Goal: Task Accomplishment & Management: Complete application form

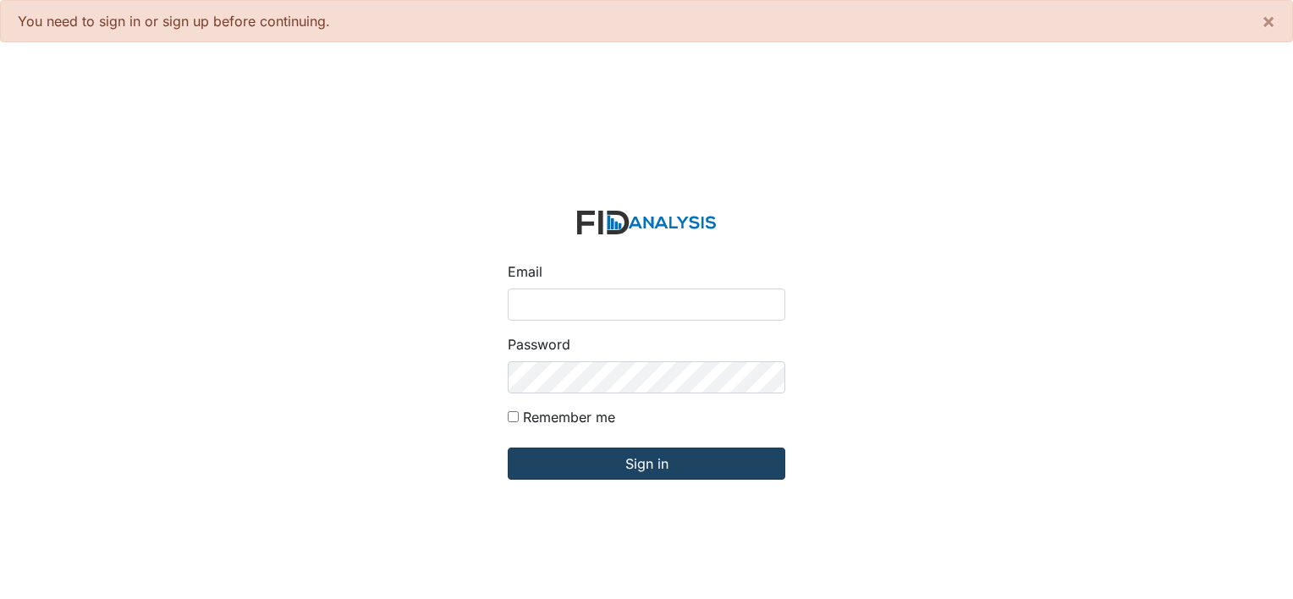
type input "[PERSON_NAME][EMAIL_ADDRESS][DOMAIN_NAME]"
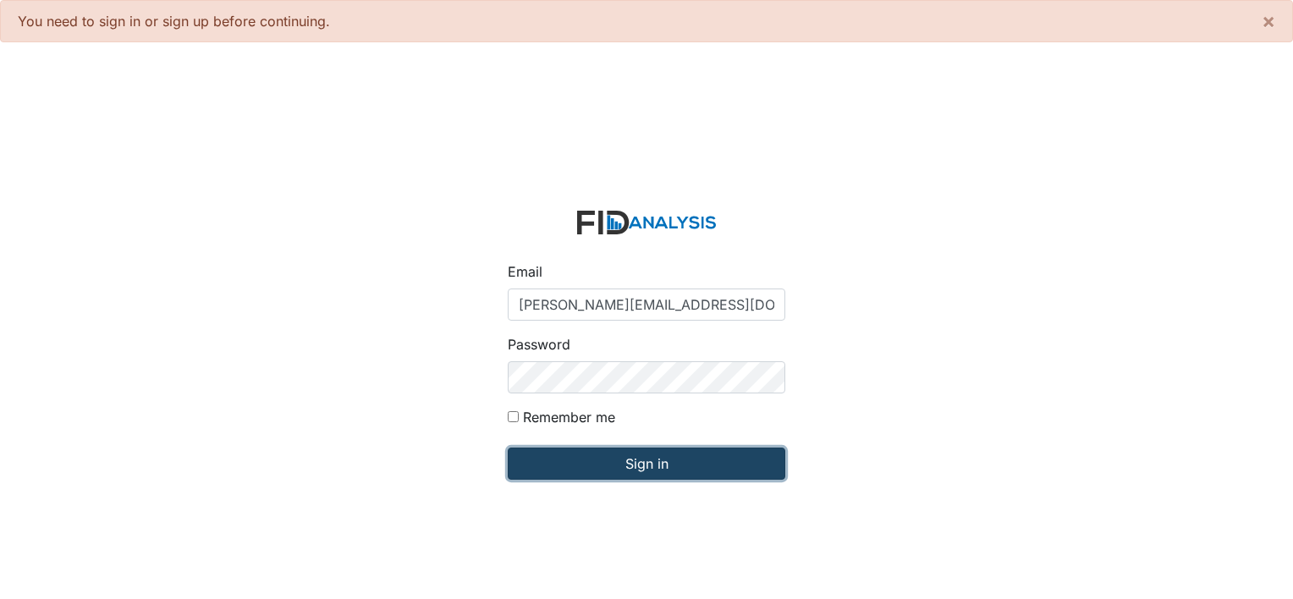
click at [703, 472] on input "Sign in" at bounding box center [647, 464] width 278 height 32
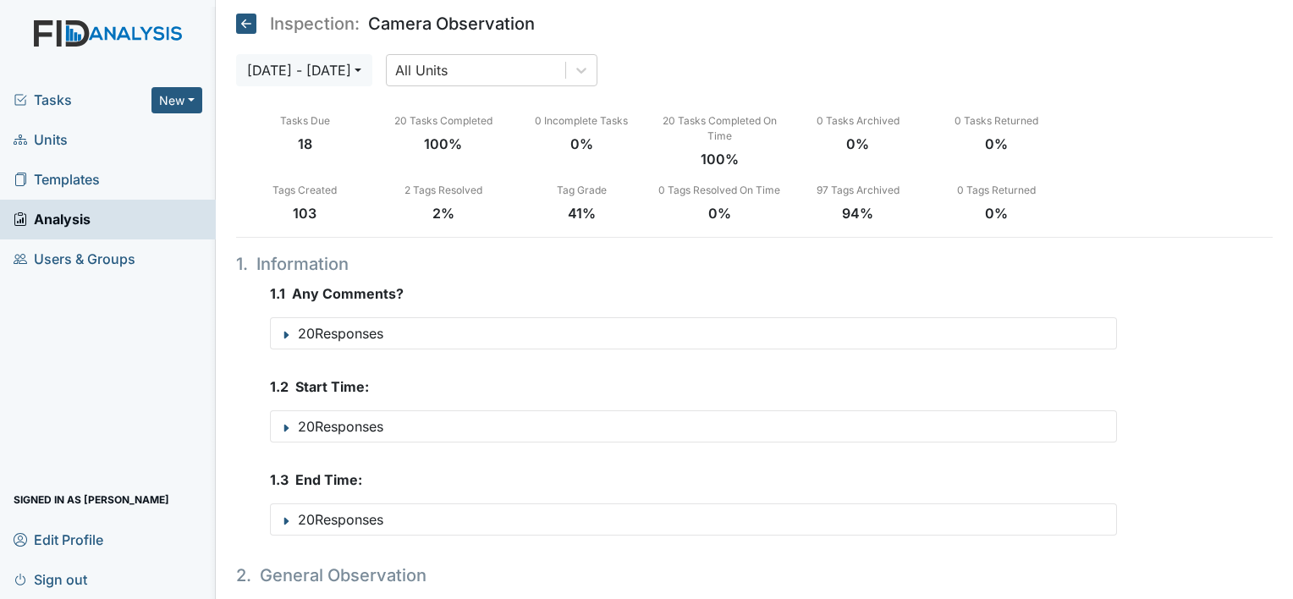
click at [62, 97] on span "Tasks" at bounding box center [83, 100] width 138 height 20
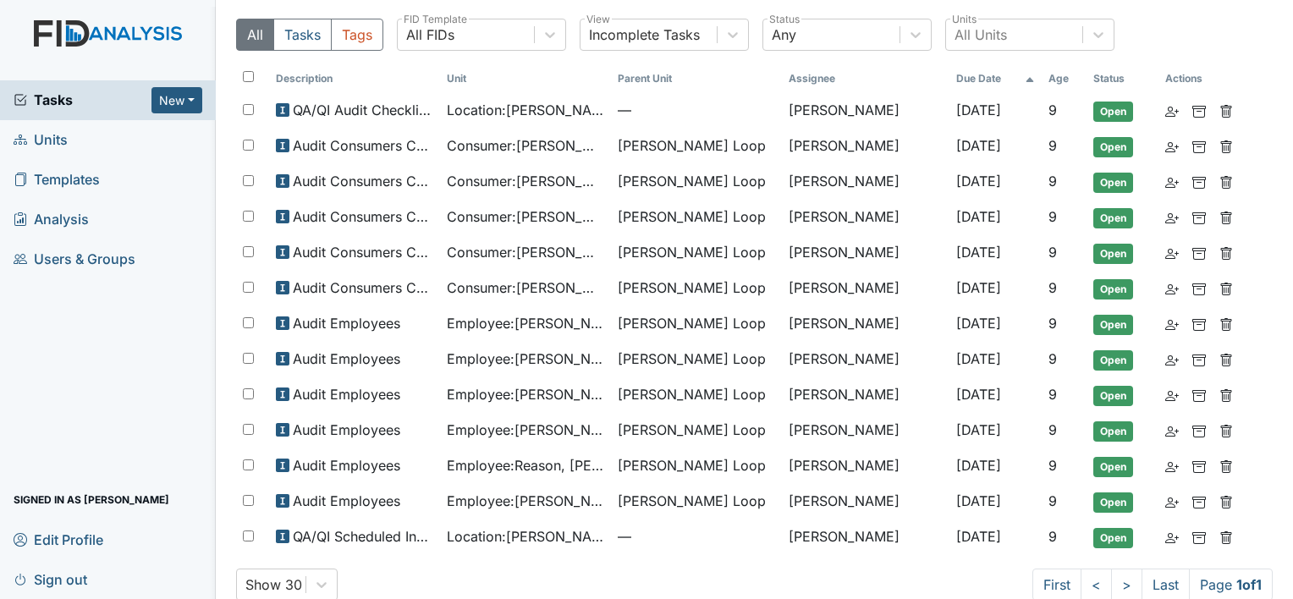
scroll to position [68, 0]
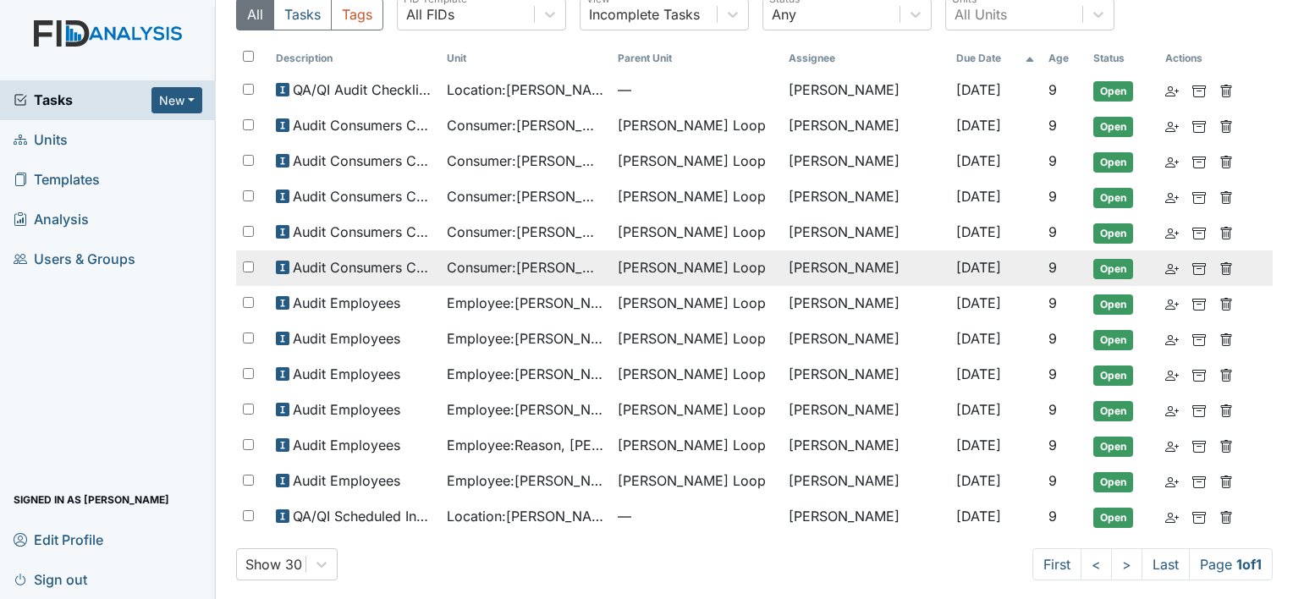
click at [593, 266] on span "Consumer : Small, Ashley" at bounding box center [525, 267] width 157 height 20
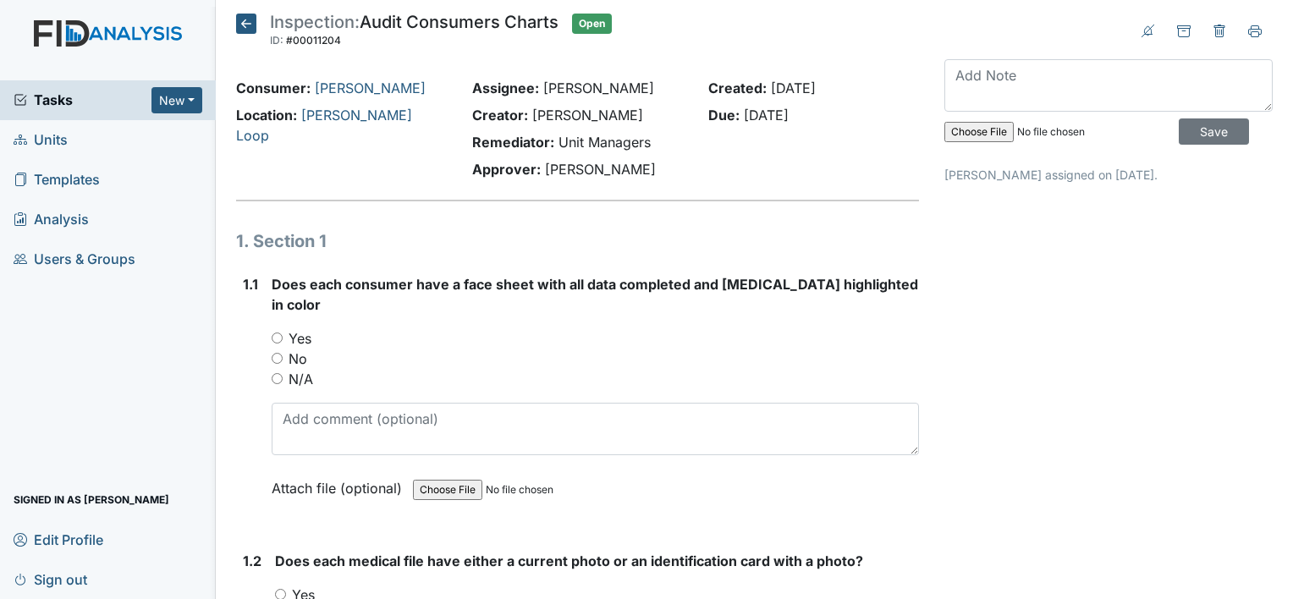
click at [300, 328] on label "Yes" at bounding box center [300, 338] width 23 height 20
click at [283, 333] on input "Yes" at bounding box center [277, 338] width 11 height 11
radio input "true"
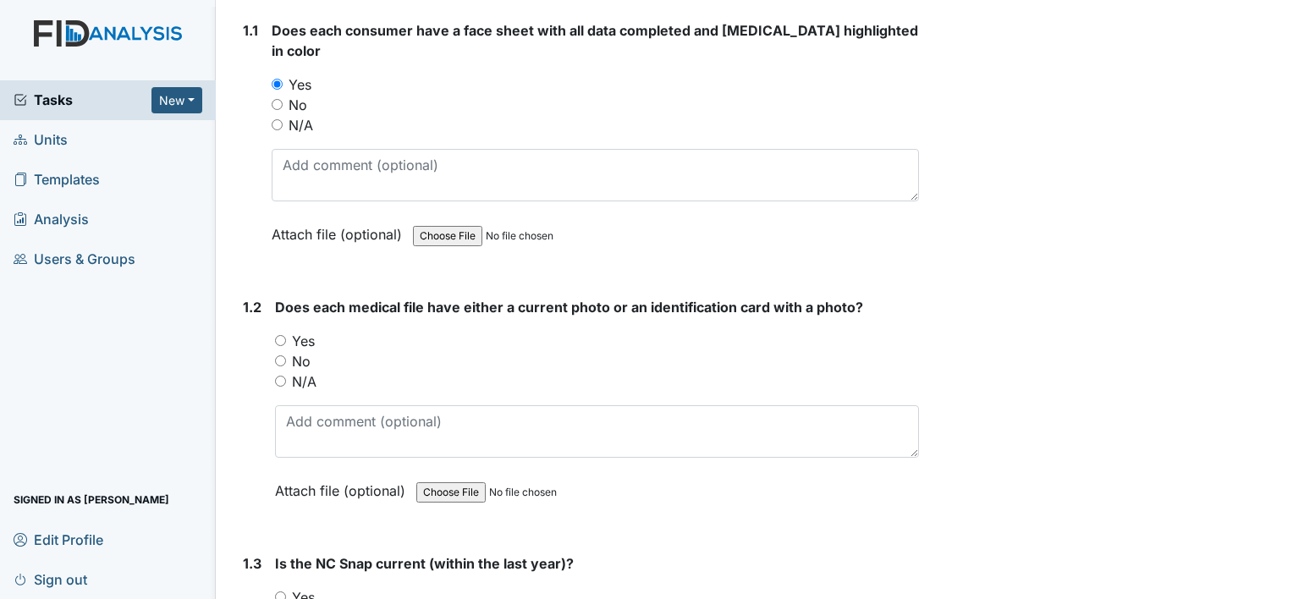
click at [305, 331] on label "Yes" at bounding box center [303, 341] width 23 height 20
click at [286, 335] on input "Yes" at bounding box center [280, 340] width 11 height 11
radio input "true"
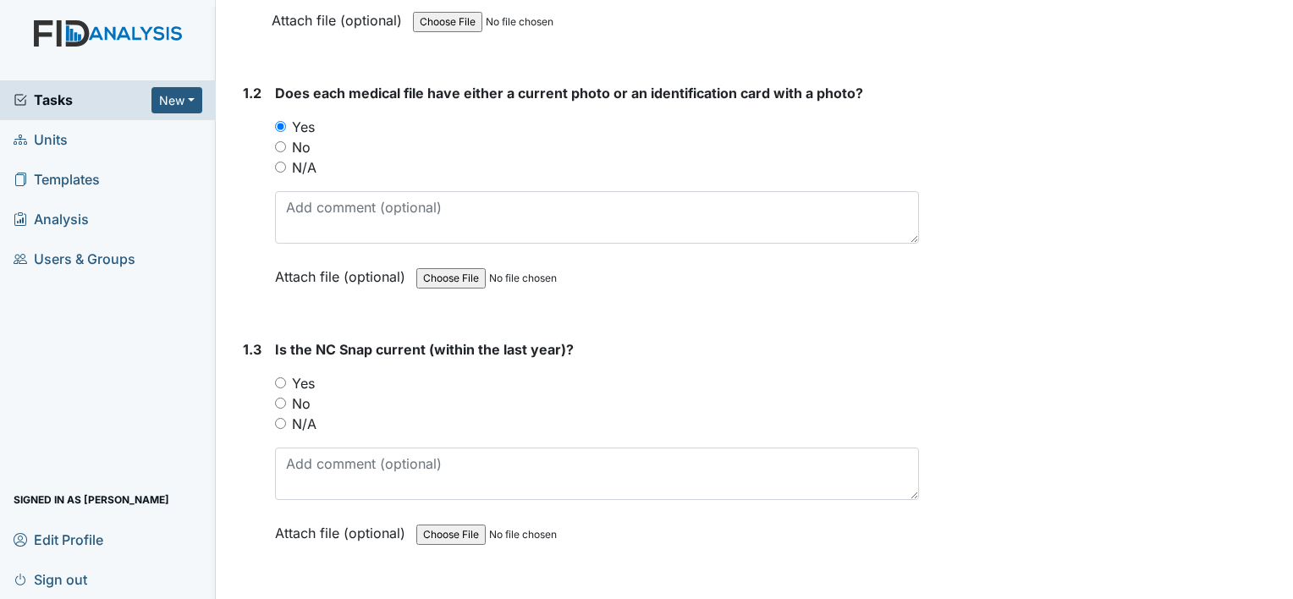
scroll to position [508, 0]
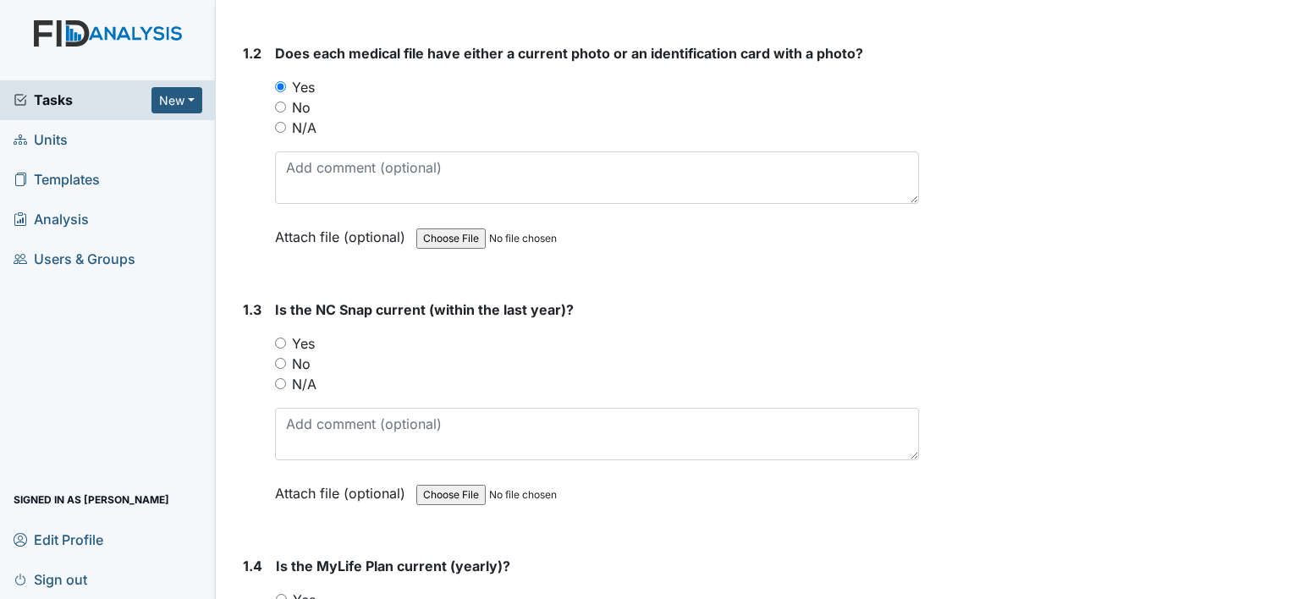
click at [311, 334] on label "Yes" at bounding box center [303, 344] width 23 height 20
click at [286, 338] on input "Yes" at bounding box center [280, 343] width 11 height 11
radio input "true"
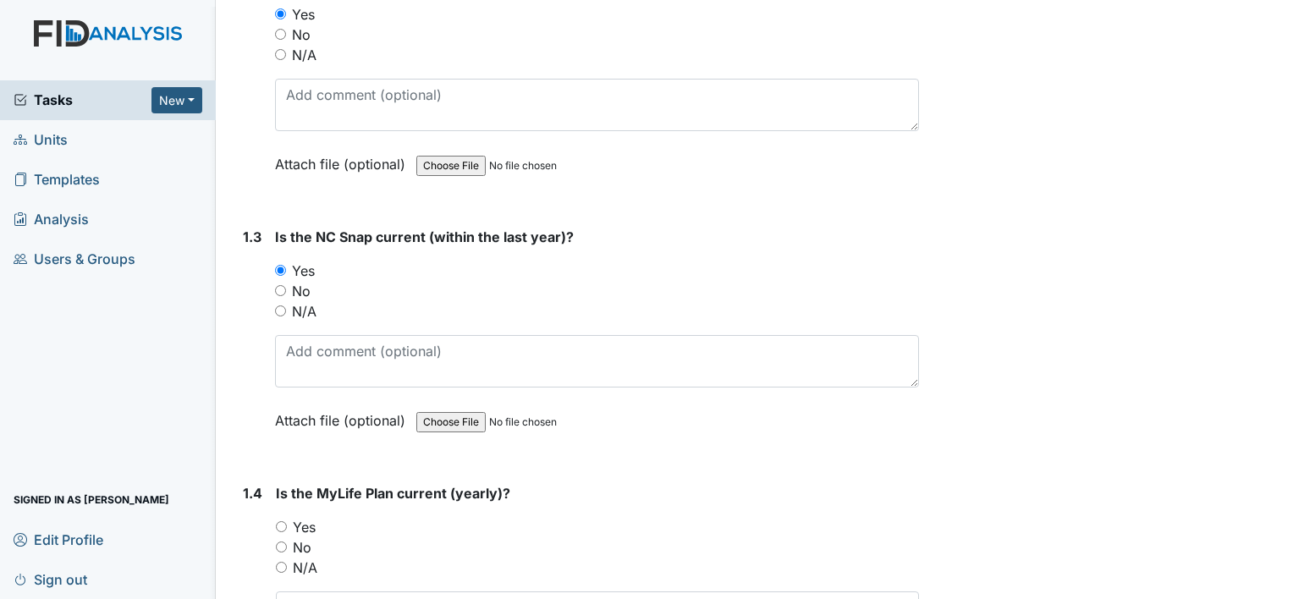
scroll to position [762, 0]
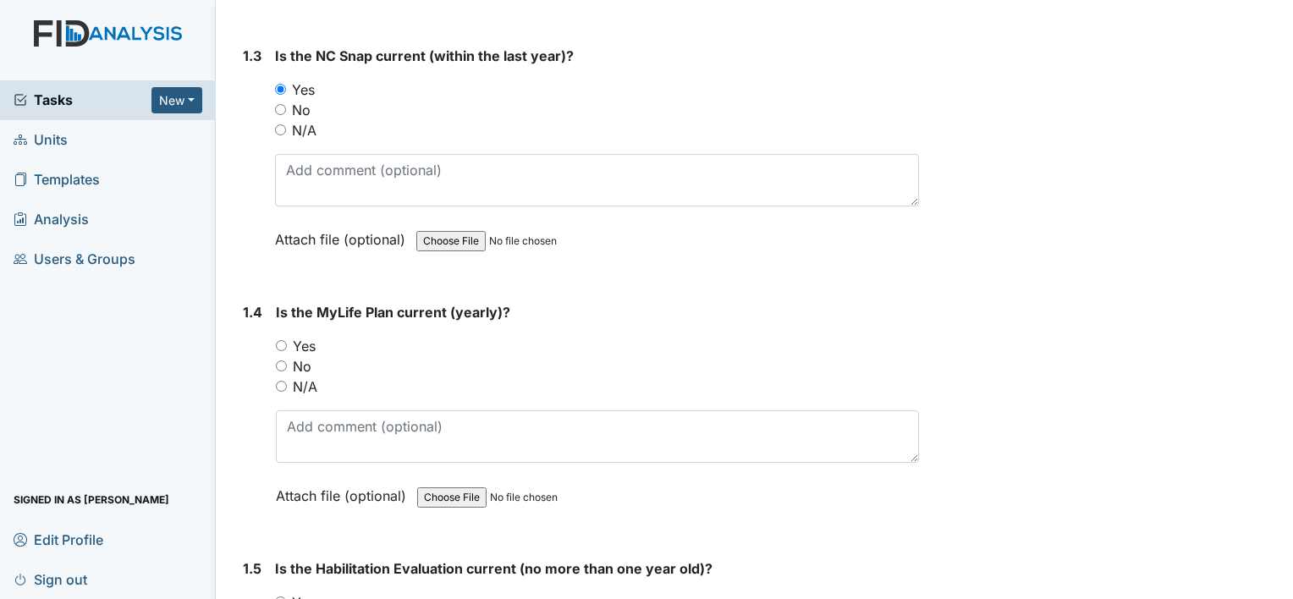
click at [307, 356] on label "No" at bounding box center [302, 366] width 19 height 20
click at [287, 361] on input "No" at bounding box center [281, 366] width 11 height 11
radio input "true"
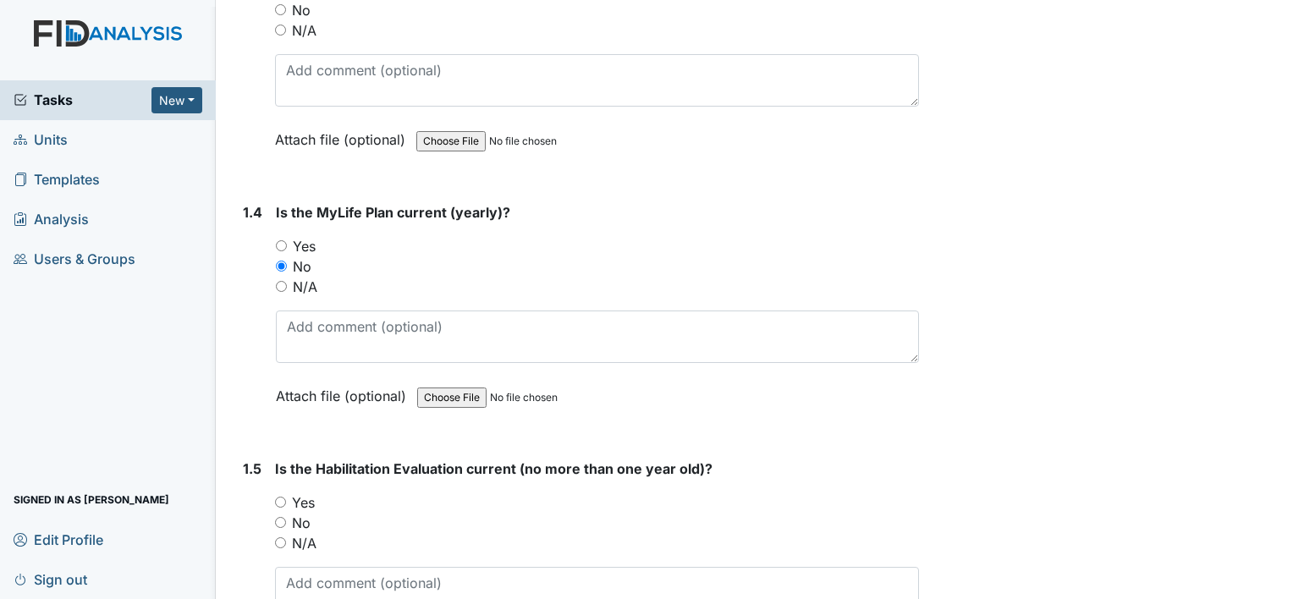
scroll to position [1016, 0]
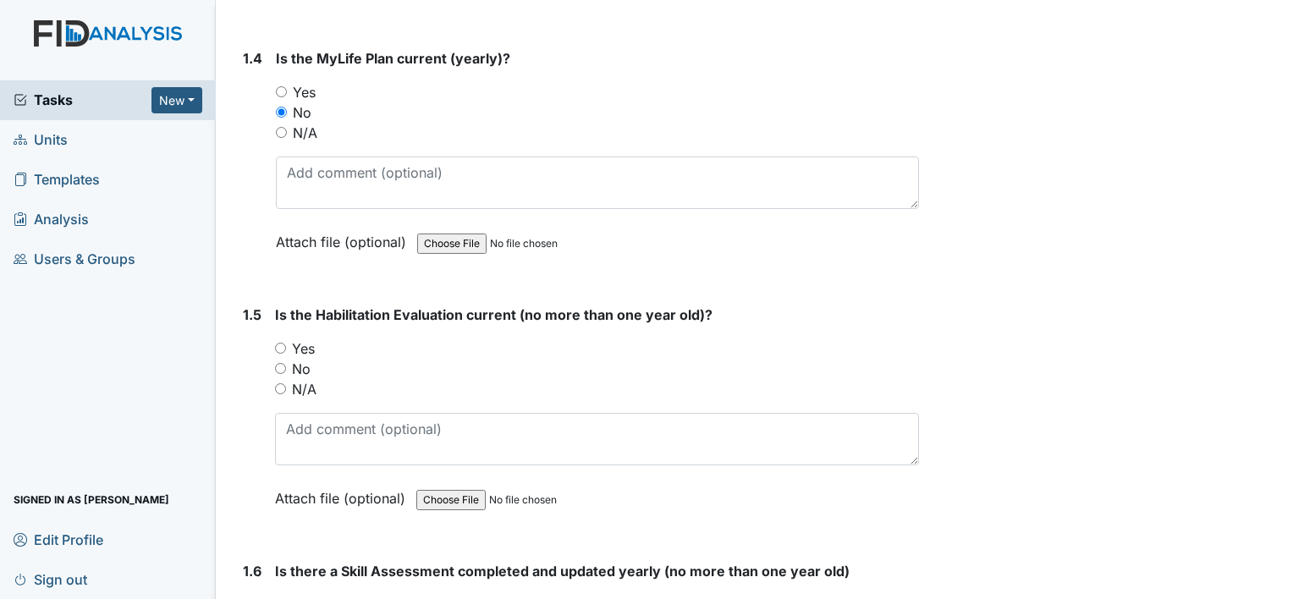
click at [301, 359] on label "No" at bounding box center [301, 369] width 19 height 20
click at [286, 363] on input "No" at bounding box center [280, 368] width 11 height 11
radio input "true"
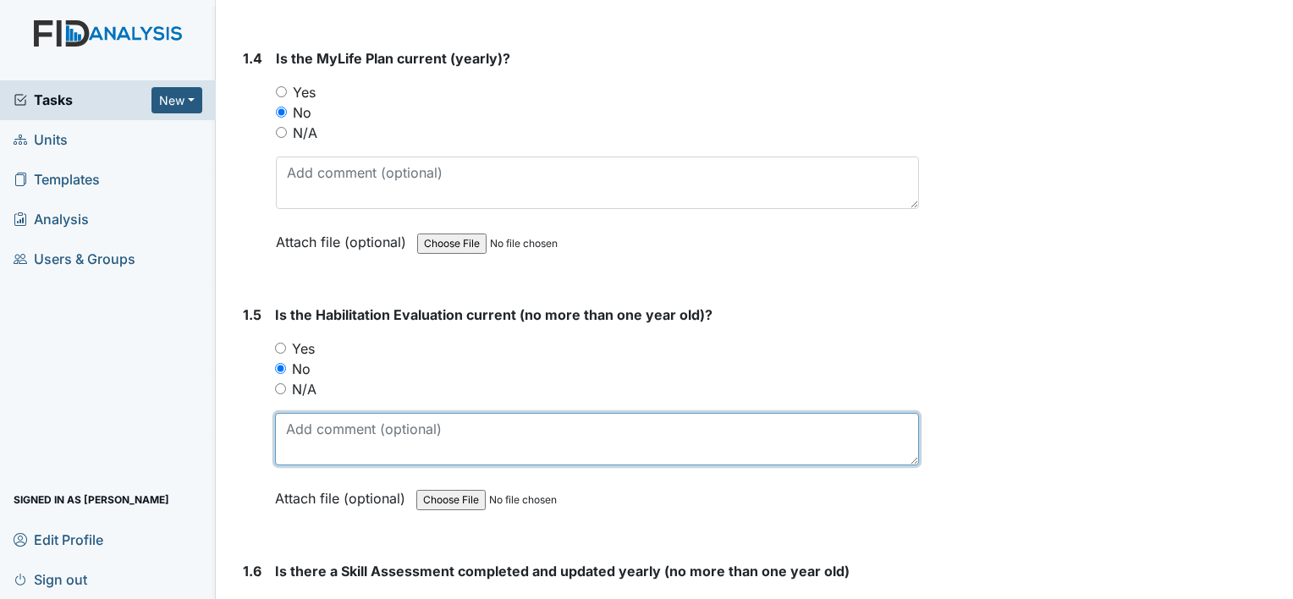
click at [329, 413] on textarea at bounding box center [597, 439] width 644 height 52
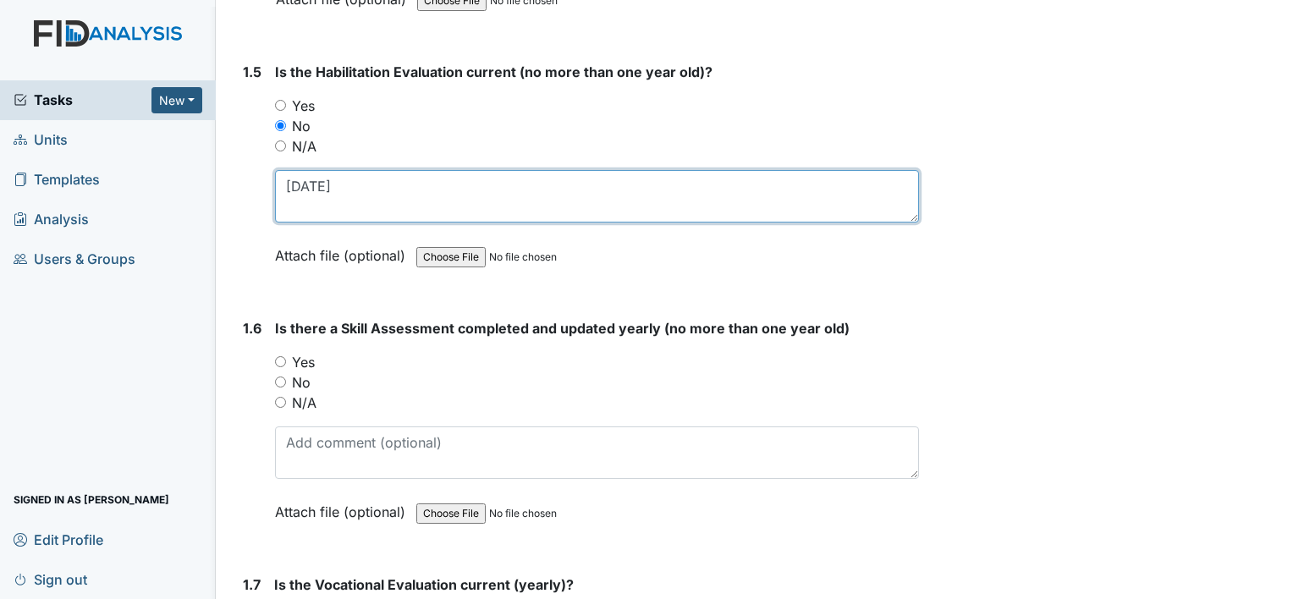
scroll to position [1270, 0]
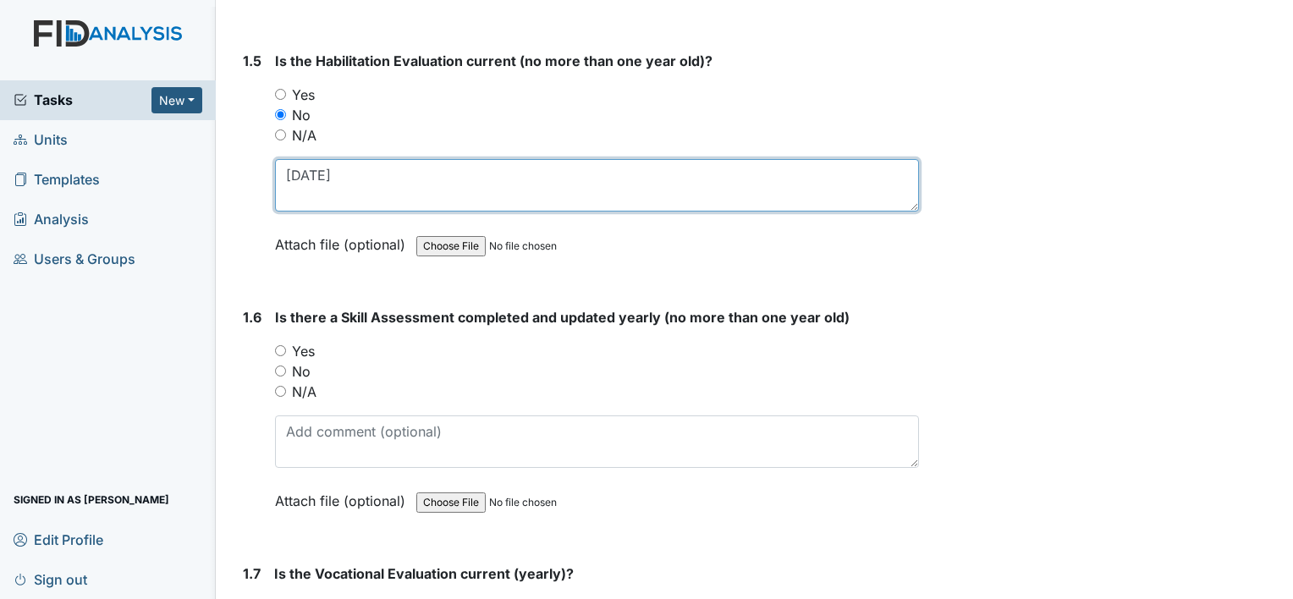
type textarea "9-12-25"
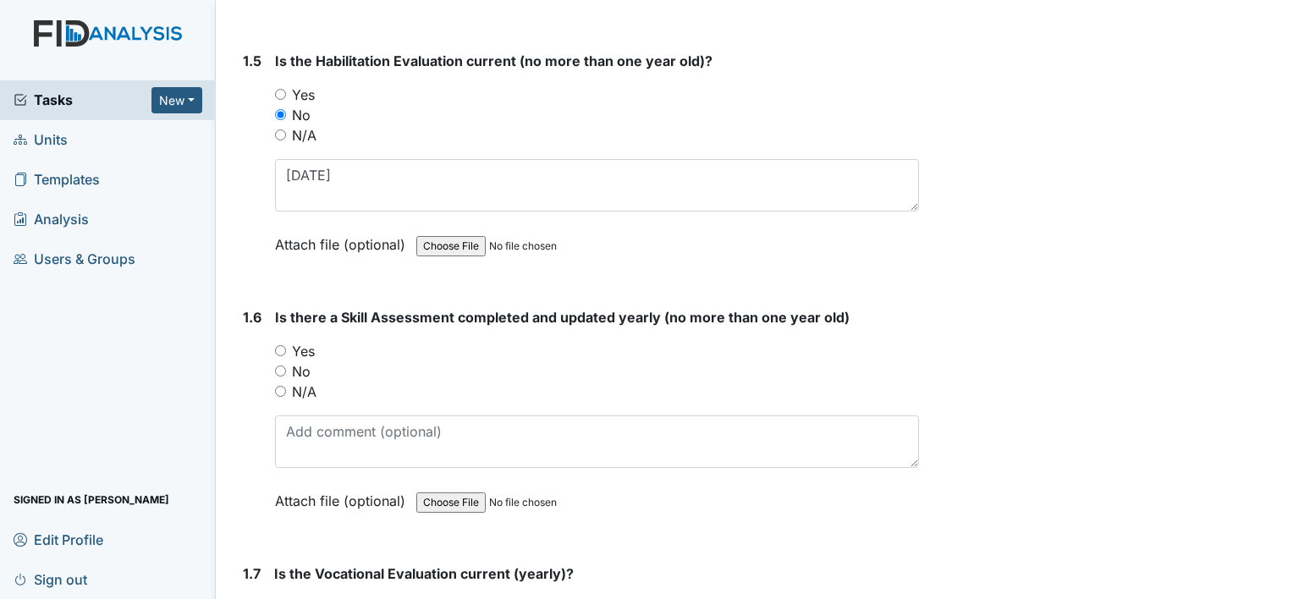
click at [293, 361] on label "No" at bounding box center [301, 371] width 19 height 20
click at [286, 366] on input "No" at bounding box center [280, 371] width 11 height 11
radio input "true"
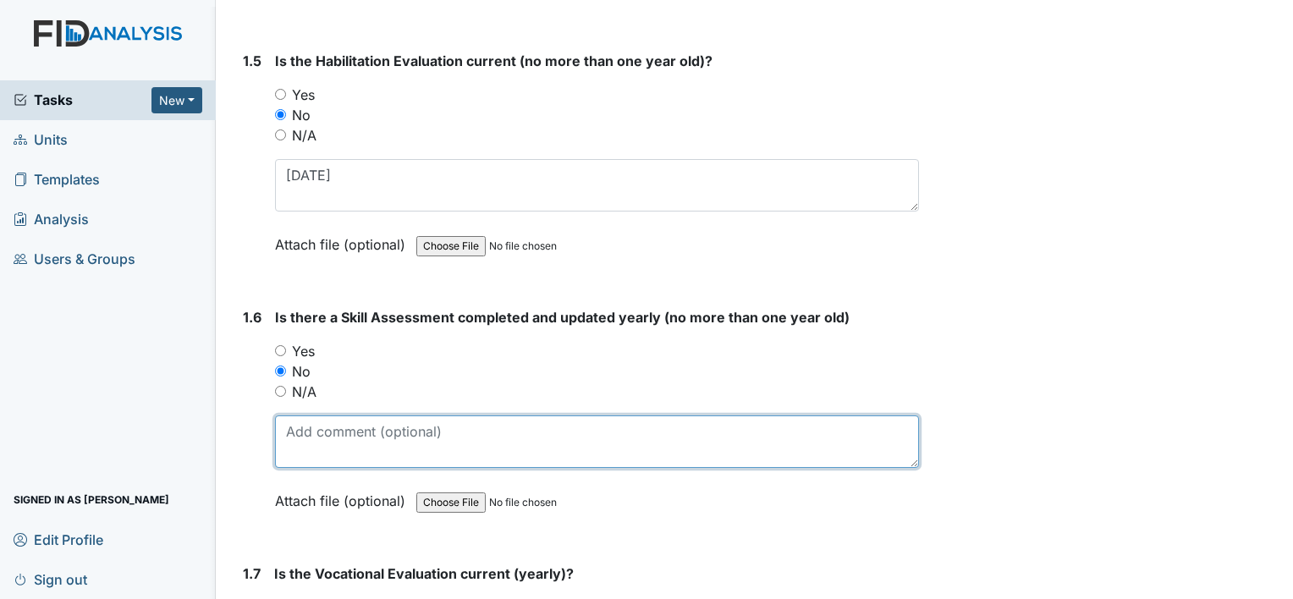
click at [363, 416] on textarea at bounding box center [597, 442] width 644 height 52
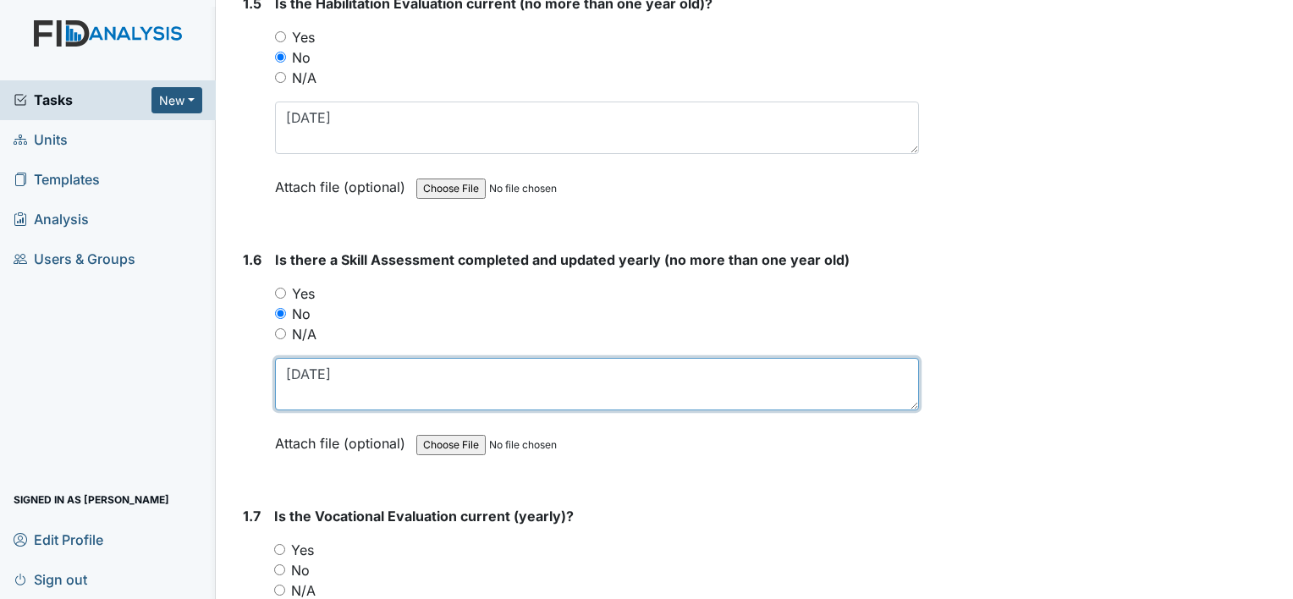
scroll to position [1439, 0]
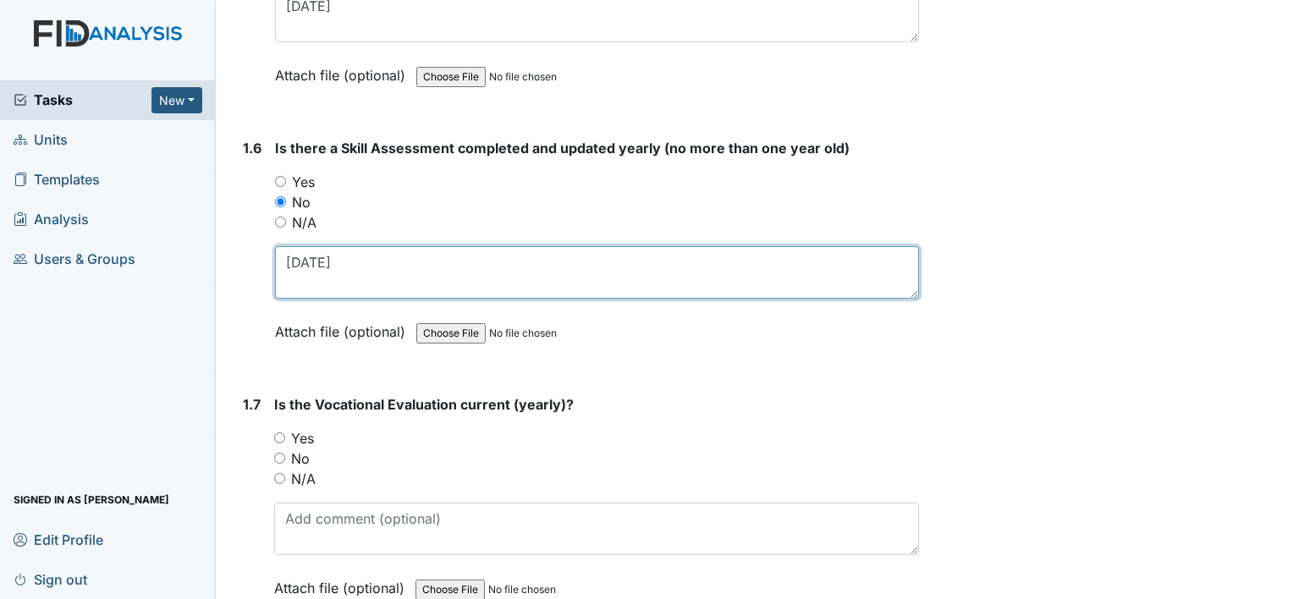
type textarea "9-12-25"
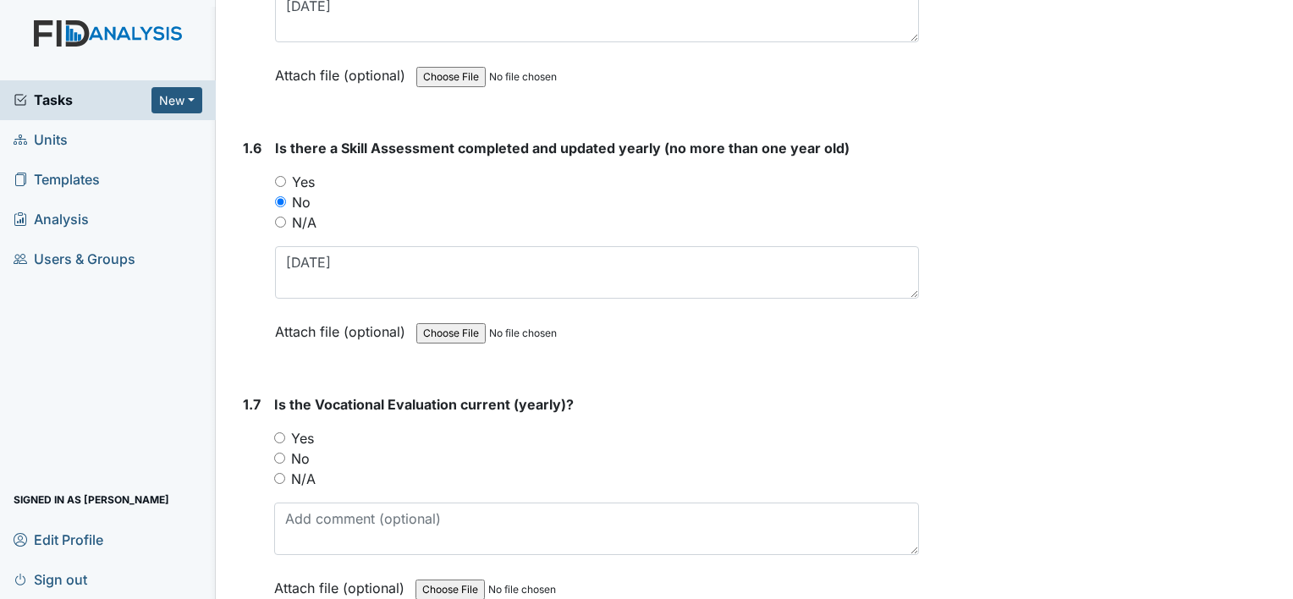
click at [302, 449] on label "No" at bounding box center [300, 459] width 19 height 20
click at [285, 453] on input "No" at bounding box center [279, 458] width 11 height 11
radio input "true"
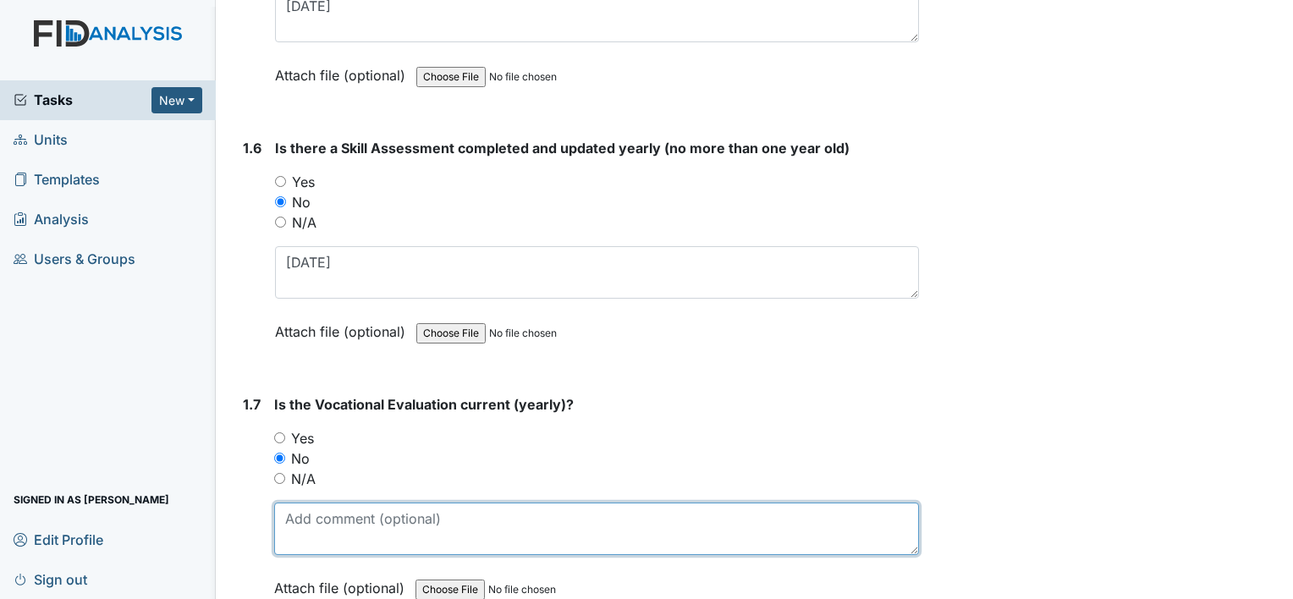
click at [328, 503] on textarea at bounding box center [596, 529] width 645 height 52
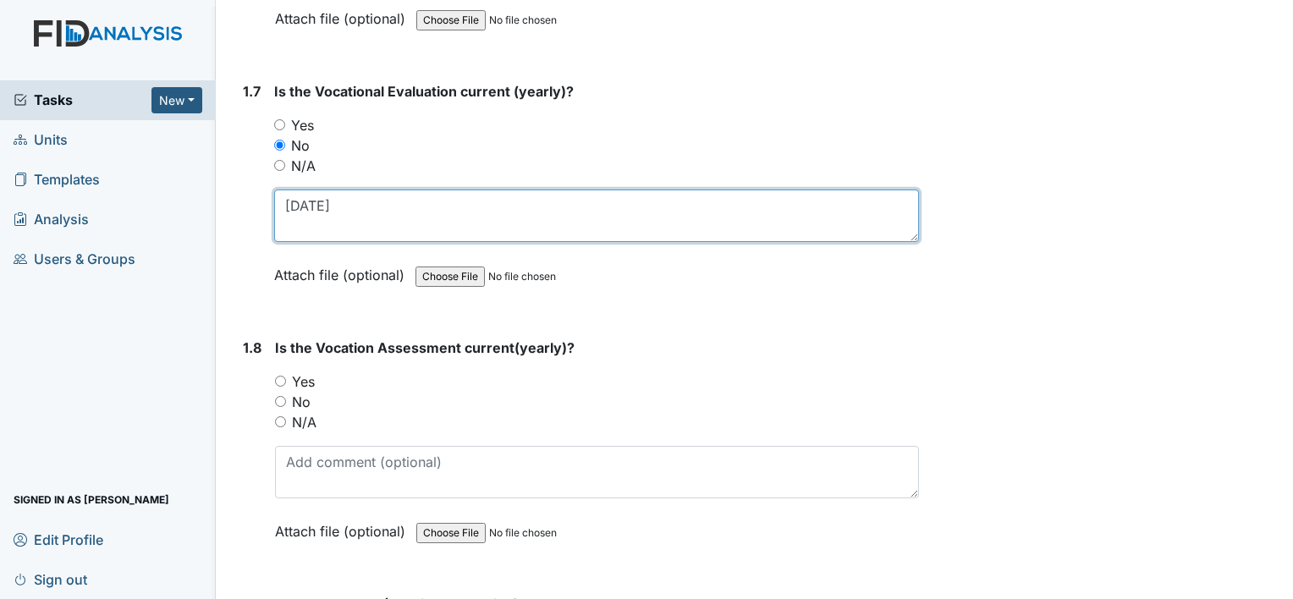
scroll to position [1778, 0]
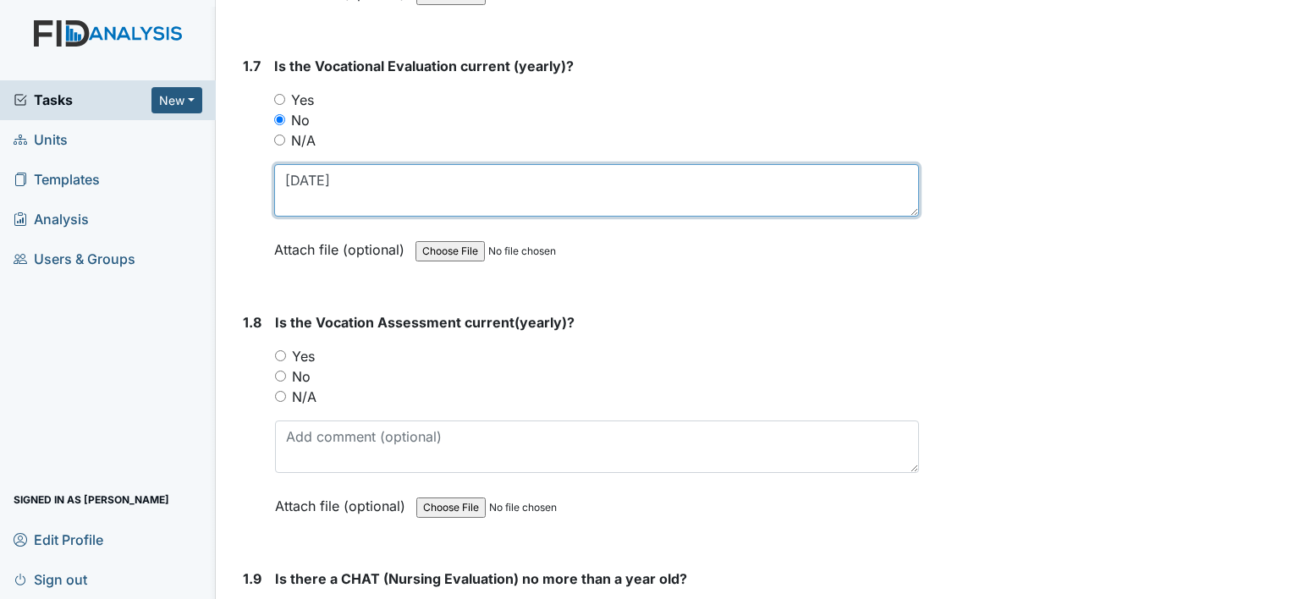
type textarea "9-11-25"
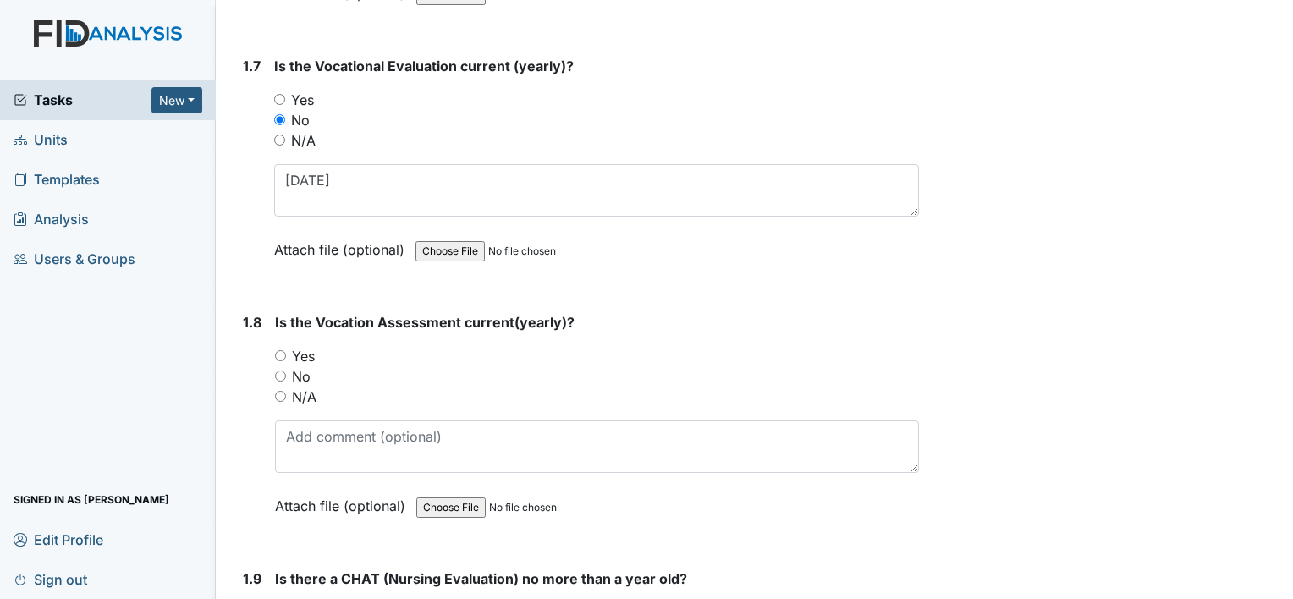
click at [301, 90] on label "Yes" at bounding box center [302, 100] width 23 height 20
click at [285, 94] on input "Yes" at bounding box center [279, 99] width 11 height 11
radio input "true"
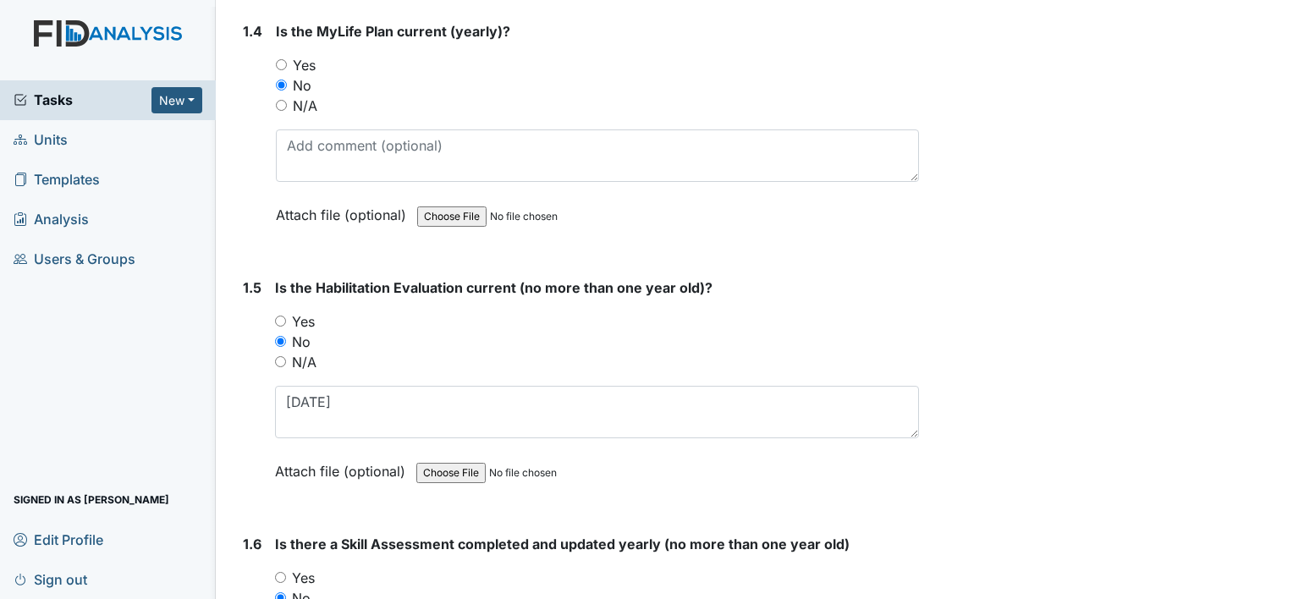
scroll to position [1100, 0]
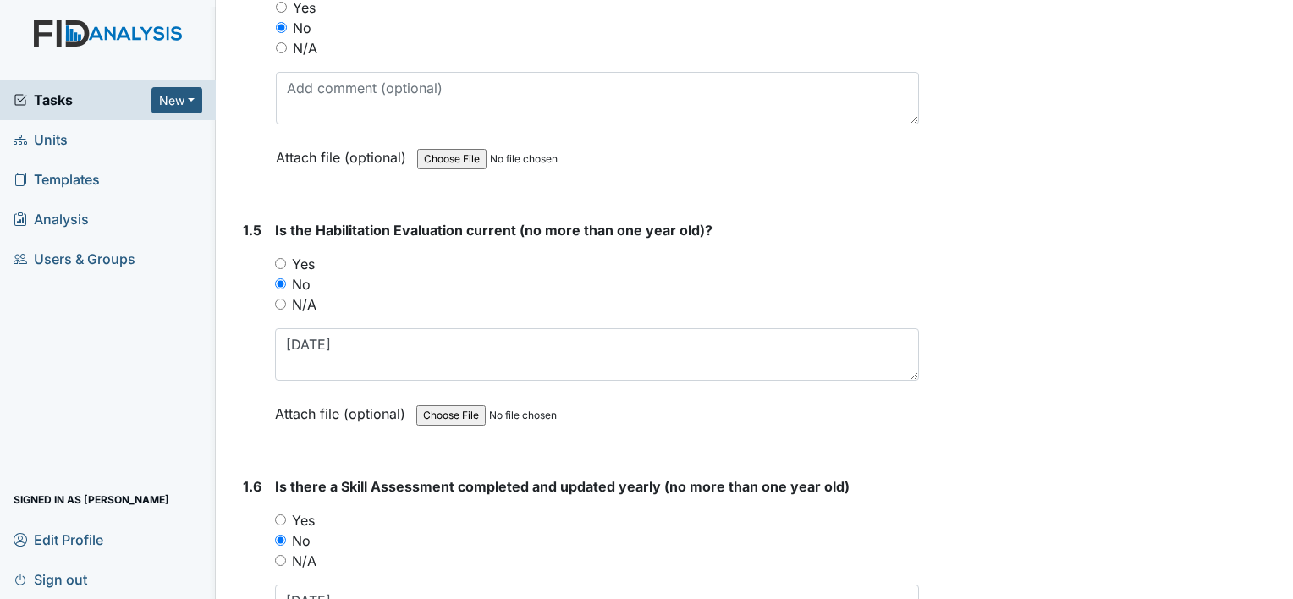
click at [311, 254] on label "Yes" at bounding box center [303, 264] width 23 height 20
click at [286, 258] on input "Yes" at bounding box center [280, 263] width 11 height 11
radio input "true"
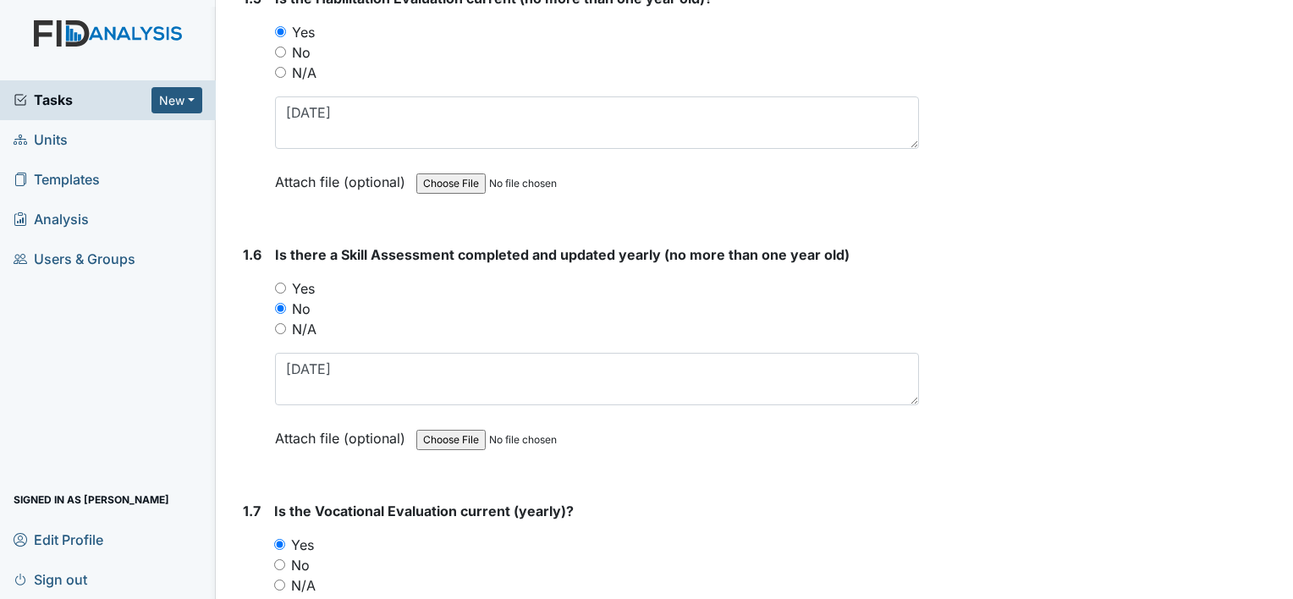
scroll to position [1354, 0]
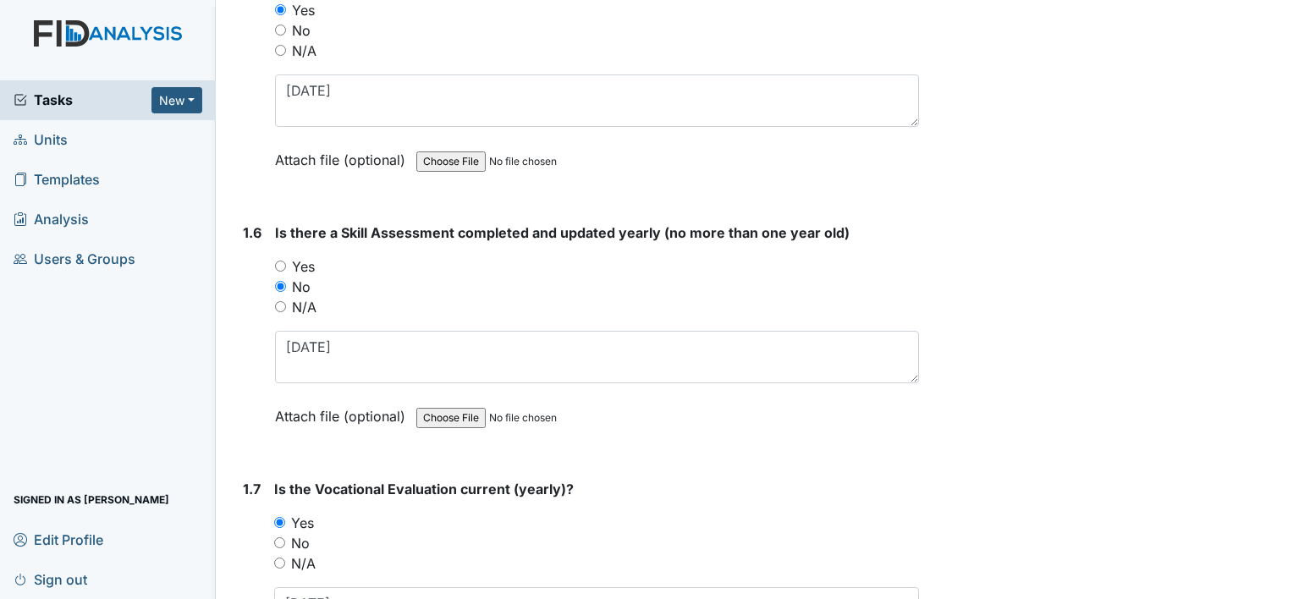
click at [306, 256] on label "Yes" at bounding box center [303, 266] width 23 height 20
click at [286, 261] on input "Yes" at bounding box center [280, 266] width 11 height 11
radio input "true"
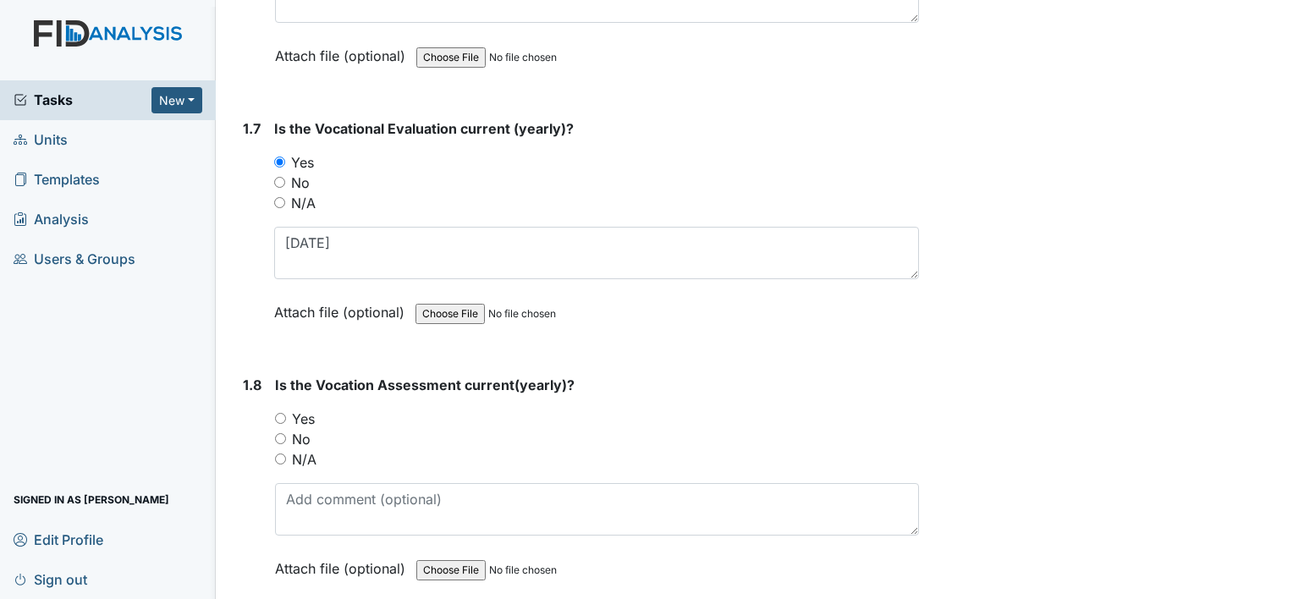
scroll to position [1778, 0]
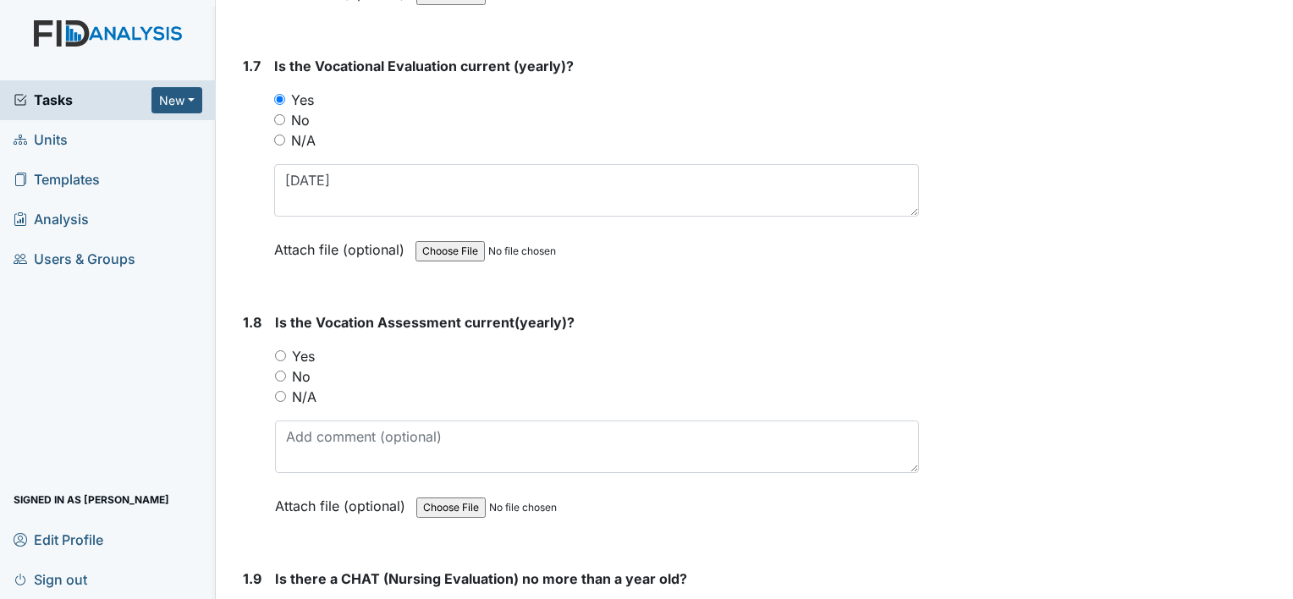
click at [304, 346] on label "Yes" at bounding box center [303, 356] width 23 height 20
click at [286, 350] on input "Yes" at bounding box center [280, 355] width 11 height 11
radio input "true"
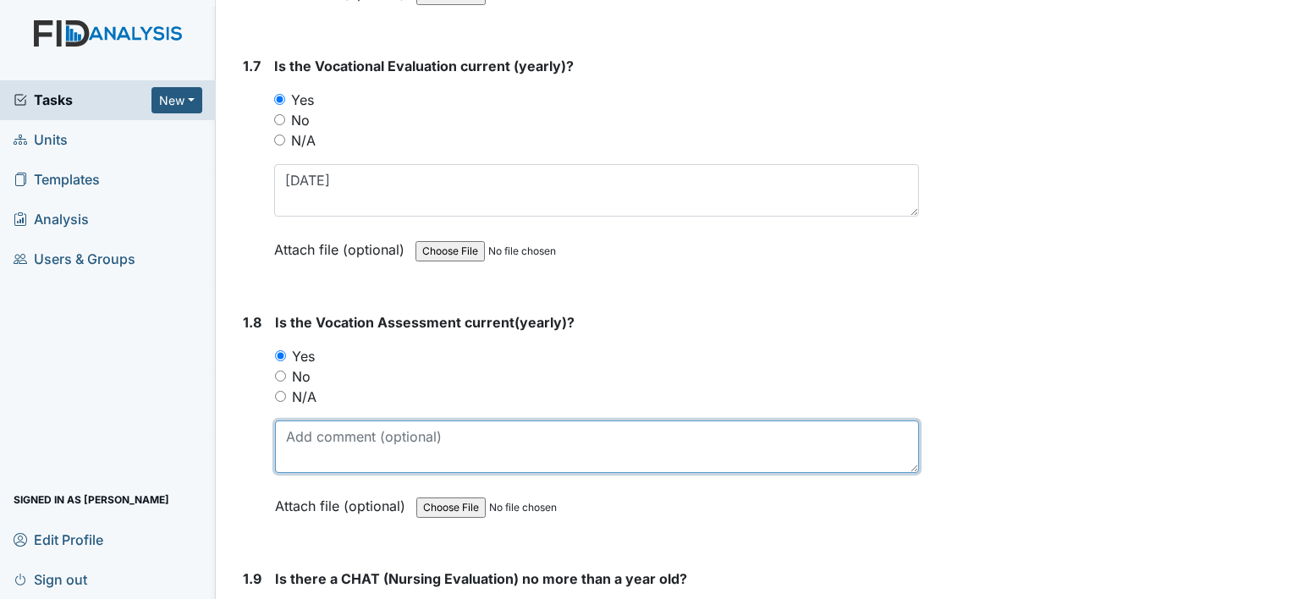
click at [341, 421] on textarea at bounding box center [597, 447] width 644 height 52
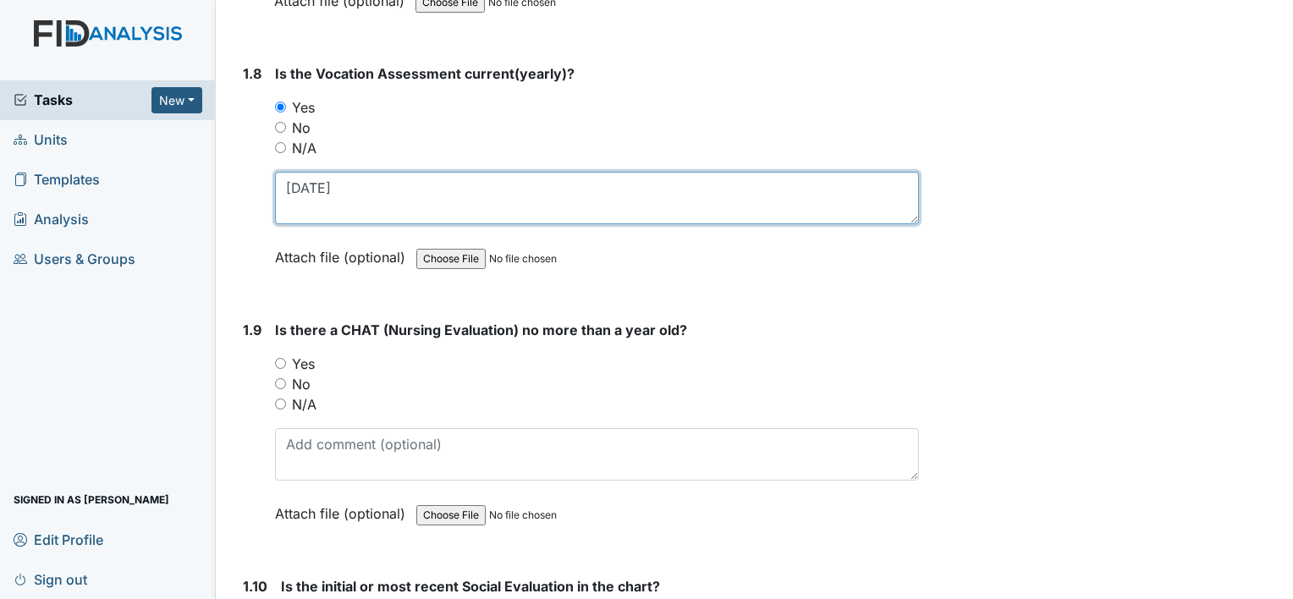
scroll to position [2032, 0]
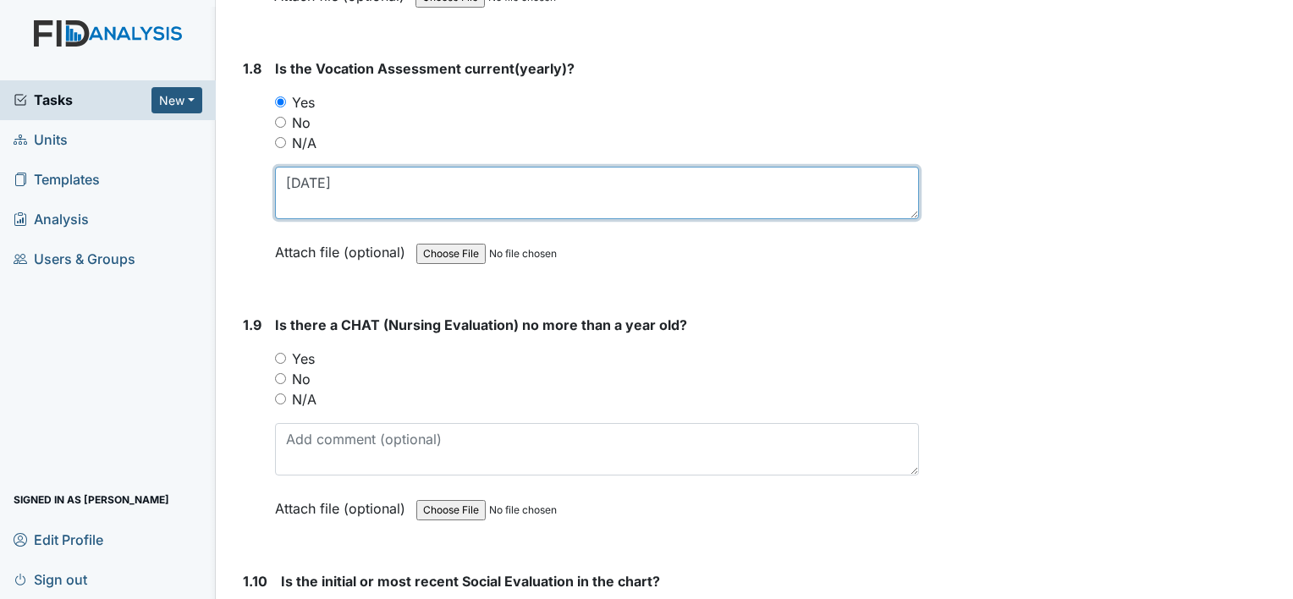
type textarea "9-8-25"
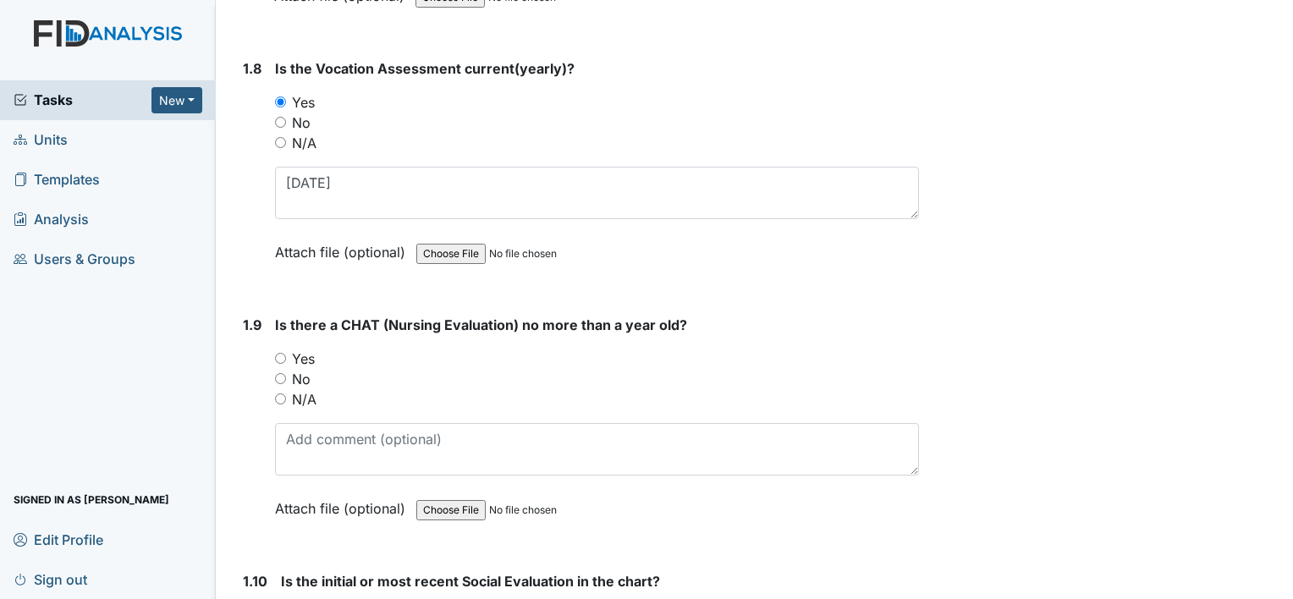
click at [303, 369] on label "No" at bounding box center [301, 379] width 19 height 20
click at [286, 373] on input "No" at bounding box center [280, 378] width 11 height 11
radio input "true"
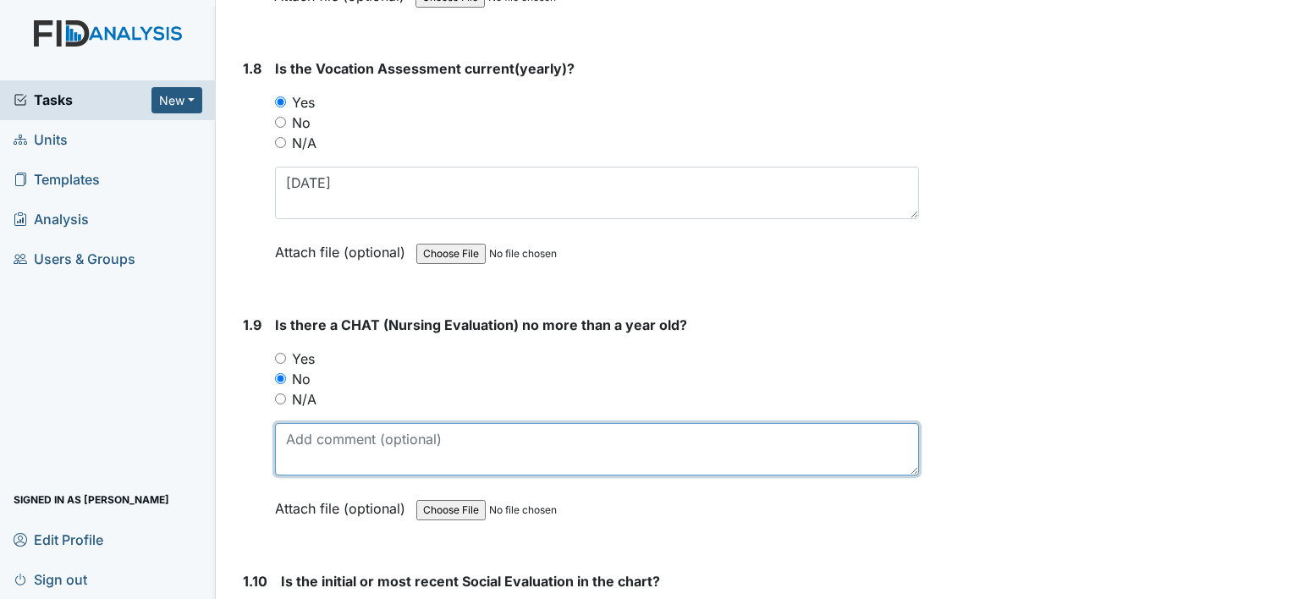
click at [332, 425] on textarea at bounding box center [597, 449] width 644 height 52
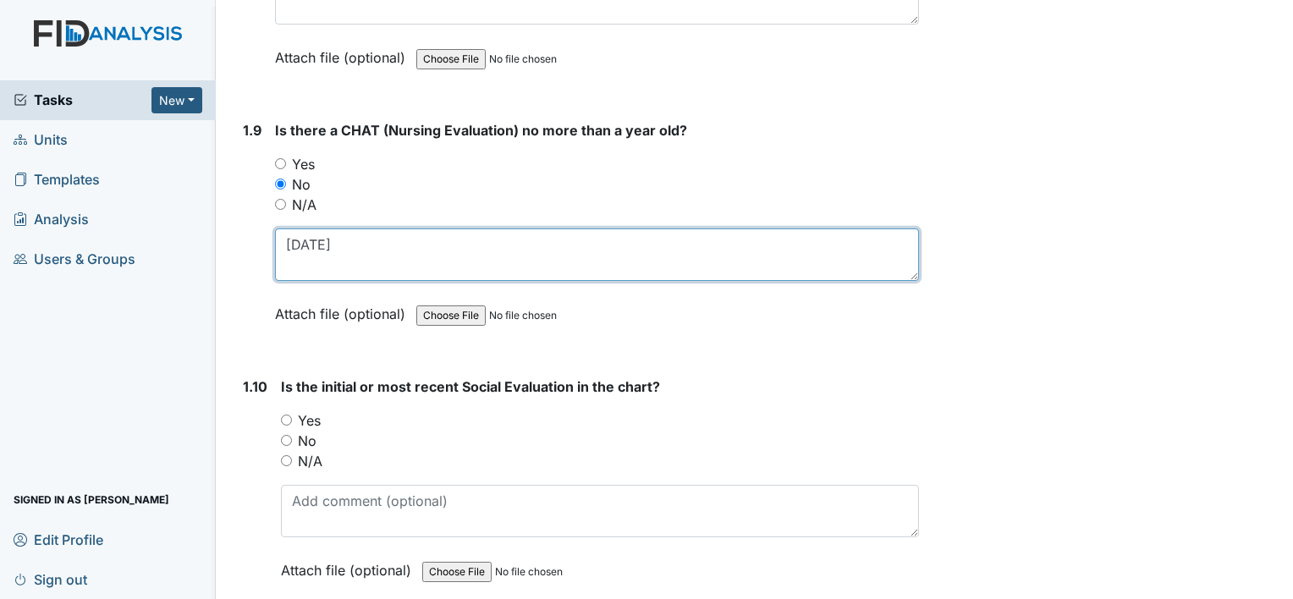
scroll to position [2285, 0]
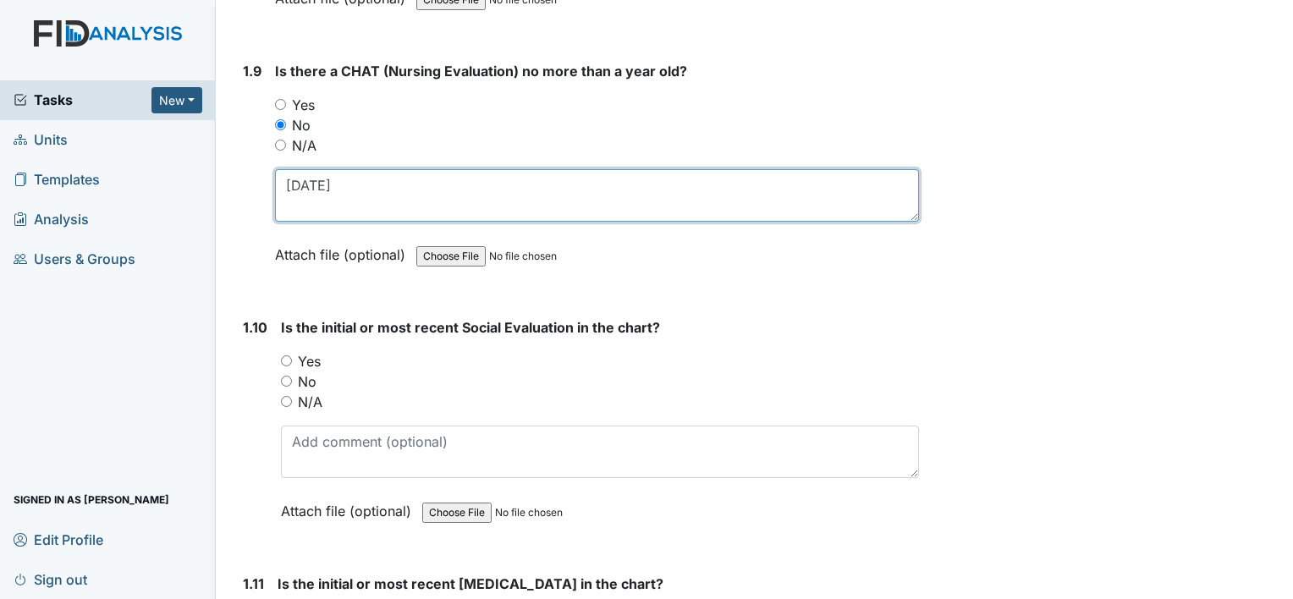
type textarea "10-11-24"
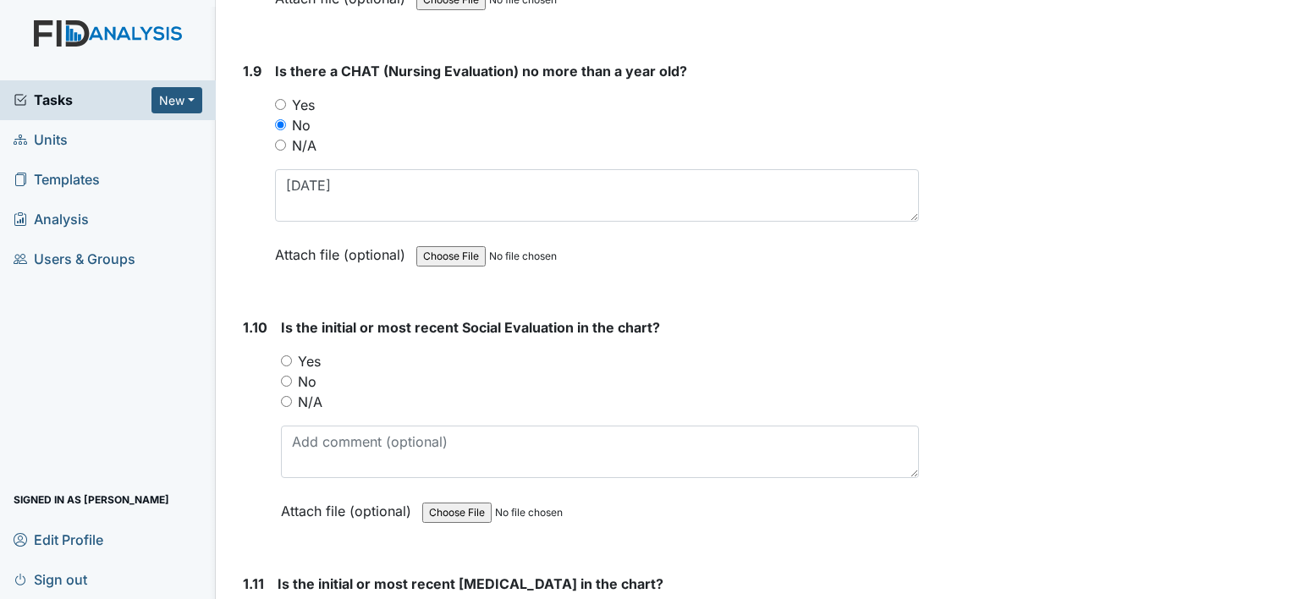
click at [315, 351] on label "Yes" at bounding box center [309, 361] width 23 height 20
click at [292, 356] on input "Yes" at bounding box center [286, 361] width 11 height 11
radio input "true"
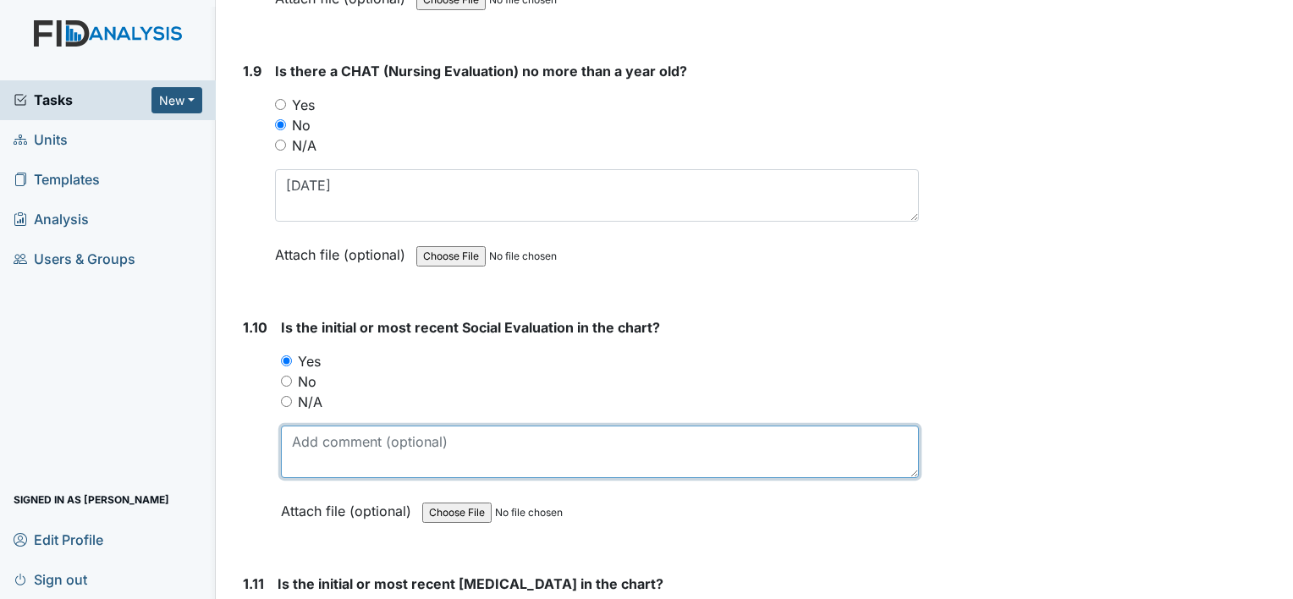
click at [332, 426] on textarea at bounding box center [600, 452] width 638 height 52
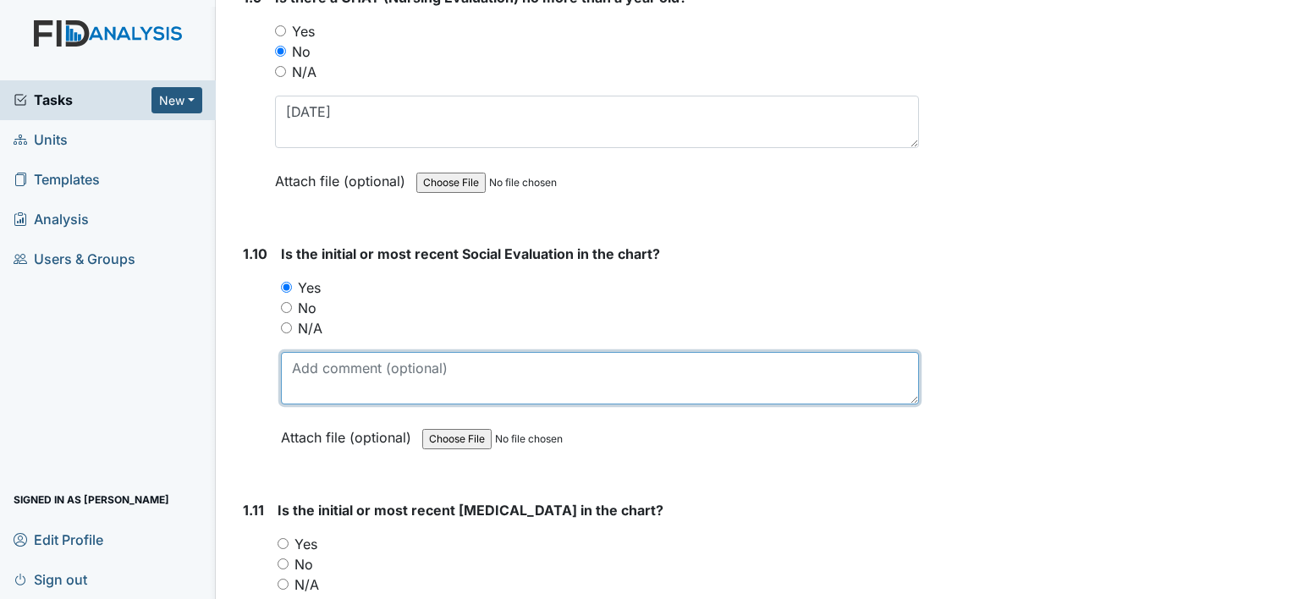
scroll to position [2455, 0]
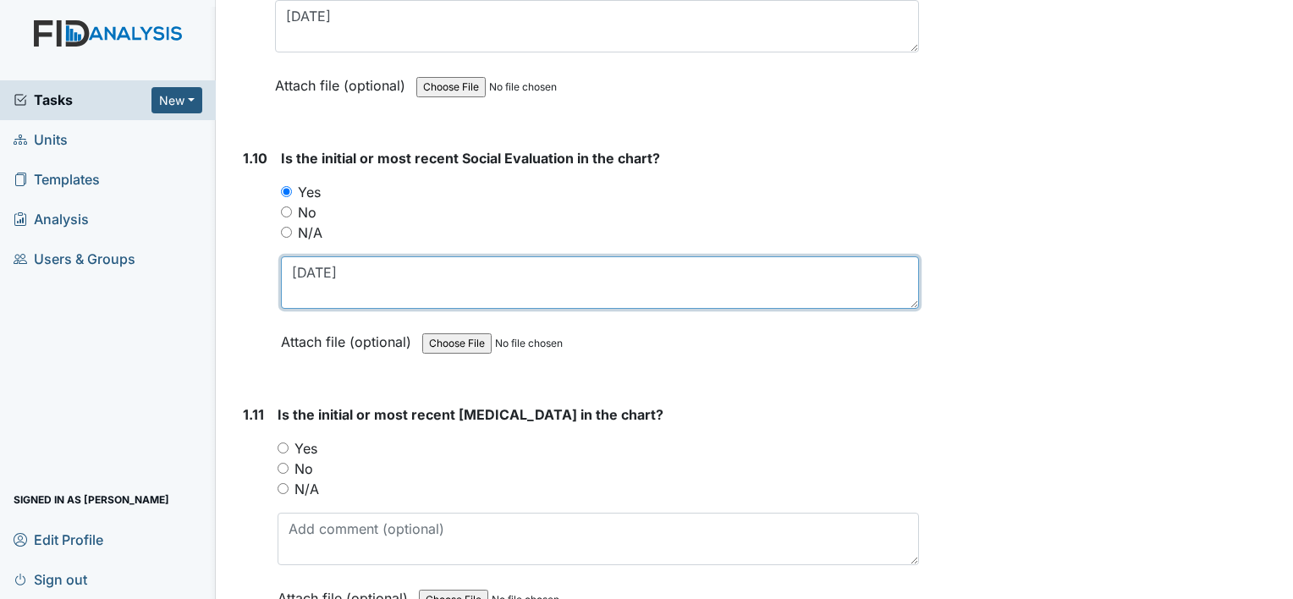
type textarea "10-21-02"
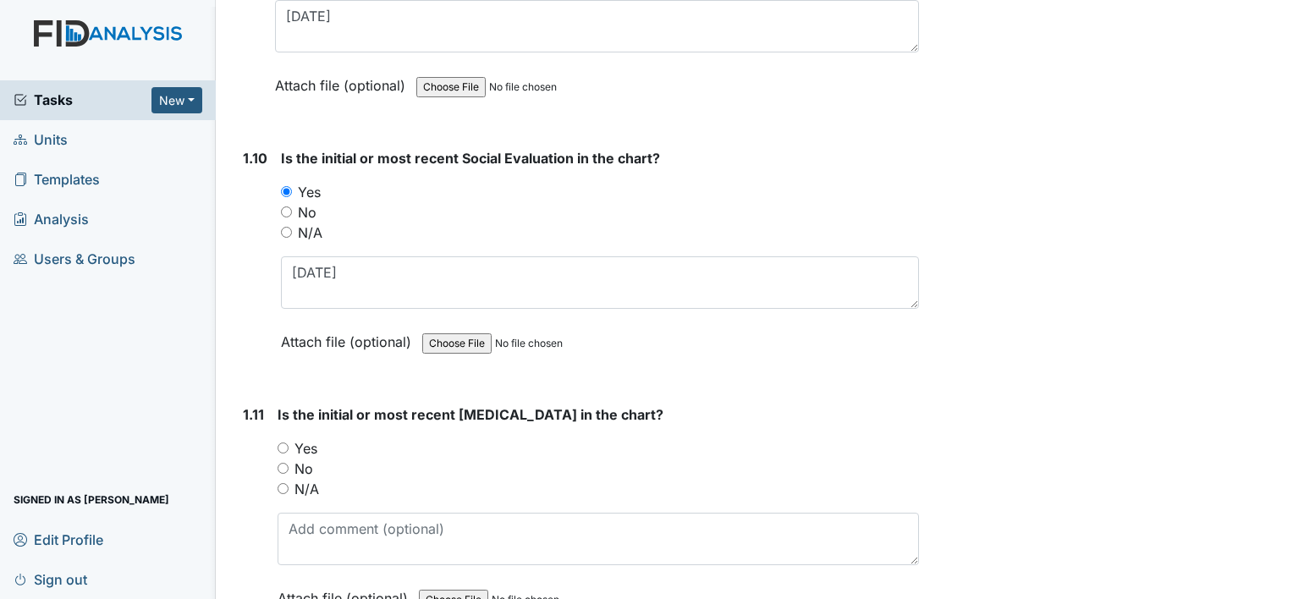
click at [308, 438] on label "Yes" at bounding box center [306, 448] width 23 height 20
click at [289, 443] on input "Yes" at bounding box center [283, 448] width 11 height 11
radio input "true"
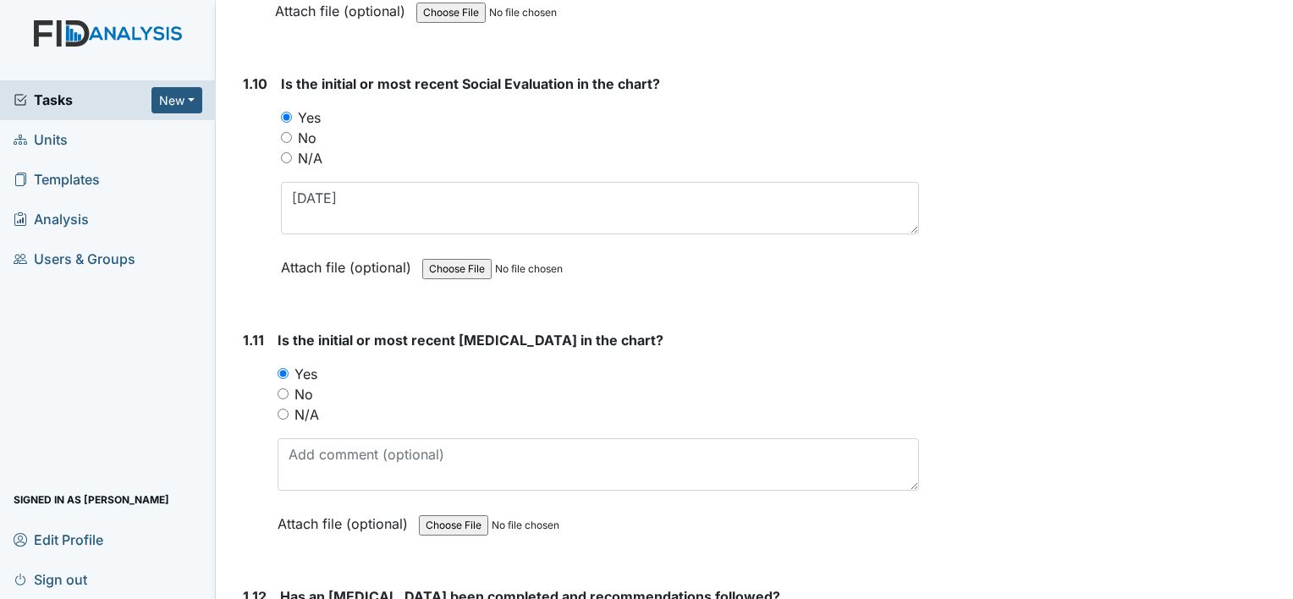
scroll to position [2624, 0]
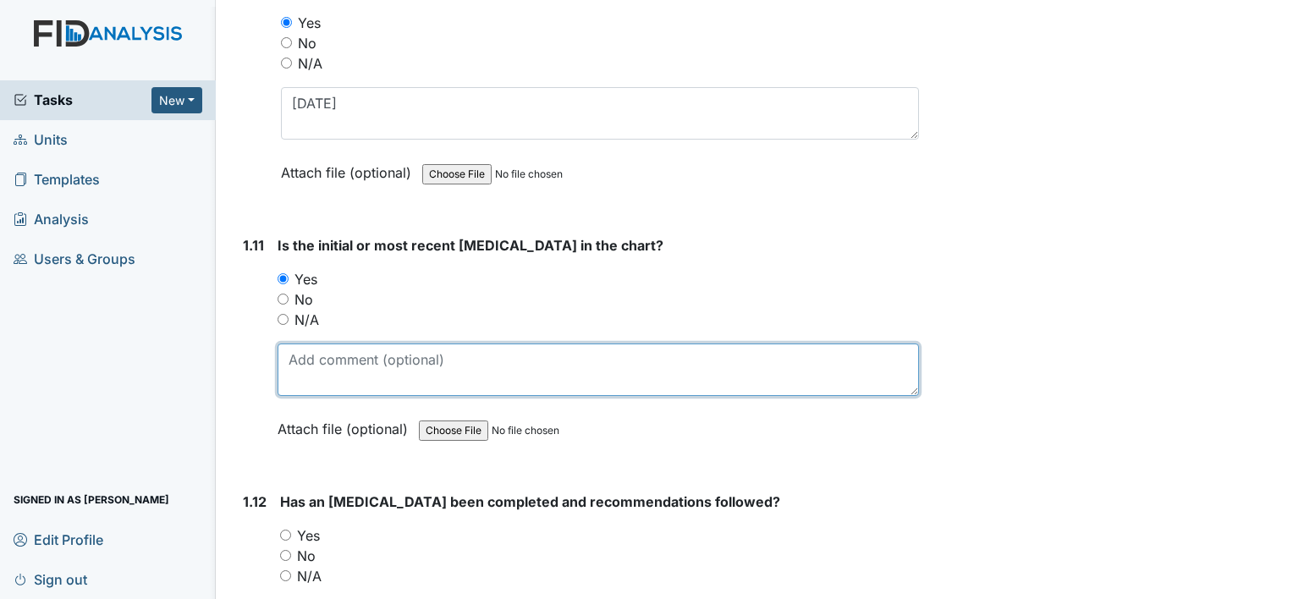
click at [352, 347] on textarea at bounding box center [599, 370] width 642 height 52
type textarea "10-21-02"
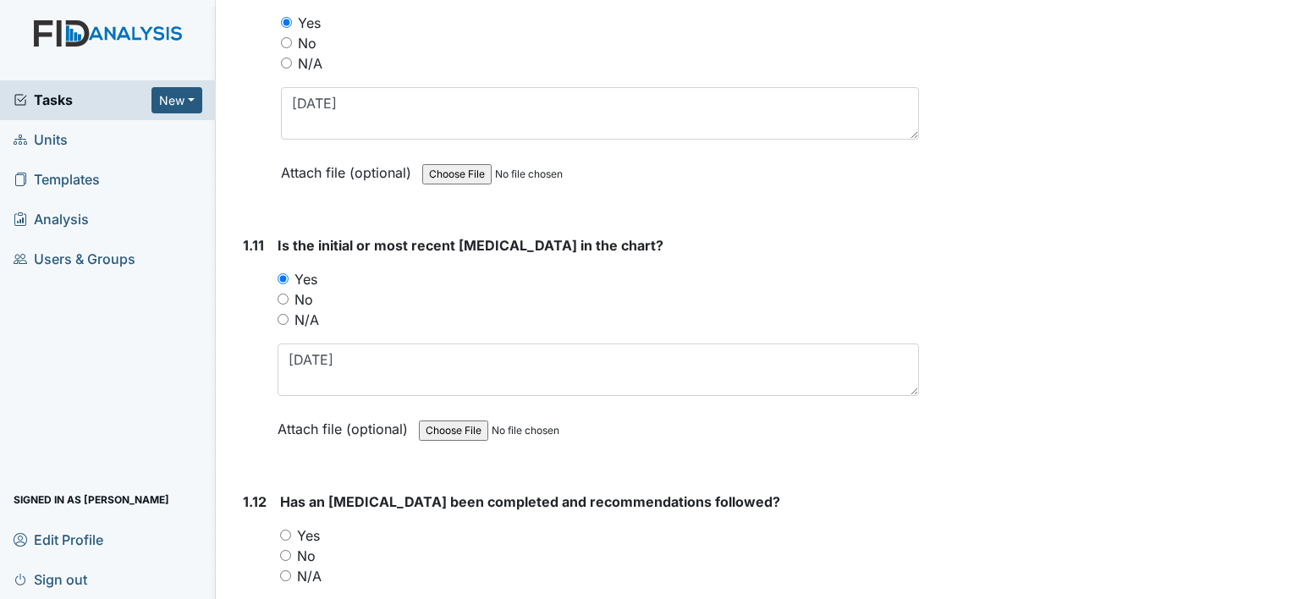
click at [315, 526] on label "Yes" at bounding box center [308, 536] width 23 height 20
click at [291, 530] on input "Yes" at bounding box center [285, 535] width 11 height 11
radio input "true"
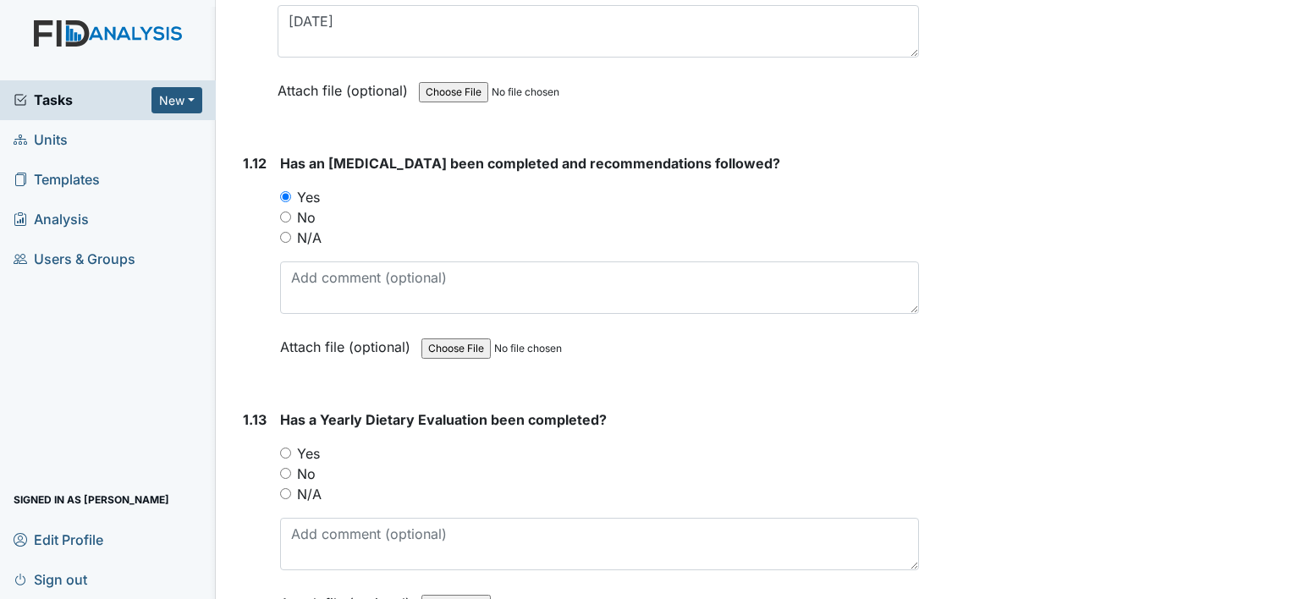
click at [314, 444] on label "Yes" at bounding box center [308, 454] width 23 height 20
click at [291, 448] on input "Yes" at bounding box center [285, 453] width 11 height 11
radio input "true"
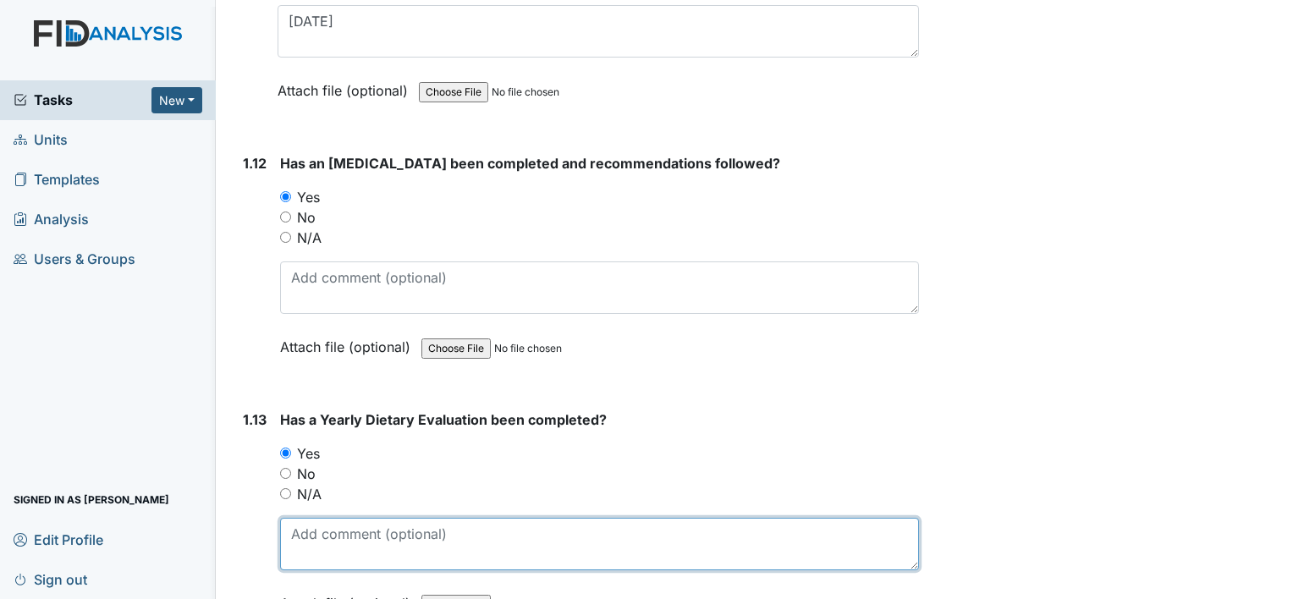
click at [395, 518] on textarea at bounding box center [599, 544] width 639 height 52
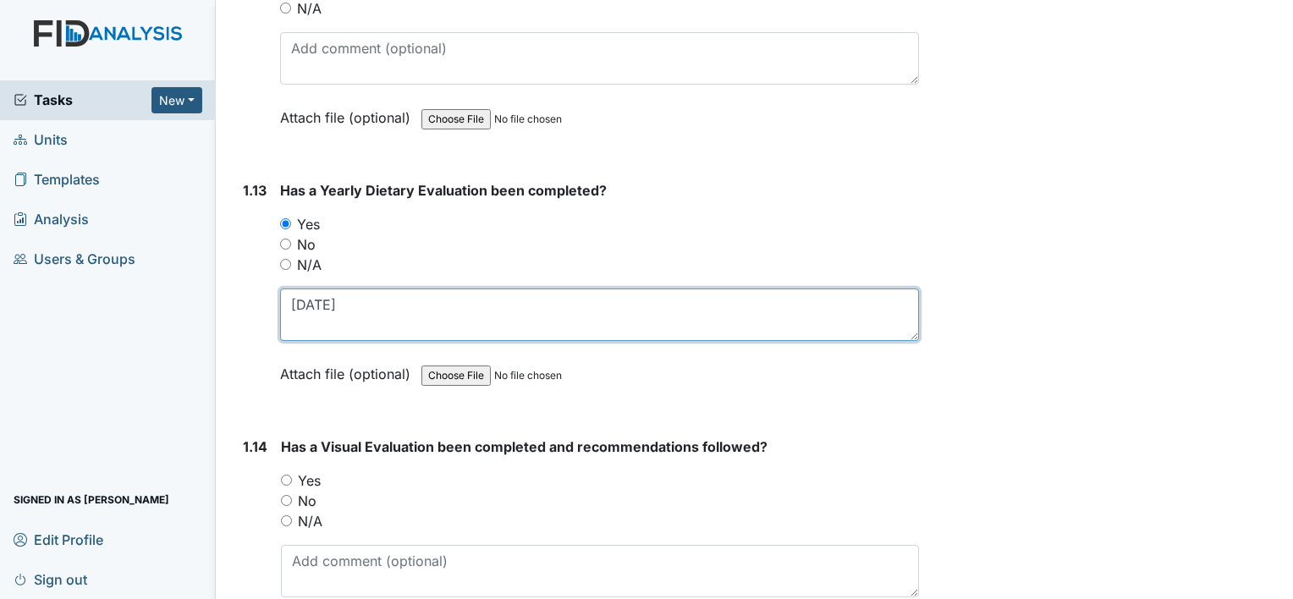
scroll to position [3217, 0]
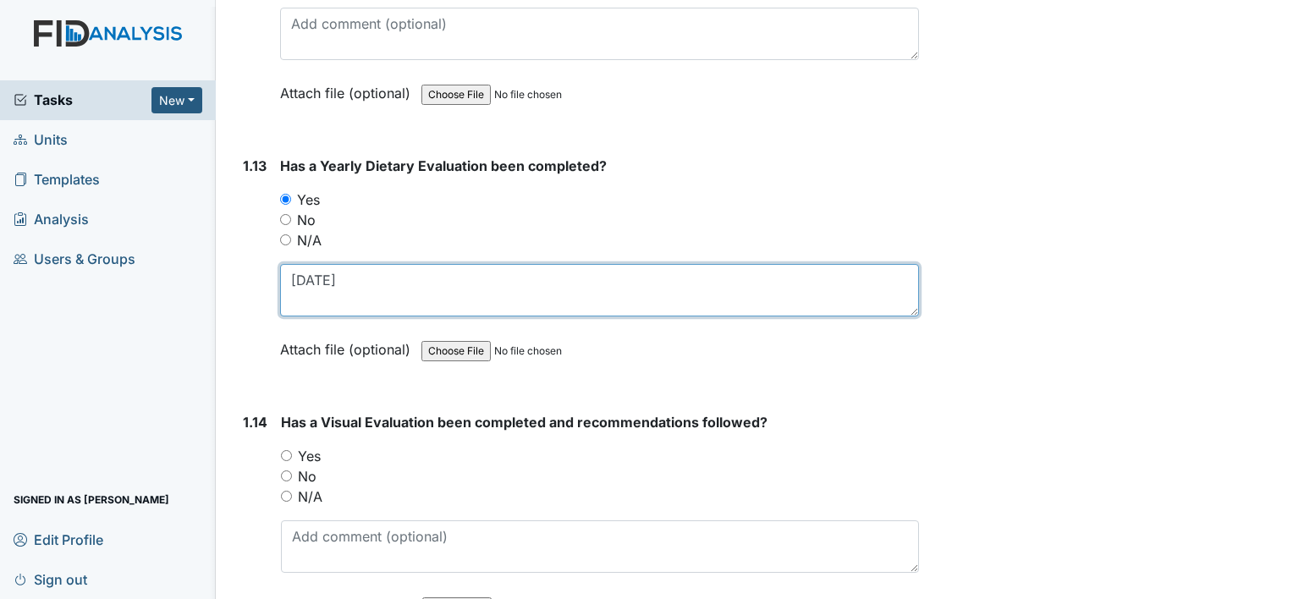
type textarea "[DATE]"
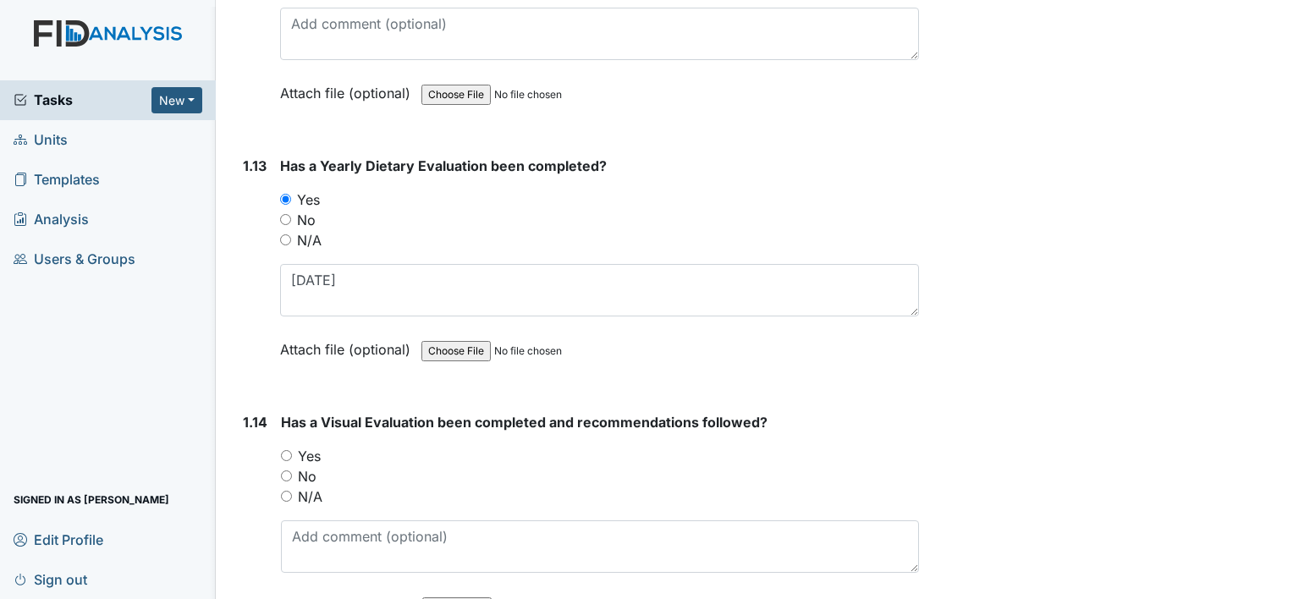
click at [312, 446] on label "Yes" at bounding box center [309, 456] width 23 height 20
click at [292, 450] on input "Yes" at bounding box center [286, 455] width 11 height 11
radio input "true"
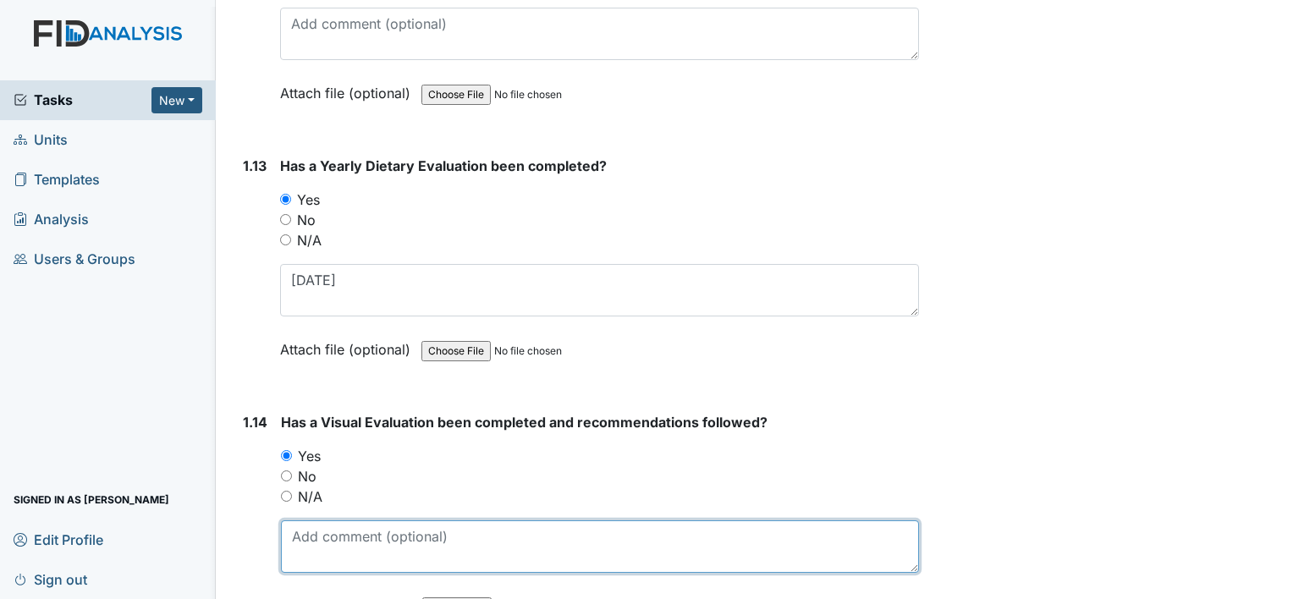
click at [368, 521] on textarea at bounding box center [600, 547] width 638 height 52
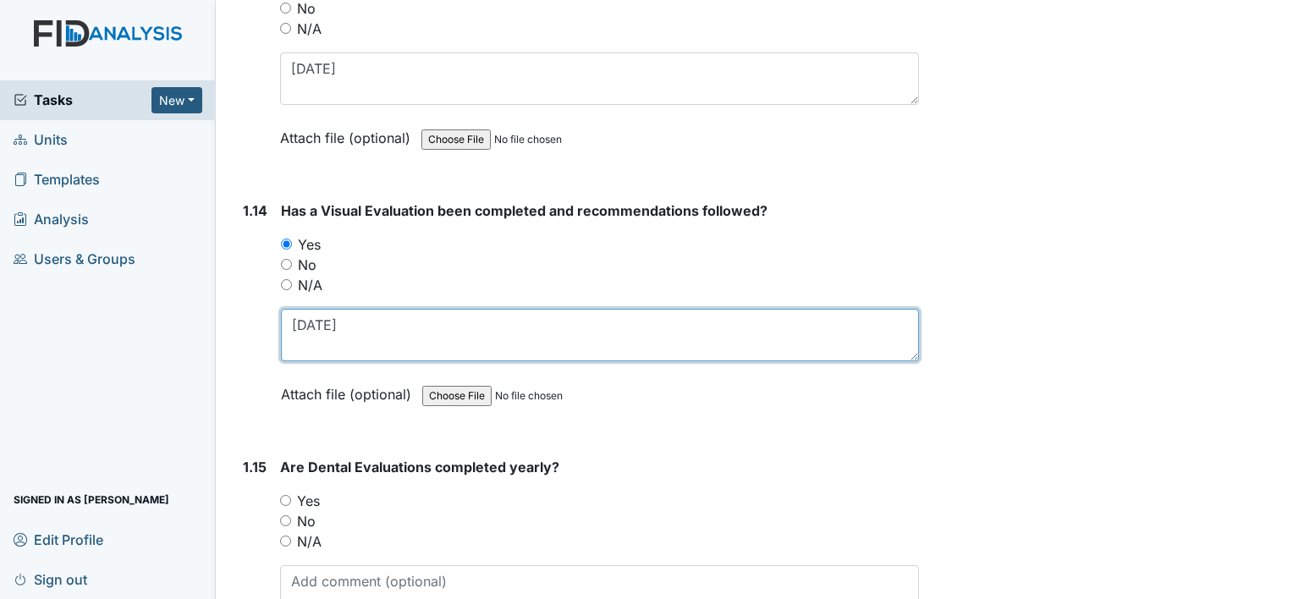
scroll to position [3470, 0]
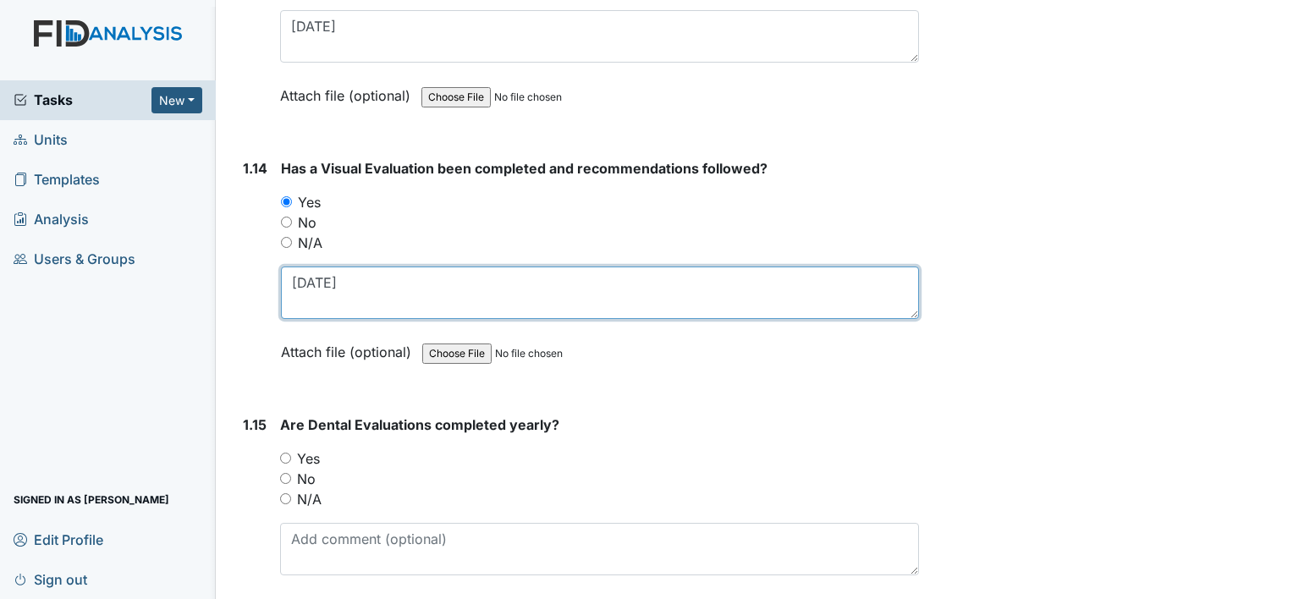
type textarea "2-13-25"
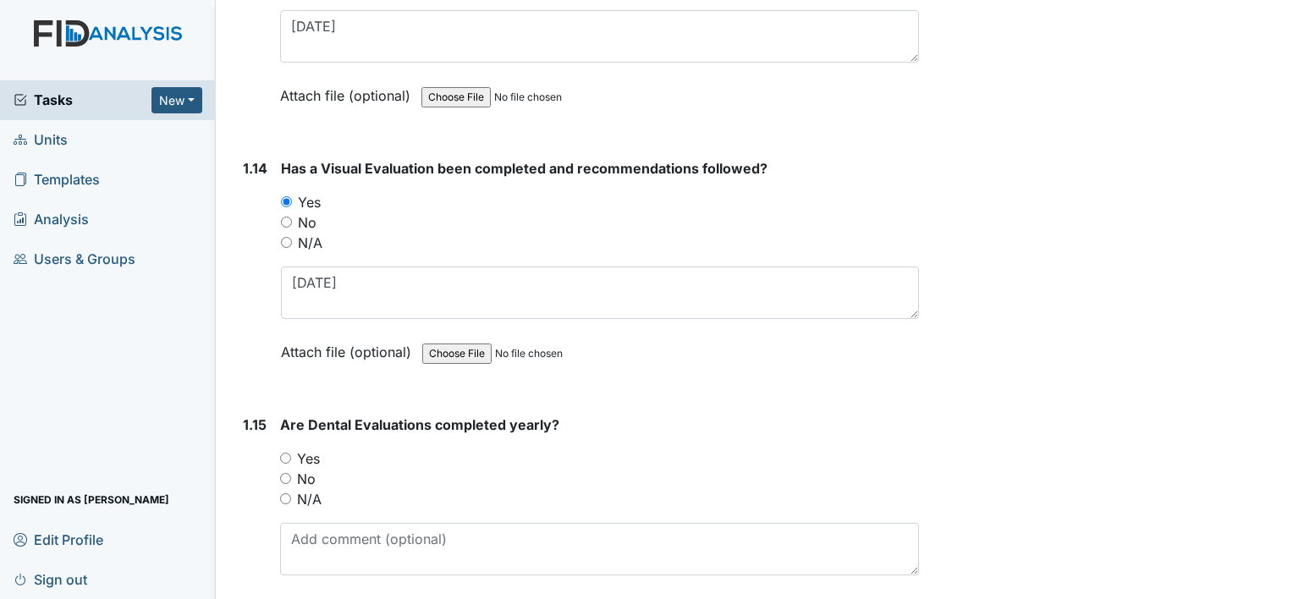
click at [306, 449] on label "Yes" at bounding box center [308, 459] width 23 height 20
click at [291, 453] on input "Yes" at bounding box center [285, 458] width 11 height 11
radio input "true"
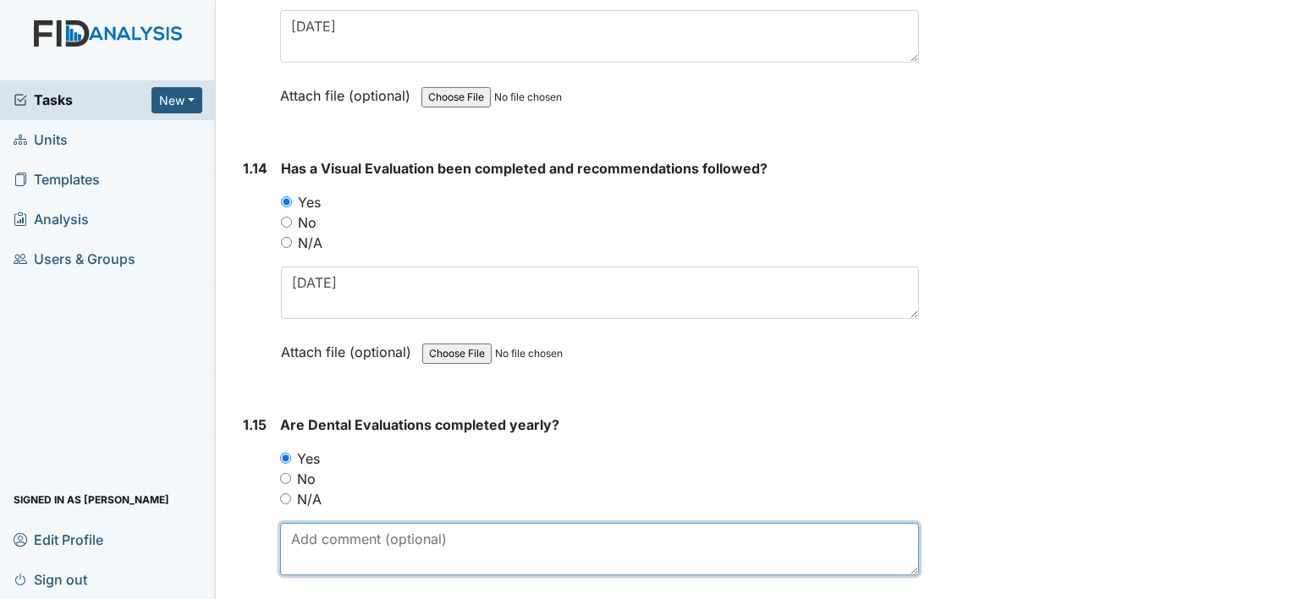
click at [353, 523] on textarea at bounding box center [599, 549] width 639 height 52
type textarea "7"
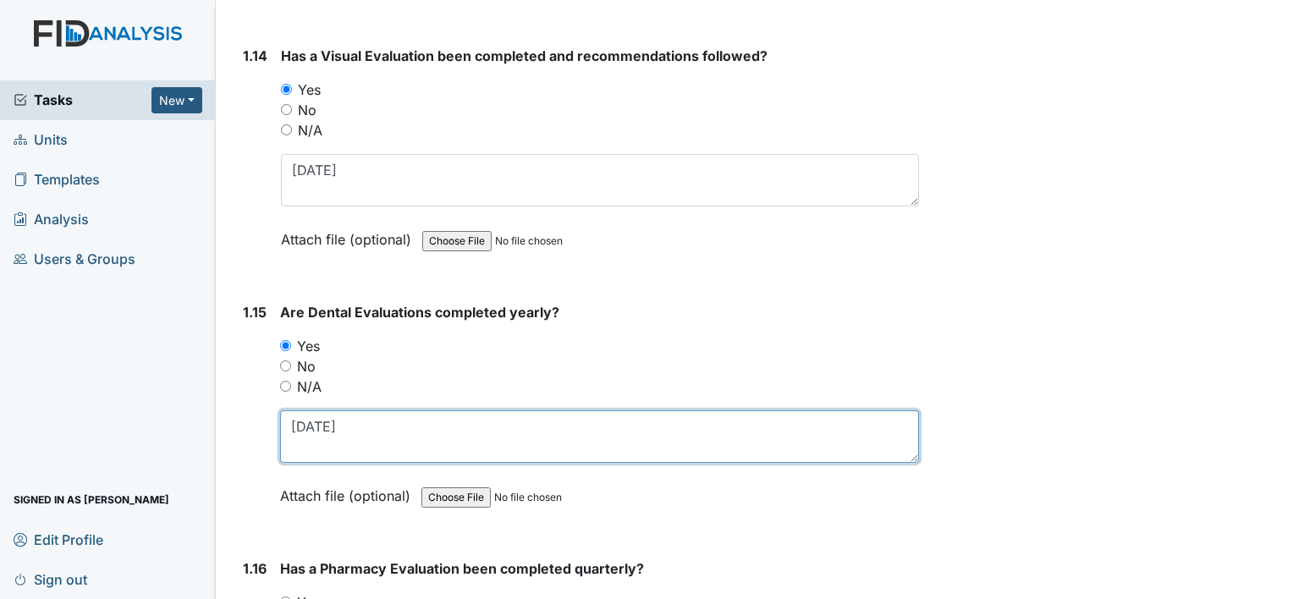
scroll to position [3724, 0]
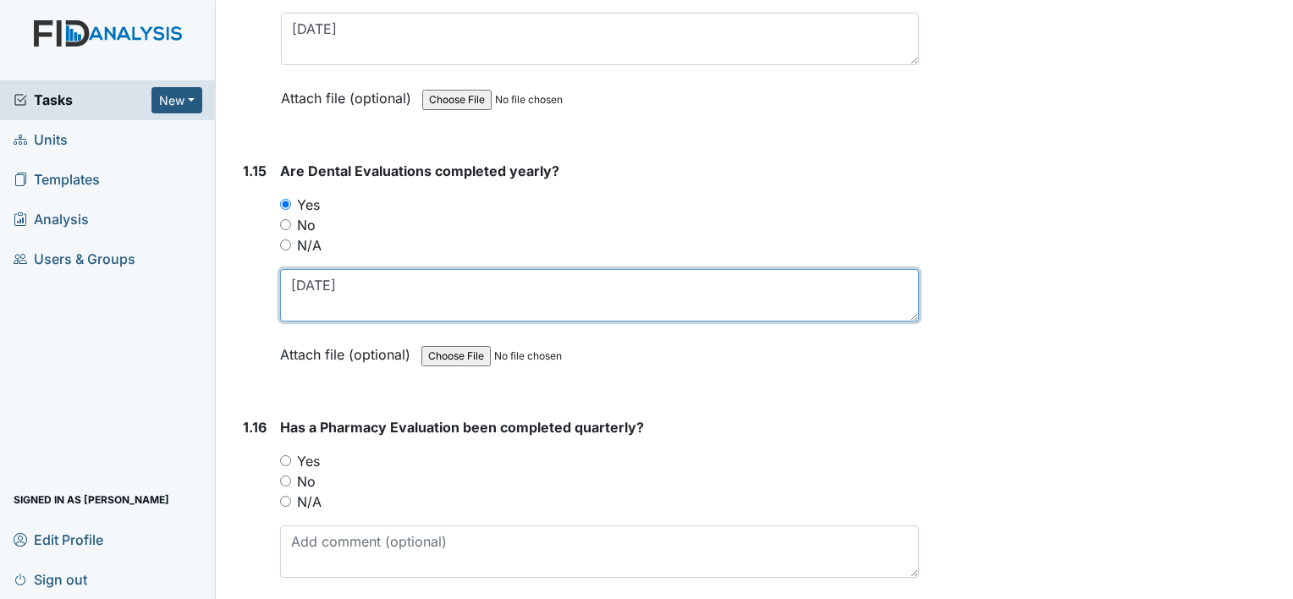
type textarea "1-17-25"
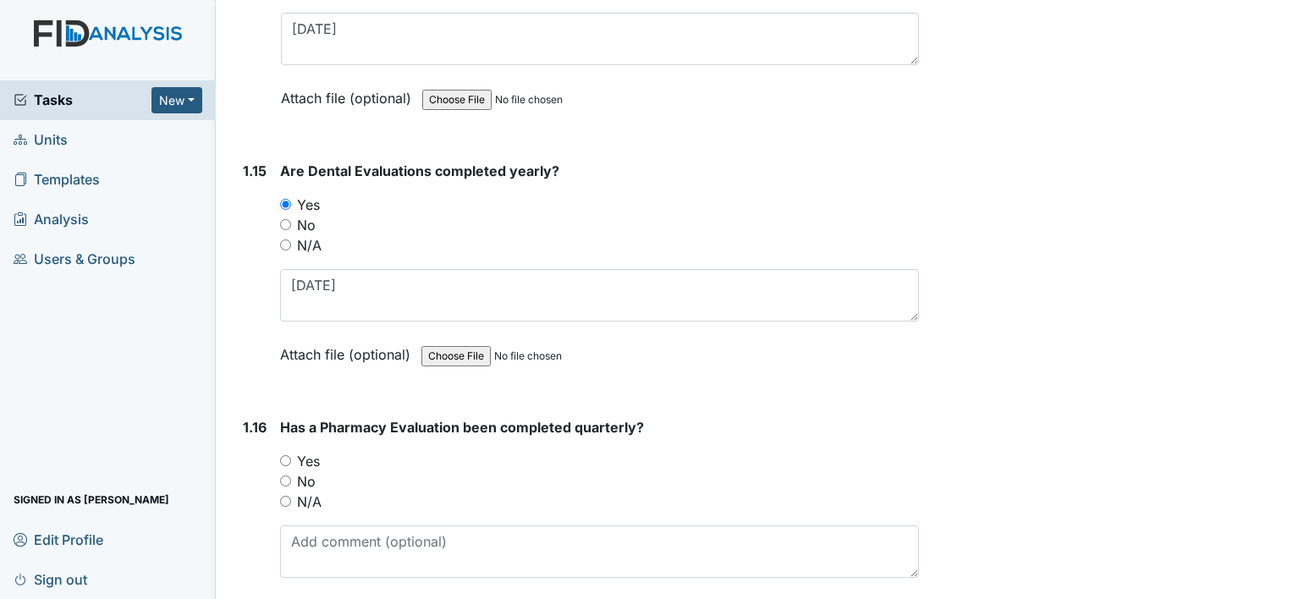
click at [308, 471] on label "No" at bounding box center [306, 481] width 19 height 20
click at [291, 476] on input "No" at bounding box center [285, 481] width 11 height 11
radio input "true"
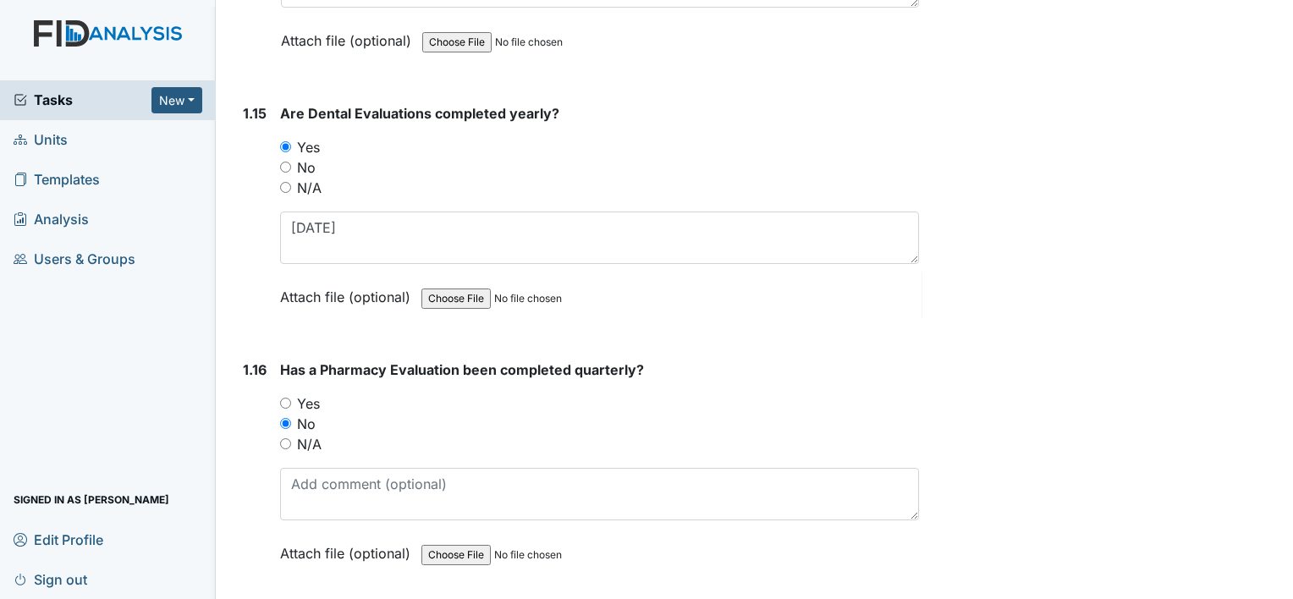
scroll to position [3809, 0]
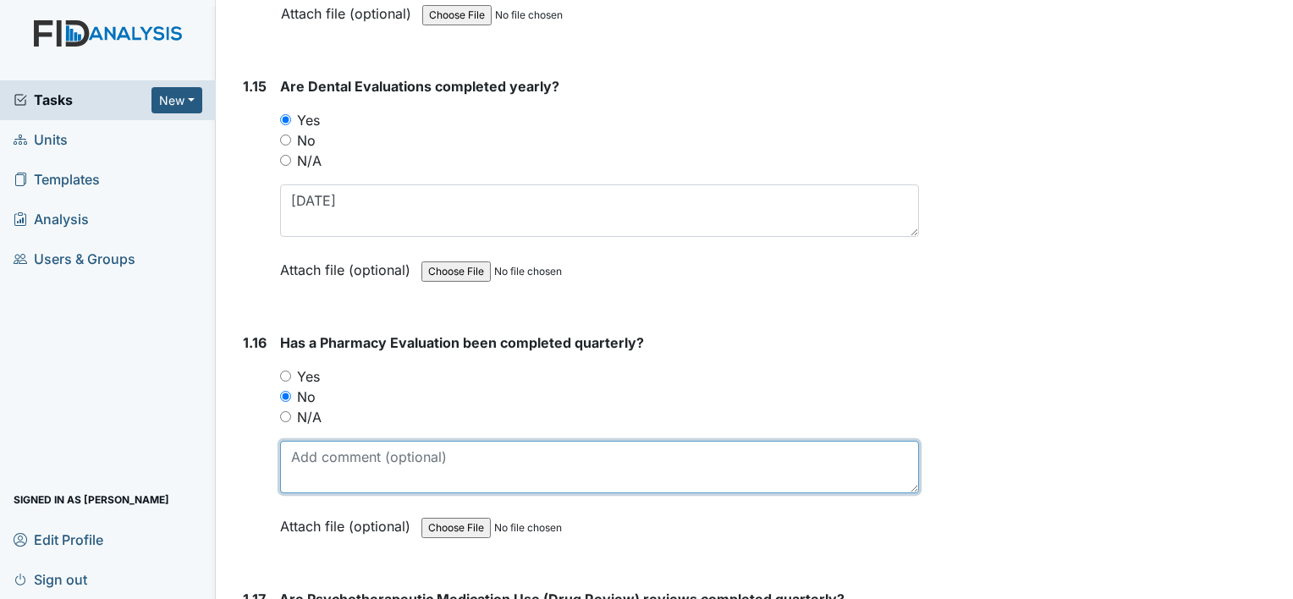
click at [365, 451] on textarea at bounding box center [599, 467] width 639 height 52
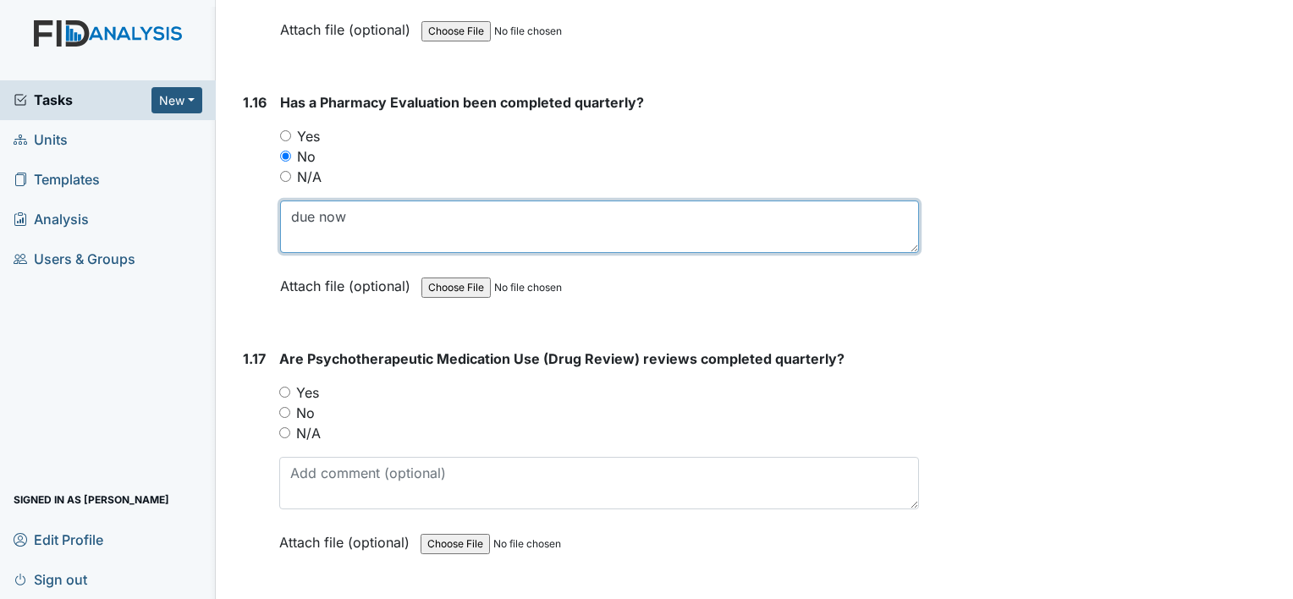
scroll to position [4063, 0]
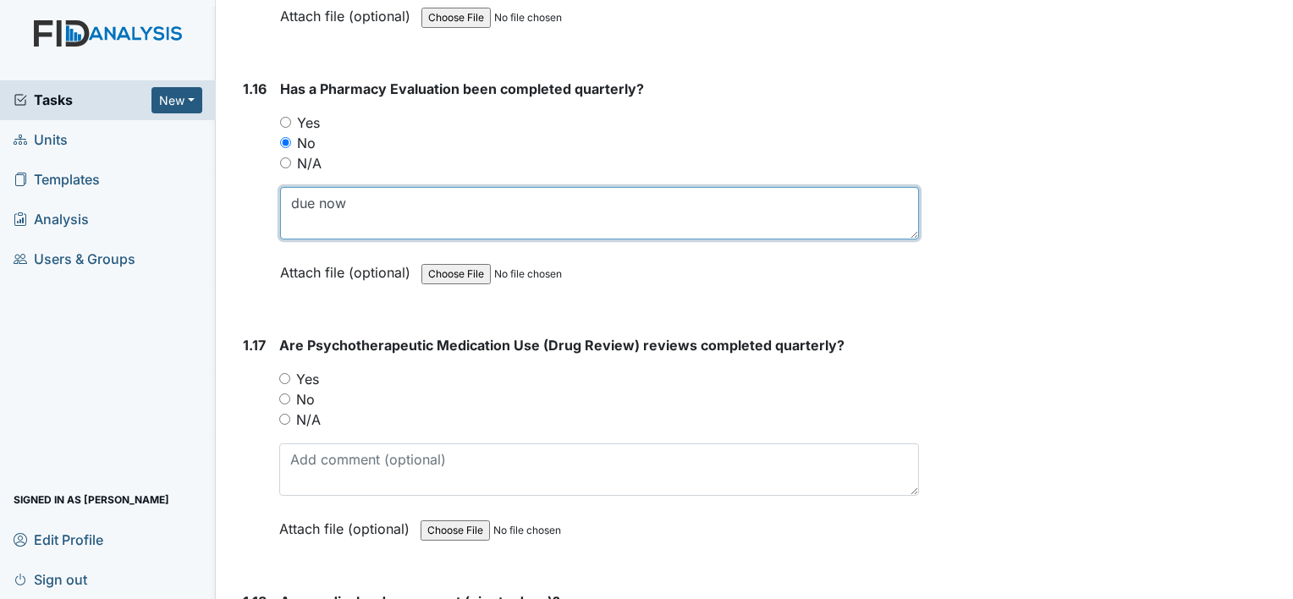
type textarea "due now"
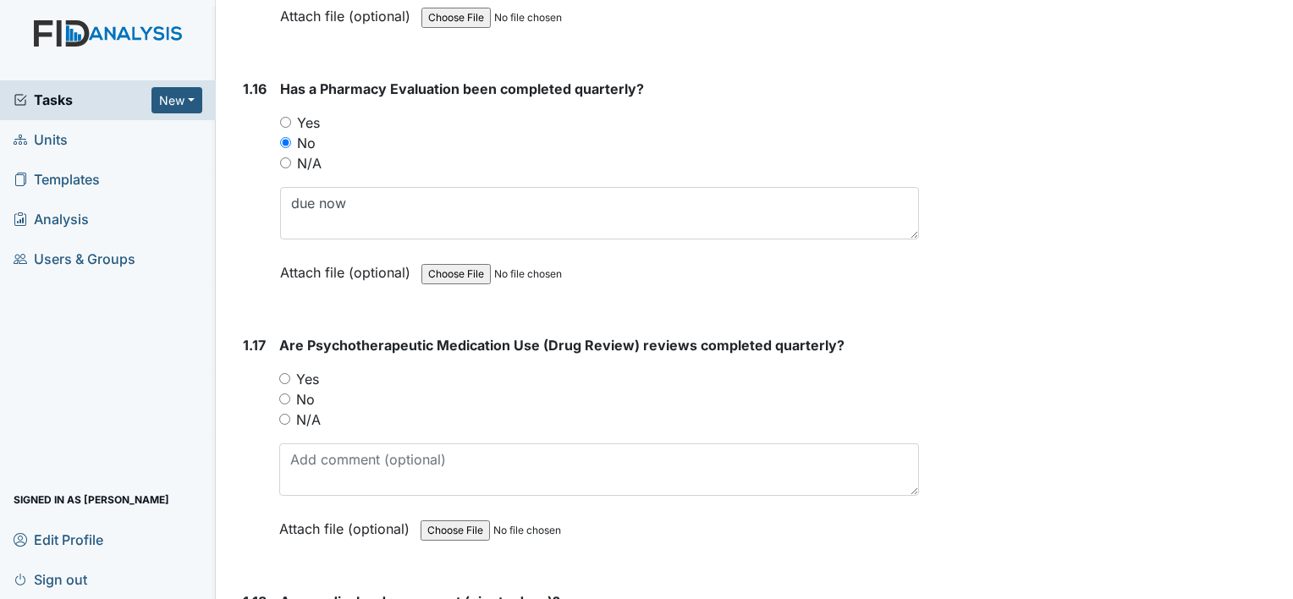
click at [311, 410] on label "N/A" at bounding box center [308, 420] width 25 height 20
click at [290, 414] on input "N/A" at bounding box center [284, 419] width 11 height 11
radio input "true"
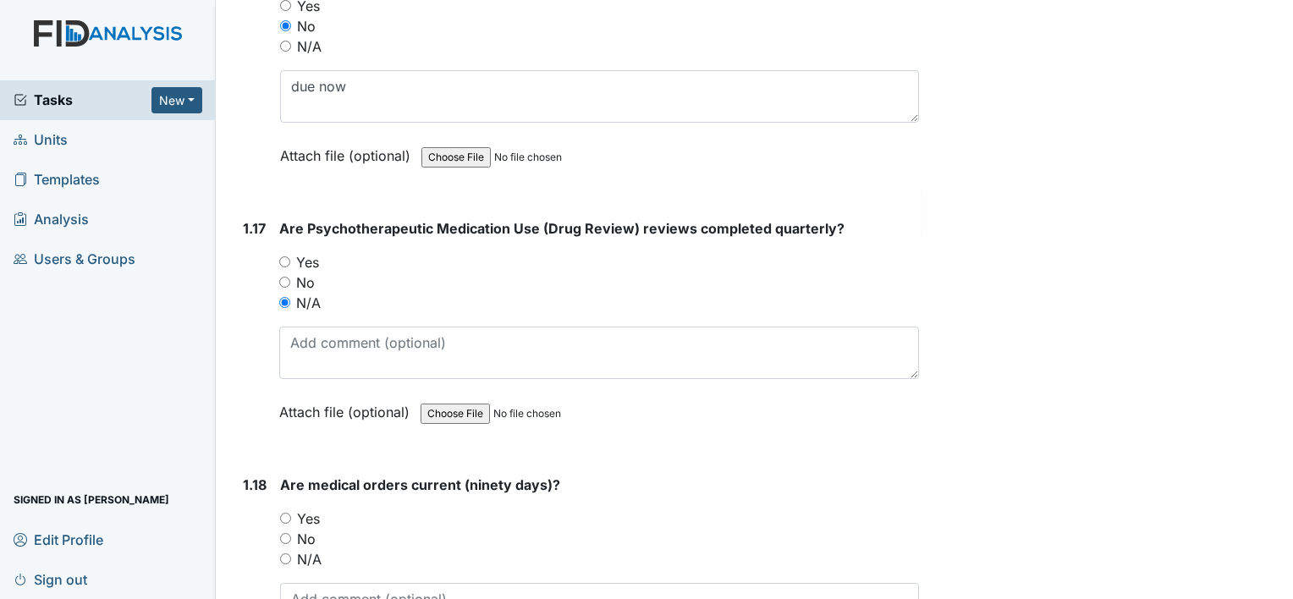
scroll to position [4317, 0]
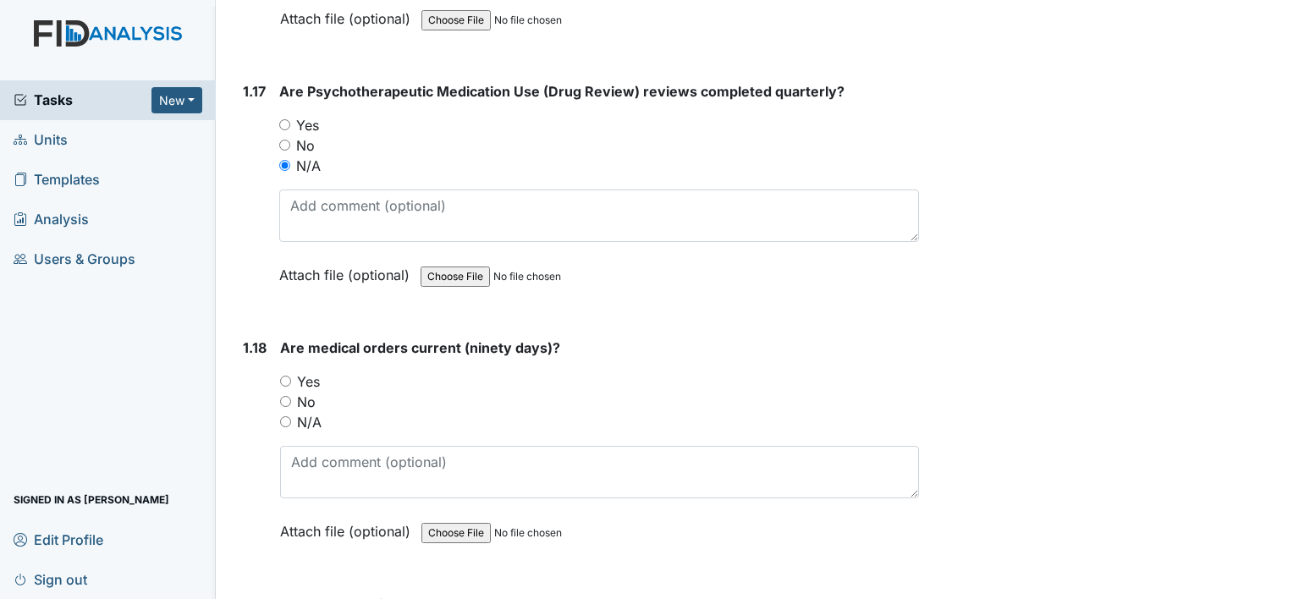
click at [308, 372] on label "Yes" at bounding box center [308, 382] width 23 height 20
click at [291, 376] on input "Yes" at bounding box center [285, 381] width 11 height 11
radio input "true"
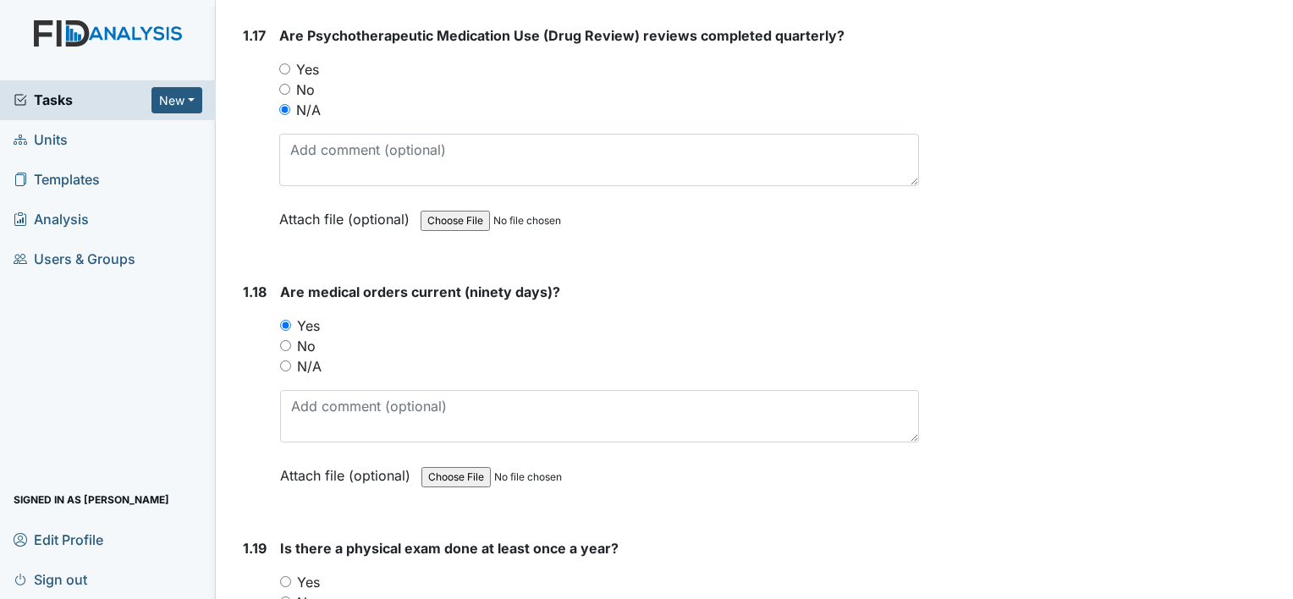
scroll to position [4486, 0]
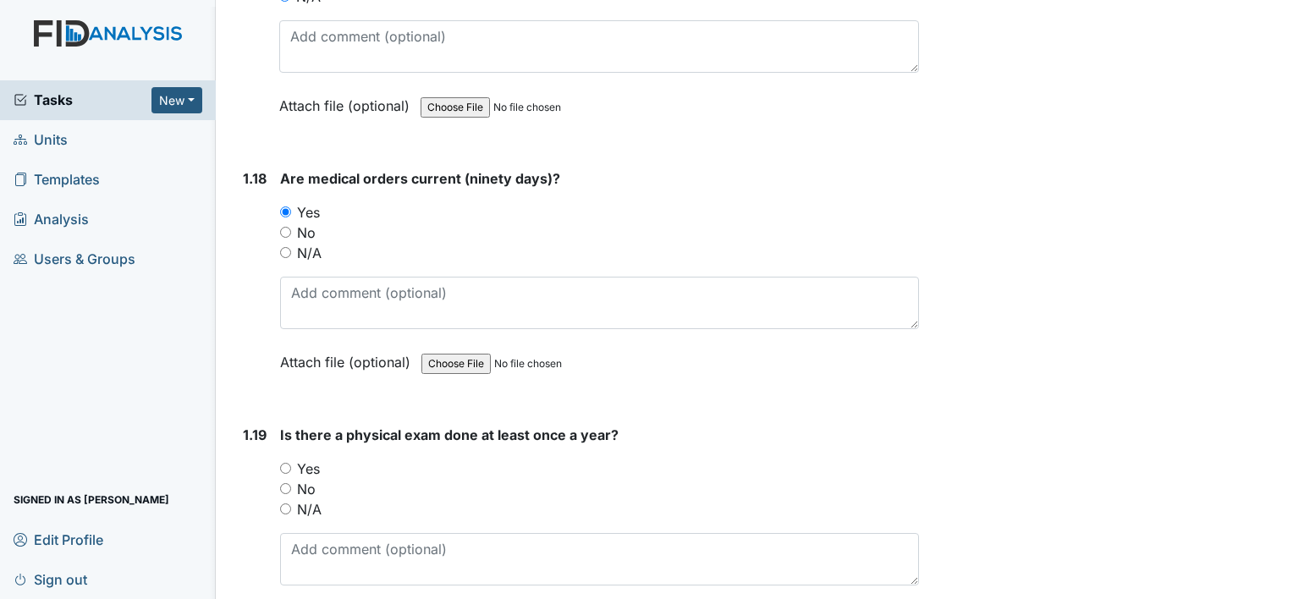
click at [303, 459] on label "Yes" at bounding box center [308, 469] width 23 height 20
click at [291, 463] on input "Yes" at bounding box center [285, 468] width 11 height 11
radio input "true"
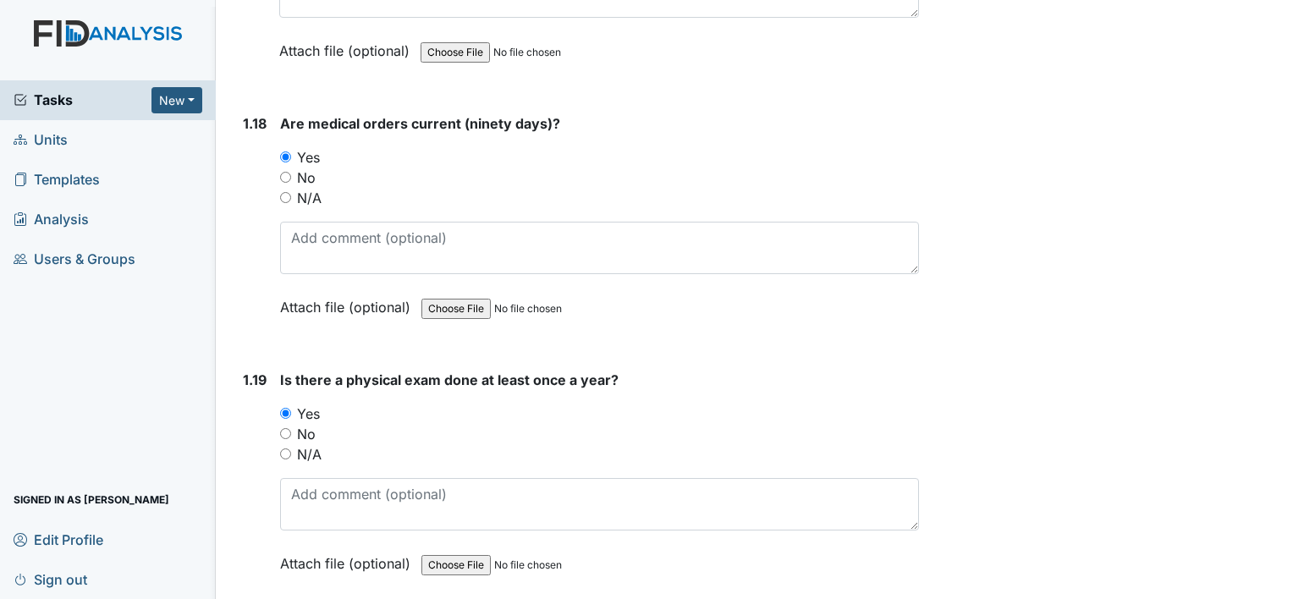
scroll to position [4571, 0]
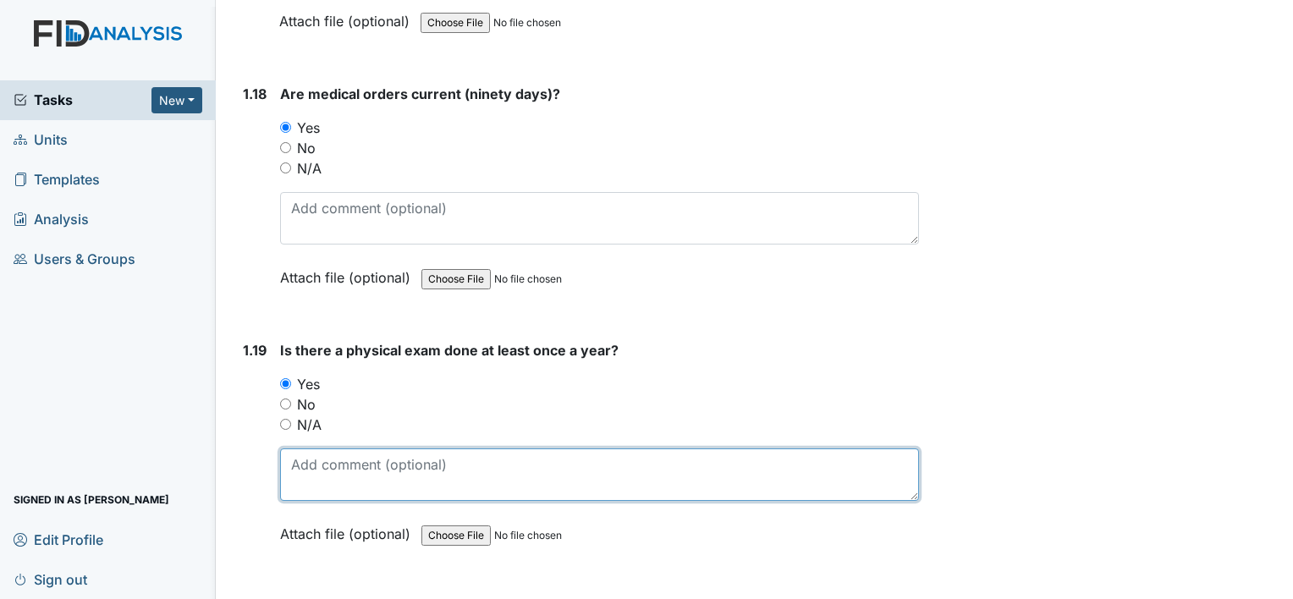
drag, startPoint x: 380, startPoint y: 437, endPoint x: 389, endPoint y: 418, distance: 20.5
click at [380, 449] on textarea at bounding box center [599, 475] width 639 height 52
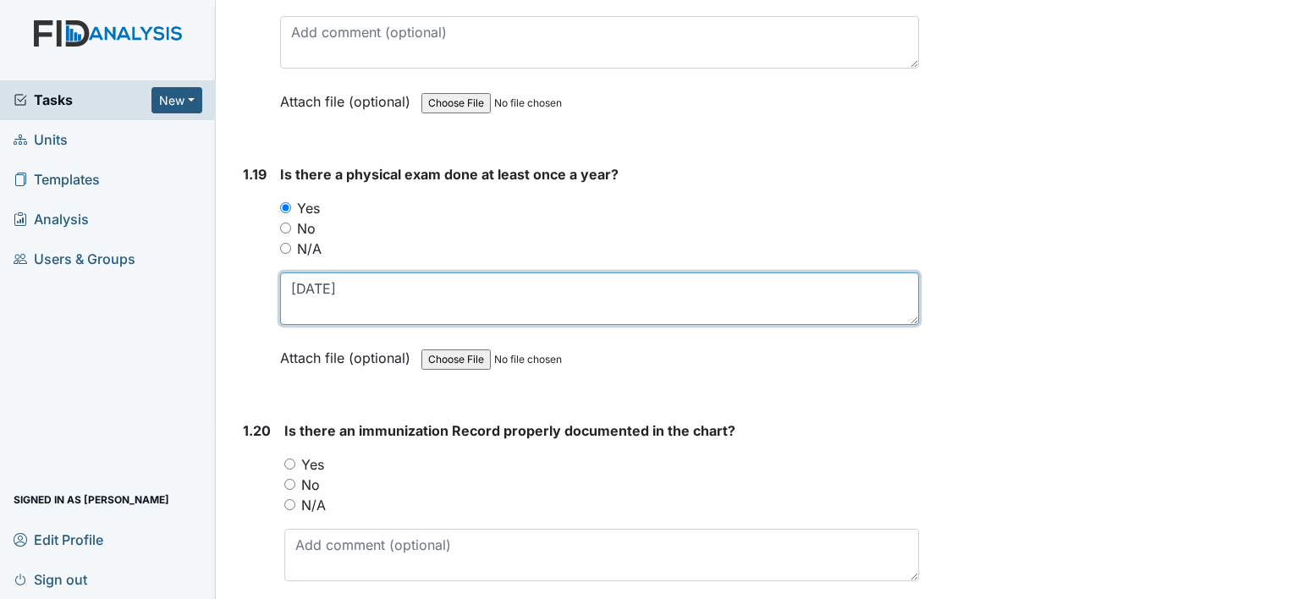
scroll to position [4825, 0]
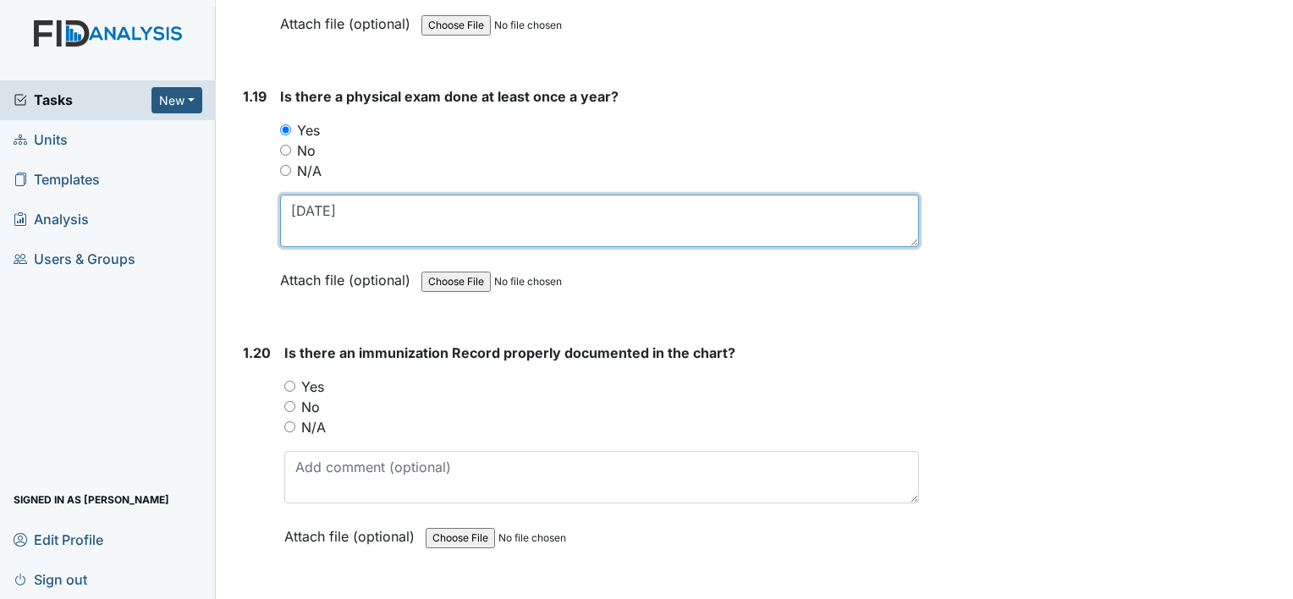
type textarea "[DATE]"
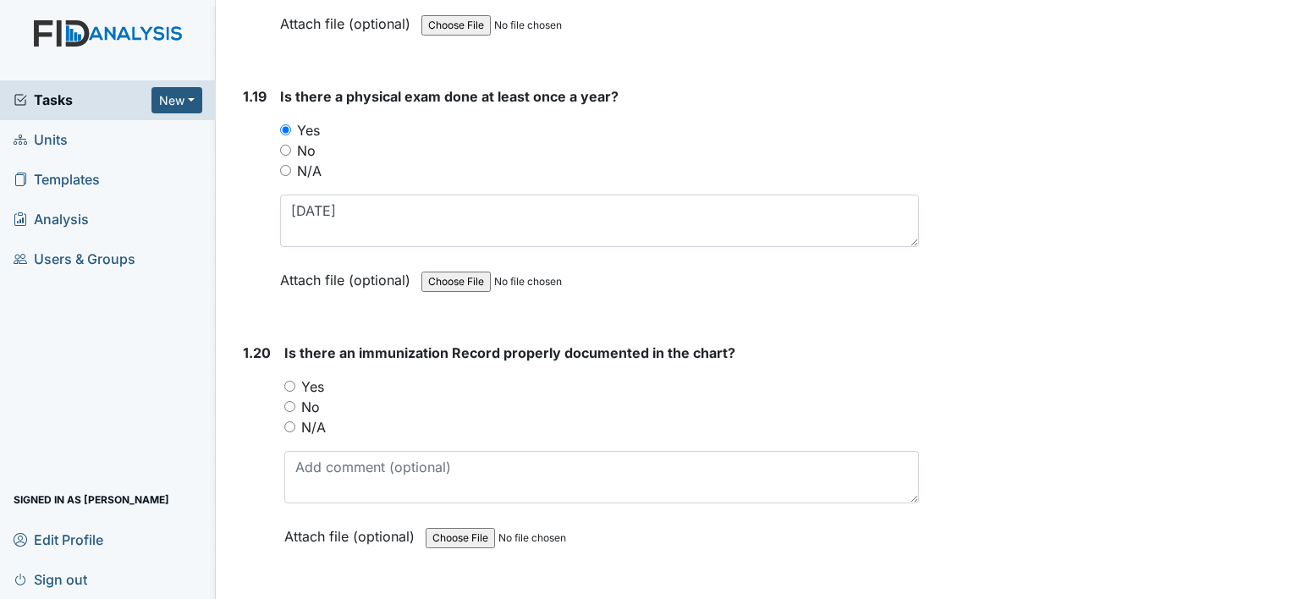
click at [315, 377] on label "Yes" at bounding box center [312, 387] width 23 height 20
click at [295, 381] on input "Yes" at bounding box center [289, 386] width 11 height 11
radio input "true"
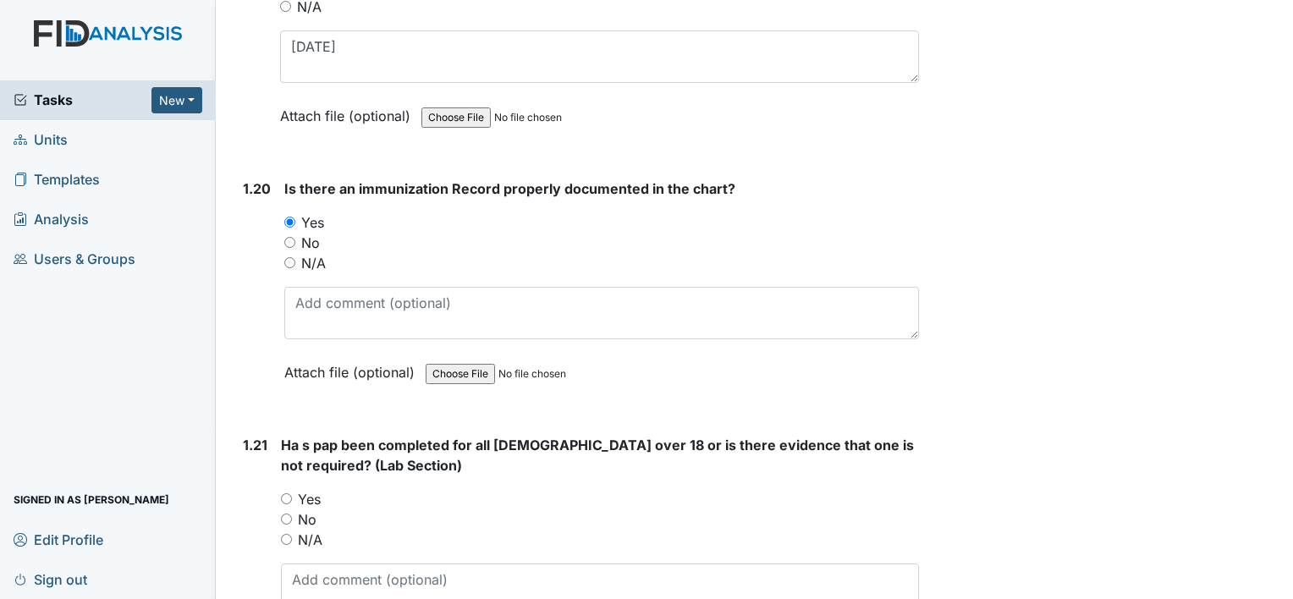
scroll to position [4994, 0]
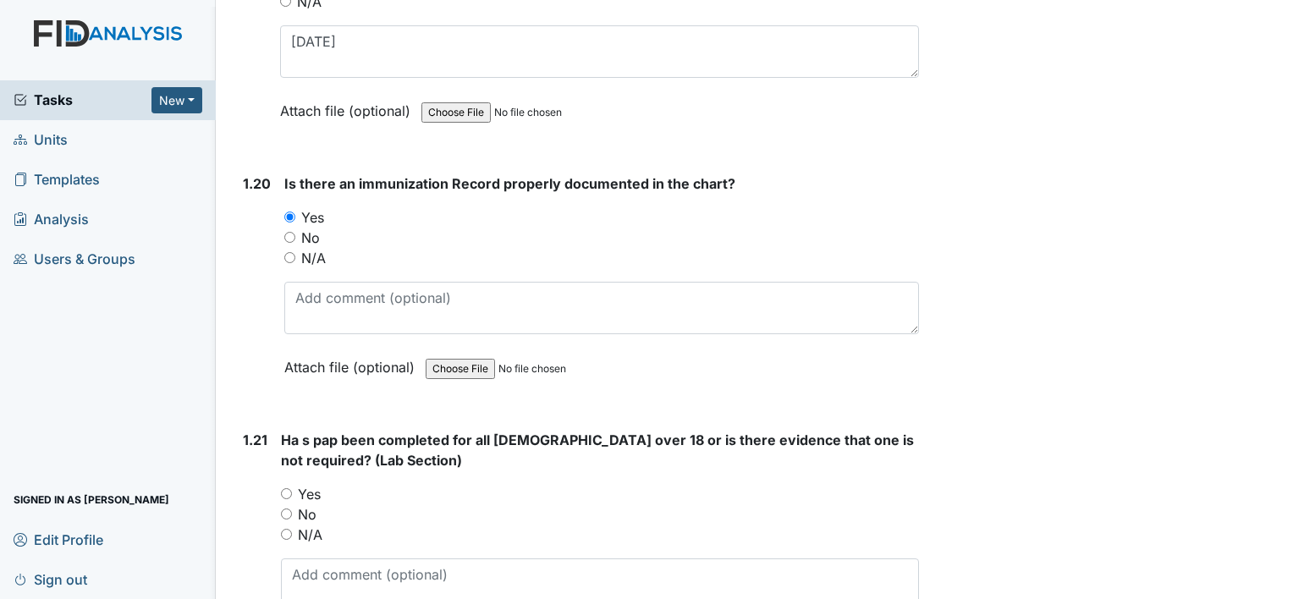
click at [318, 484] on label "Yes" at bounding box center [309, 494] width 23 height 20
click at [292, 488] on input "Yes" at bounding box center [286, 493] width 11 height 11
radio input "true"
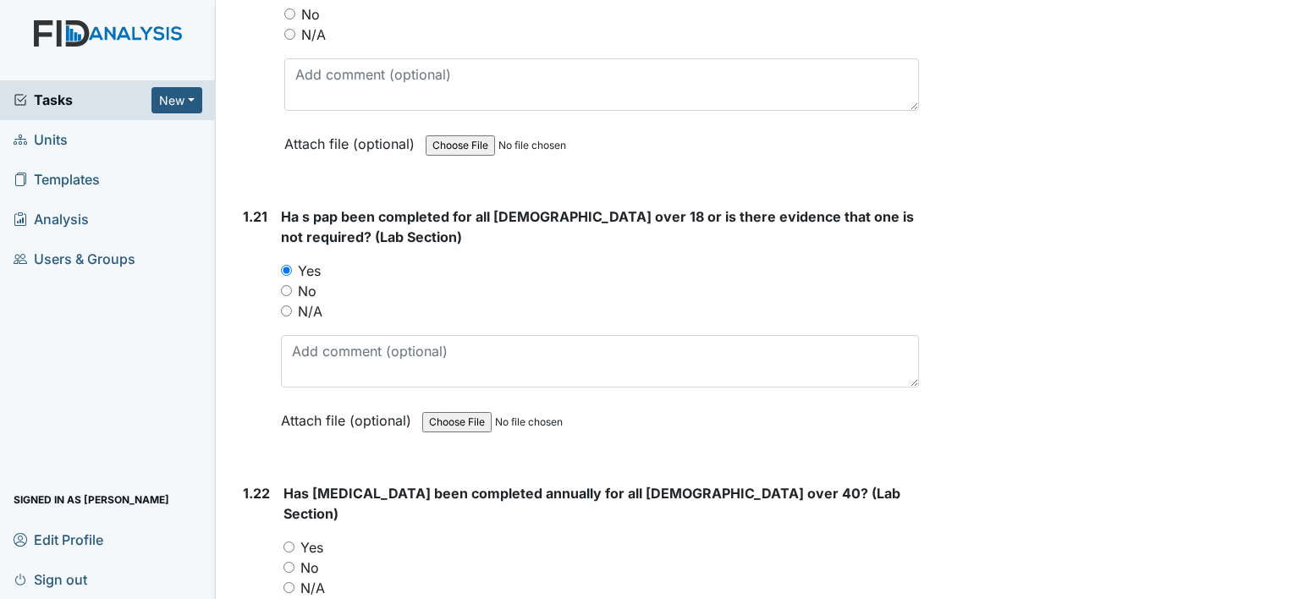
scroll to position [5248, 0]
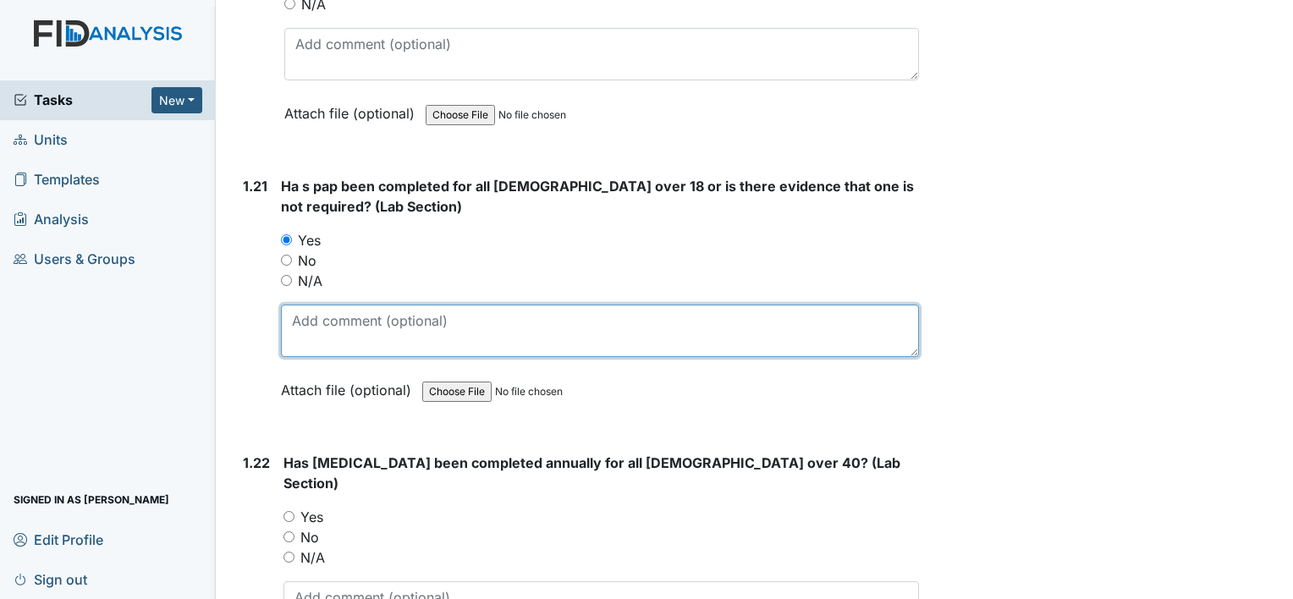
click at [363, 305] on textarea at bounding box center [600, 331] width 638 height 52
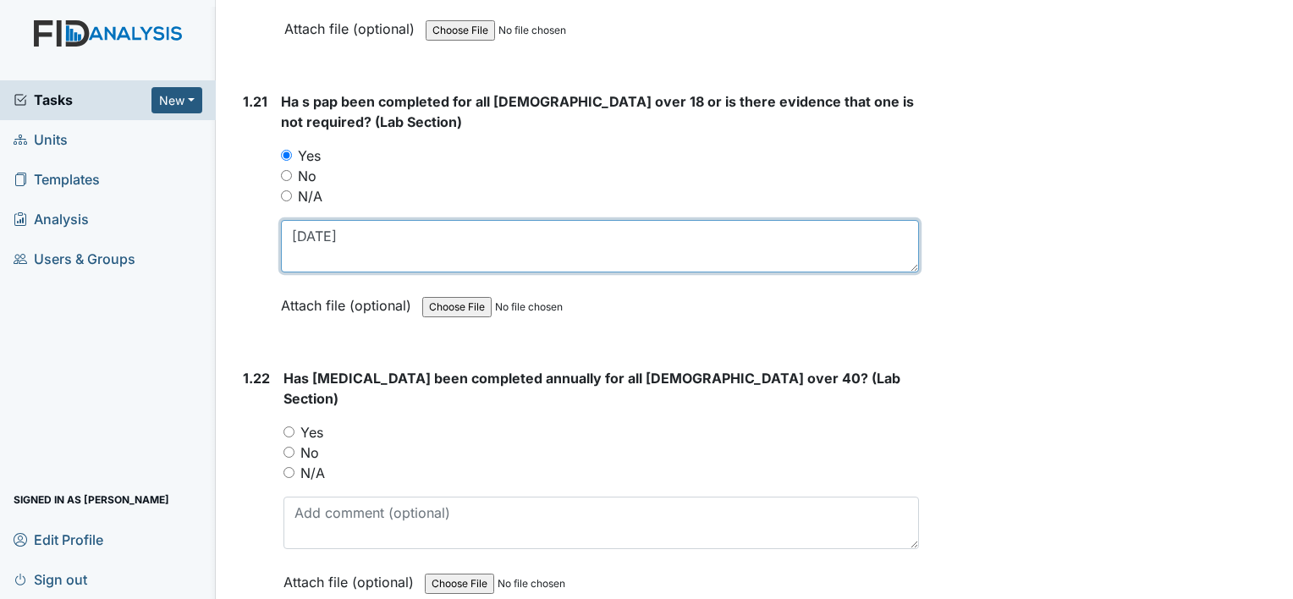
type textarea "6-3-2025"
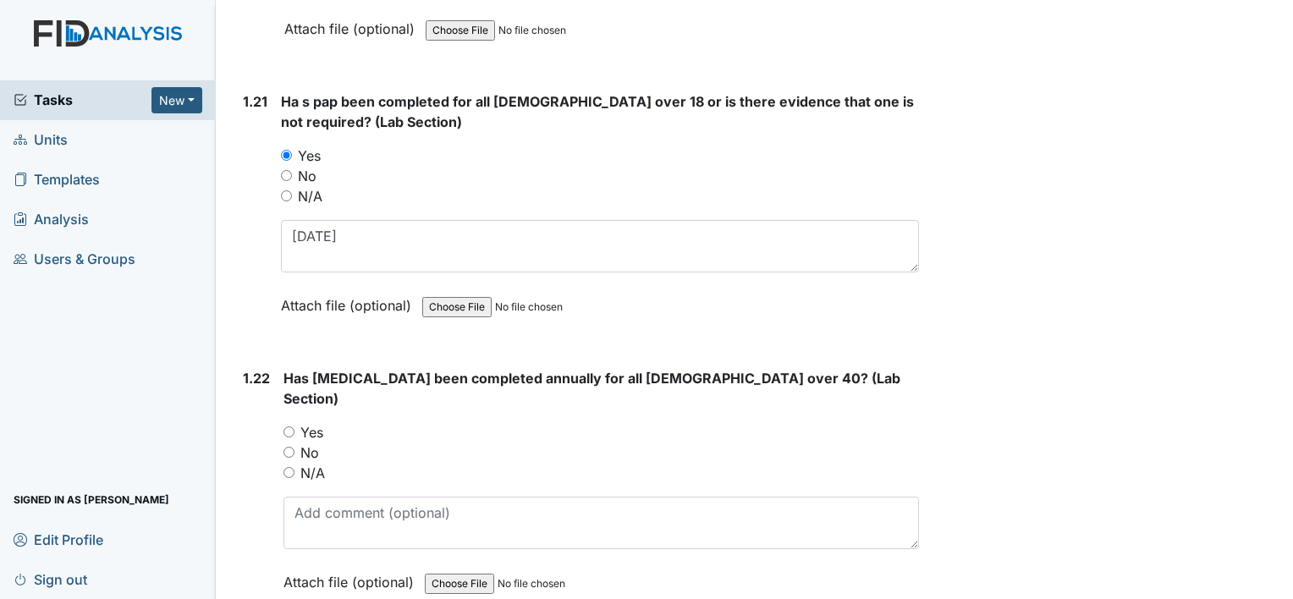
click at [313, 463] on label "N/A" at bounding box center [312, 473] width 25 height 20
click at [295, 467] on input "N/A" at bounding box center [289, 472] width 11 height 11
radio input "true"
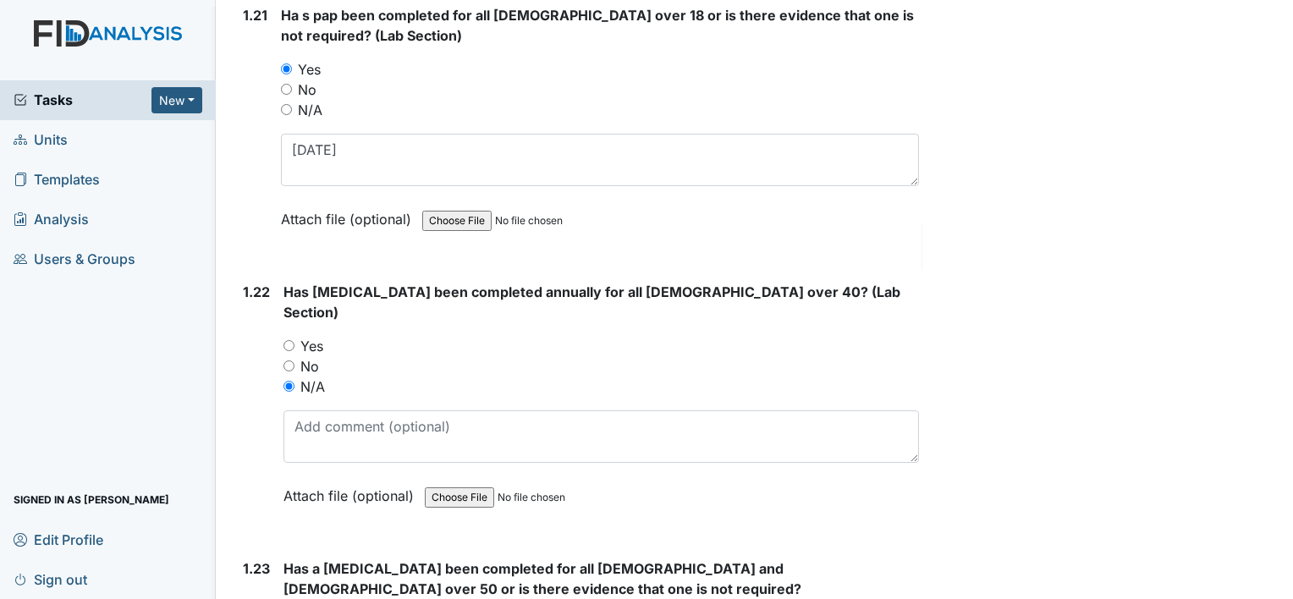
scroll to position [5587, 0]
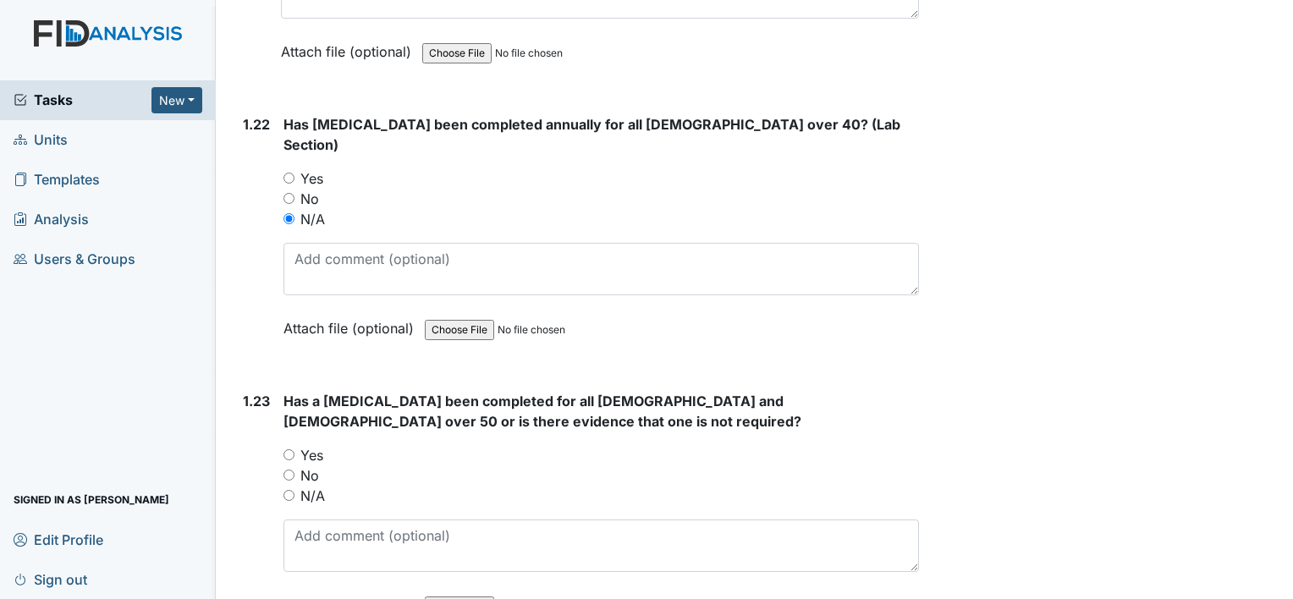
click at [322, 486] on label "N/A" at bounding box center [312, 496] width 25 height 20
click at [295, 490] on input "N/A" at bounding box center [289, 495] width 11 height 11
radio input "true"
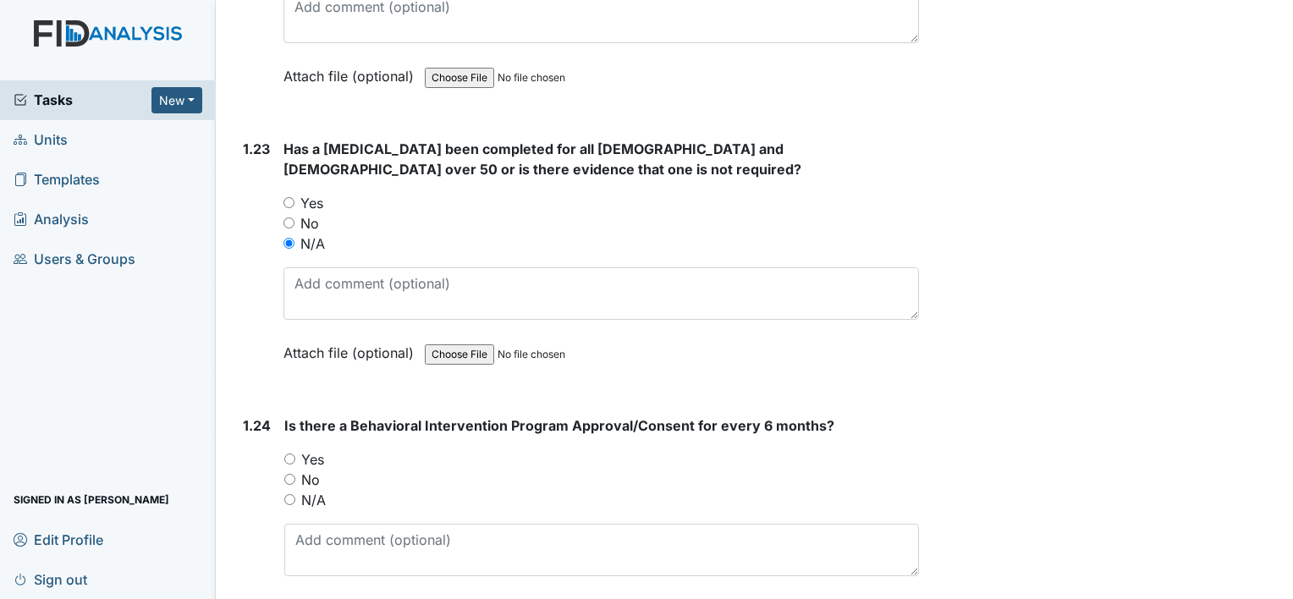
scroll to position [5841, 0]
click at [319, 488] on label "N/A" at bounding box center [313, 498] width 25 height 20
click at [295, 493] on input "N/A" at bounding box center [289, 498] width 11 height 11
radio input "true"
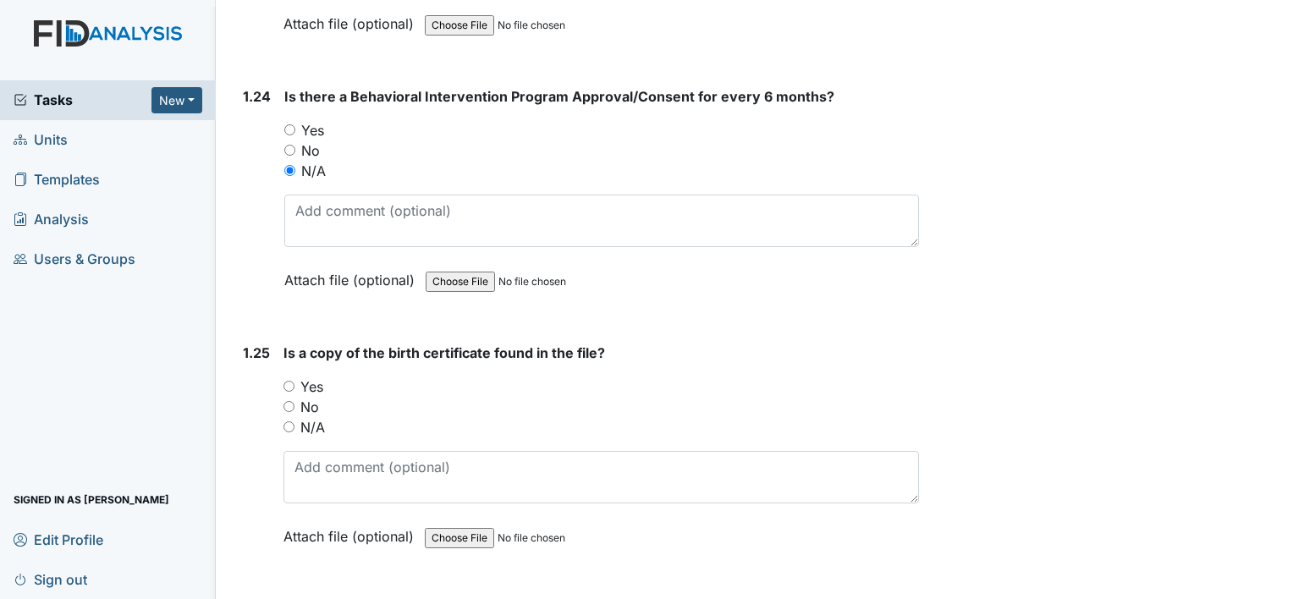
scroll to position [6179, 0]
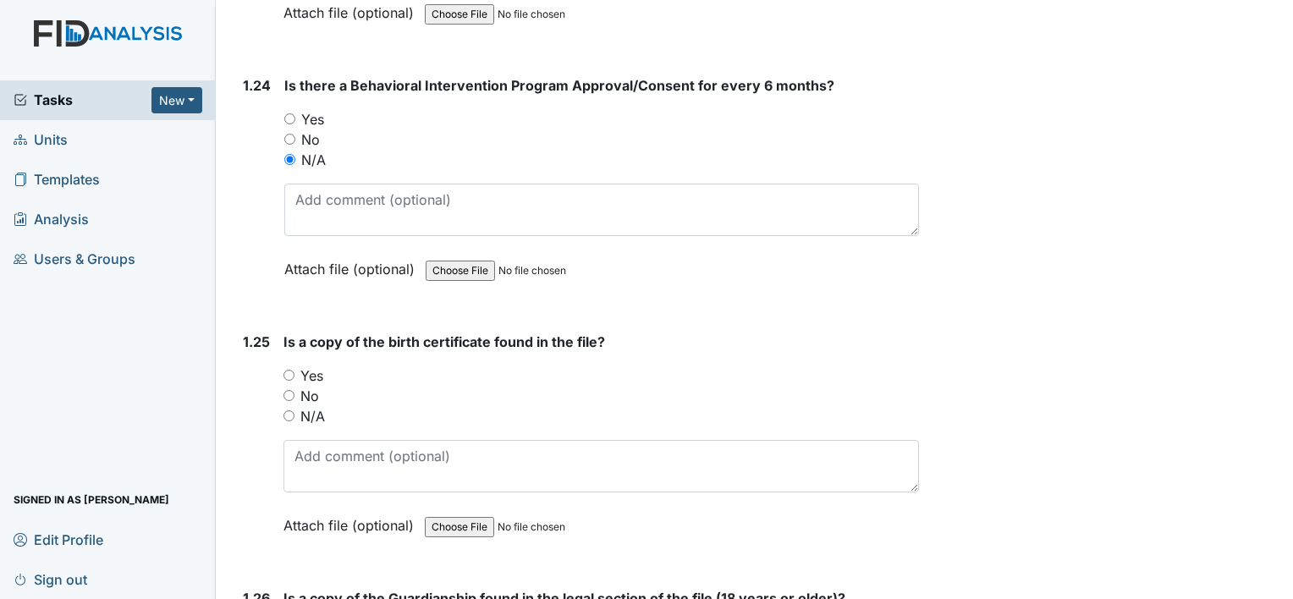
click at [318, 366] on label "Yes" at bounding box center [311, 376] width 23 height 20
click at [295, 370] on input "Yes" at bounding box center [289, 375] width 11 height 11
radio input "true"
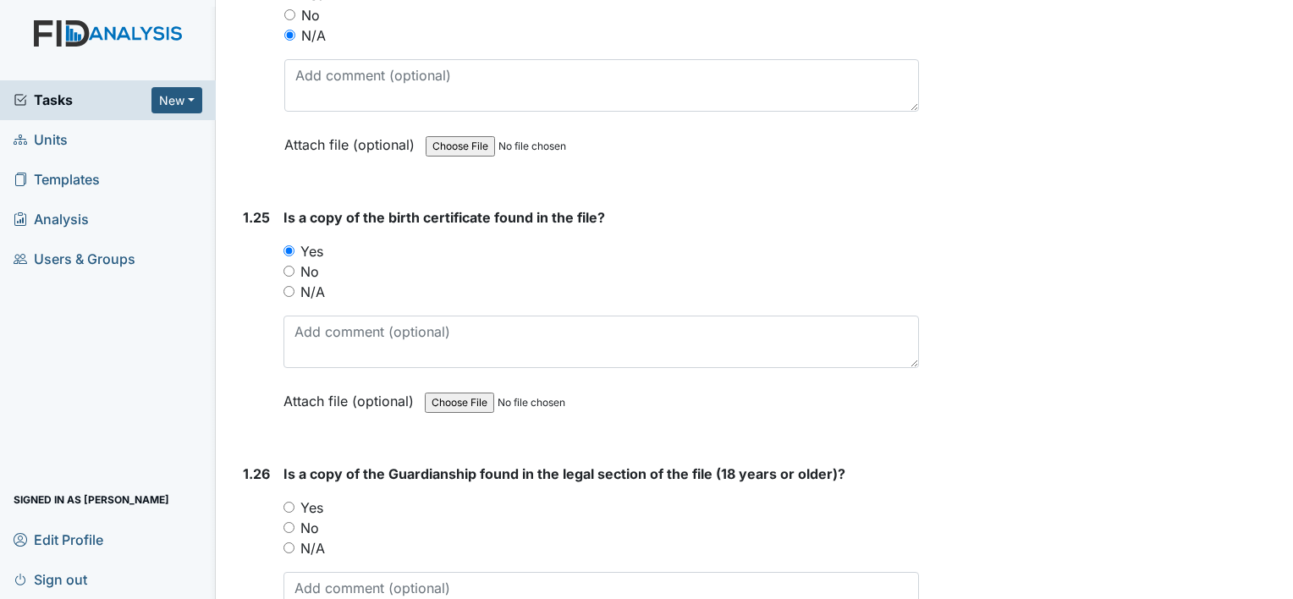
scroll to position [6518, 0]
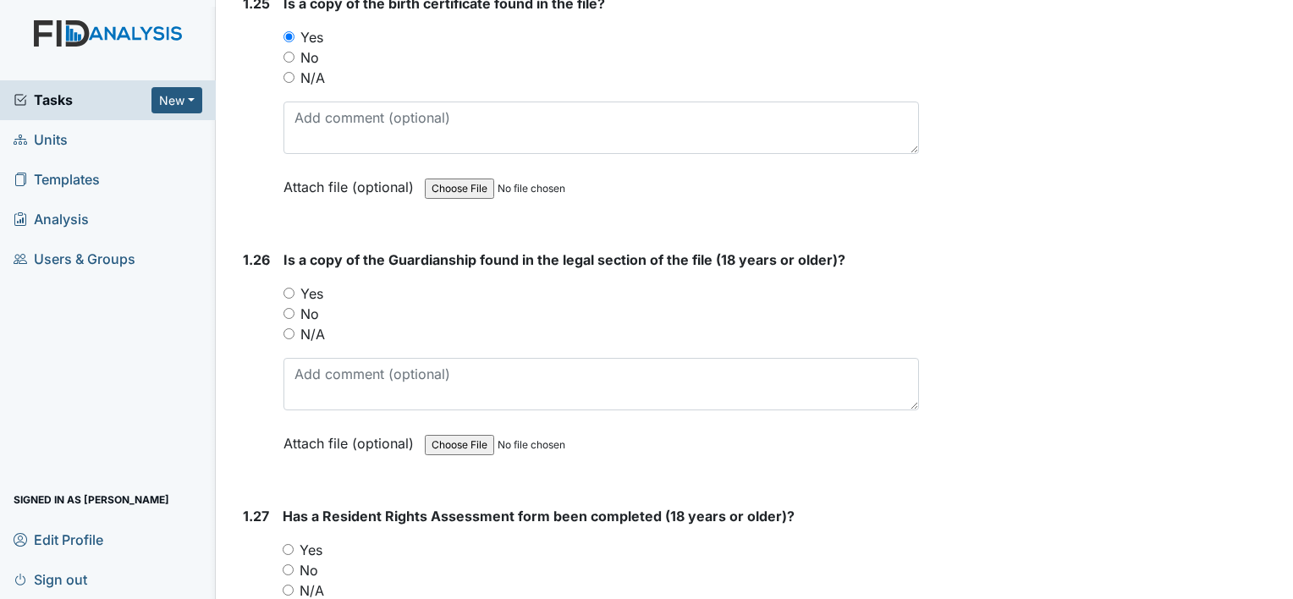
click at [311, 284] on label "Yes" at bounding box center [311, 294] width 23 height 20
click at [295, 288] on input "Yes" at bounding box center [289, 293] width 11 height 11
radio input "true"
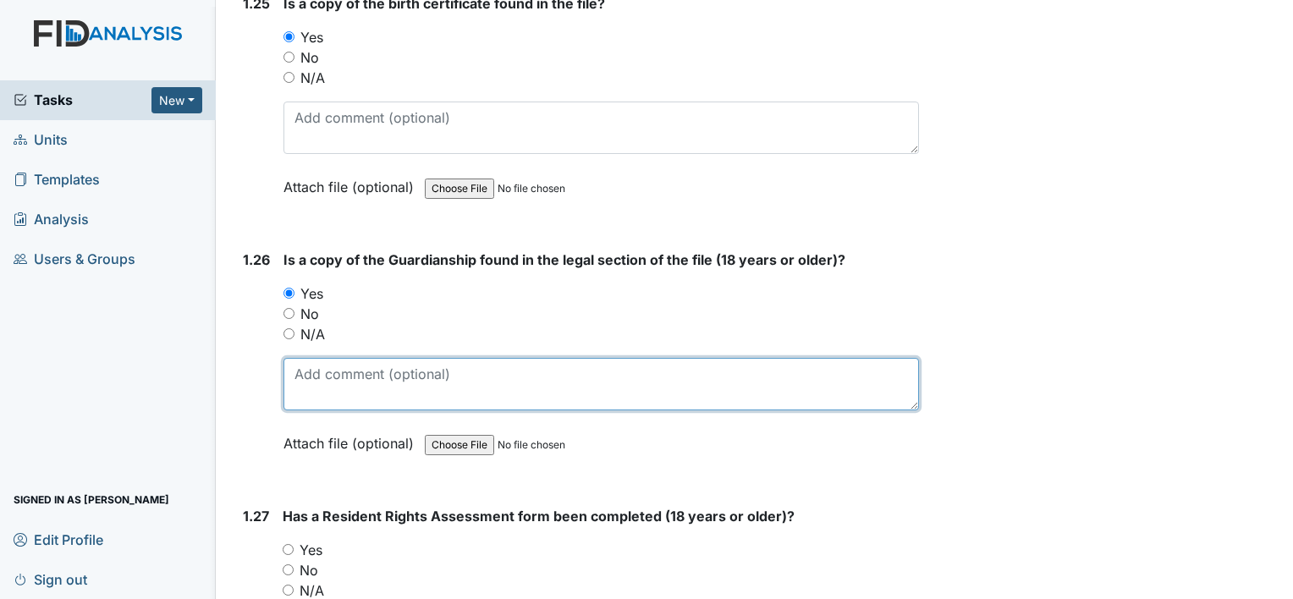
click at [329, 358] on textarea at bounding box center [602, 384] width 636 height 52
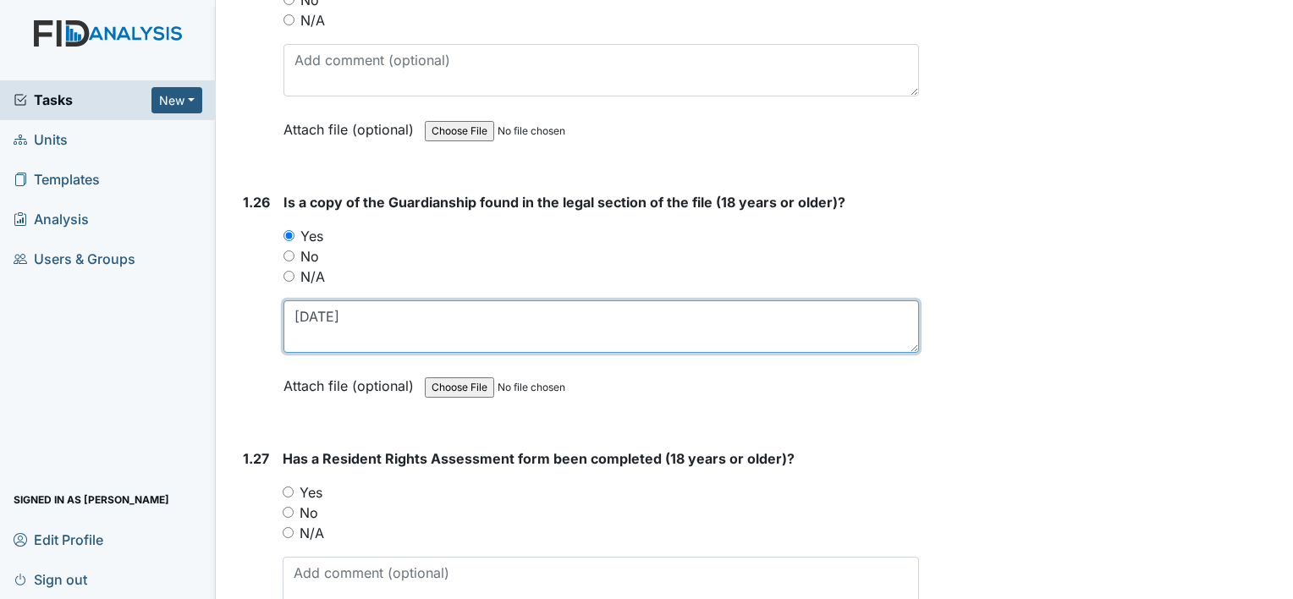
scroll to position [6687, 0]
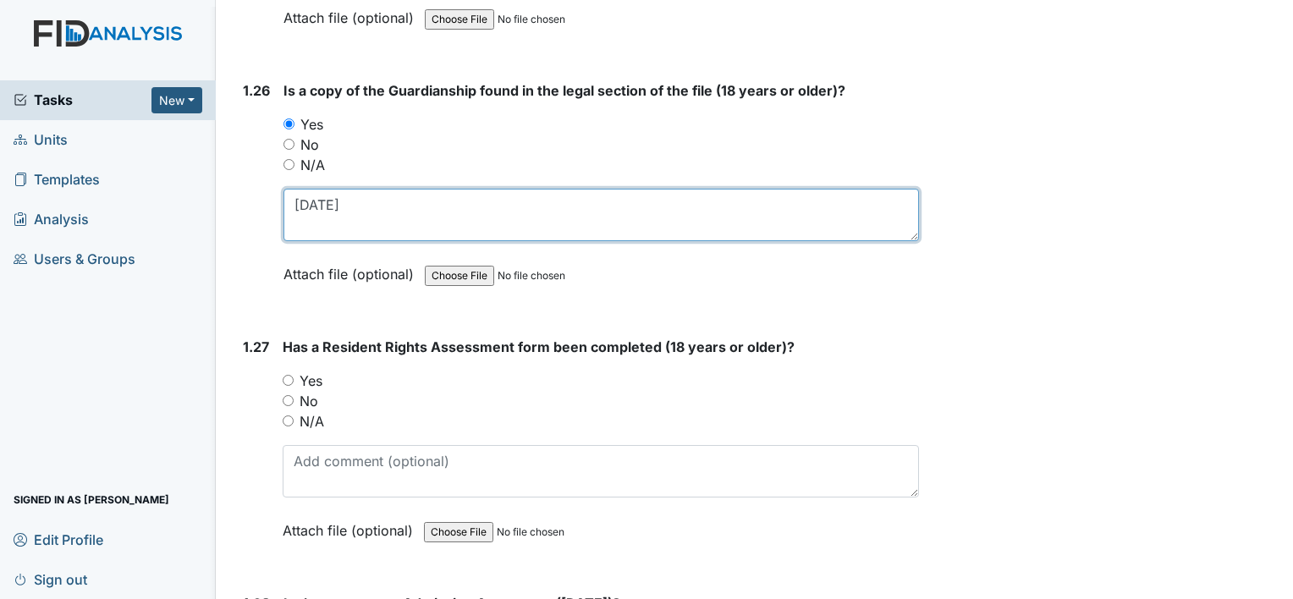
type textarea "10-10-01"
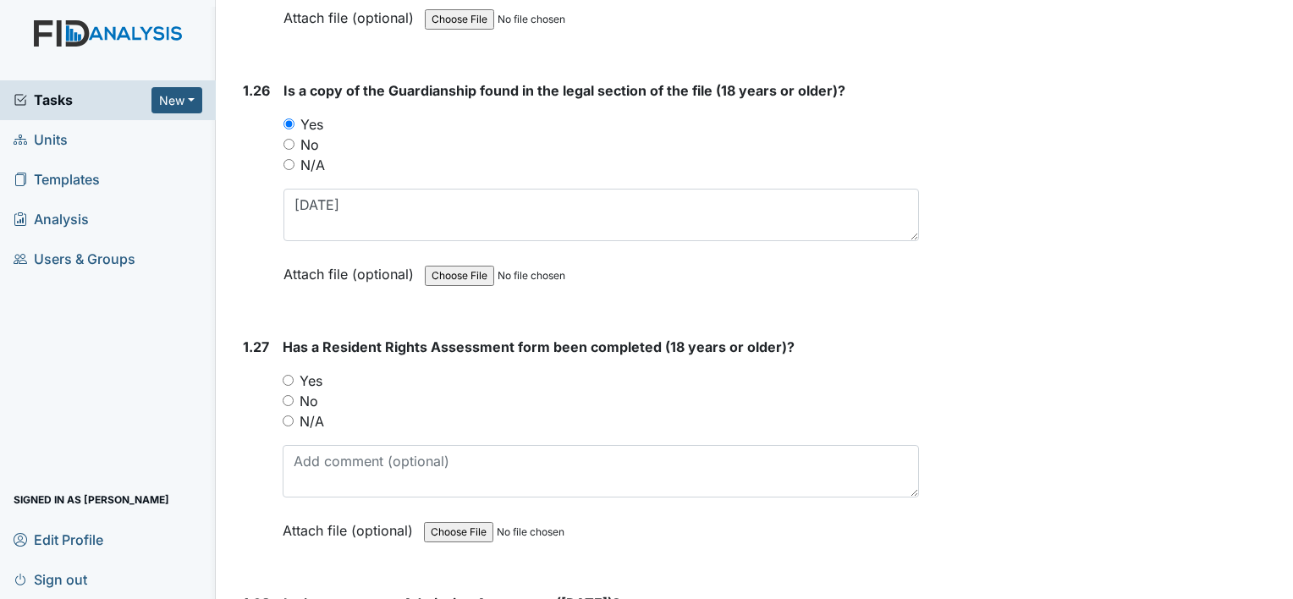
click at [315, 371] on label "Yes" at bounding box center [311, 381] width 23 height 20
click at [294, 375] on input "Yes" at bounding box center [288, 380] width 11 height 11
radio input "true"
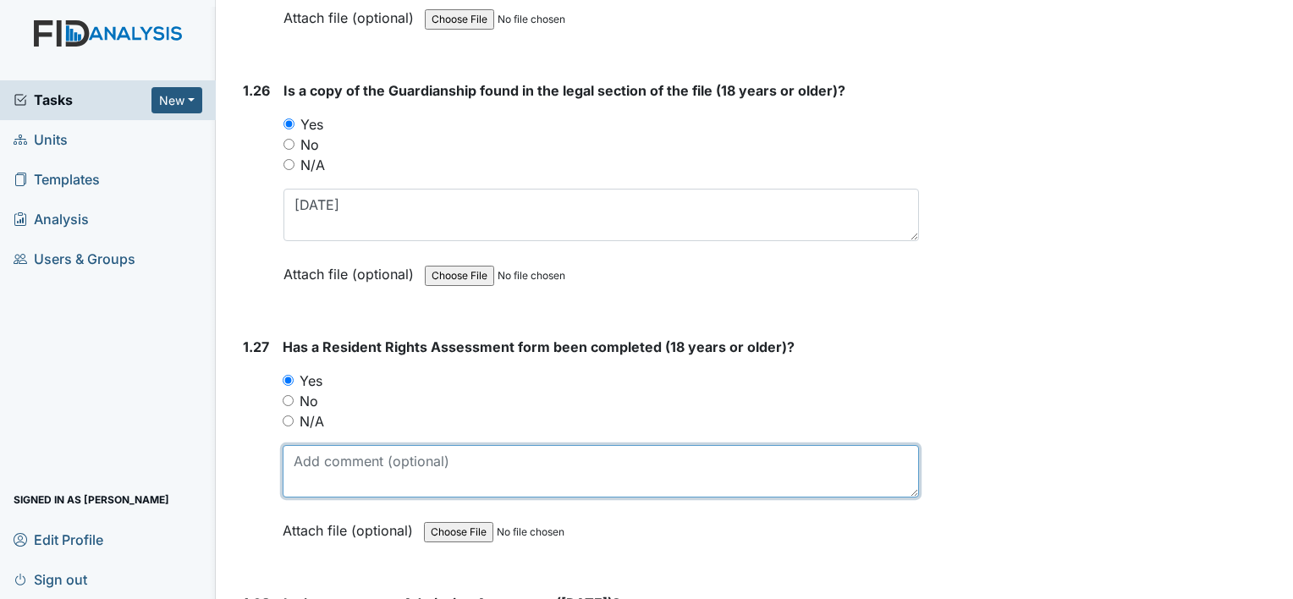
drag, startPoint x: 335, startPoint y: 413, endPoint x: 342, endPoint y: 383, distance: 31.2
click at [336, 445] on textarea at bounding box center [601, 471] width 637 height 52
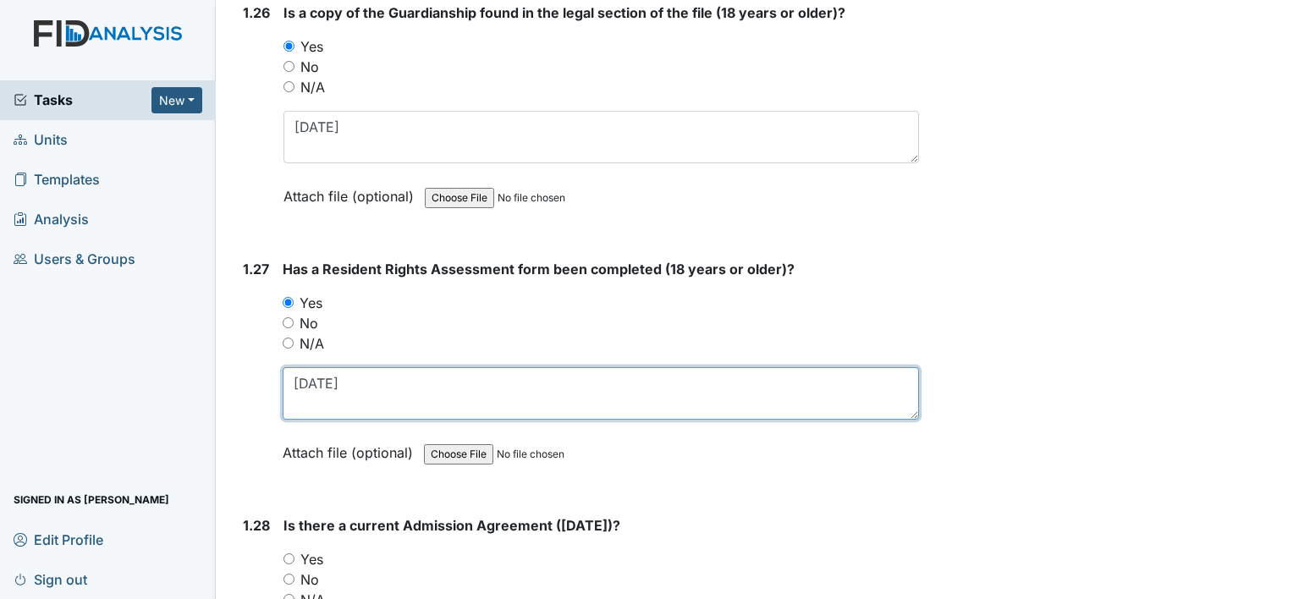
scroll to position [6856, 0]
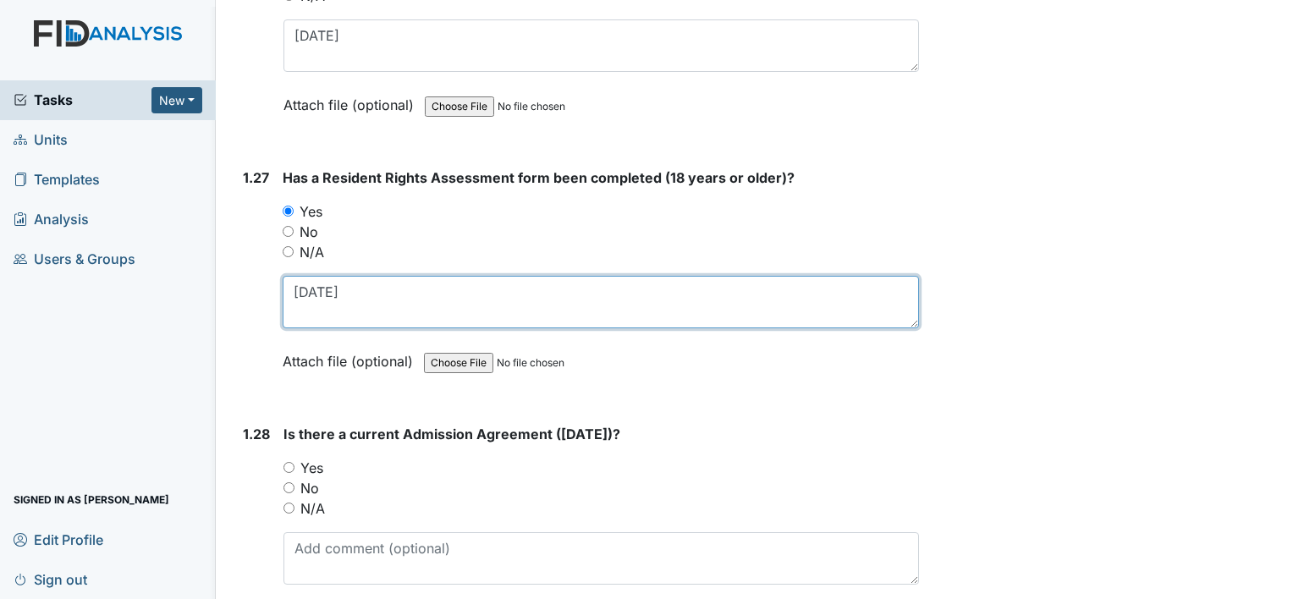
type textarea "10-11-01"
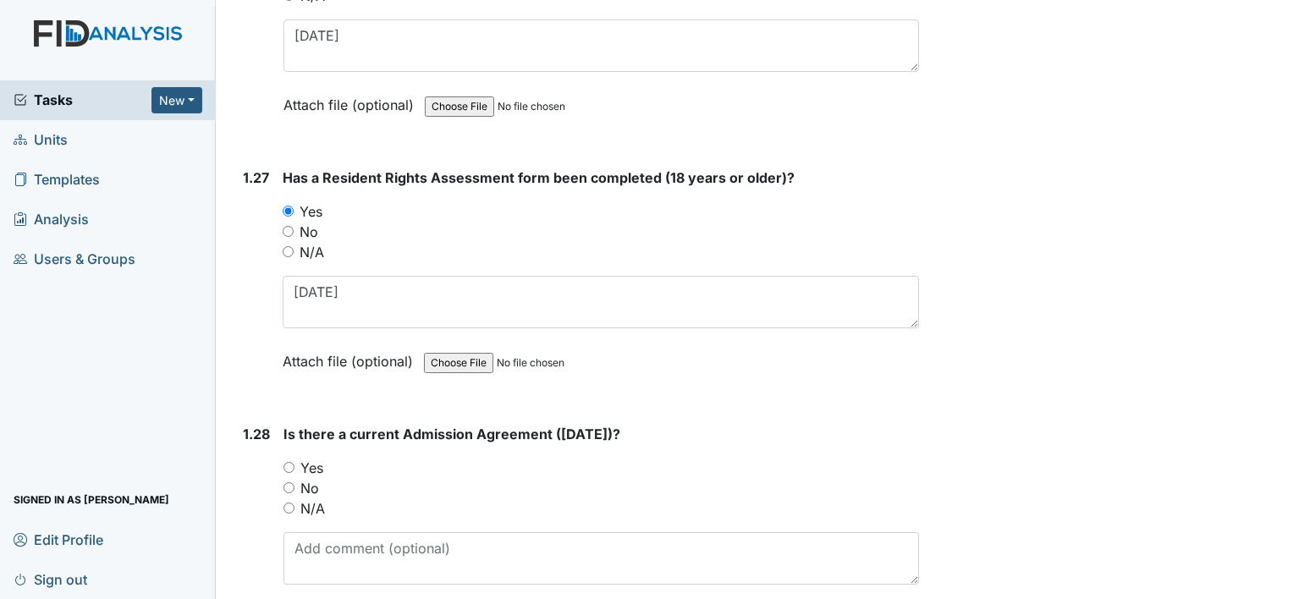
click at [322, 458] on label "Yes" at bounding box center [311, 468] width 23 height 20
click at [295, 462] on input "Yes" at bounding box center [289, 467] width 11 height 11
radio input "true"
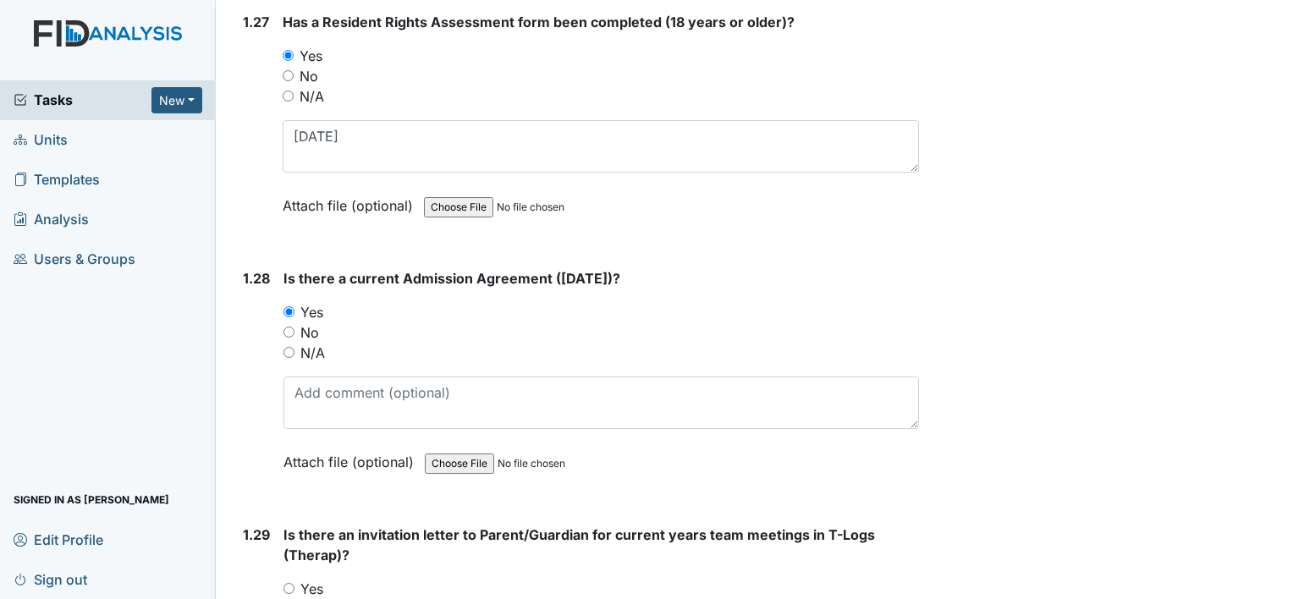
scroll to position [7195, 0]
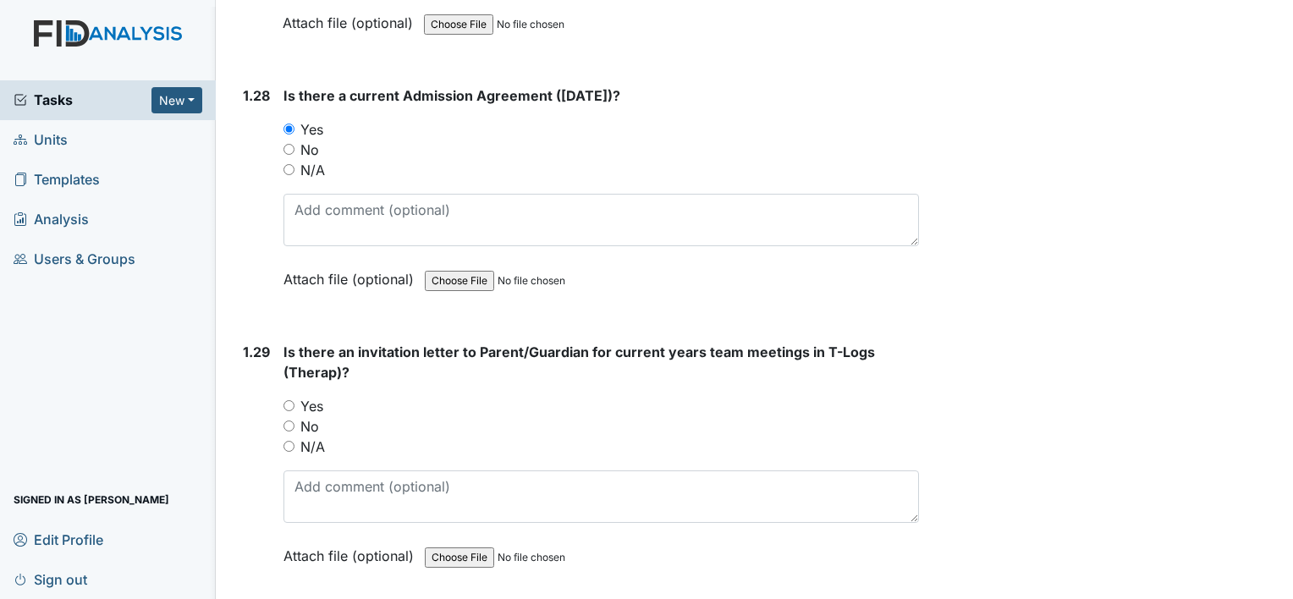
click at [317, 396] on label "Yes" at bounding box center [311, 406] width 23 height 20
click at [295, 400] on input "Yes" at bounding box center [289, 405] width 11 height 11
radio input "true"
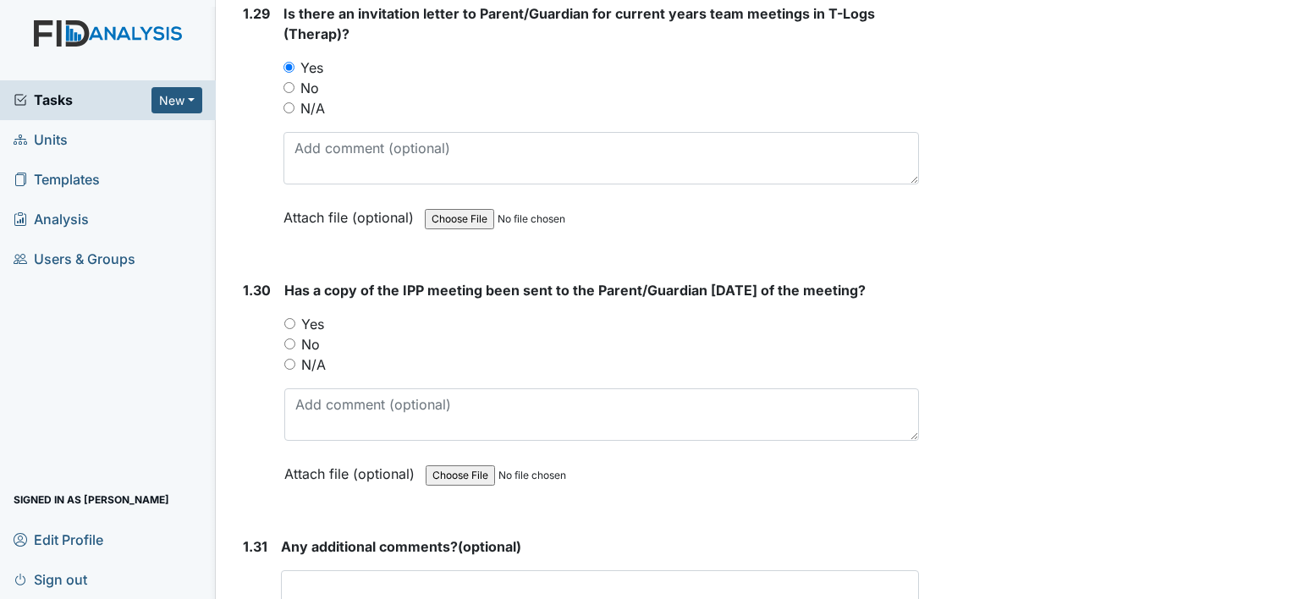
click at [312, 334] on label "No" at bounding box center [310, 344] width 19 height 20
click at [295, 339] on input "No" at bounding box center [289, 344] width 11 height 11
radio input "true"
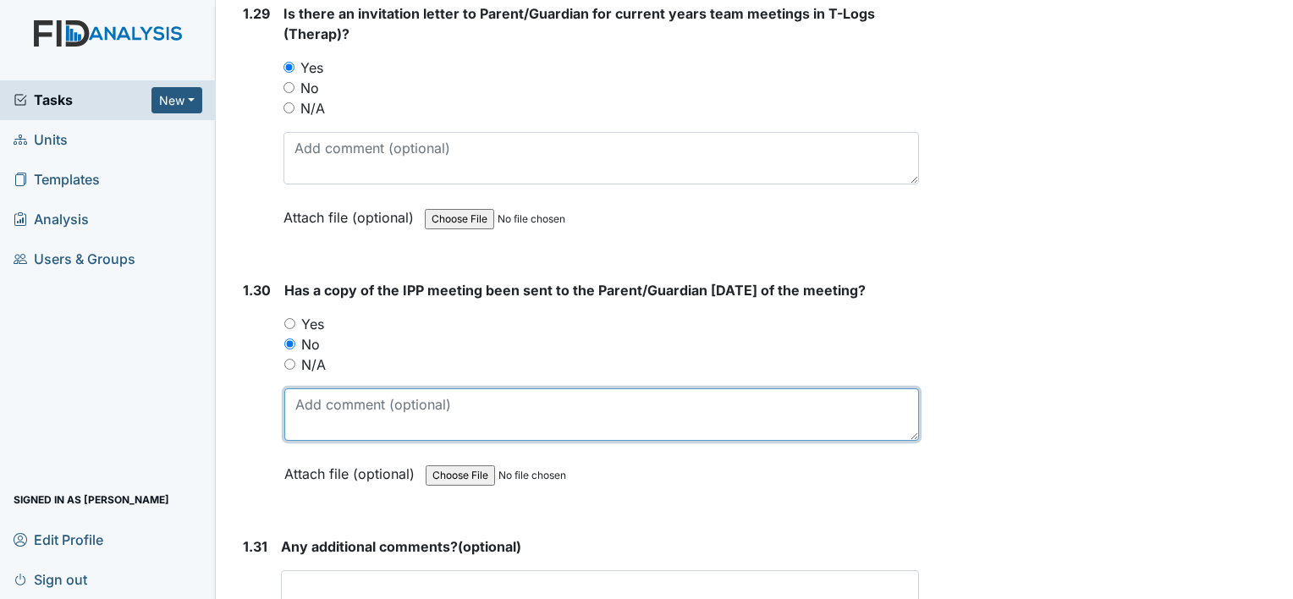
click at [343, 389] on textarea at bounding box center [601, 415] width 635 height 52
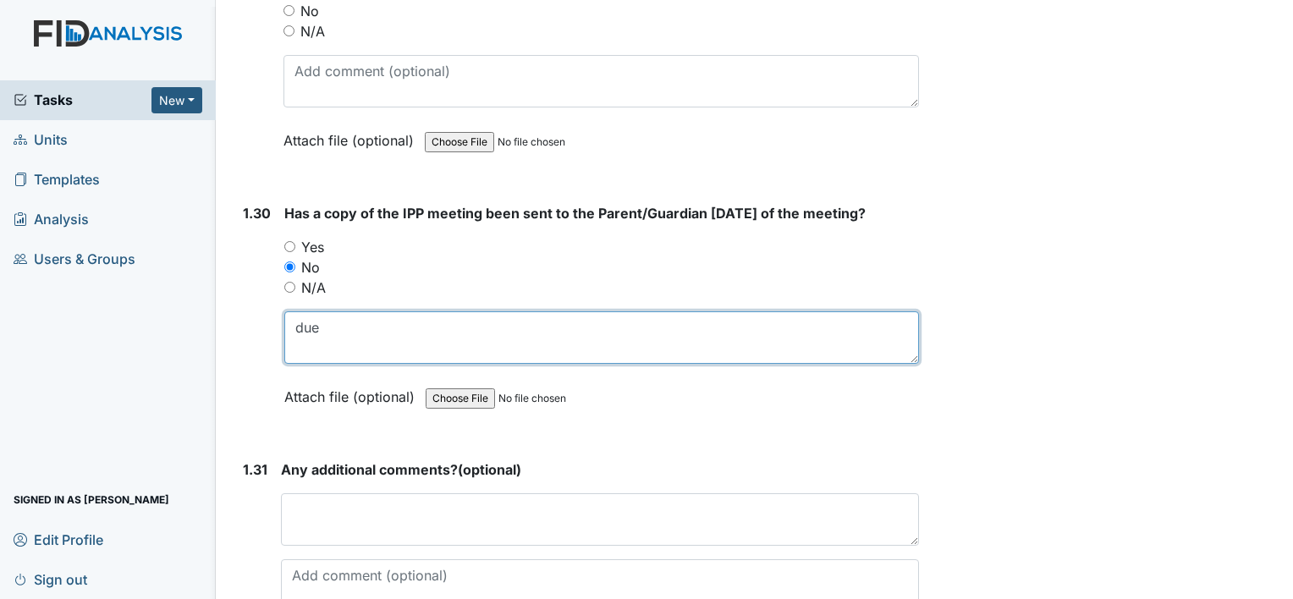
scroll to position [7696, 0]
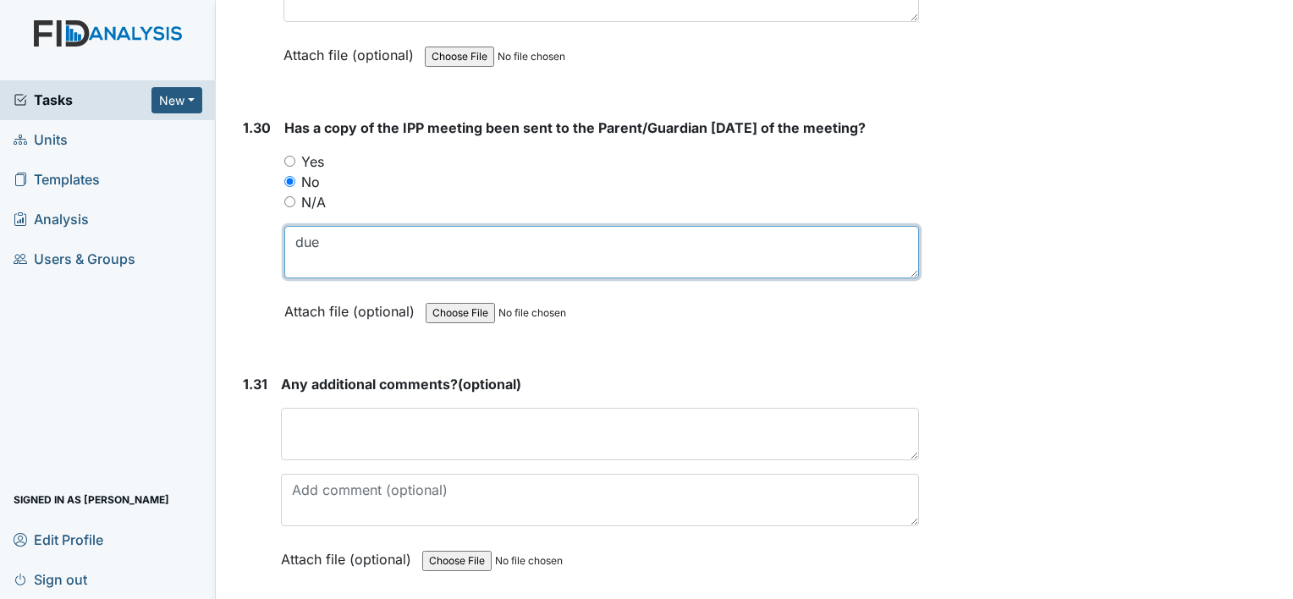
type textarea "due"
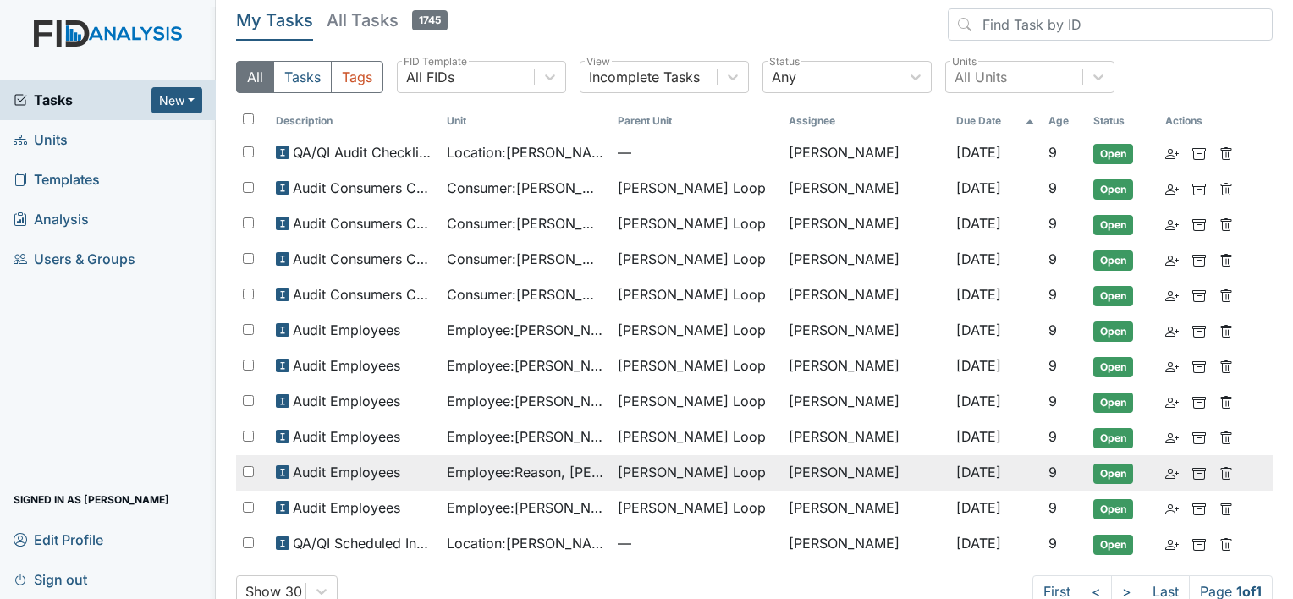
scroll to position [85, 0]
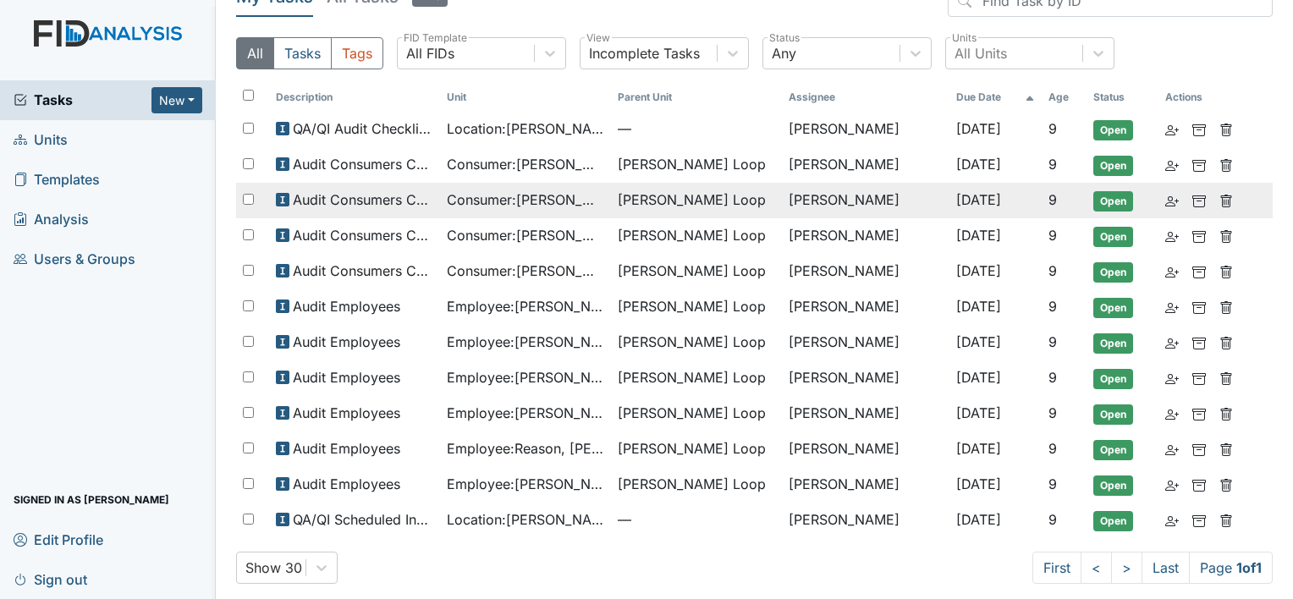
click at [572, 196] on span "Consumer : Edmondson, Shekeyra" at bounding box center [525, 200] width 157 height 20
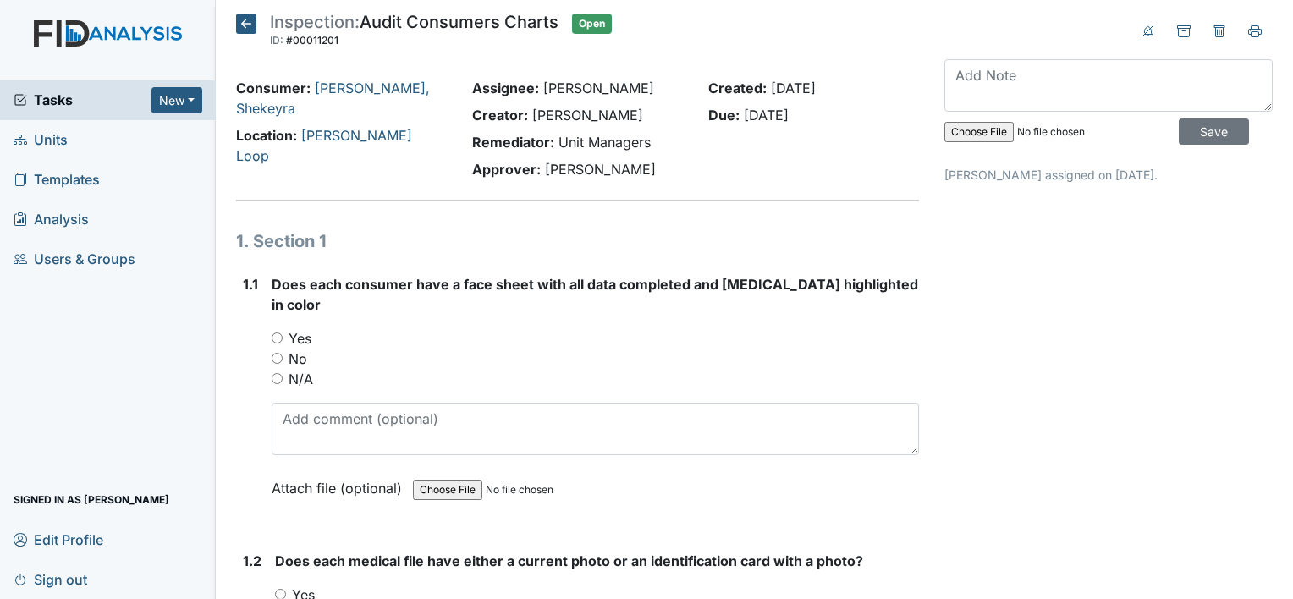
click at [307, 328] on label "Yes" at bounding box center [300, 338] width 23 height 20
click at [283, 333] on input "Yes" at bounding box center [277, 338] width 11 height 11
radio input "true"
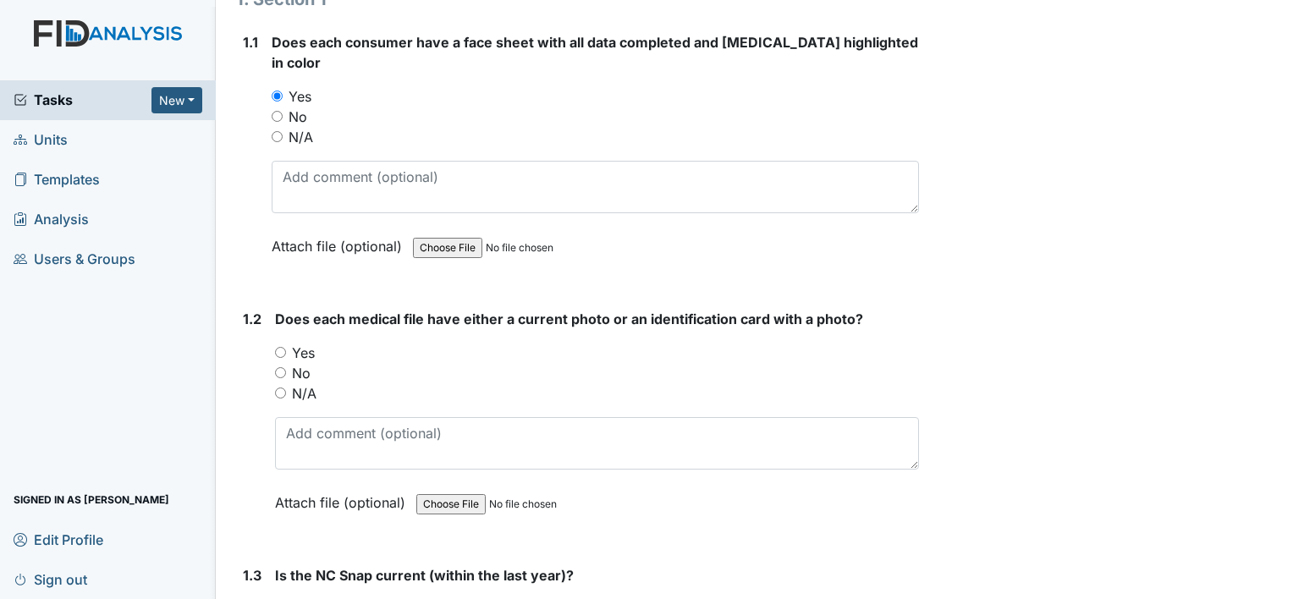
scroll to position [254, 0]
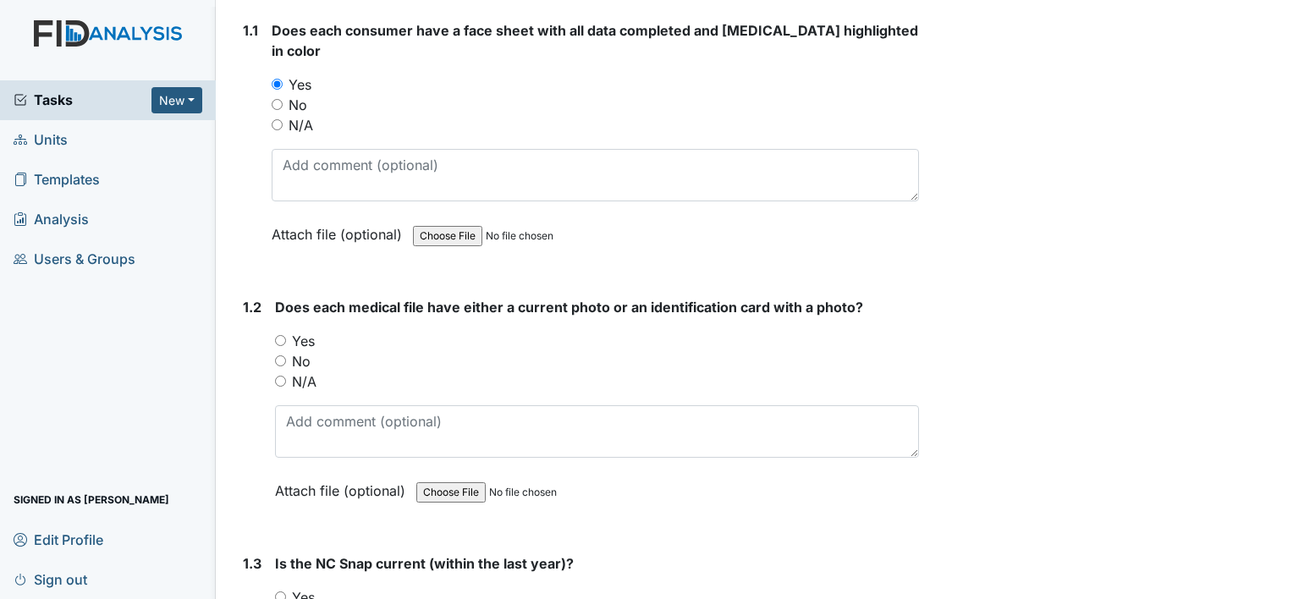
click at [311, 331] on label "Yes" at bounding box center [303, 341] width 23 height 20
click at [286, 335] on input "Yes" at bounding box center [280, 340] width 11 height 11
radio input "true"
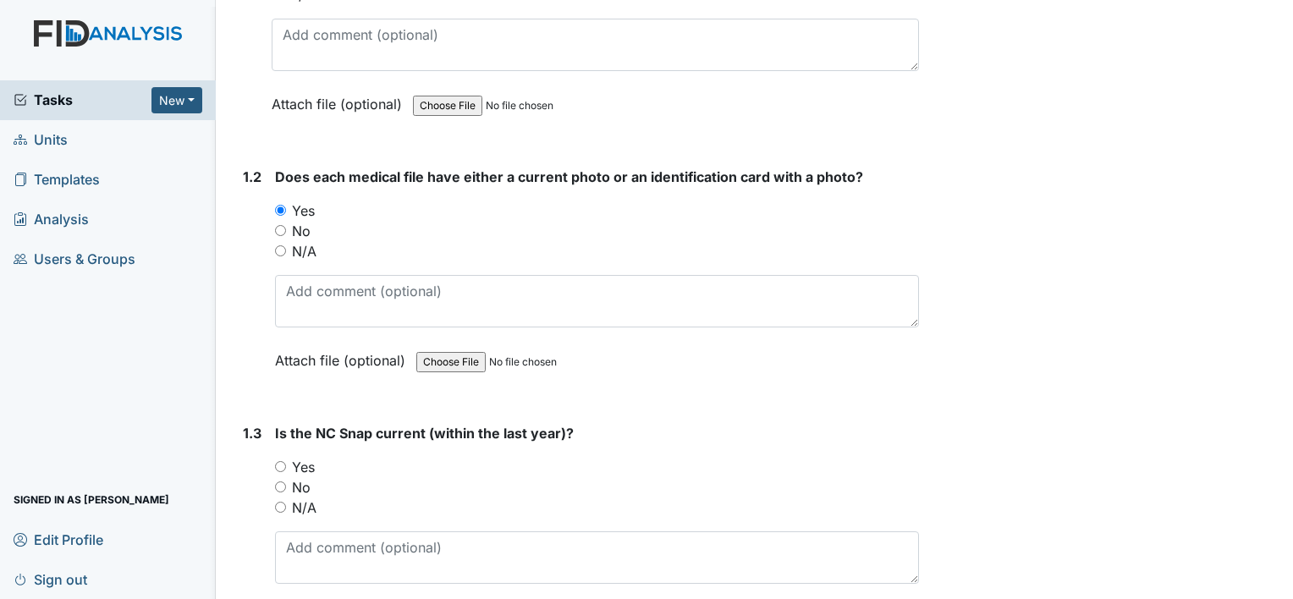
scroll to position [423, 0]
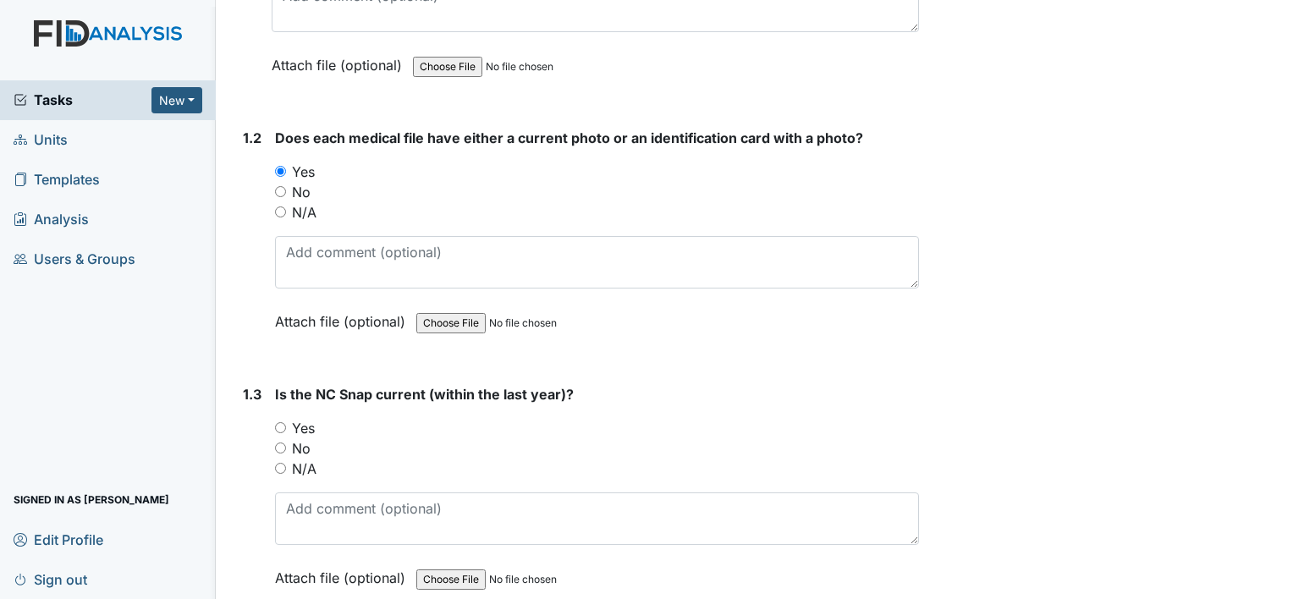
click at [314, 418] on label "Yes" at bounding box center [303, 428] width 23 height 20
click at [286, 422] on input "Yes" at bounding box center [280, 427] width 11 height 11
radio input "true"
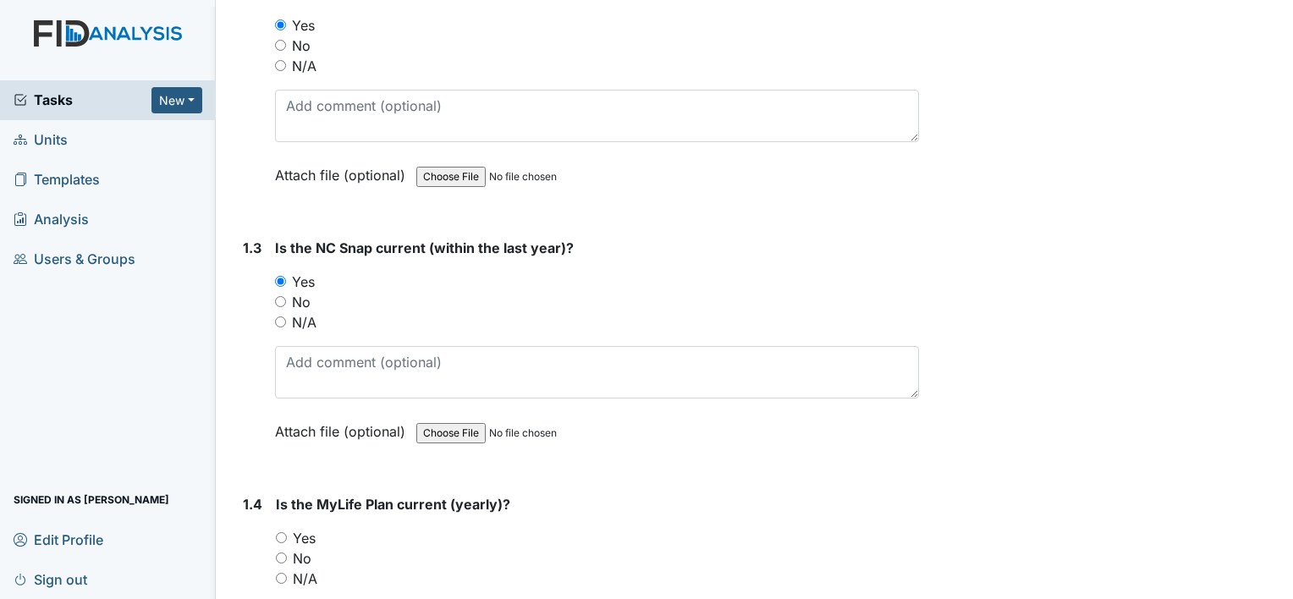
scroll to position [677, 0]
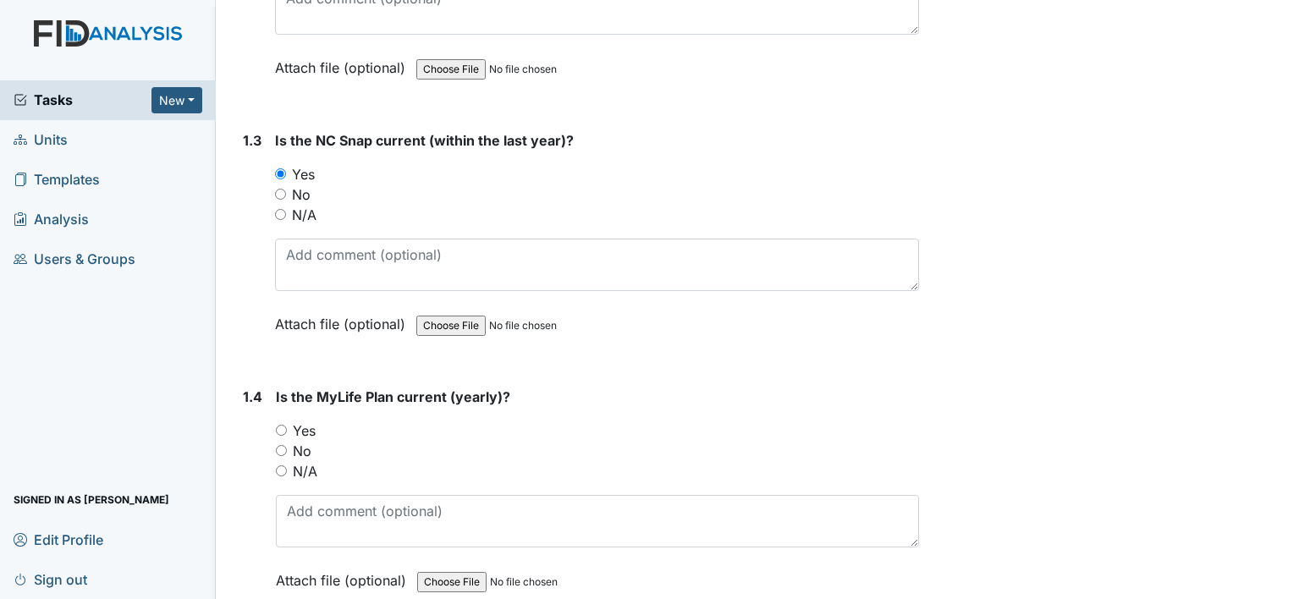
click at [300, 441] on label "No" at bounding box center [302, 451] width 19 height 20
click at [287, 445] on input "No" at bounding box center [281, 450] width 11 height 11
radio input "true"
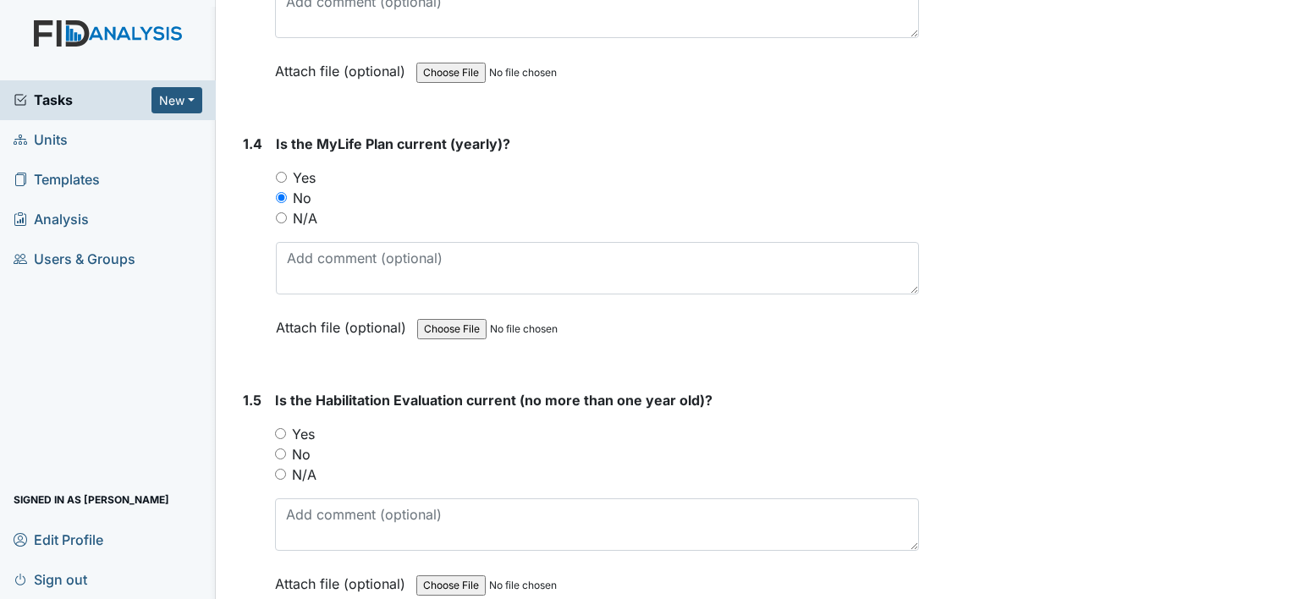
scroll to position [931, 0]
click at [305, 423] on label "Yes" at bounding box center [303, 433] width 23 height 20
click at [286, 427] on input "Yes" at bounding box center [280, 432] width 11 height 11
radio input "true"
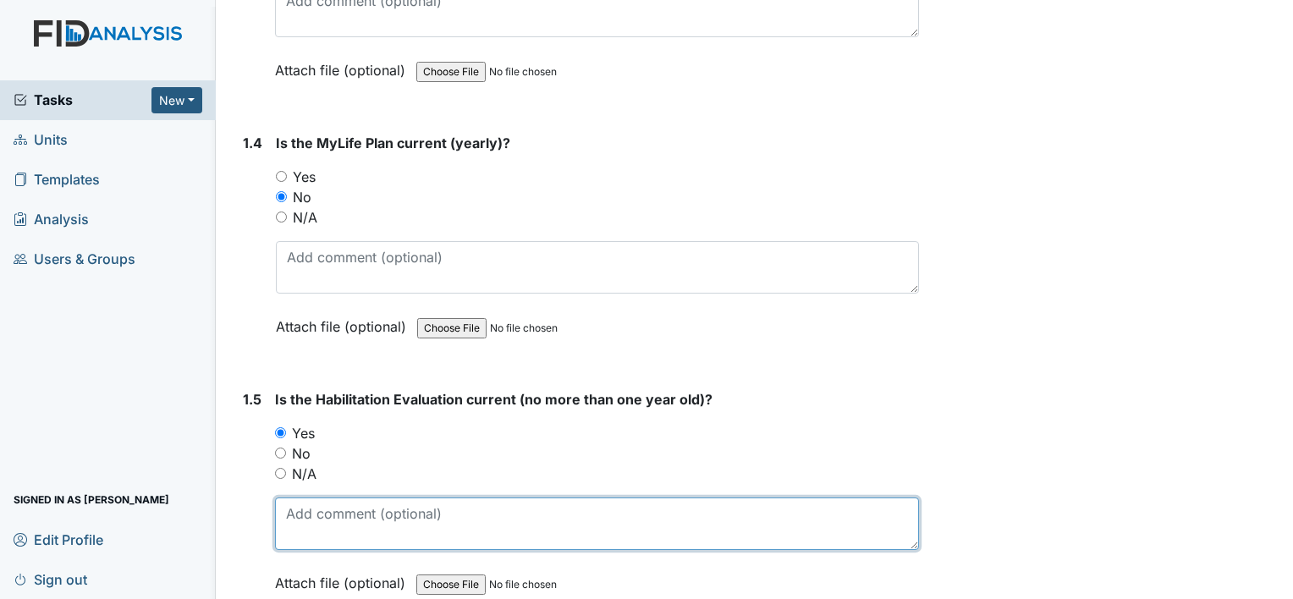
click at [326, 498] on textarea at bounding box center [597, 524] width 644 height 52
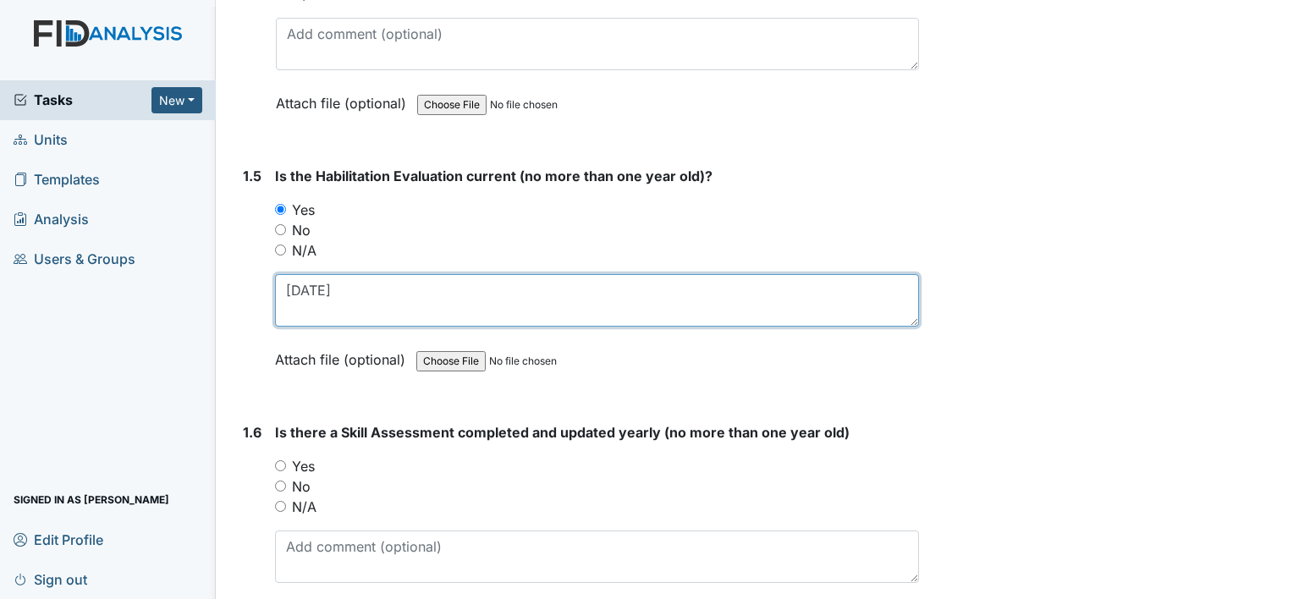
scroll to position [1185, 0]
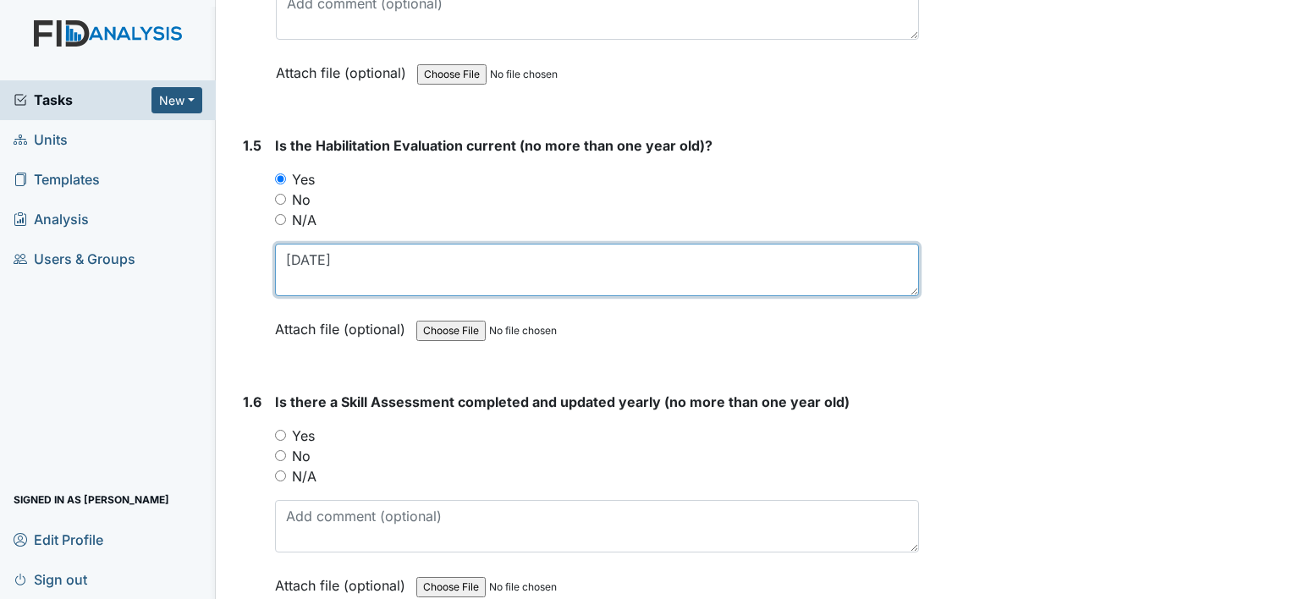
type textarea "7-23-25"
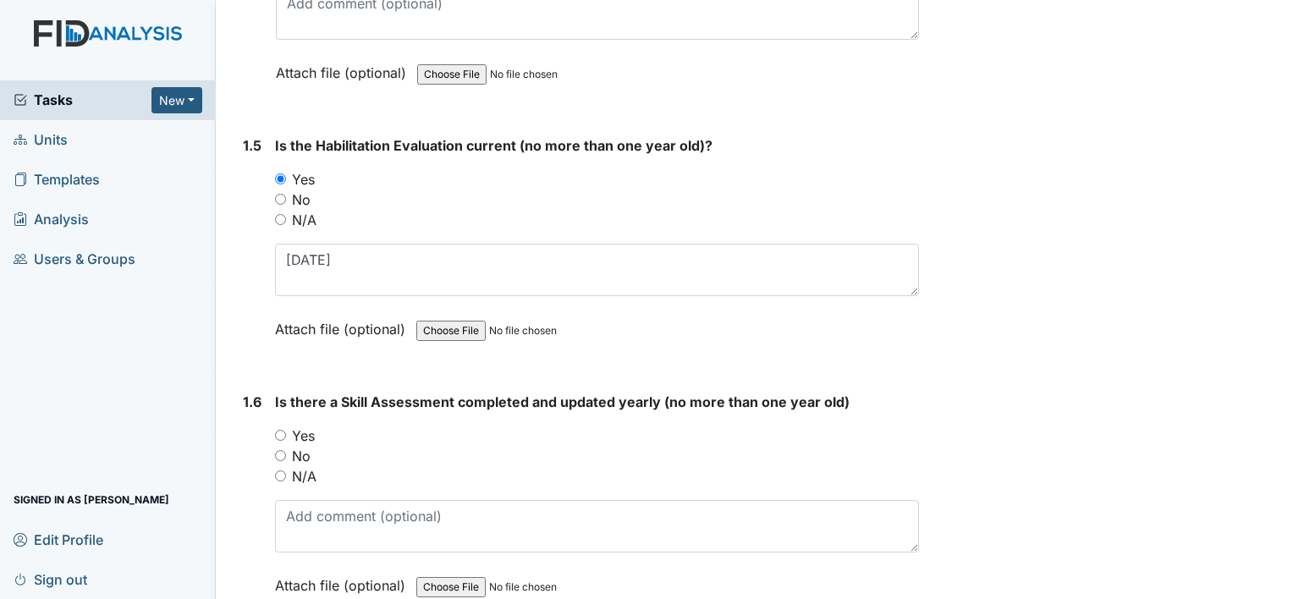
click at [298, 426] on label "Yes" at bounding box center [303, 436] width 23 height 20
click at [286, 430] on input "Yes" at bounding box center [280, 435] width 11 height 11
radio input "true"
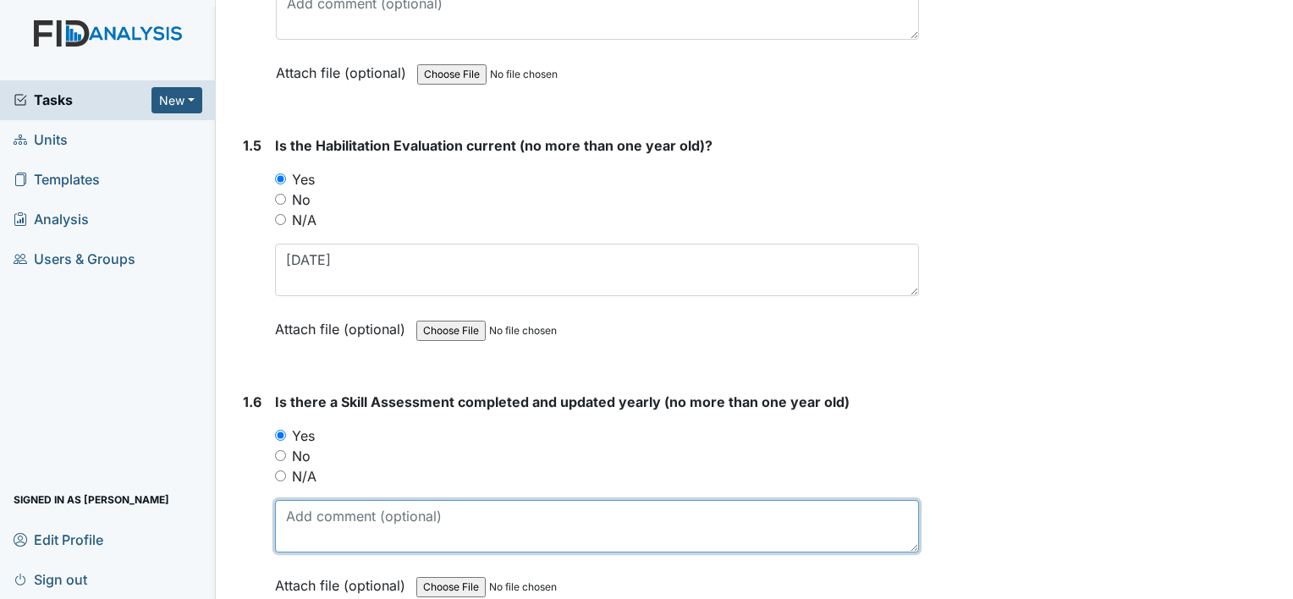
click at [328, 501] on textarea at bounding box center [597, 526] width 644 height 52
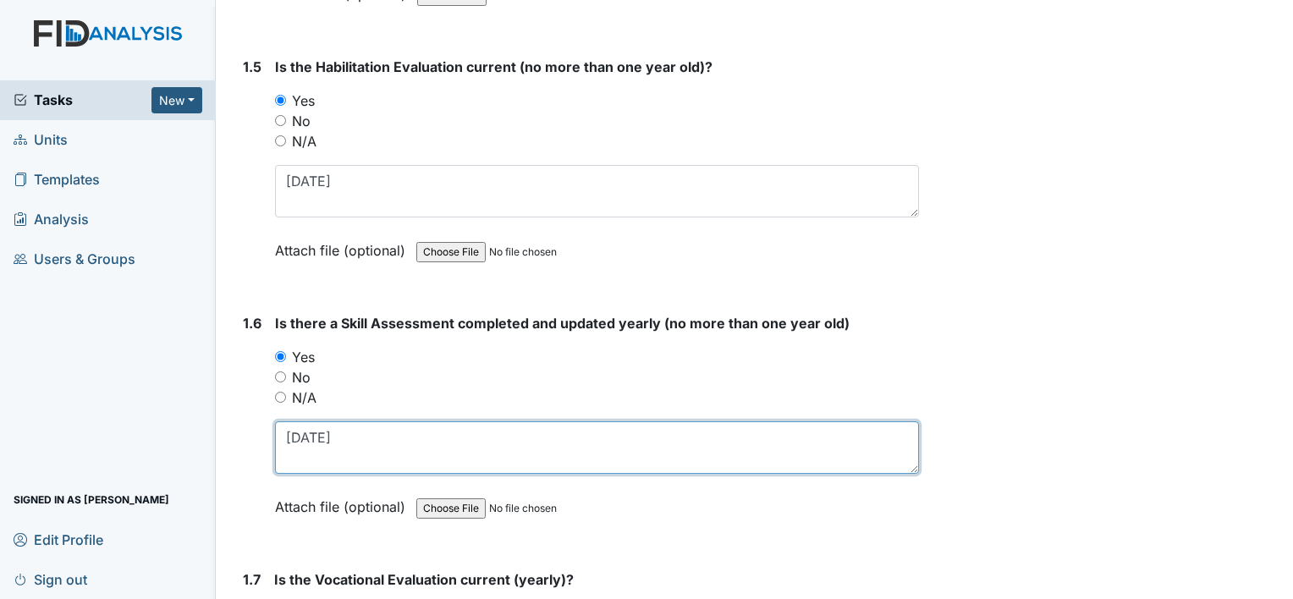
scroll to position [1354, 0]
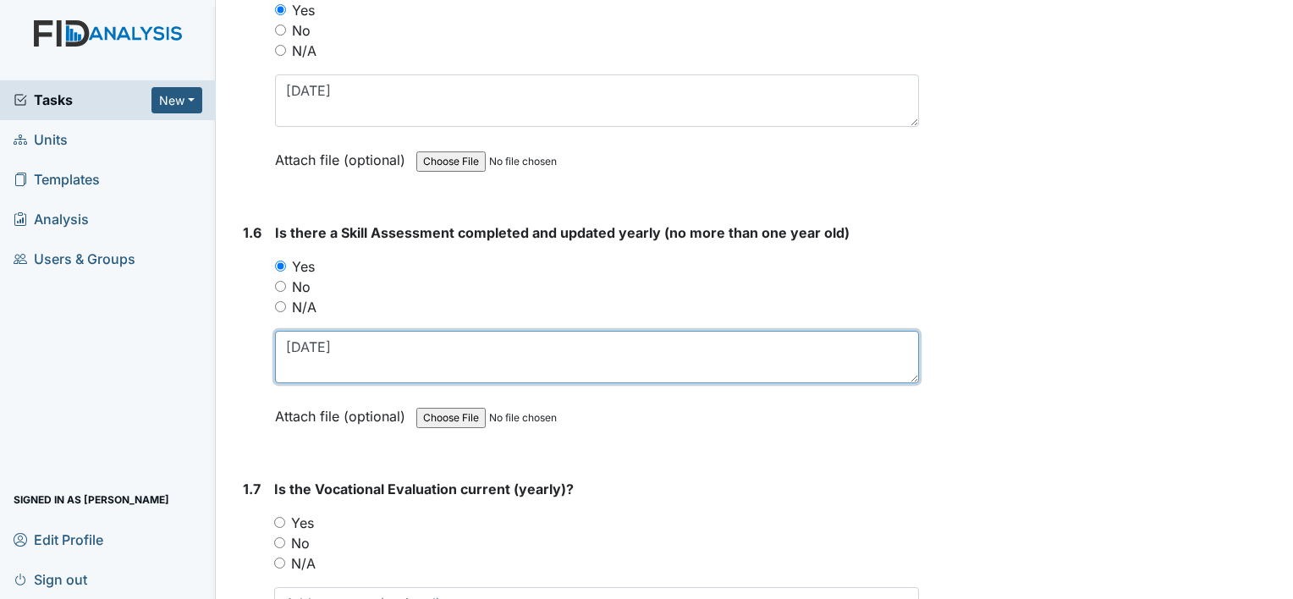
type textarea "7-21-25"
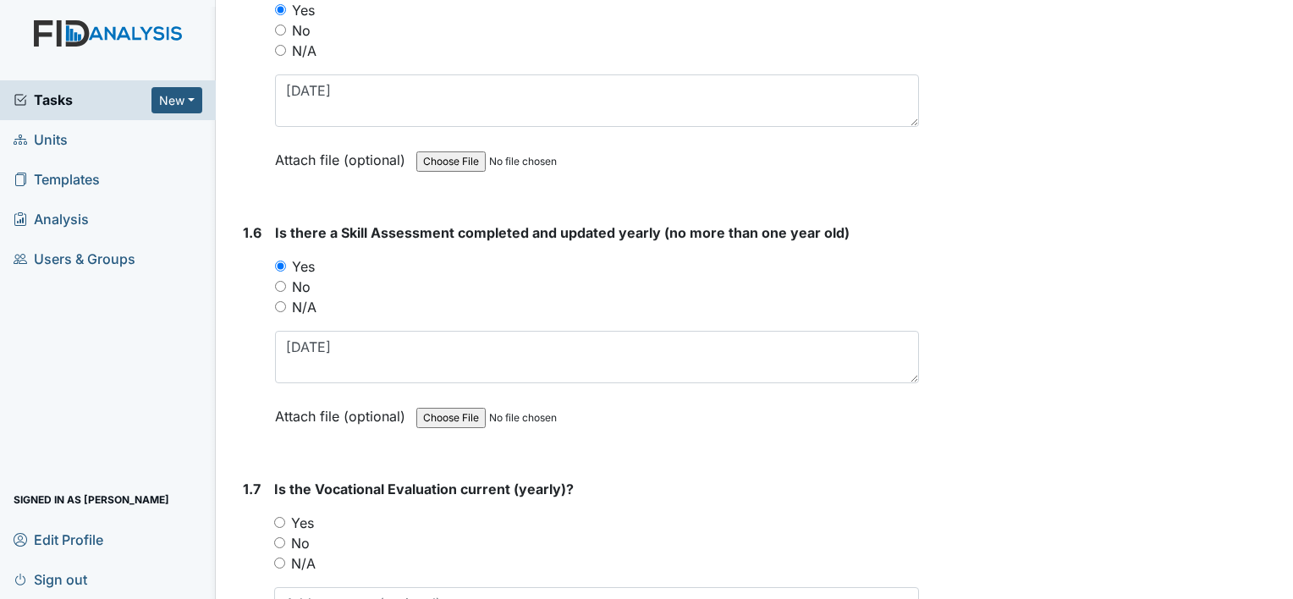
click at [306, 513] on label "Yes" at bounding box center [302, 523] width 23 height 20
click at [285, 517] on input "Yes" at bounding box center [279, 522] width 11 height 11
radio input "true"
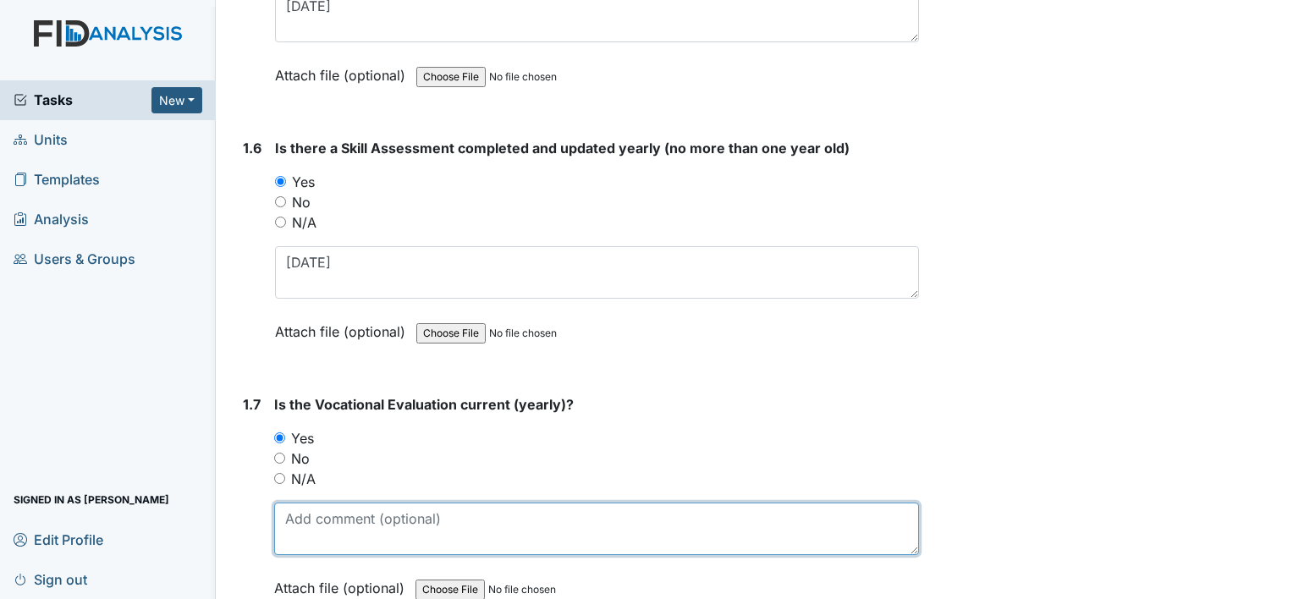
click at [326, 504] on textarea at bounding box center [596, 529] width 645 height 52
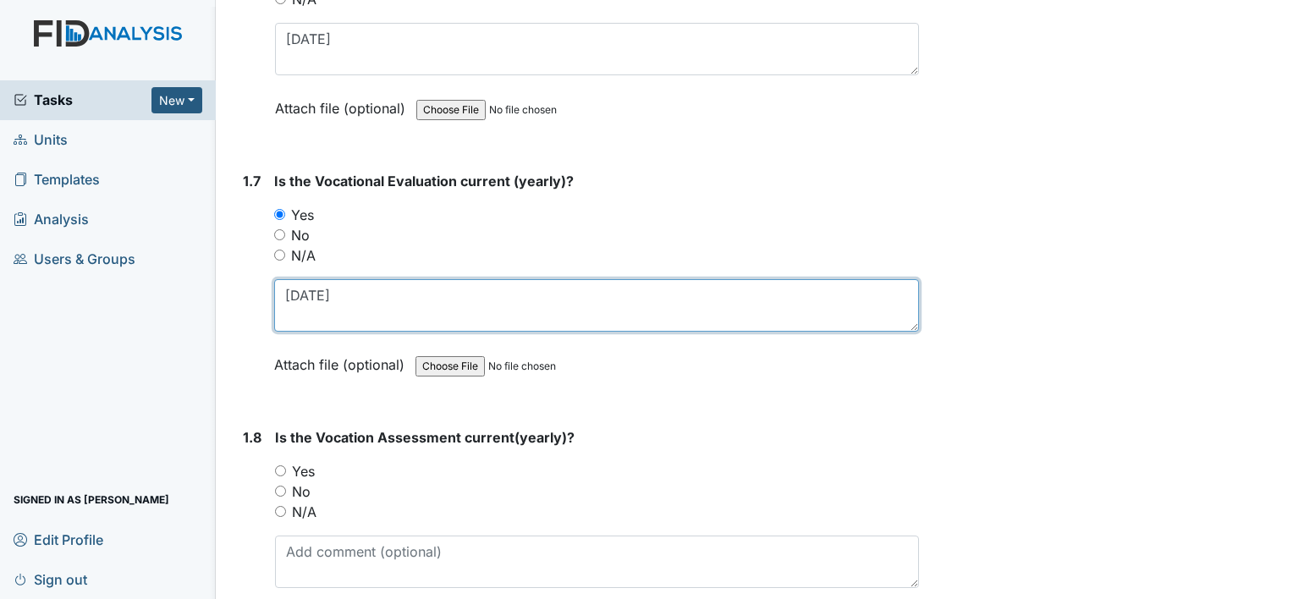
scroll to position [1693, 0]
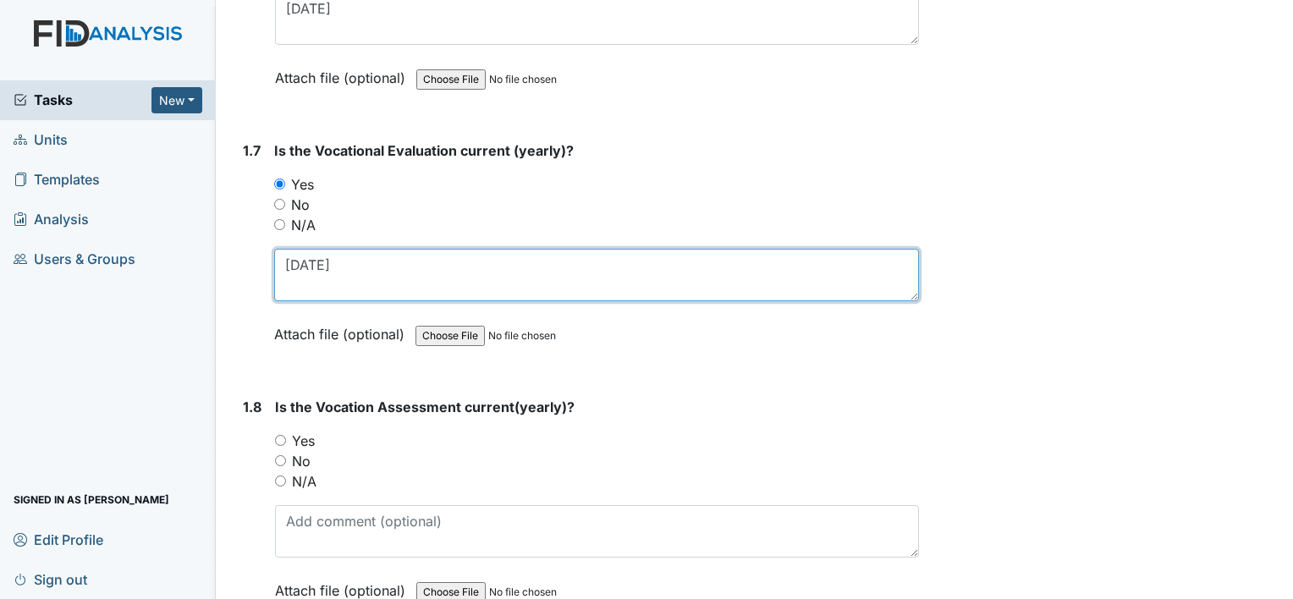
type textarea "7-18-25"
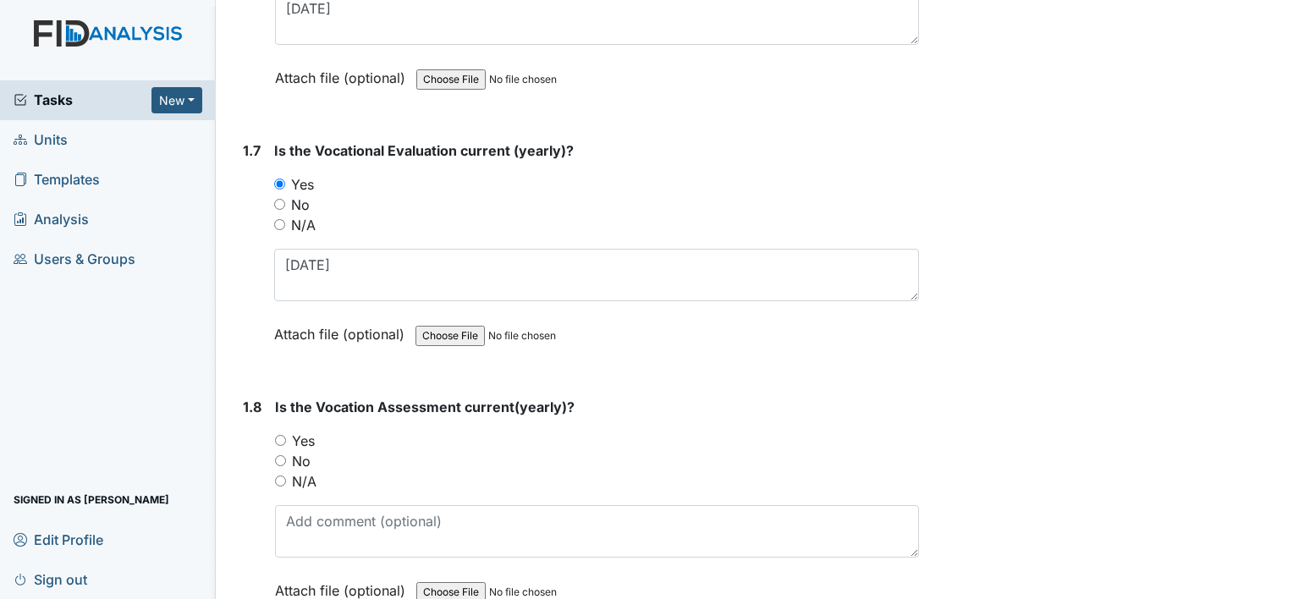
drag, startPoint x: 304, startPoint y: 422, endPoint x: 310, endPoint y: 431, distance: 10.3
click at [304, 431] on label "Yes" at bounding box center [303, 441] width 23 height 20
click at [286, 435] on input "Yes" at bounding box center [280, 440] width 11 height 11
radio input "true"
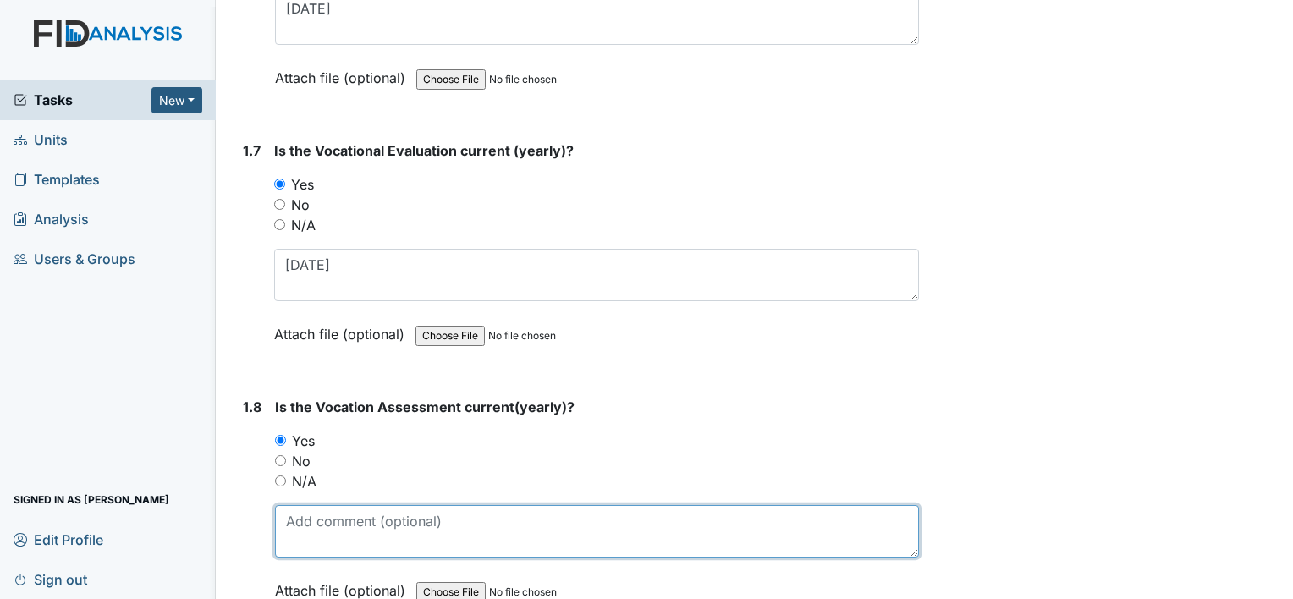
click at [327, 505] on textarea at bounding box center [597, 531] width 644 height 52
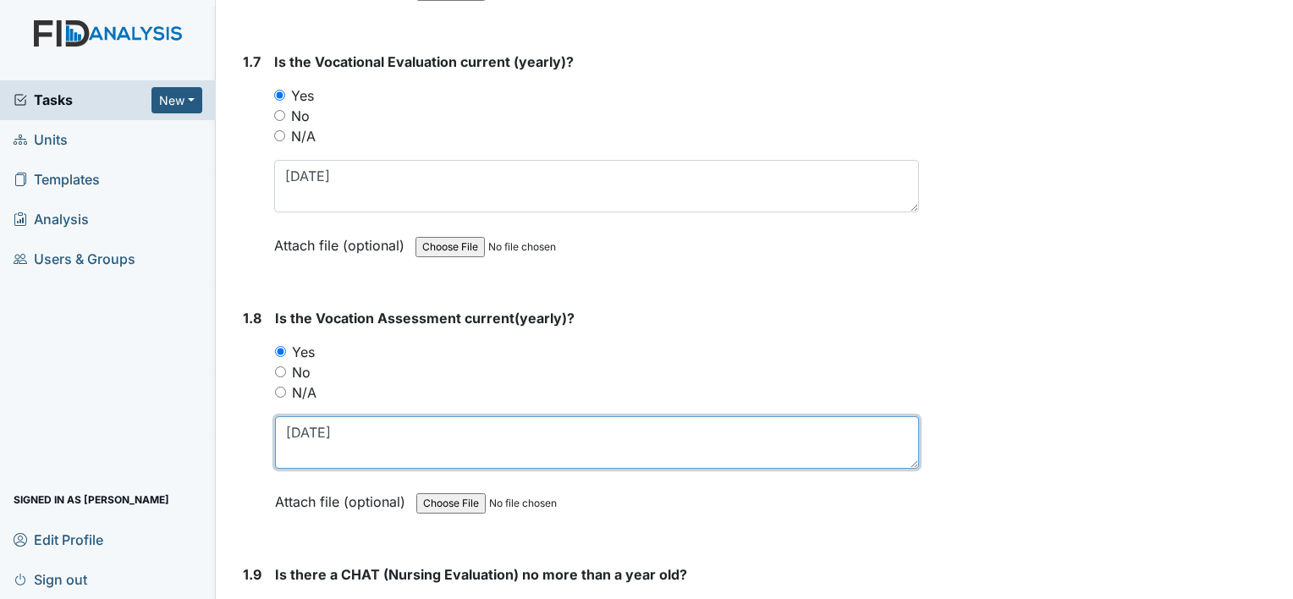
scroll to position [1862, 0]
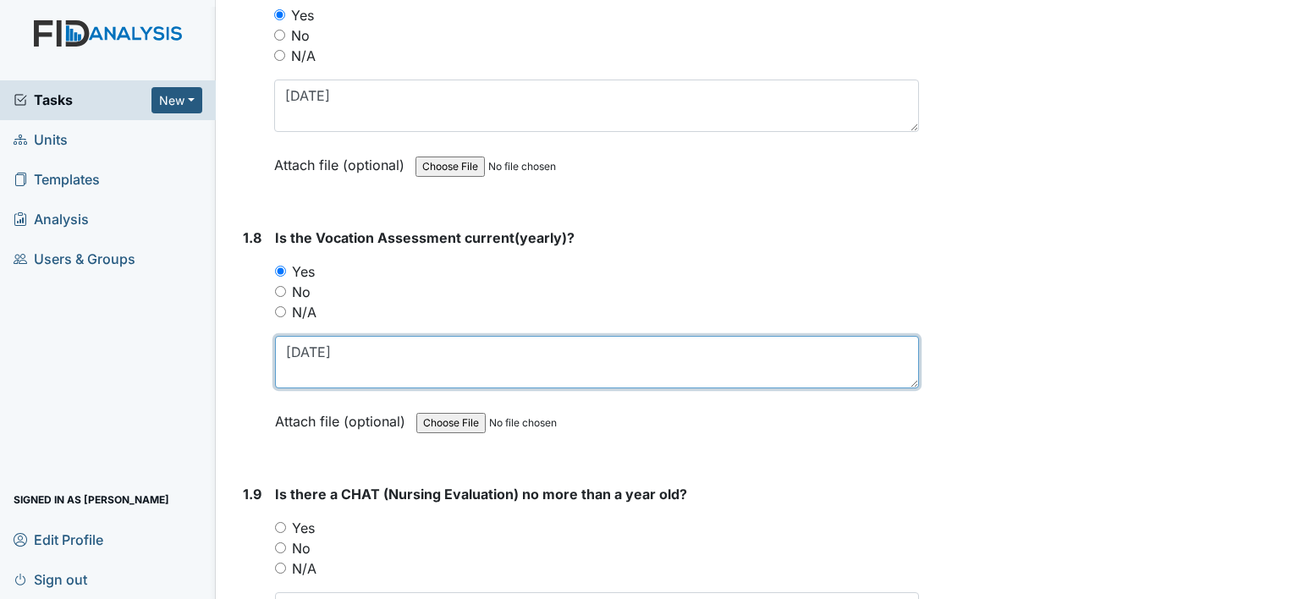
type textarea "7-10-25"
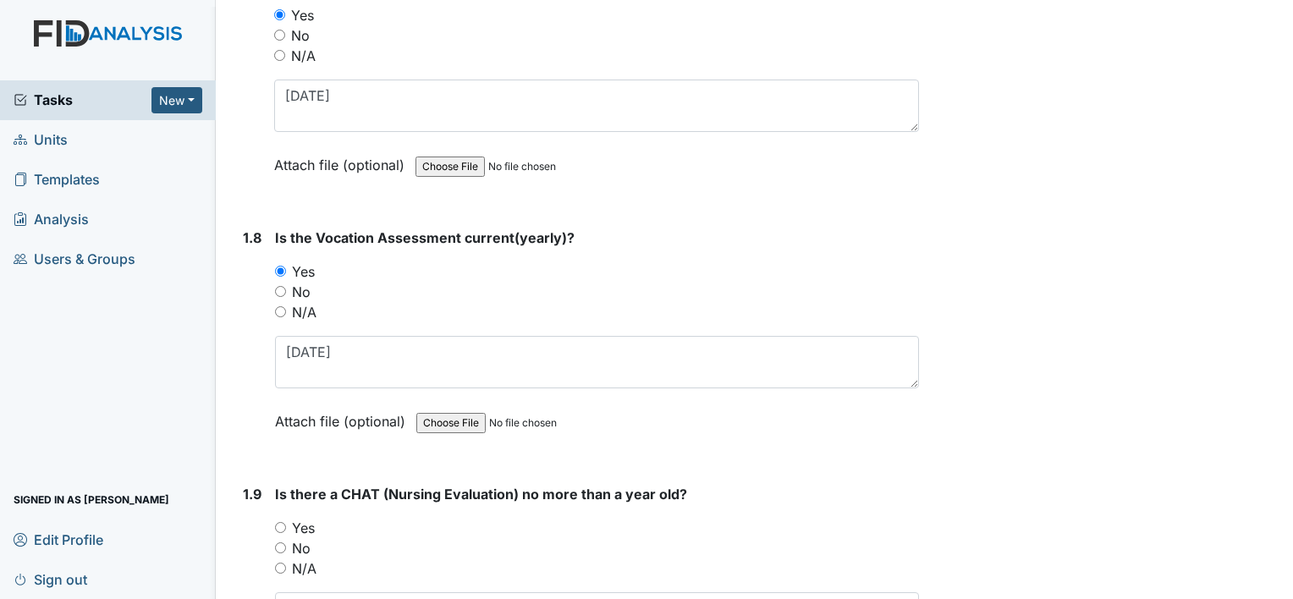
click at [295, 518] on label "Yes" at bounding box center [303, 528] width 23 height 20
click at [286, 522] on input "Yes" at bounding box center [280, 527] width 11 height 11
radio input "true"
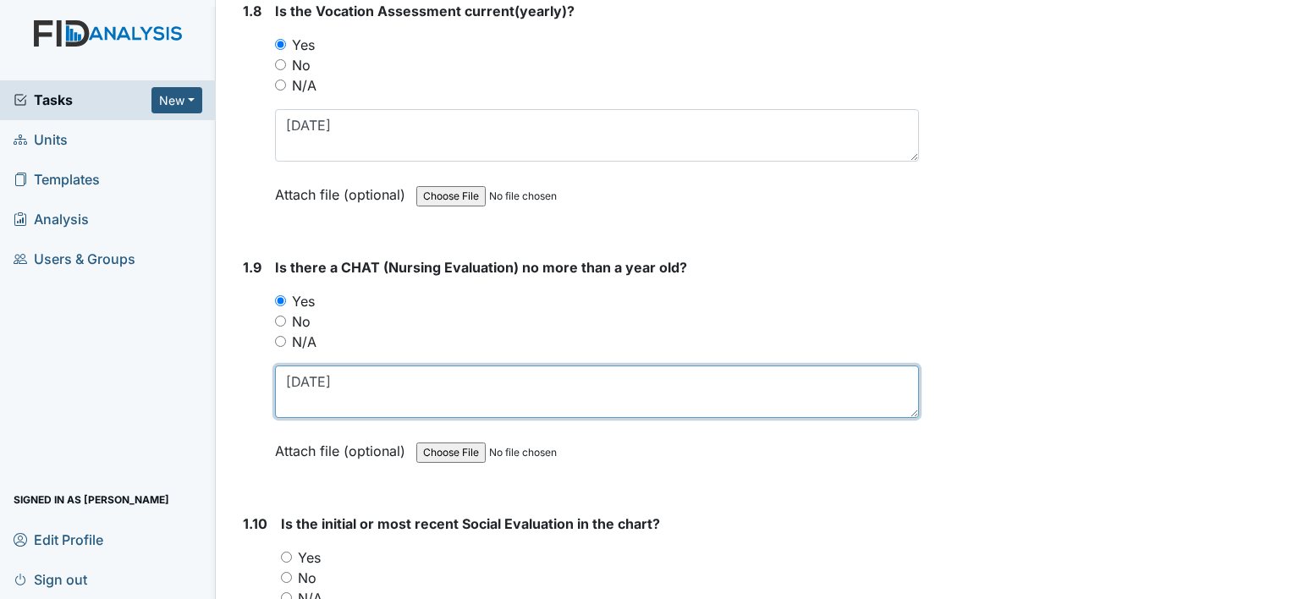
scroll to position [2116, 0]
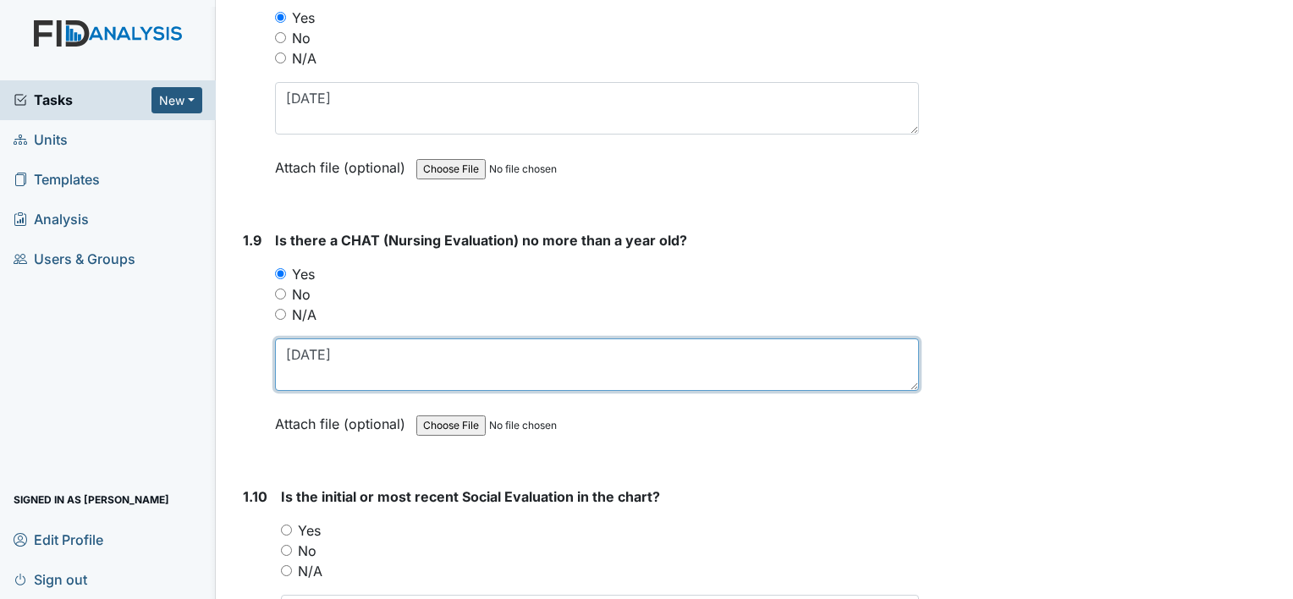
type textarea "7-22-25"
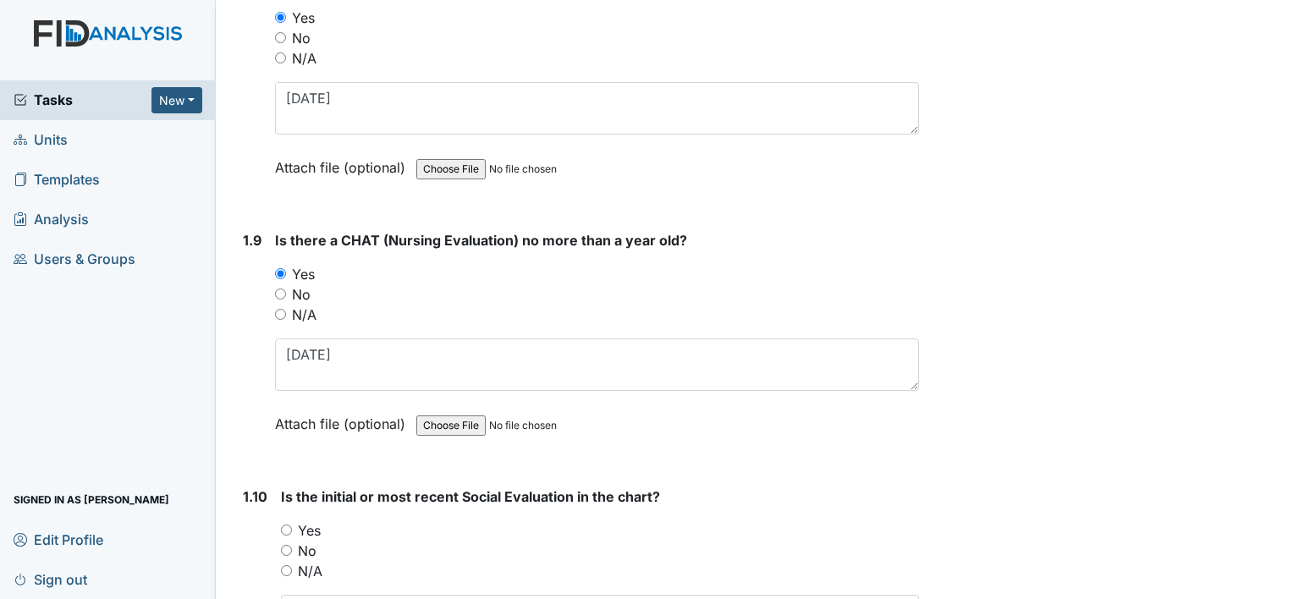
click at [317, 521] on label "Yes" at bounding box center [309, 531] width 23 height 20
click at [292, 525] on input "Yes" at bounding box center [286, 530] width 11 height 11
radio input "true"
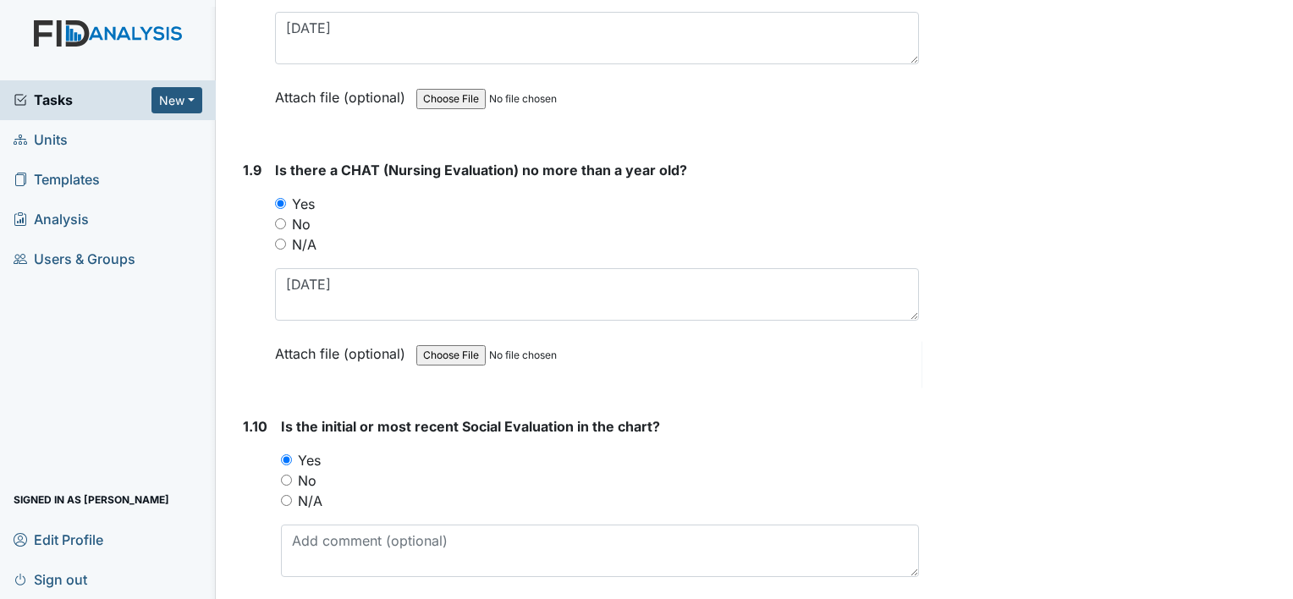
scroll to position [2285, 0]
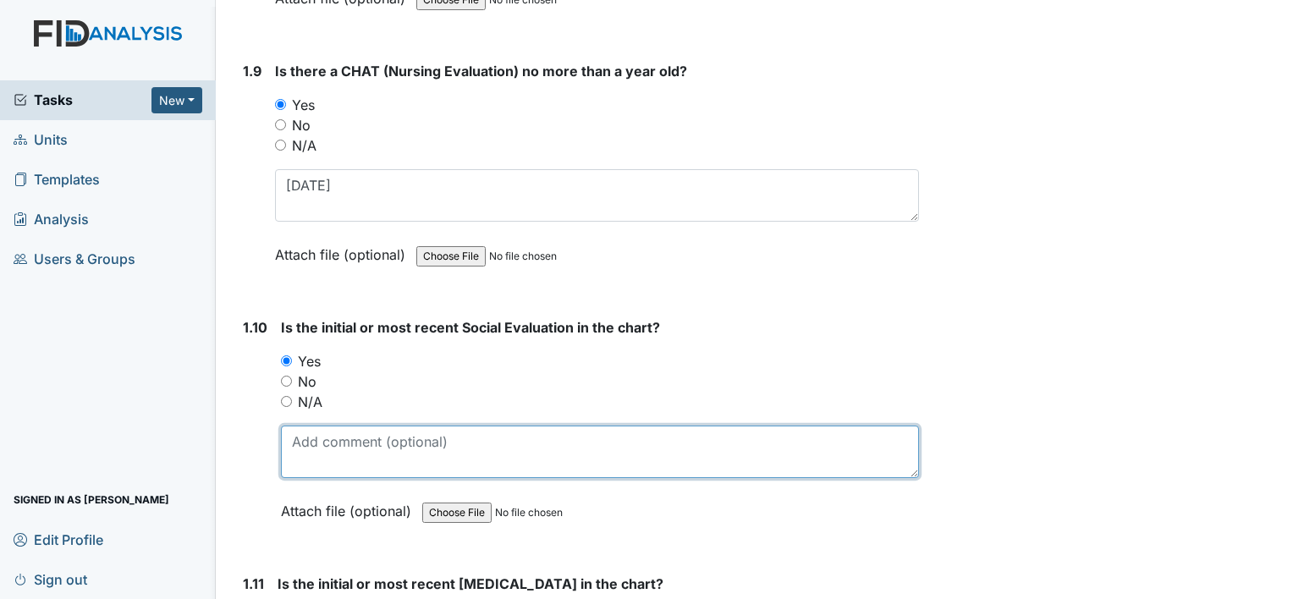
click at [373, 437] on textarea at bounding box center [600, 452] width 638 height 52
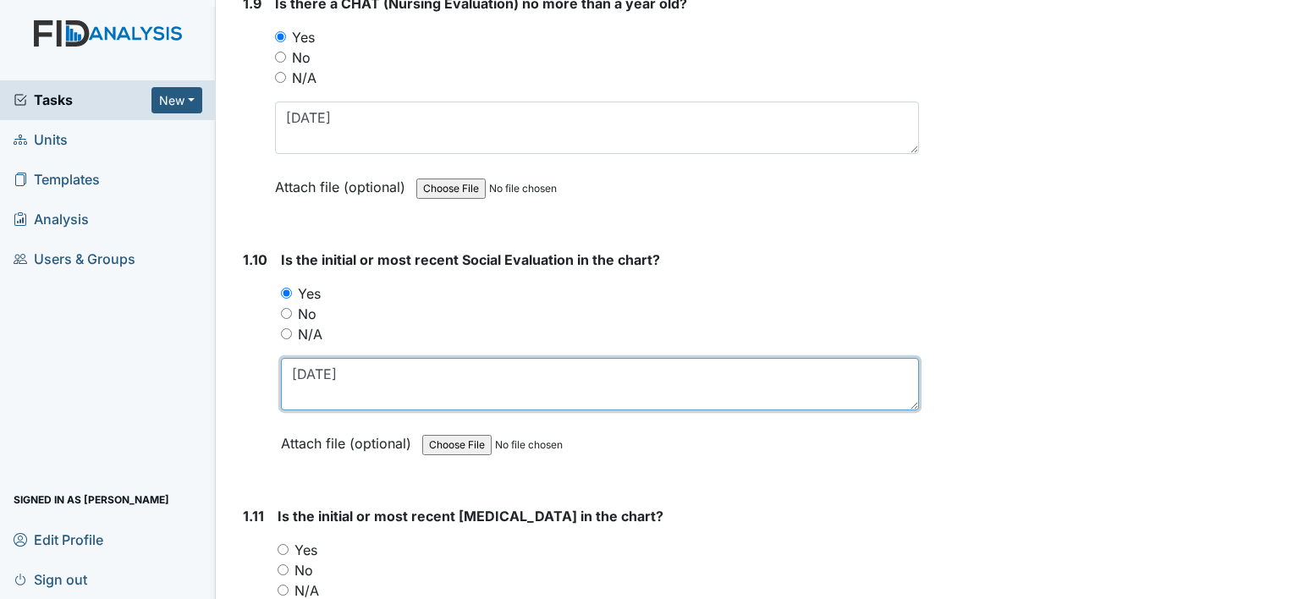
scroll to position [2455, 0]
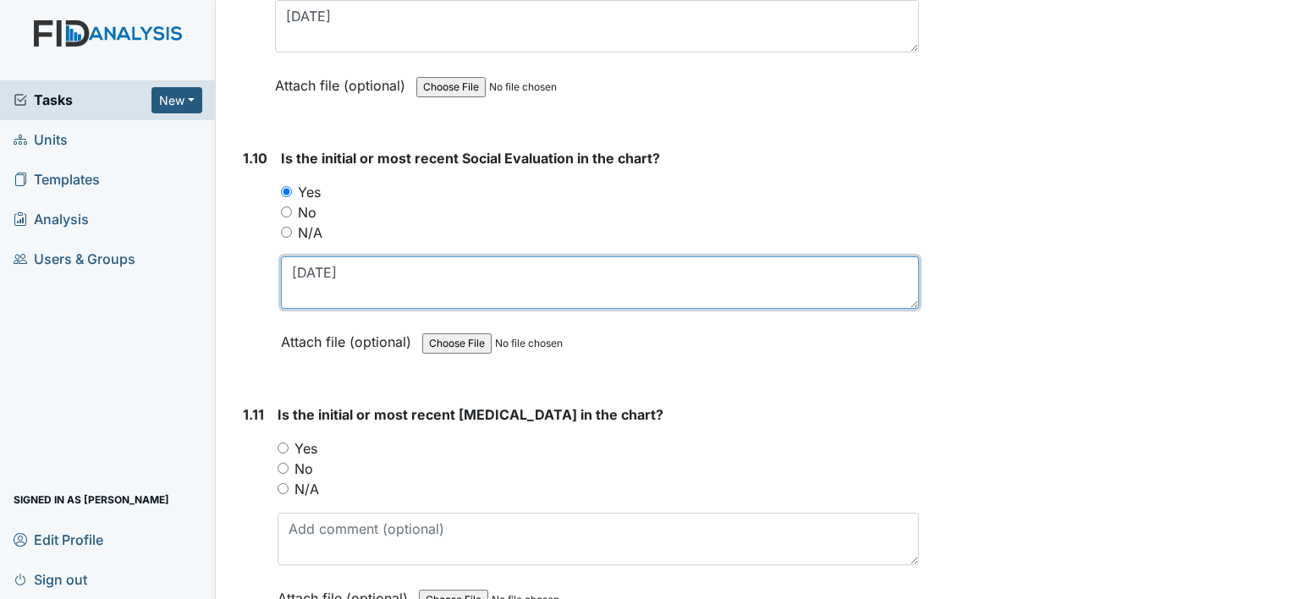
type textarea "11-28-01"
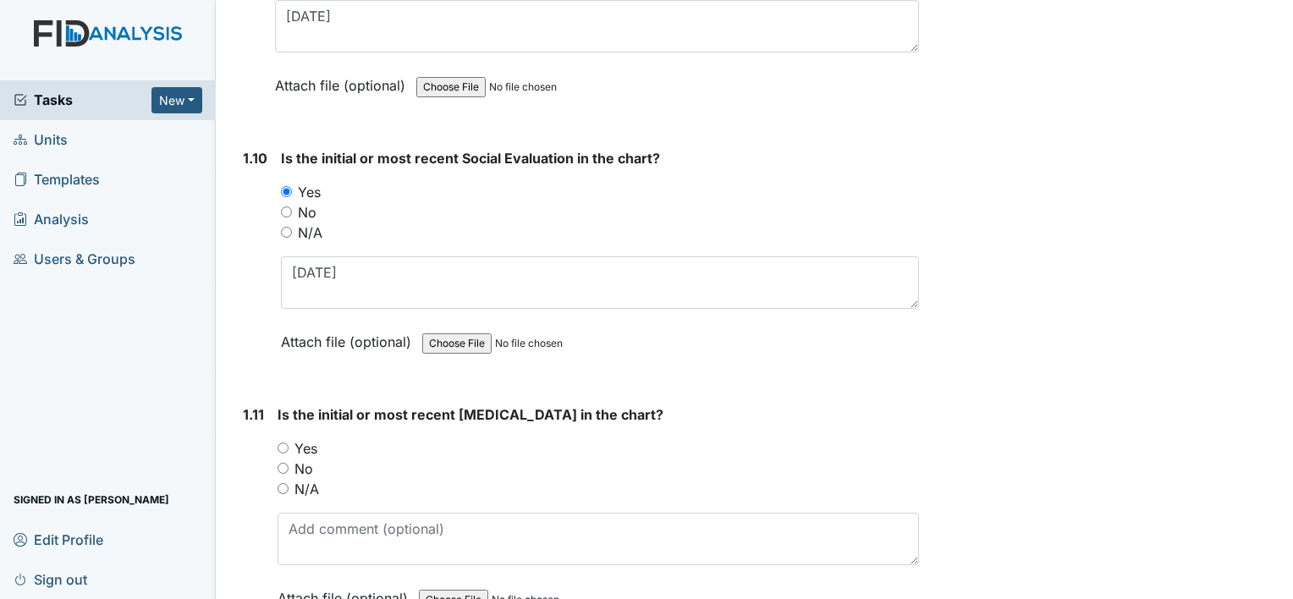
drag, startPoint x: 311, startPoint y: 416, endPoint x: 326, endPoint y: 444, distance: 31.1
click at [311, 438] on label "Yes" at bounding box center [306, 448] width 23 height 20
click at [289, 443] on input "Yes" at bounding box center [283, 448] width 11 height 11
radio input "true"
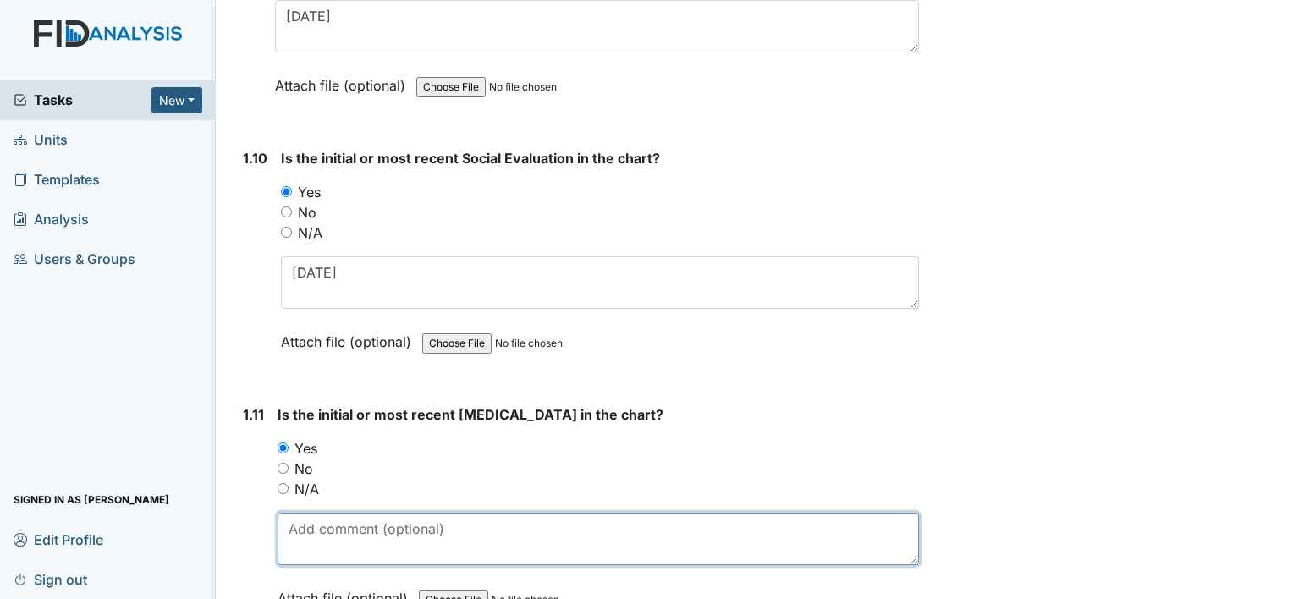
click at [345, 513] on textarea at bounding box center [599, 539] width 642 height 52
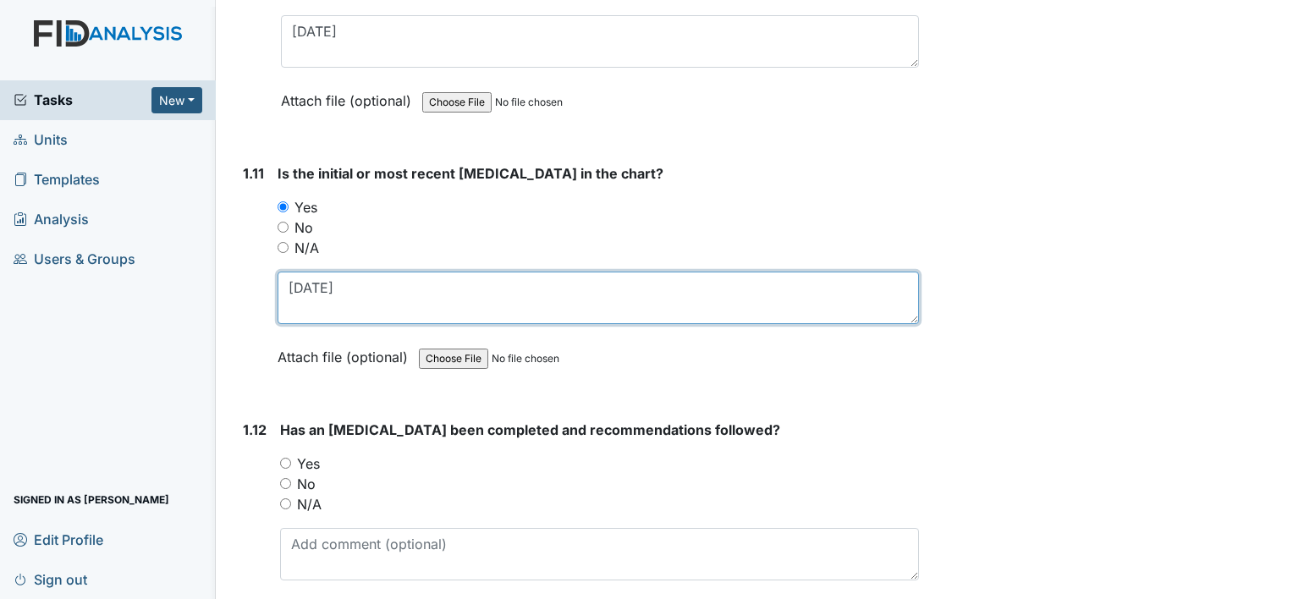
scroll to position [2709, 0]
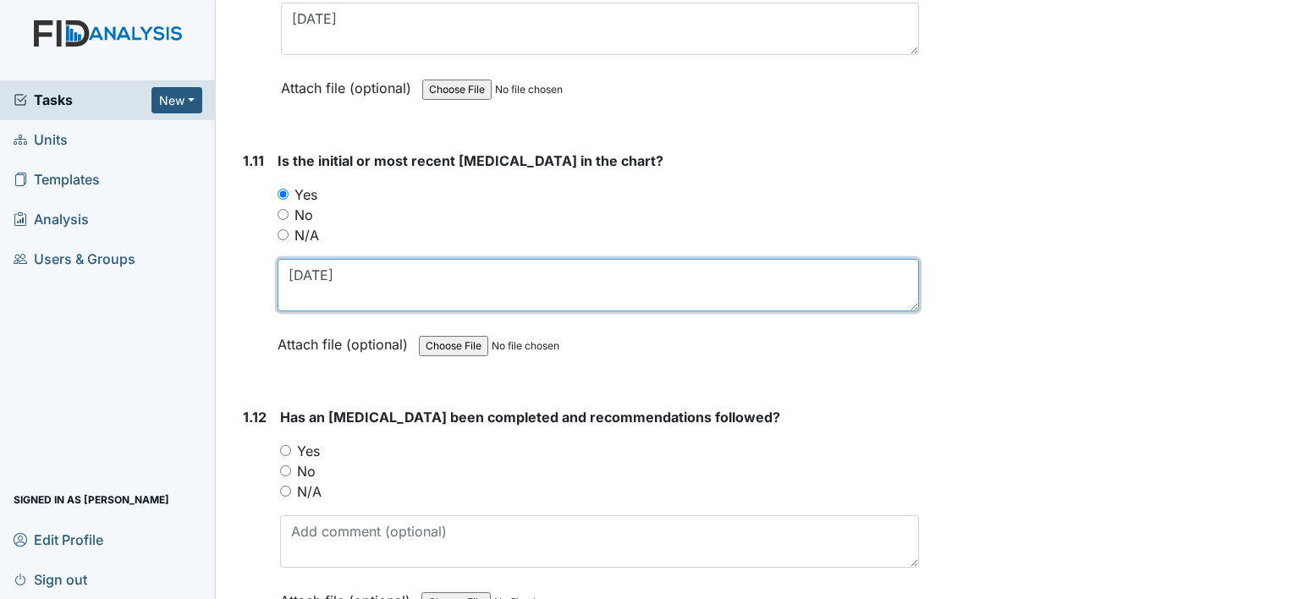
type textarea "11-23-01"
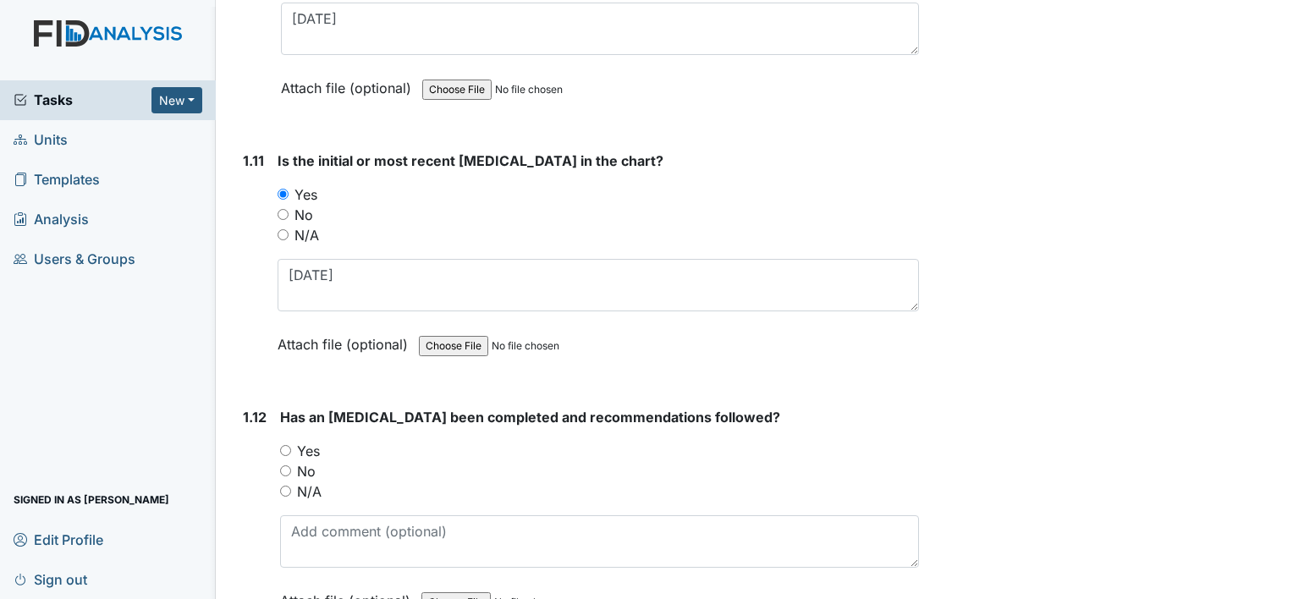
click at [315, 441] on label "Yes" at bounding box center [308, 451] width 23 height 20
click at [291, 445] on input "Yes" at bounding box center [285, 450] width 11 height 11
radio input "true"
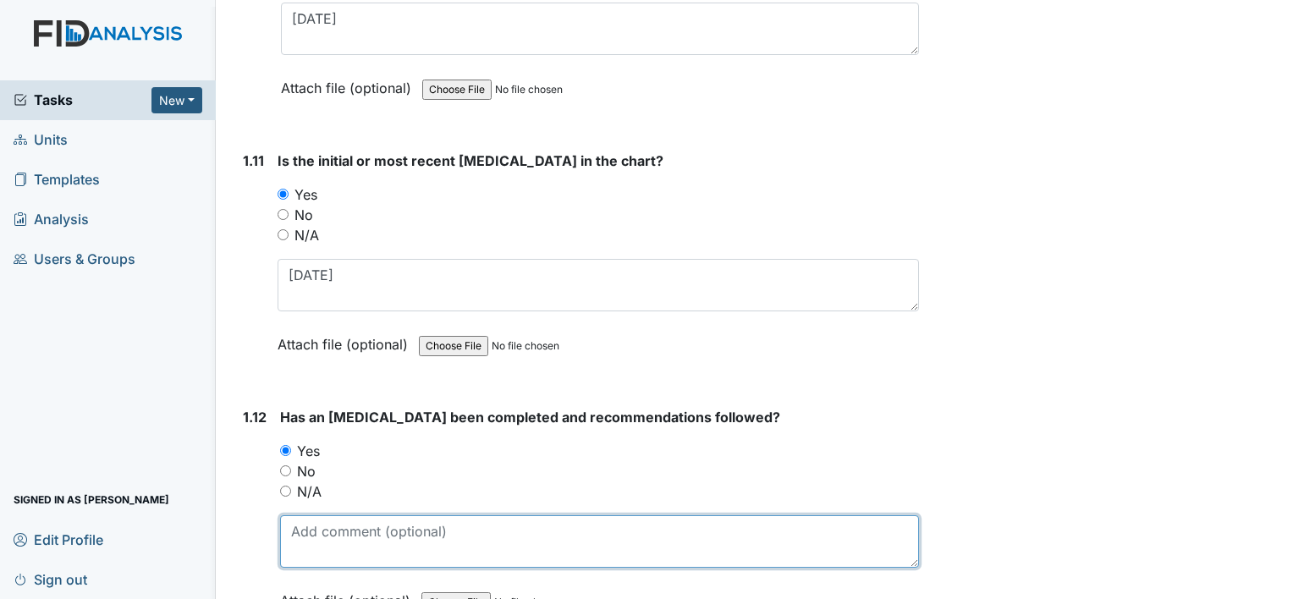
click at [288, 515] on textarea at bounding box center [599, 541] width 639 height 52
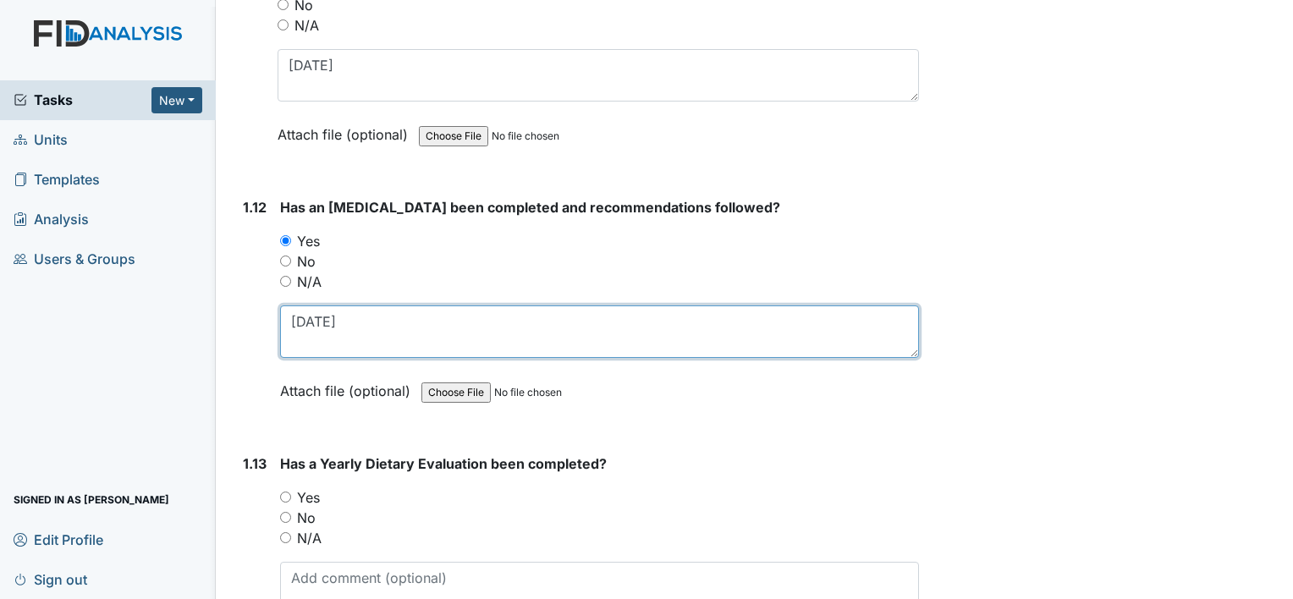
scroll to position [2963, 0]
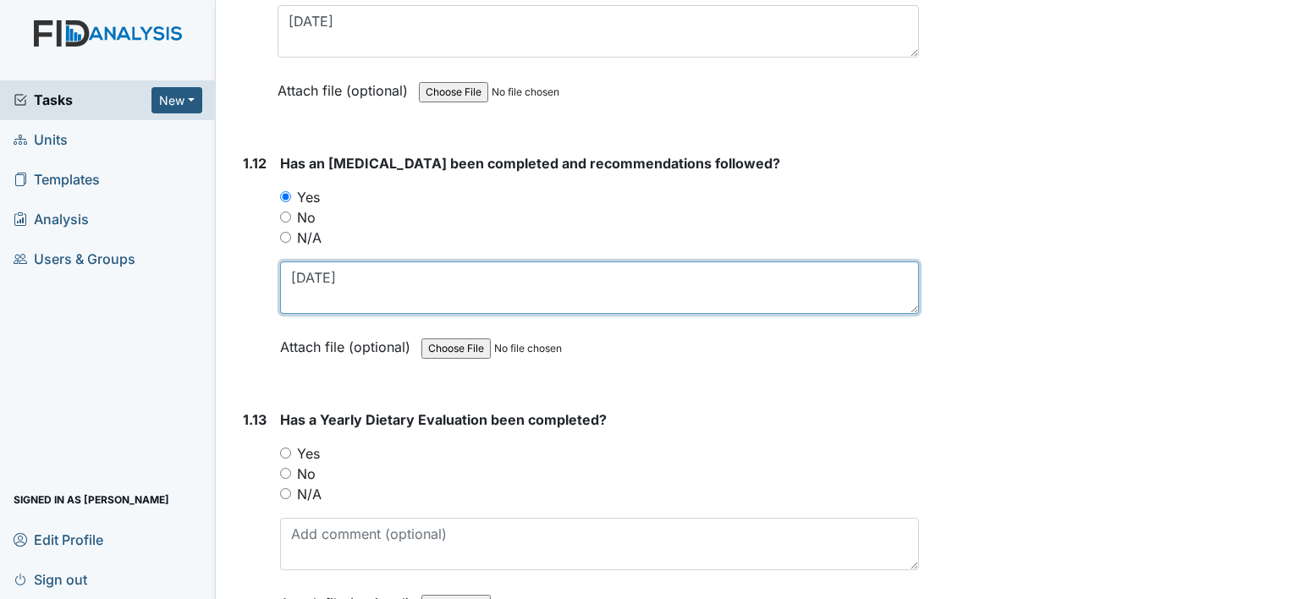
type textarea "11-5-03"
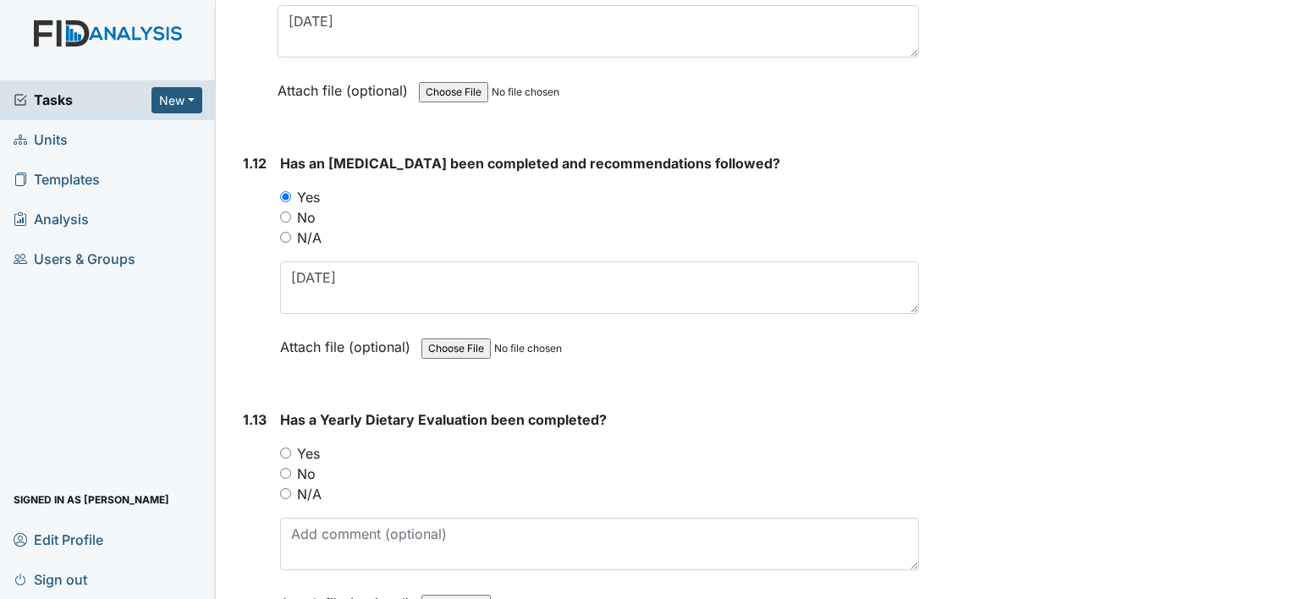
click at [317, 444] on label "Yes" at bounding box center [308, 454] width 23 height 20
click at [291, 448] on input "Yes" at bounding box center [285, 453] width 11 height 11
radio input "true"
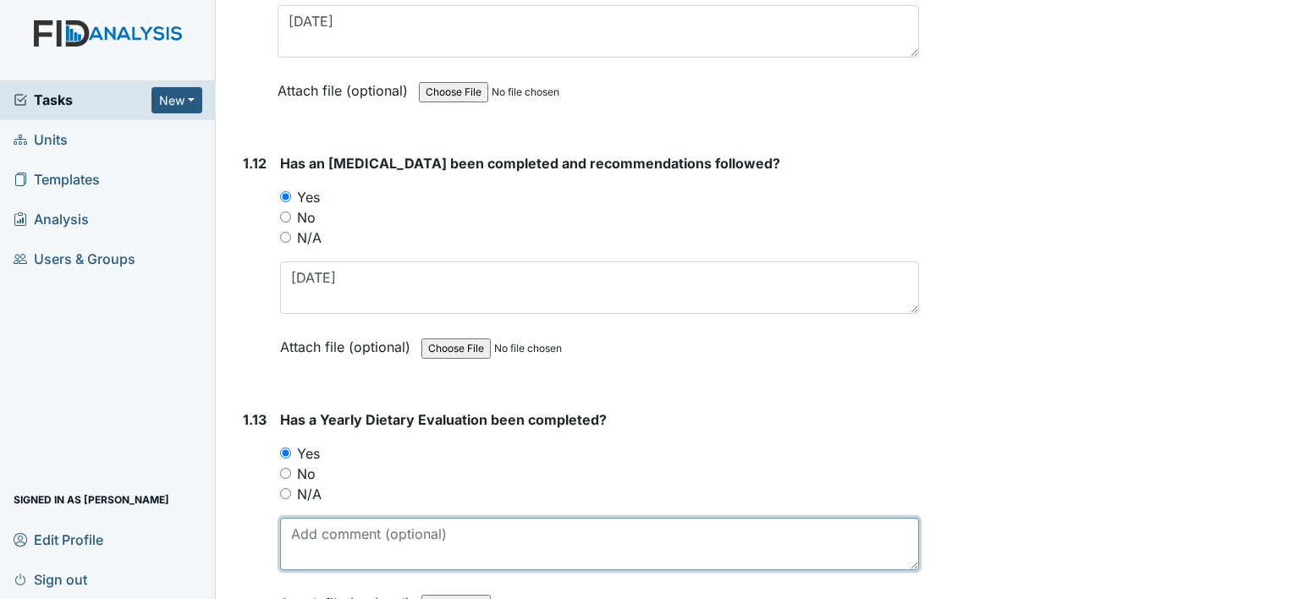
click at [361, 518] on textarea at bounding box center [599, 544] width 639 height 52
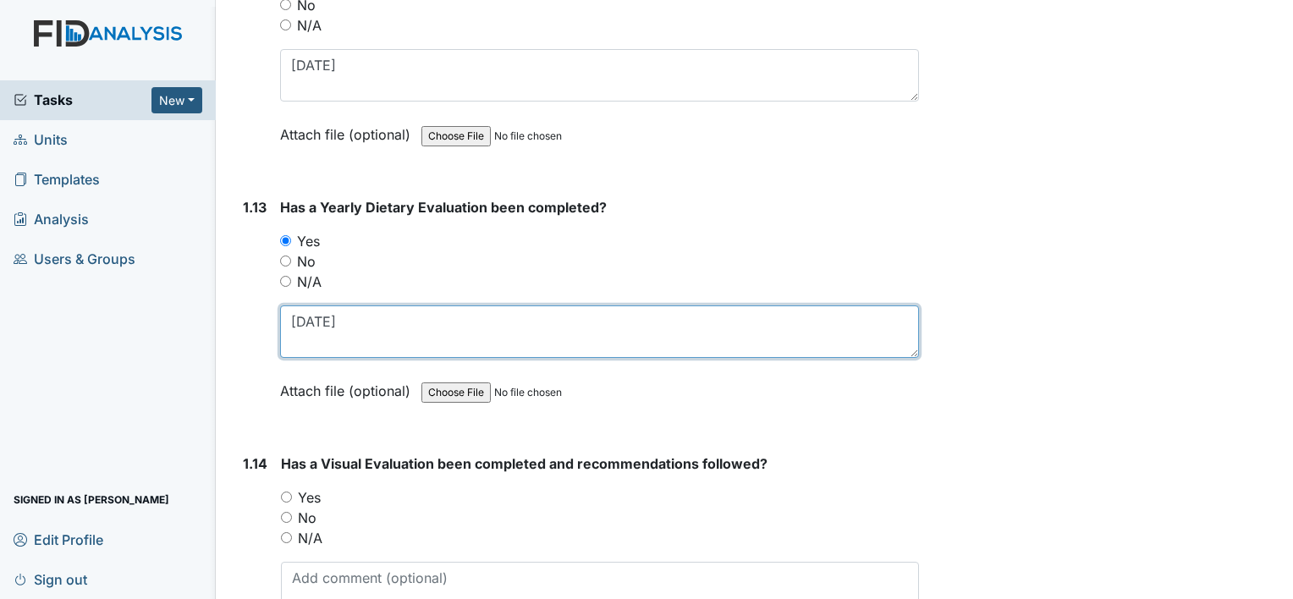
scroll to position [3217, 0]
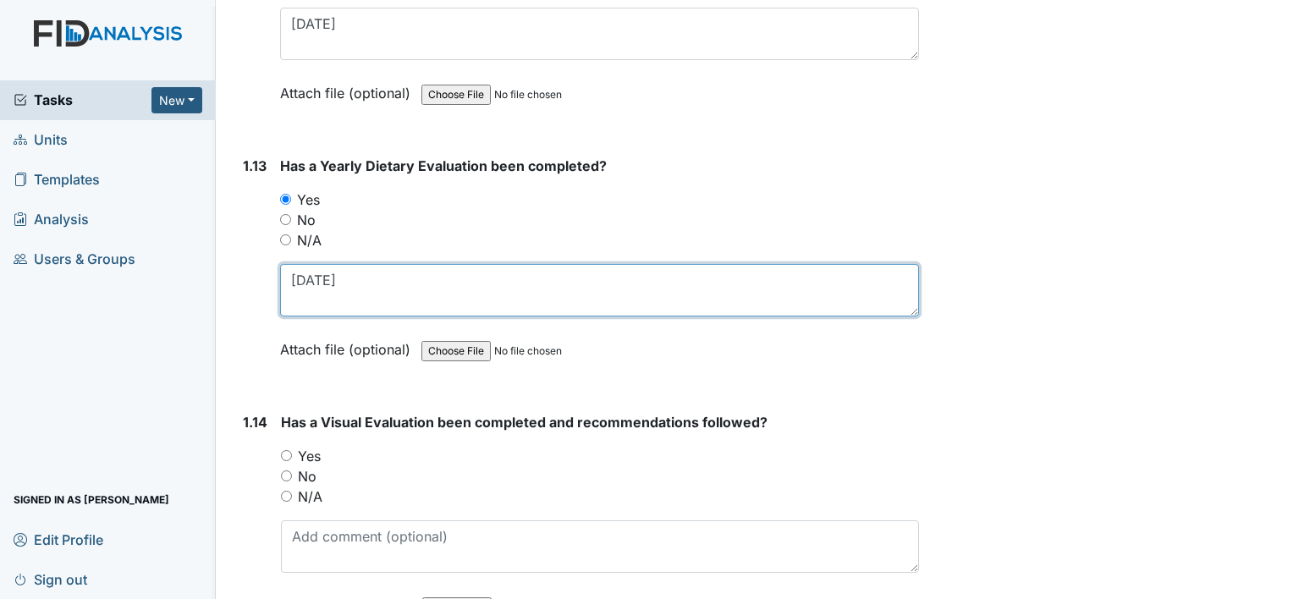
type textarea "9-1-25"
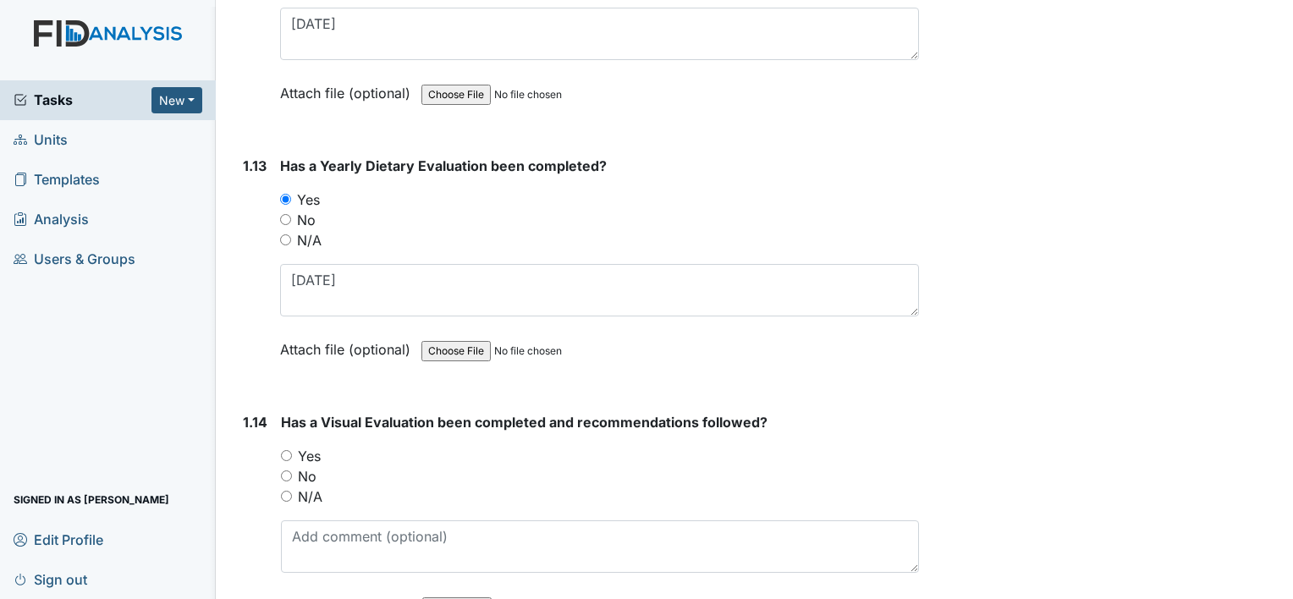
click at [311, 446] on label "Yes" at bounding box center [309, 456] width 23 height 20
click at [292, 450] on input "Yes" at bounding box center [286, 455] width 11 height 11
radio input "true"
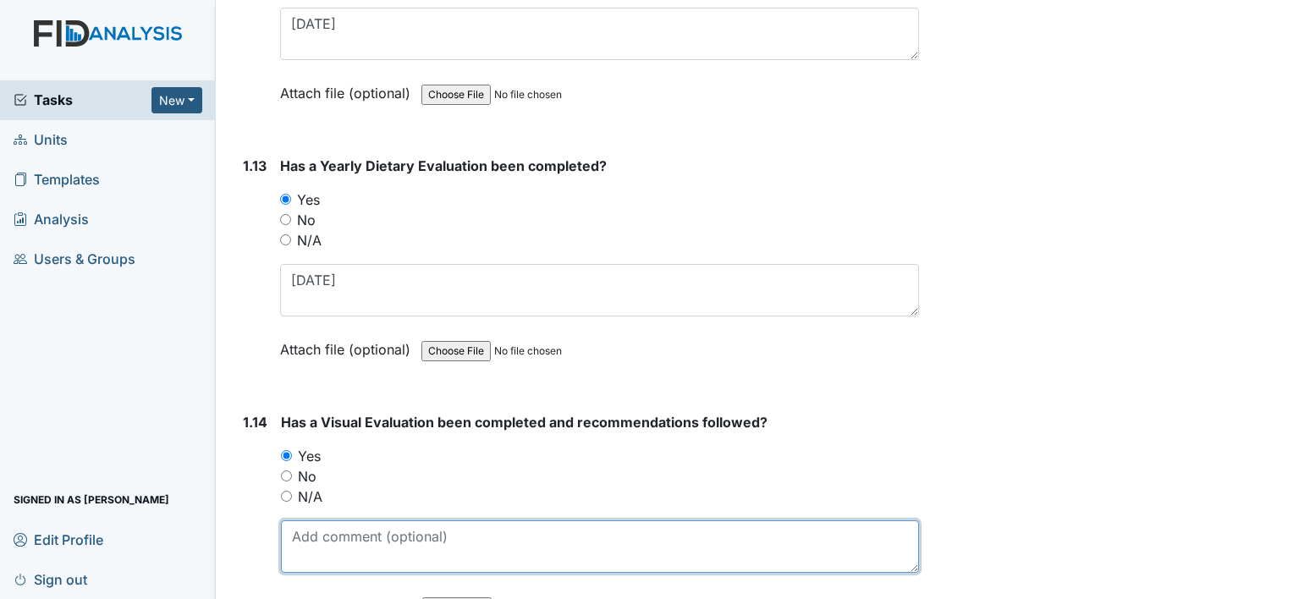
click at [401, 521] on textarea at bounding box center [600, 547] width 638 height 52
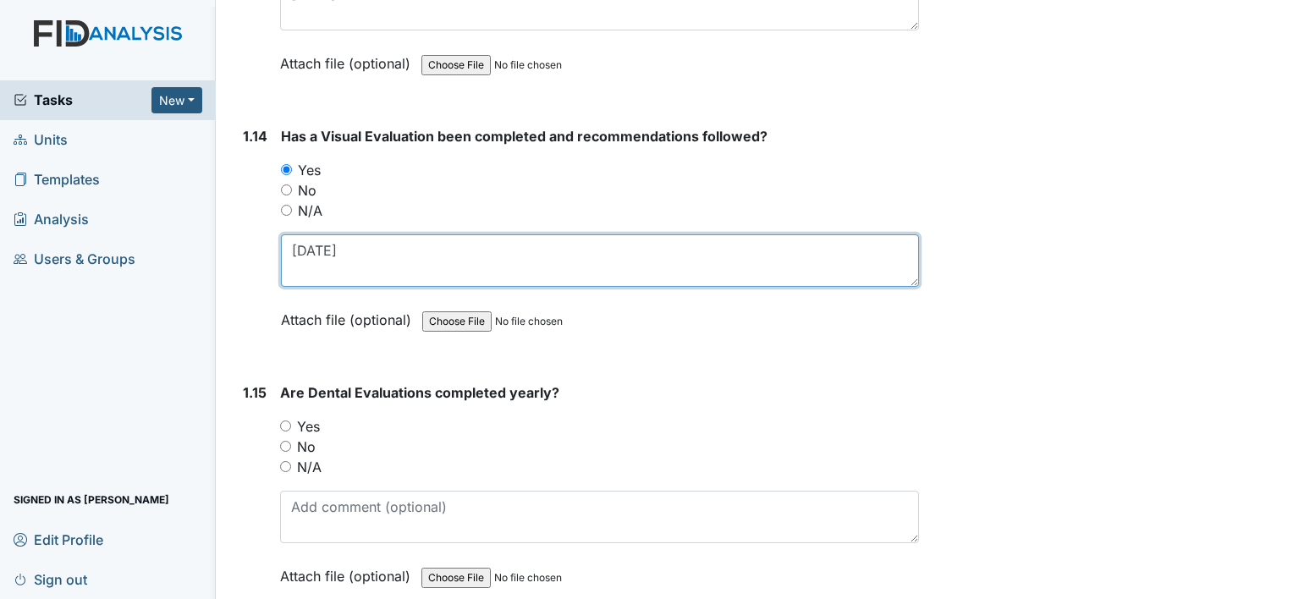
scroll to position [3555, 0]
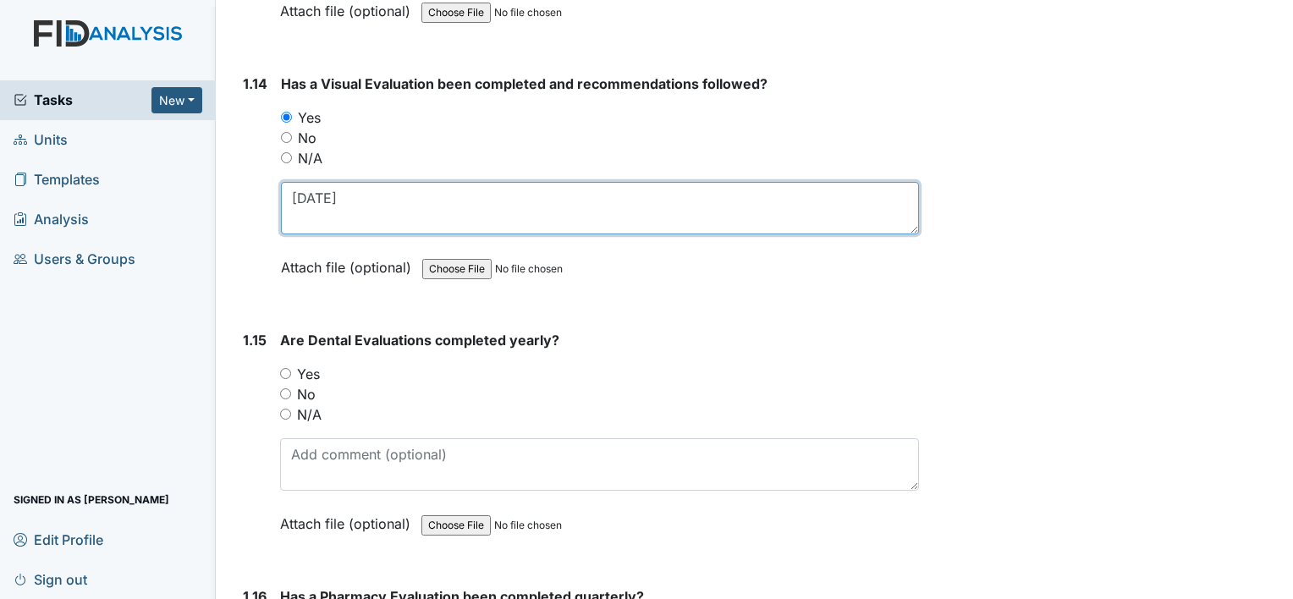
type textarea "[DATE]"
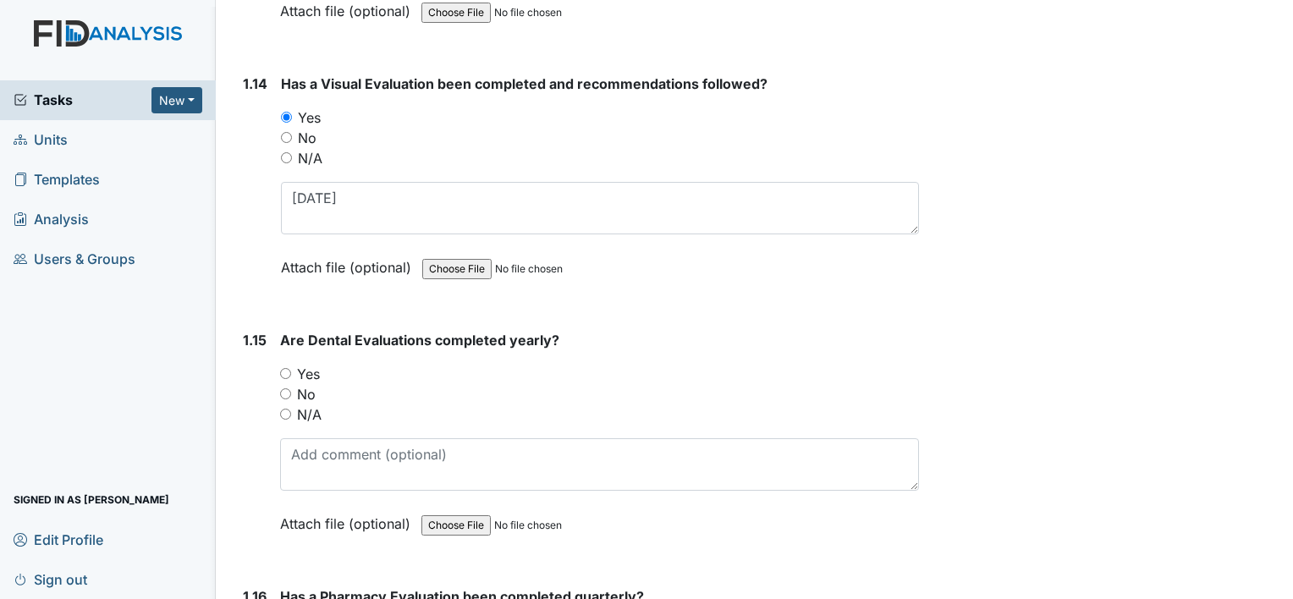
click at [318, 364] on label "Yes" at bounding box center [308, 374] width 23 height 20
click at [291, 368] on input "Yes" at bounding box center [285, 373] width 11 height 11
radio input "true"
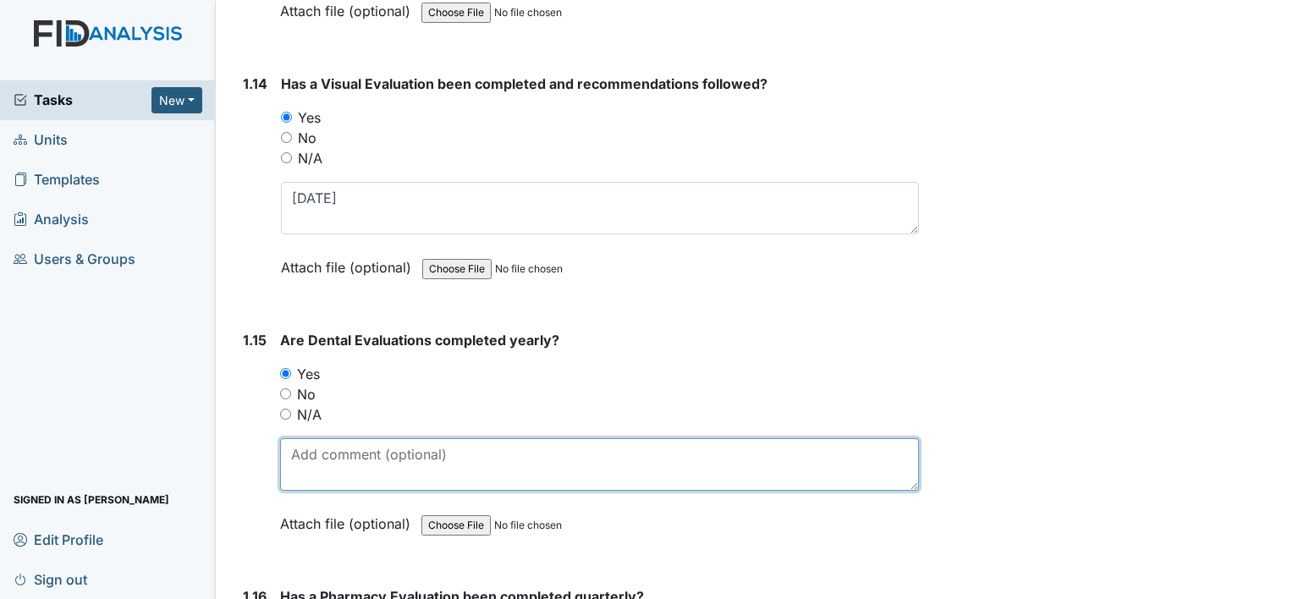
drag, startPoint x: 361, startPoint y: 426, endPoint x: 372, endPoint y: 416, distance: 13.8
click at [362, 438] on textarea at bounding box center [599, 464] width 639 height 52
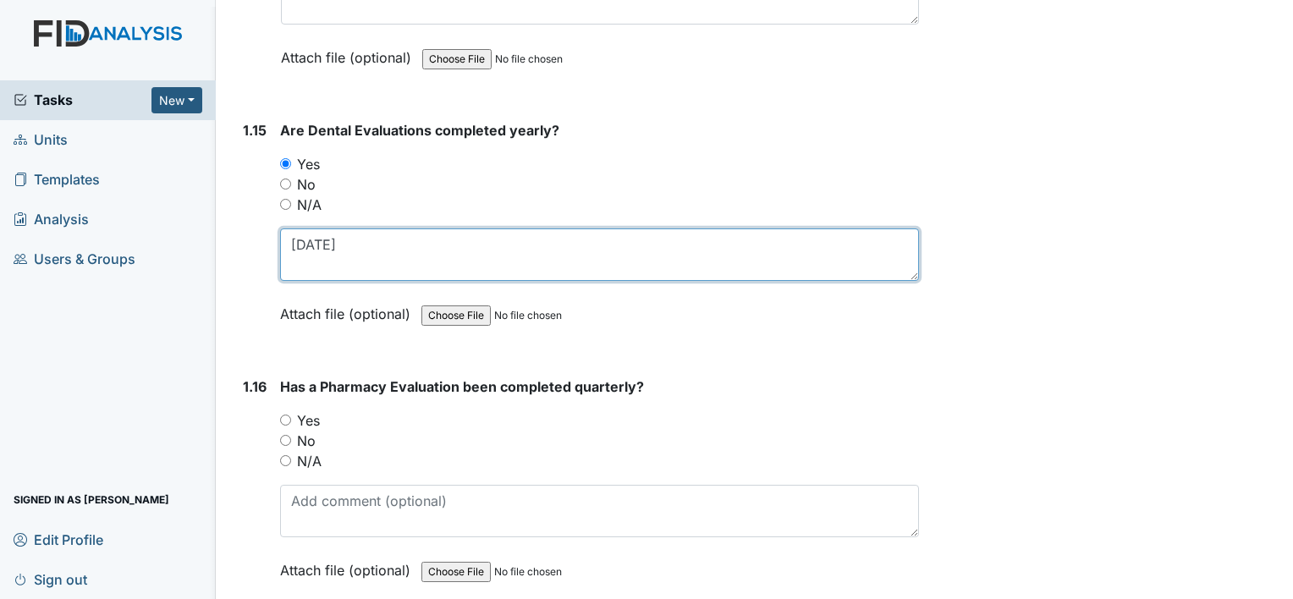
scroll to position [3809, 0]
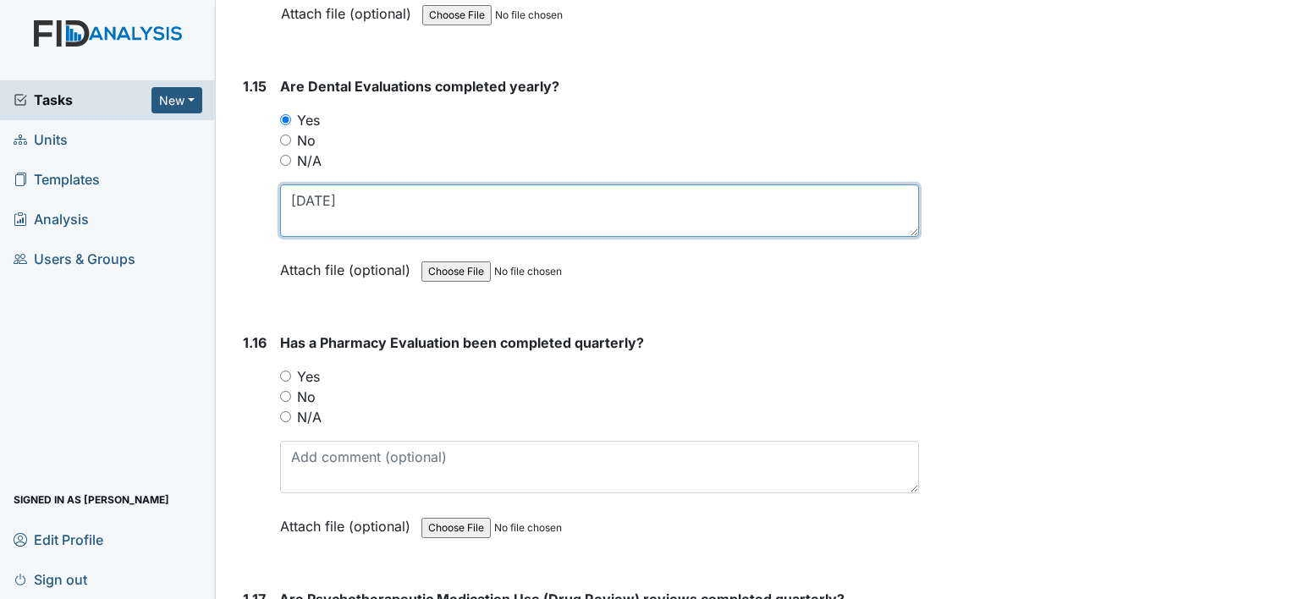
type textarea "1-17-25"
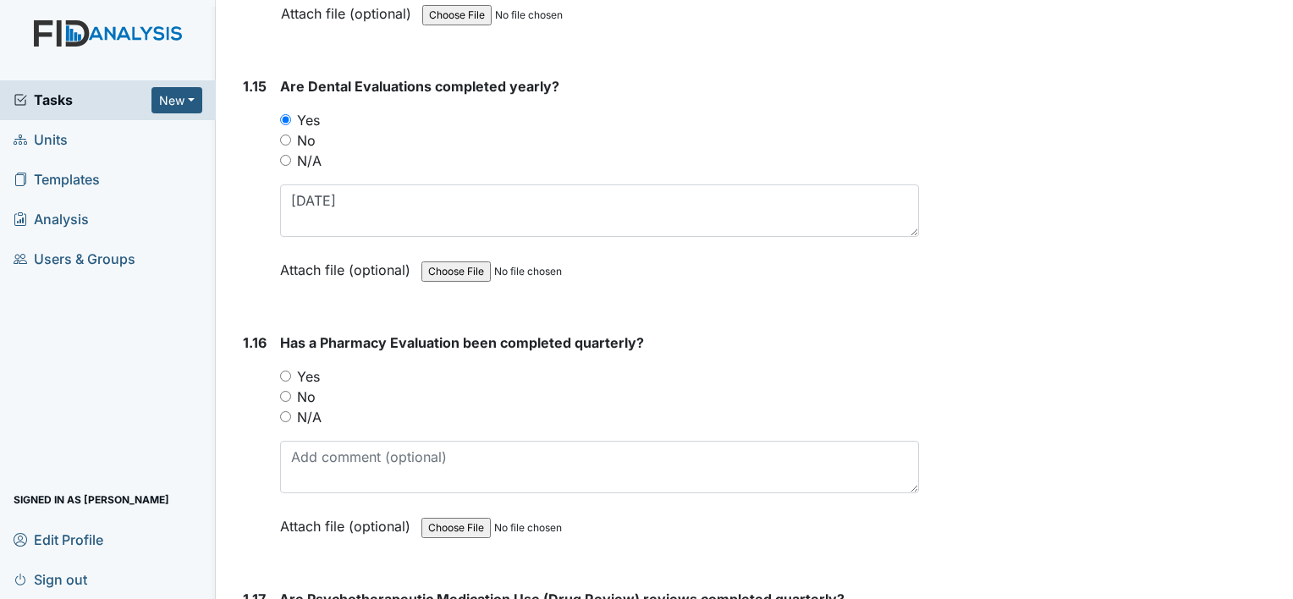
click at [312, 387] on label "No" at bounding box center [306, 397] width 19 height 20
click at [291, 391] on input "No" at bounding box center [285, 396] width 11 height 11
radio input "true"
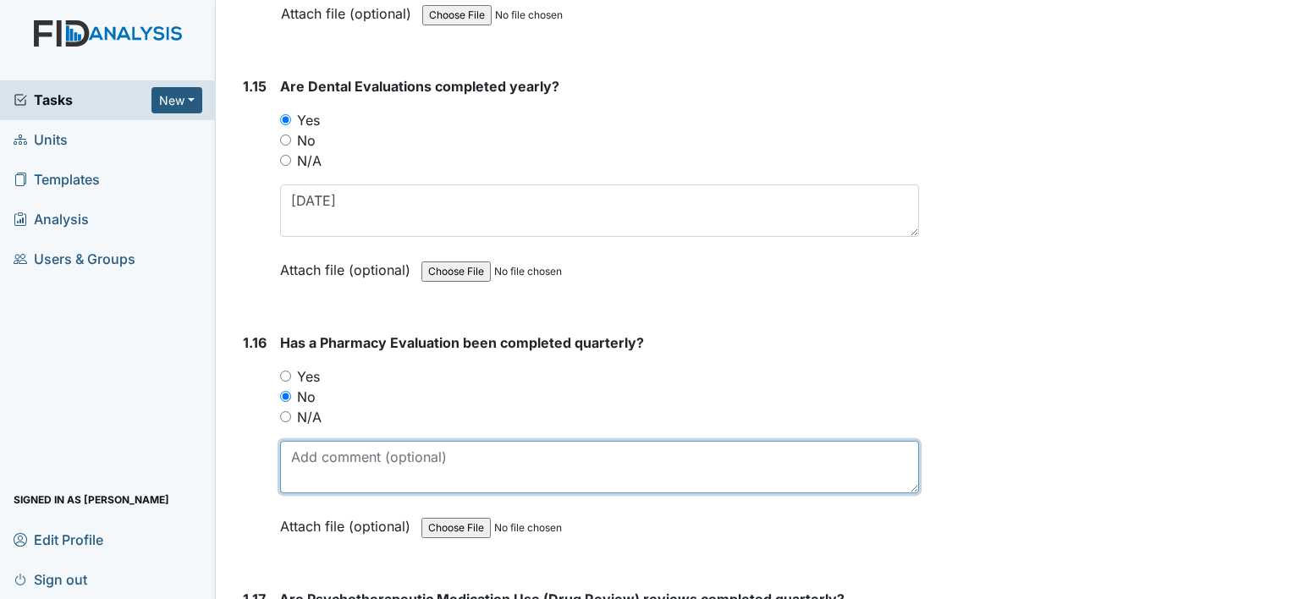
click at [383, 441] on textarea at bounding box center [599, 467] width 639 height 52
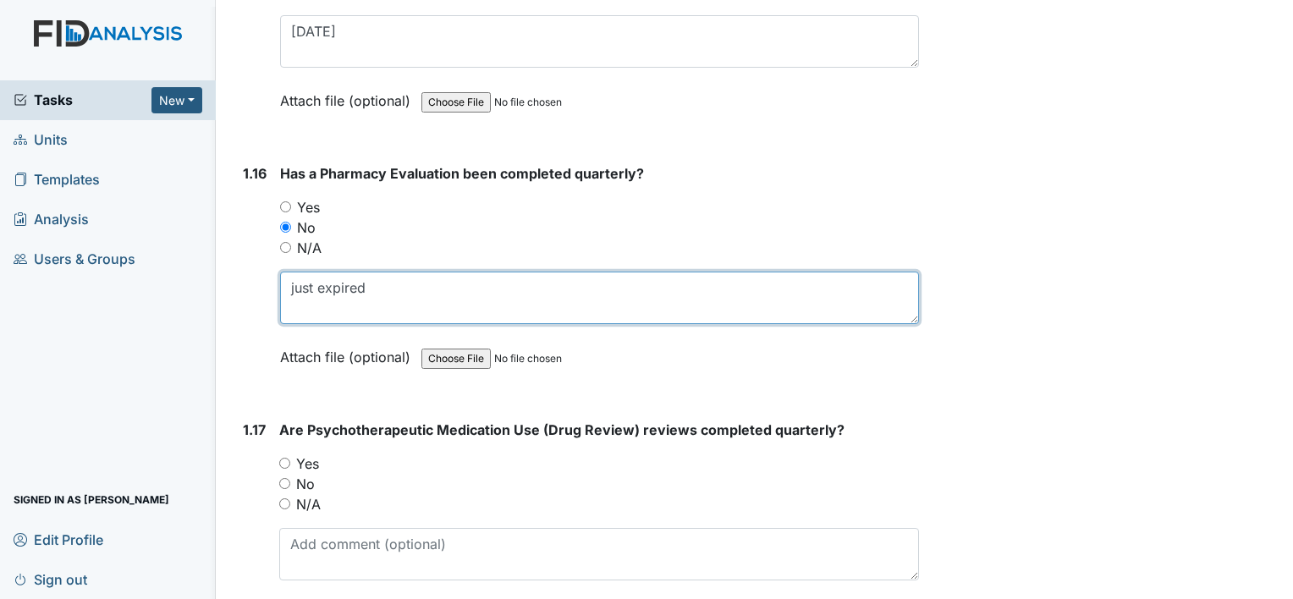
type textarea "just expired"
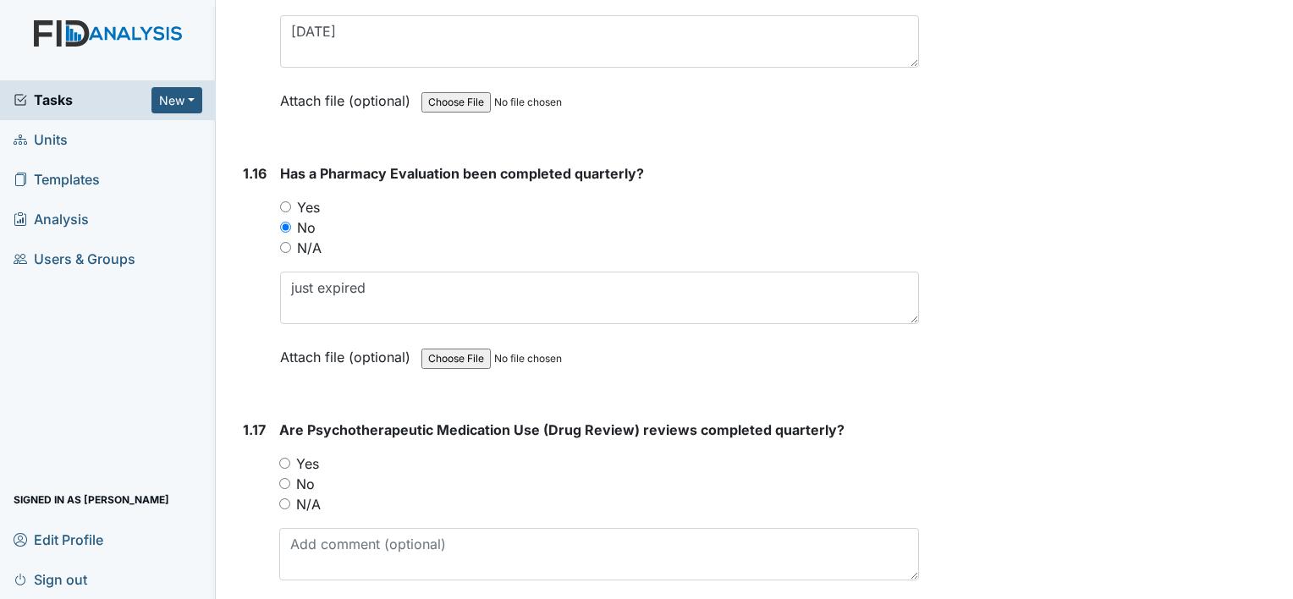
click at [312, 454] on label "Yes" at bounding box center [307, 464] width 23 height 20
click at [290, 458] on input "Yes" at bounding box center [284, 463] width 11 height 11
radio input "true"
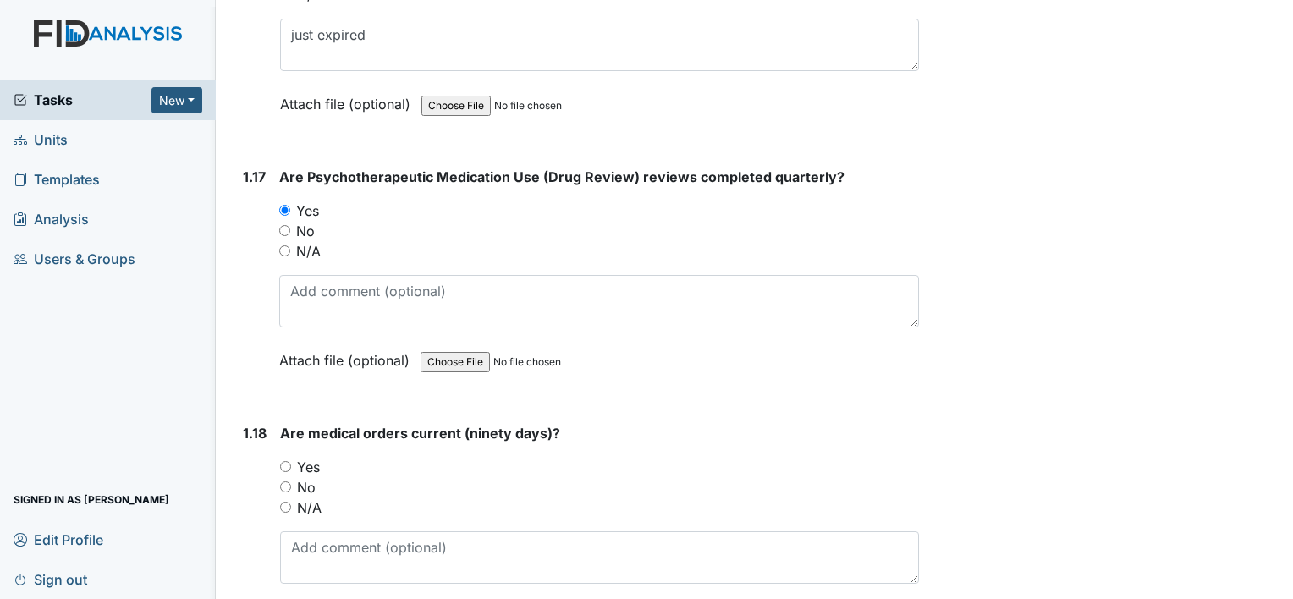
scroll to position [4232, 0]
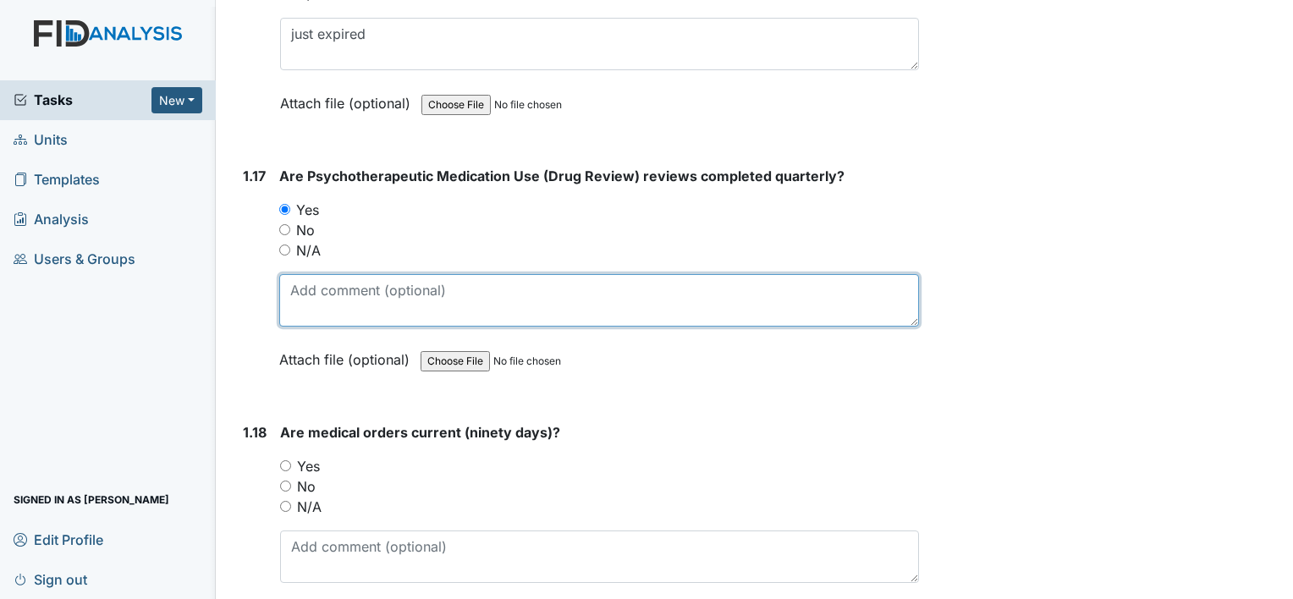
drag, startPoint x: 333, startPoint y: 264, endPoint x: 338, endPoint y: 254, distance: 11.4
click at [333, 274] on textarea at bounding box center [599, 300] width 640 height 52
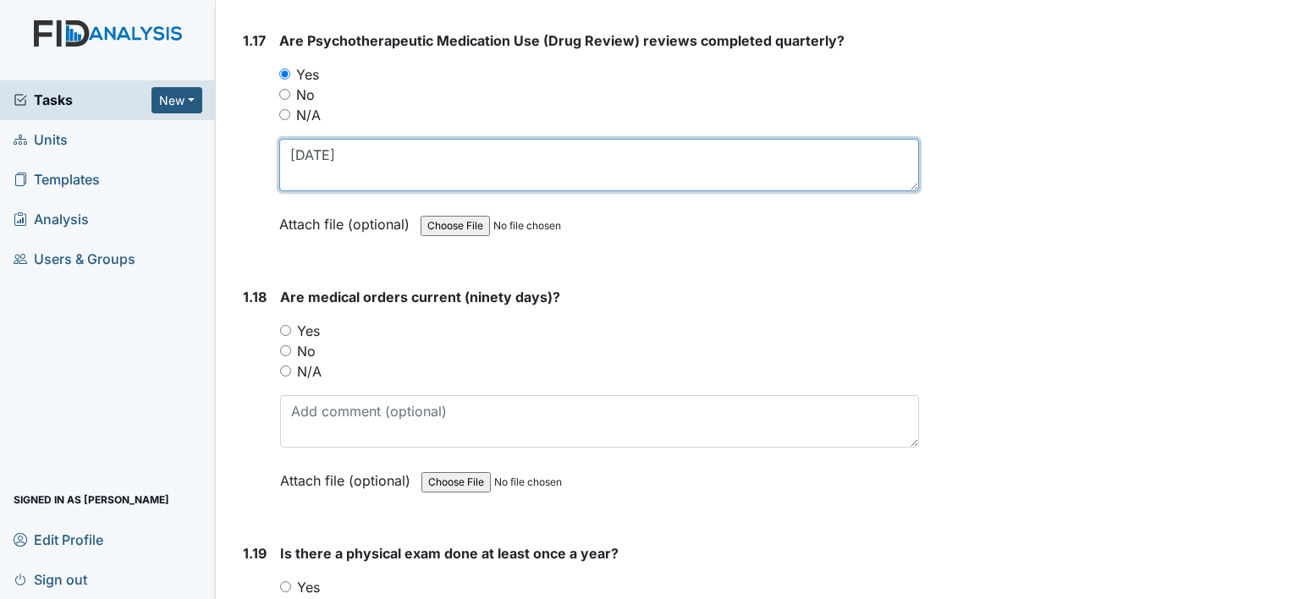
scroll to position [4571, 0]
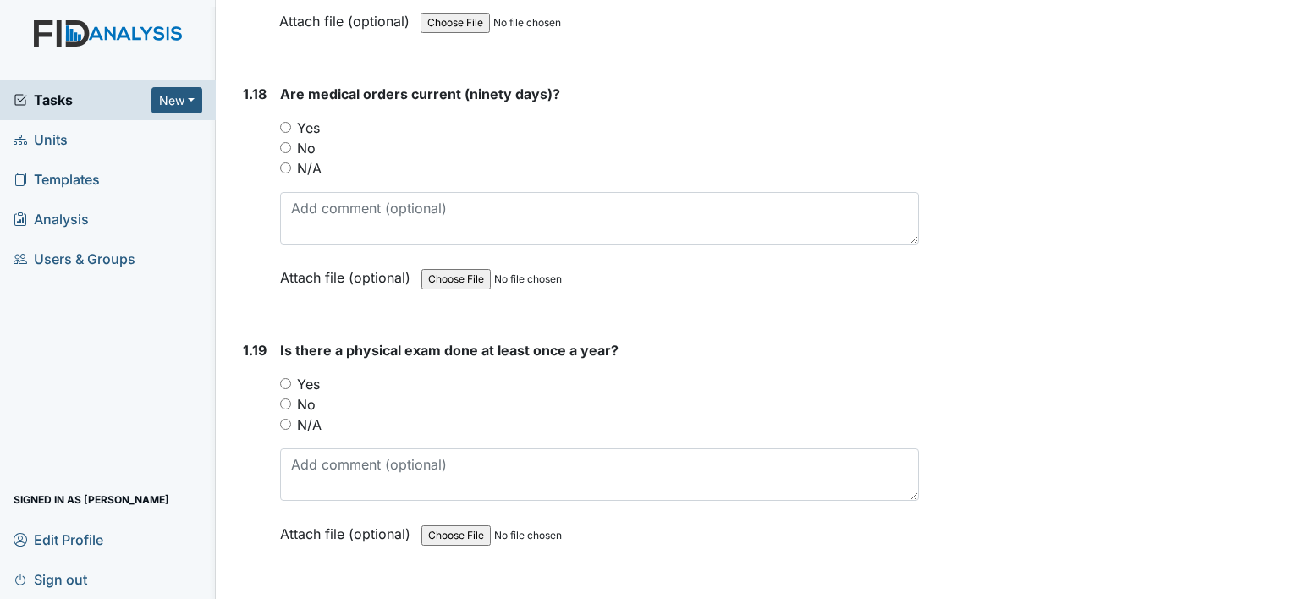
type textarea "7-17-25"
click at [313, 118] on label "Yes" at bounding box center [308, 128] width 23 height 20
click at [291, 122] on input "Yes" at bounding box center [285, 127] width 11 height 11
radio input "true"
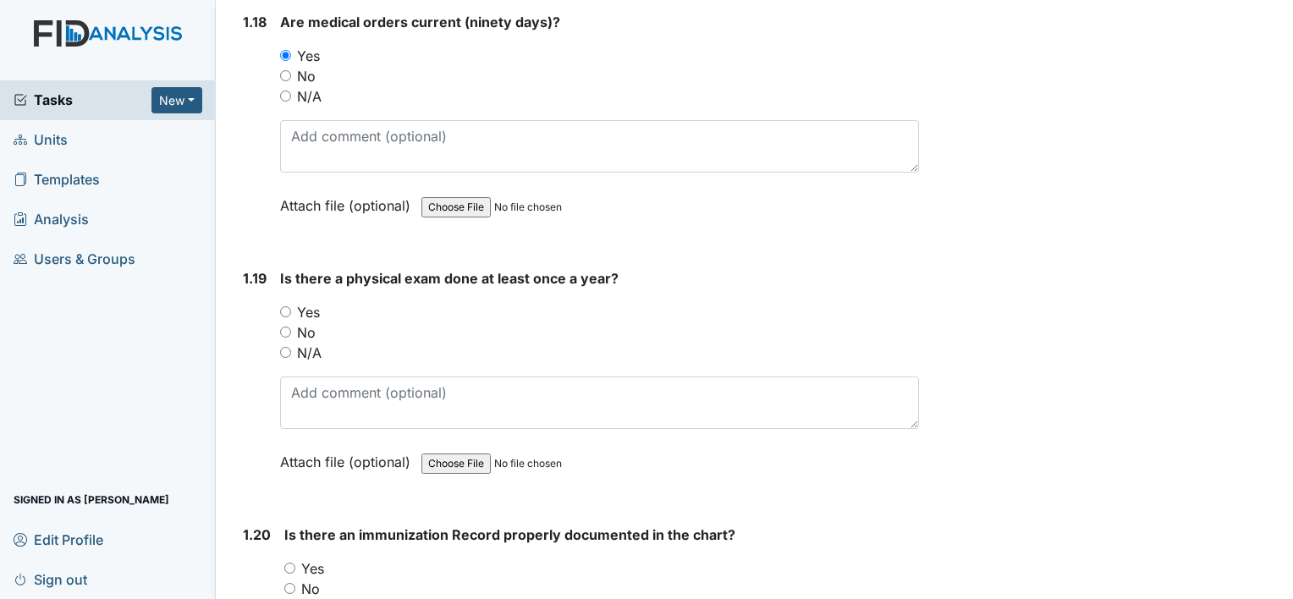
scroll to position [4740, 0]
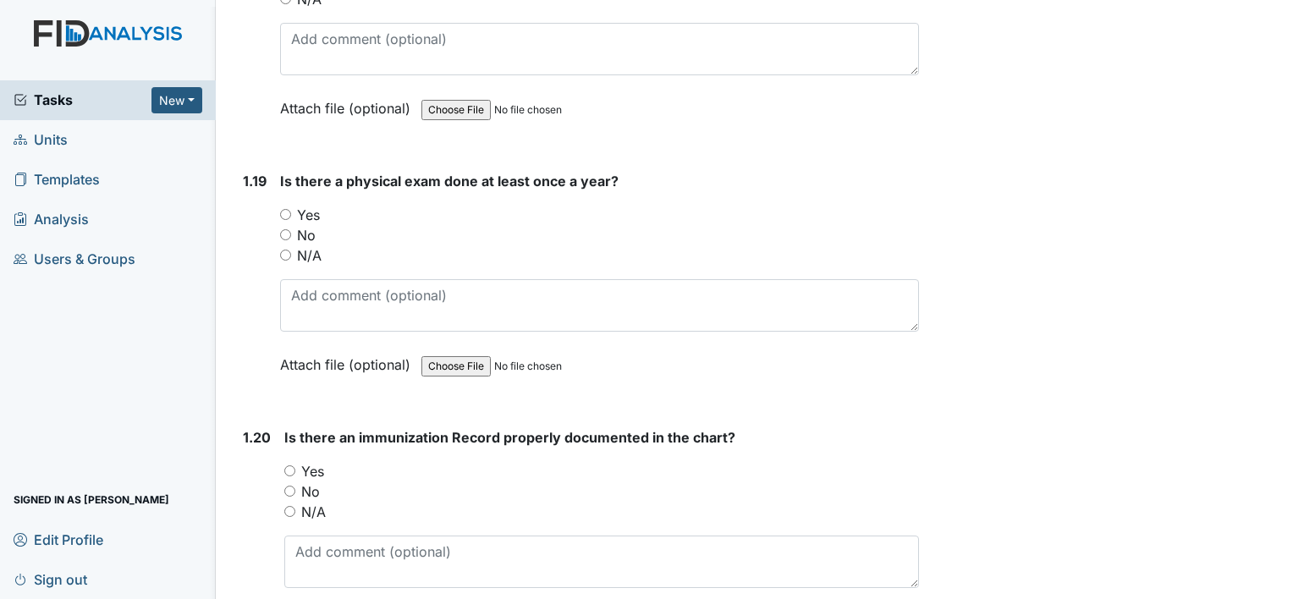
click at [308, 205] on label "Yes" at bounding box center [308, 215] width 23 height 20
click at [291, 209] on input "Yes" at bounding box center [285, 214] width 11 height 11
radio input "true"
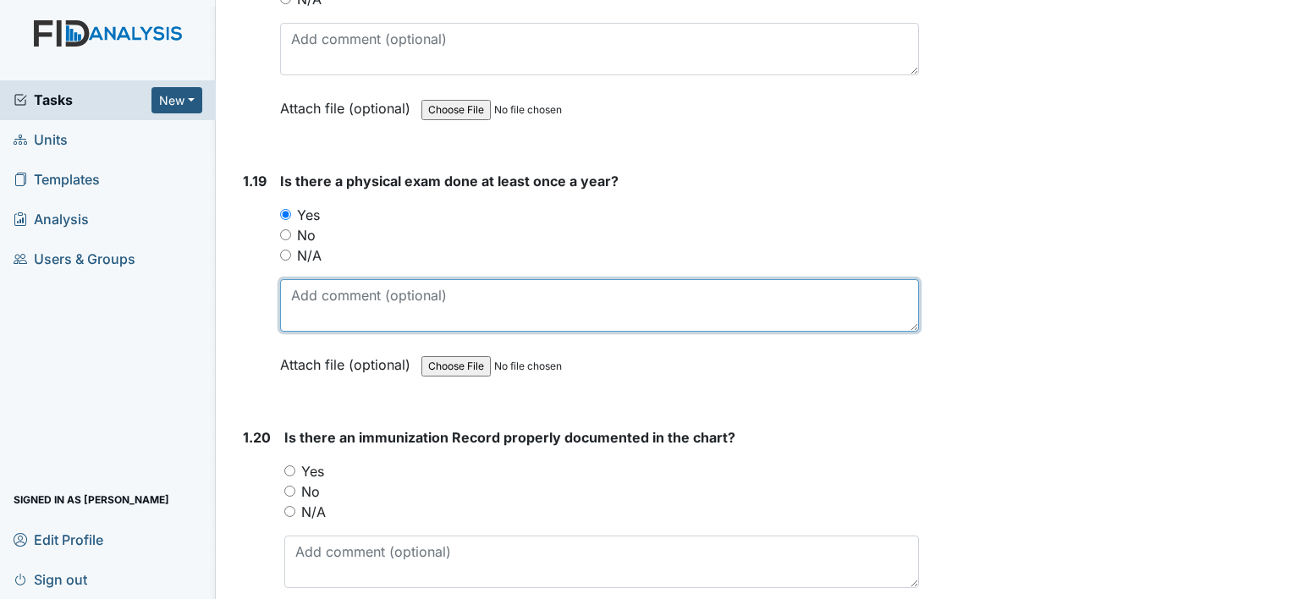
drag, startPoint x: 345, startPoint y: 273, endPoint x: 355, endPoint y: 251, distance: 23.1
click at [348, 279] on textarea at bounding box center [599, 305] width 639 height 52
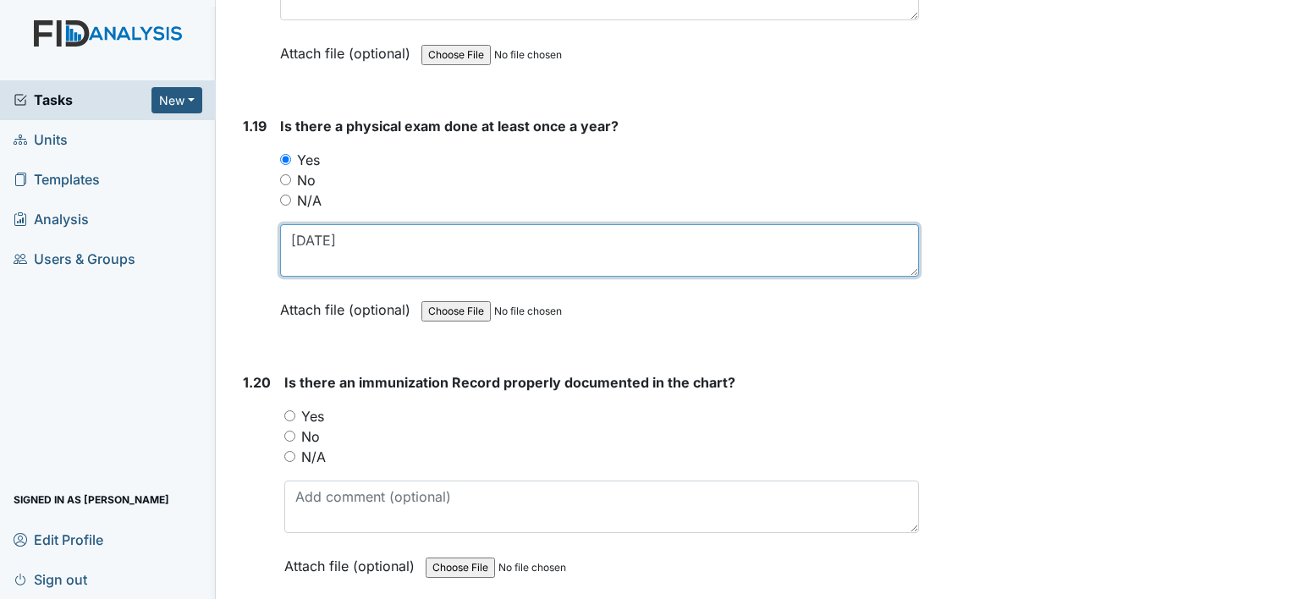
scroll to position [4825, 0]
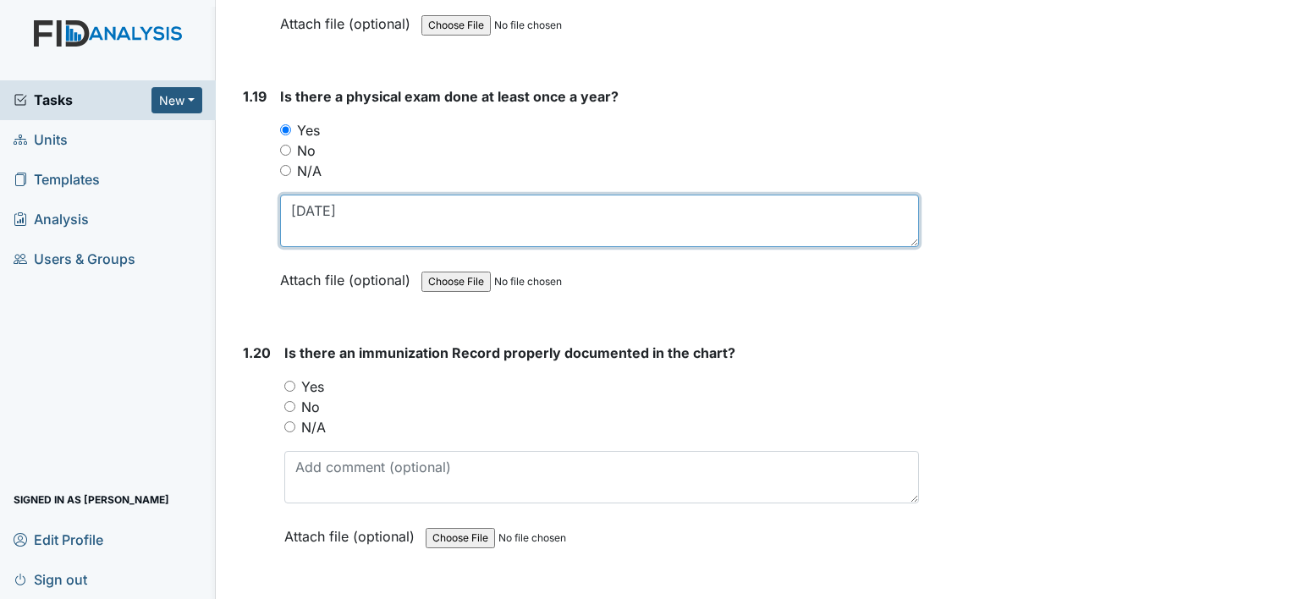
type textarea "10-24-24"
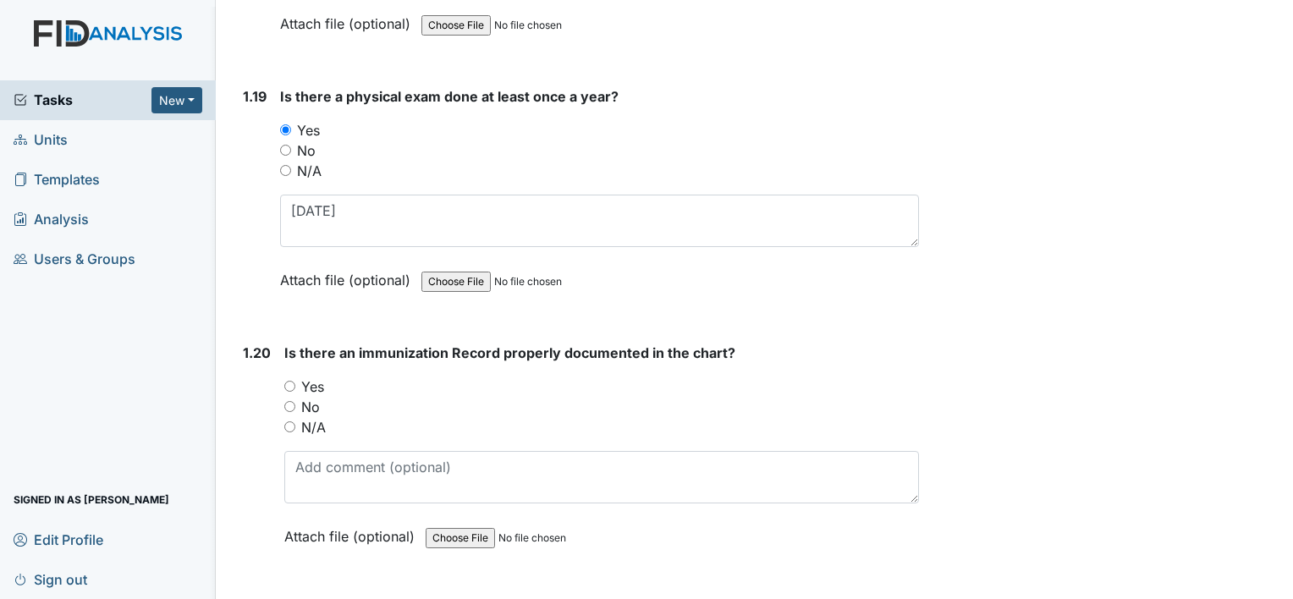
click at [322, 377] on label "Yes" at bounding box center [312, 387] width 23 height 20
click at [295, 381] on input "Yes" at bounding box center [289, 386] width 11 height 11
radio input "true"
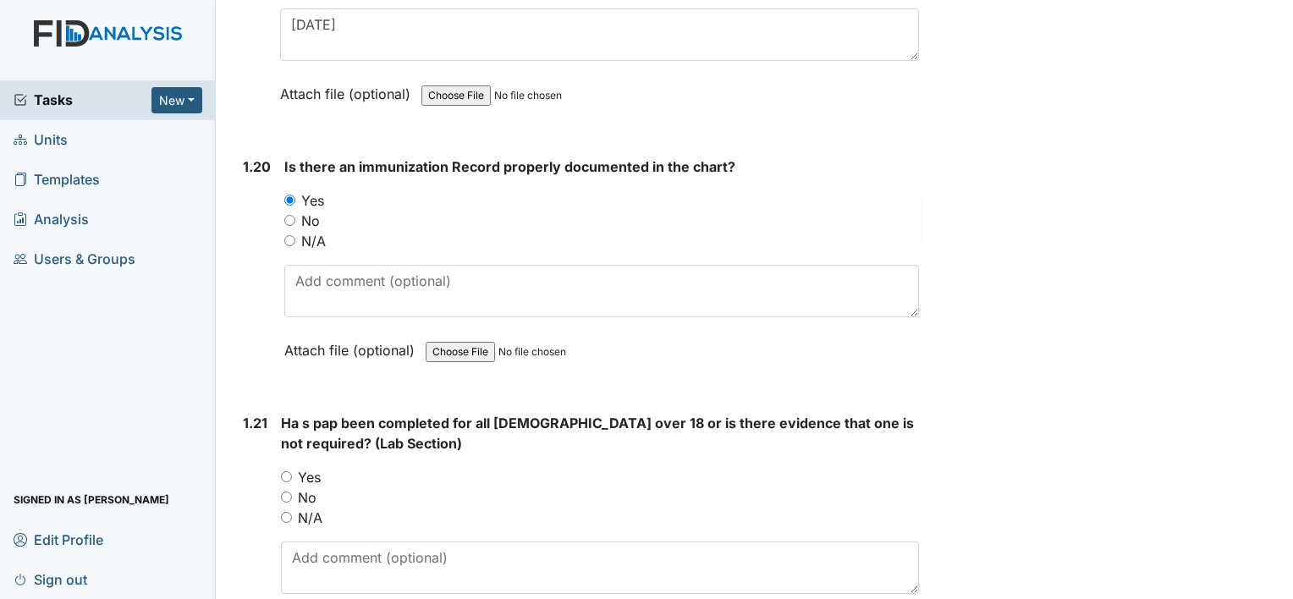
scroll to position [5079, 0]
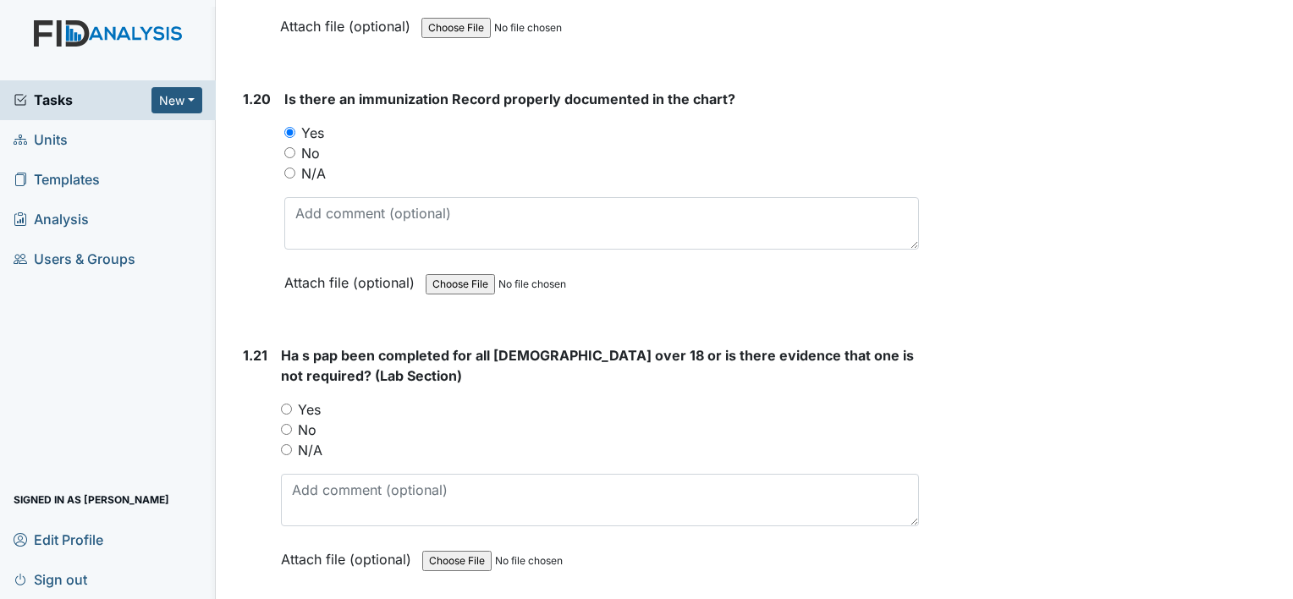
click at [315, 400] on label "Yes" at bounding box center [309, 410] width 23 height 20
click at [292, 404] on input "Yes" at bounding box center [286, 409] width 11 height 11
radio input "true"
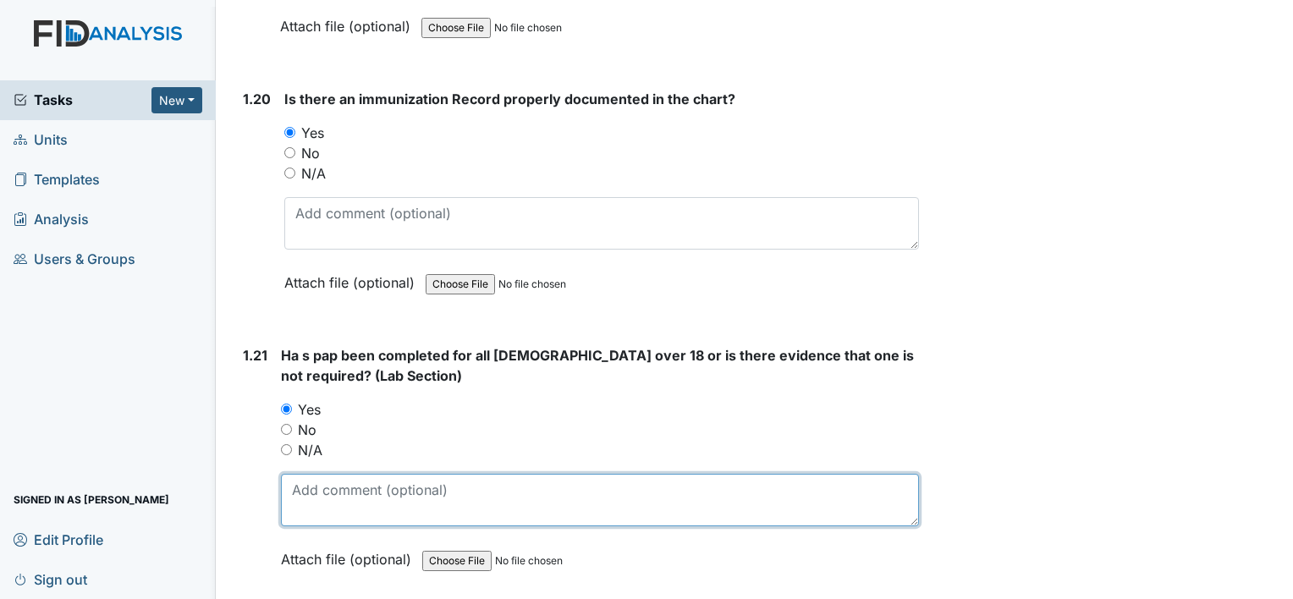
click at [323, 474] on textarea at bounding box center [600, 500] width 638 height 52
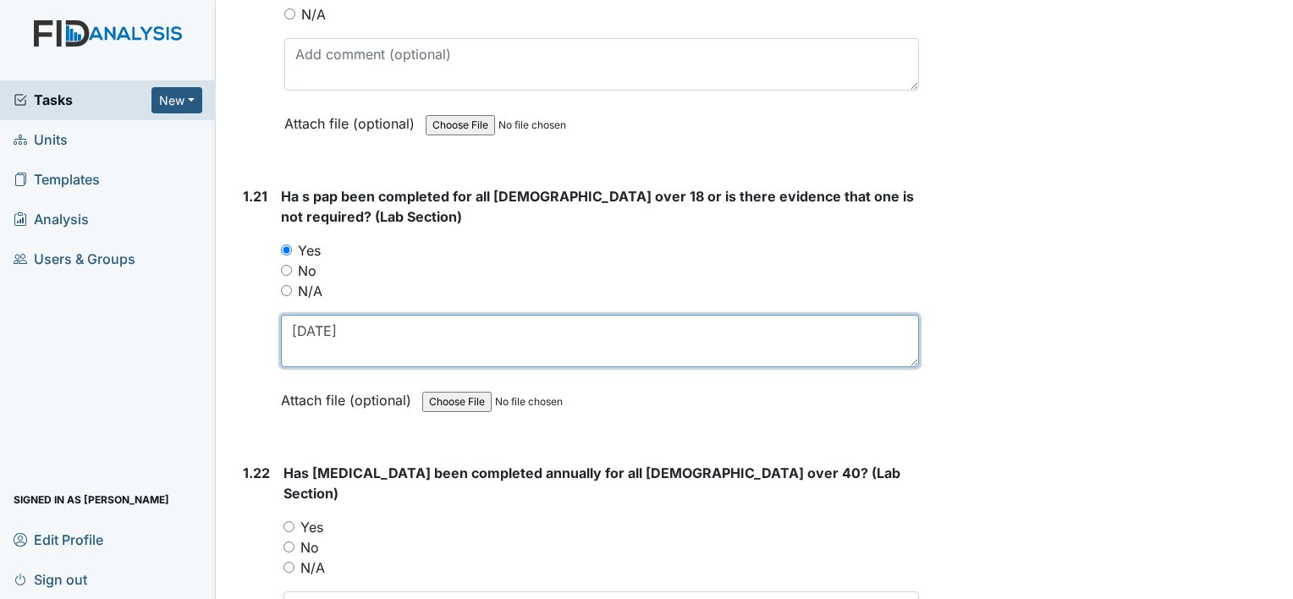
scroll to position [5248, 0]
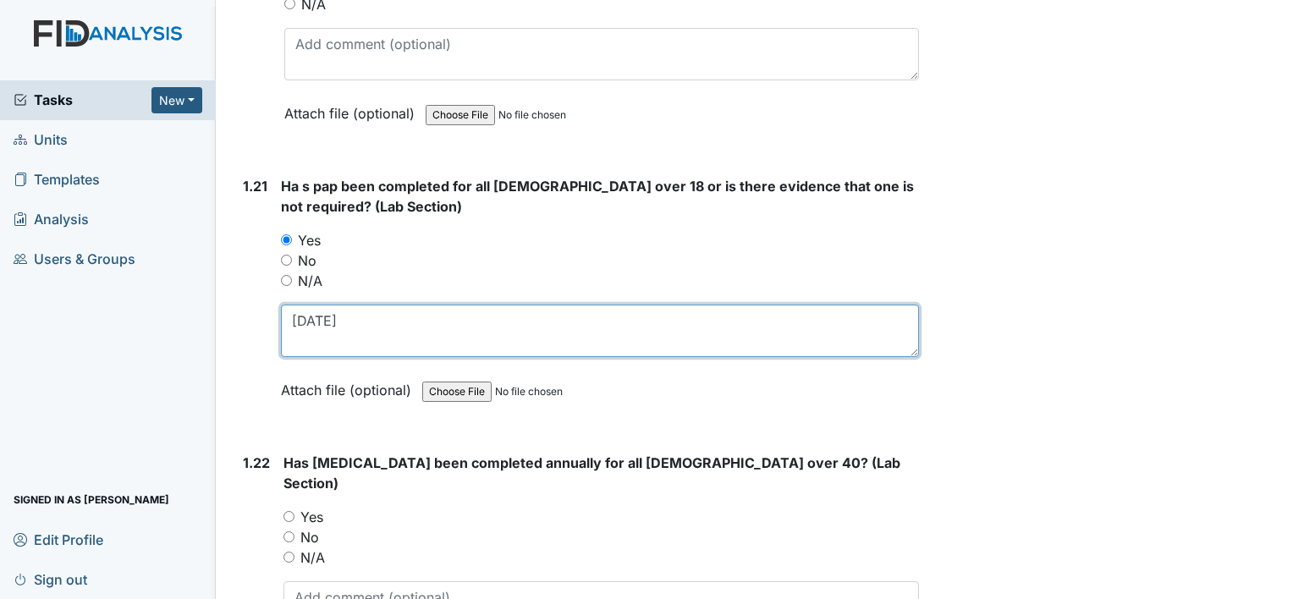
type textarea "3-30-24"
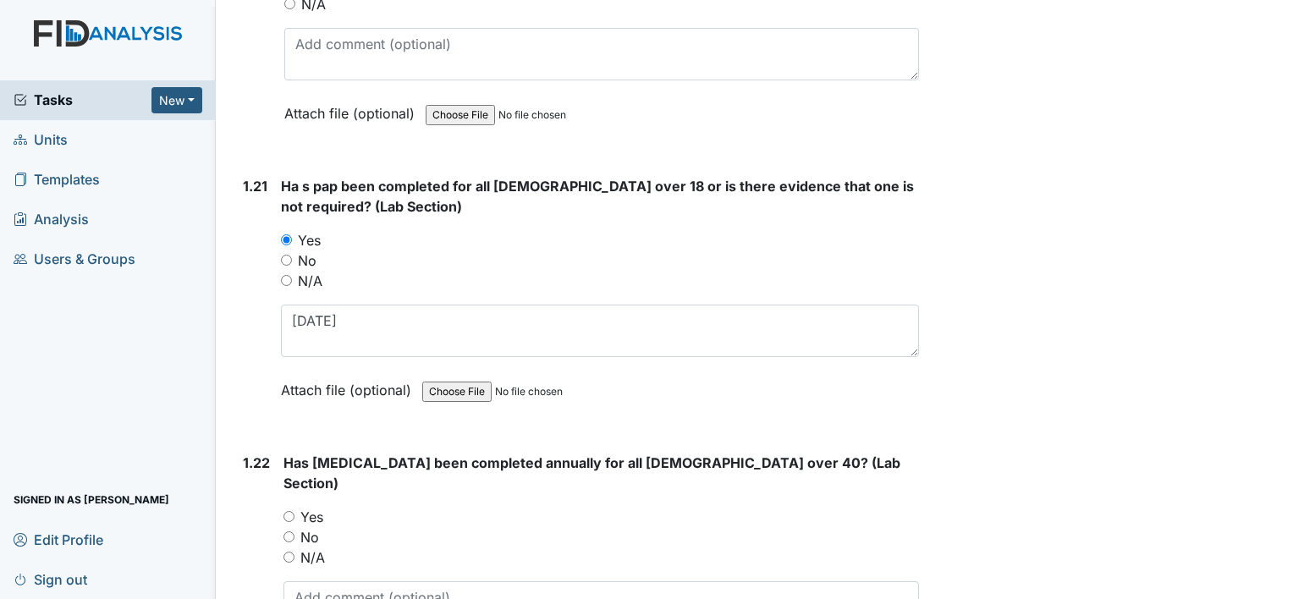
click at [314, 507] on label "Yes" at bounding box center [311, 517] width 23 height 20
click at [295, 511] on input "Yes" at bounding box center [289, 516] width 11 height 11
radio input "true"
drag, startPoint x: 351, startPoint y: 554, endPoint x: 362, endPoint y: 542, distance: 16.8
click at [351, 582] on textarea at bounding box center [602, 608] width 636 height 52
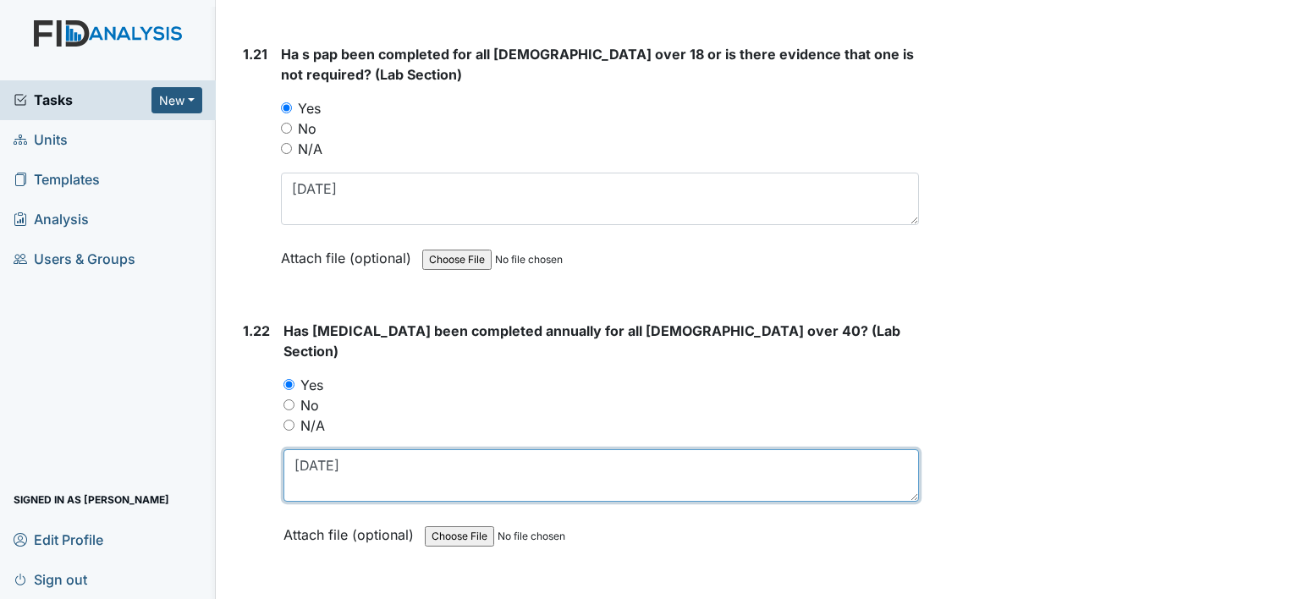
scroll to position [5502, 0]
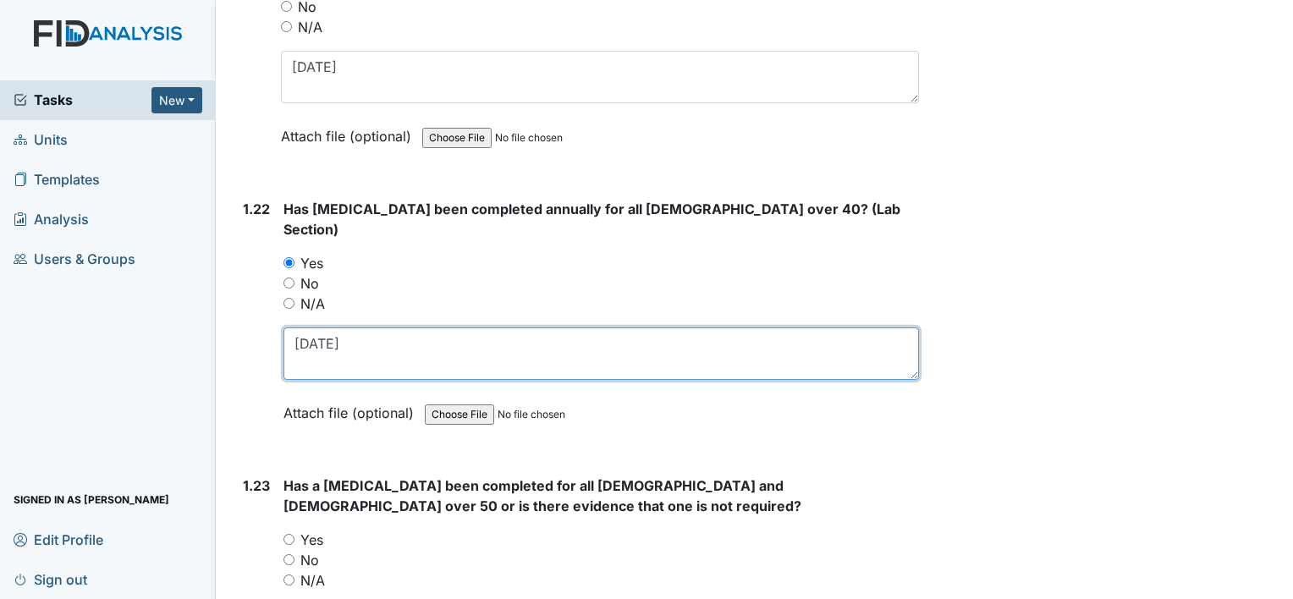
type textarea "9-17-25"
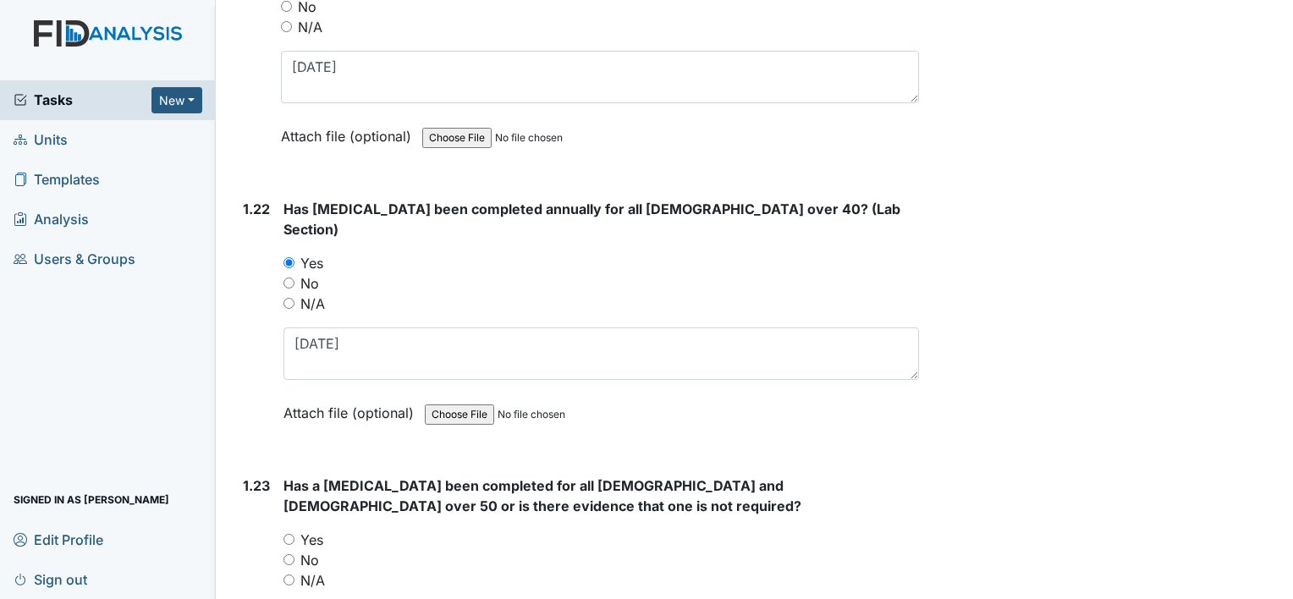
click at [311, 530] on label "Yes" at bounding box center [311, 540] width 23 height 20
click at [295, 534] on input "Yes" at bounding box center [289, 539] width 11 height 11
radio input "true"
click at [314, 571] on label "N/A" at bounding box center [312, 581] width 25 height 20
click at [295, 575] on input "N/A" at bounding box center [289, 580] width 11 height 11
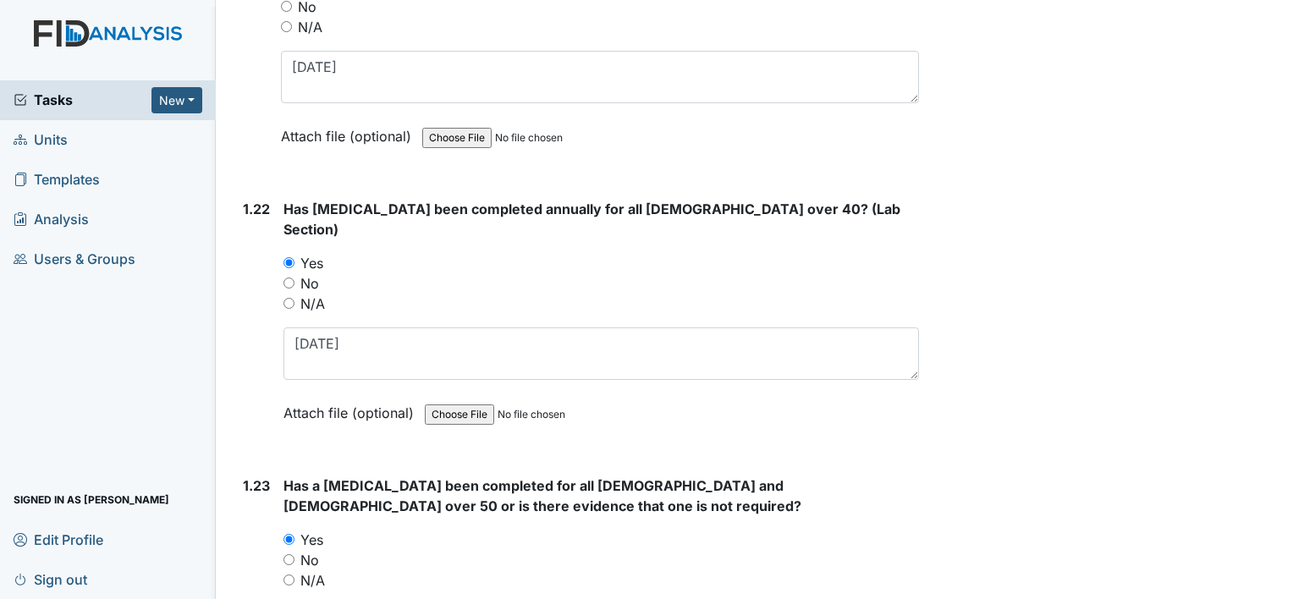
radio input "true"
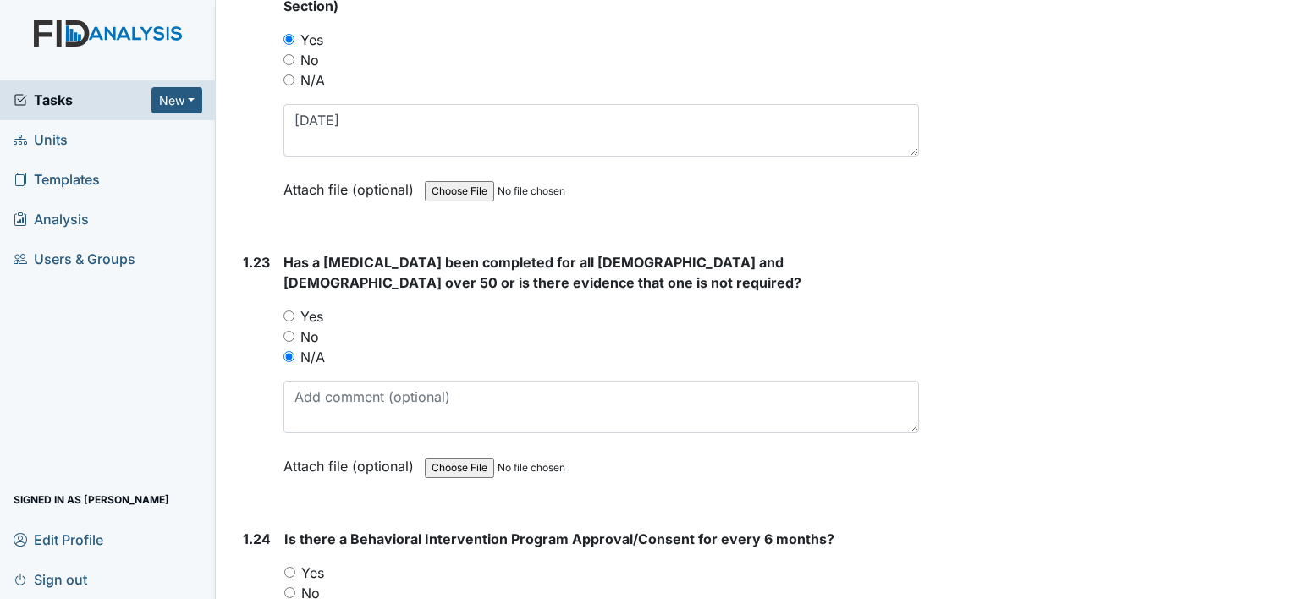
scroll to position [5756, 0]
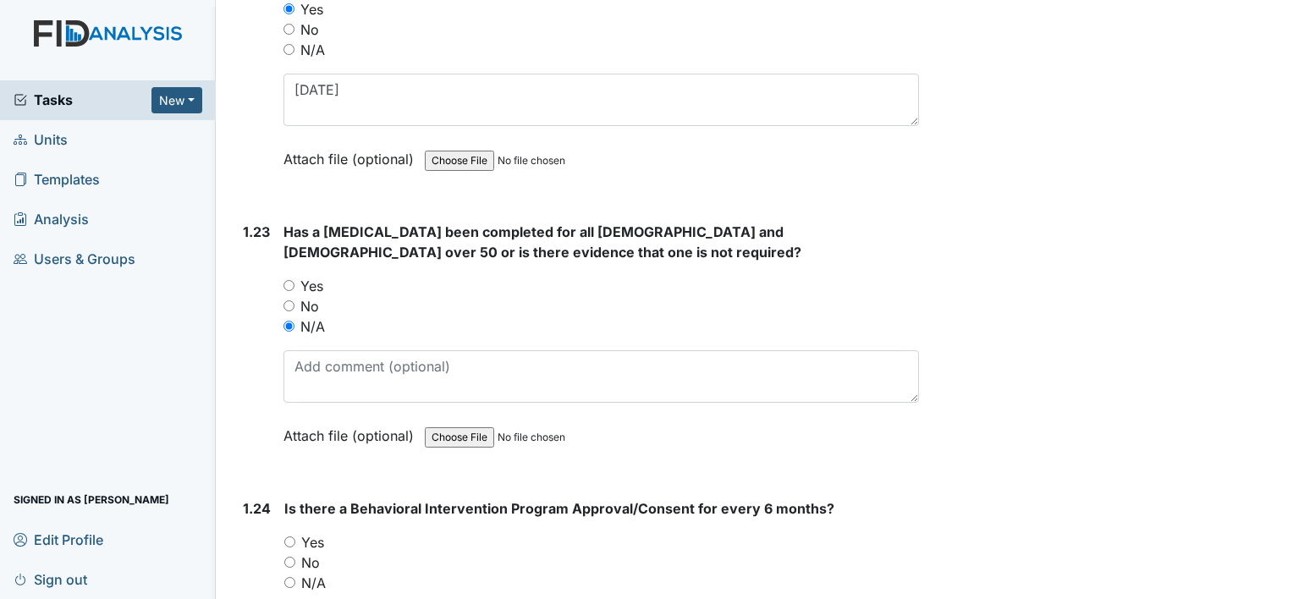
click at [313, 553] on label "No" at bounding box center [310, 563] width 19 height 20
click at [295, 557] on input "No" at bounding box center [289, 562] width 11 height 11
radio input "true"
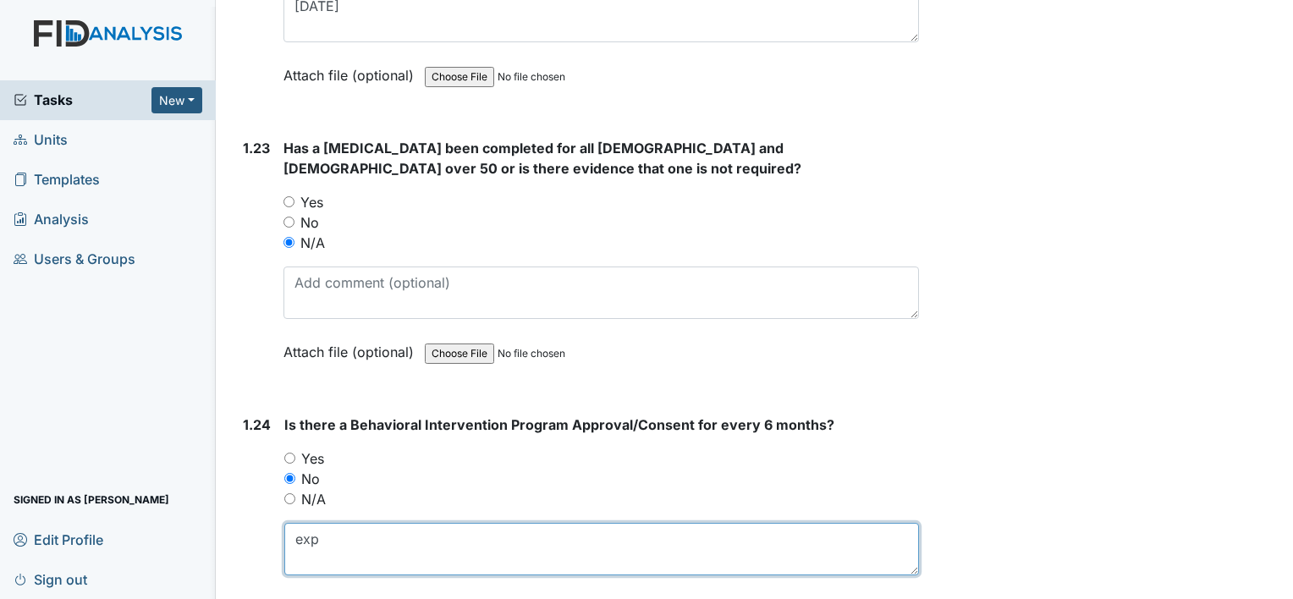
scroll to position [5925, 0]
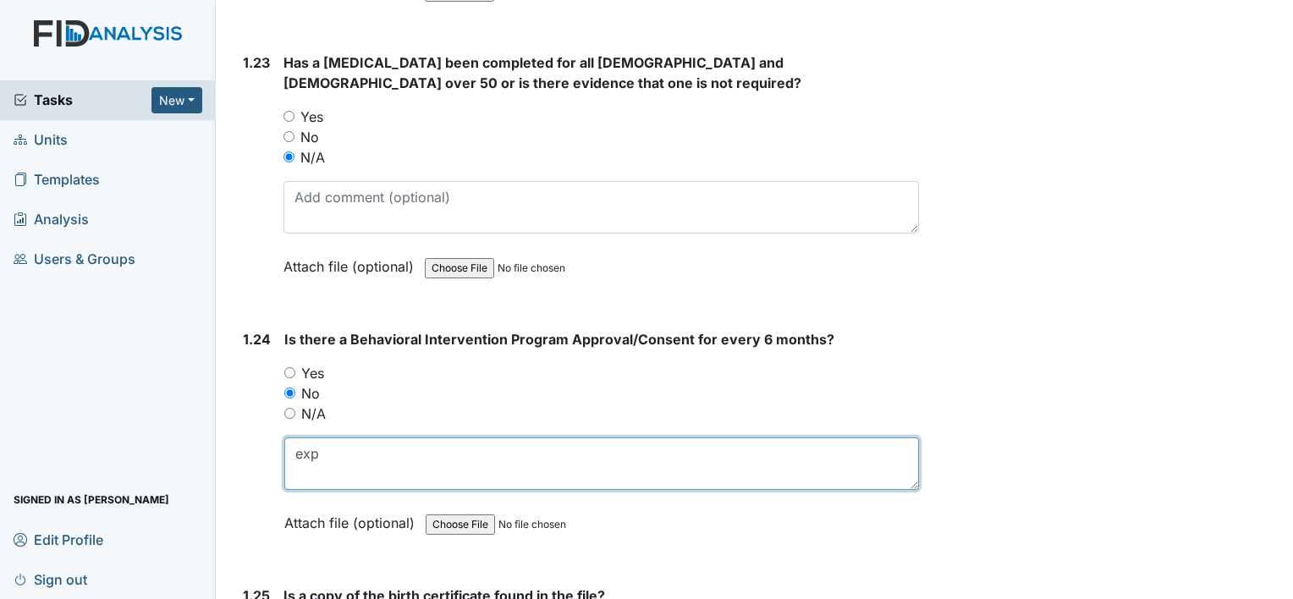
type textarea "exp"
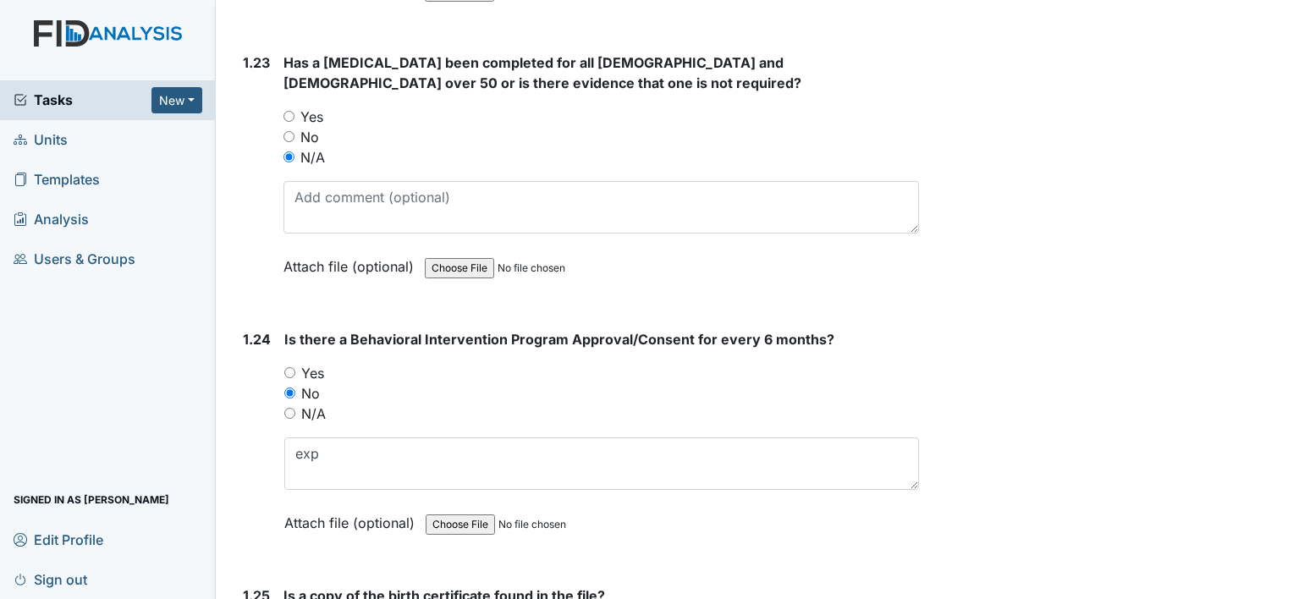
radio input "true"
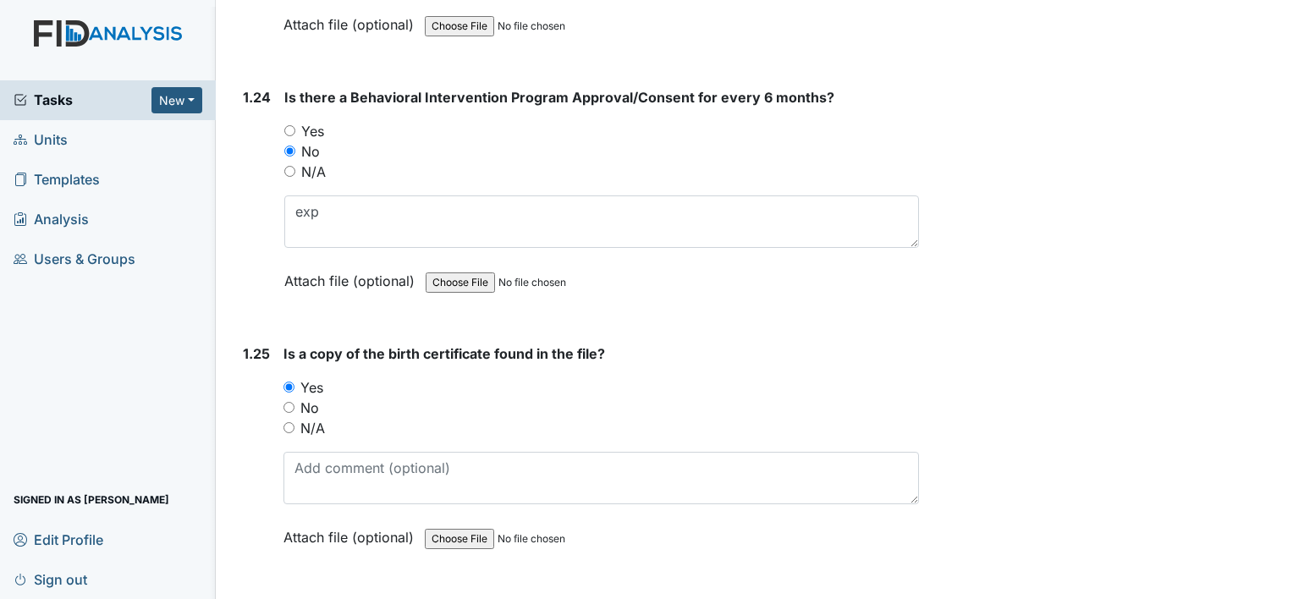
scroll to position [6179, 0]
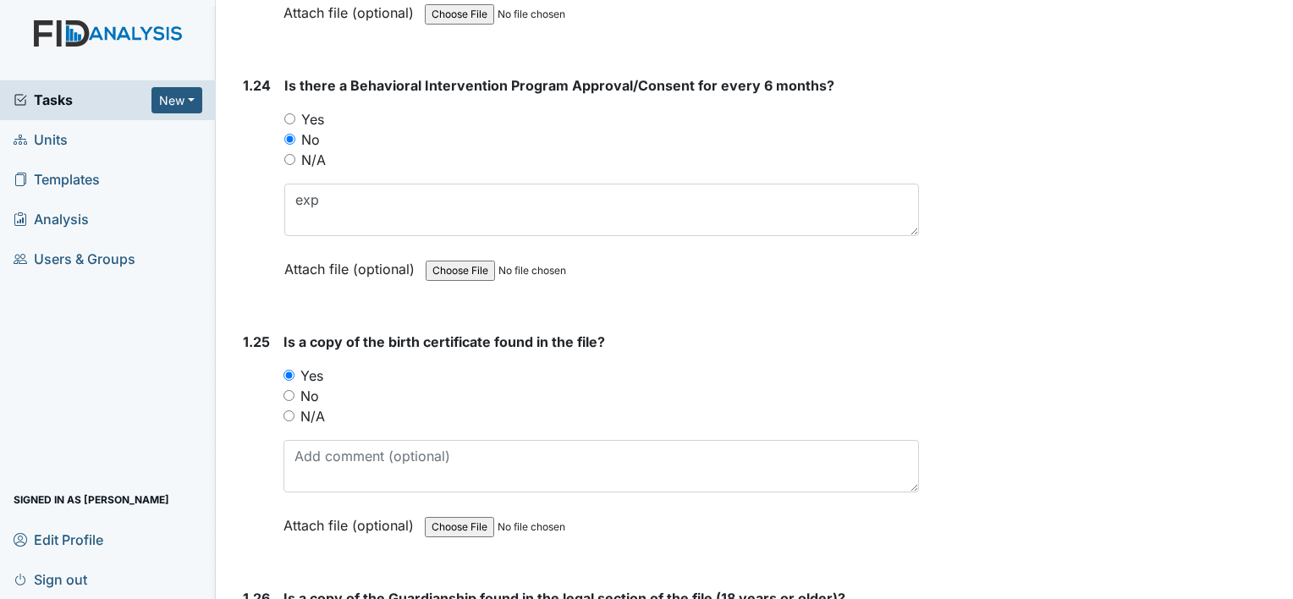
radio input "true"
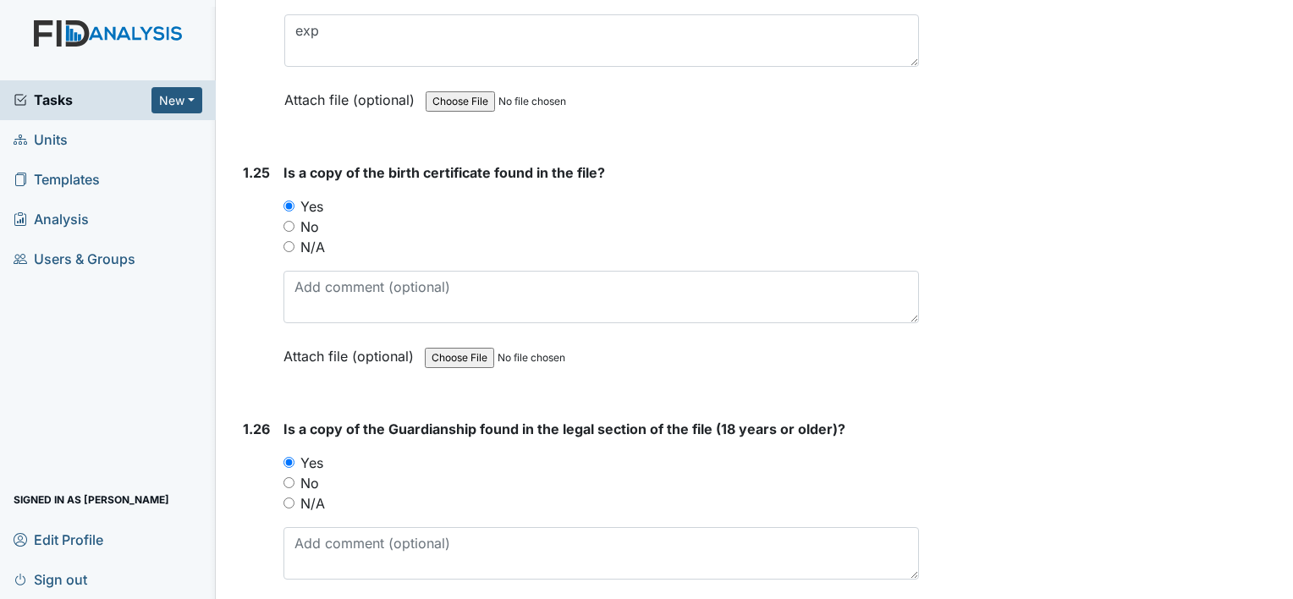
scroll to position [6433, 0]
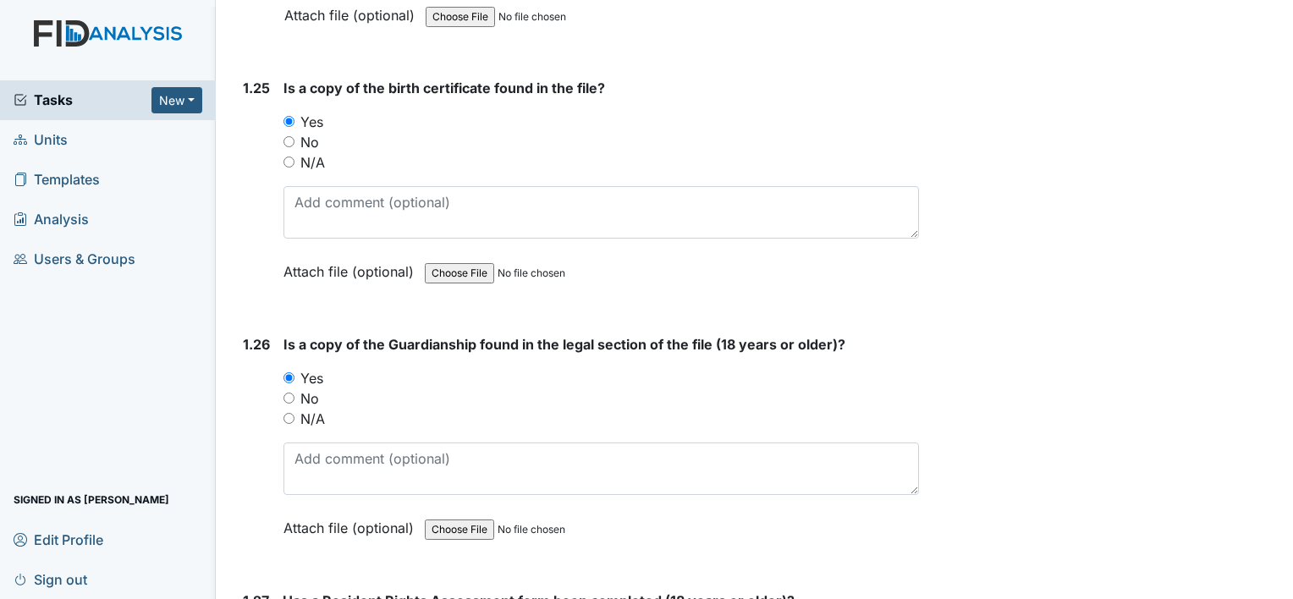
radio input "true"
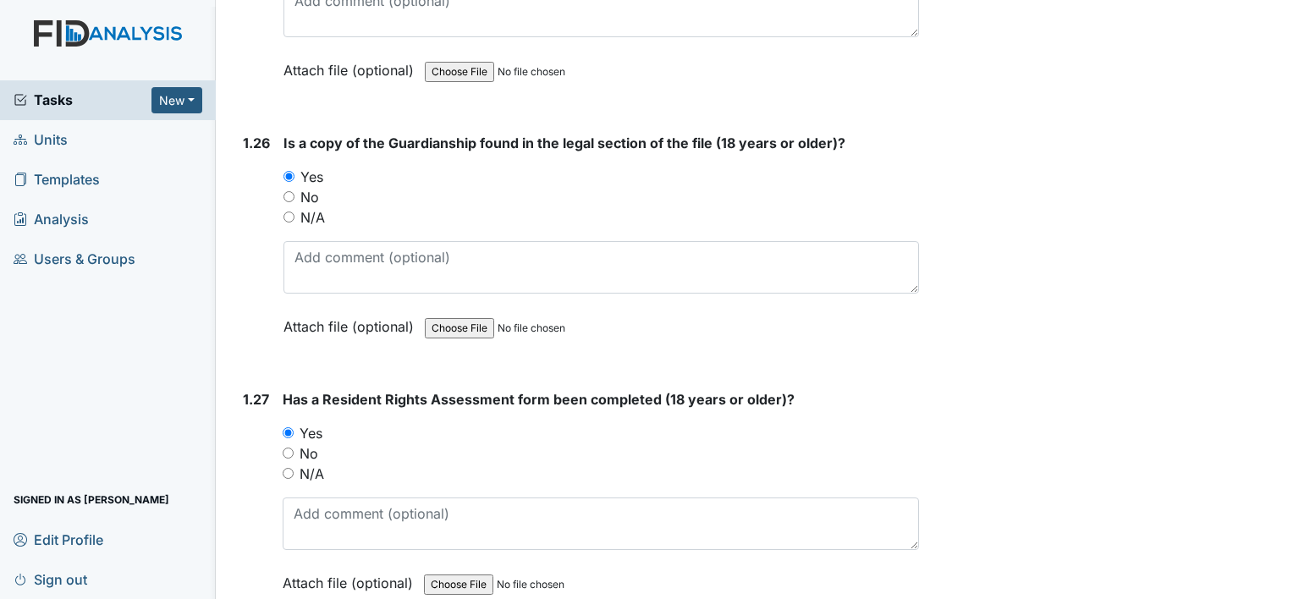
scroll to position [6687, 0]
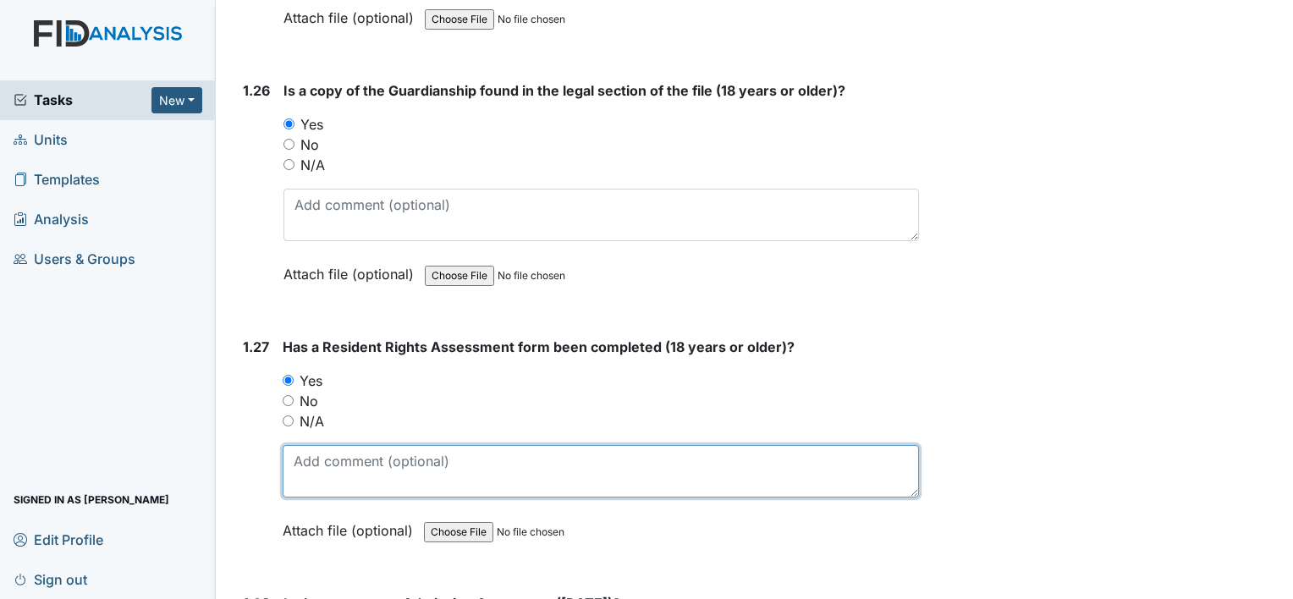
click at [352, 445] on textarea at bounding box center [601, 471] width 637 height 52
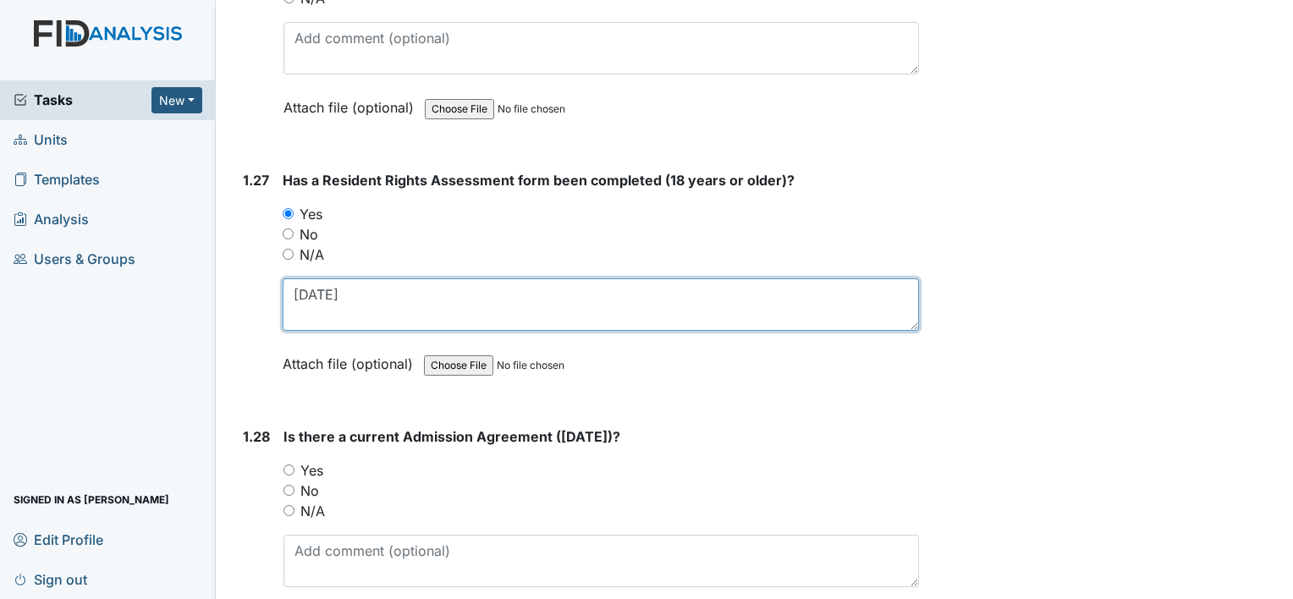
scroll to position [6856, 0]
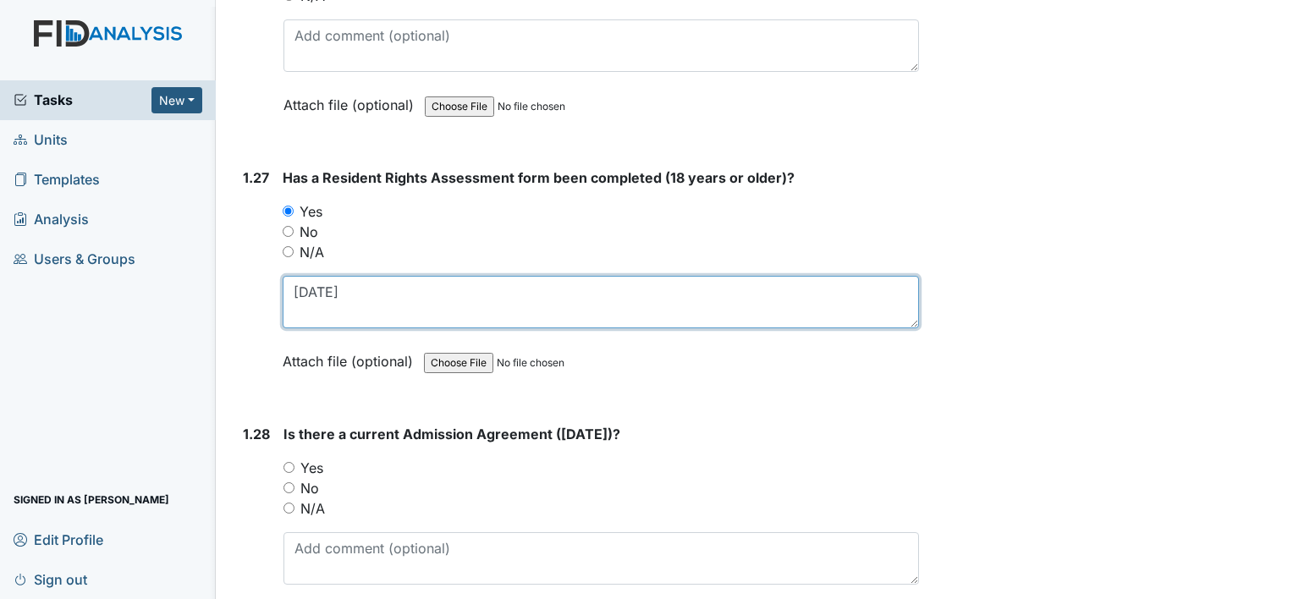
type textarea "8-20-98"
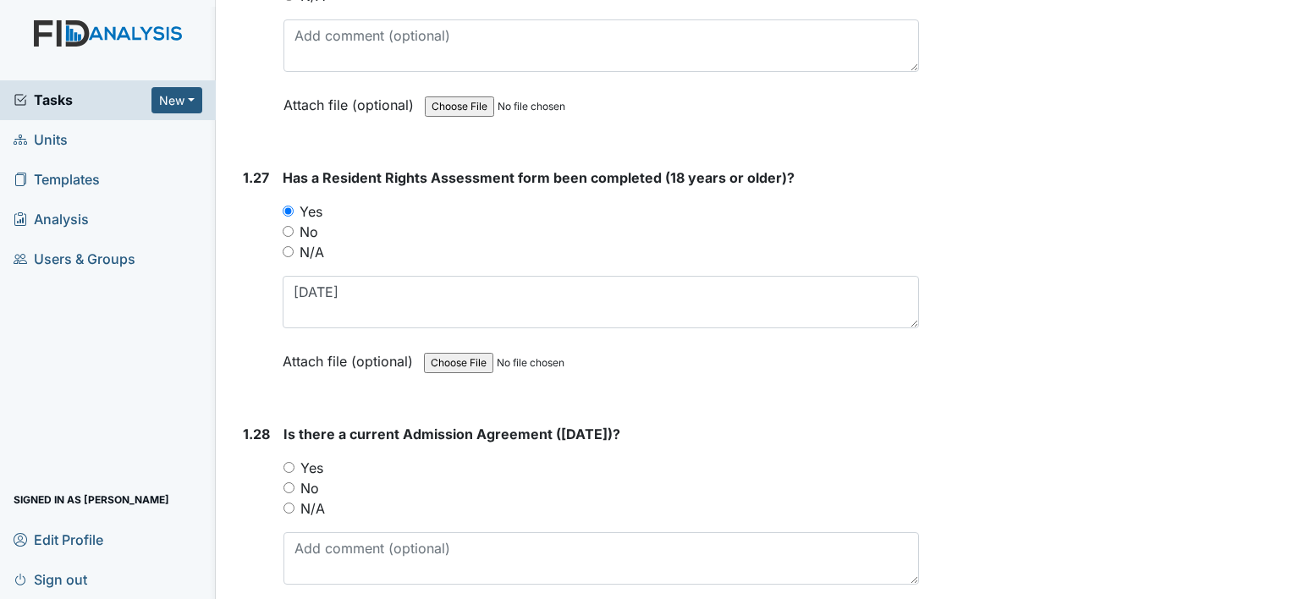
click at [305, 478] on label "No" at bounding box center [309, 488] width 19 height 20
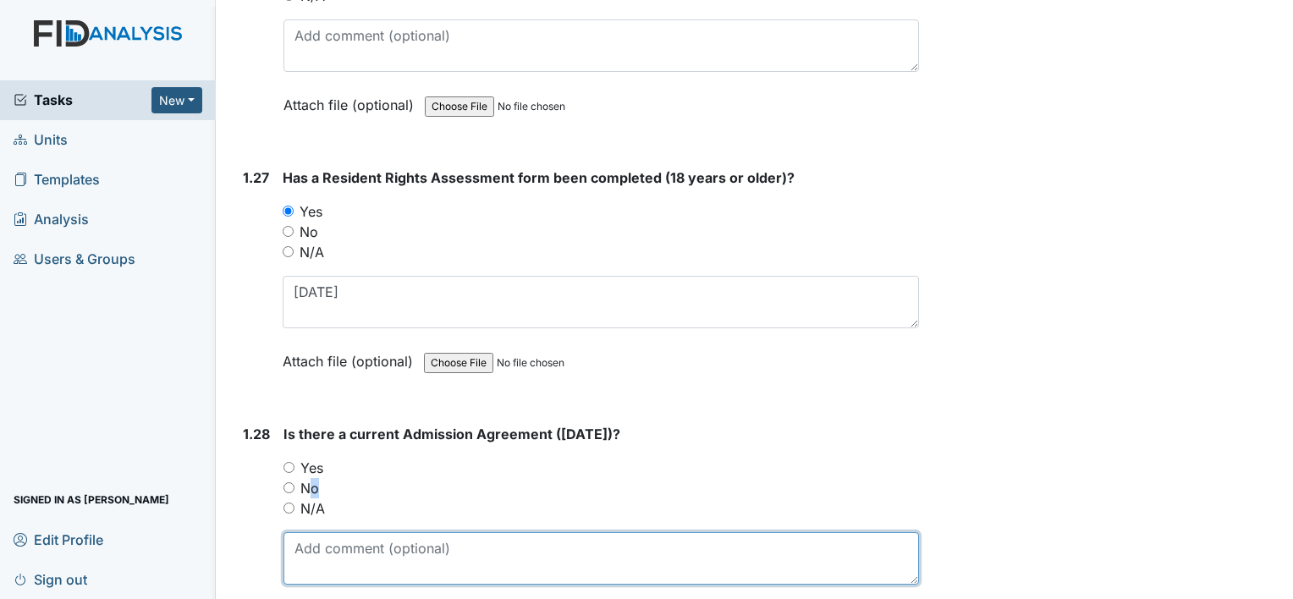
drag, startPoint x: 305, startPoint y: 420, endPoint x: 321, endPoint y: 488, distance: 69.6
click at [321, 532] on textarea at bounding box center [602, 558] width 636 height 52
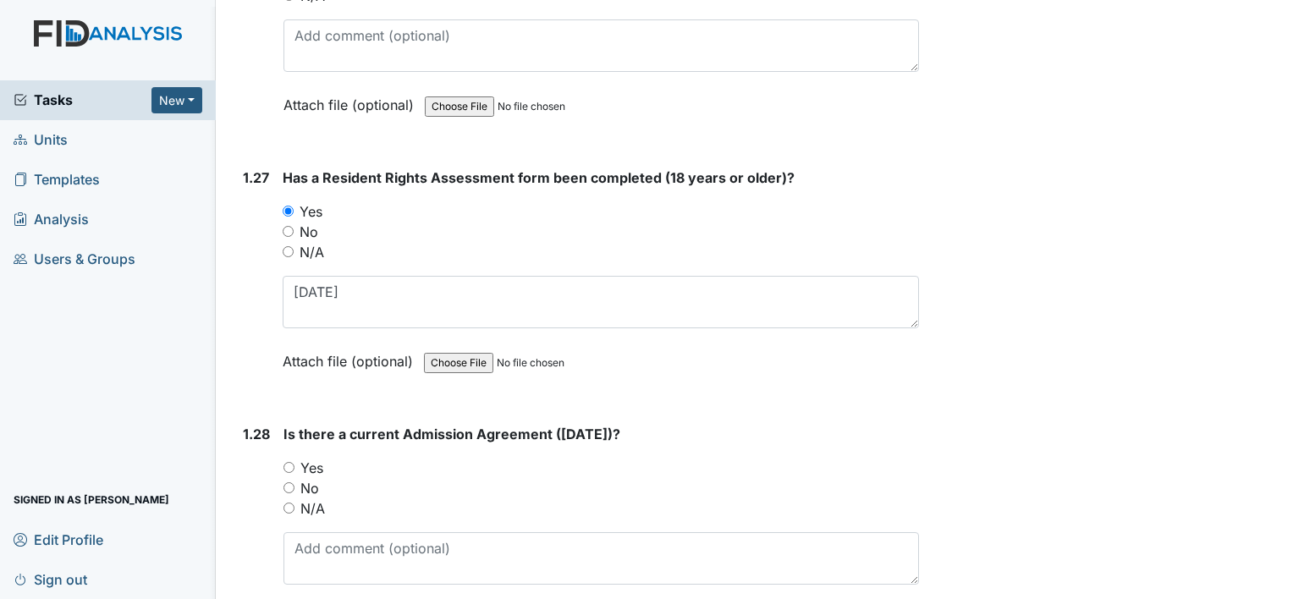
click at [309, 478] on label "No" at bounding box center [309, 488] width 19 height 20
click at [295, 482] on input "No" at bounding box center [289, 487] width 11 height 11
click at [311, 478] on label "No" at bounding box center [309, 488] width 19 height 20
click at [295, 482] on input "No" at bounding box center [289, 487] width 11 height 11
radio input "true"
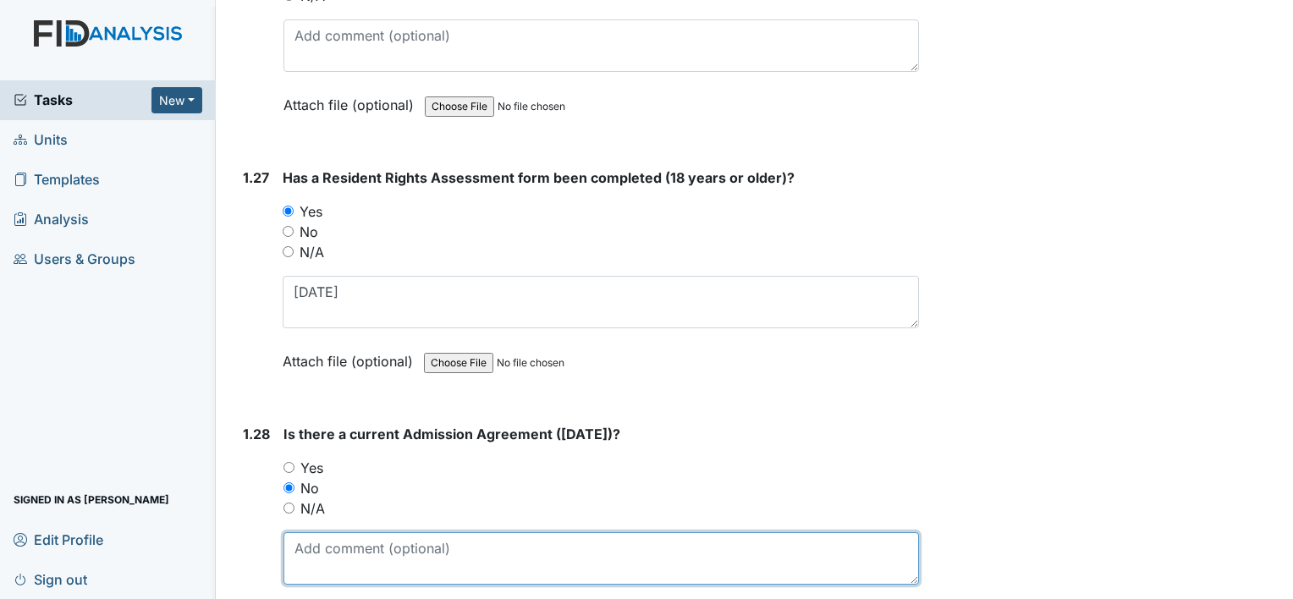
click at [322, 532] on textarea at bounding box center [602, 558] width 636 height 52
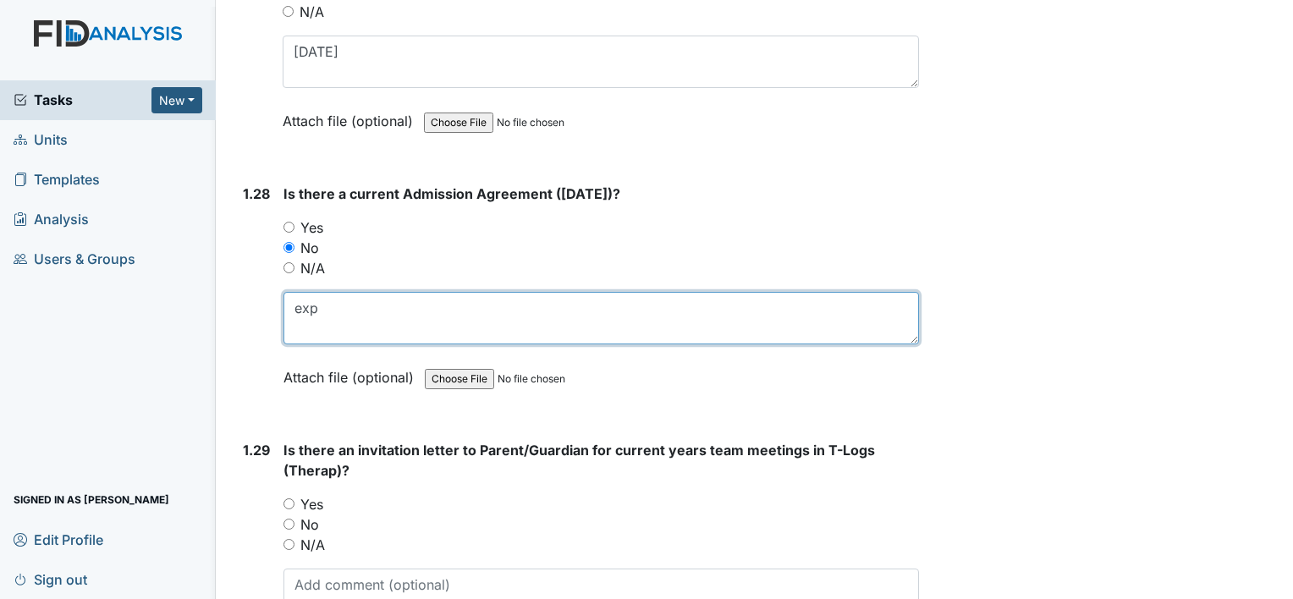
scroll to position [7110, 0]
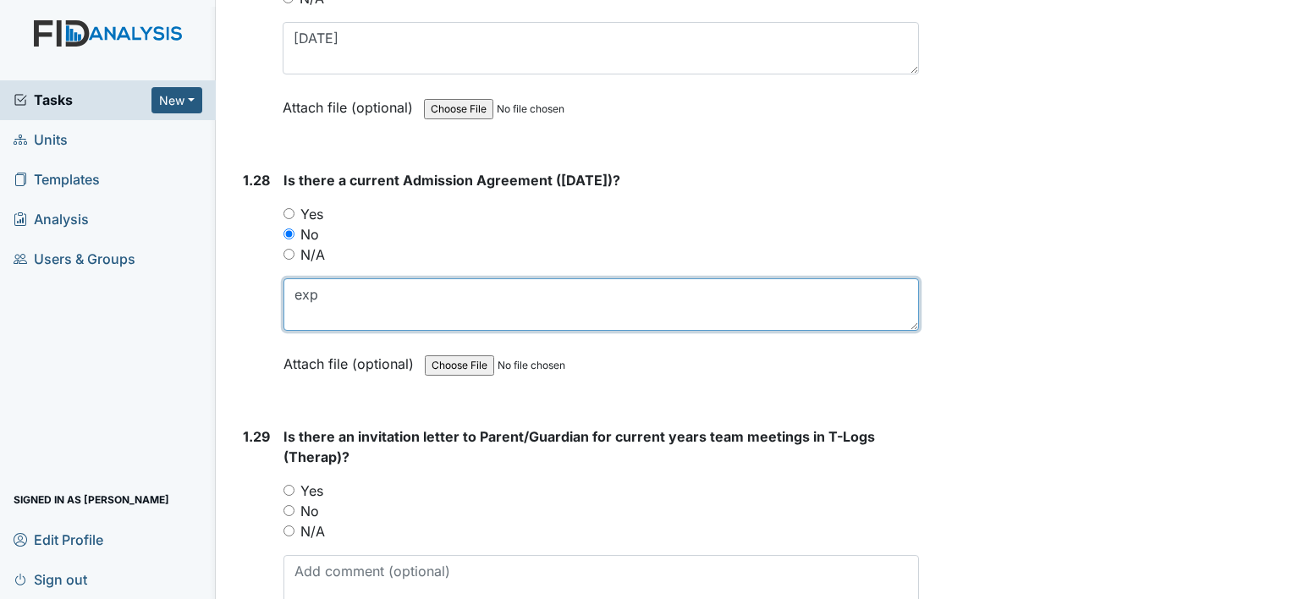
type textarea "exp"
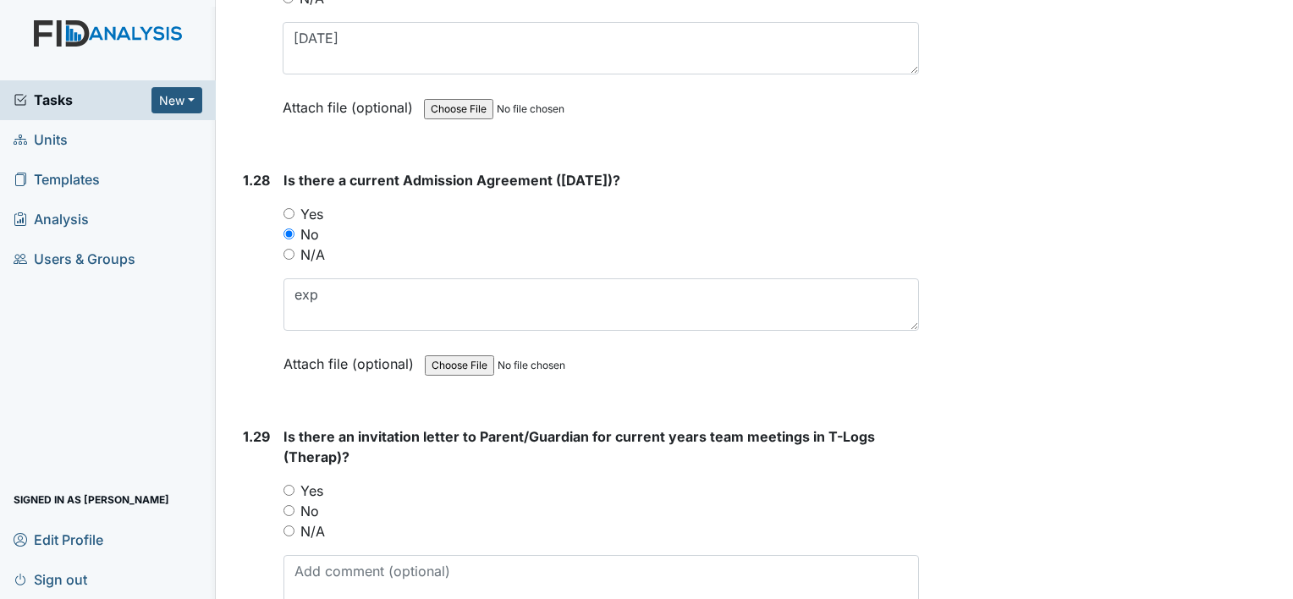
click at [317, 481] on label "Yes" at bounding box center [311, 491] width 23 height 20
click at [295, 485] on input "Yes" at bounding box center [289, 490] width 11 height 11
radio input "true"
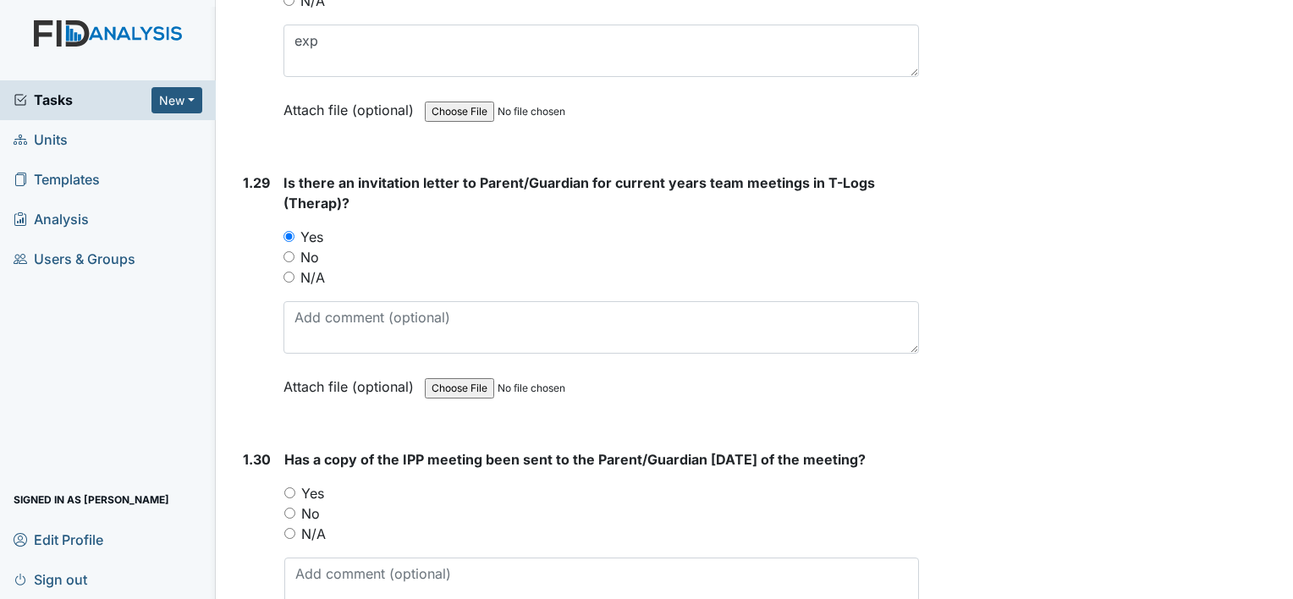
click at [313, 504] on label "No" at bounding box center [310, 514] width 19 height 20
click at [295, 508] on input "No" at bounding box center [289, 513] width 11 height 11
radio input "true"
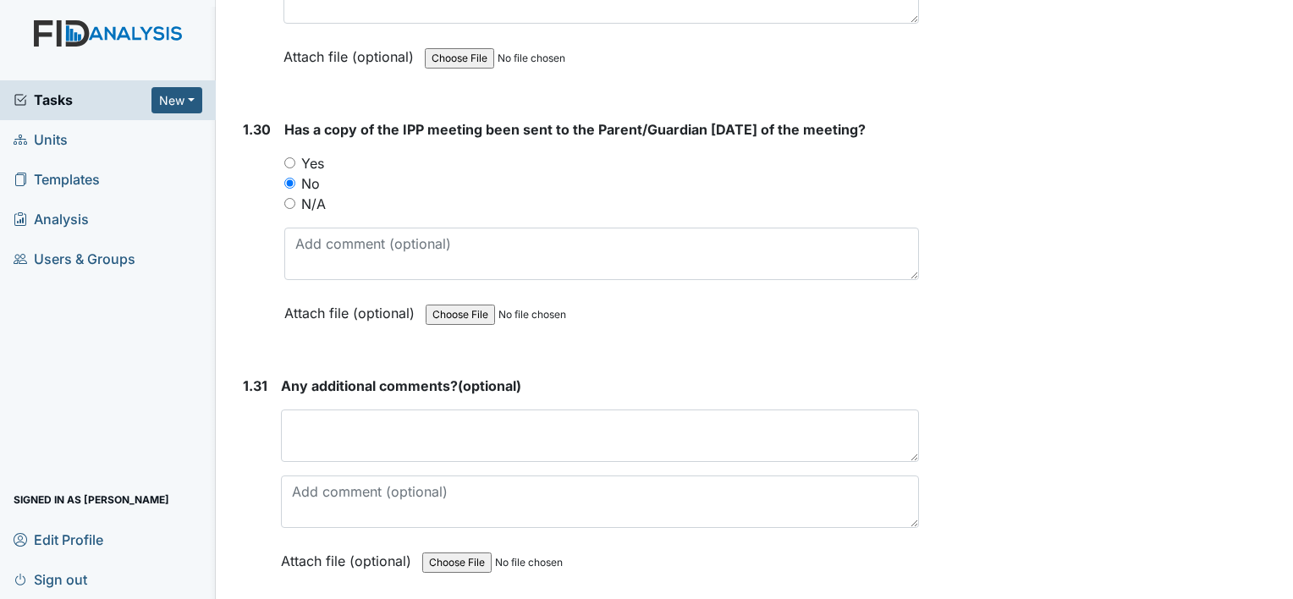
scroll to position [7696, 0]
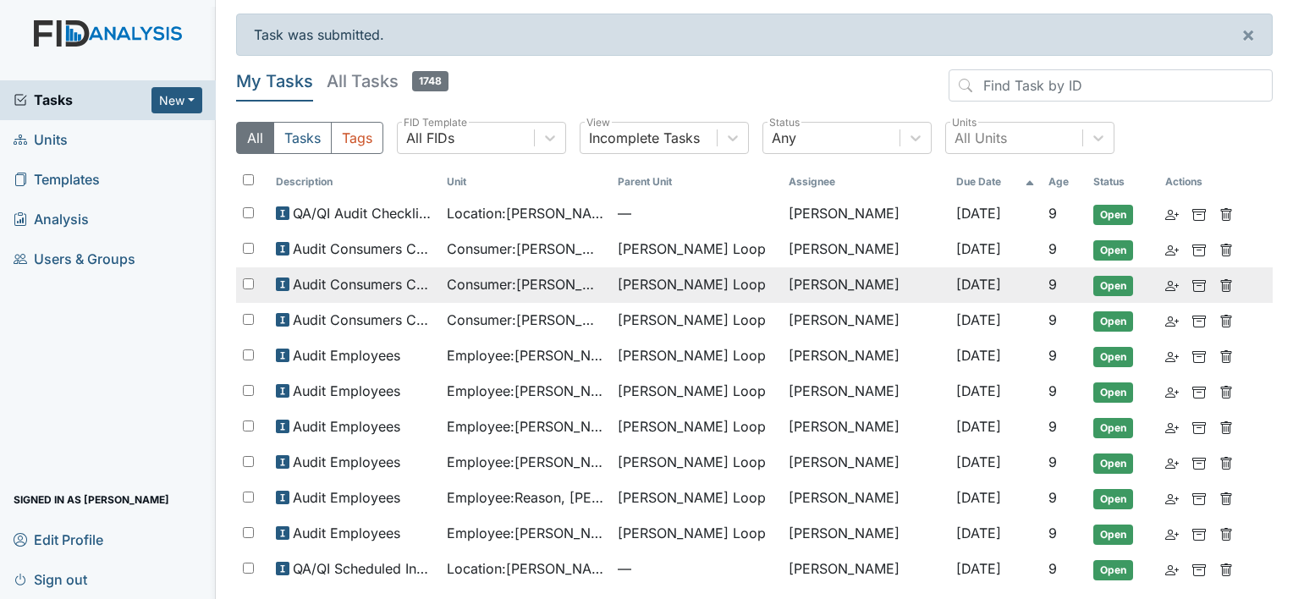
click at [569, 283] on span "Consumer : [PERSON_NAME]" at bounding box center [525, 284] width 157 height 20
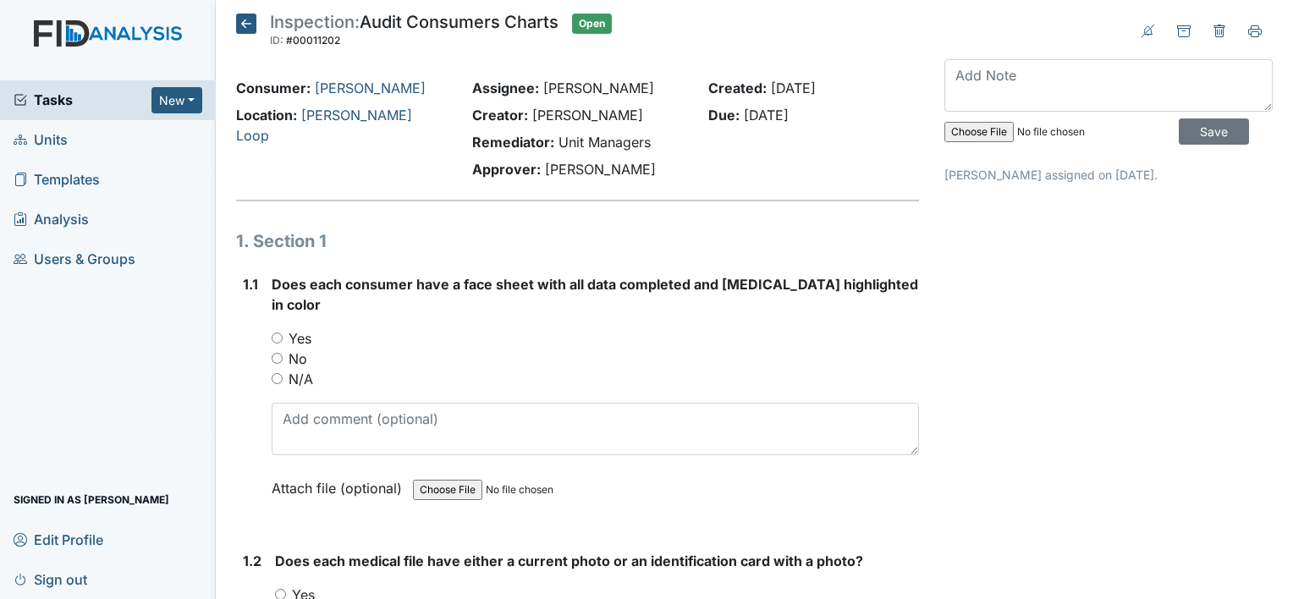
click at [304, 328] on label "Yes" at bounding box center [300, 338] width 23 height 20
click at [283, 333] on input "Yes" at bounding box center [277, 338] width 11 height 11
radio input "true"
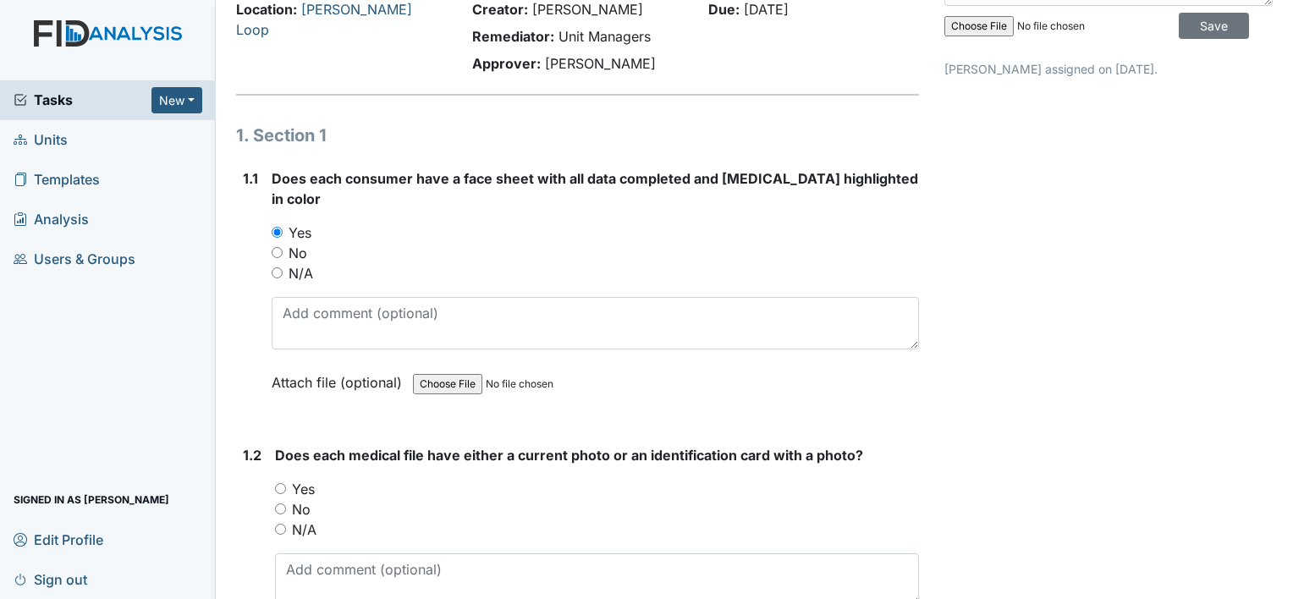
scroll to position [254, 0]
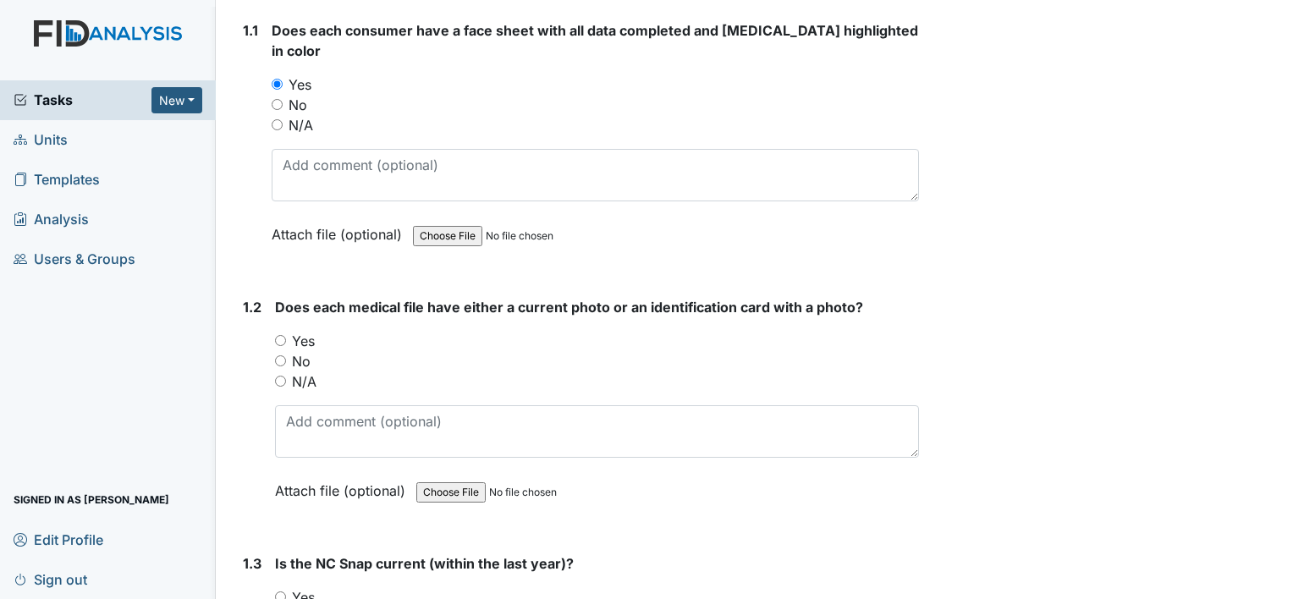
click at [300, 331] on label "Yes" at bounding box center [303, 341] width 23 height 20
click at [286, 335] on input "Yes" at bounding box center [280, 340] width 11 height 11
radio input "true"
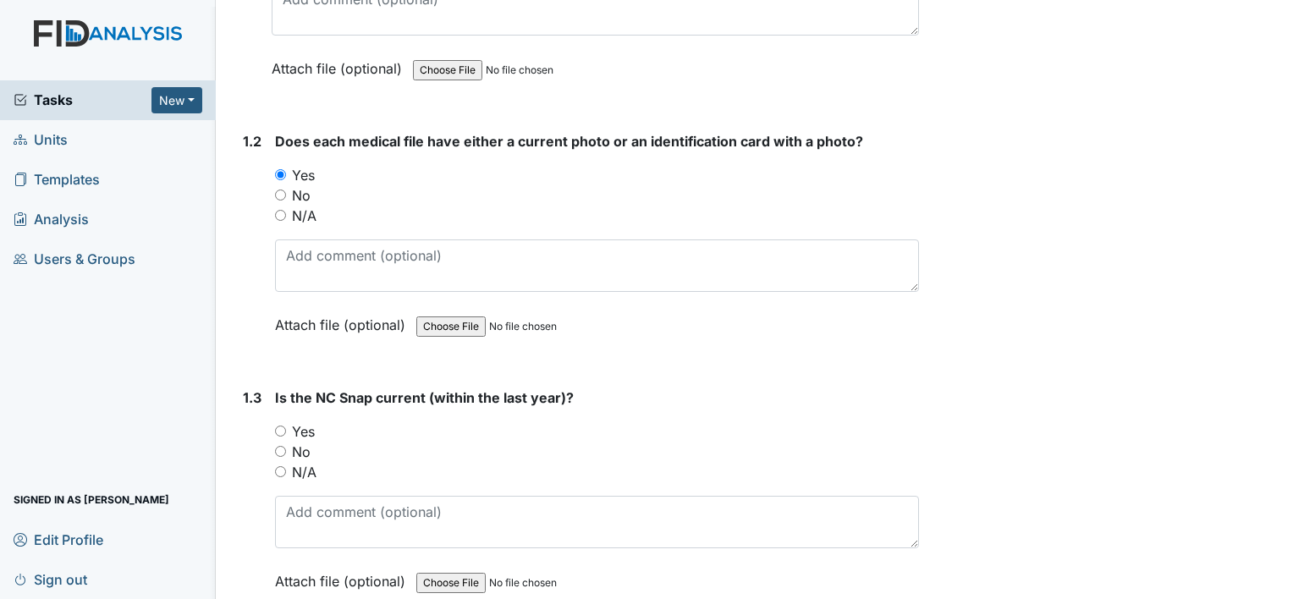
scroll to position [423, 0]
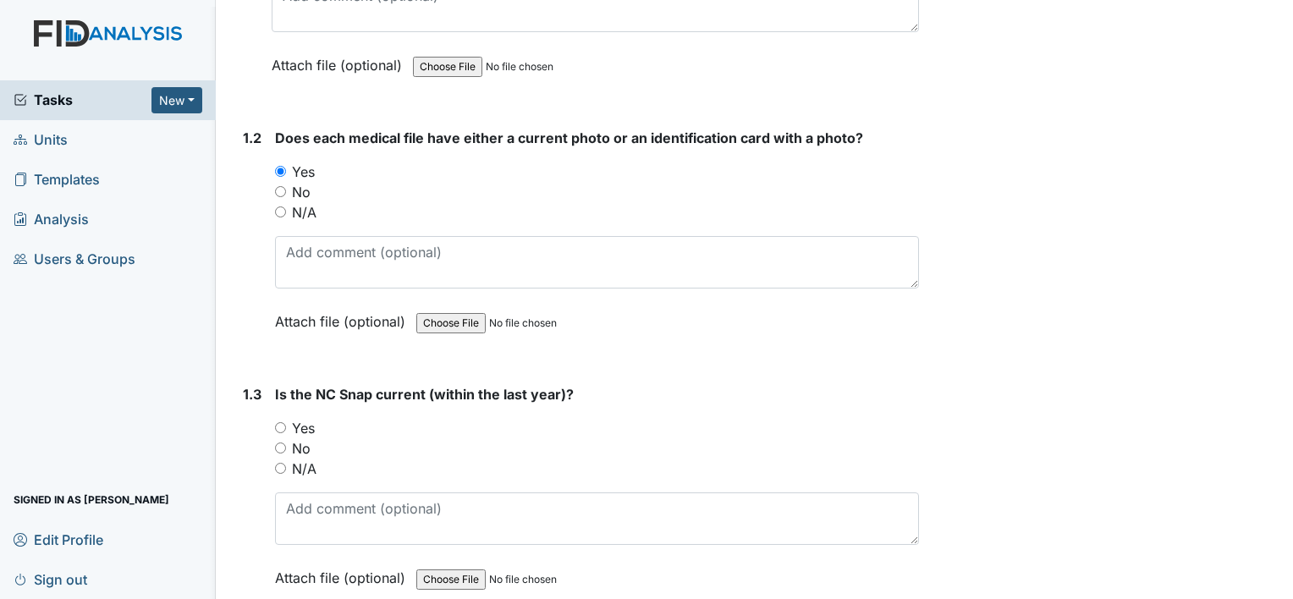
click at [307, 418] on label "Yes" at bounding box center [303, 428] width 23 height 20
click at [286, 422] on input "Yes" at bounding box center [280, 427] width 11 height 11
radio input "true"
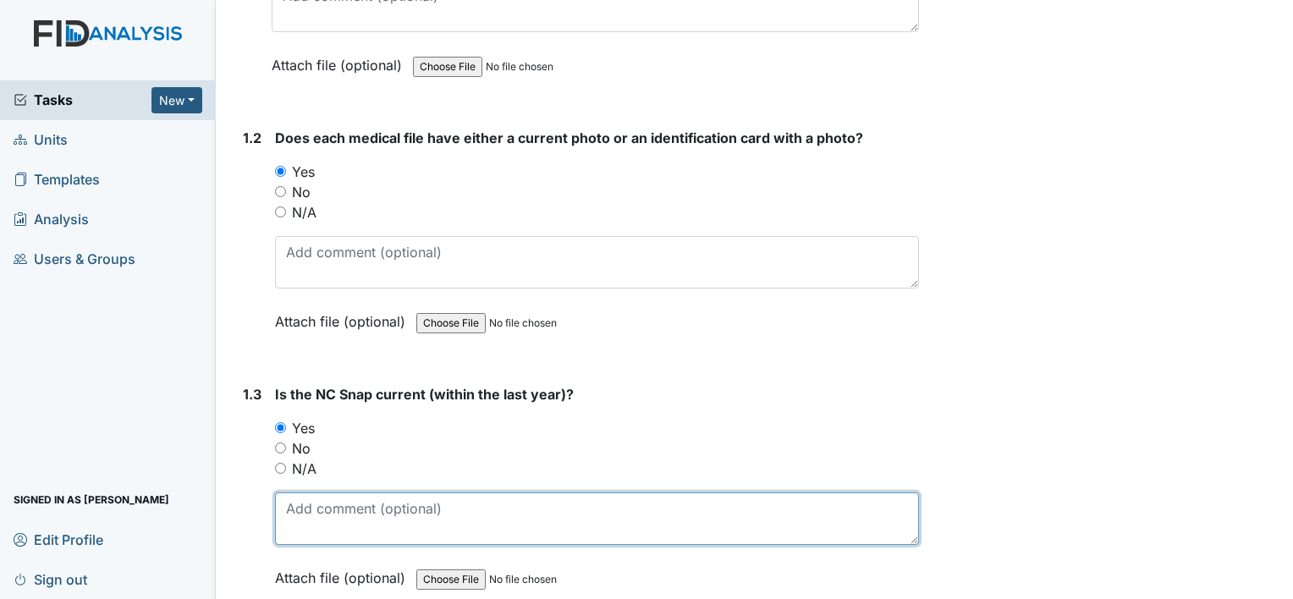
click at [333, 493] on textarea at bounding box center [597, 519] width 644 height 52
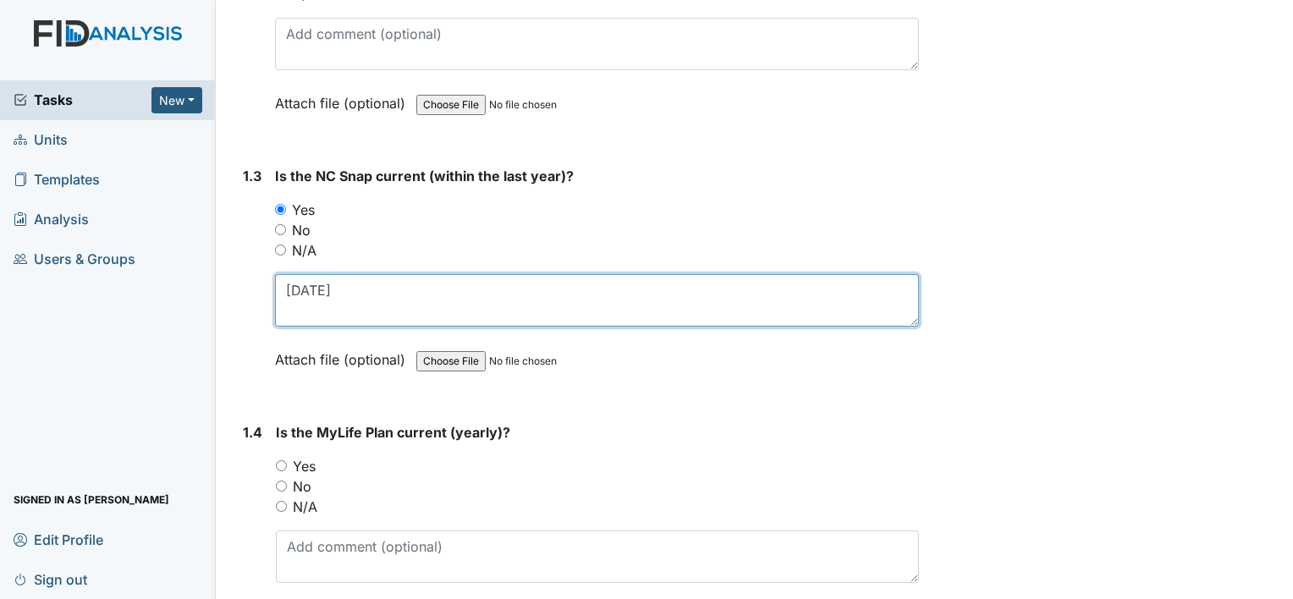
scroll to position [677, 0]
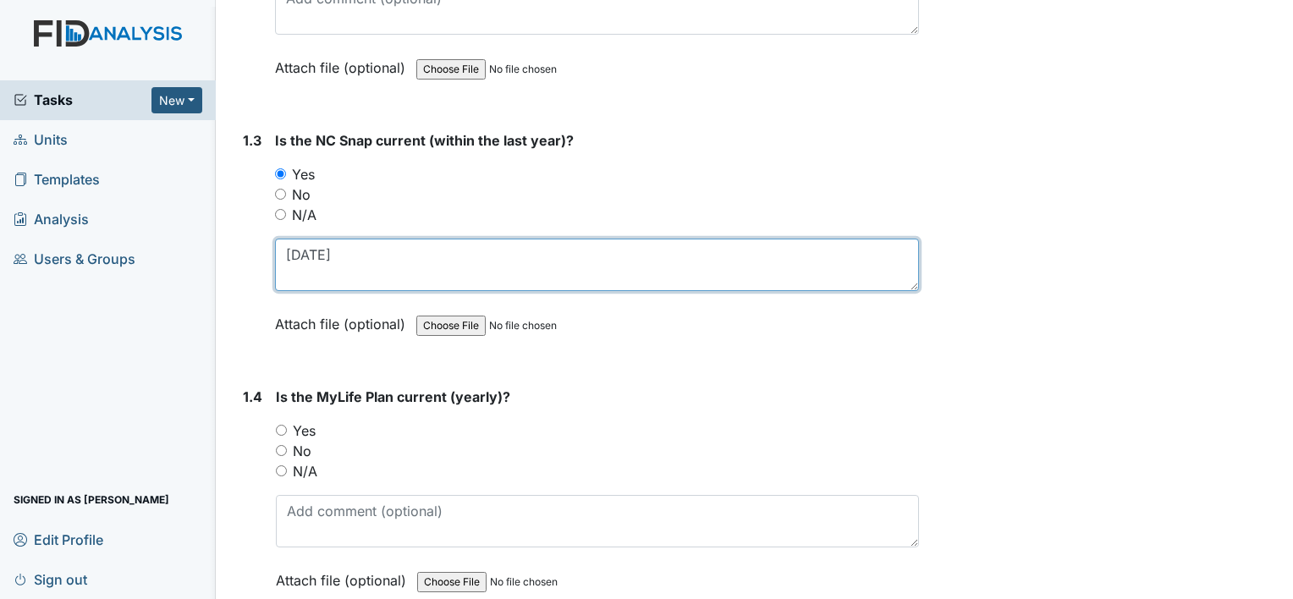
type textarea "[DATE]"
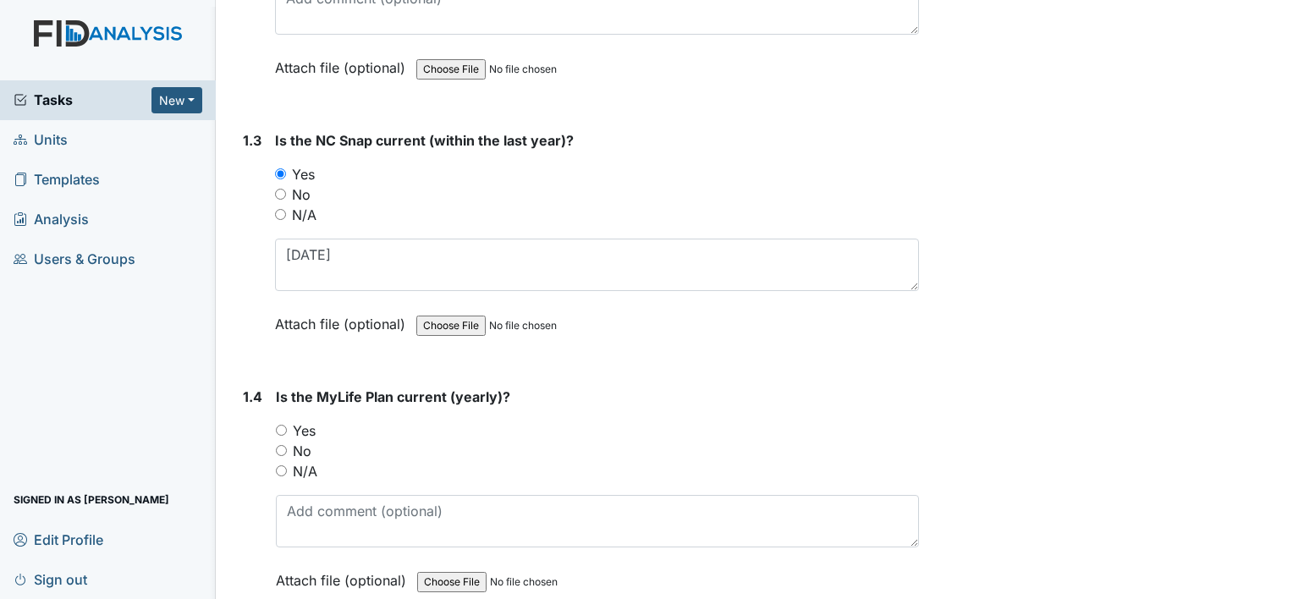
drag, startPoint x: 311, startPoint y: 400, endPoint x: 315, endPoint y: 410, distance: 10.7
click at [311, 421] on label "Yes" at bounding box center [304, 431] width 23 height 20
click at [287, 425] on input "Yes" at bounding box center [281, 430] width 11 height 11
radio input "true"
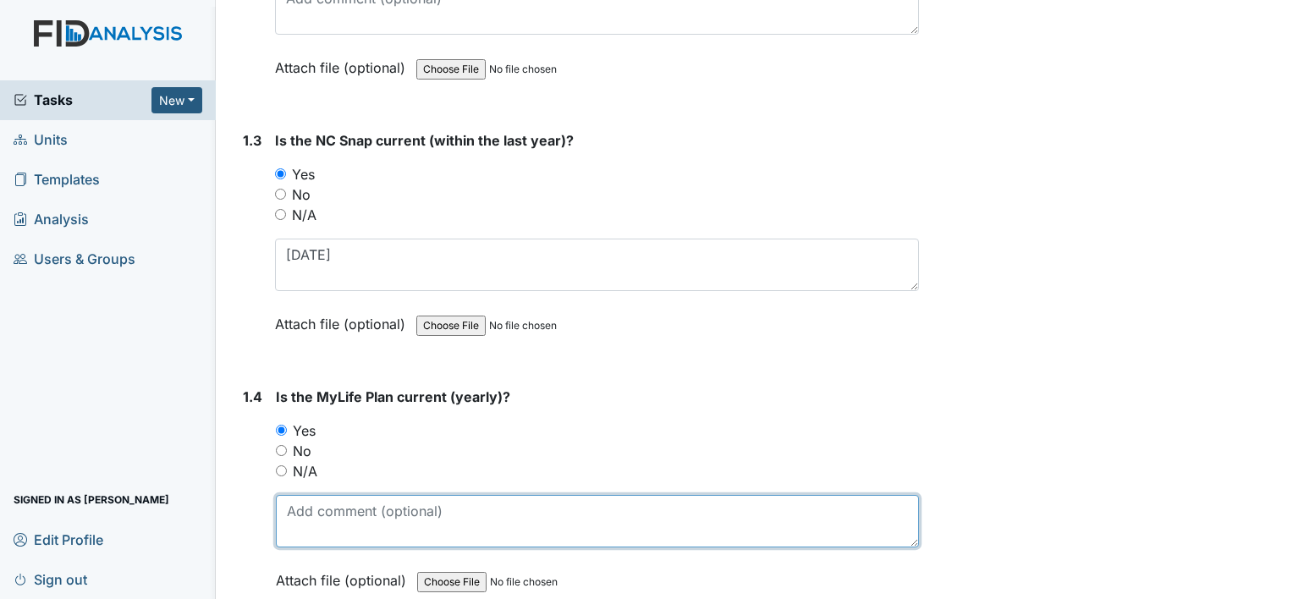
click at [346, 511] on textarea at bounding box center [597, 521] width 643 height 52
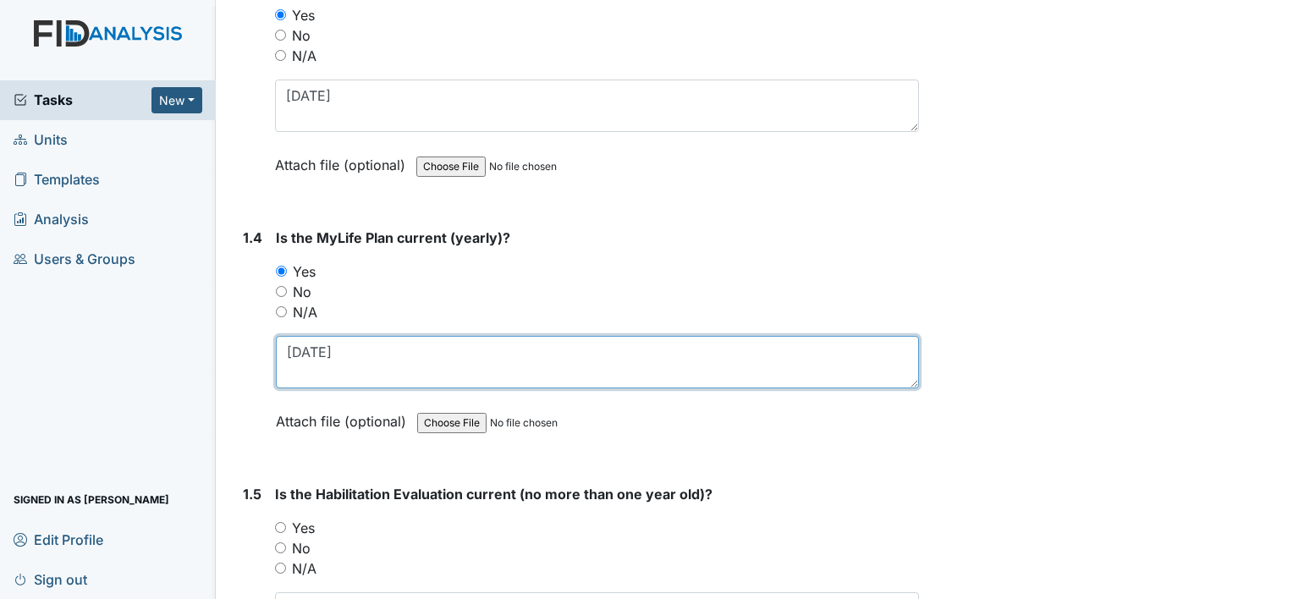
scroll to position [846, 0]
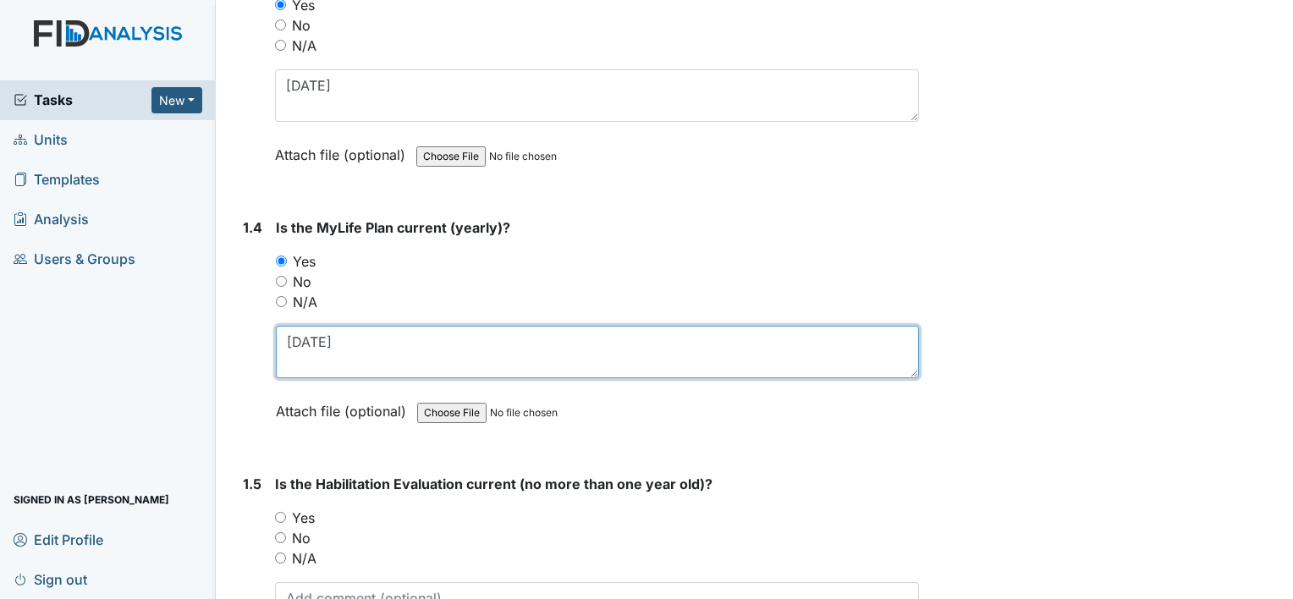
type textarea "[DATE]"
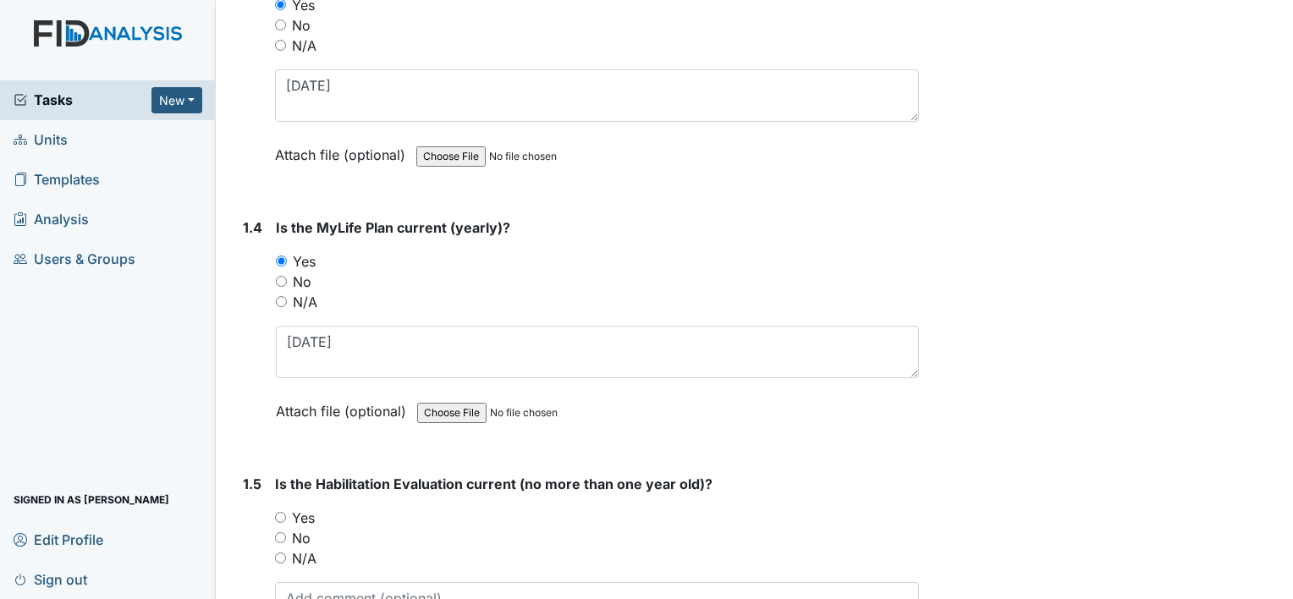
click at [313, 508] on label "Yes" at bounding box center [303, 518] width 23 height 20
click at [286, 512] on input "Yes" at bounding box center [280, 517] width 11 height 11
radio input "true"
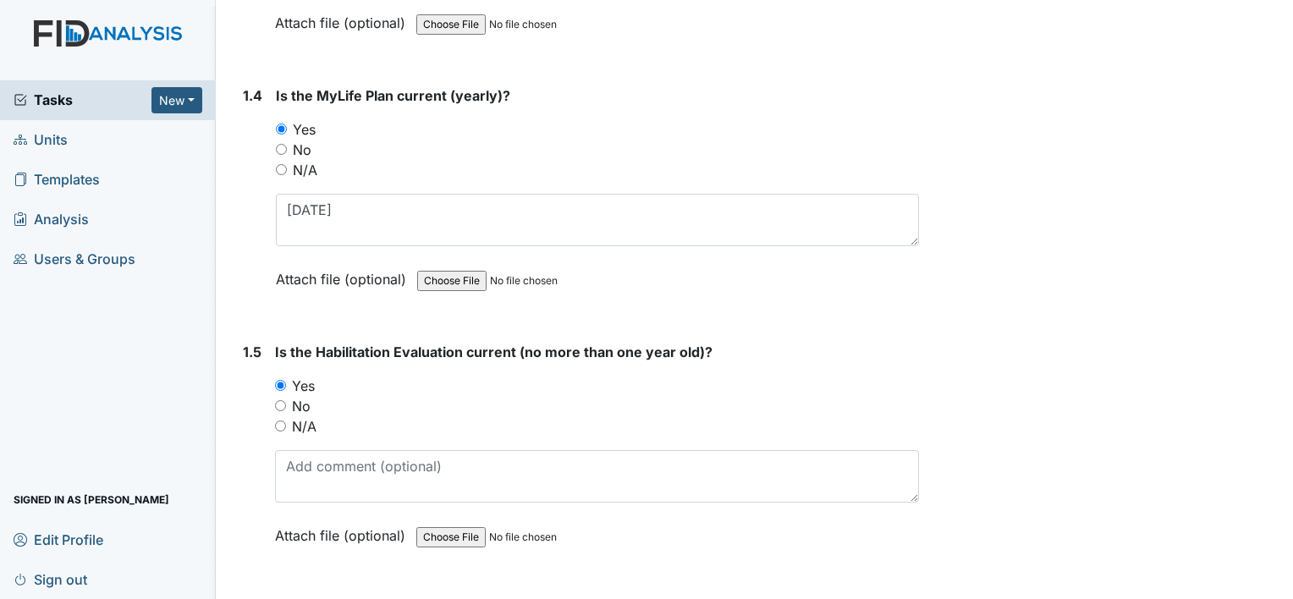
scroll to position [1185, 0]
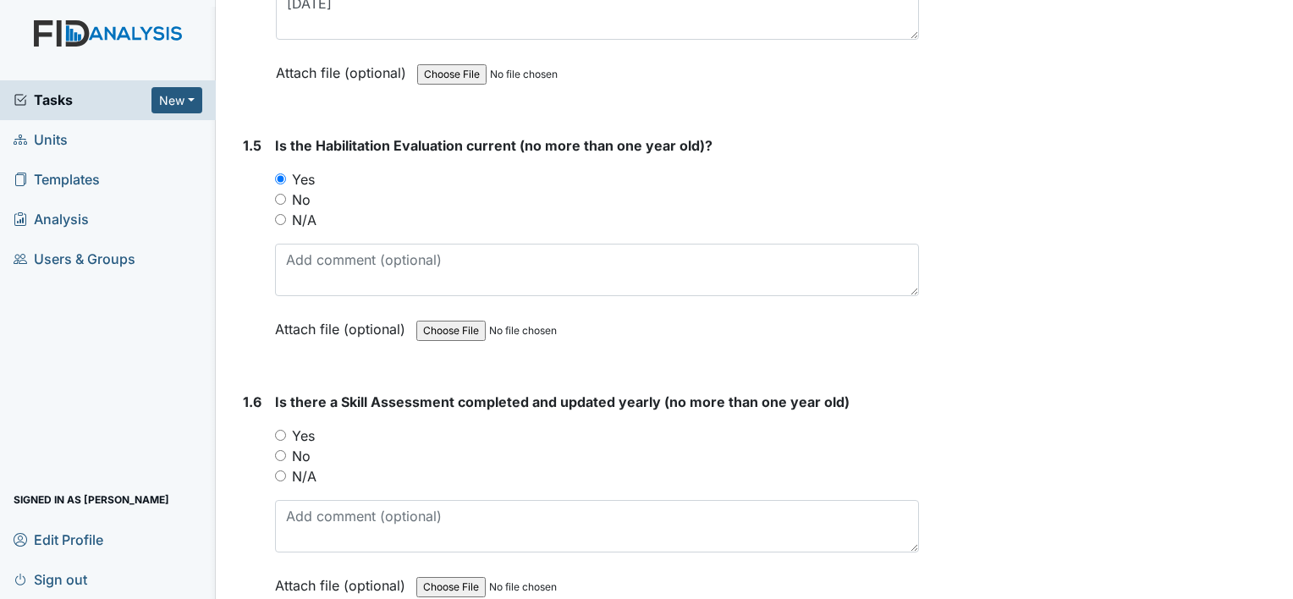
click at [322, 218] on div "Is the Habilitation Evaluation current (no more than one year old)? You must se…" at bounding box center [597, 243] width 644 height 216
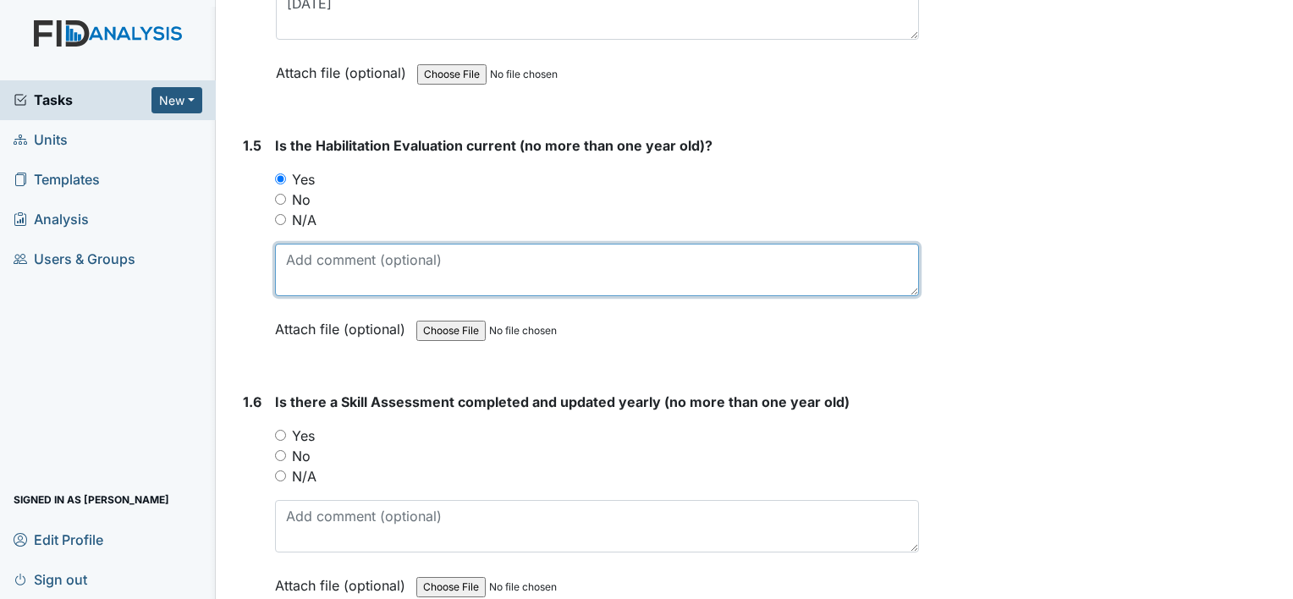
click at [323, 244] on textarea at bounding box center [597, 270] width 644 height 52
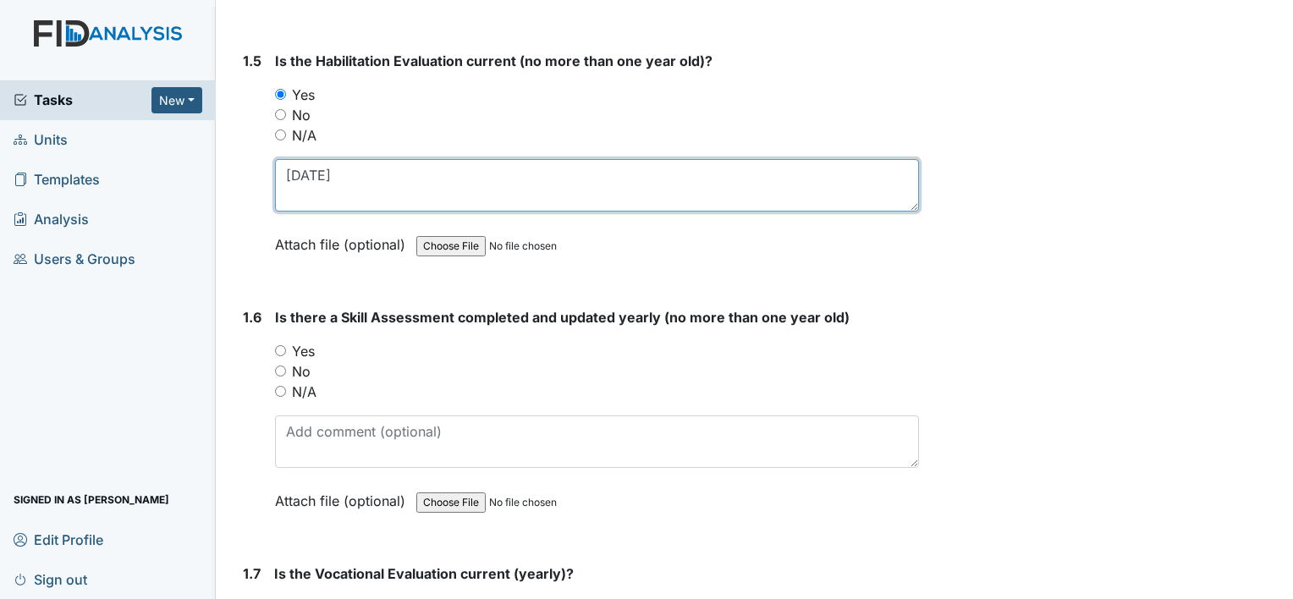
type textarea "11-4-24"
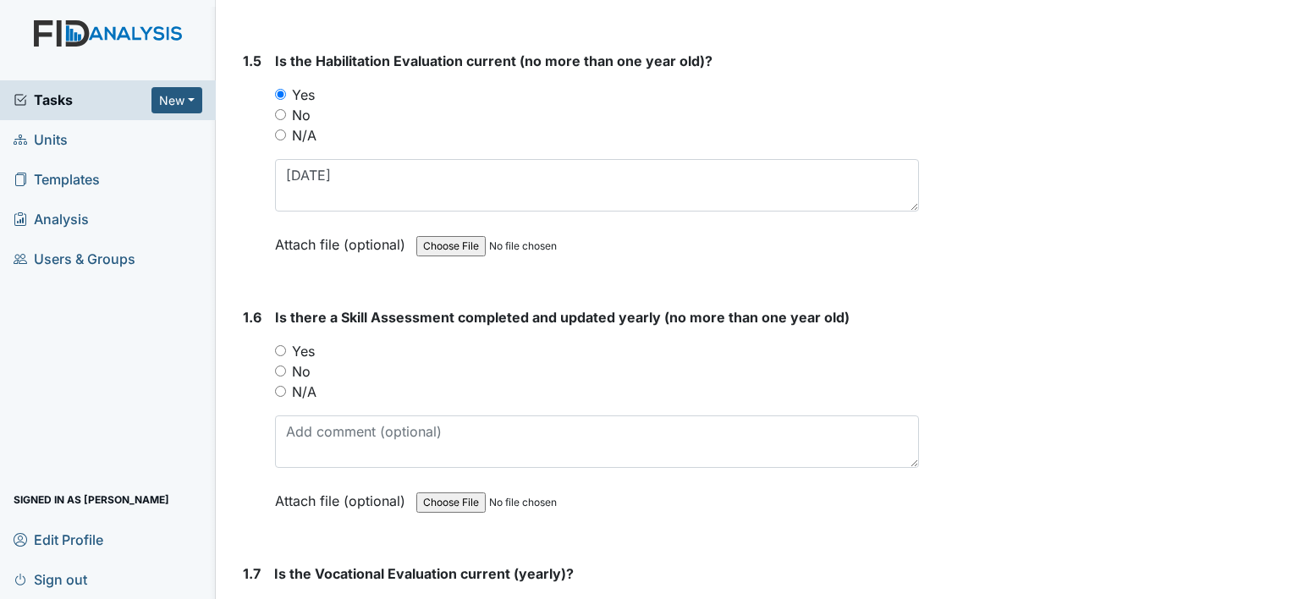
click at [306, 341] on label "Yes" at bounding box center [303, 351] width 23 height 20
click at [286, 345] on input "Yes" at bounding box center [280, 350] width 11 height 11
radio input "true"
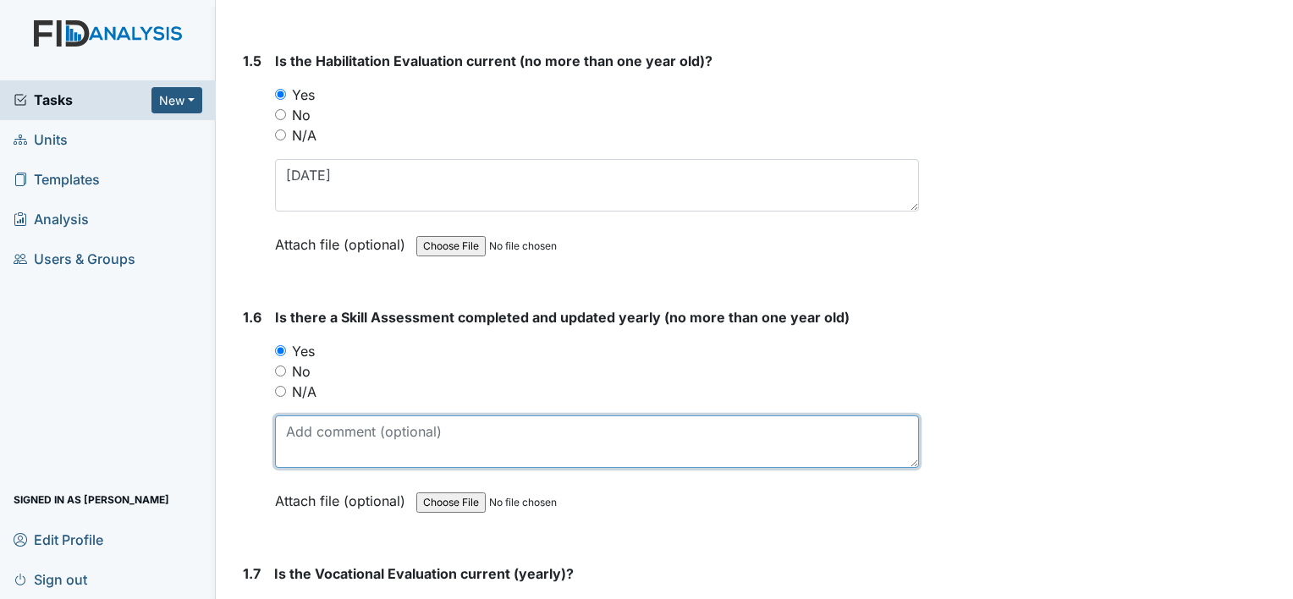
click at [317, 416] on textarea at bounding box center [597, 442] width 644 height 52
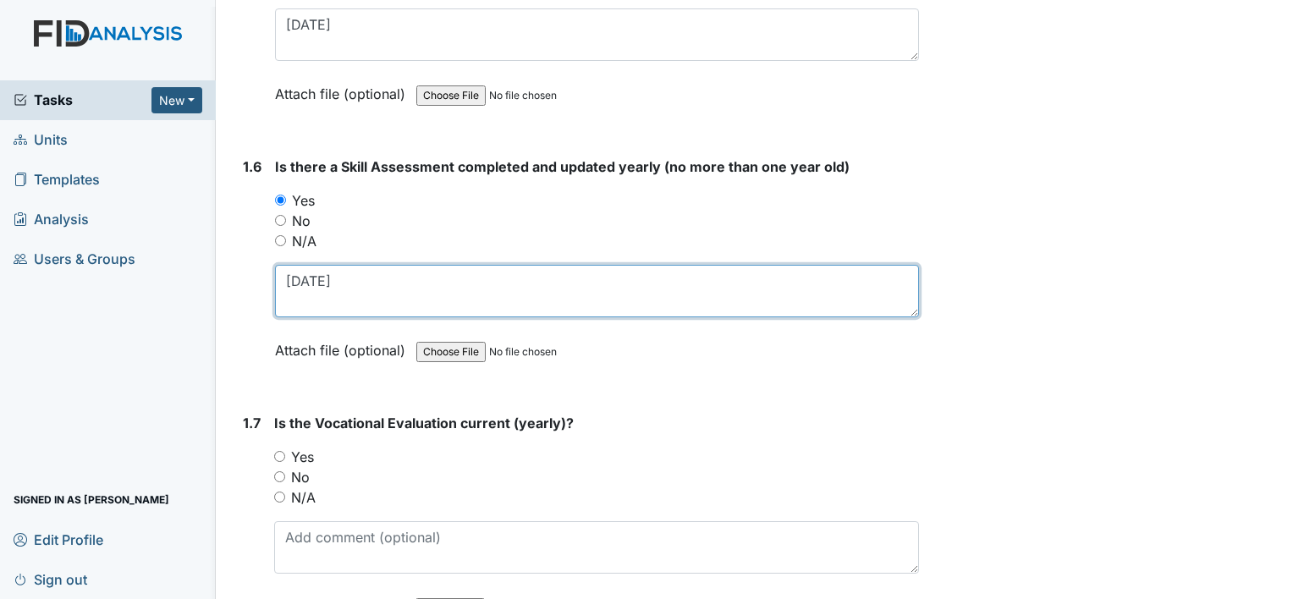
scroll to position [1524, 0]
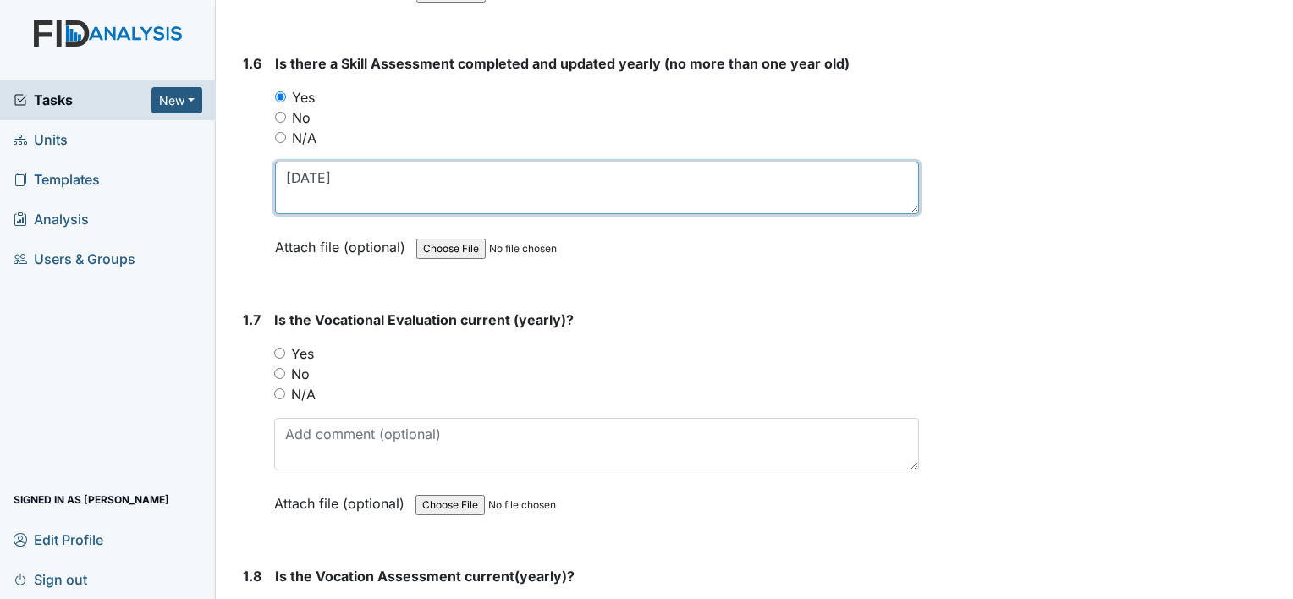
type textarea "11-4-24"
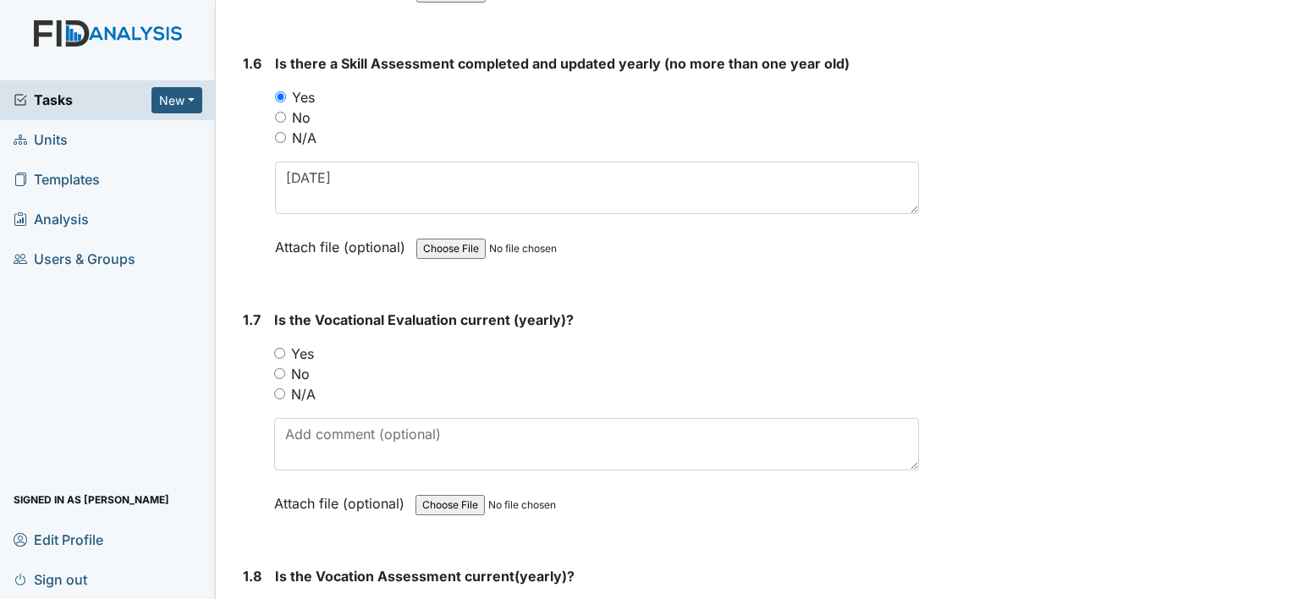
click at [312, 344] on label "Yes" at bounding box center [302, 354] width 23 height 20
click at [285, 348] on input "Yes" at bounding box center [279, 353] width 11 height 11
radio input "true"
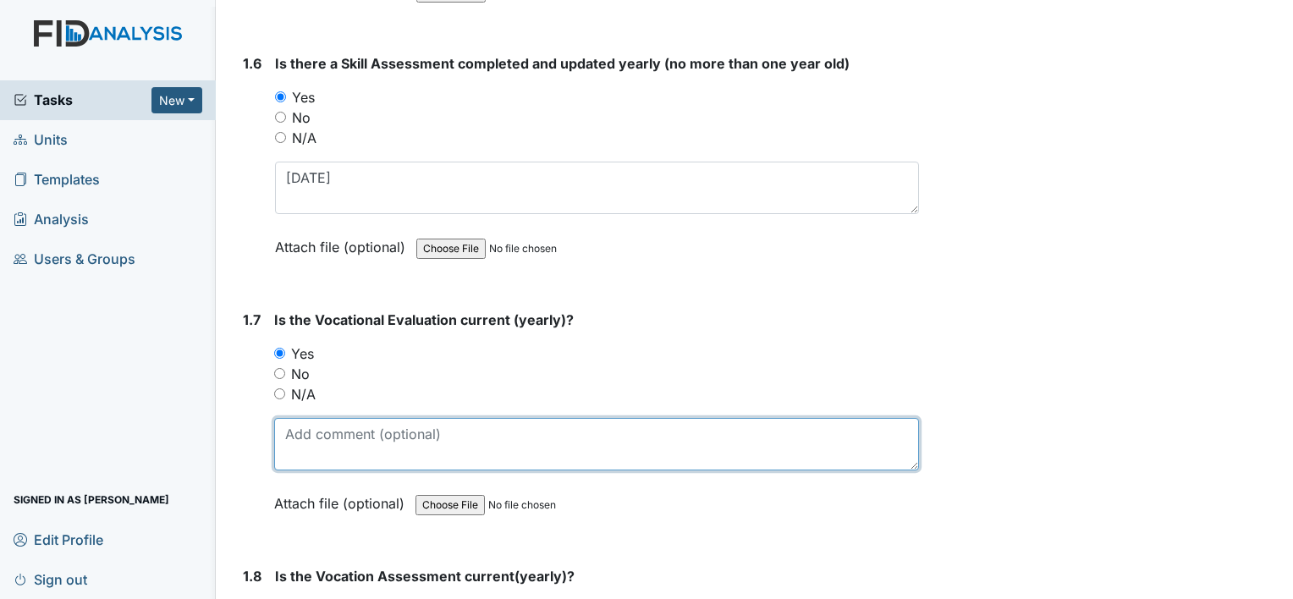
click at [341, 418] on textarea at bounding box center [596, 444] width 645 height 52
type textarea "1"
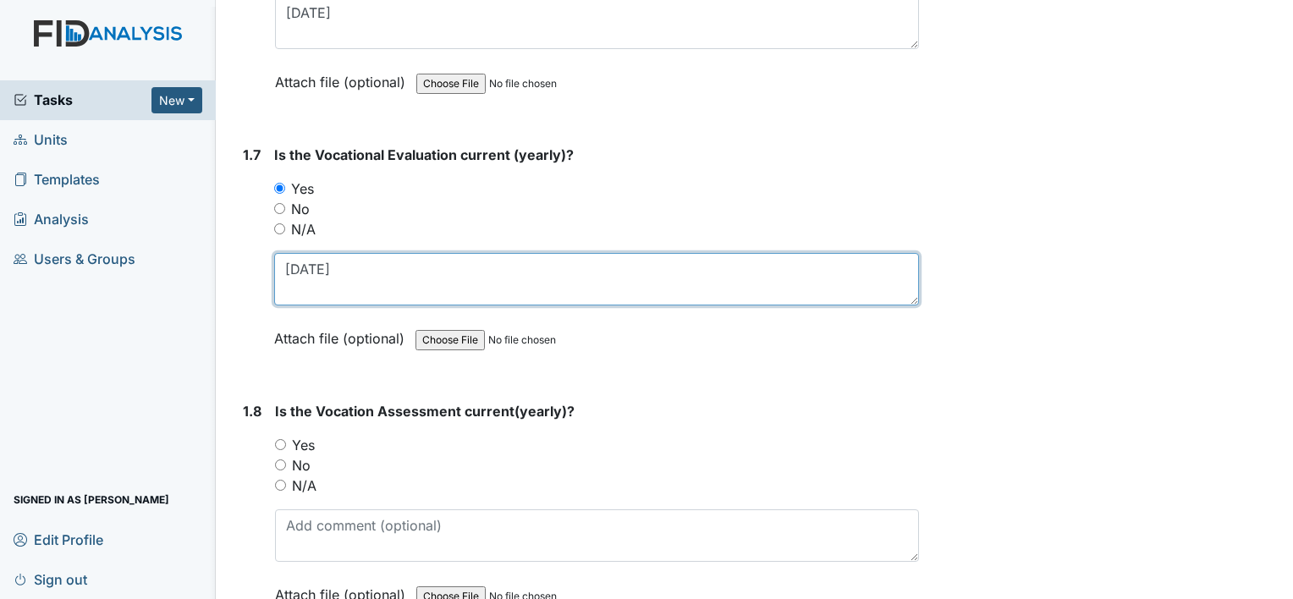
scroll to position [1693, 0]
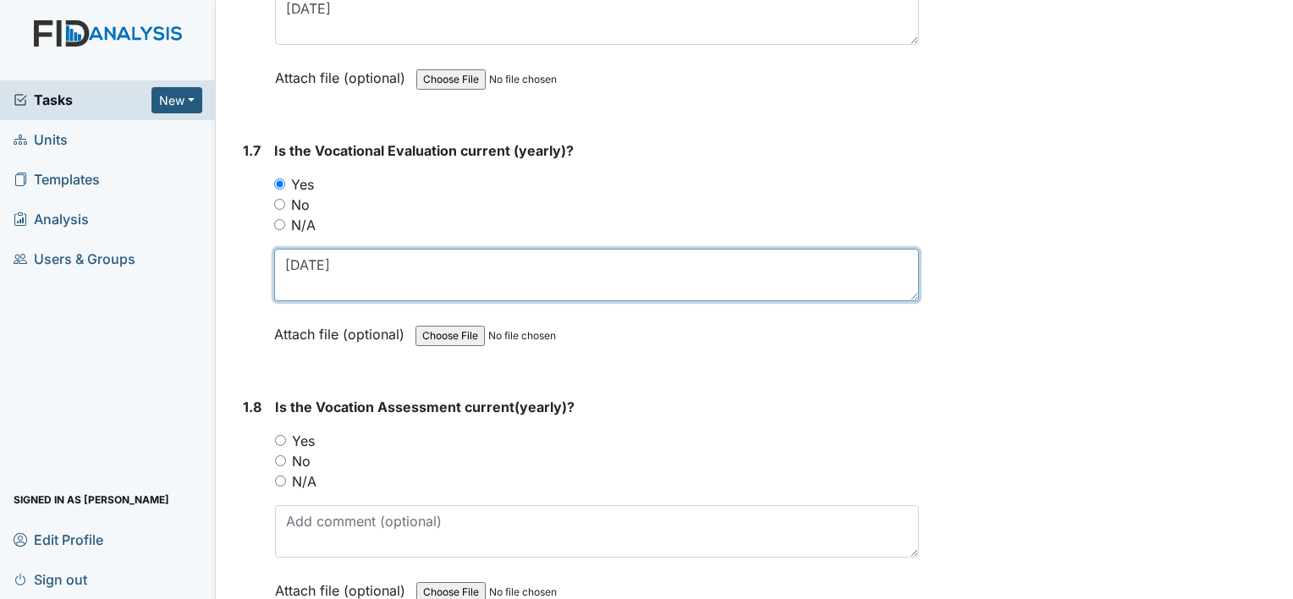
type textarea "11-7-24"
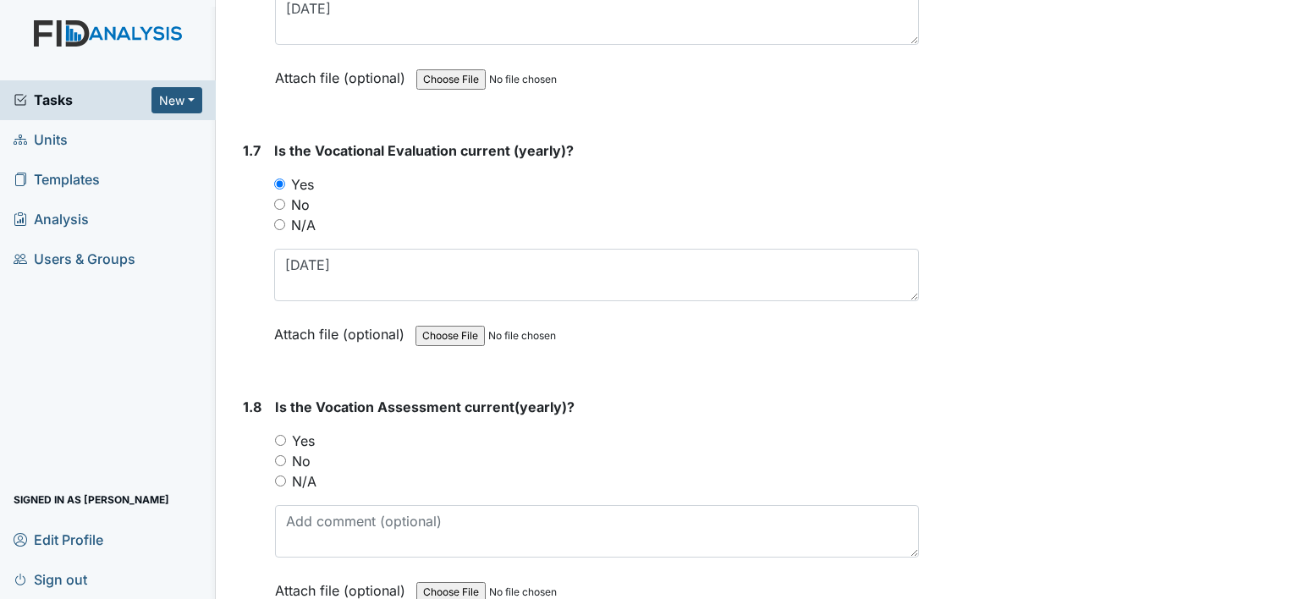
click at [307, 431] on label "Yes" at bounding box center [303, 441] width 23 height 20
click at [286, 435] on input "Yes" at bounding box center [280, 440] width 11 height 11
radio input "true"
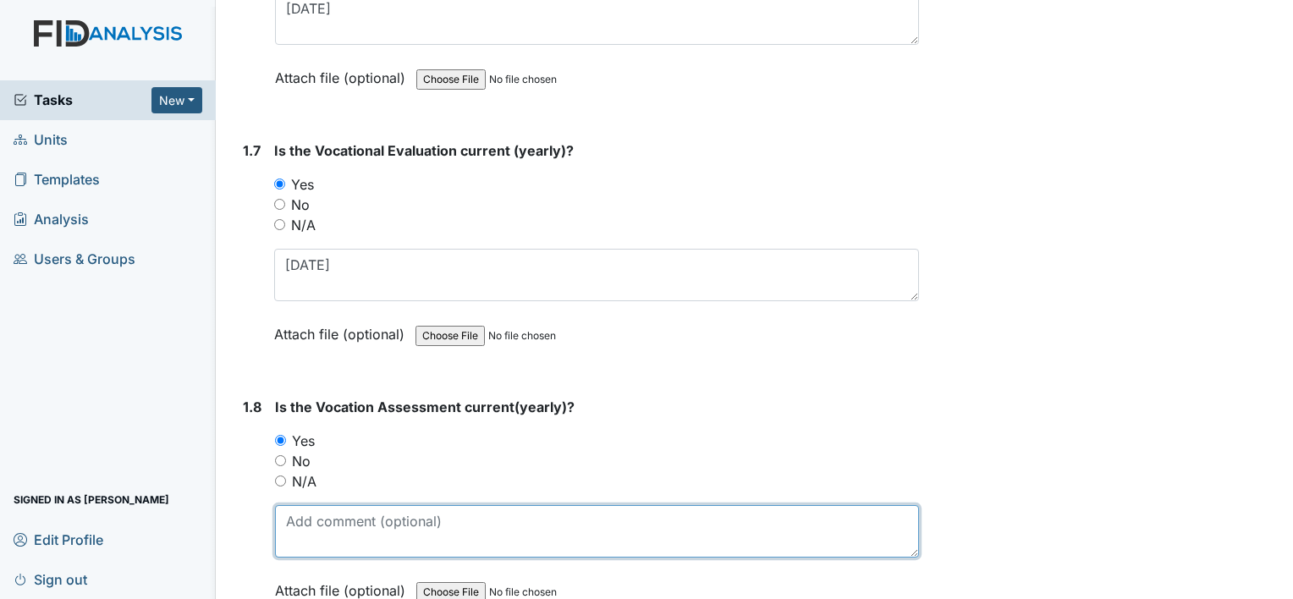
click at [349, 505] on textarea at bounding box center [597, 531] width 644 height 52
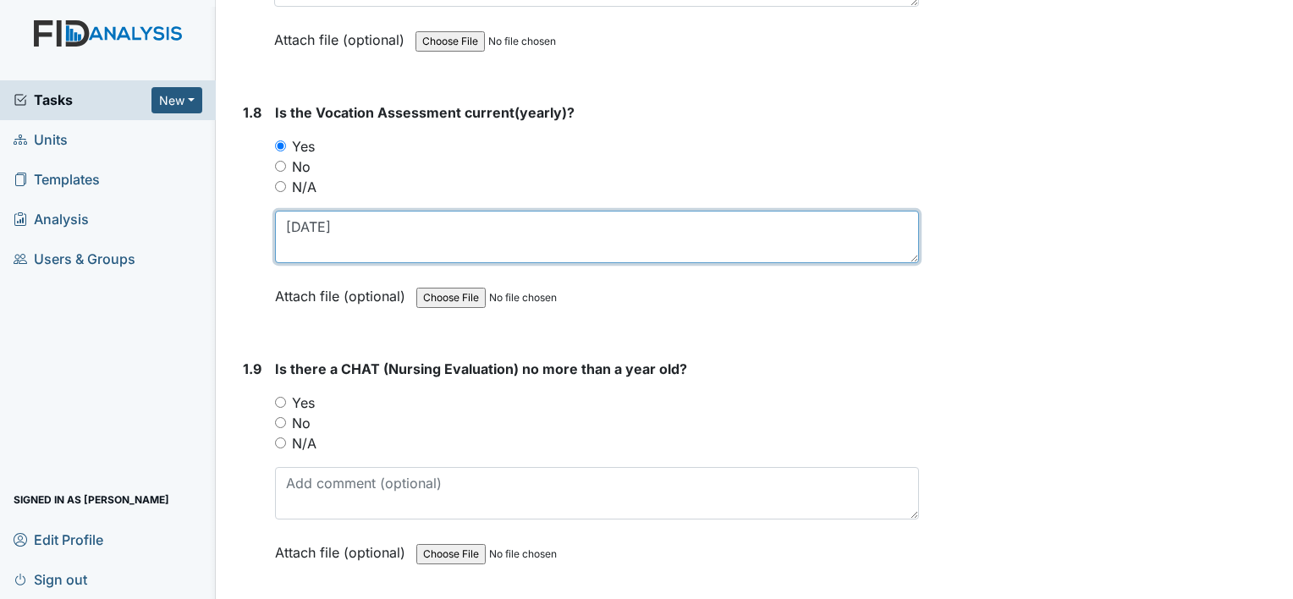
scroll to position [2032, 0]
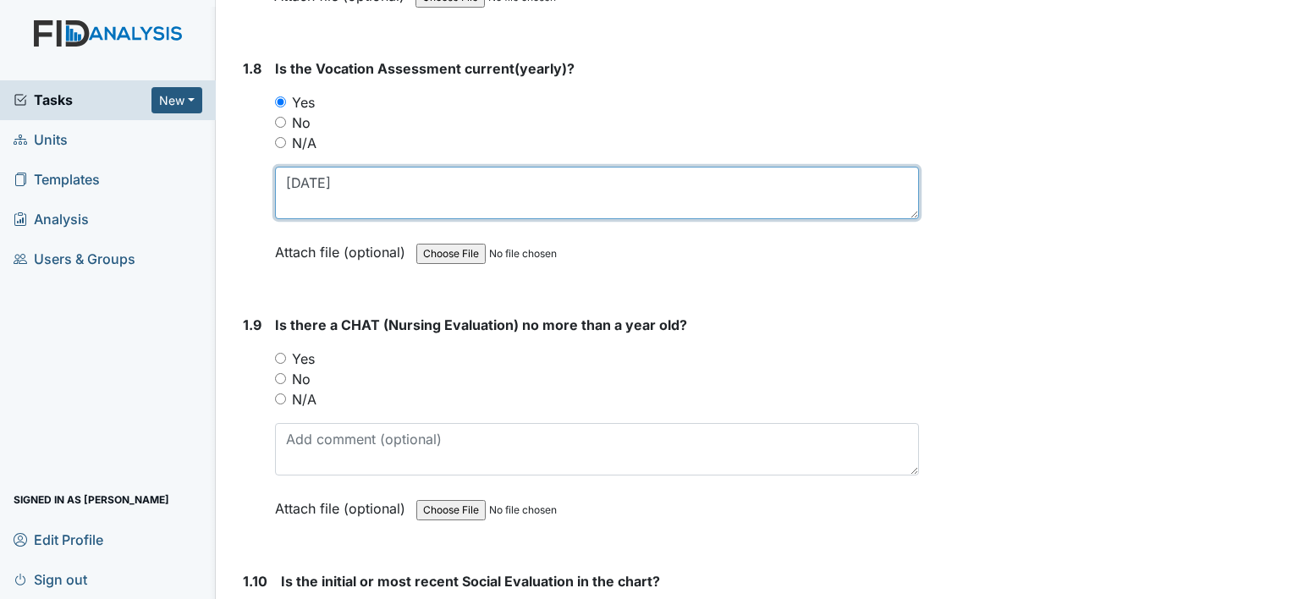
type textarea "11-6-24"
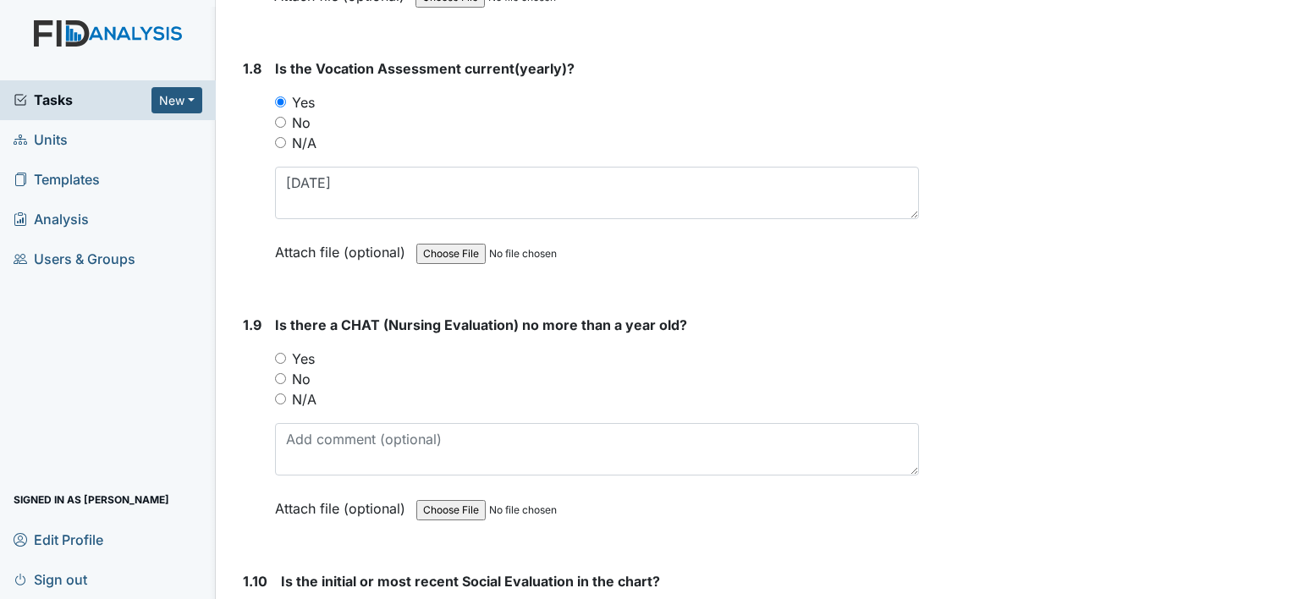
click at [308, 349] on label "Yes" at bounding box center [303, 359] width 23 height 20
click at [286, 353] on input "Yes" at bounding box center [280, 358] width 11 height 11
radio input "true"
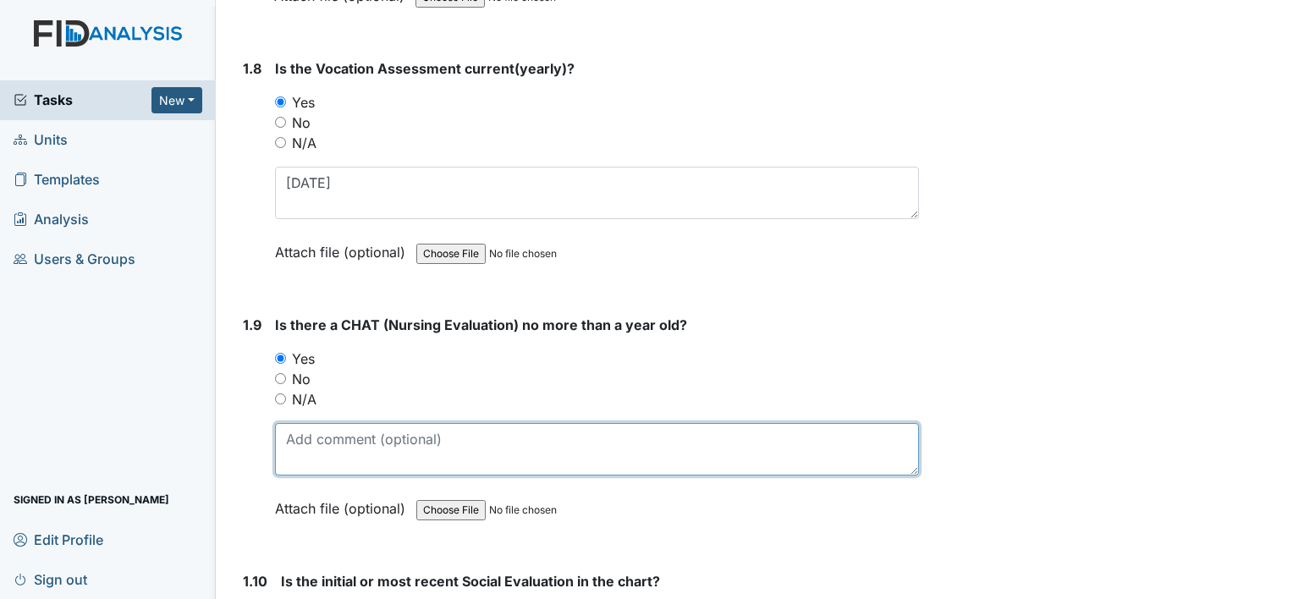
click at [301, 423] on textarea at bounding box center [597, 449] width 644 height 52
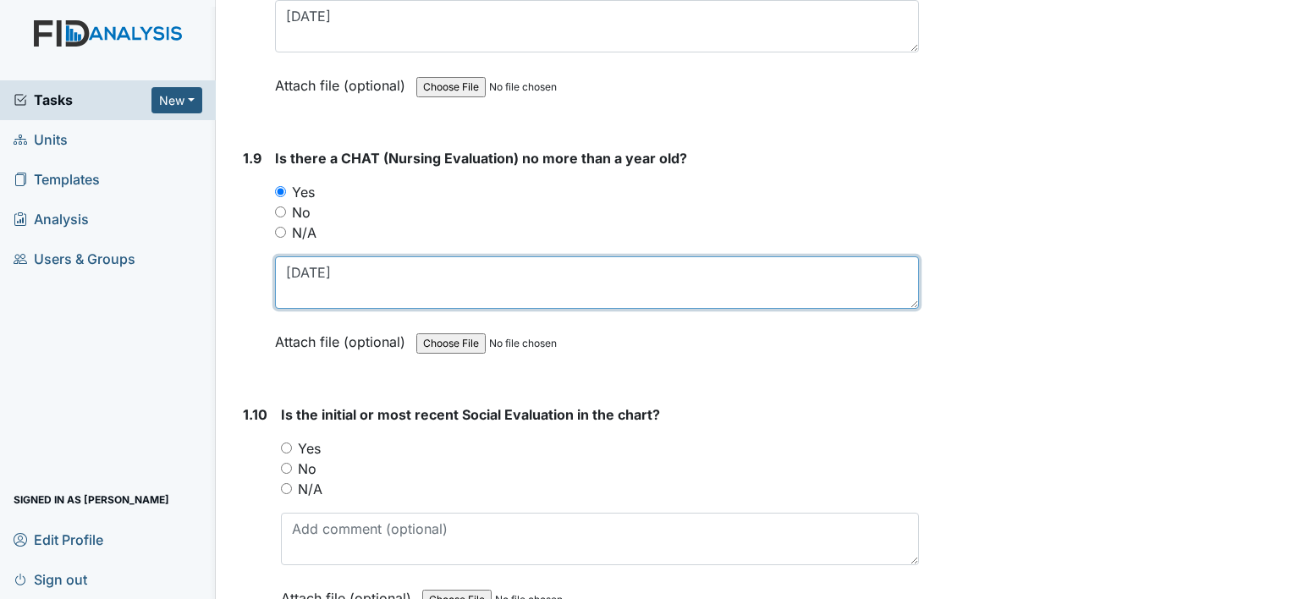
scroll to position [2201, 0]
type textarea "11-22-24"
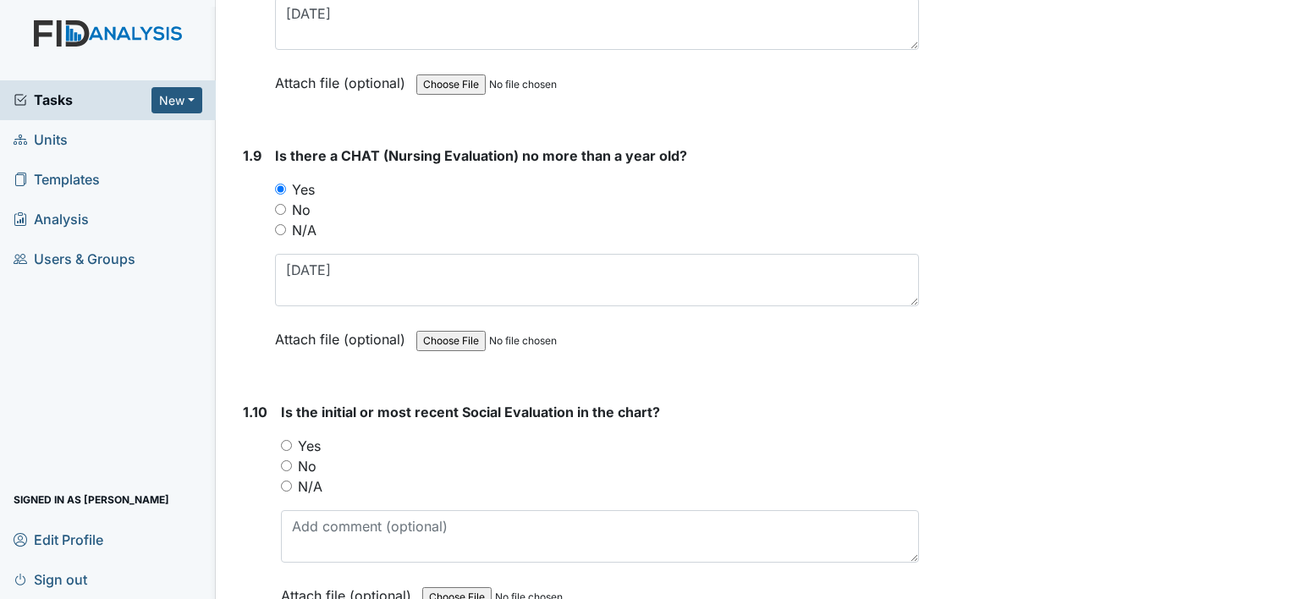
click at [316, 436] on label "Yes" at bounding box center [309, 446] width 23 height 20
click at [292, 440] on input "Yes" at bounding box center [286, 445] width 11 height 11
radio input "true"
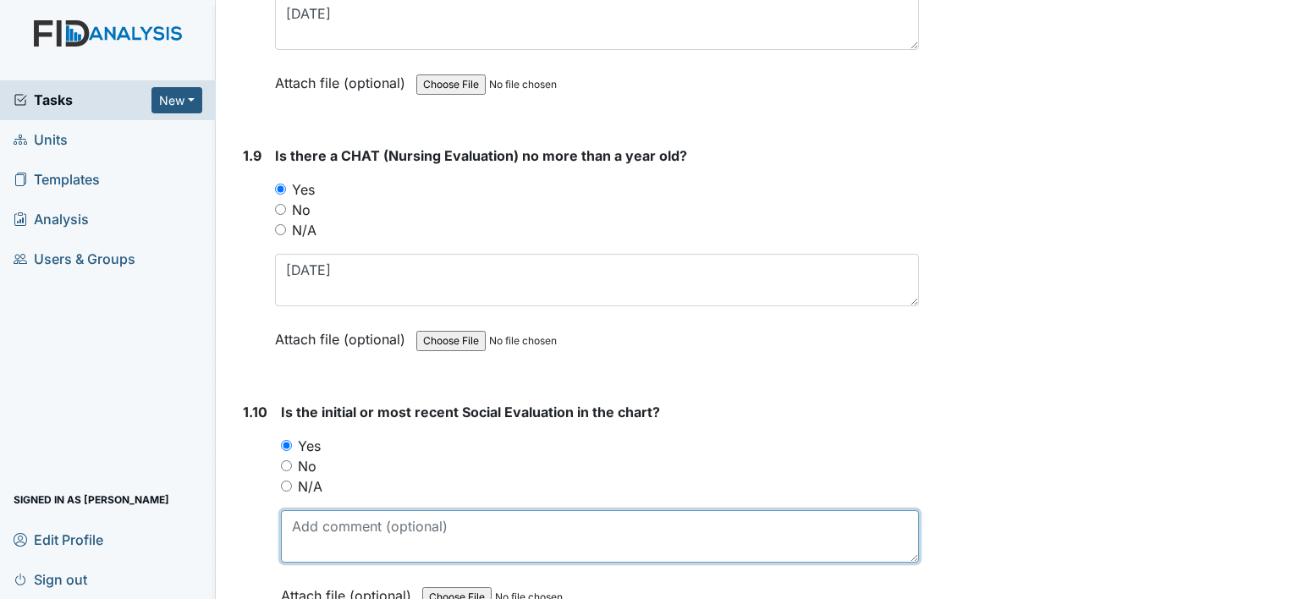
click at [346, 510] on textarea at bounding box center [600, 536] width 638 height 52
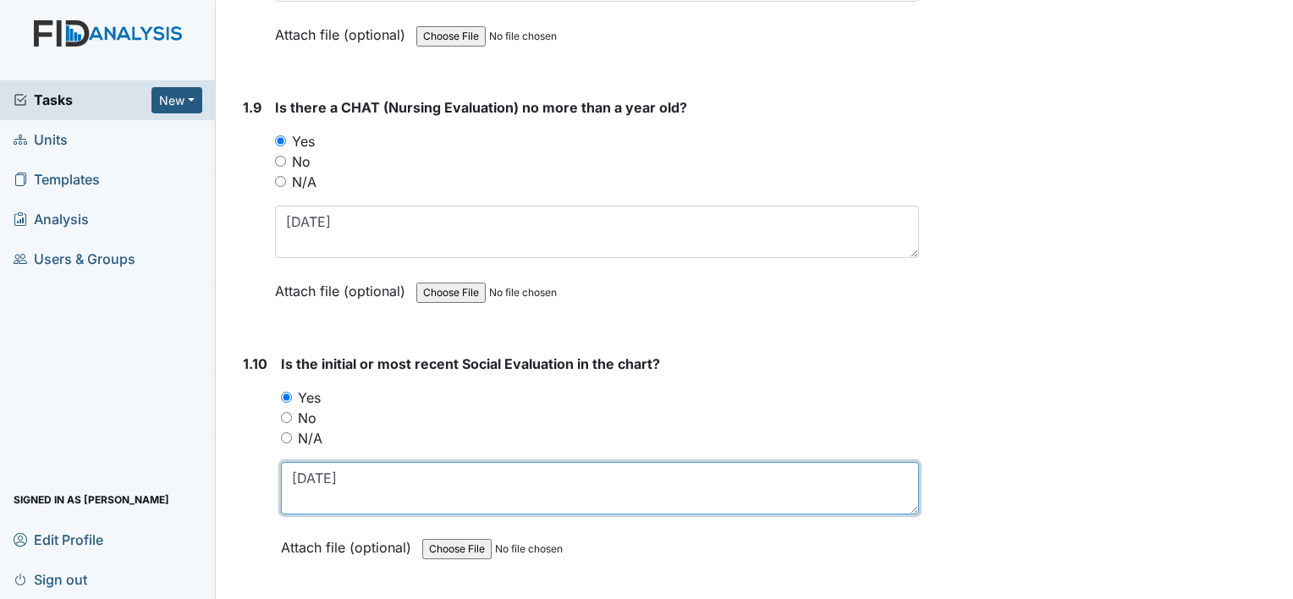
scroll to position [2370, 0]
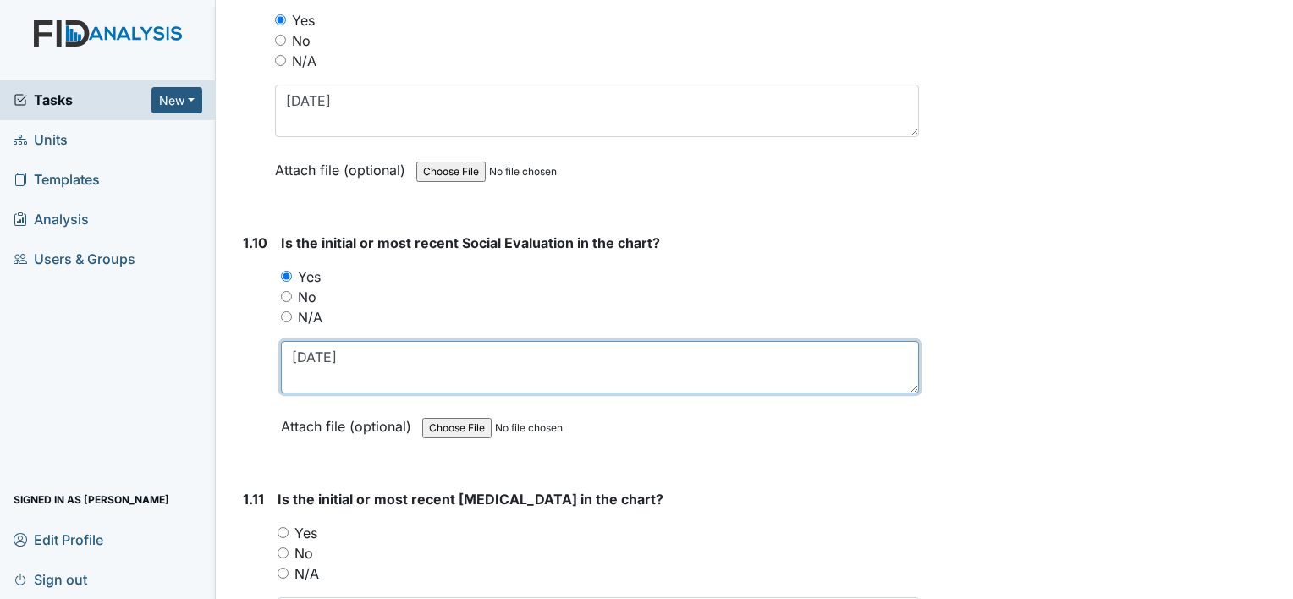
type textarea "5-18-99"
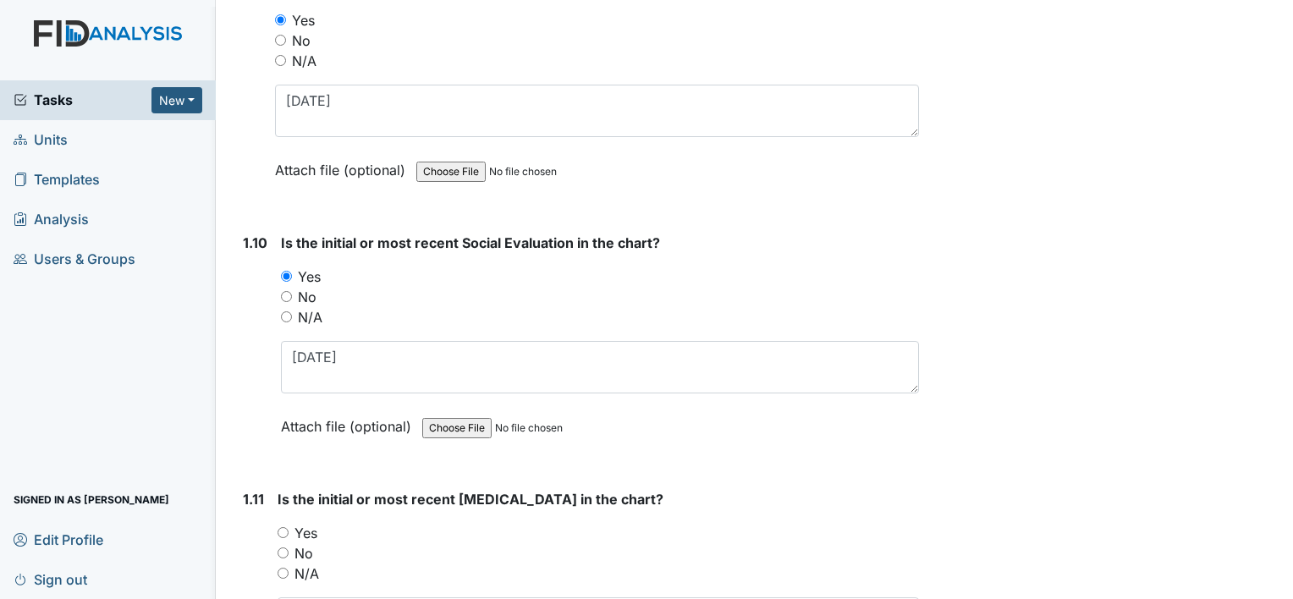
click at [306, 523] on label "Yes" at bounding box center [306, 533] width 23 height 20
click at [289, 527] on input "Yes" at bounding box center [283, 532] width 11 height 11
radio input "true"
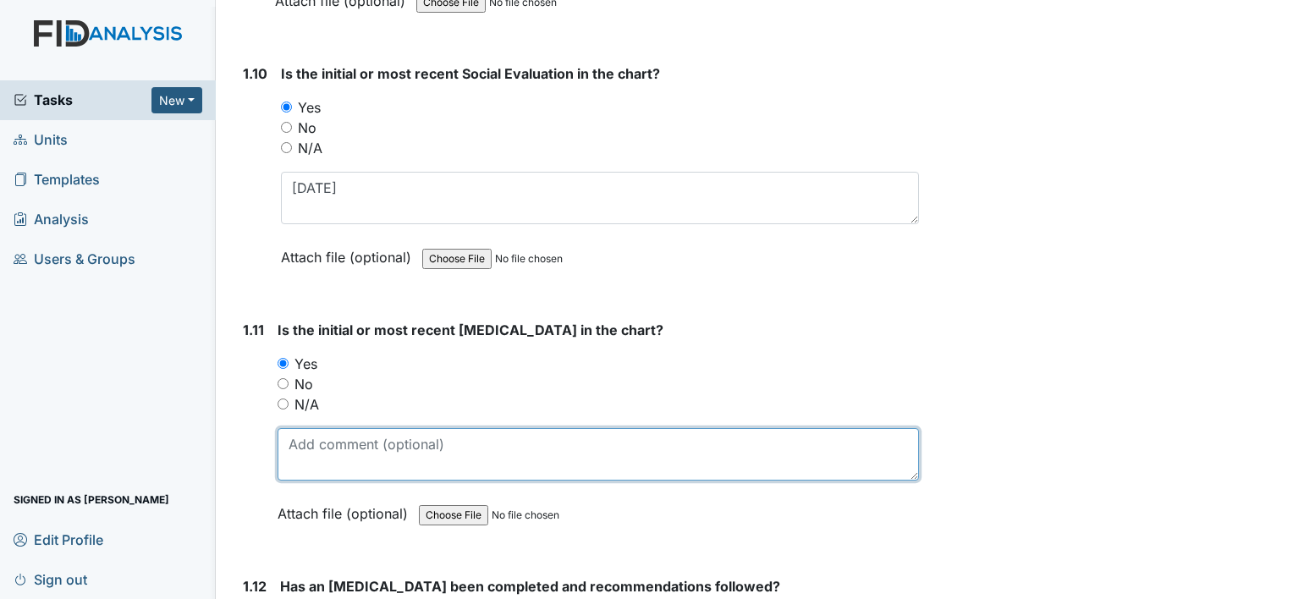
click at [324, 437] on textarea at bounding box center [599, 454] width 642 height 52
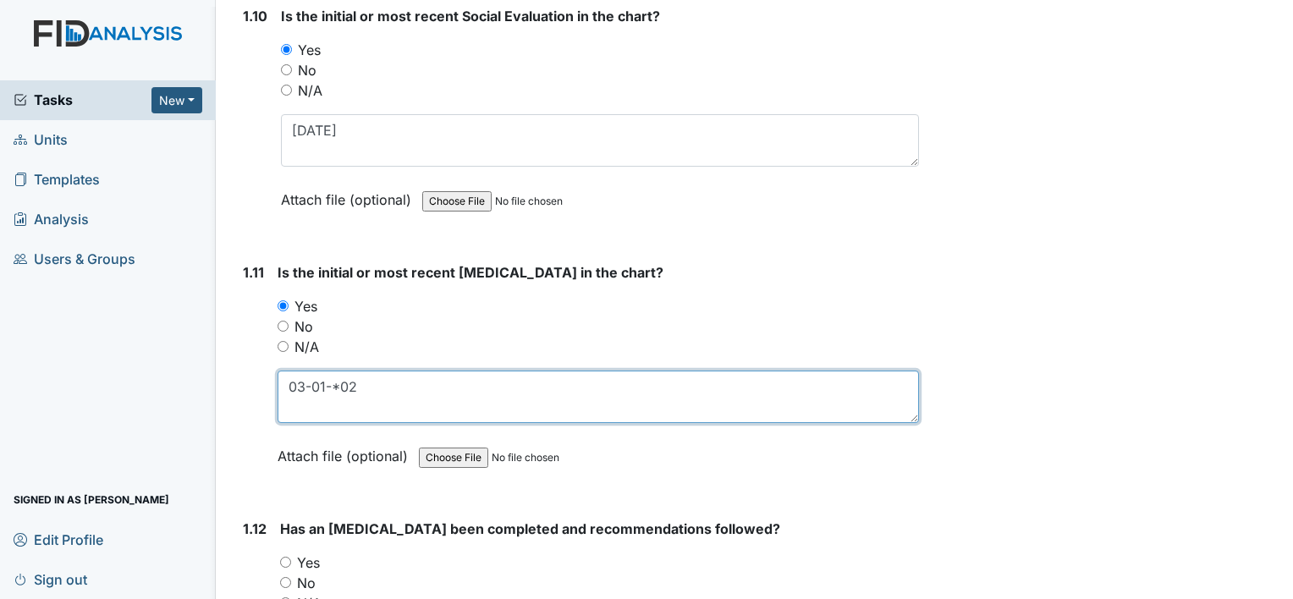
scroll to position [2624, 0]
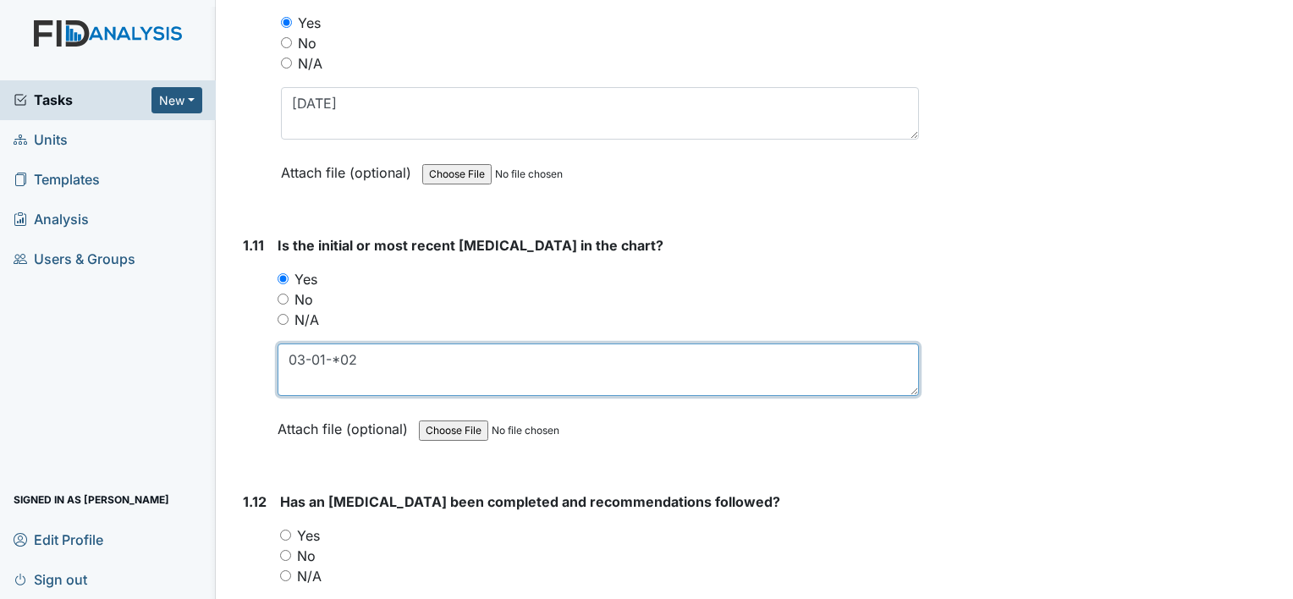
type textarea "03-01-*02"
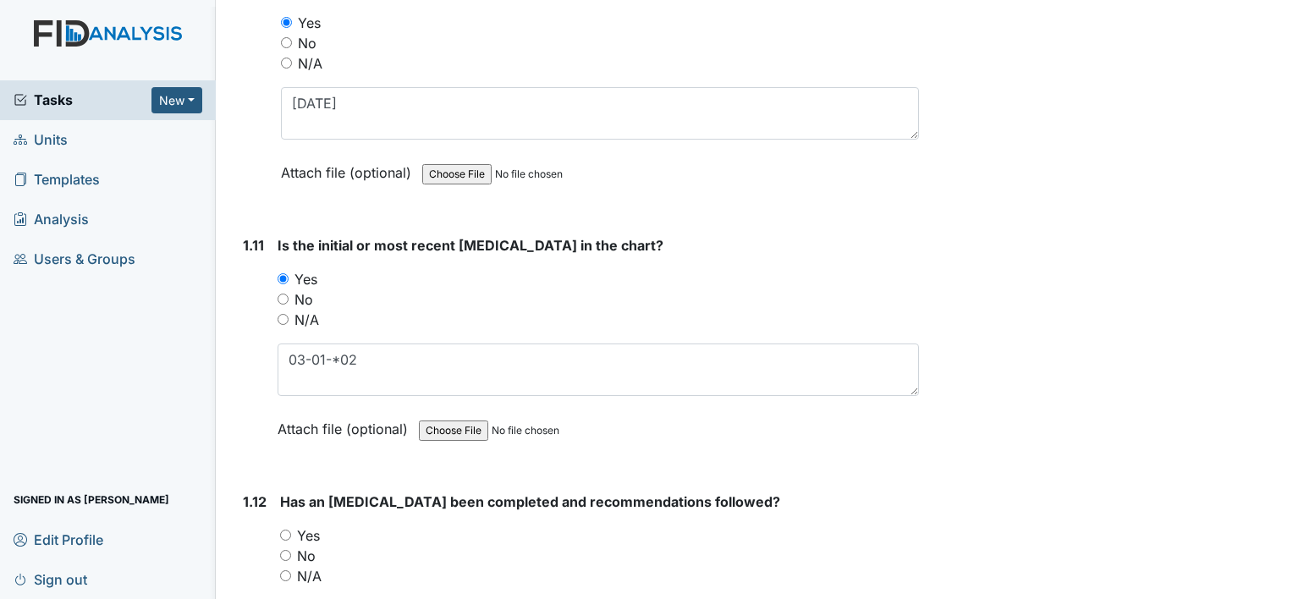
click at [311, 526] on label "Yes" at bounding box center [308, 536] width 23 height 20
click at [291, 530] on input "Yes" at bounding box center [285, 535] width 11 height 11
radio input "true"
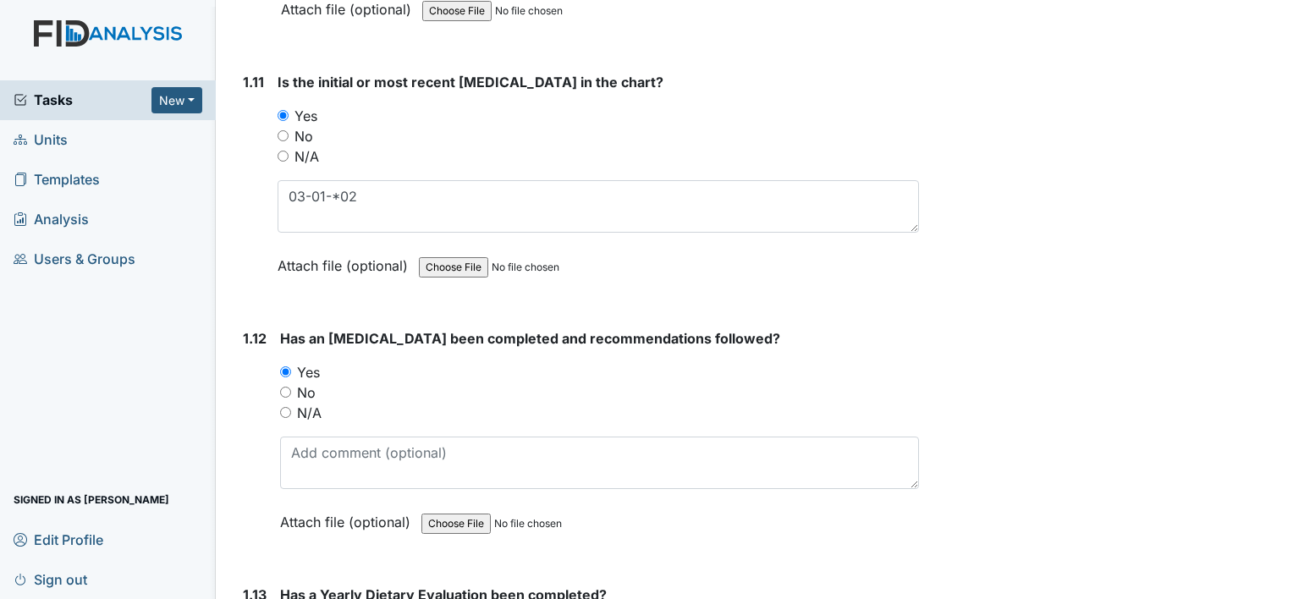
scroll to position [2793, 0]
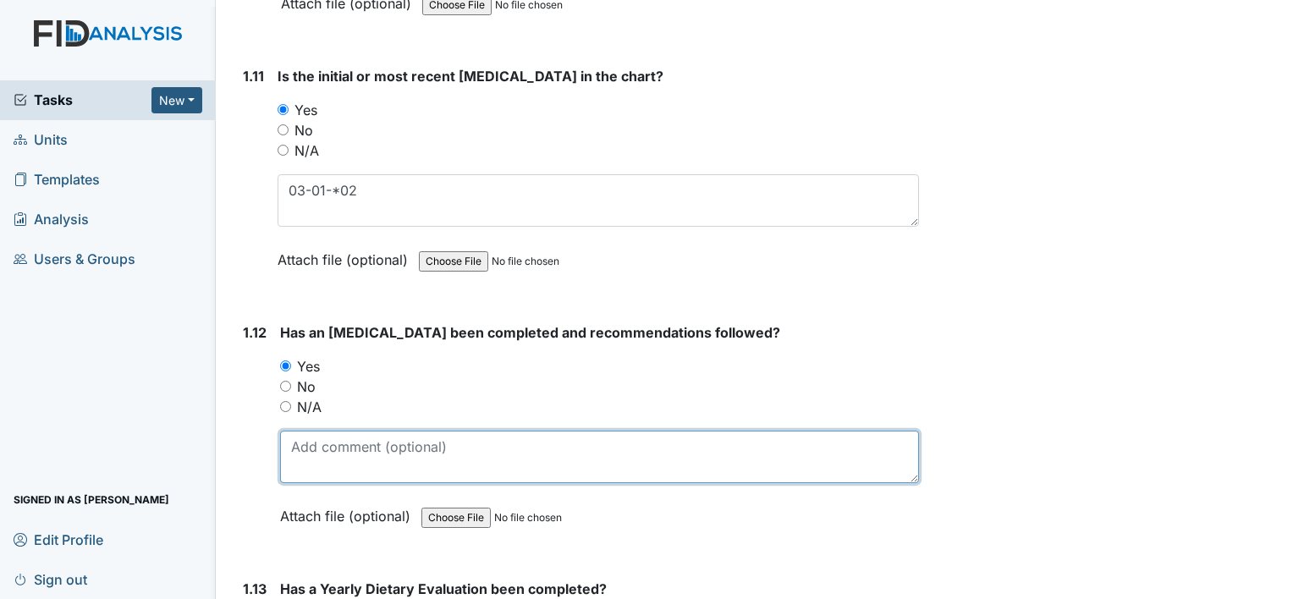
click at [322, 433] on textarea at bounding box center [599, 457] width 639 height 52
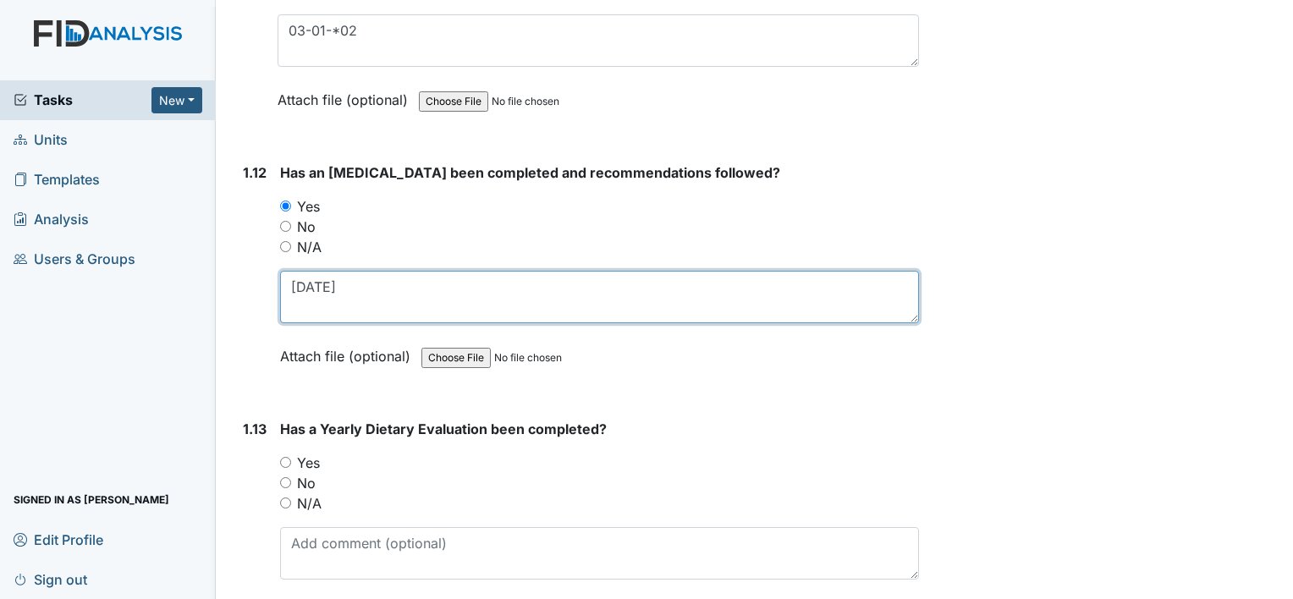
scroll to position [2963, 0]
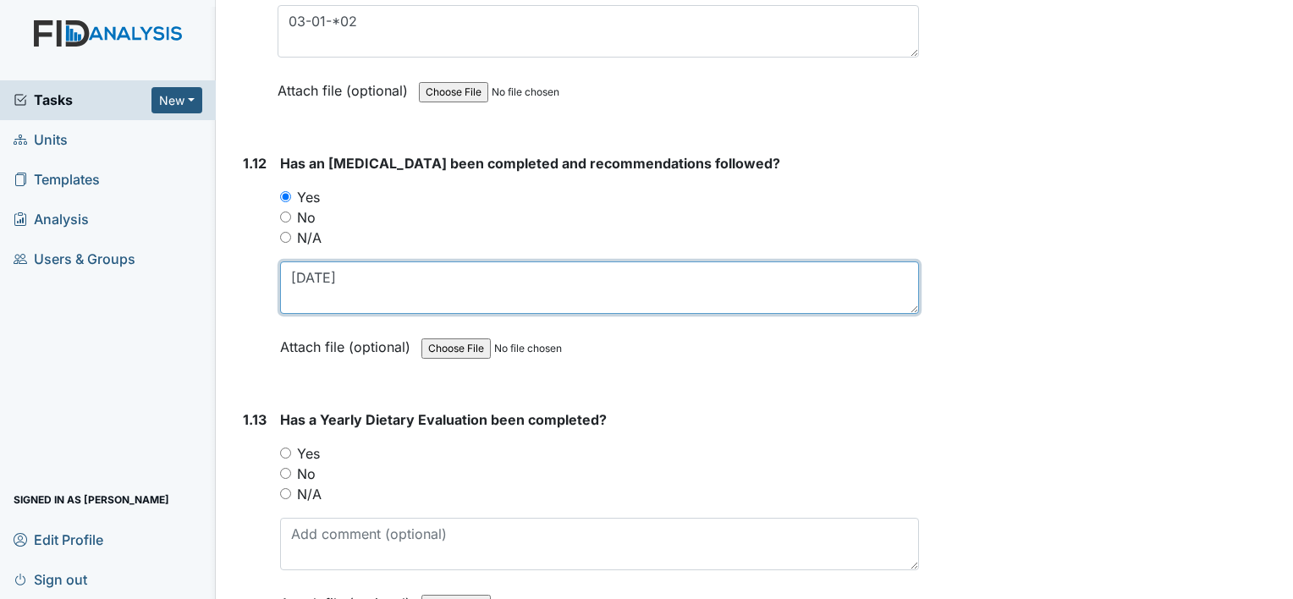
type textarea "04-17-2012"
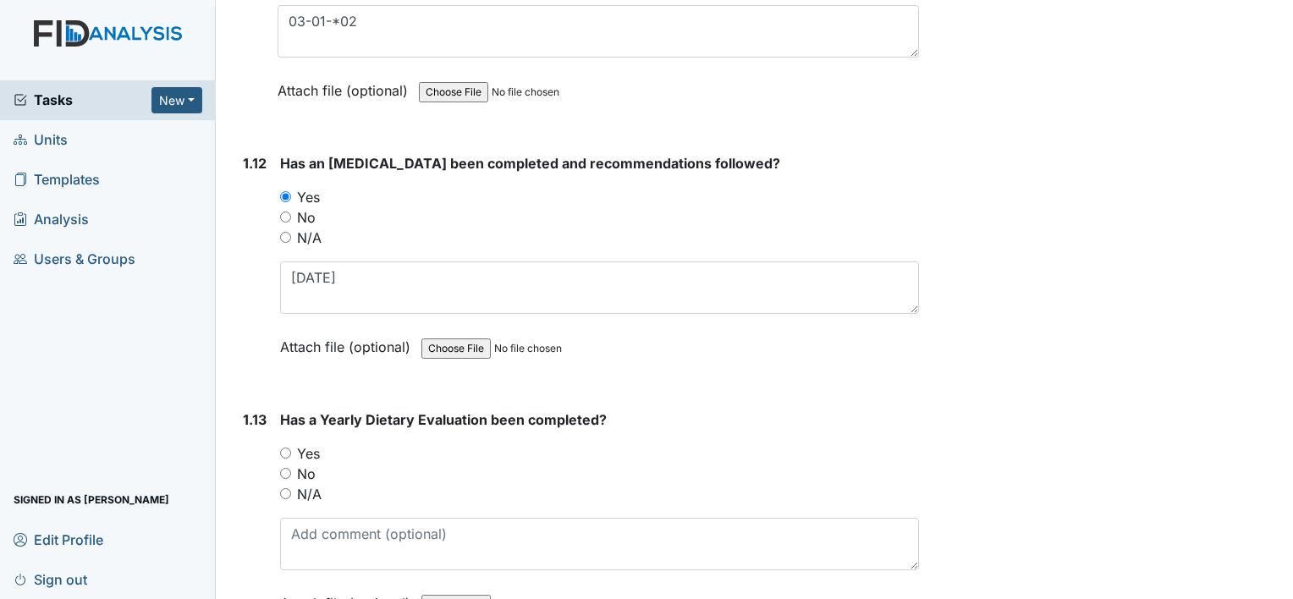
click at [308, 444] on label "Yes" at bounding box center [308, 454] width 23 height 20
click at [291, 448] on input "Yes" at bounding box center [285, 453] width 11 height 11
radio input "true"
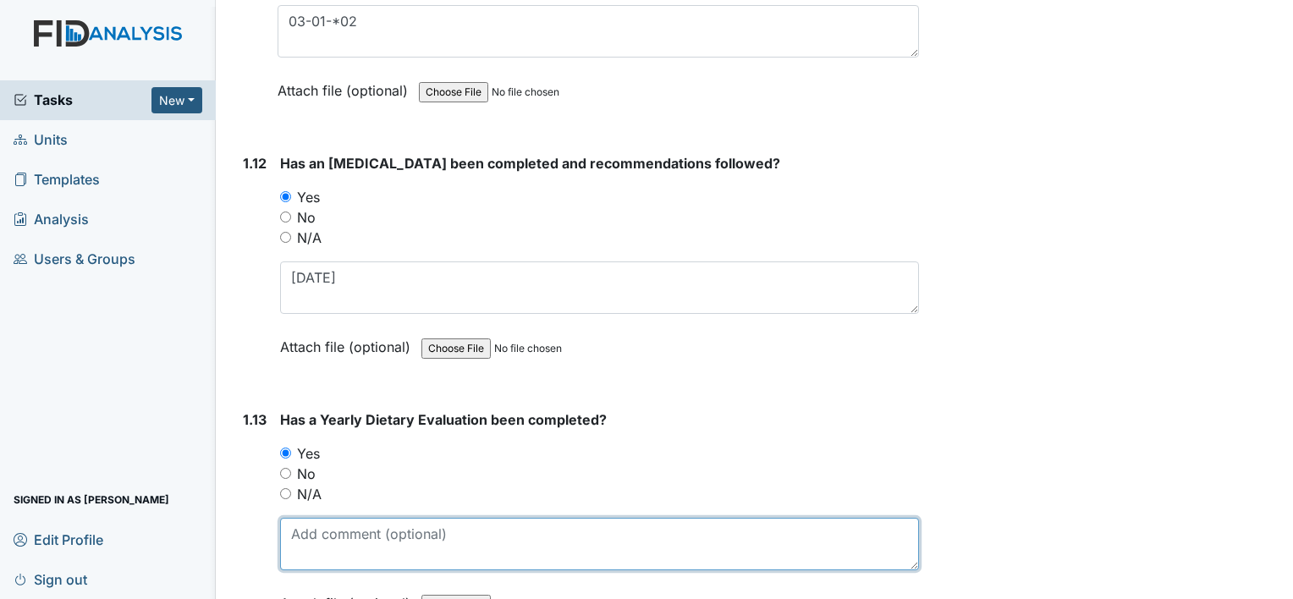
click at [392, 518] on textarea at bounding box center [599, 544] width 639 height 52
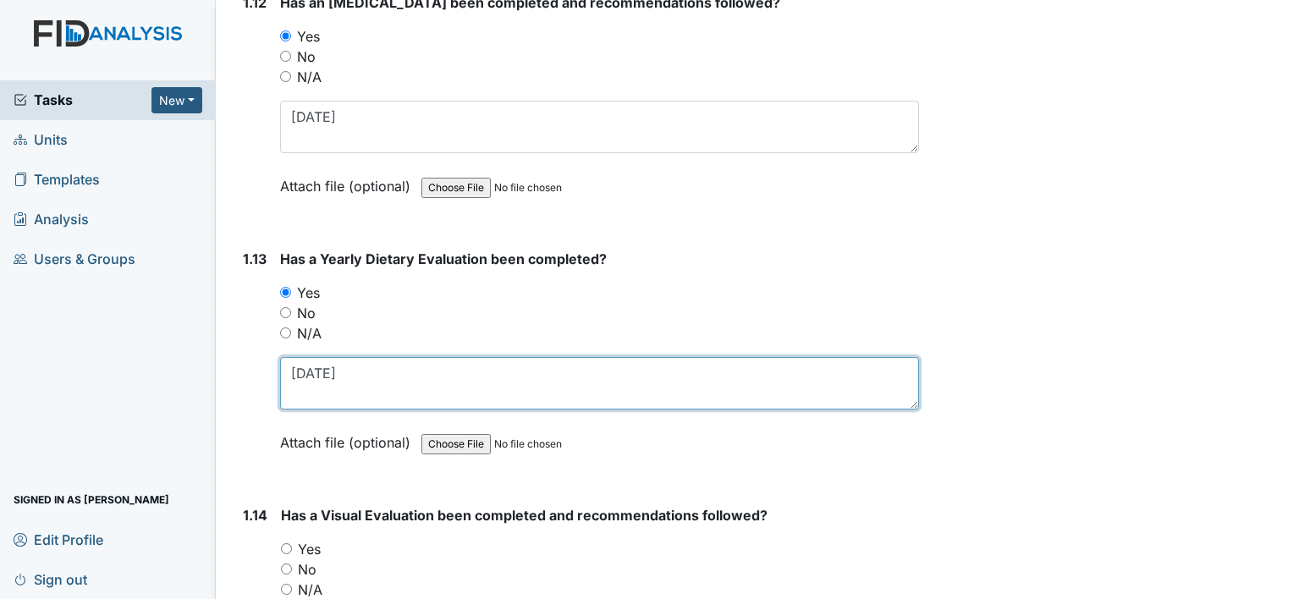
scroll to position [3132, 0]
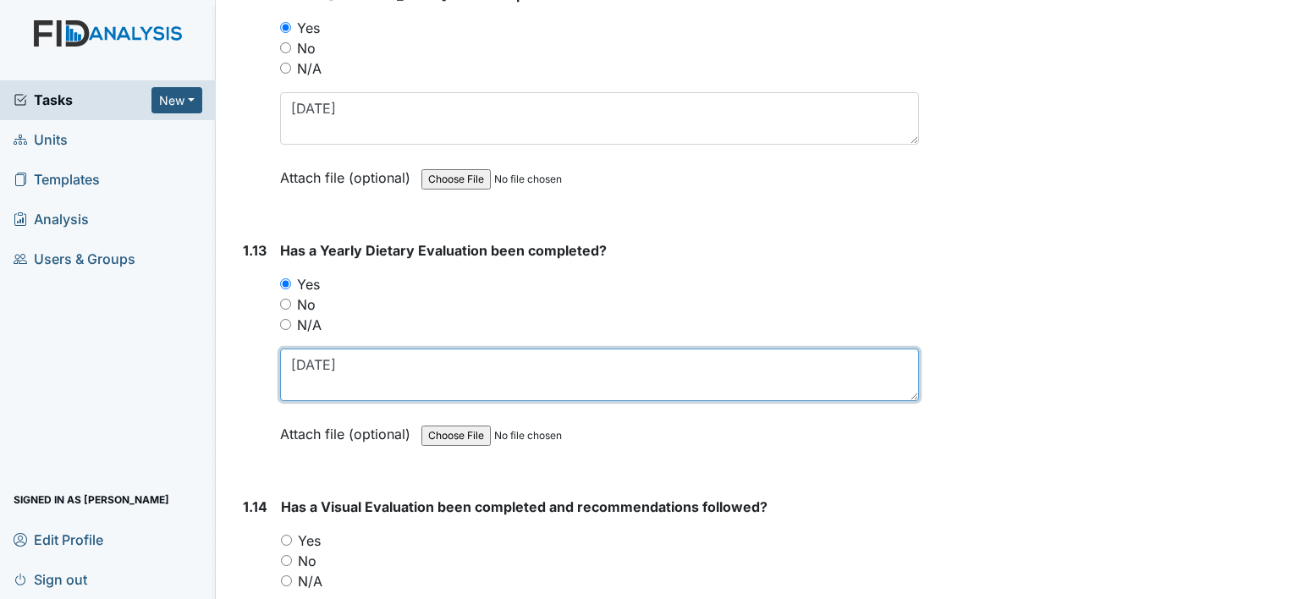
type textarea "9-9-25"
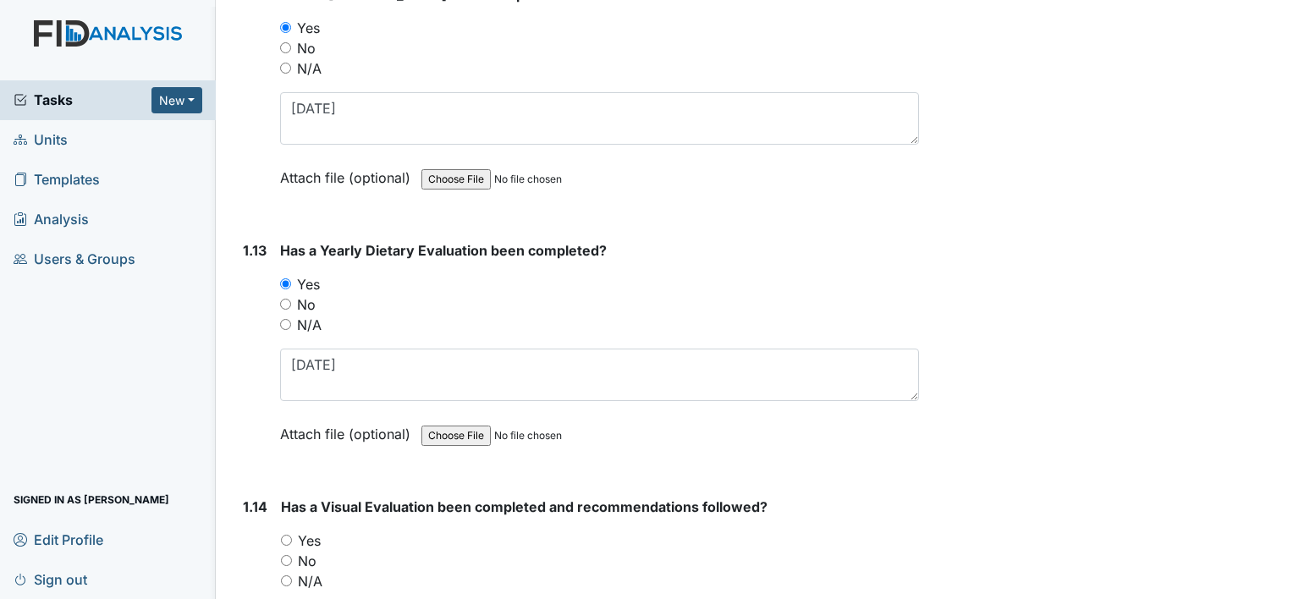
click at [319, 531] on label "Yes" at bounding box center [309, 541] width 23 height 20
click at [292, 535] on input "Yes" at bounding box center [286, 540] width 11 height 11
radio input "true"
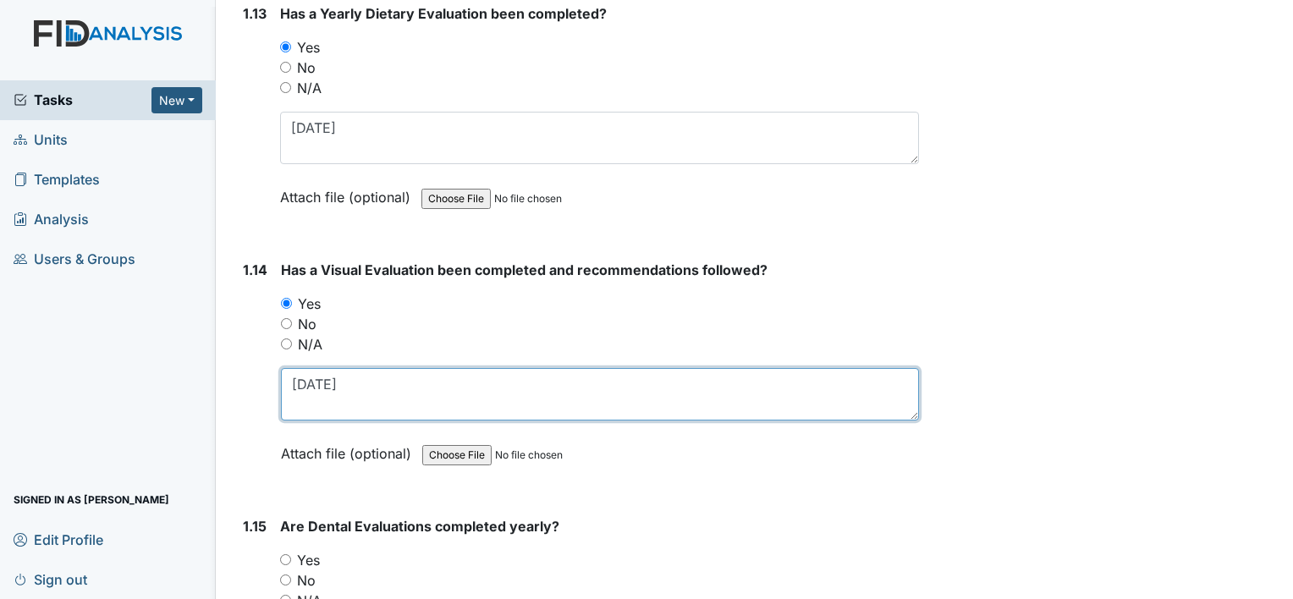
scroll to position [3386, 0]
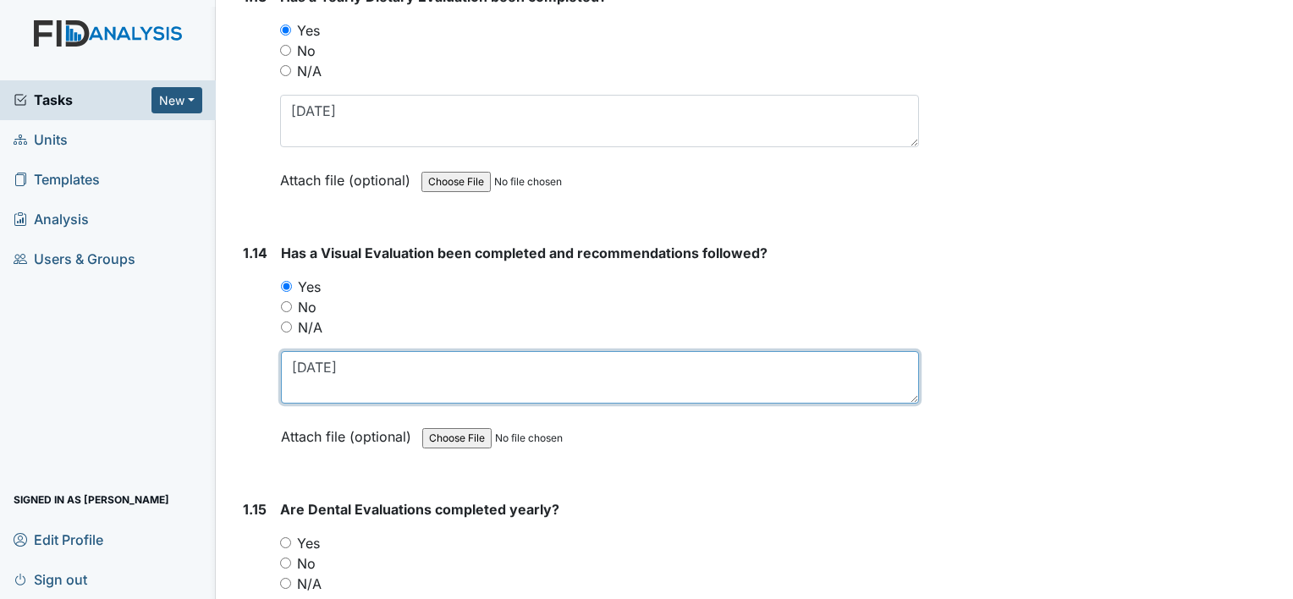
type textarea "10-17-24"
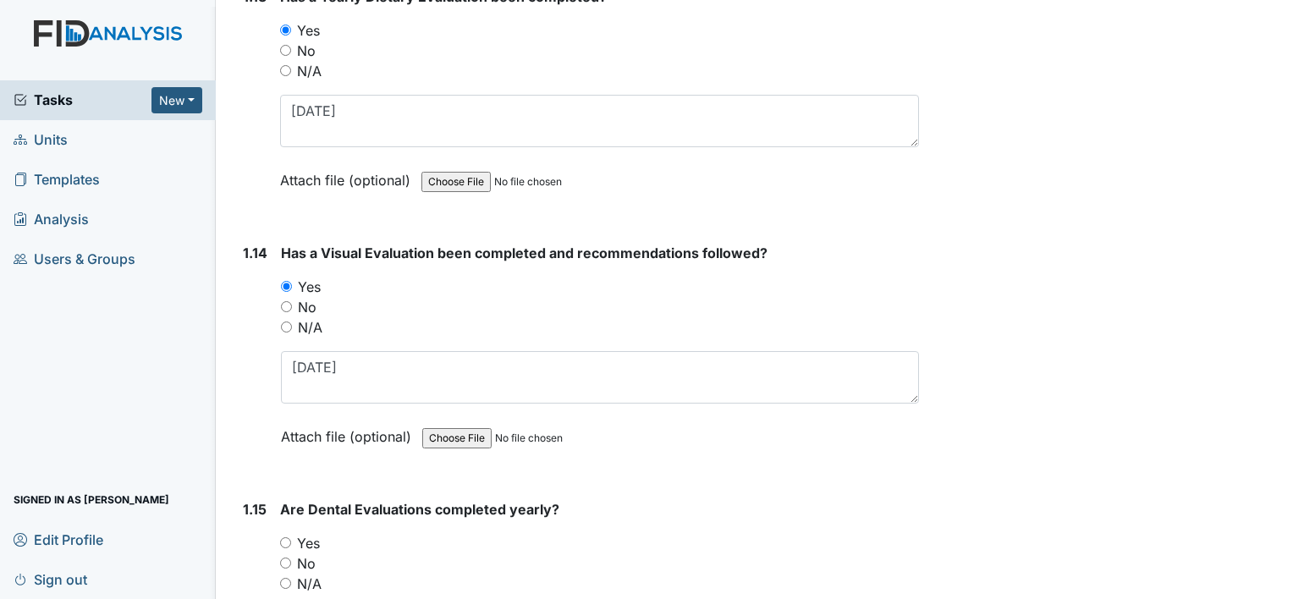
click at [312, 533] on label "Yes" at bounding box center [308, 543] width 23 height 20
click at [291, 538] on input "Yes" at bounding box center [285, 543] width 11 height 11
radio input "true"
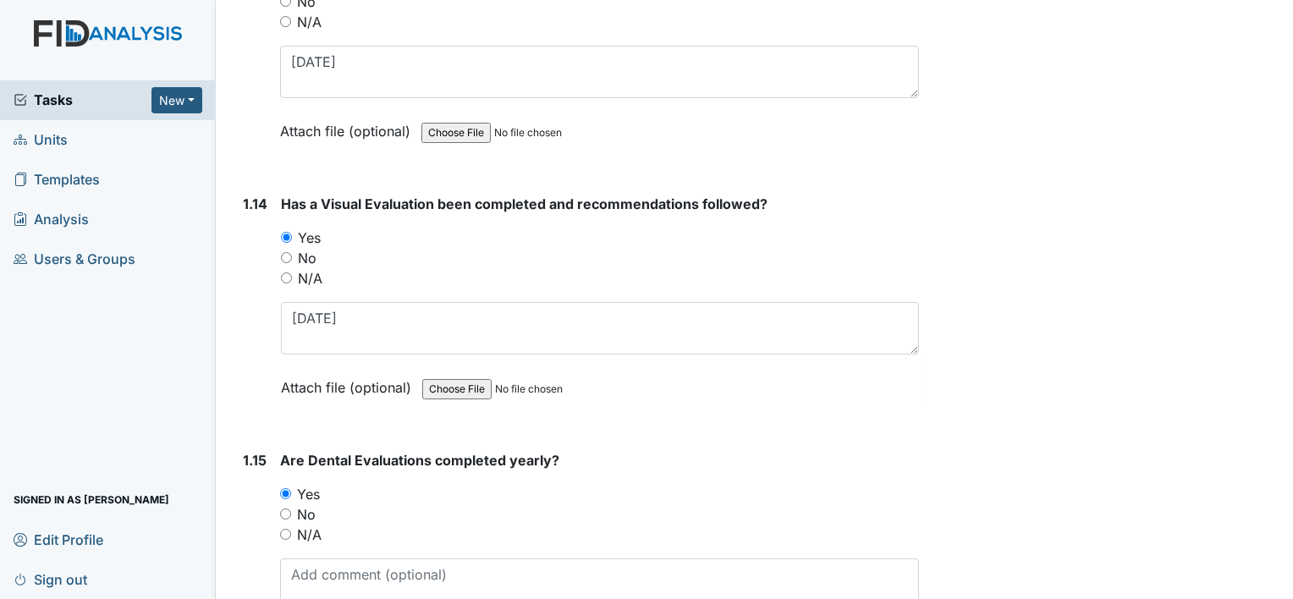
scroll to position [3555, 0]
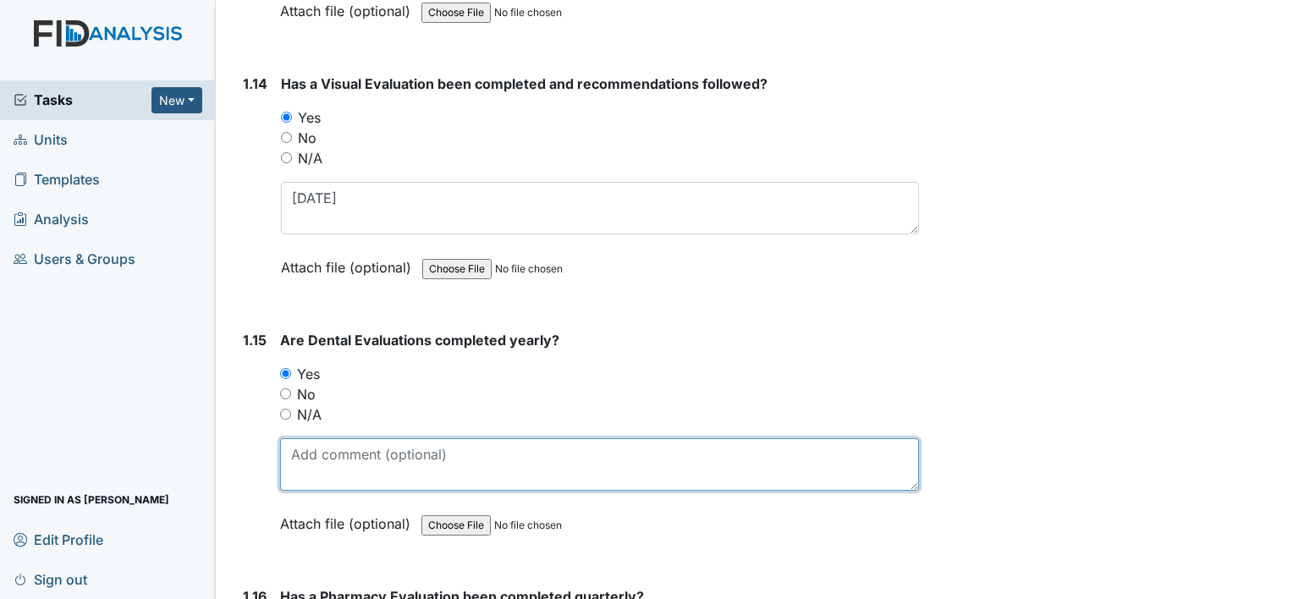
click at [324, 440] on textarea at bounding box center [599, 464] width 639 height 52
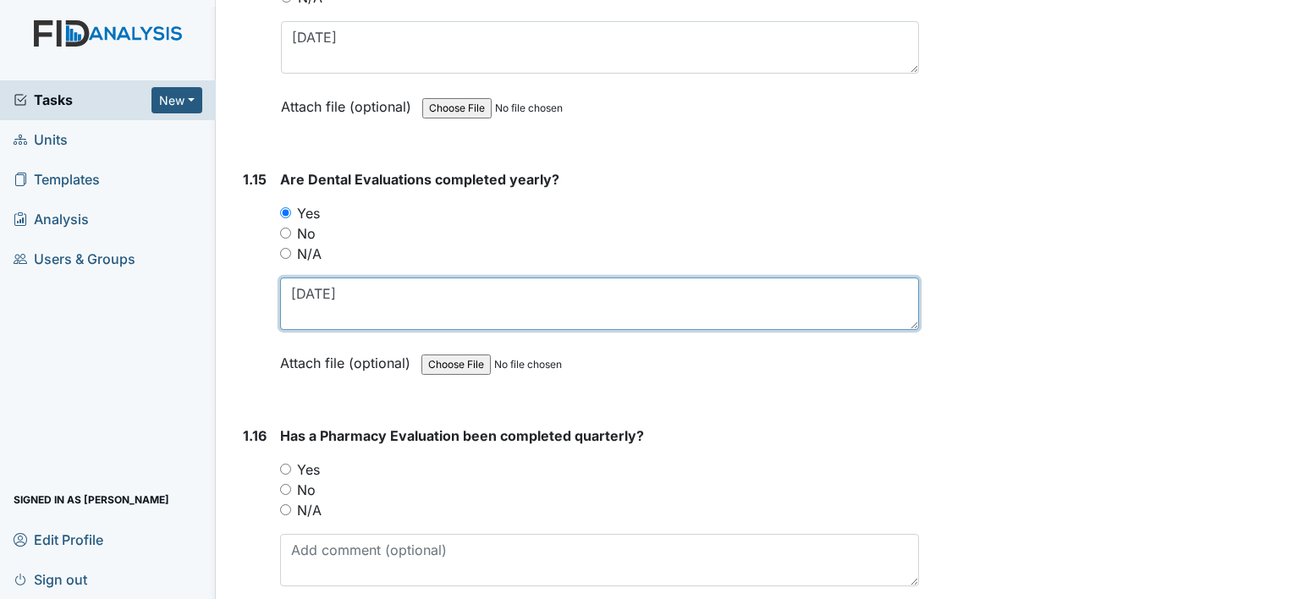
scroll to position [3724, 0]
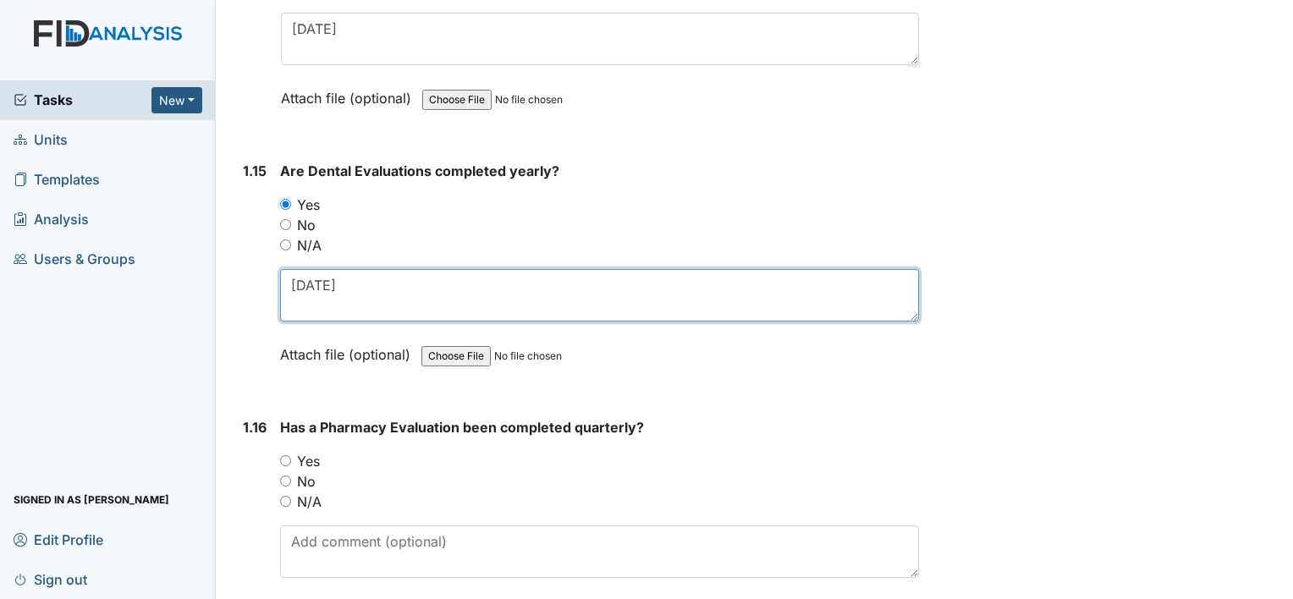
type textarea "01-17-25"
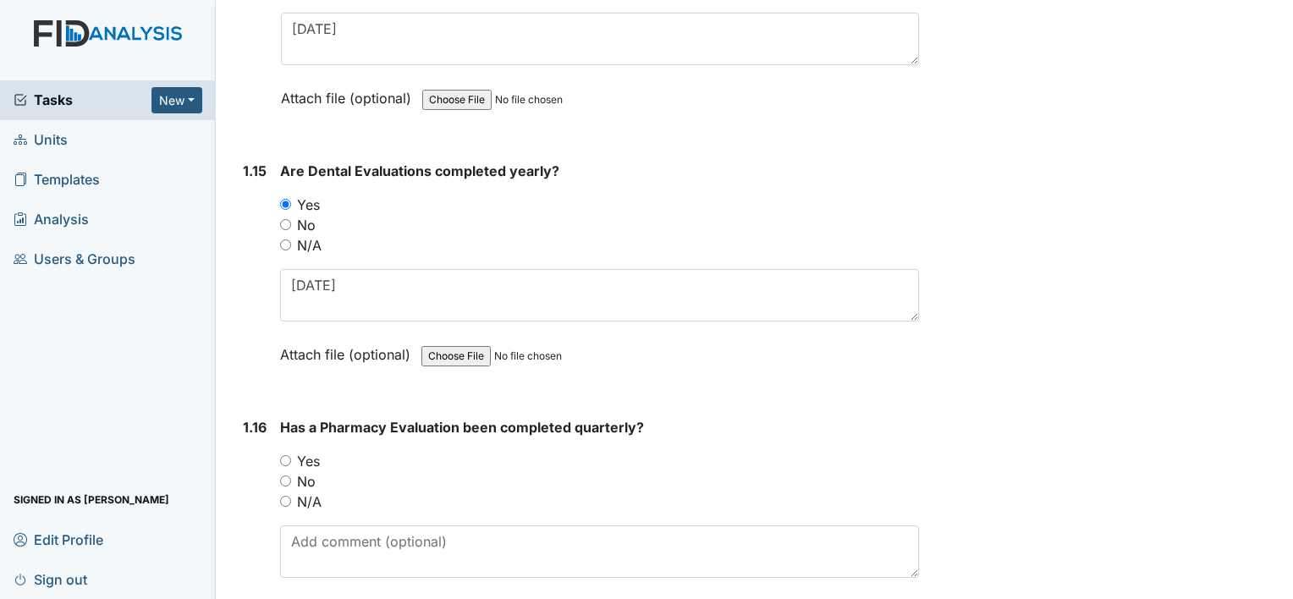
click at [311, 451] on label "Yes" at bounding box center [308, 461] width 23 height 20
click at [291, 455] on input "Yes" at bounding box center [285, 460] width 11 height 11
radio input "true"
click at [308, 471] on label "No" at bounding box center [306, 481] width 19 height 20
click at [291, 476] on input "No" at bounding box center [285, 481] width 11 height 11
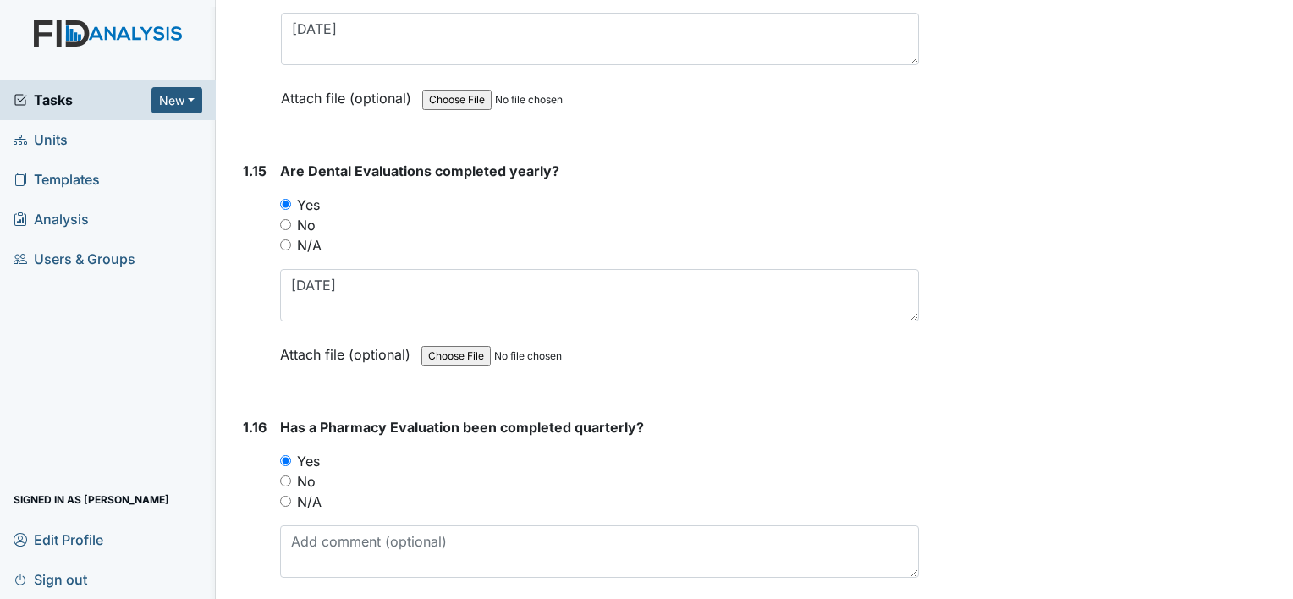
radio input "true"
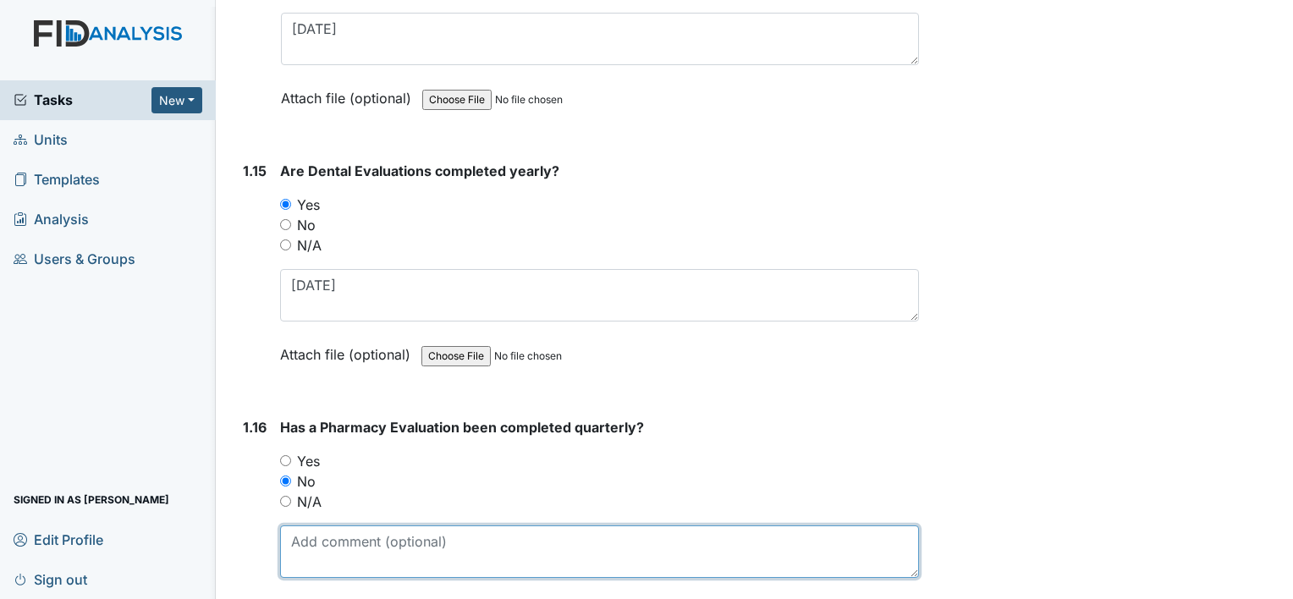
click at [342, 526] on textarea at bounding box center [599, 552] width 639 height 52
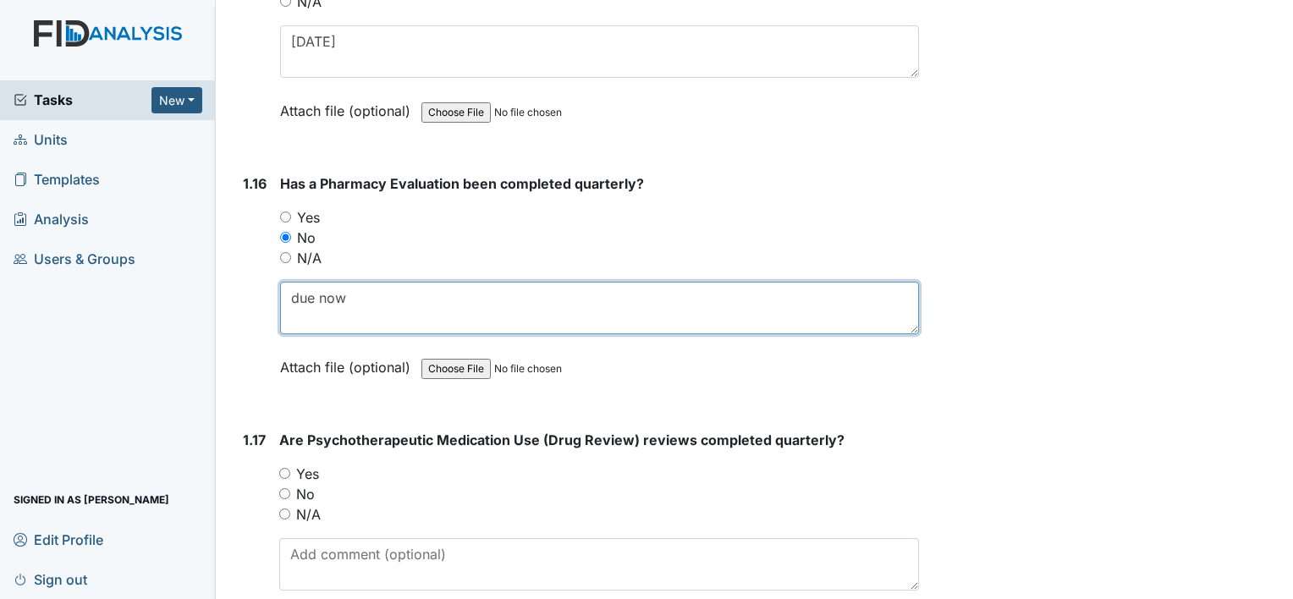
scroll to position [3978, 0]
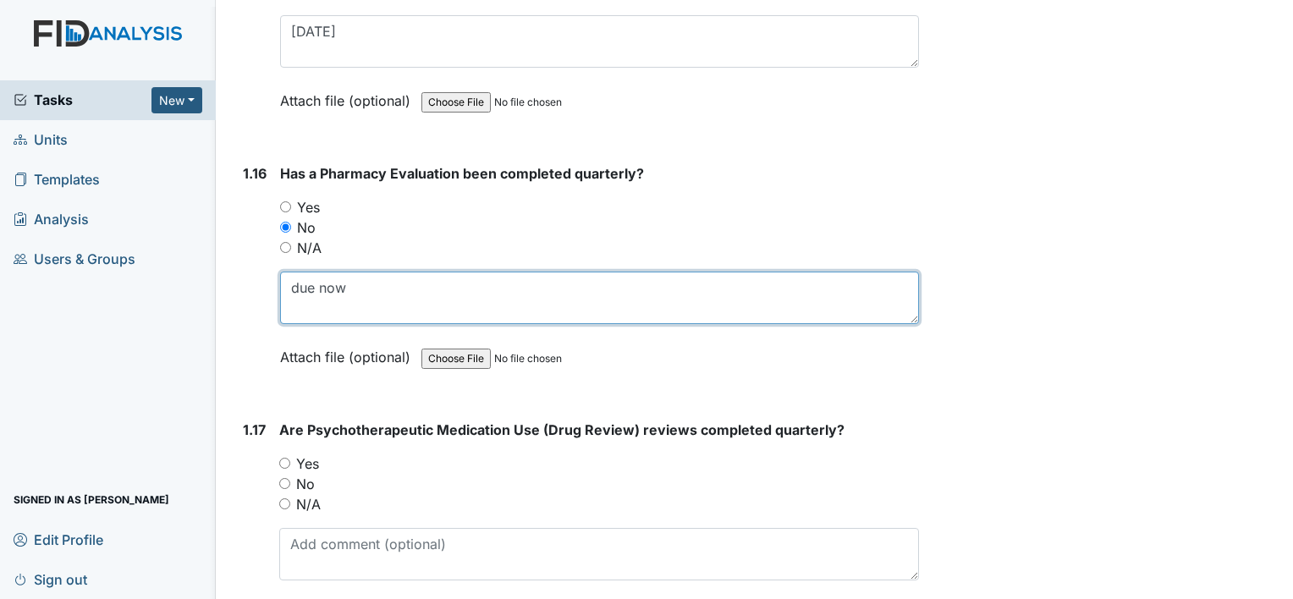
type textarea "due now"
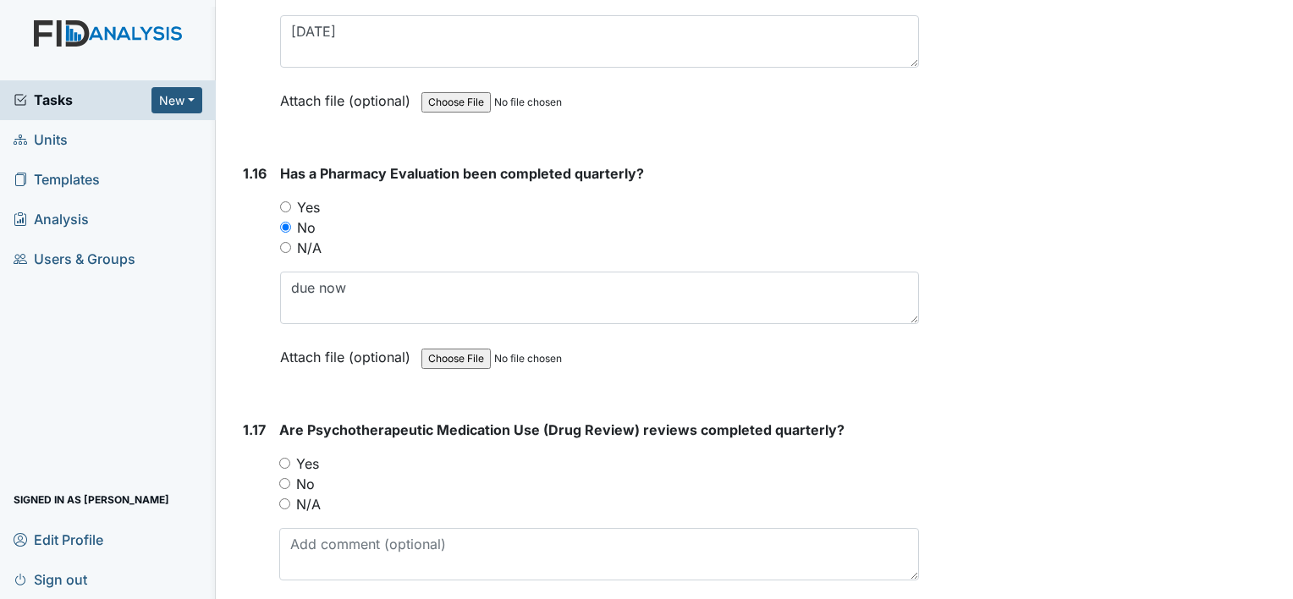
click at [312, 454] on label "Yes" at bounding box center [307, 464] width 23 height 20
click at [290, 458] on input "Yes" at bounding box center [284, 463] width 11 height 11
radio input "true"
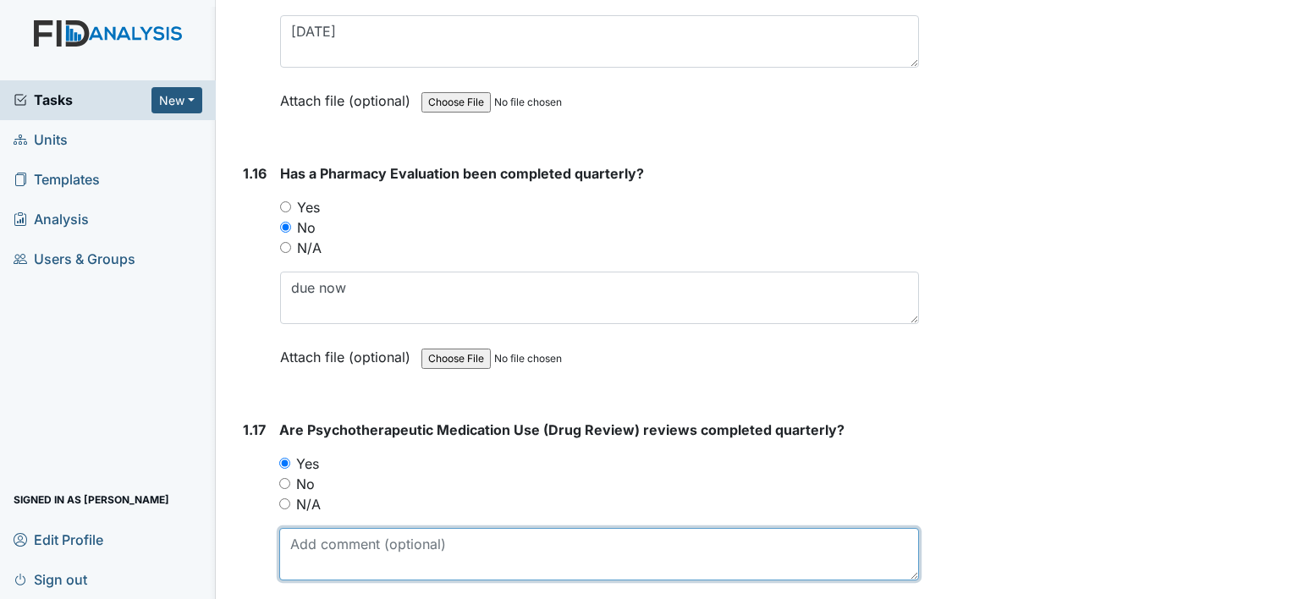
click at [334, 528] on textarea at bounding box center [599, 554] width 640 height 52
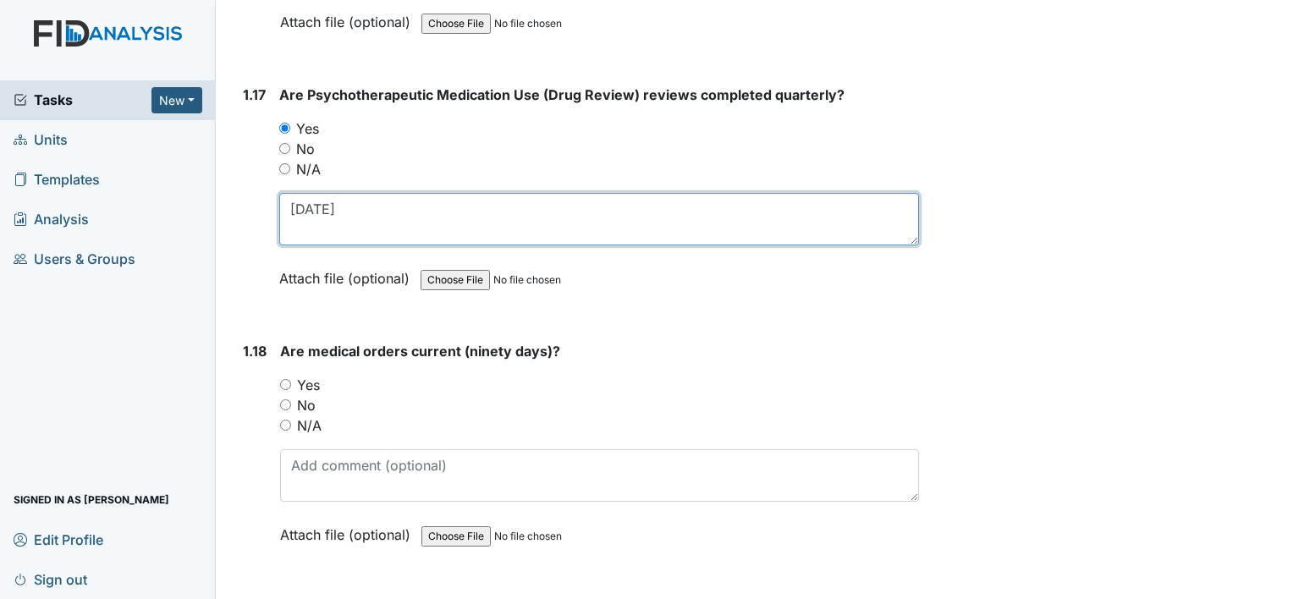
scroll to position [4317, 0]
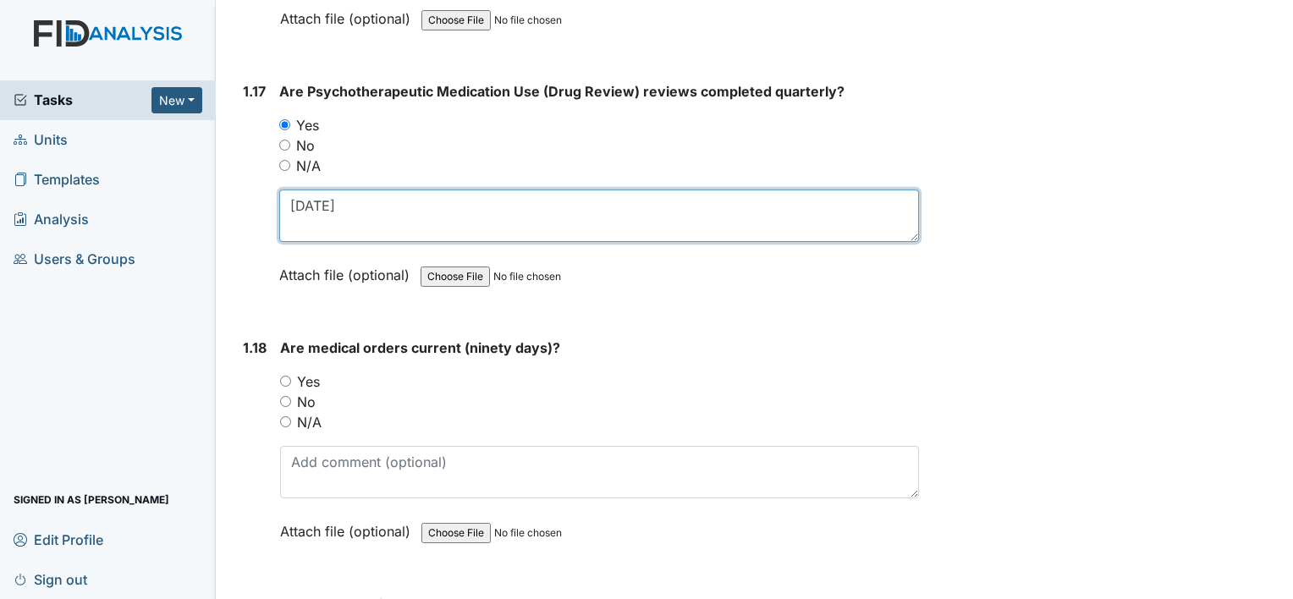
type textarea "7-17-25"
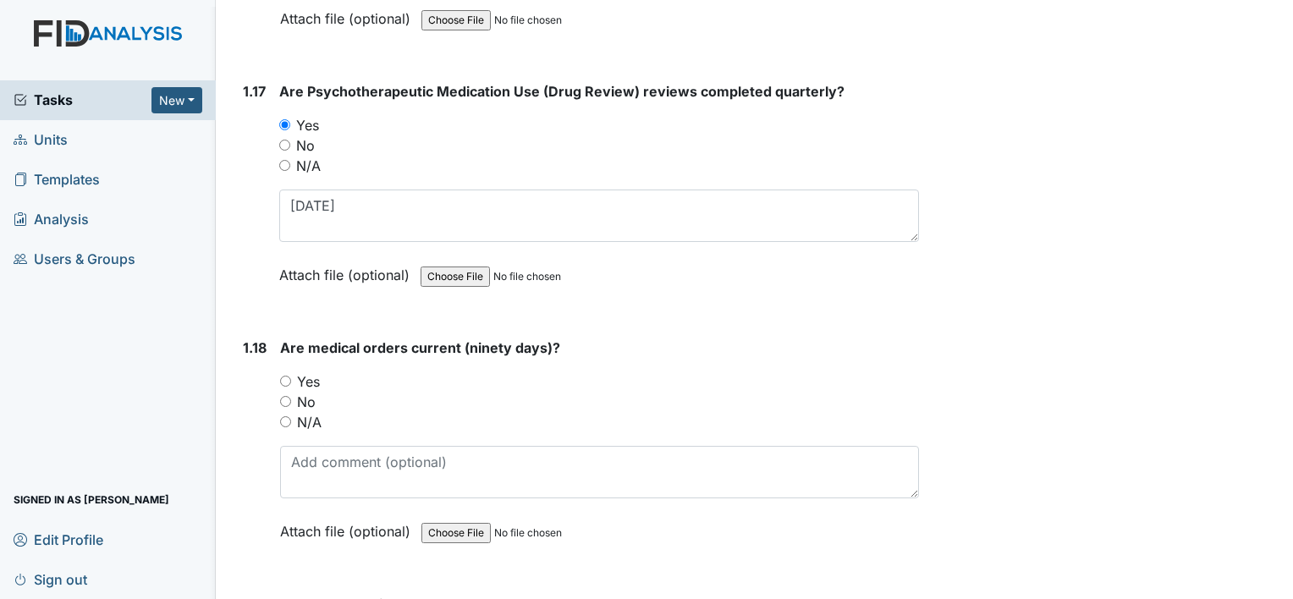
click at [310, 372] on label "Yes" at bounding box center [308, 382] width 23 height 20
click at [291, 376] on input "Yes" at bounding box center [285, 381] width 11 height 11
radio input "true"
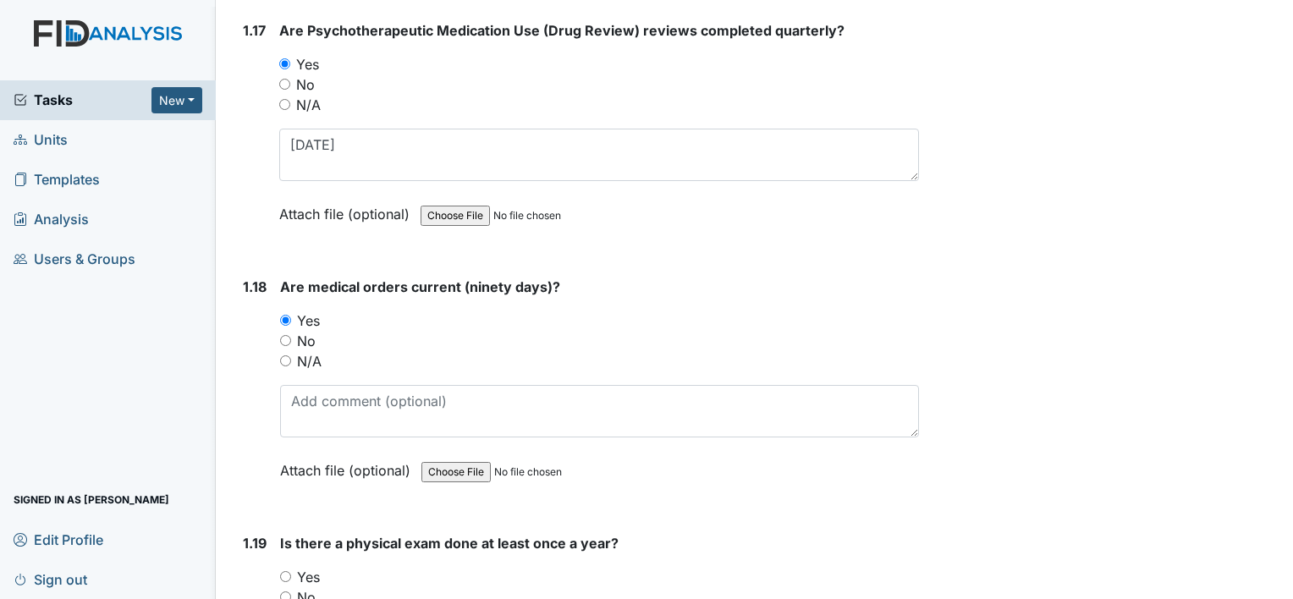
scroll to position [4486, 0]
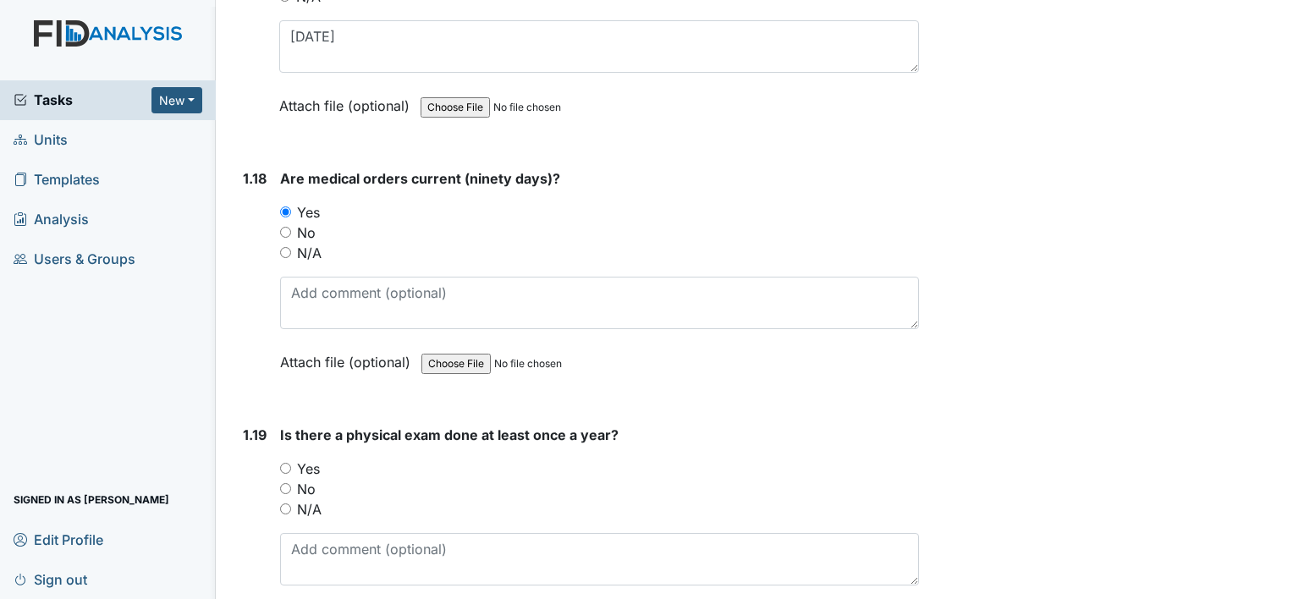
click at [318, 459] on label "Yes" at bounding box center [308, 469] width 23 height 20
click at [291, 463] on input "Yes" at bounding box center [285, 468] width 11 height 11
radio input "true"
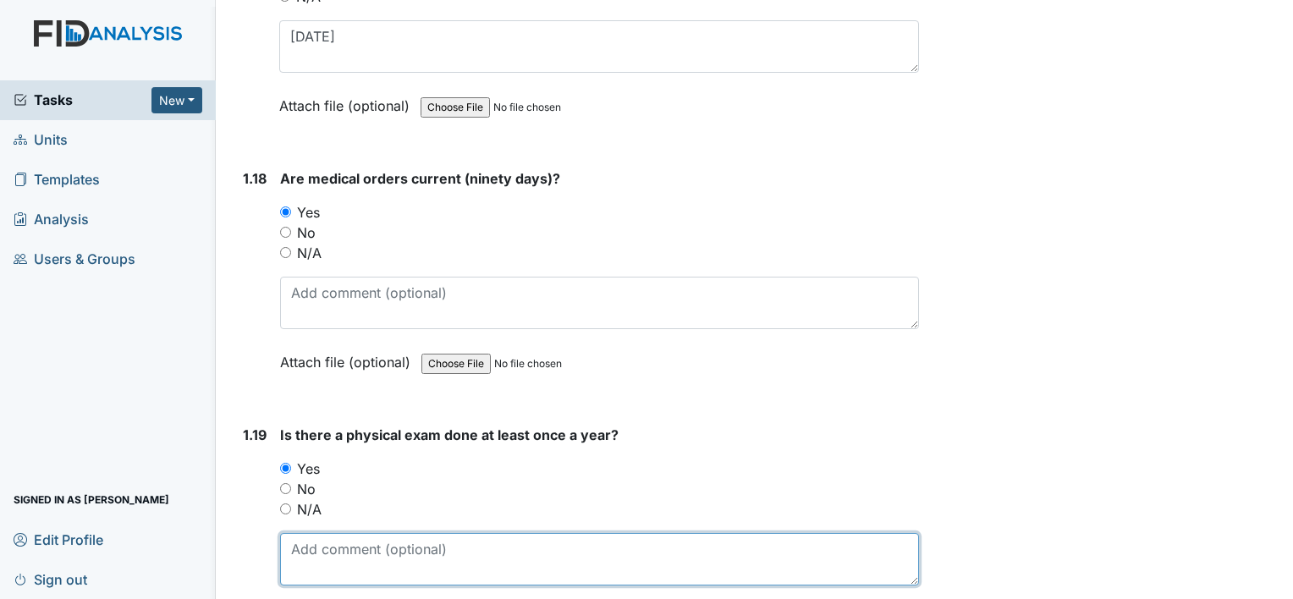
click at [321, 548] on textarea at bounding box center [599, 559] width 639 height 52
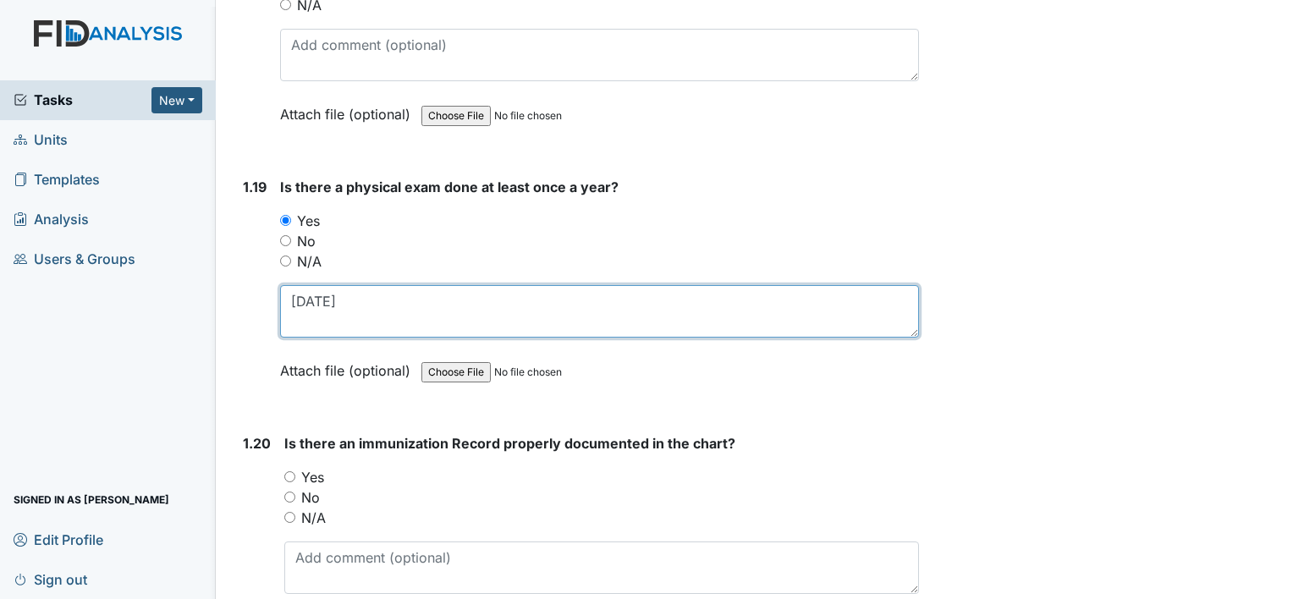
scroll to position [4740, 0]
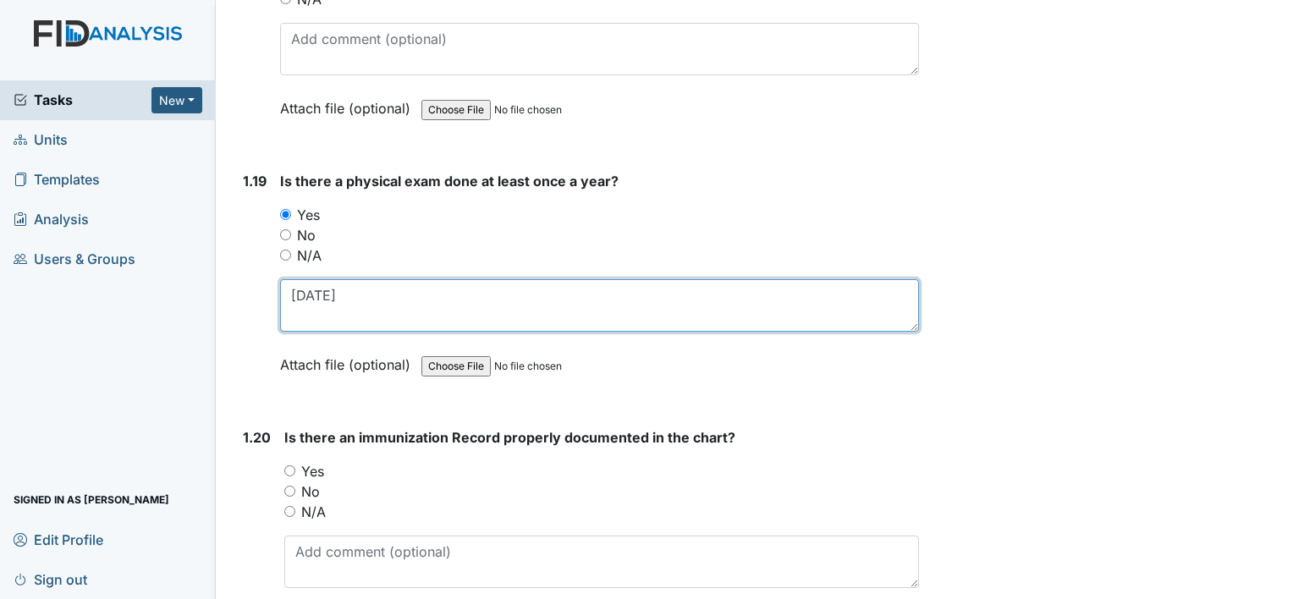
type textarea "6-3-2025"
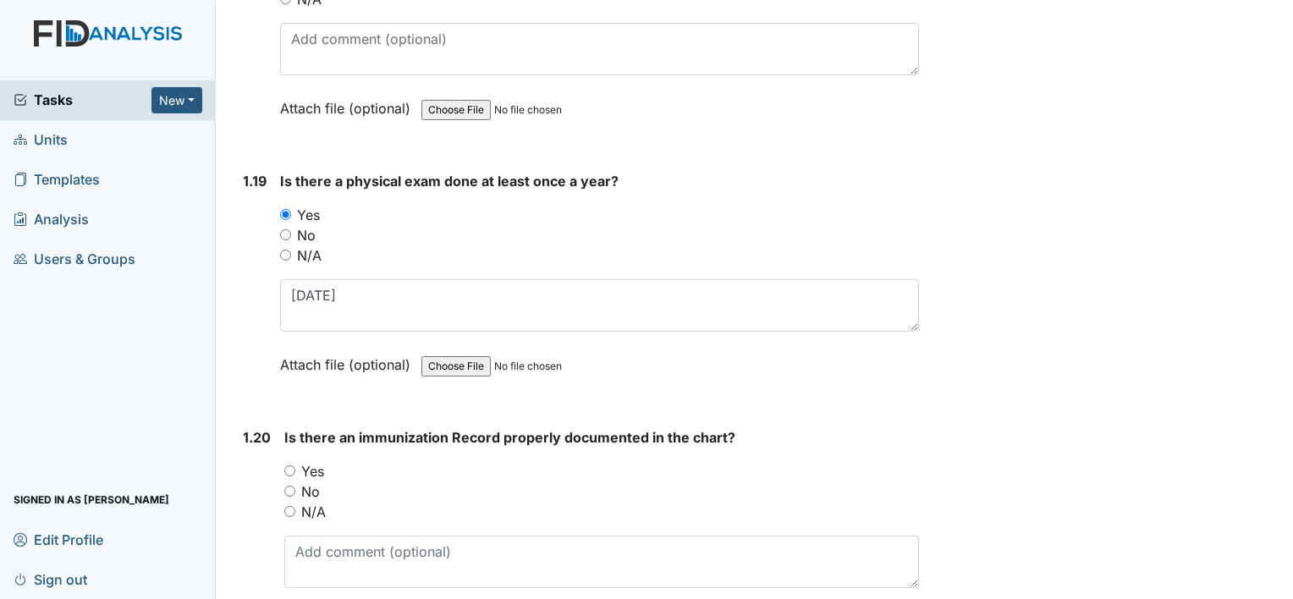
click at [316, 461] on label "Yes" at bounding box center [312, 471] width 23 height 20
click at [295, 466] on input "Yes" at bounding box center [289, 471] width 11 height 11
radio input "true"
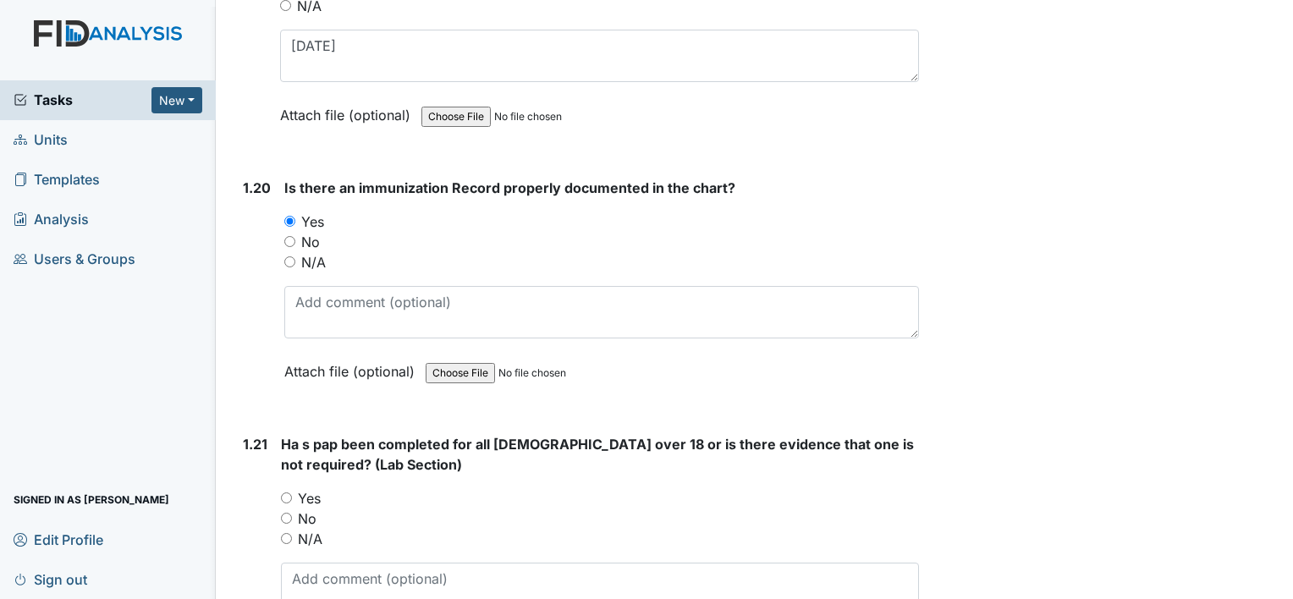
scroll to position [4994, 0]
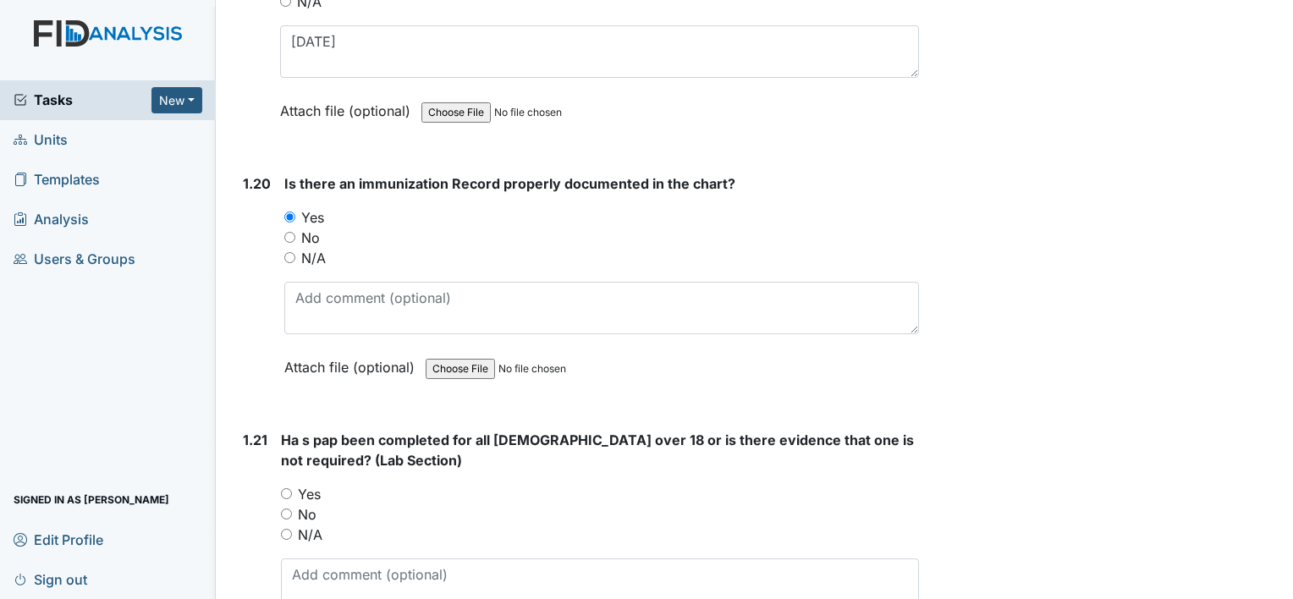
click at [315, 484] on label "Yes" at bounding box center [309, 494] width 23 height 20
click at [292, 488] on input "Yes" at bounding box center [286, 493] width 11 height 11
radio input "true"
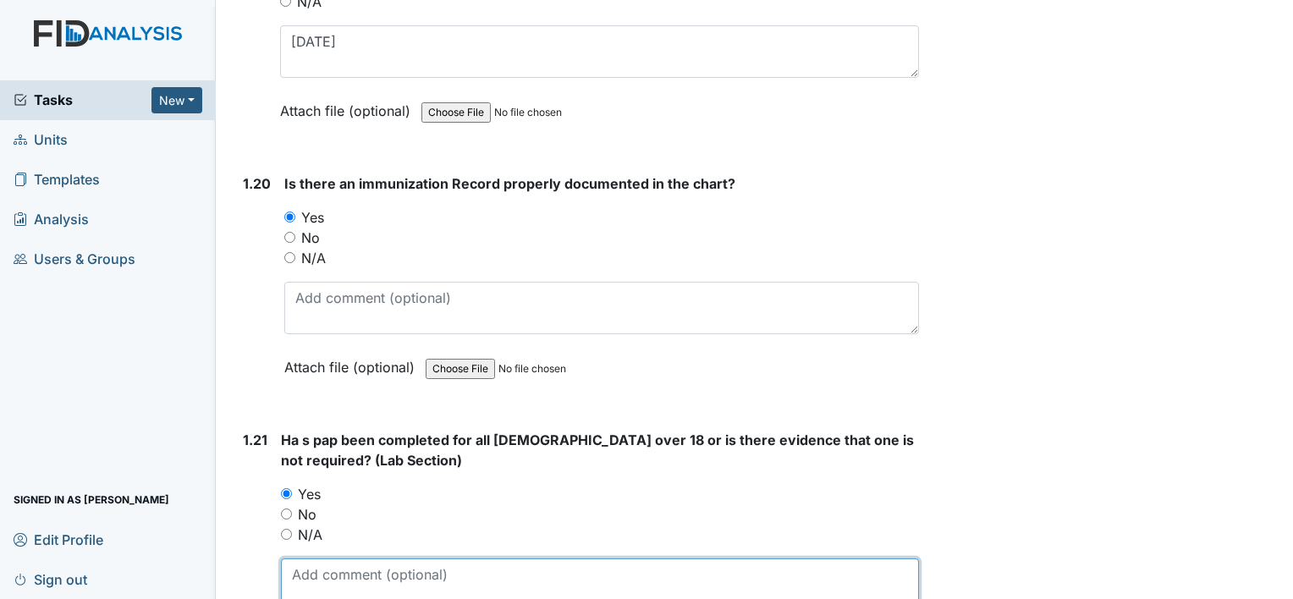
click at [367, 559] on textarea at bounding box center [600, 585] width 638 height 52
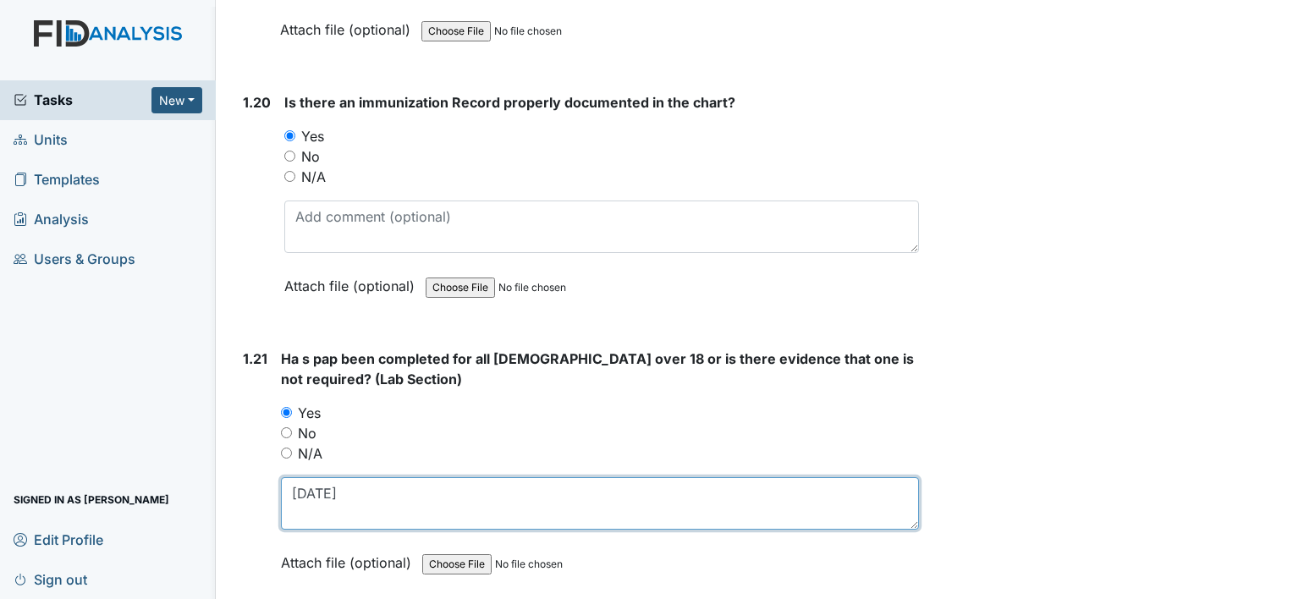
scroll to position [5248, 0]
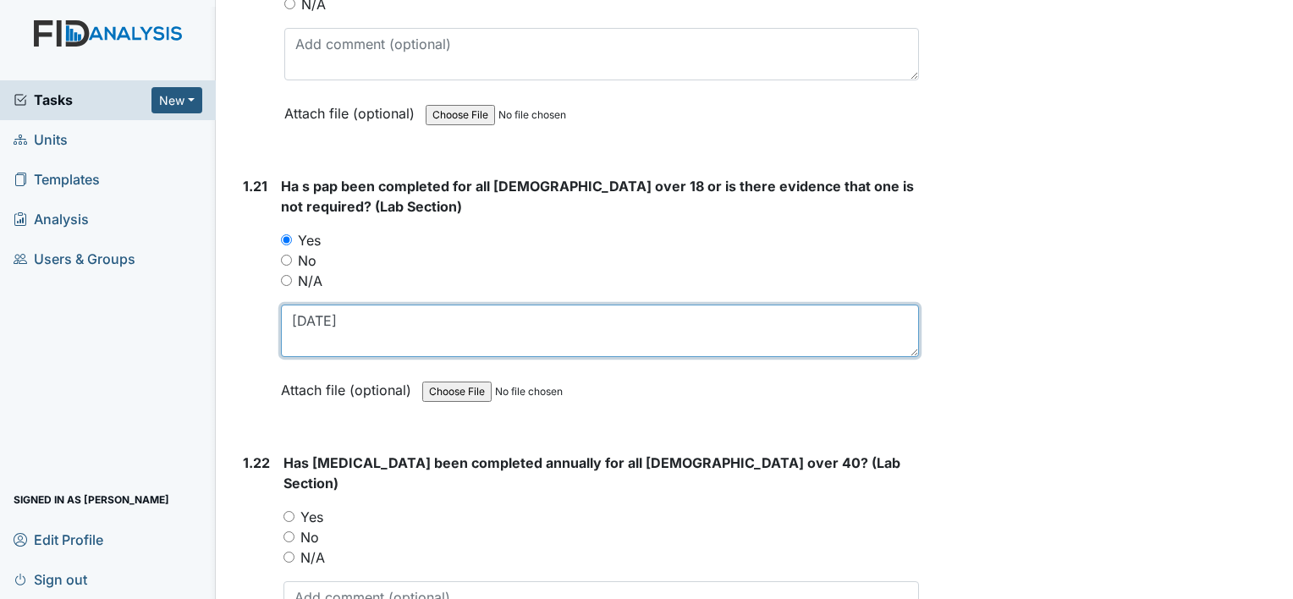
type textarea "11-4-2024"
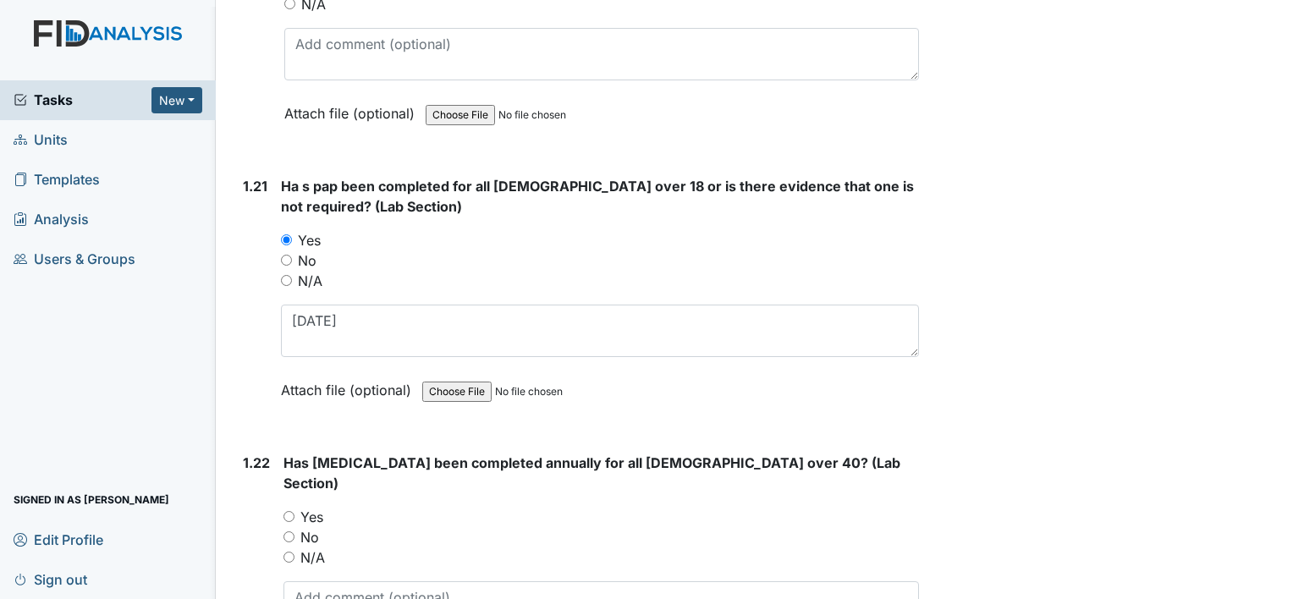
drag, startPoint x: 316, startPoint y: 456, endPoint x: 317, endPoint y: 485, distance: 28.8
click at [316, 507] on label "Yes" at bounding box center [311, 517] width 23 height 20
click at [295, 511] on input "Yes" at bounding box center [289, 516] width 11 height 11
radio input "true"
click at [337, 582] on textarea at bounding box center [602, 608] width 636 height 52
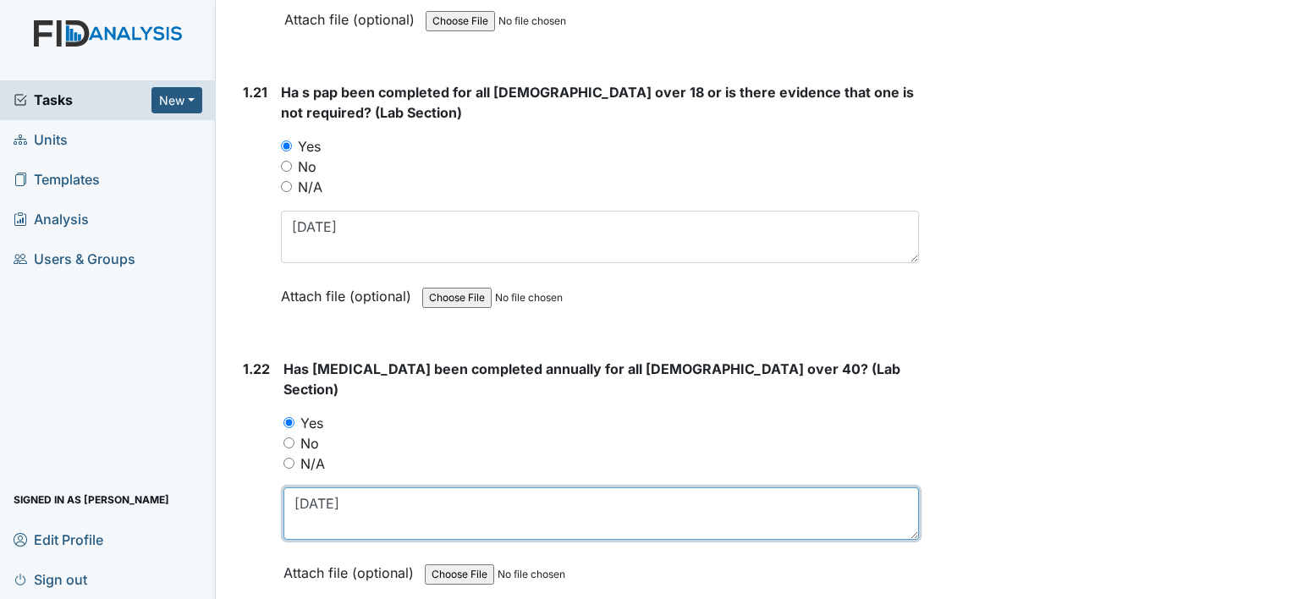
scroll to position [5502, 0]
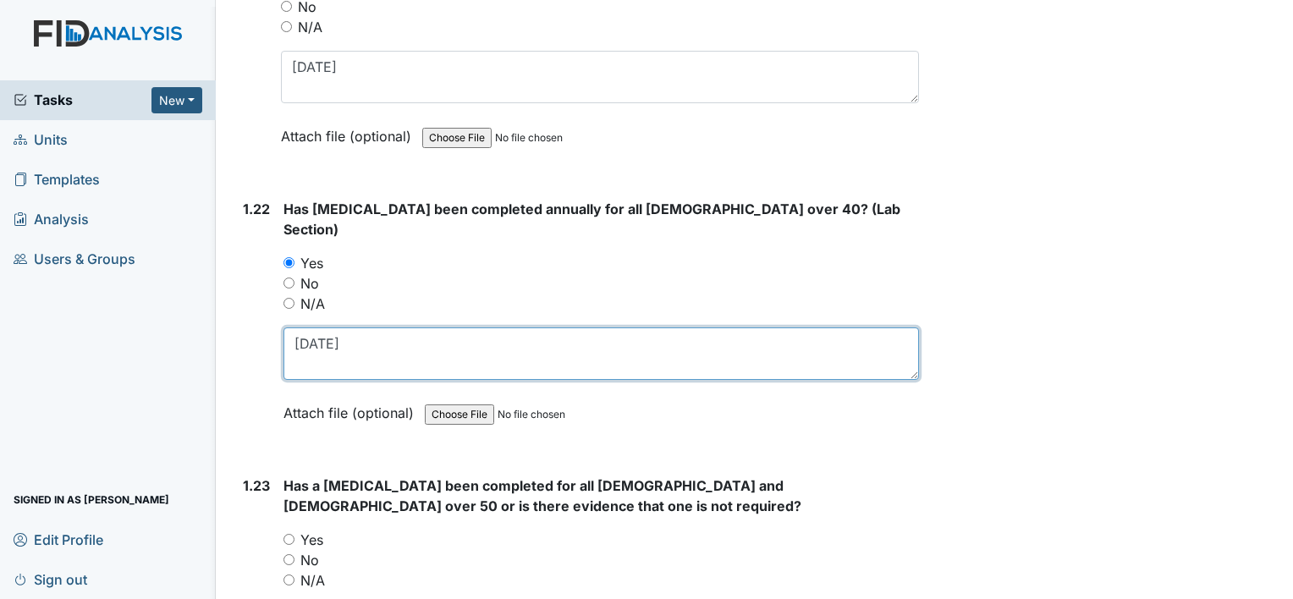
type textarea "1-23-23"
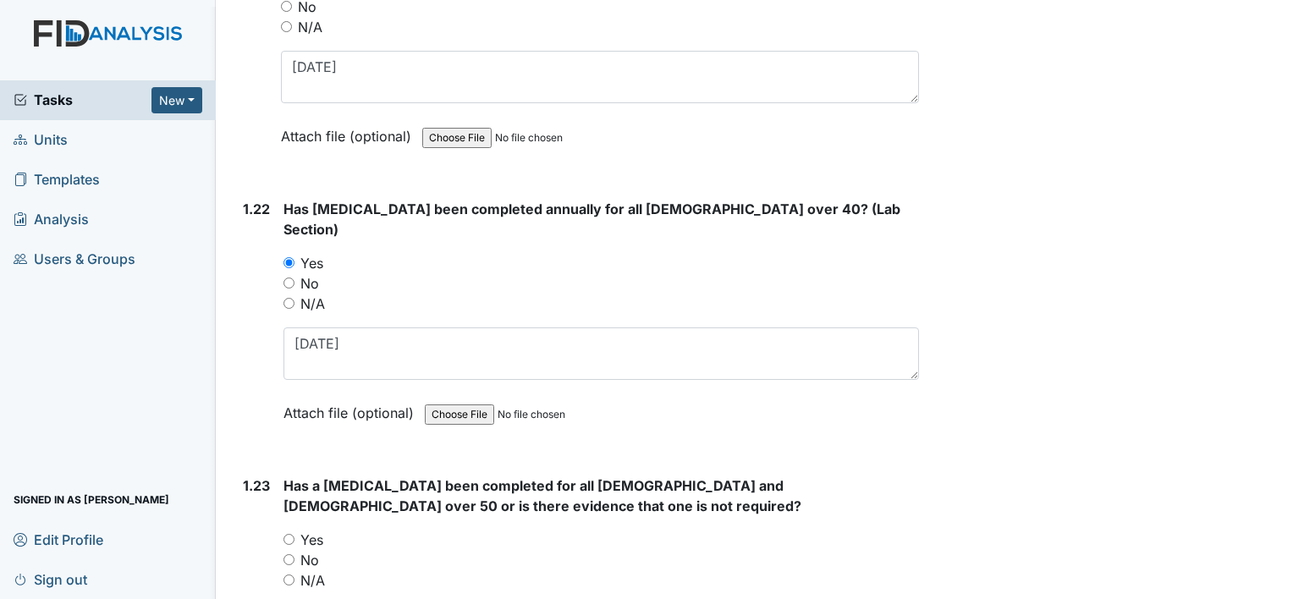
click at [311, 571] on label "N/A" at bounding box center [312, 581] width 25 height 20
click at [295, 575] on input "N/A" at bounding box center [289, 580] width 11 height 11
radio input "true"
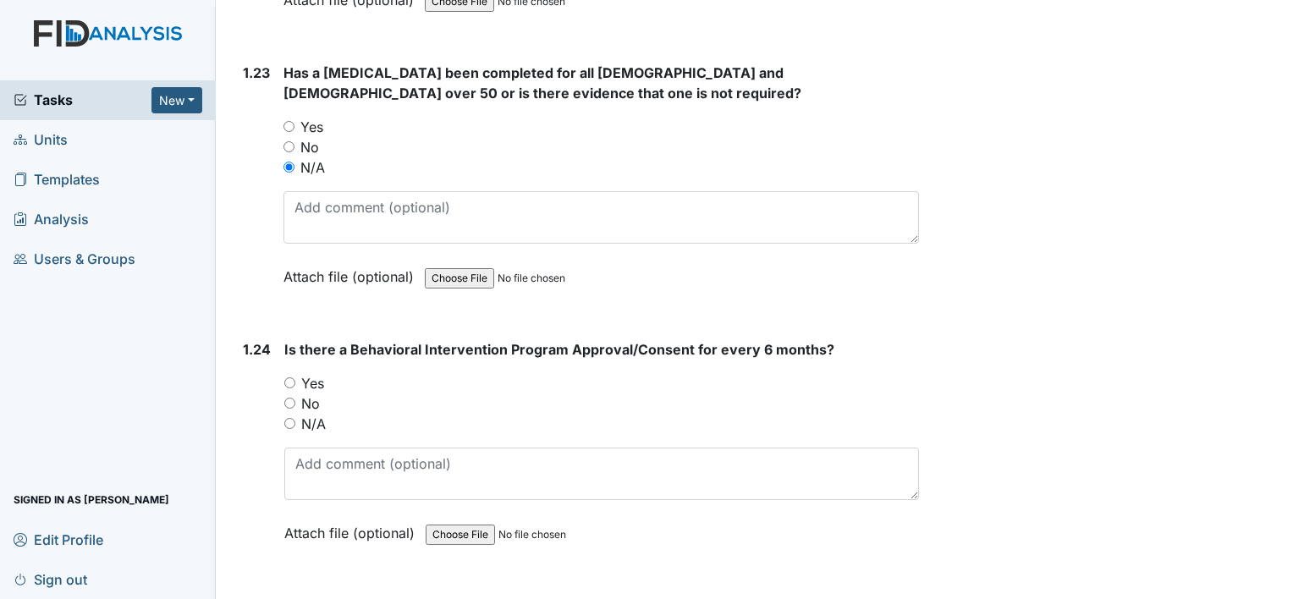
scroll to position [5925, 0]
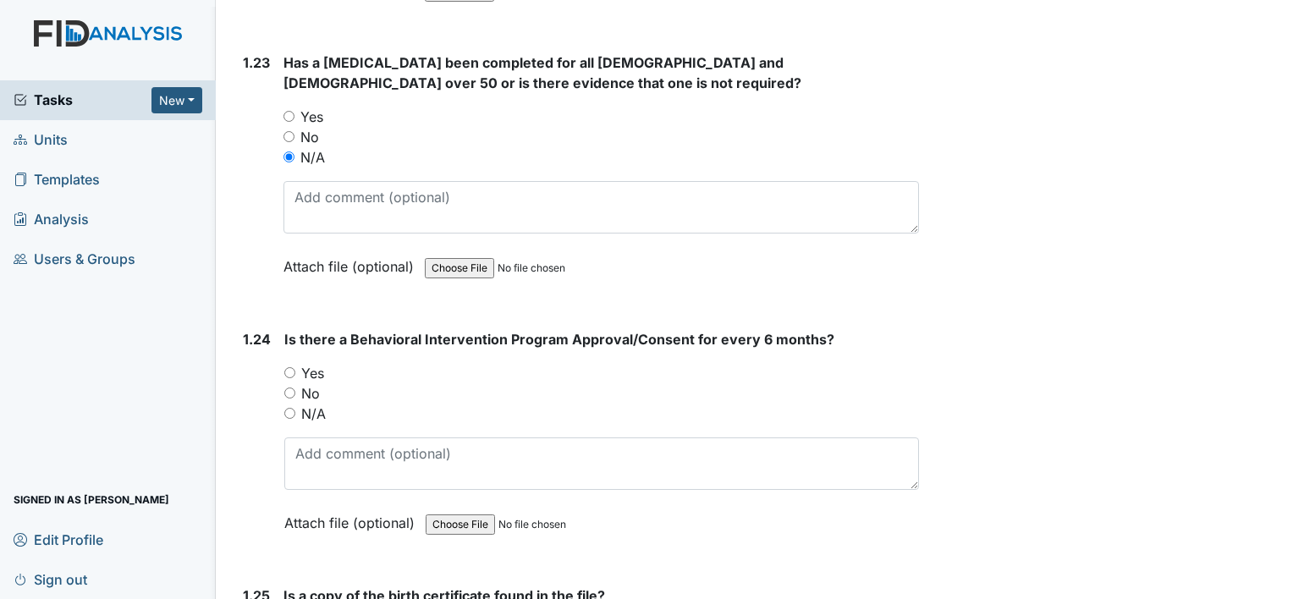
click at [308, 383] on label "No" at bounding box center [310, 393] width 19 height 20
click at [295, 388] on input "No" at bounding box center [289, 393] width 11 height 11
radio input "true"
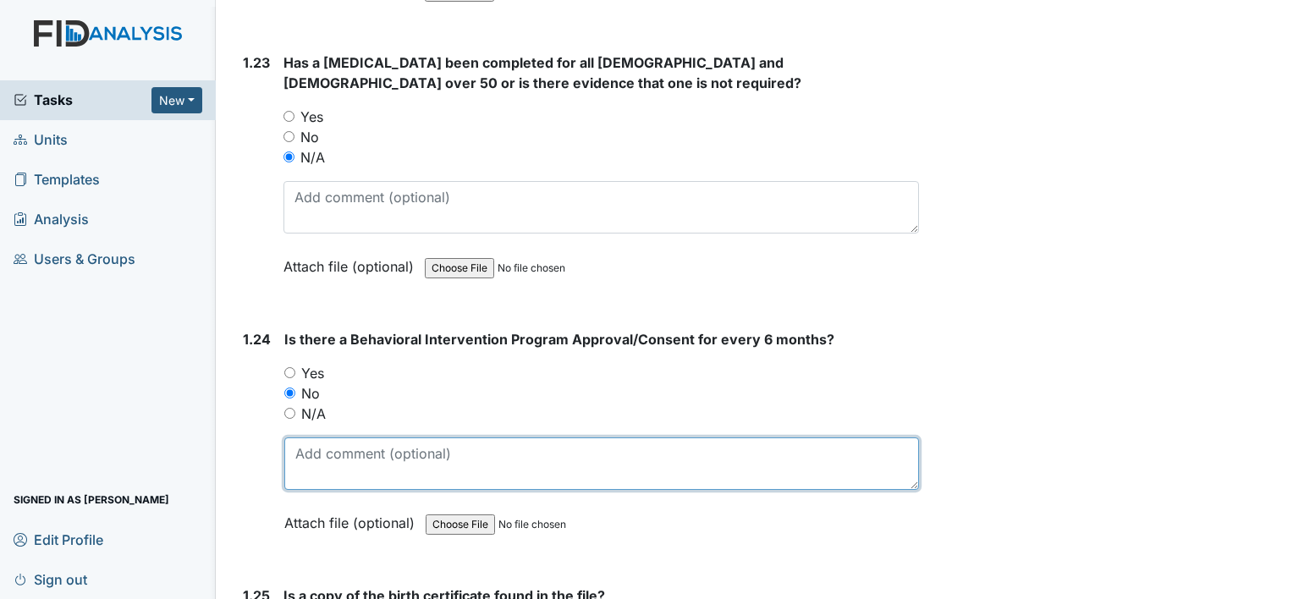
click at [333, 438] on textarea at bounding box center [601, 464] width 635 height 52
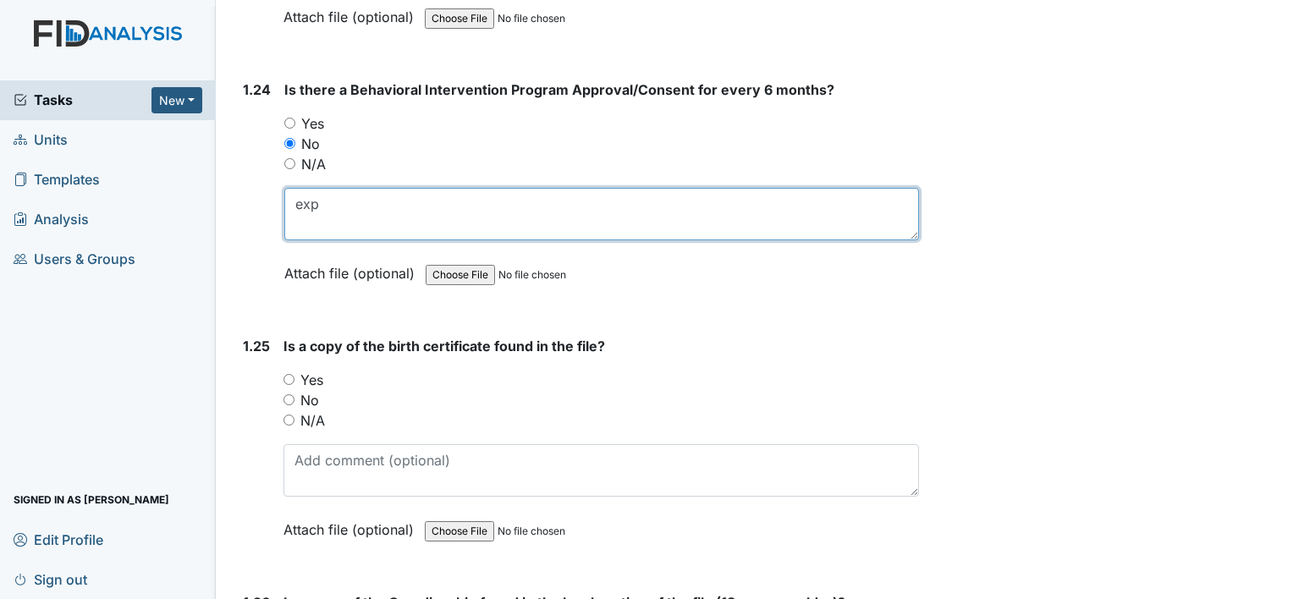
scroll to position [6179, 0]
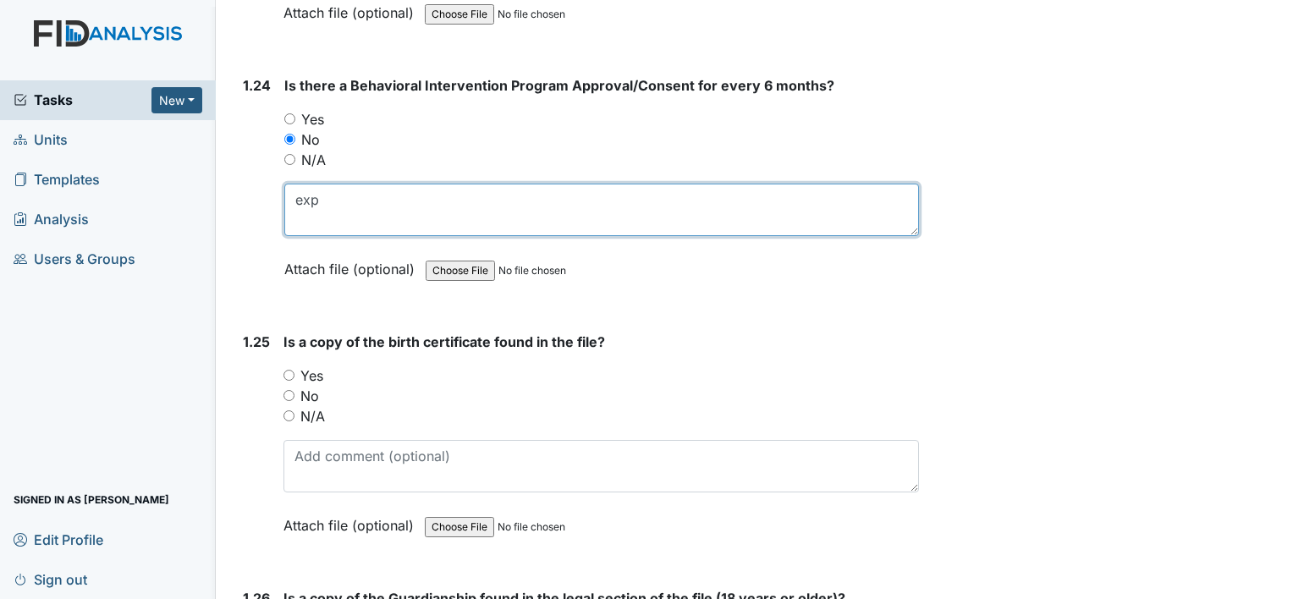
type textarea "exp"
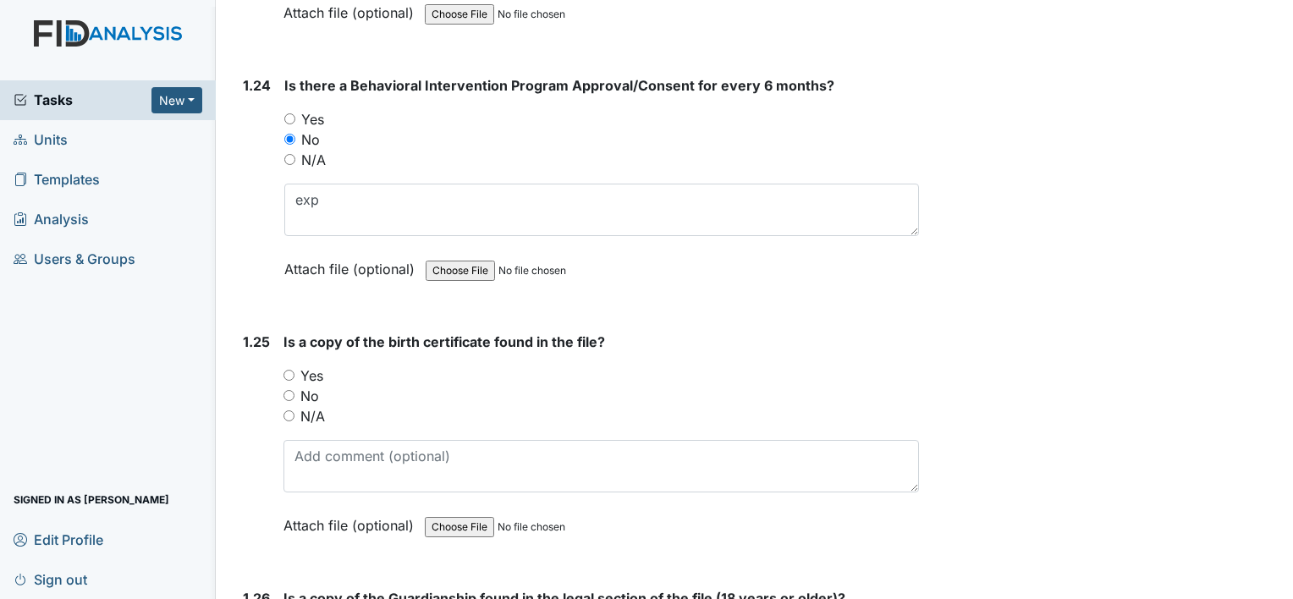
click at [307, 386] on label "No" at bounding box center [309, 396] width 19 height 20
click at [295, 390] on input "No" at bounding box center [289, 395] width 11 height 11
radio input "true"
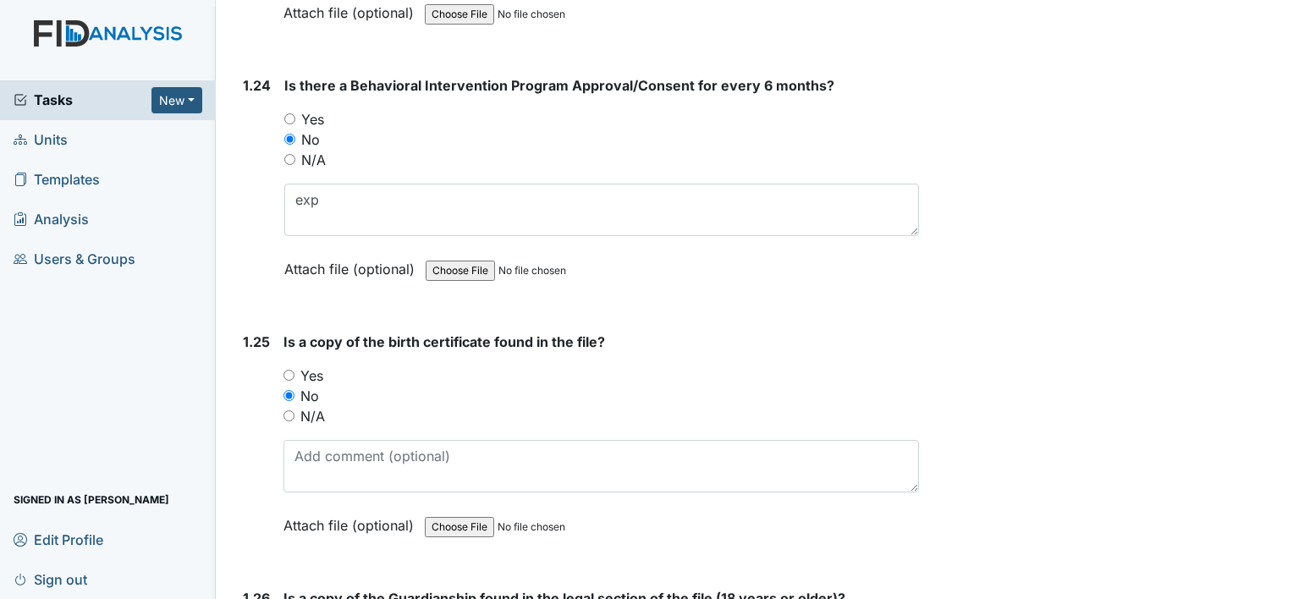
radio input "true"
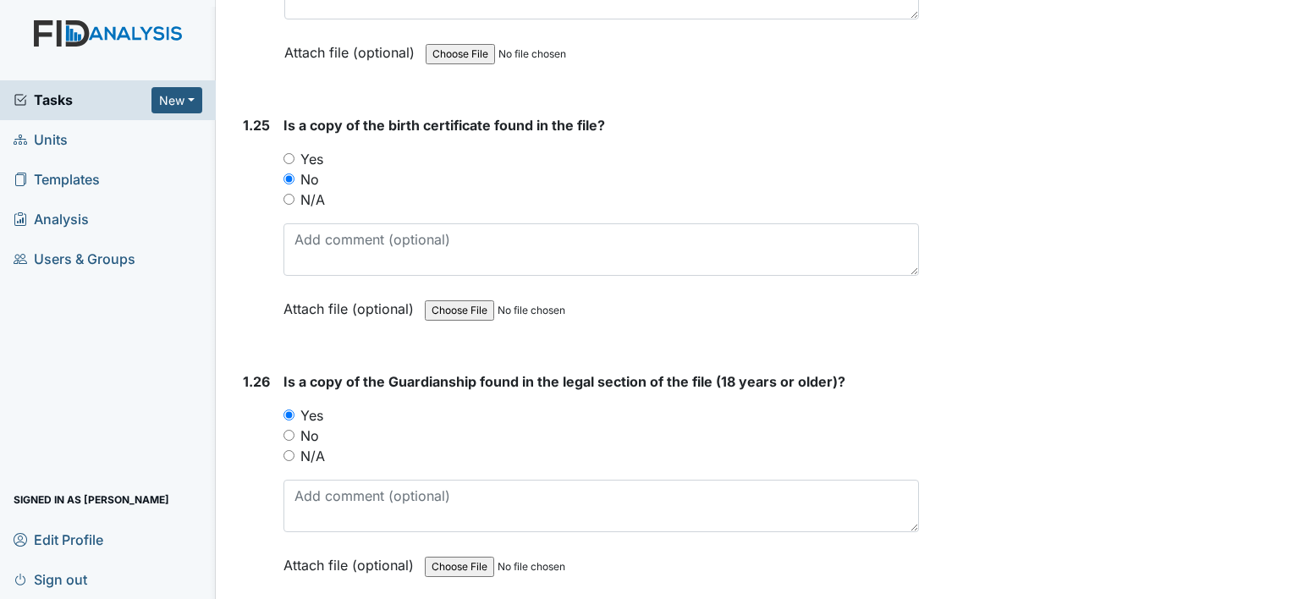
scroll to position [6433, 0]
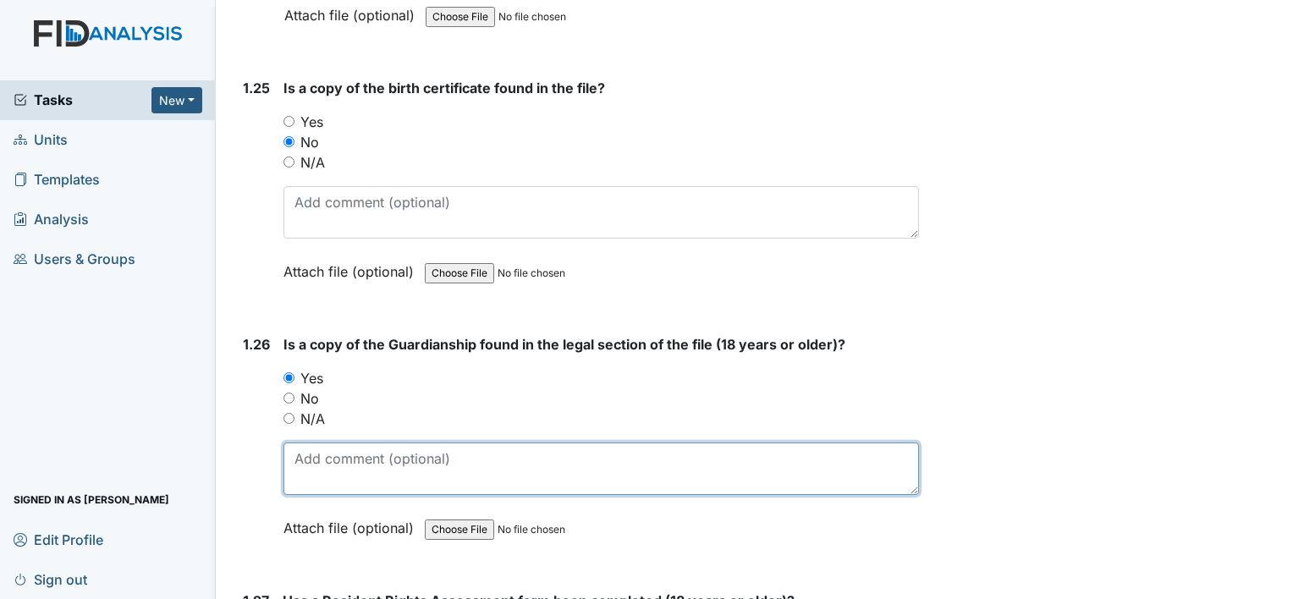
click at [350, 443] on textarea at bounding box center [602, 469] width 636 height 52
type textarea "0"
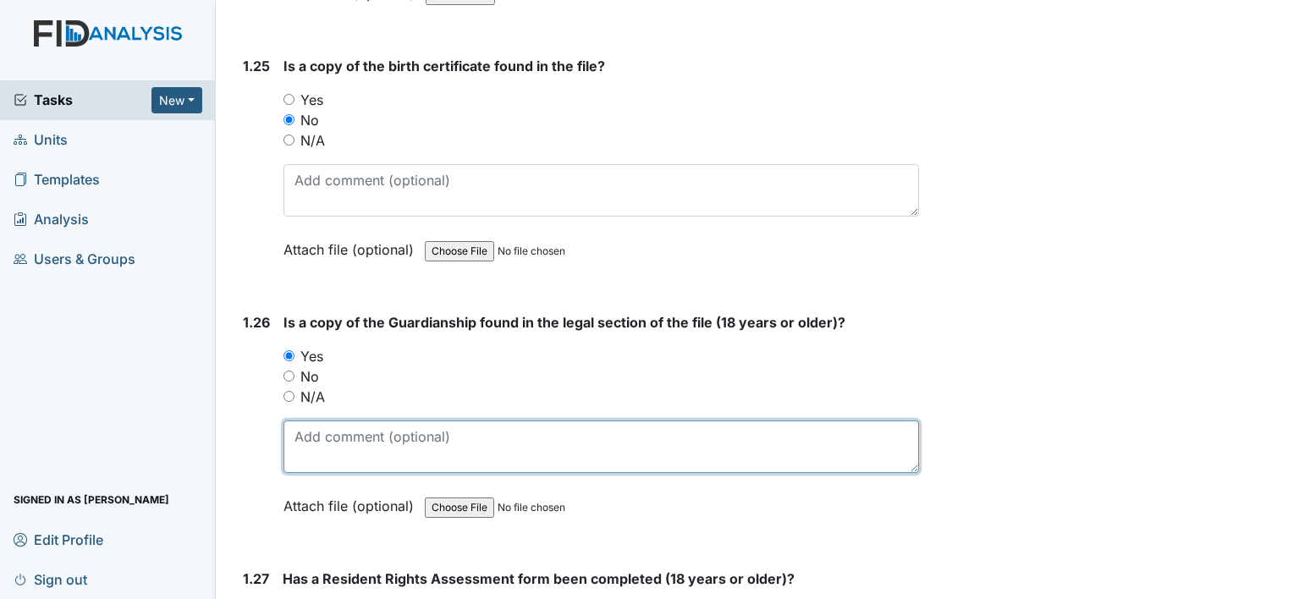
scroll to position [6518, 0]
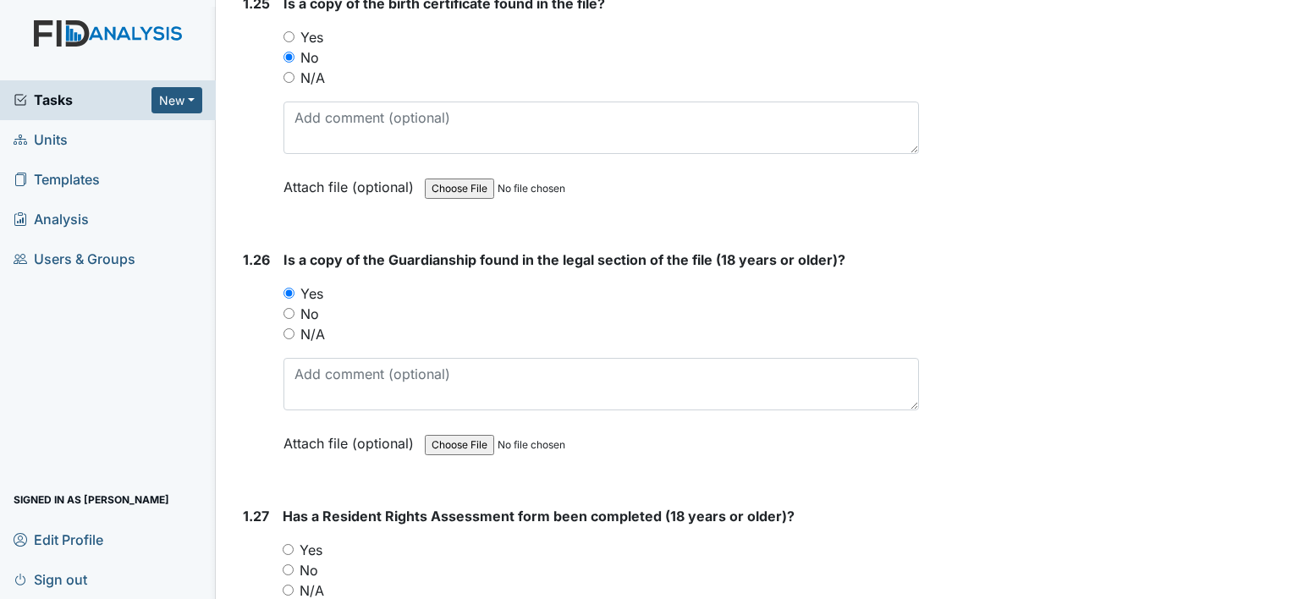
click at [318, 540] on label "Yes" at bounding box center [311, 550] width 23 height 20
click at [294, 544] on input "Yes" at bounding box center [288, 549] width 11 height 11
radio input "true"
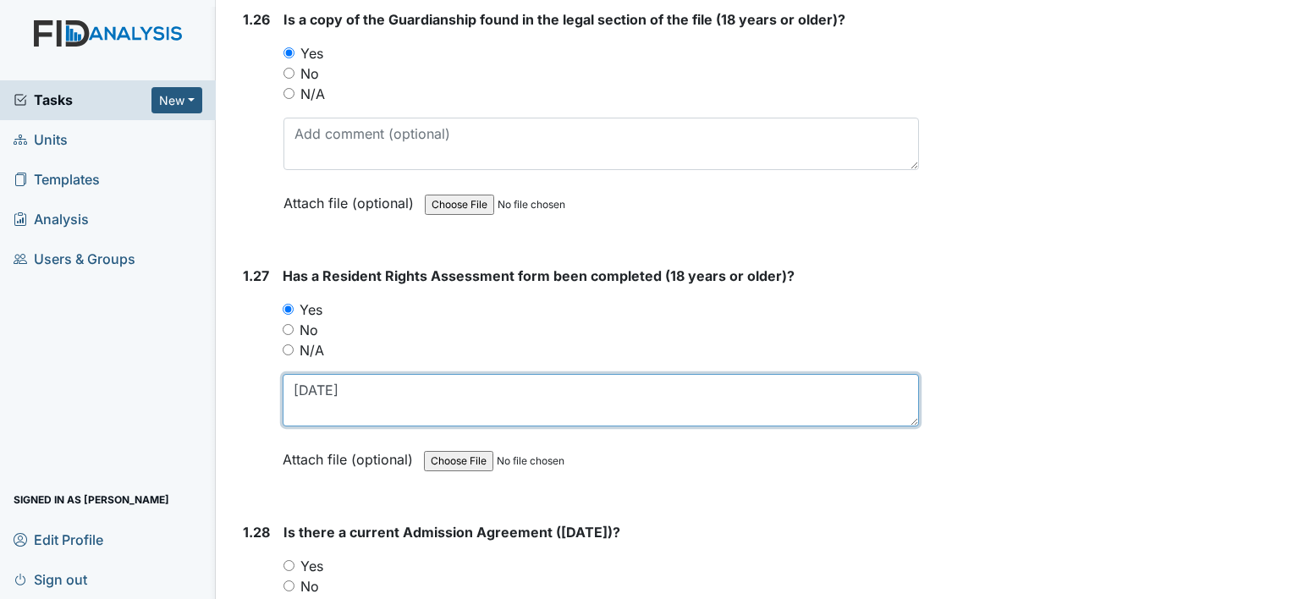
scroll to position [6772, 0]
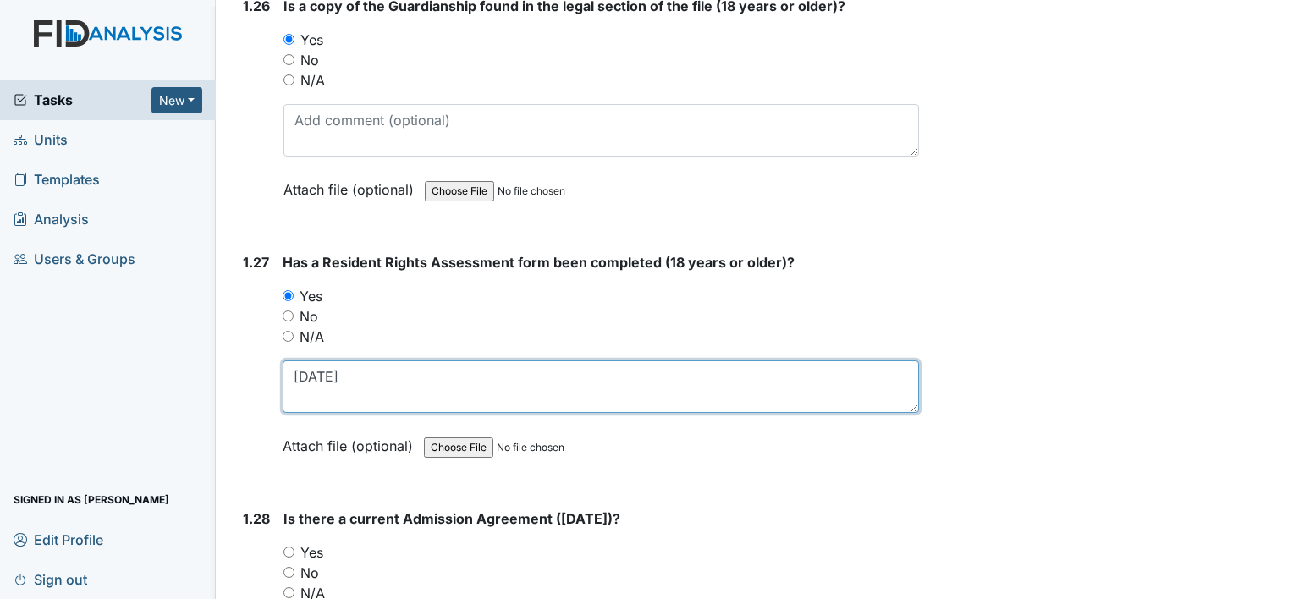
type textarea "10-12-2001"
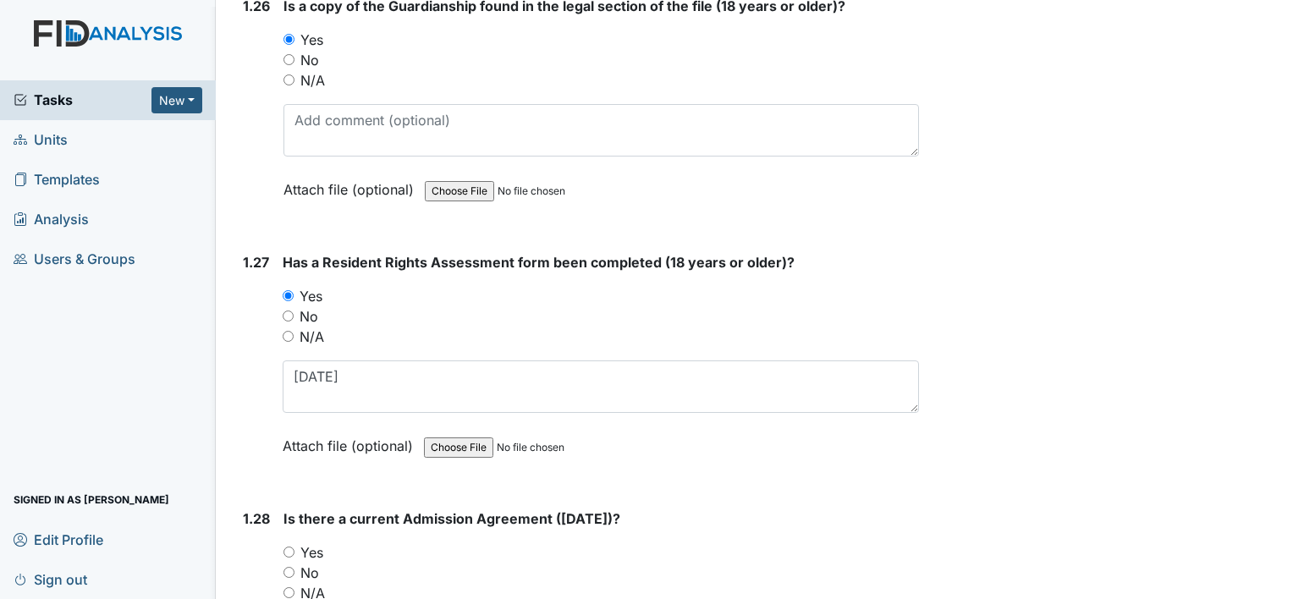
click at [319, 543] on label "Yes" at bounding box center [311, 553] width 23 height 20
click at [295, 547] on input "Yes" at bounding box center [289, 552] width 11 height 11
radio input "true"
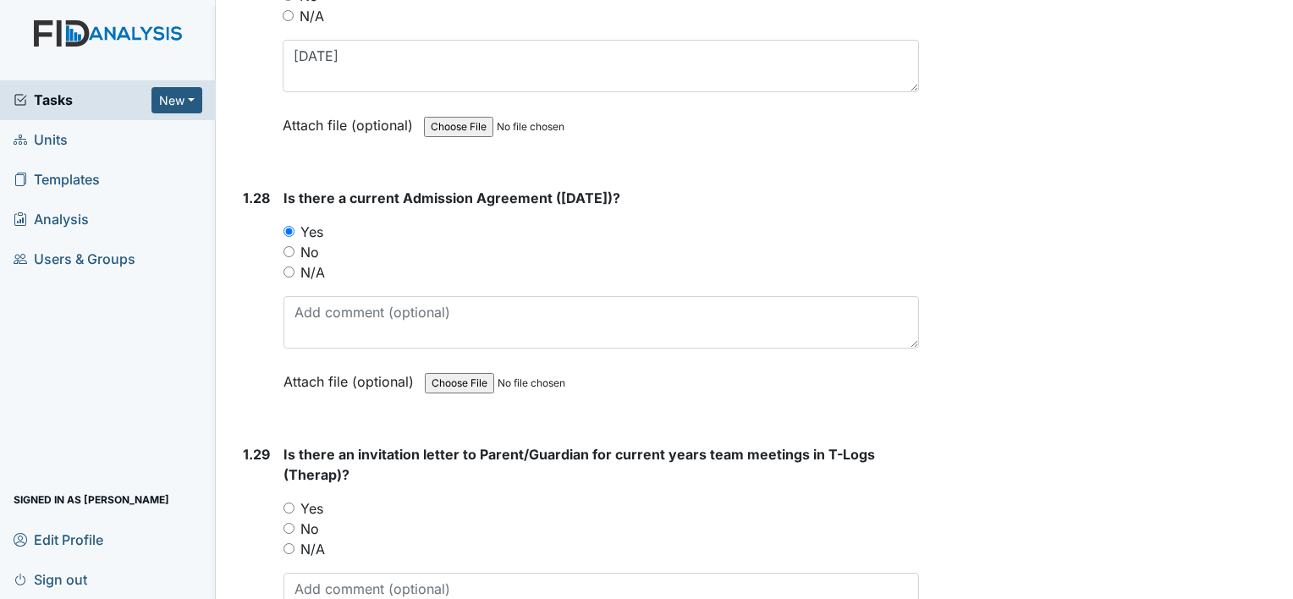
scroll to position [7110, 0]
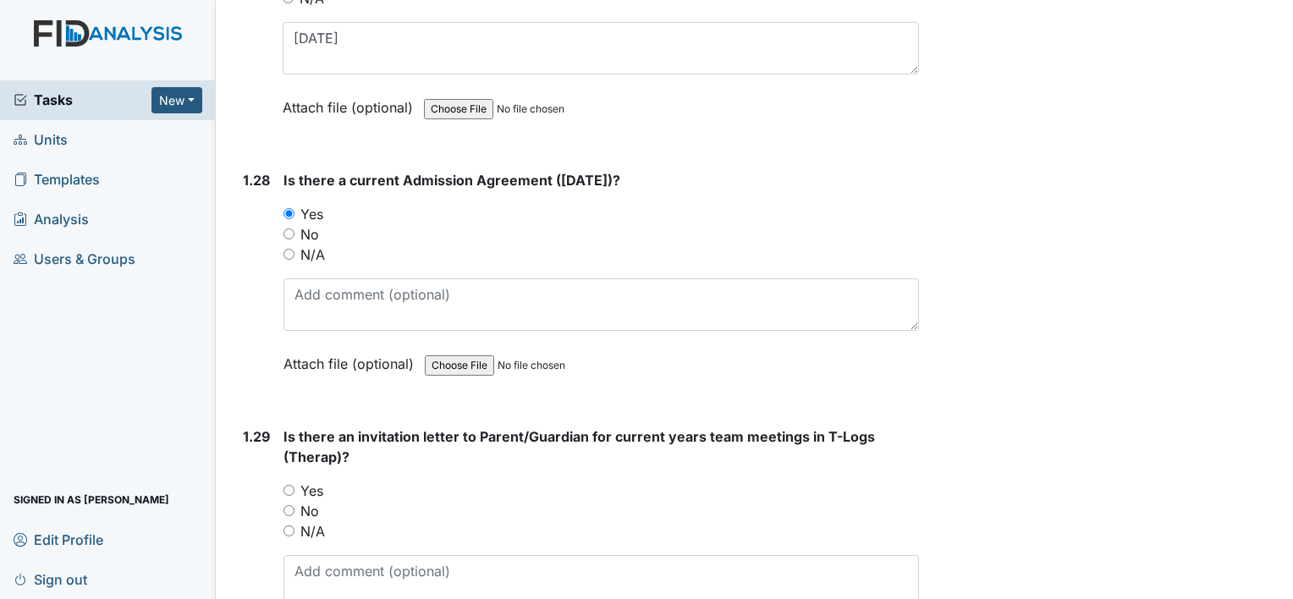
click at [311, 501] on label "No" at bounding box center [309, 511] width 19 height 20
click at [295, 505] on input "No" at bounding box center [289, 510] width 11 height 11
radio input "true"
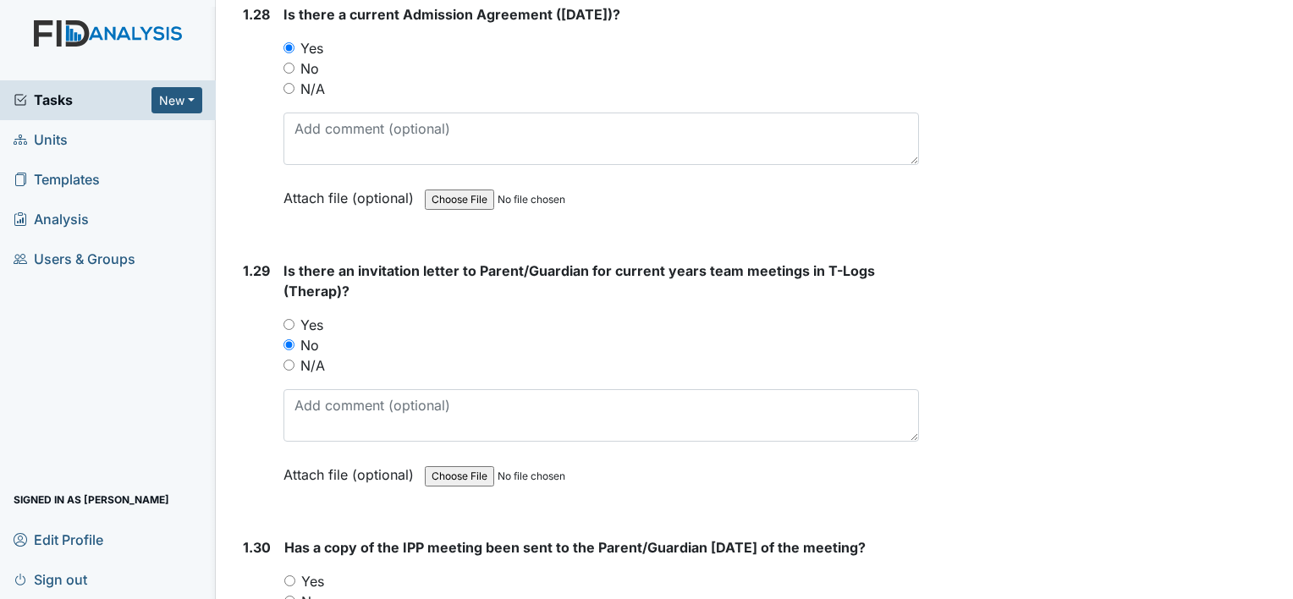
scroll to position [7449, 0]
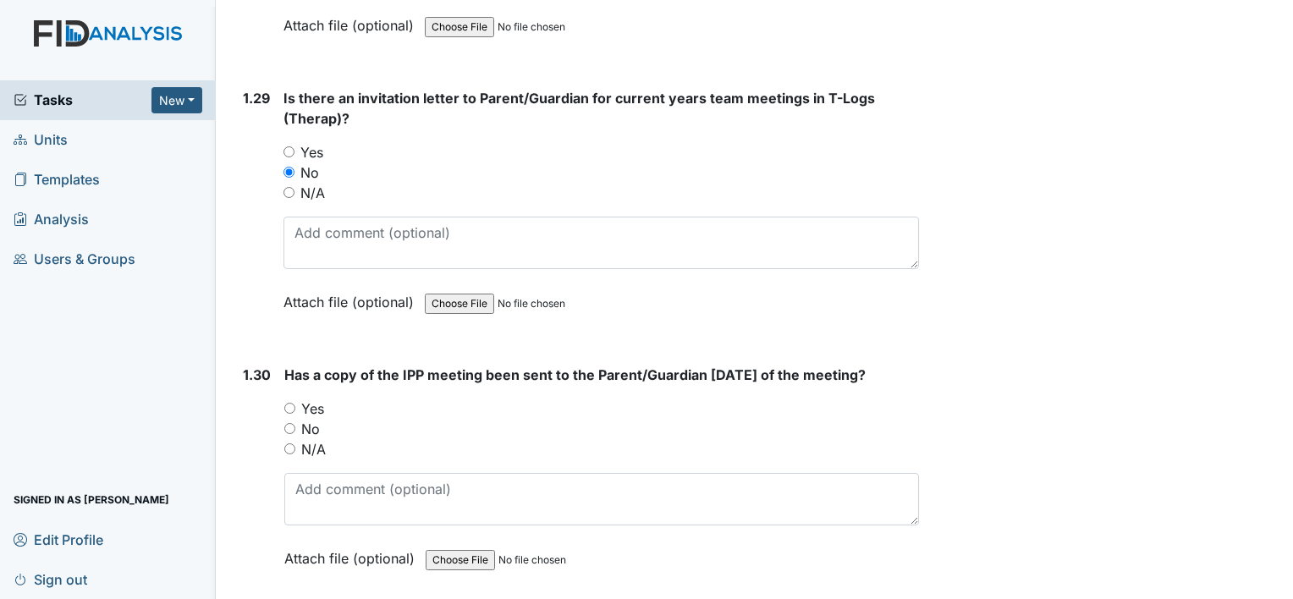
click at [321, 399] on label "Yes" at bounding box center [312, 409] width 23 height 20
click at [295, 403] on input "Yes" at bounding box center [289, 408] width 11 height 11
radio input "true"
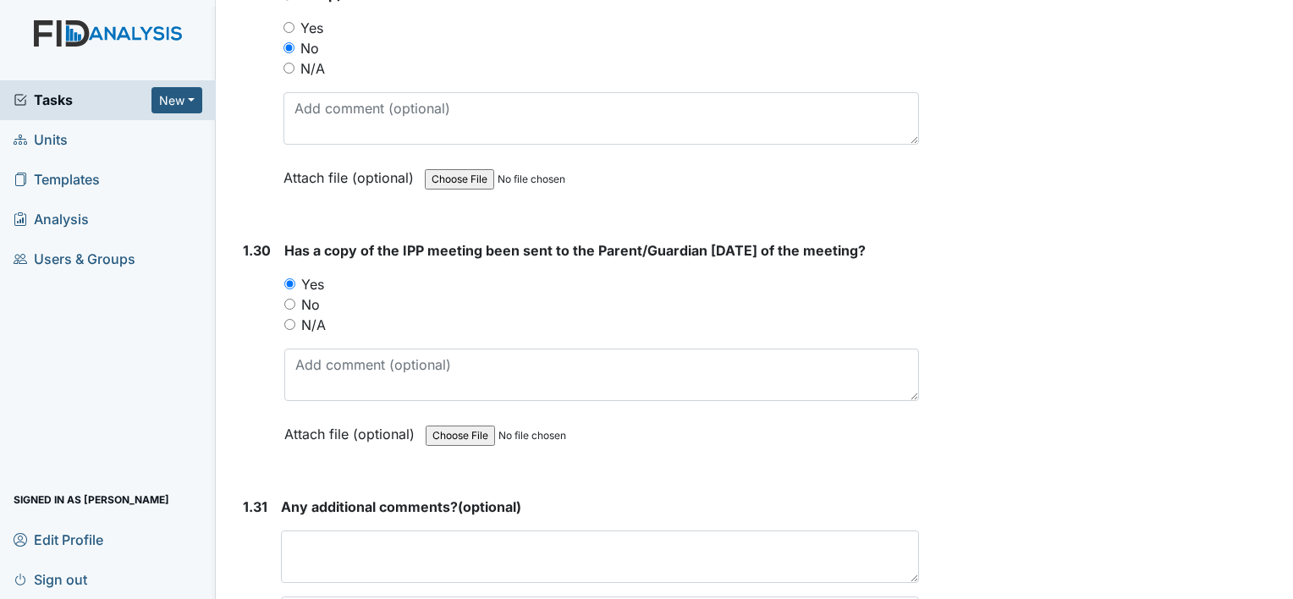
scroll to position [7696, 0]
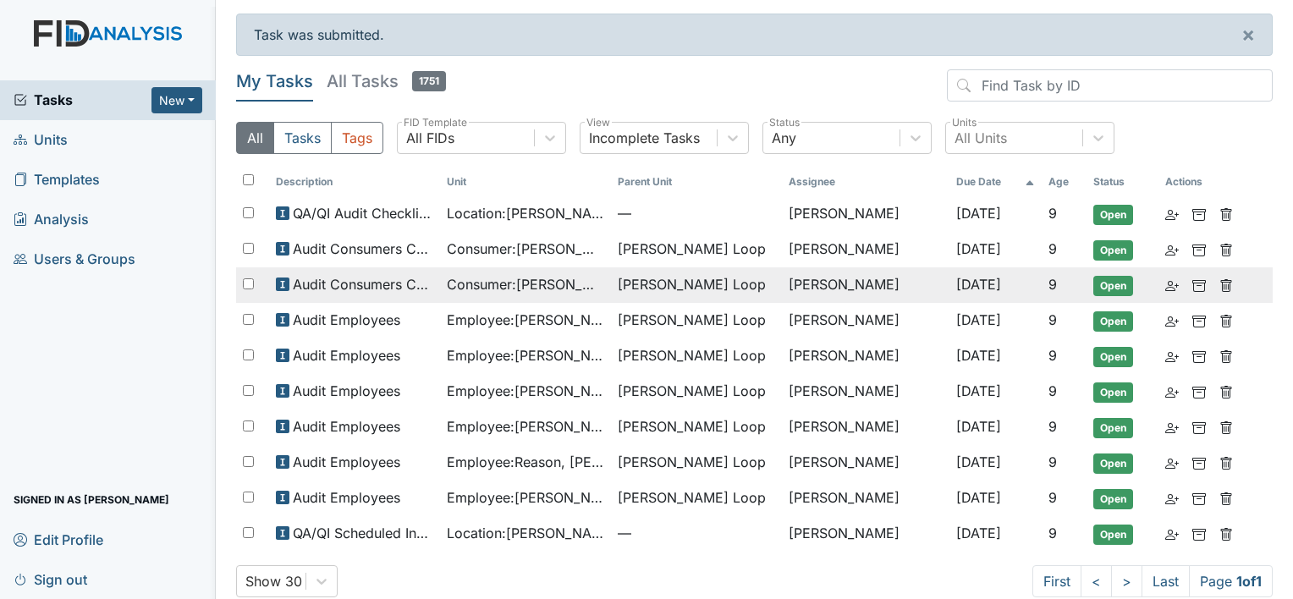
click at [582, 285] on span "Consumer : [PERSON_NAME]" at bounding box center [525, 284] width 157 height 20
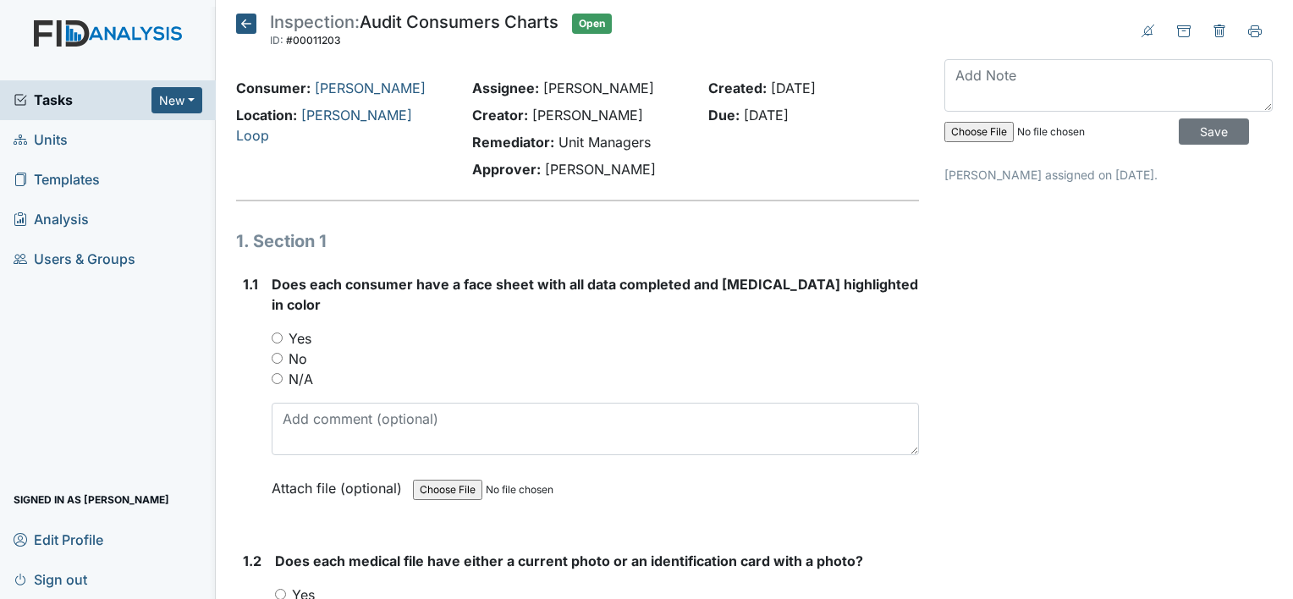
click at [306, 328] on label "Yes" at bounding box center [300, 338] width 23 height 20
click at [283, 333] on input "Yes" at bounding box center [277, 338] width 11 height 11
radio input "true"
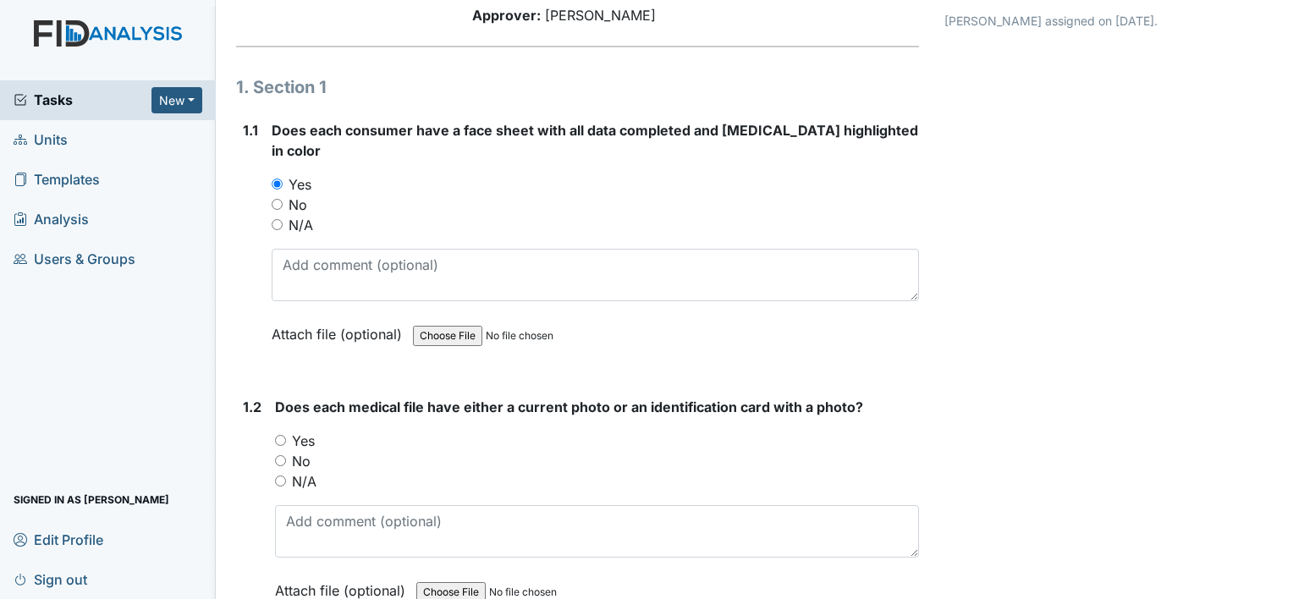
scroll to position [169, 0]
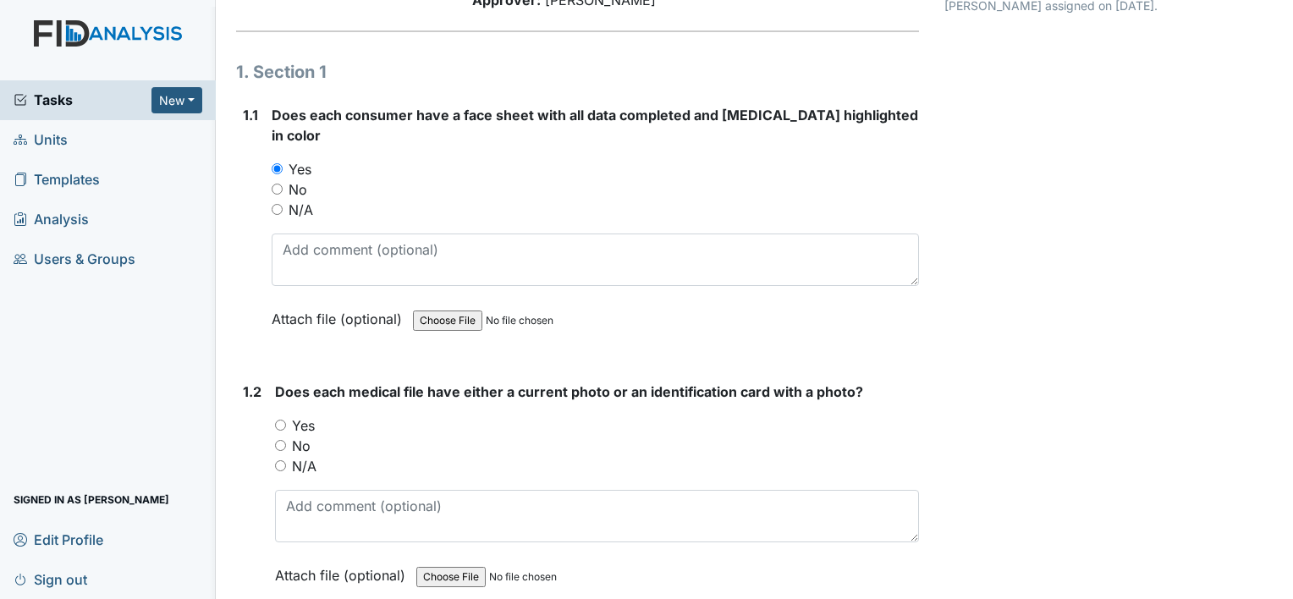
drag, startPoint x: 307, startPoint y: 400, endPoint x: 339, endPoint y: 389, distance: 33.2
click at [309, 416] on label "Yes" at bounding box center [303, 426] width 23 height 20
click at [286, 420] on input "Yes" at bounding box center [280, 425] width 11 height 11
radio input "true"
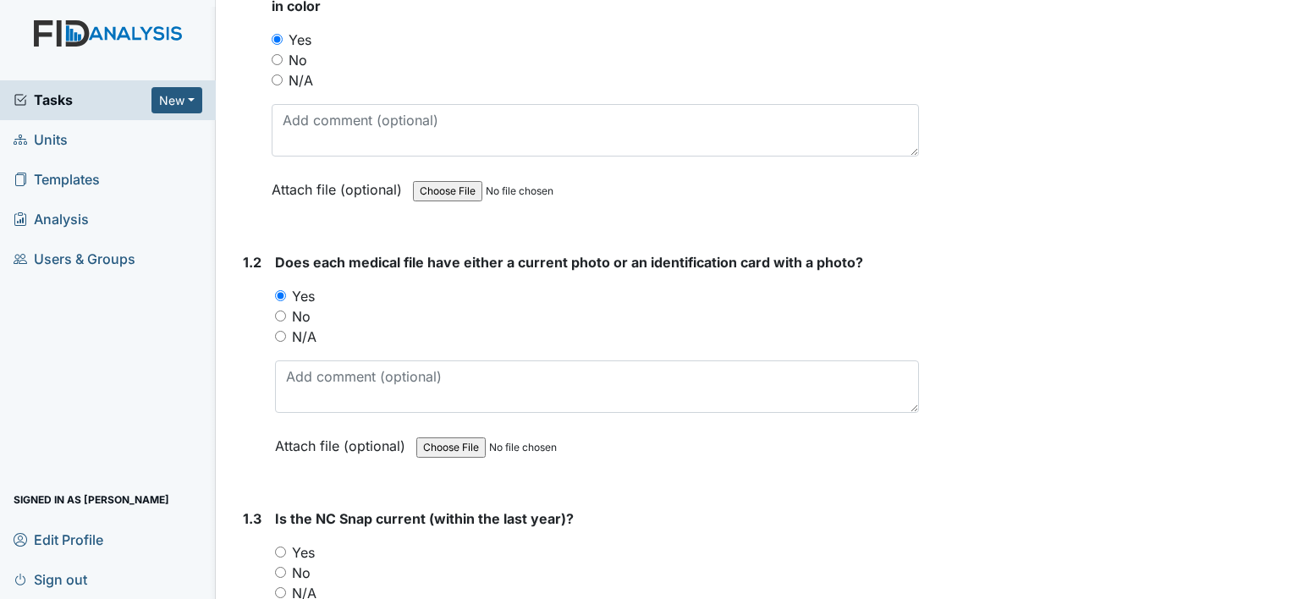
scroll to position [423, 0]
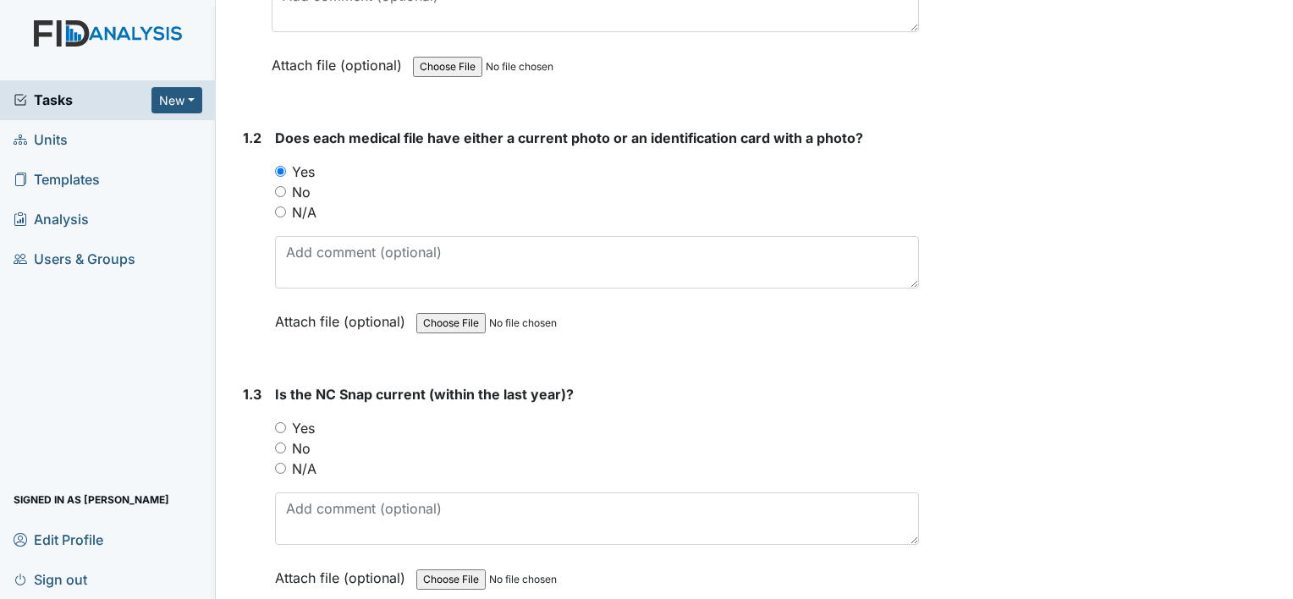
click at [311, 418] on label "Yes" at bounding box center [303, 428] width 23 height 20
click at [286, 422] on input "Yes" at bounding box center [280, 427] width 11 height 11
radio input "true"
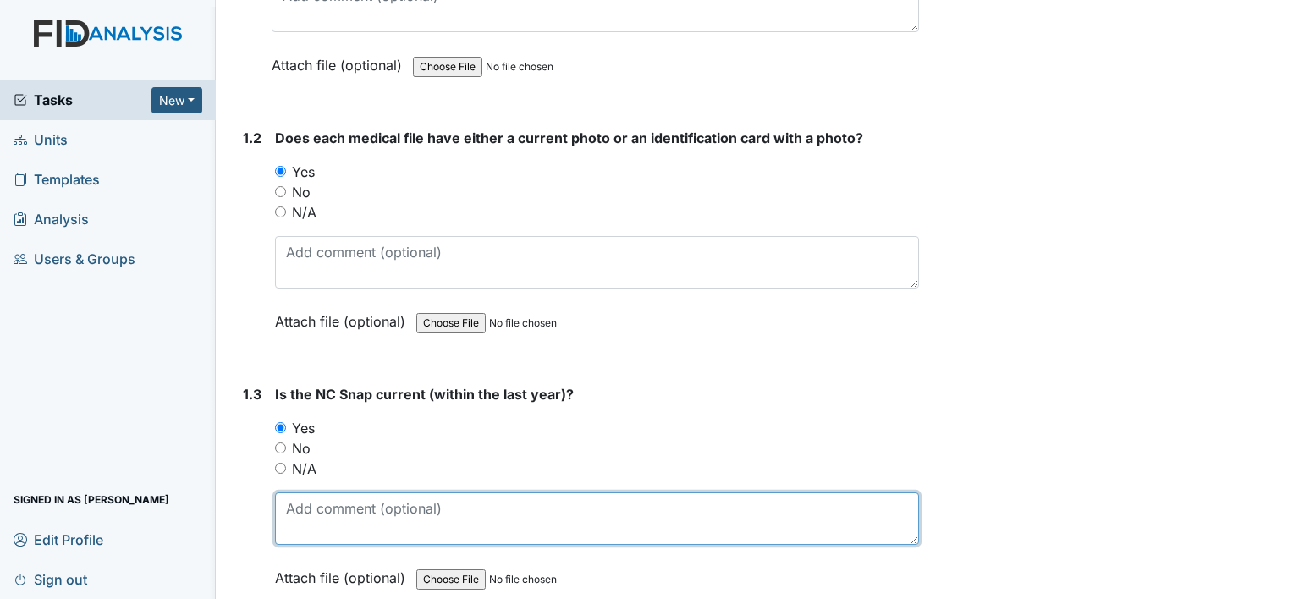
click at [349, 493] on textarea at bounding box center [597, 519] width 644 height 52
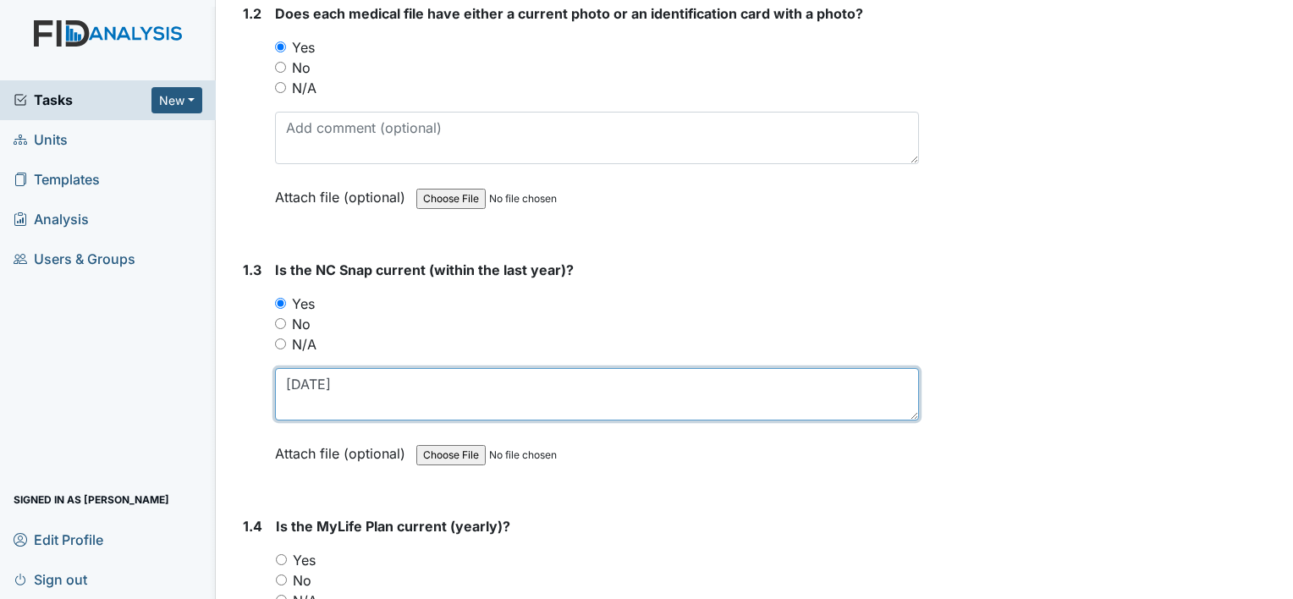
scroll to position [762, 0]
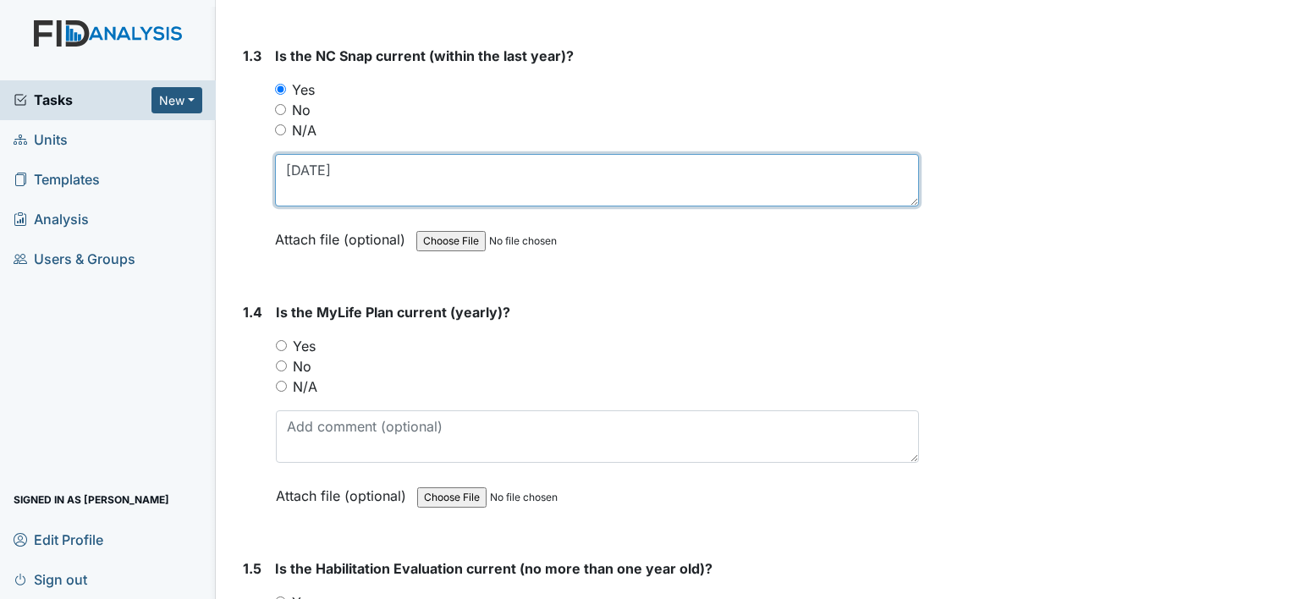
type textarea "[DATE]"
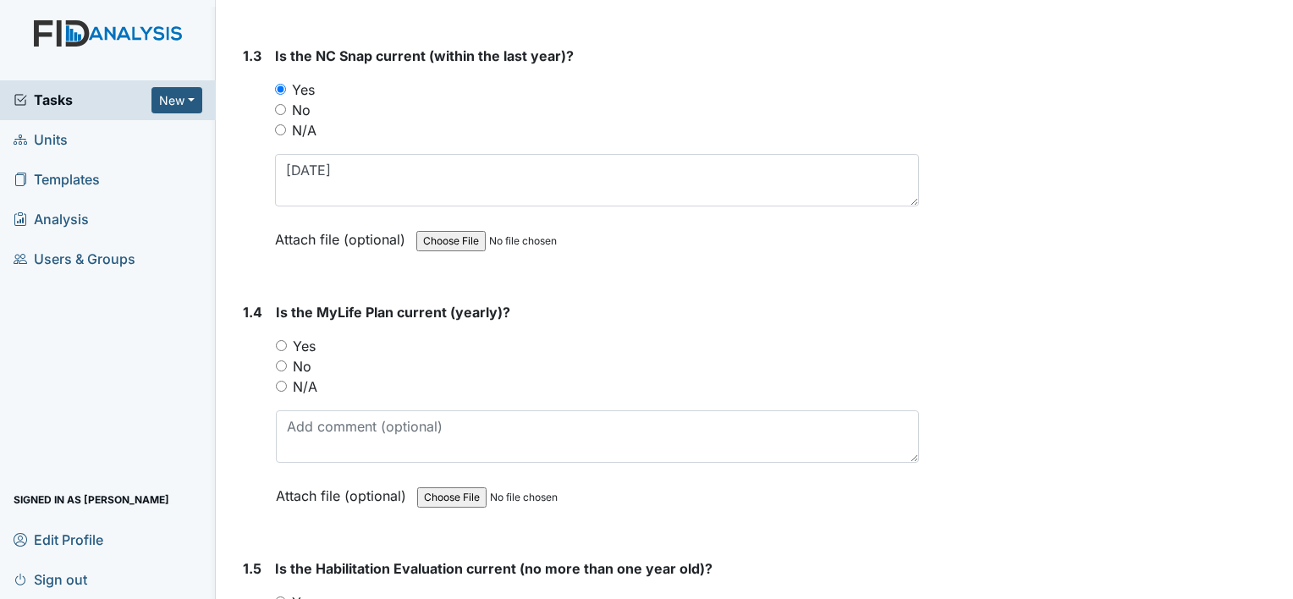
click at [310, 336] on label "Yes" at bounding box center [304, 346] width 23 height 20
click at [287, 340] on input "Yes" at bounding box center [281, 345] width 11 height 11
radio input "true"
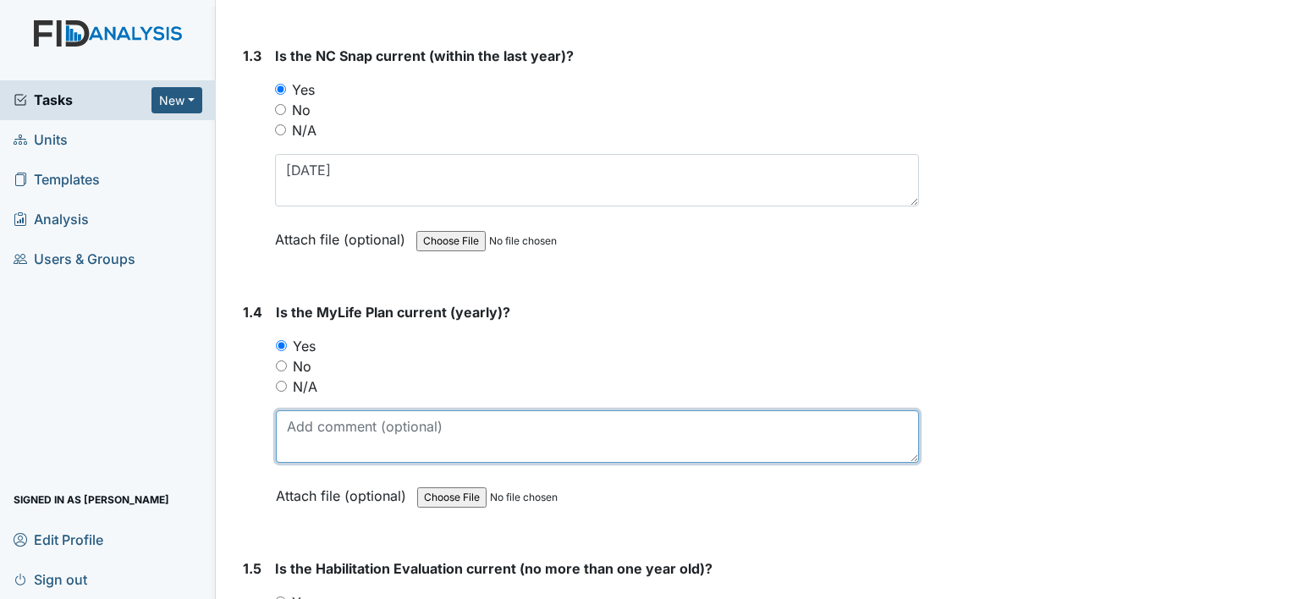
click at [359, 416] on textarea at bounding box center [597, 437] width 643 height 52
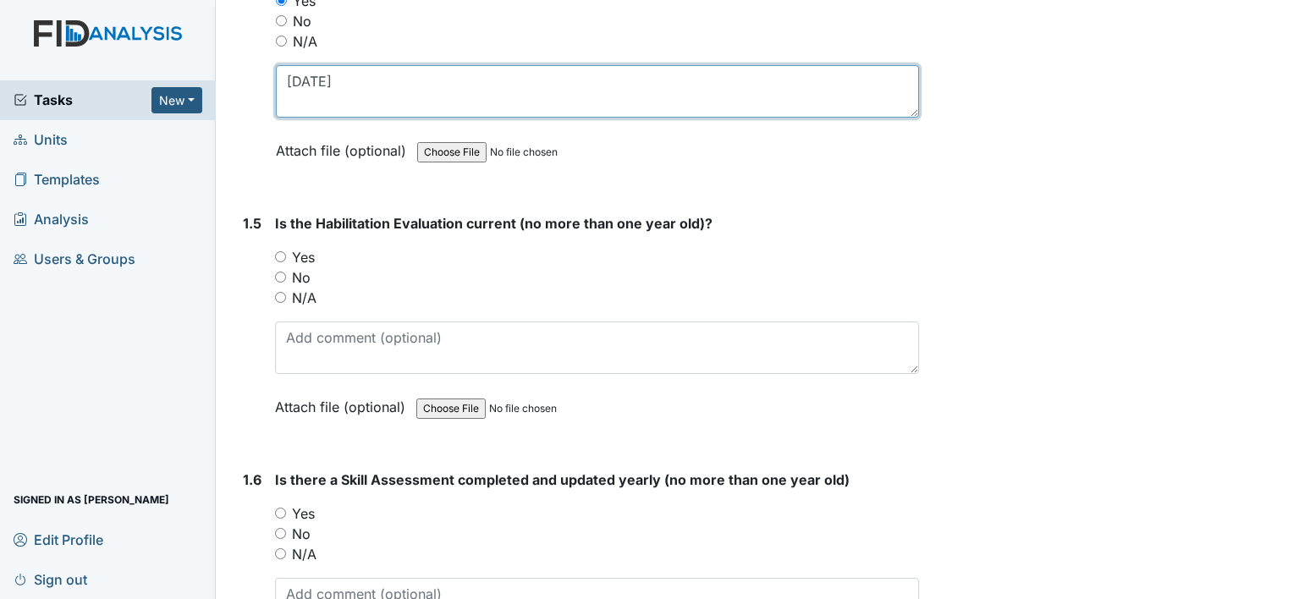
scroll to position [1185, 0]
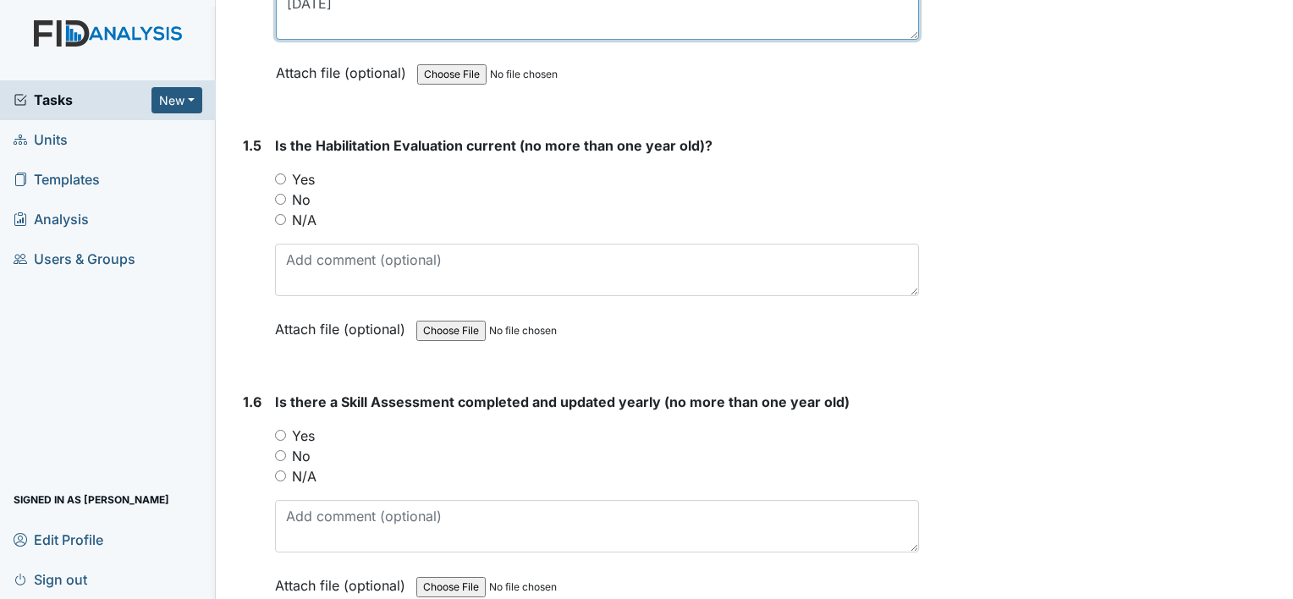
type textarea "[DATE]"
click at [310, 169] on label "Yes" at bounding box center [303, 179] width 23 height 20
click at [286, 174] on input "Yes" at bounding box center [280, 179] width 11 height 11
radio input "true"
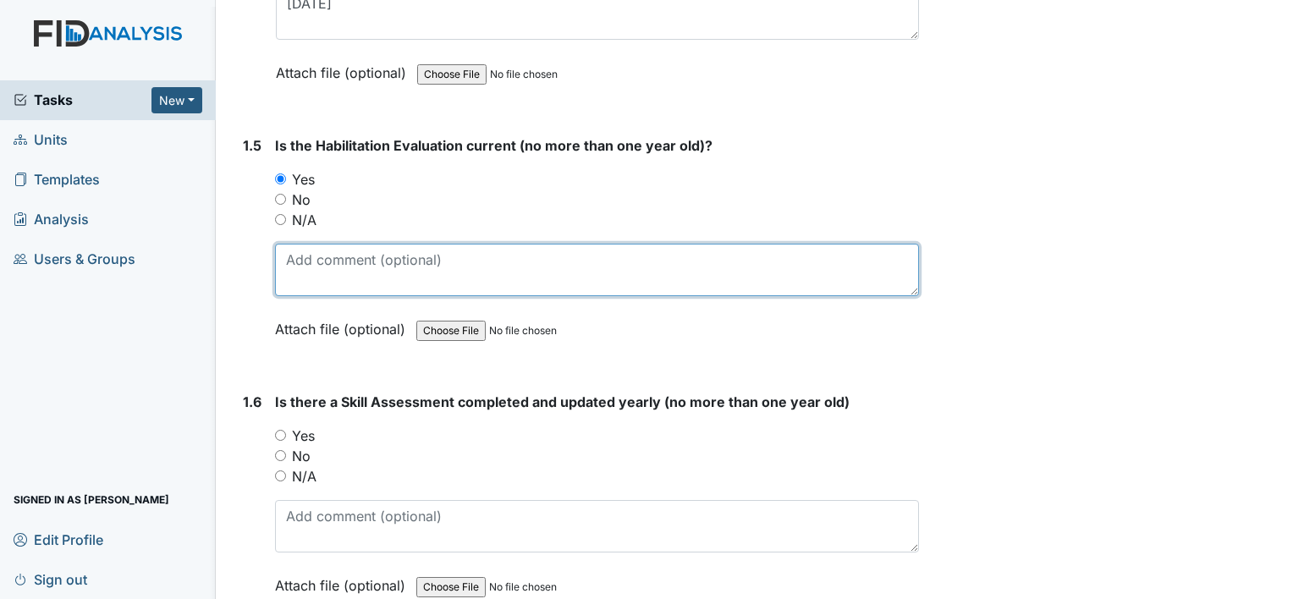
click at [329, 261] on textarea at bounding box center [597, 270] width 644 height 52
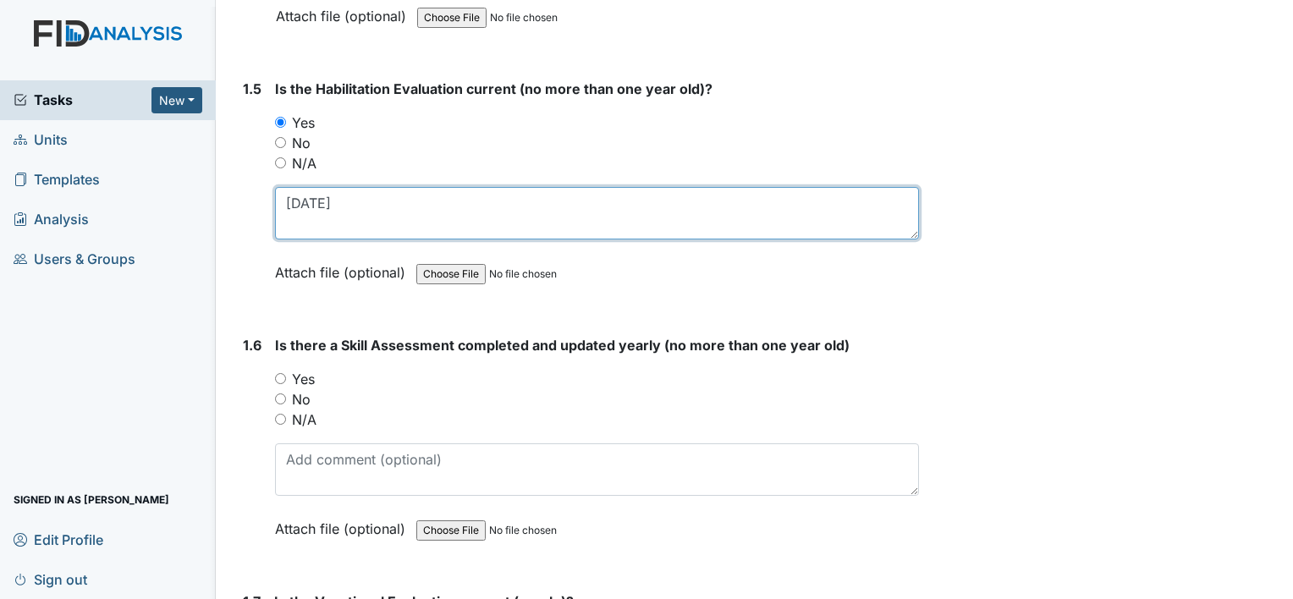
scroll to position [1270, 0]
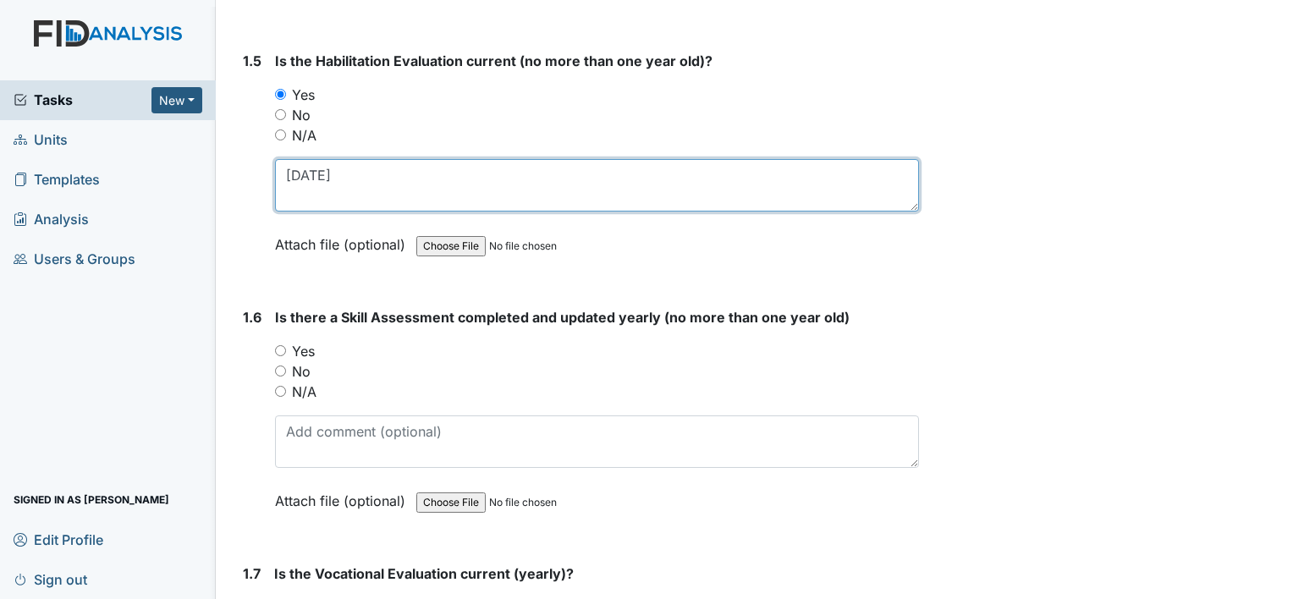
type textarea "[DATE]"
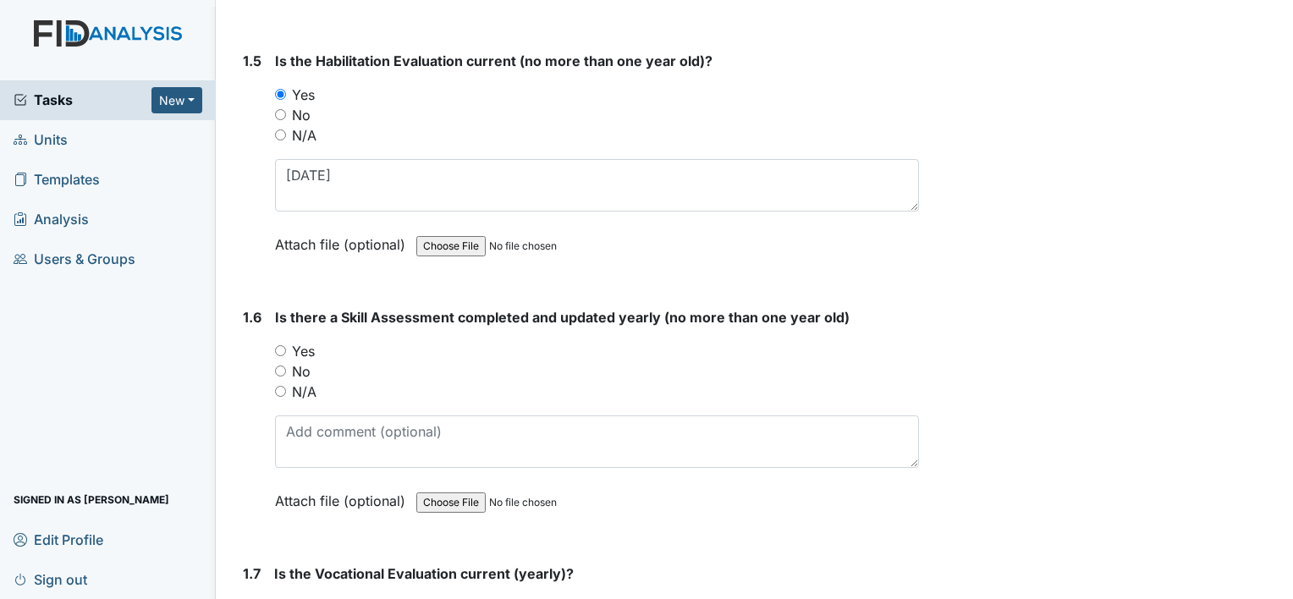
click at [300, 341] on label "Yes" at bounding box center [303, 351] width 23 height 20
click at [286, 345] on input "Yes" at bounding box center [280, 350] width 11 height 11
radio input "true"
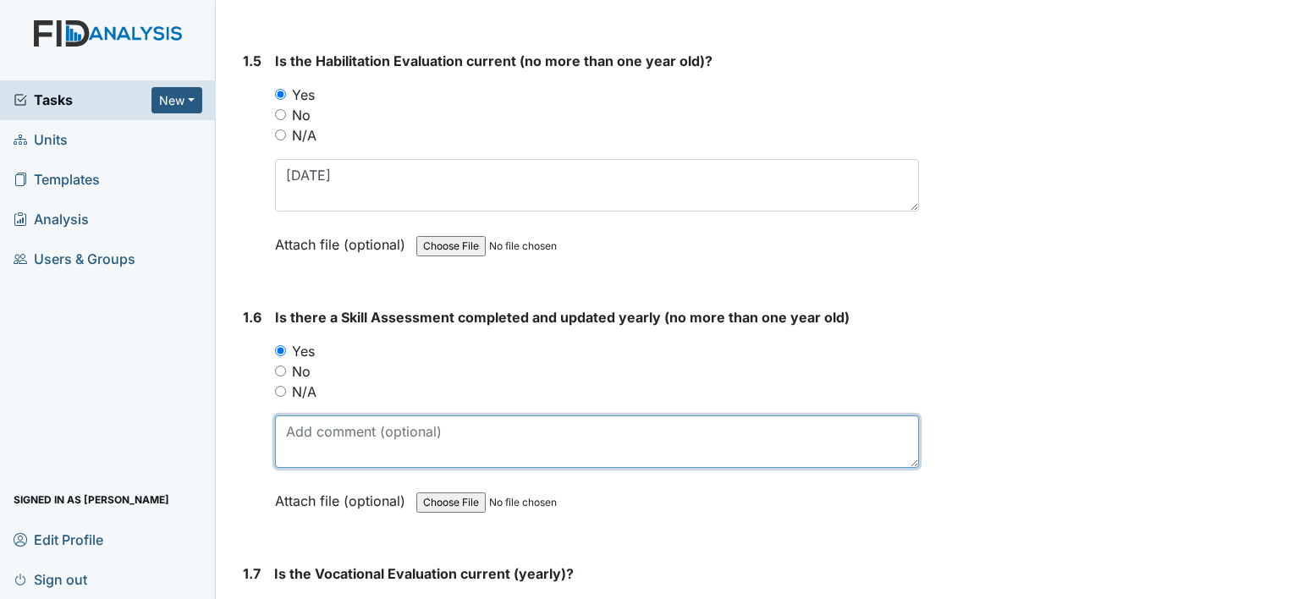
click at [407, 418] on textarea at bounding box center [597, 442] width 644 height 52
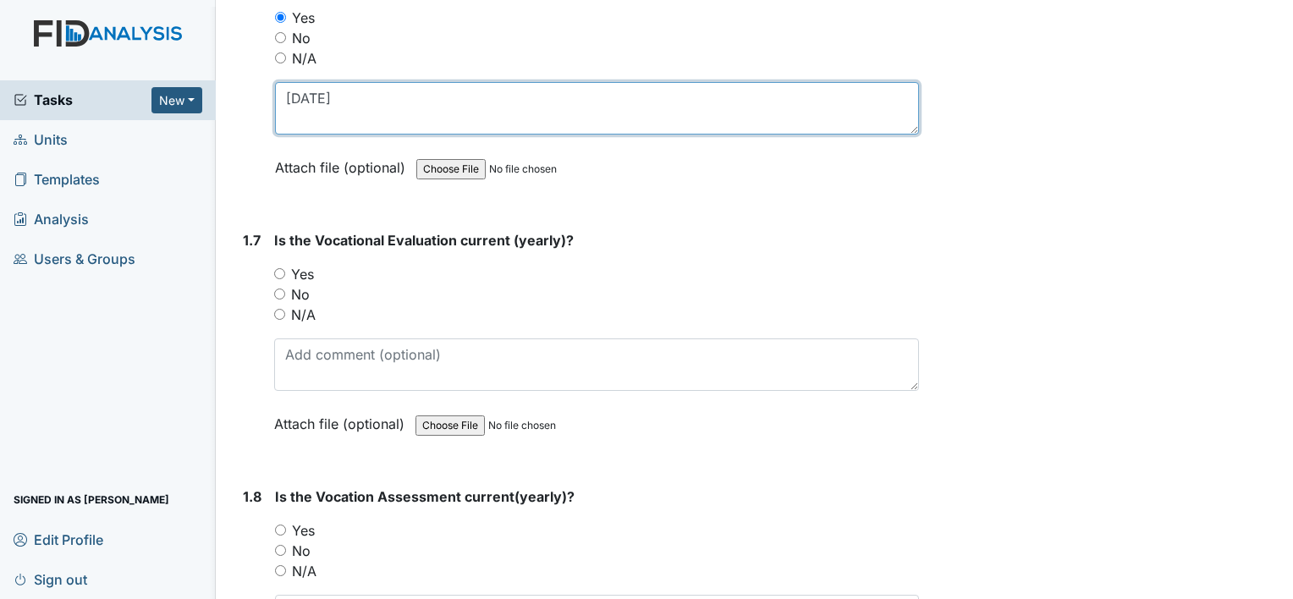
scroll to position [1608, 0]
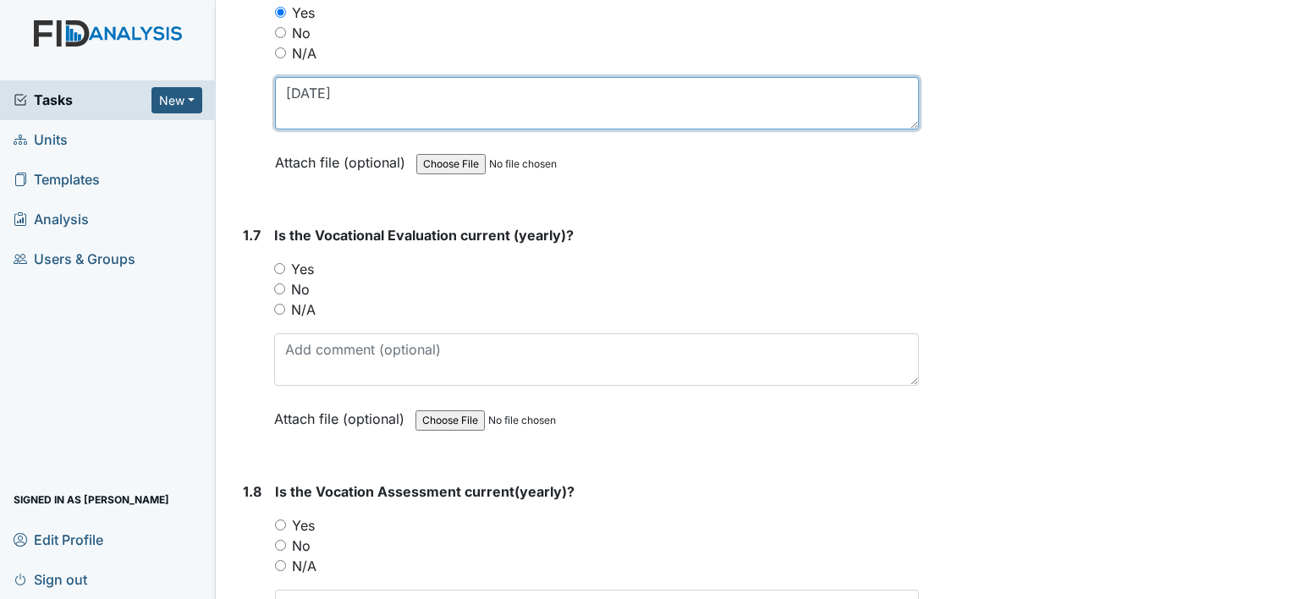
type textarea "[DATE]"
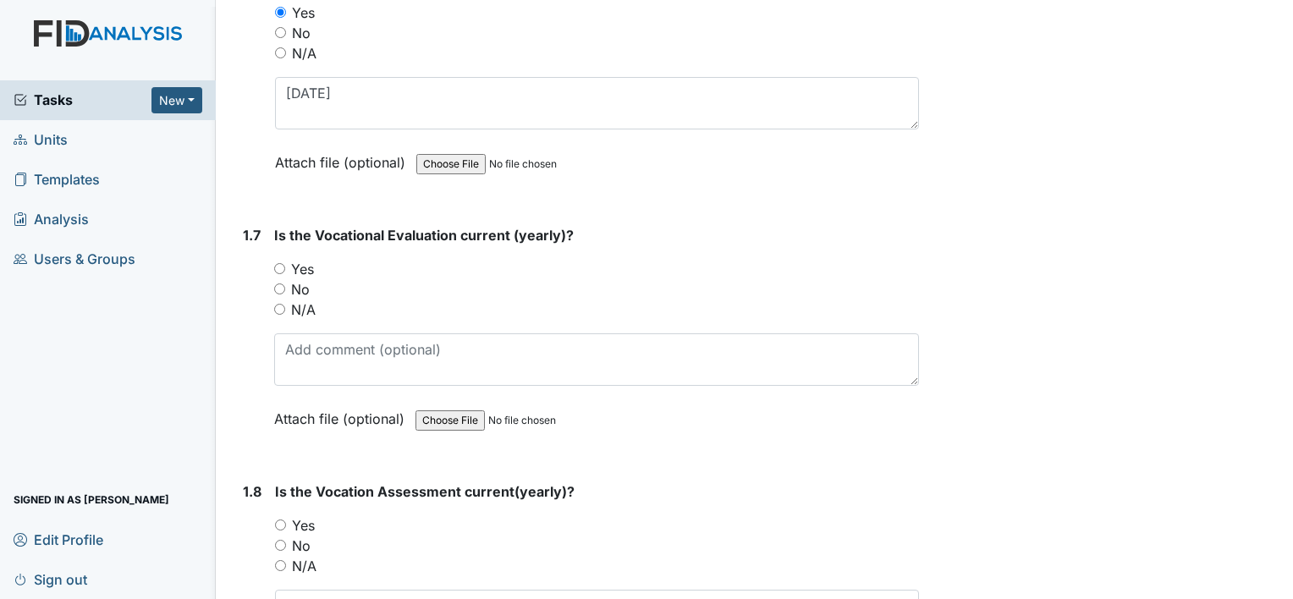
click at [301, 259] on label "Yes" at bounding box center [302, 269] width 23 height 20
click at [285, 263] on input "Yes" at bounding box center [279, 268] width 11 height 11
radio input "true"
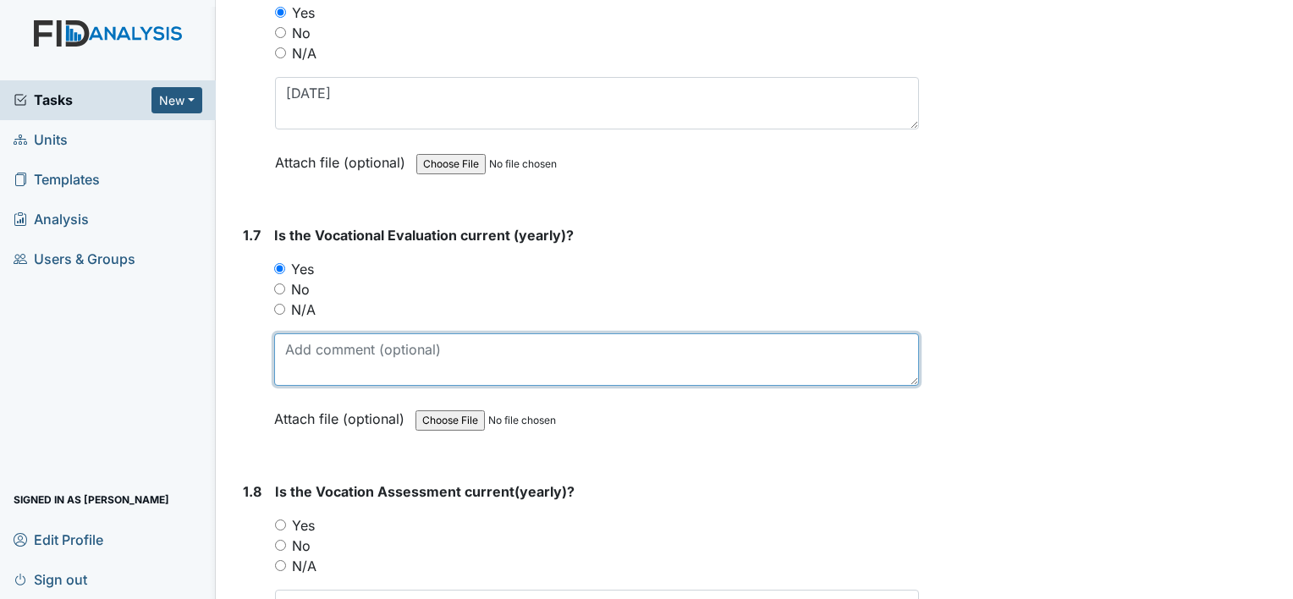
click at [361, 334] on textarea at bounding box center [596, 360] width 645 height 52
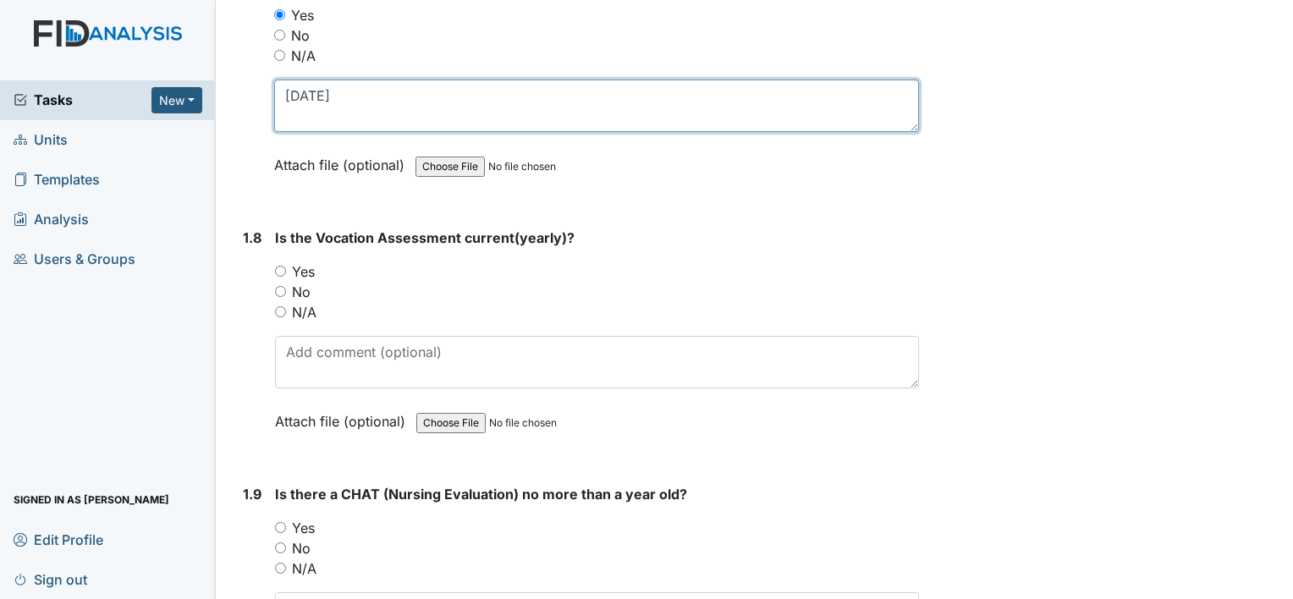
type textarea "[DATE]"
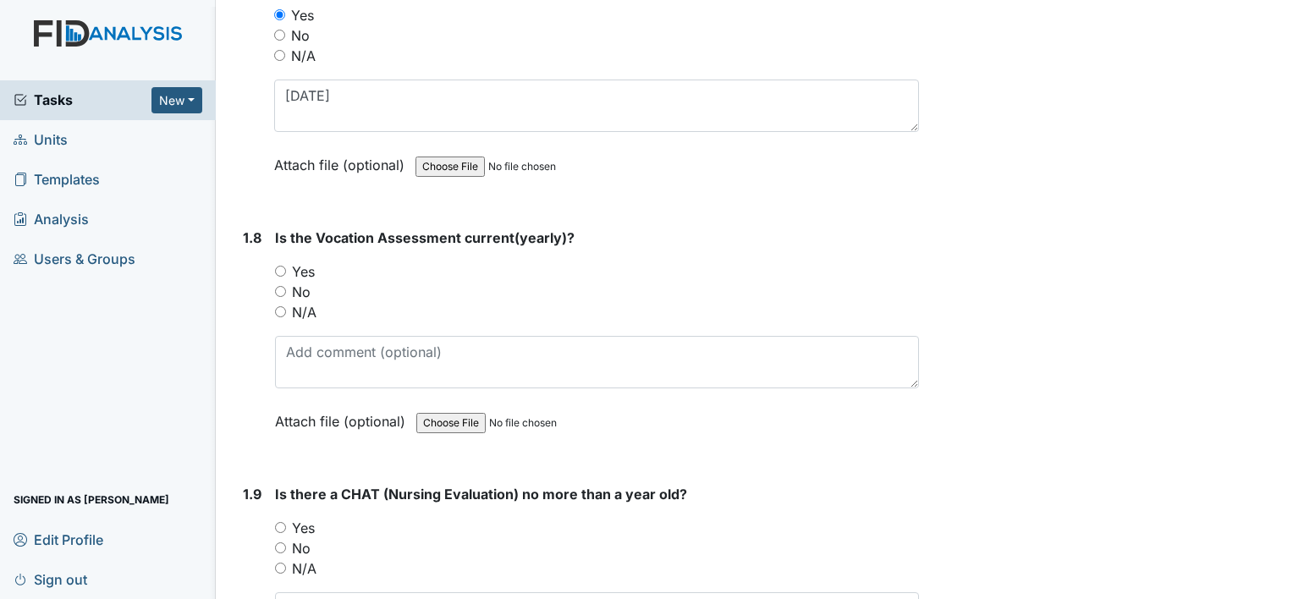
click at [310, 262] on label "Yes" at bounding box center [303, 272] width 23 height 20
click at [286, 266] on input "Yes" at bounding box center [280, 271] width 11 height 11
radio input "true"
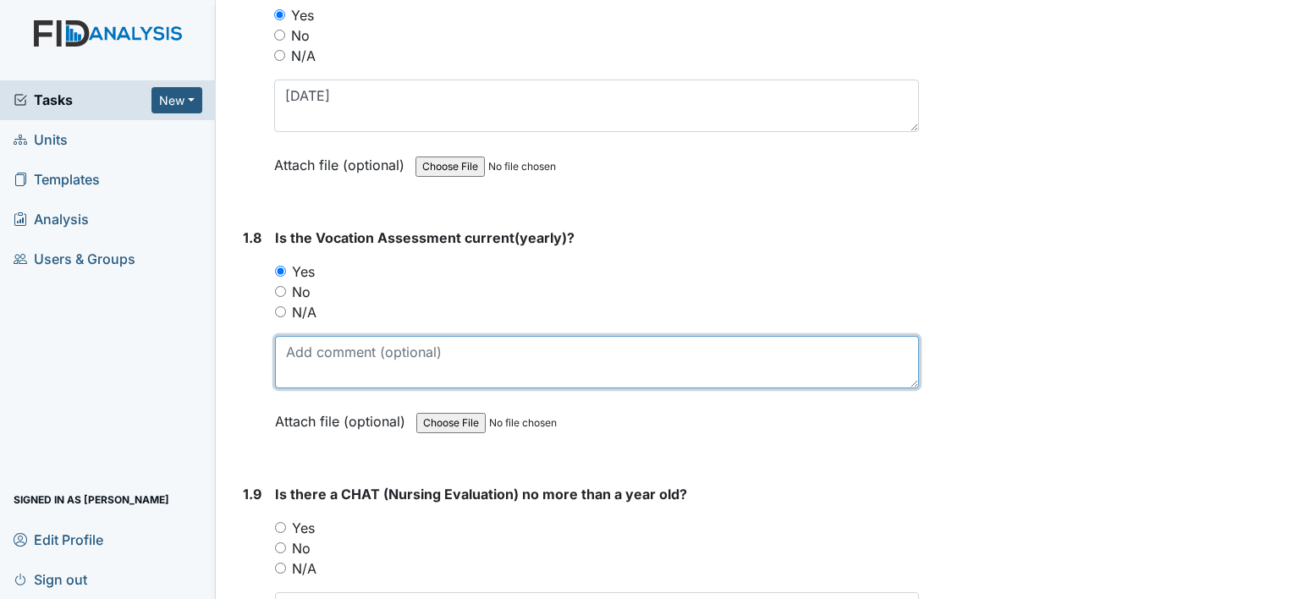
click at [385, 336] on textarea at bounding box center [597, 362] width 644 height 52
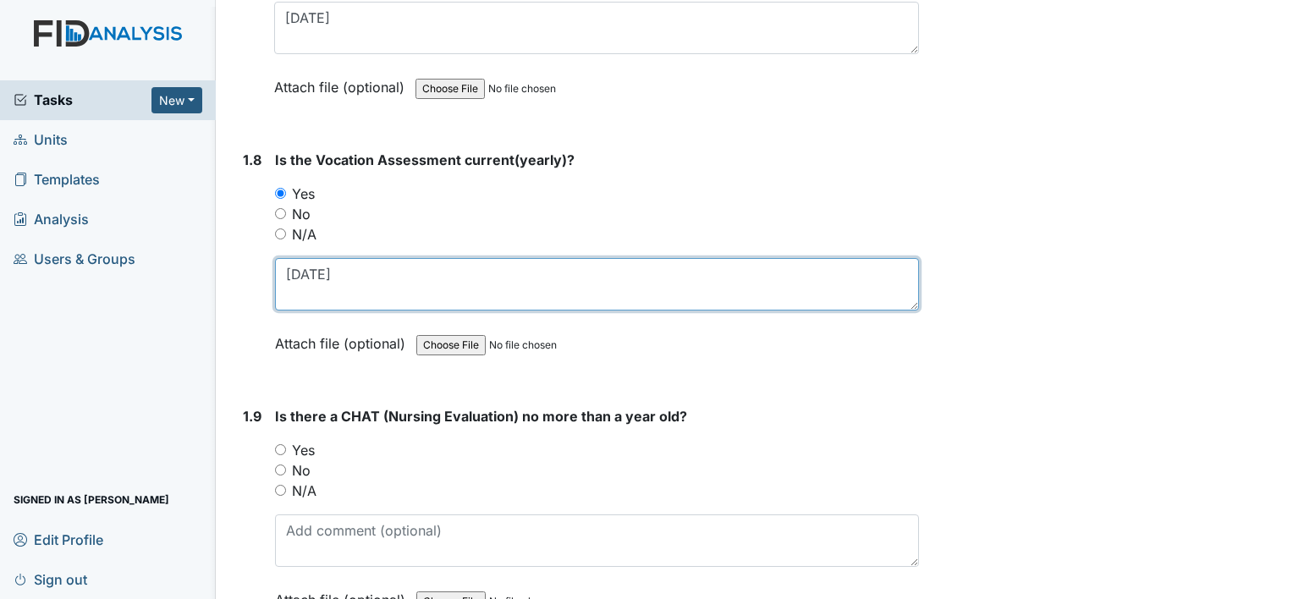
scroll to position [2116, 0]
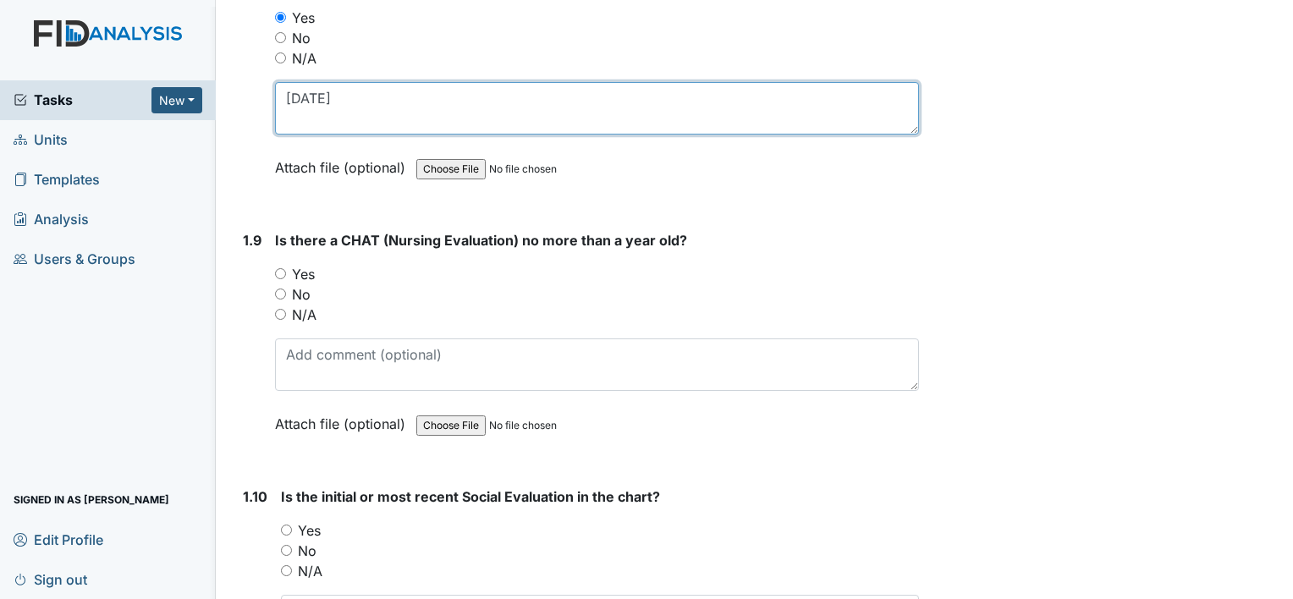
type textarea "[DATE]"
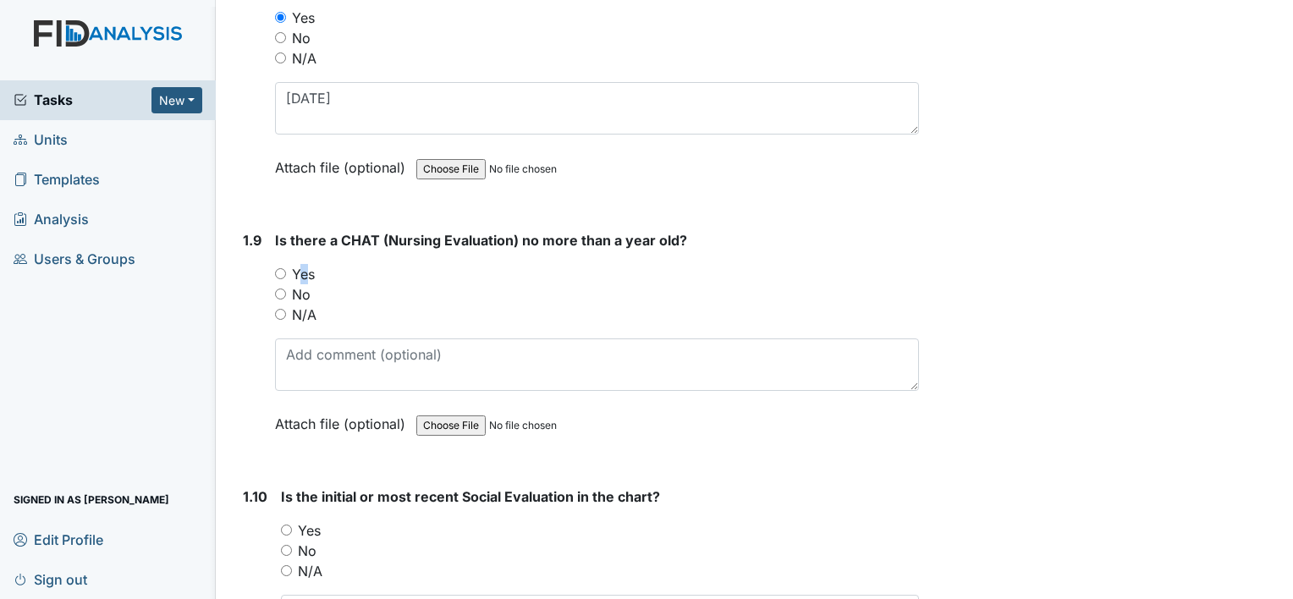
click at [299, 264] on label "Yes" at bounding box center [303, 274] width 23 height 20
drag, startPoint x: 299, startPoint y: 242, endPoint x: 317, endPoint y: 247, distance: 18.5
click at [317, 264] on div "Yes" at bounding box center [597, 274] width 644 height 20
click at [311, 264] on label "Yes" at bounding box center [303, 274] width 23 height 20
click at [286, 268] on input "Yes" at bounding box center [280, 273] width 11 height 11
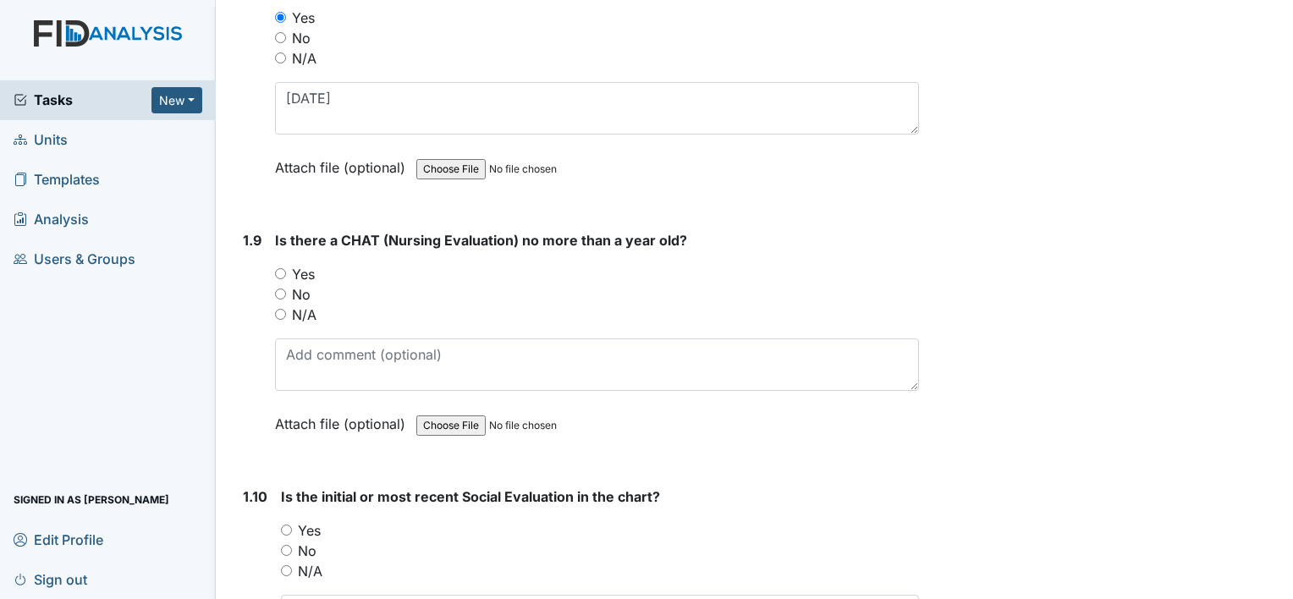
radio input "true"
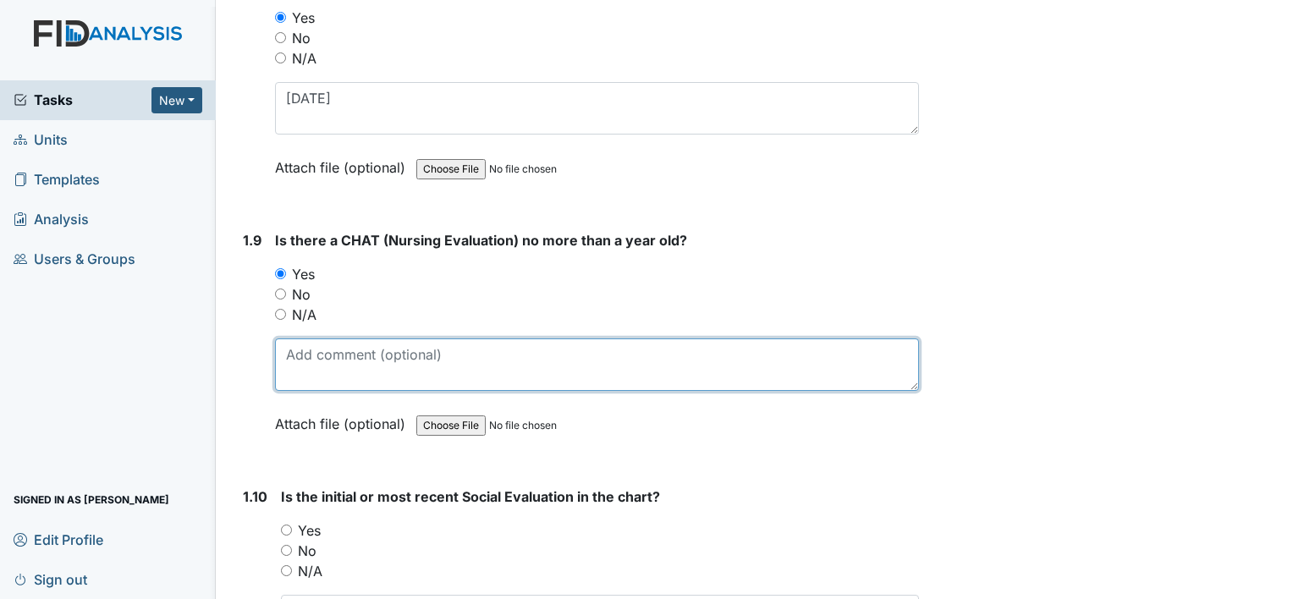
click at [338, 339] on textarea at bounding box center [597, 365] width 644 height 52
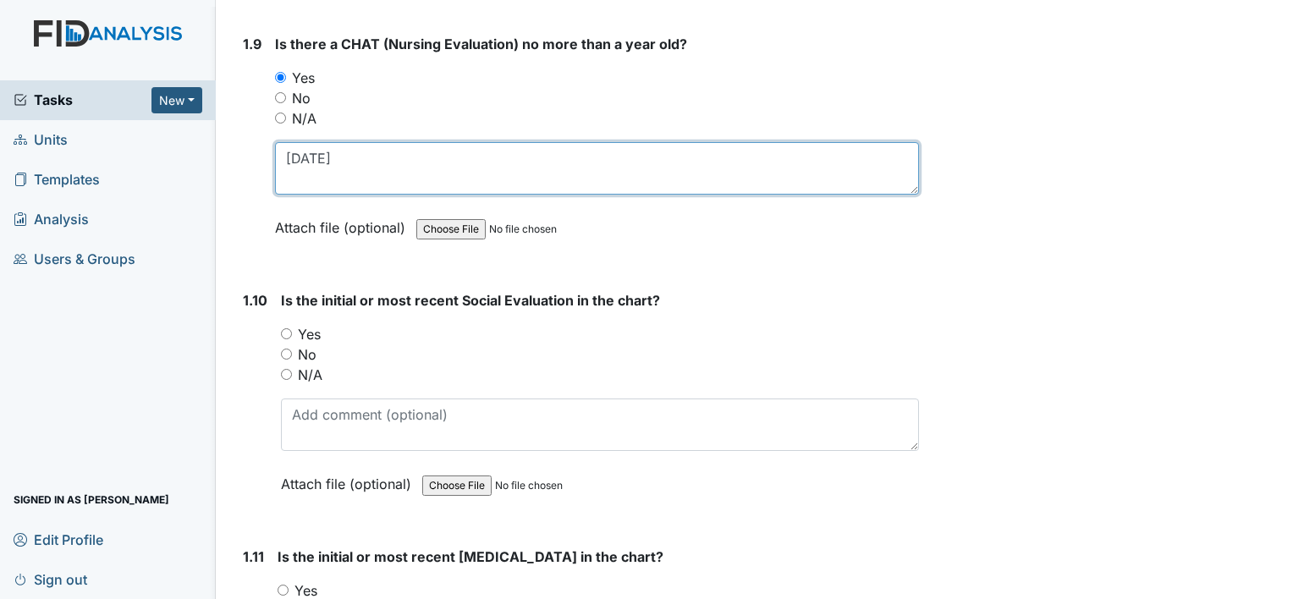
scroll to position [2370, 0]
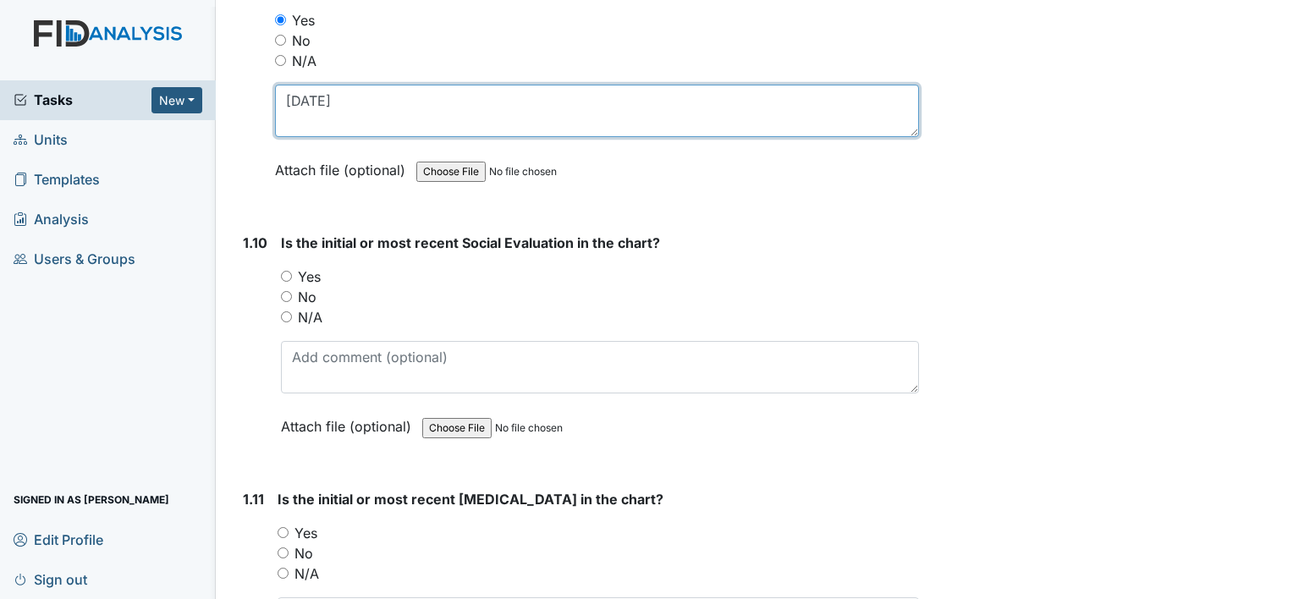
type textarea "[DATE]"
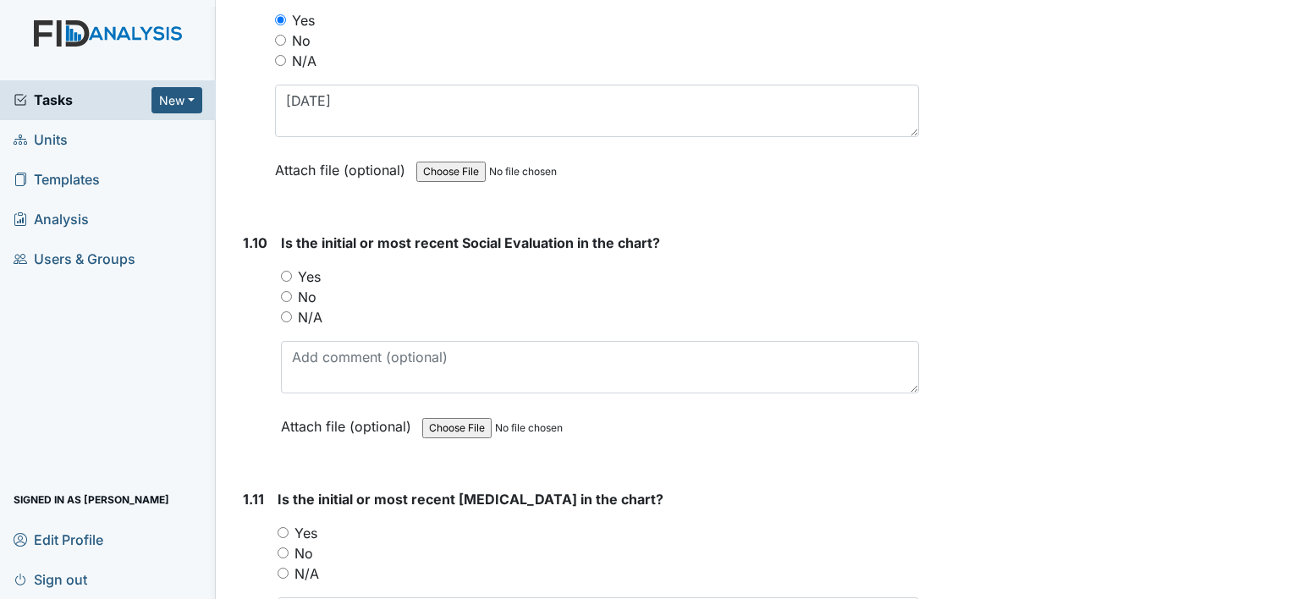
click at [313, 267] on label "Yes" at bounding box center [309, 277] width 23 height 20
click at [292, 271] on input "Yes" at bounding box center [286, 276] width 11 height 11
radio input "true"
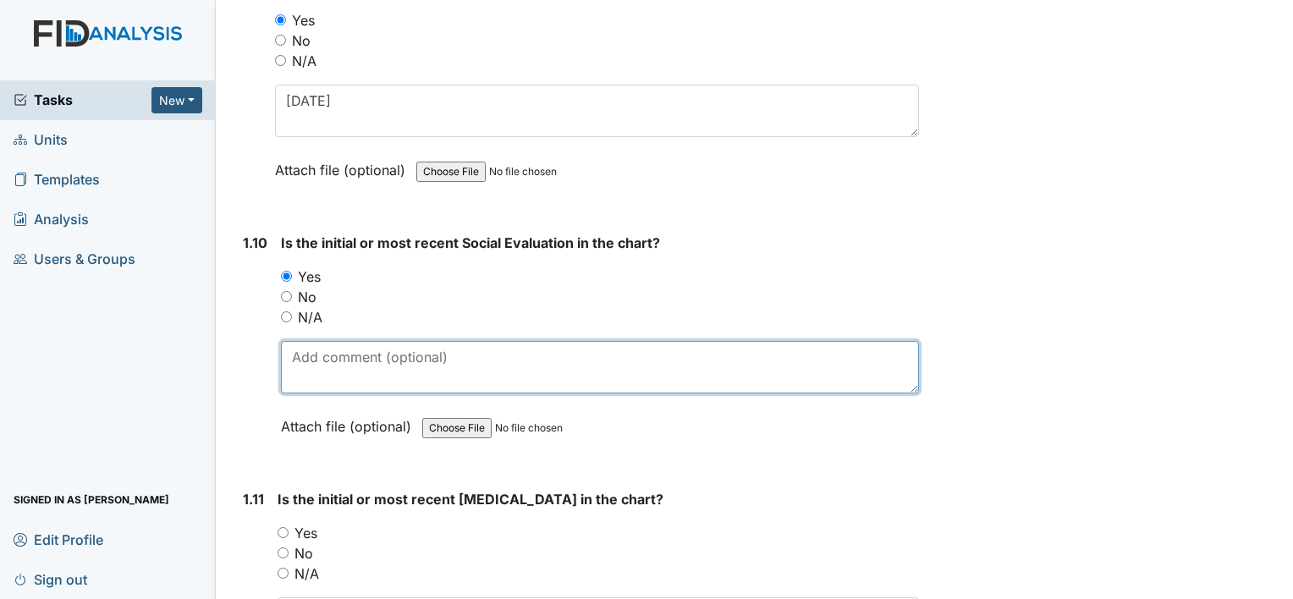
click at [354, 342] on textarea at bounding box center [600, 367] width 638 height 52
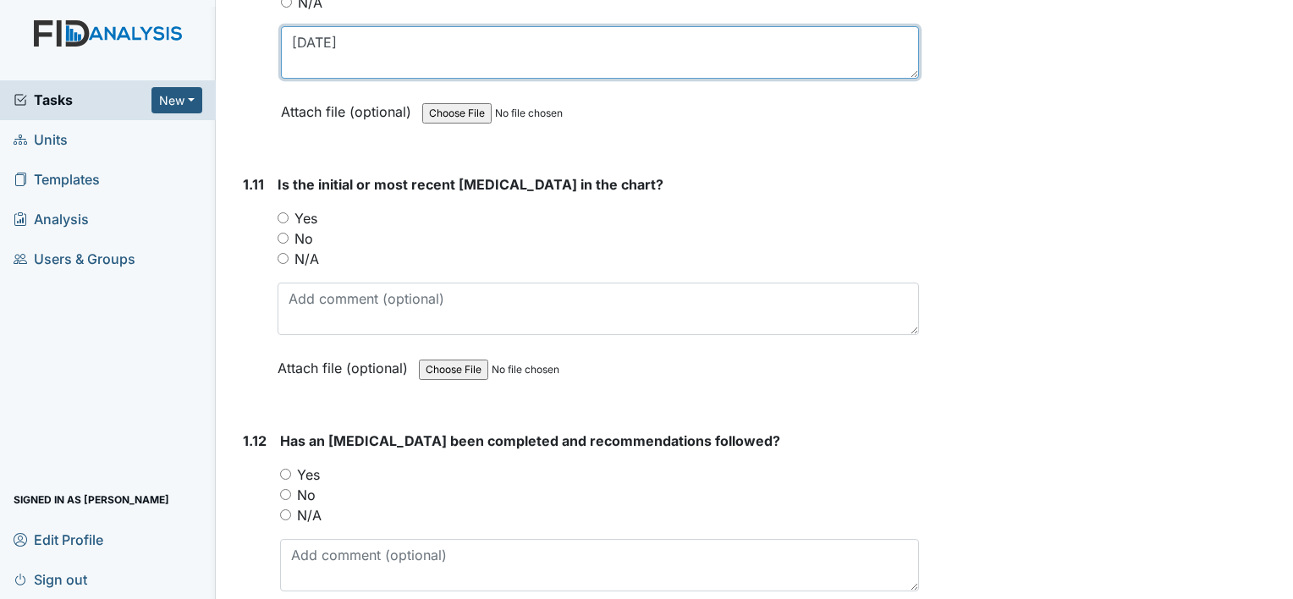
scroll to position [2709, 0]
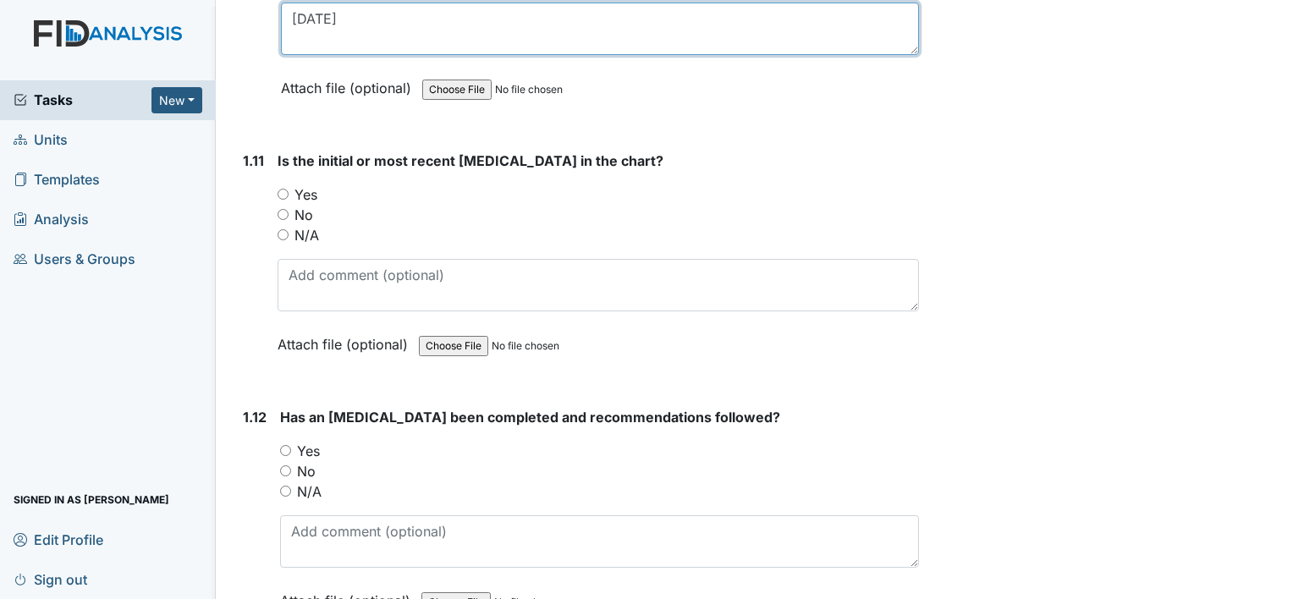
type textarea "[DATE]"
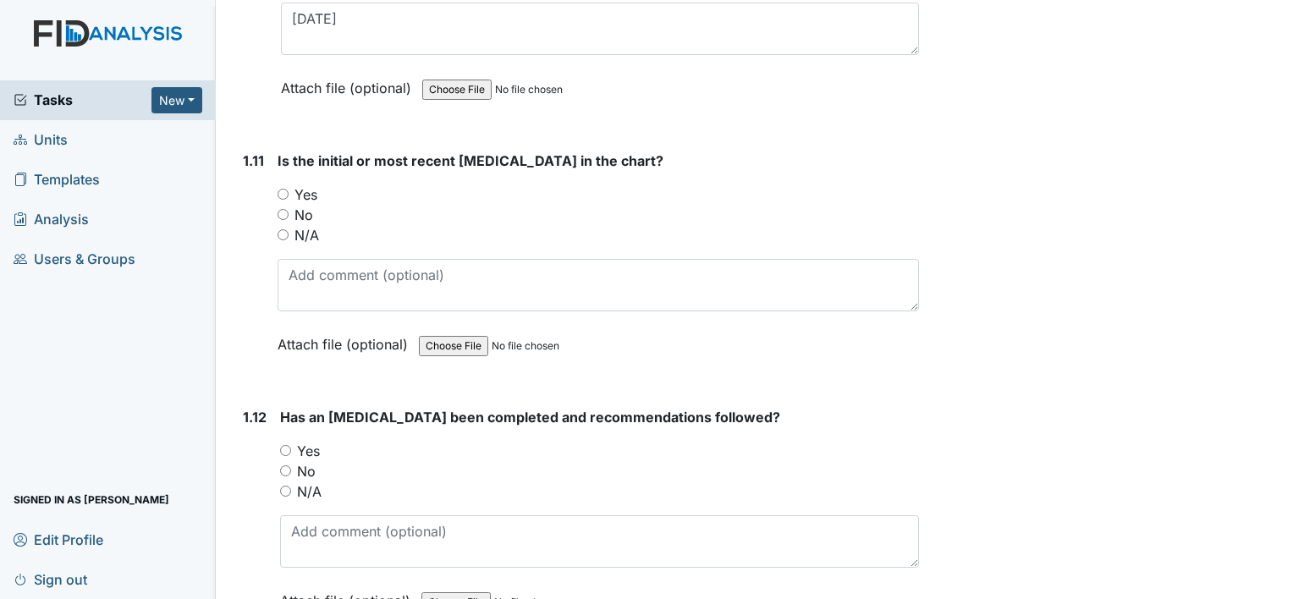
click at [311, 185] on label "Yes" at bounding box center [306, 195] width 23 height 20
click at [289, 189] on input "Yes" at bounding box center [283, 194] width 11 height 11
radio input "true"
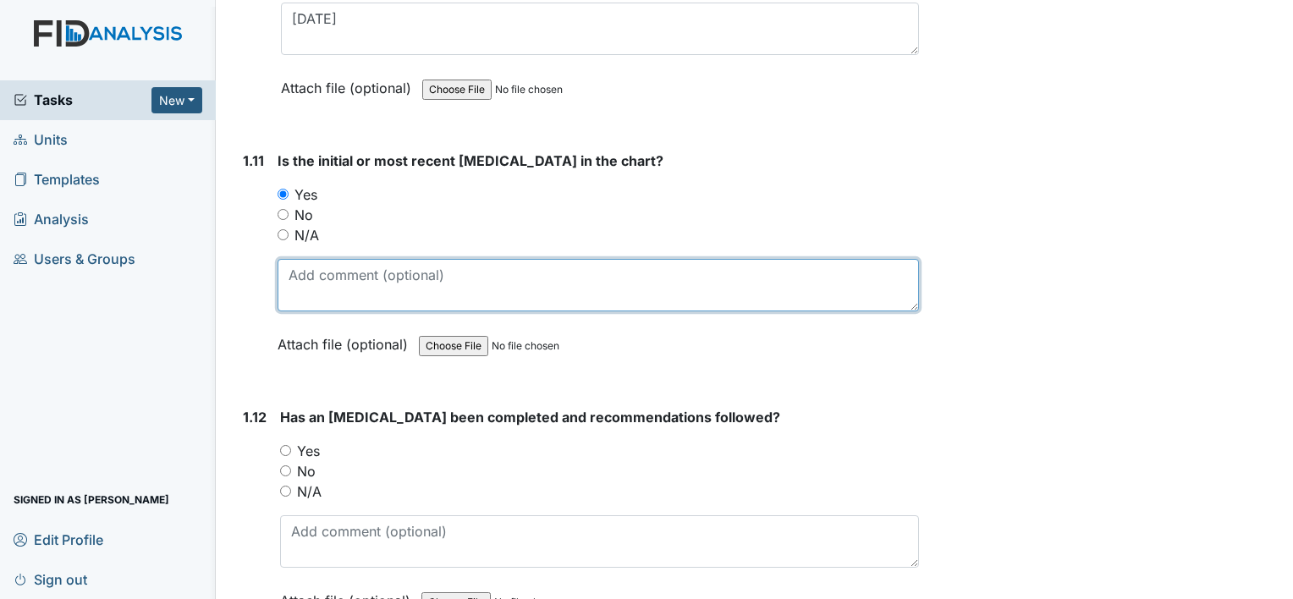
click at [344, 259] on textarea at bounding box center [599, 285] width 642 height 52
type textarea "[DATE]"
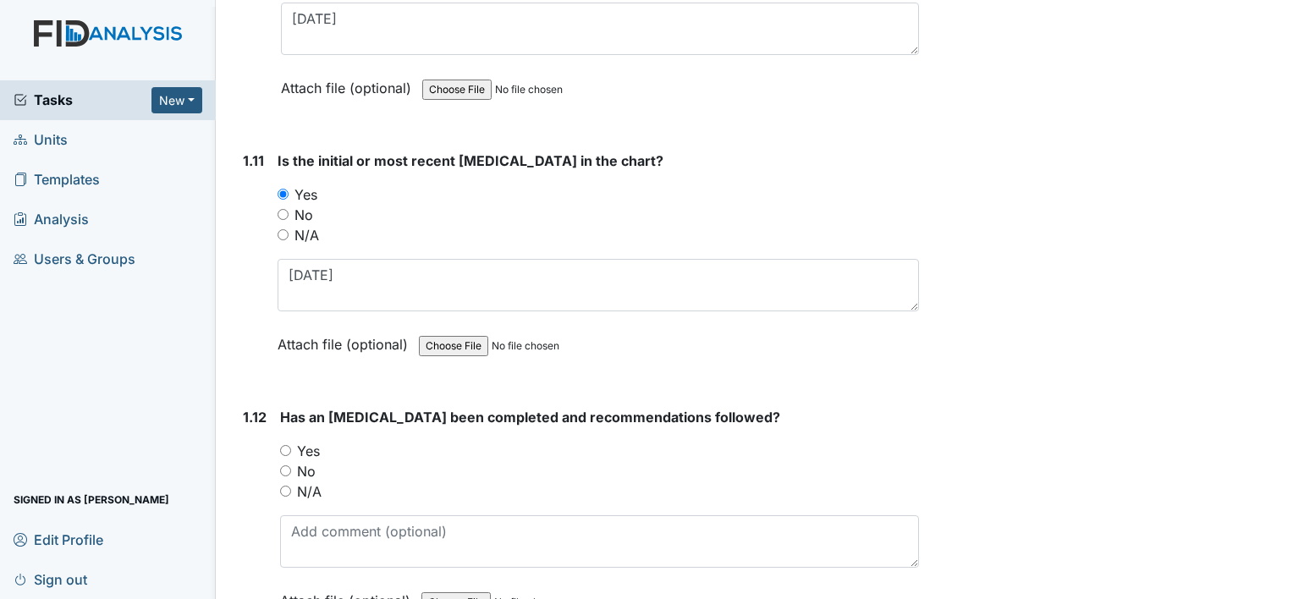
click at [307, 441] on label "Yes" at bounding box center [308, 451] width 23 height 20
click at [291, 445] on input "Yes" at bounding box center [285, 450] width 11 height 11
radio input "true"
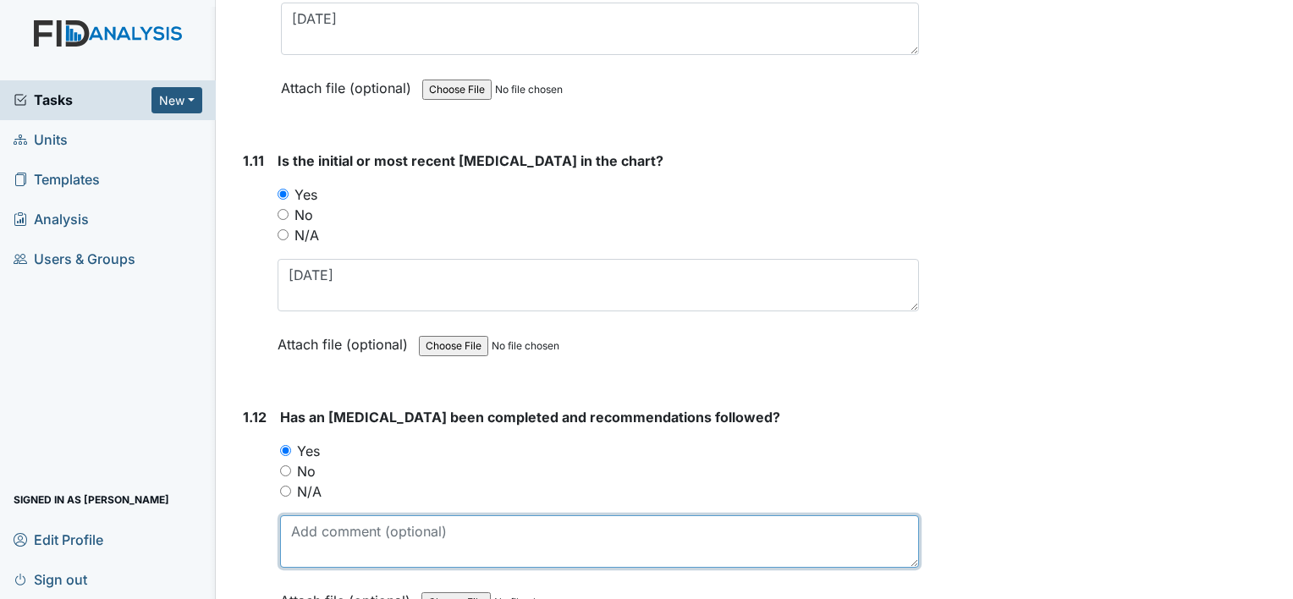
click at [378, 515] on textarea at bounding box center [599, 541] width 639 height 52
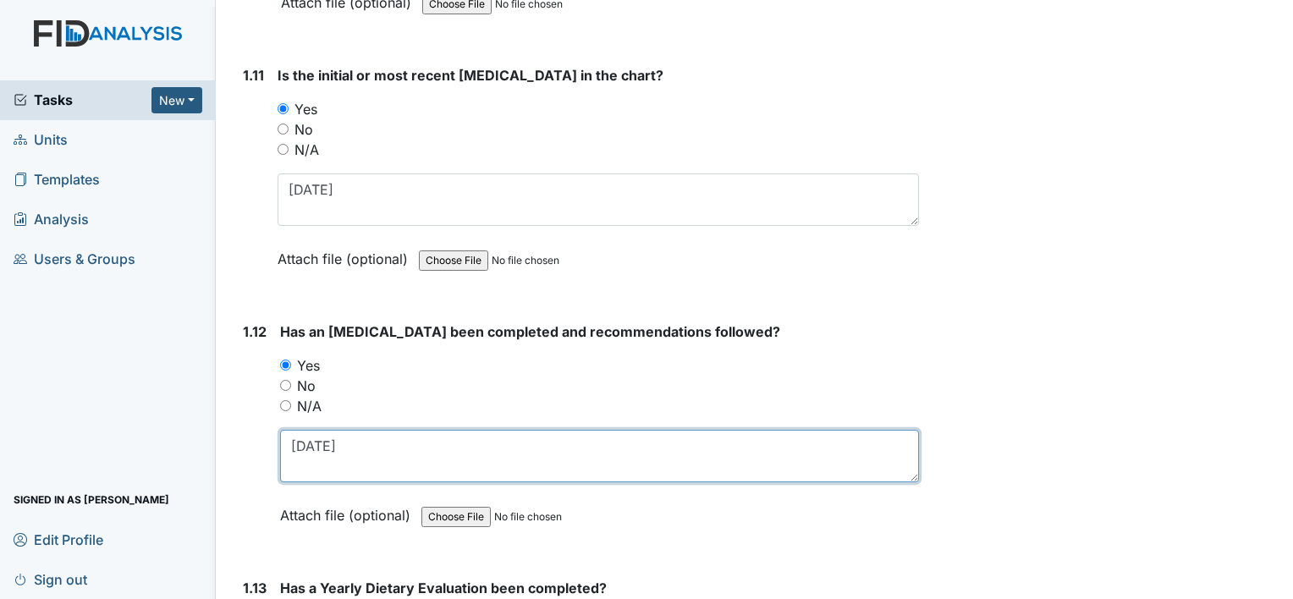
scroll to position [2963, 0]
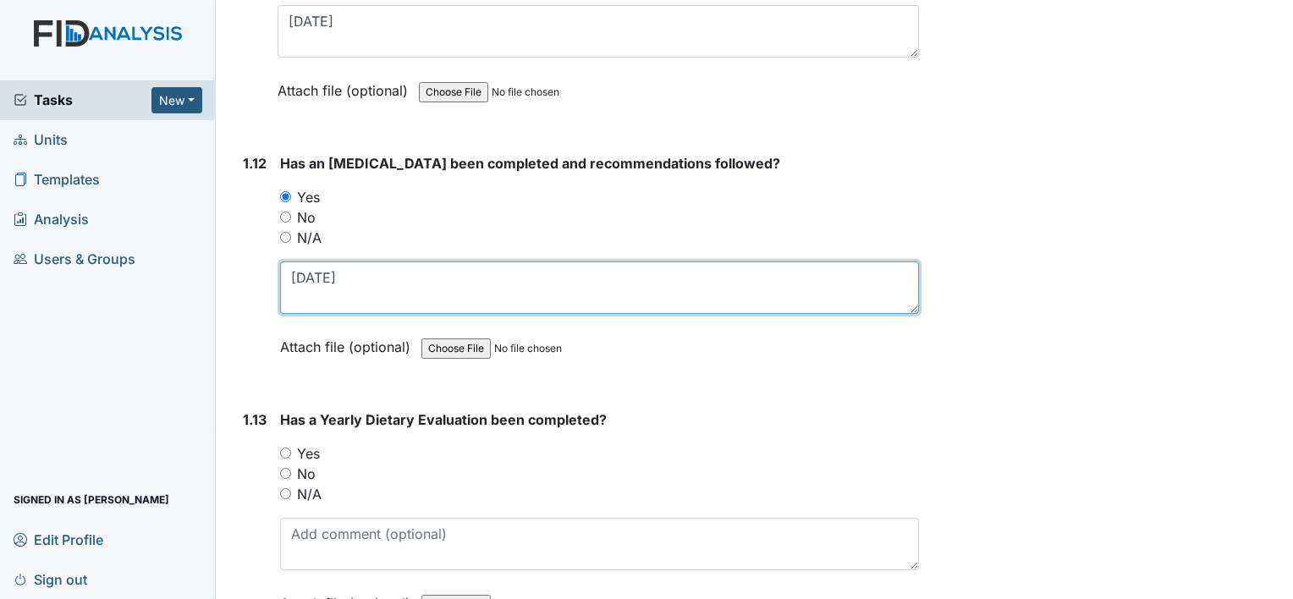
type textarea "02-21-2012"
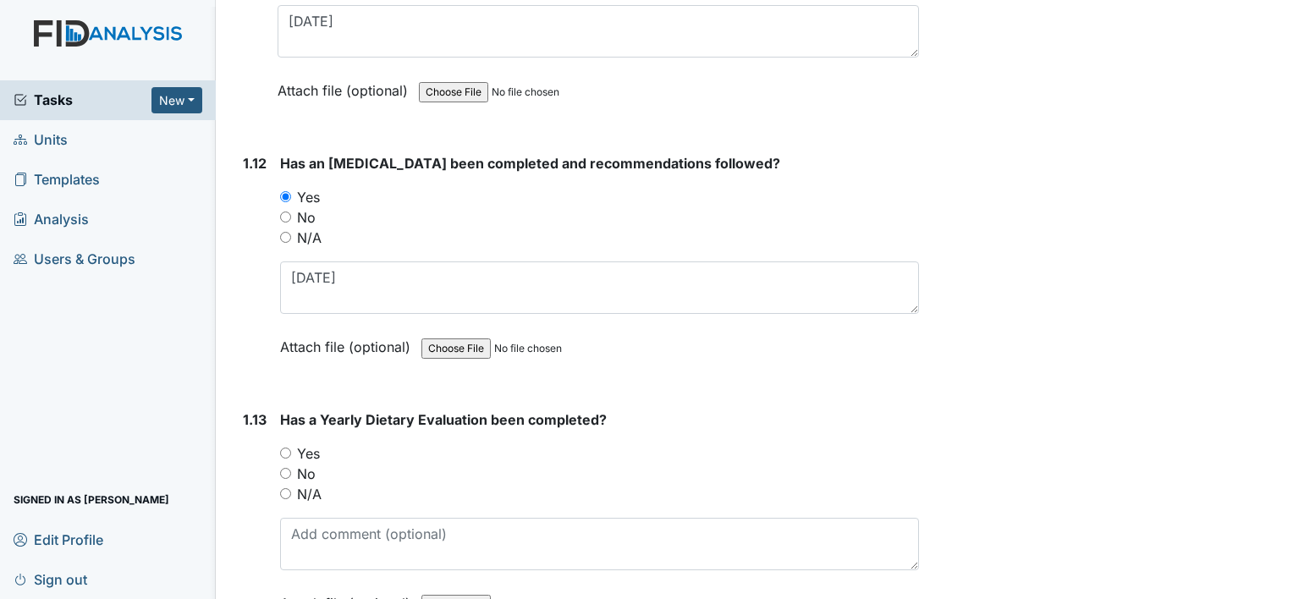
click at [317, 444] on label "Yes" at bounding box center [308, 454] width 23 height 20
click at [291, 448] on input "Yes" at bounding box center [285, 453] width 11 height 11
radio input "true"
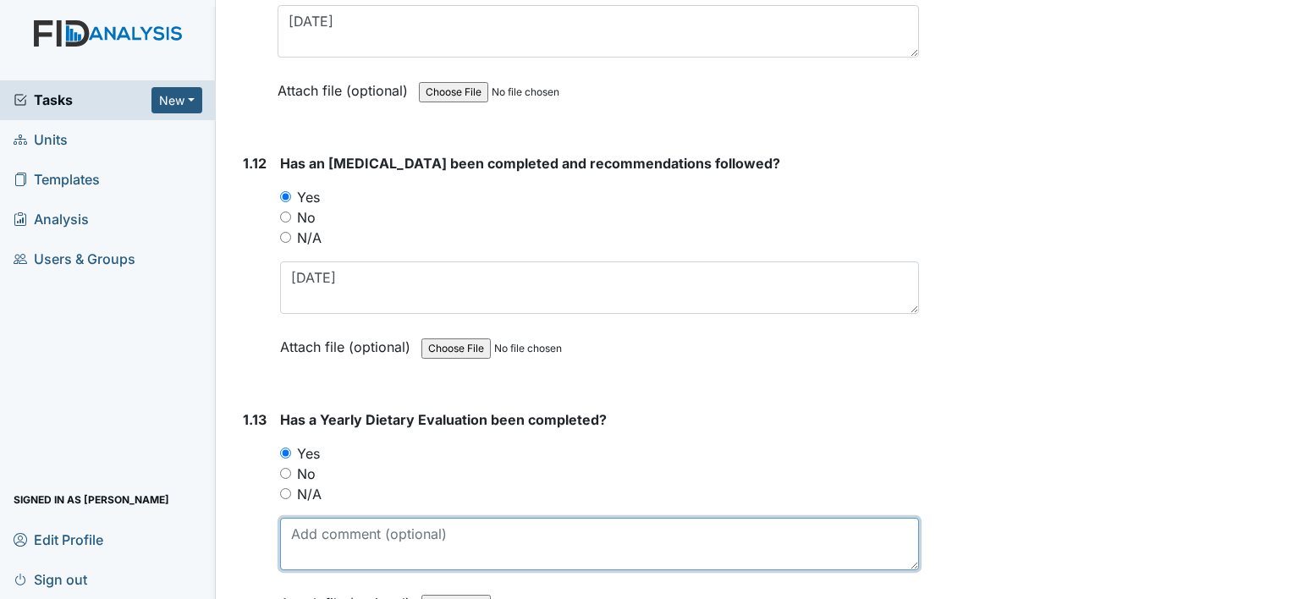
click at [361, 518] on textarea at bounding box center [599, 544] width 639 height 52
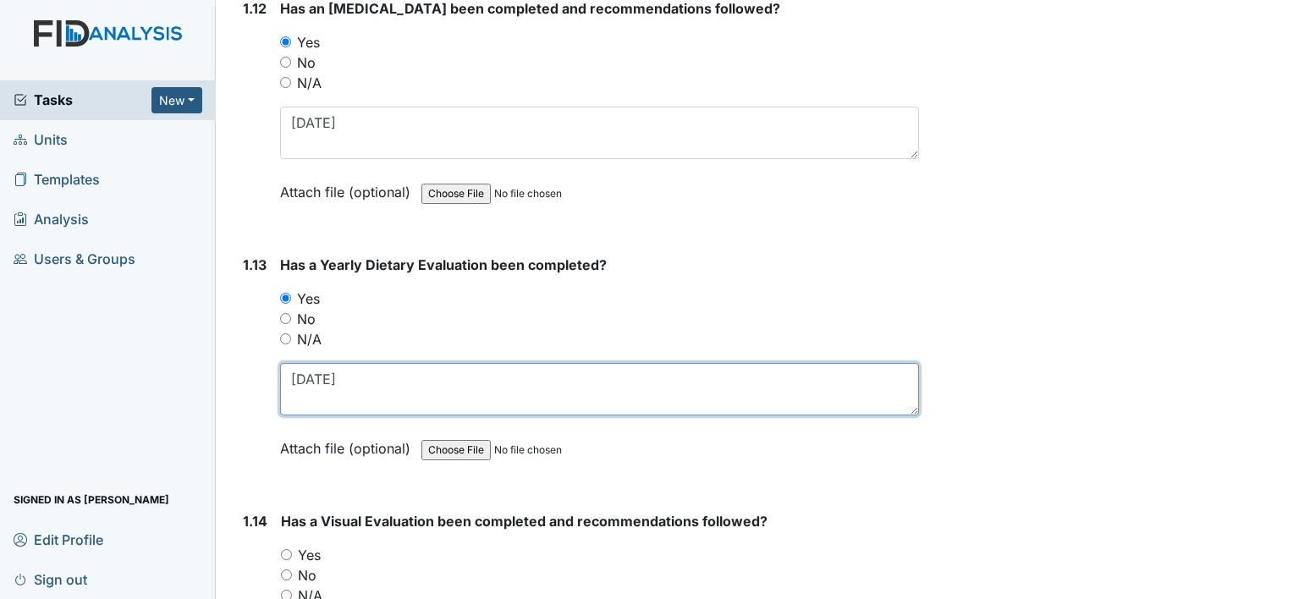
scroll to position [3217, 0]
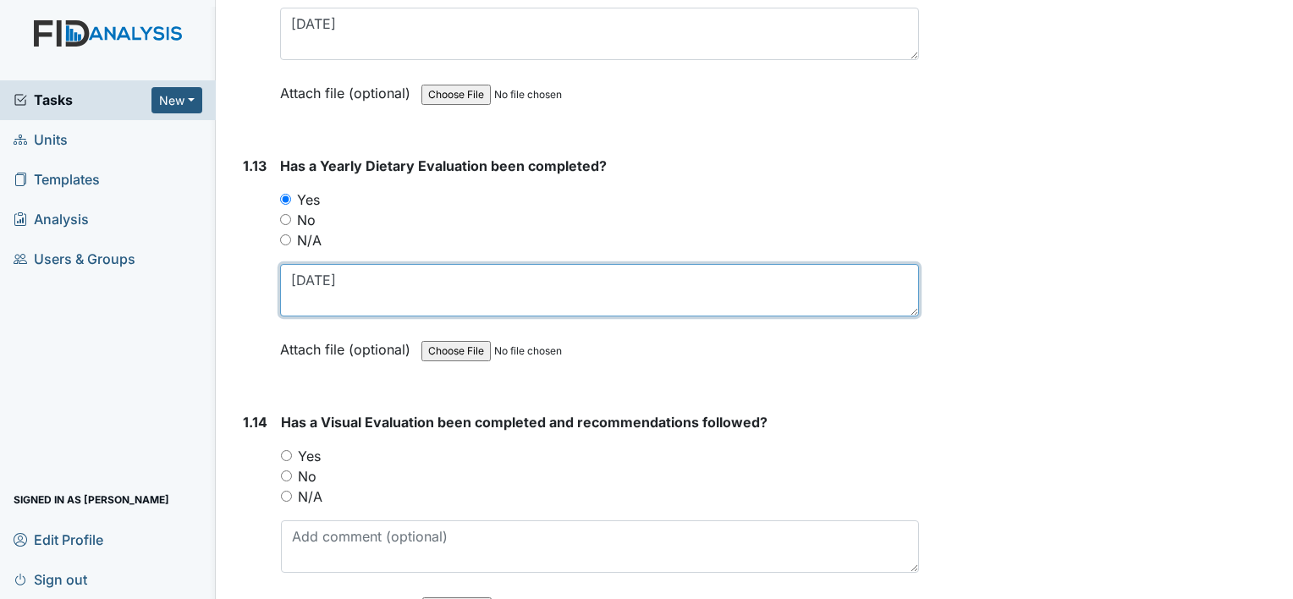
type textarea "9-9-2025"
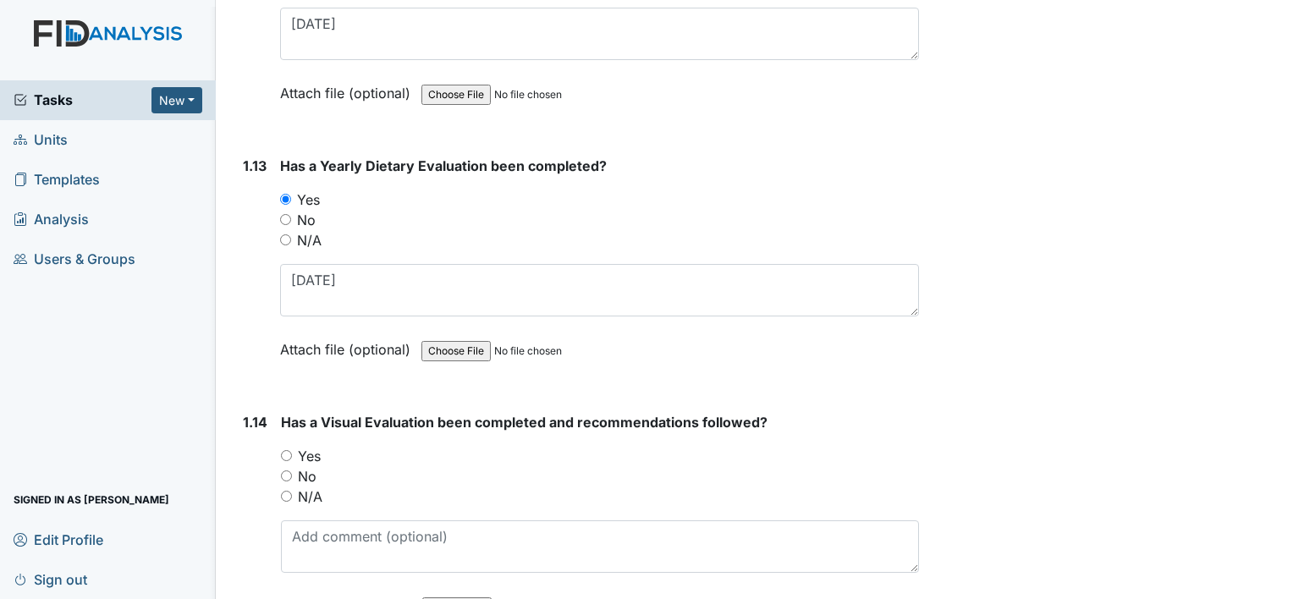
click at [316, 446] on label "Yes" at bounding box center [309, 456] width 23 height 20
click at [292, 450] on input "Yes" at bounding box center [286, 455] width 11 height 11
radio input "true"
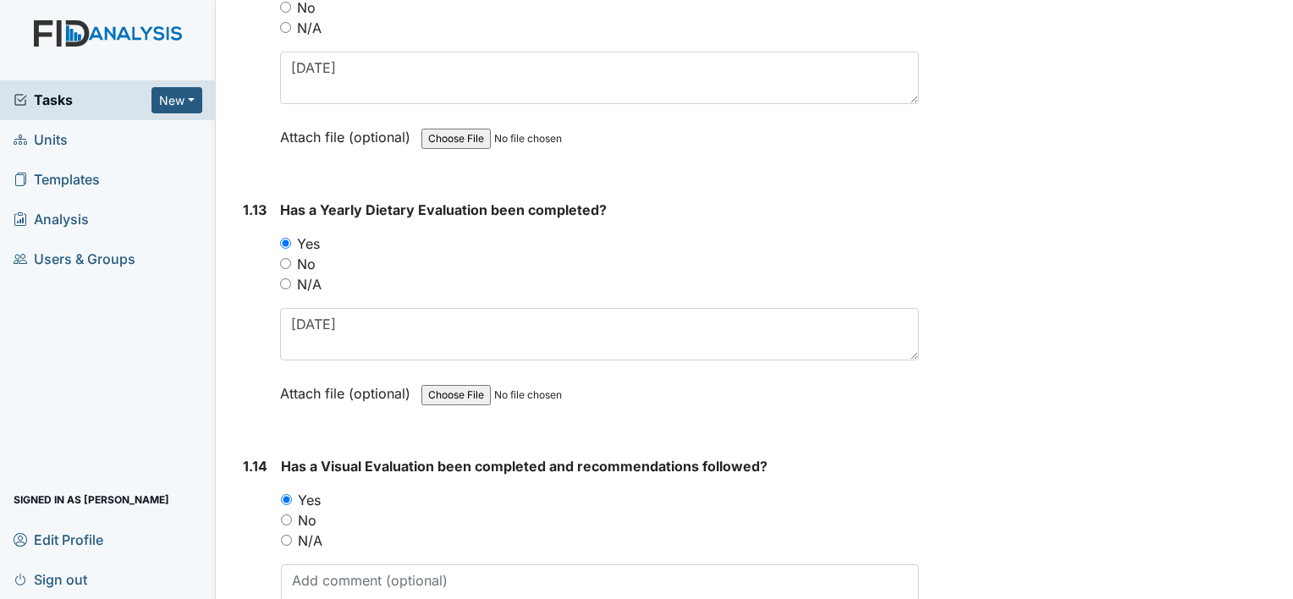
scroll to position [3301, 0]
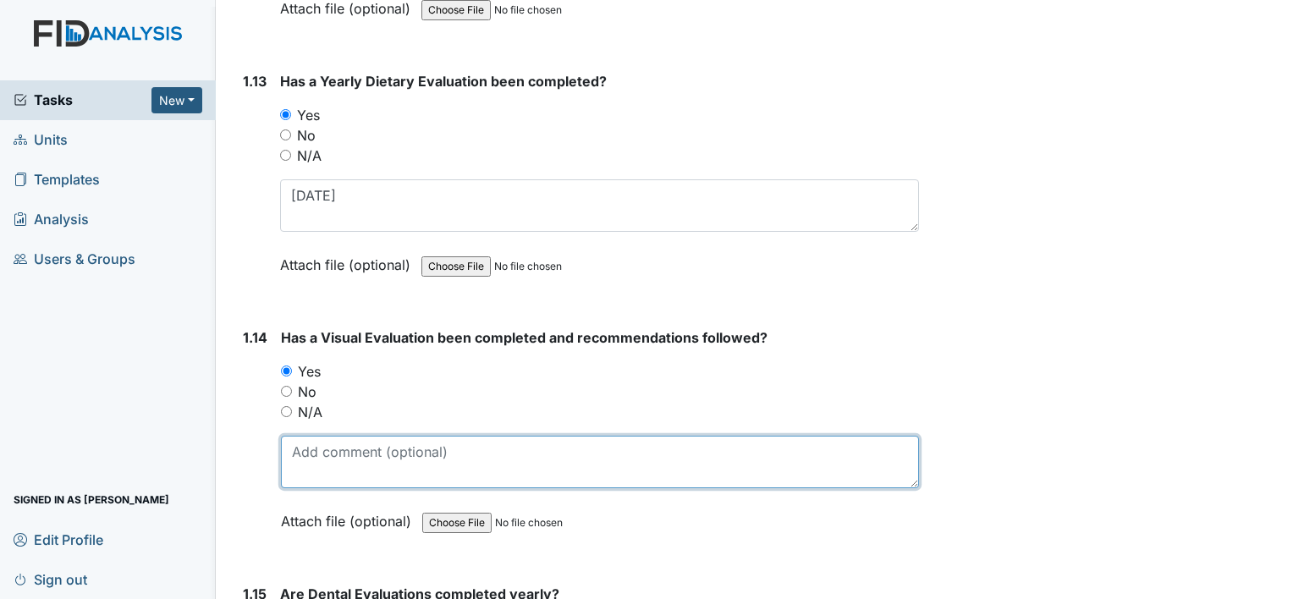
click at [361, 436] on textarea at bounding box center [600, 462] width 638 height 52
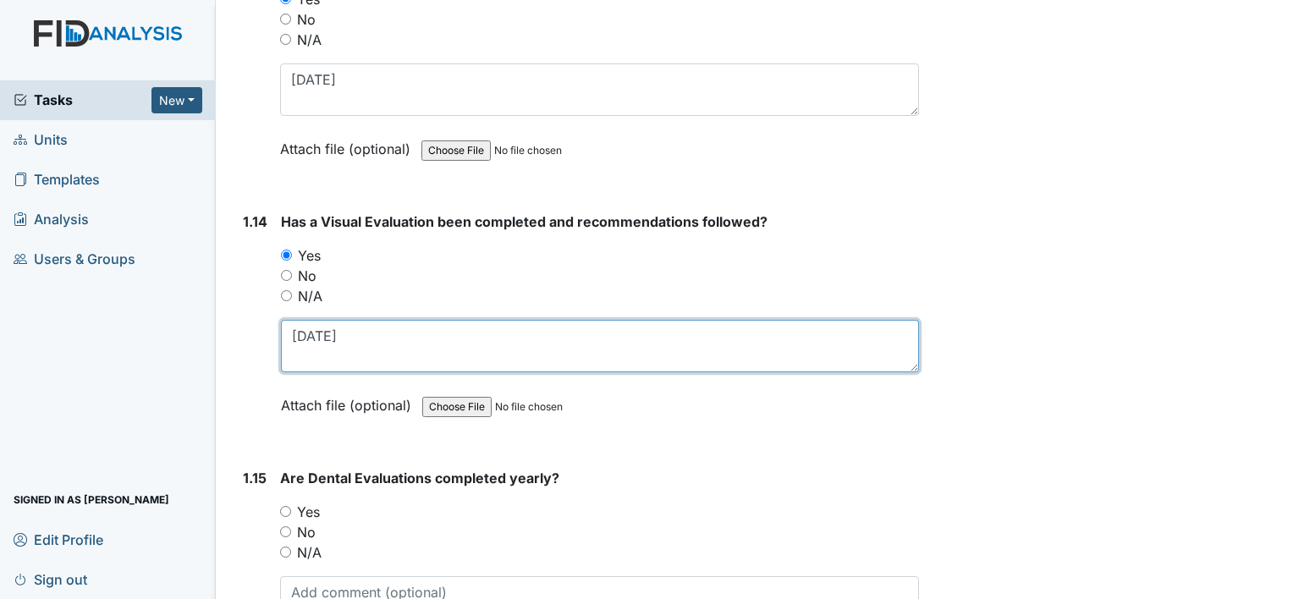
scroll to position [3555, 0]
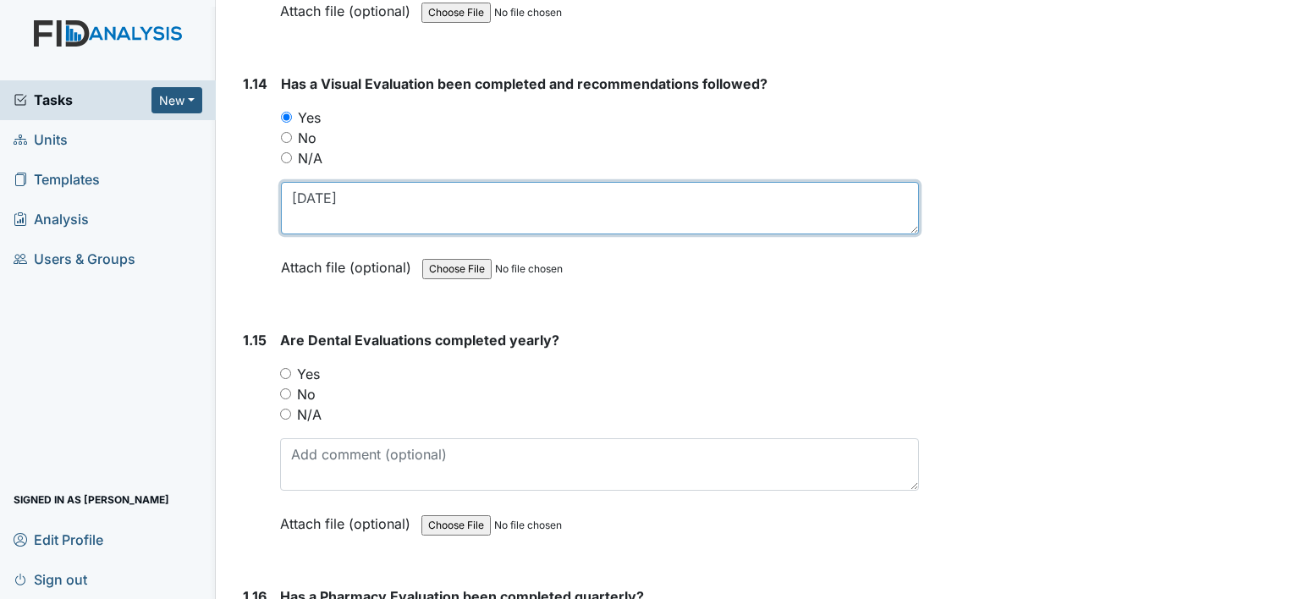
type textarea "5-22-2025"
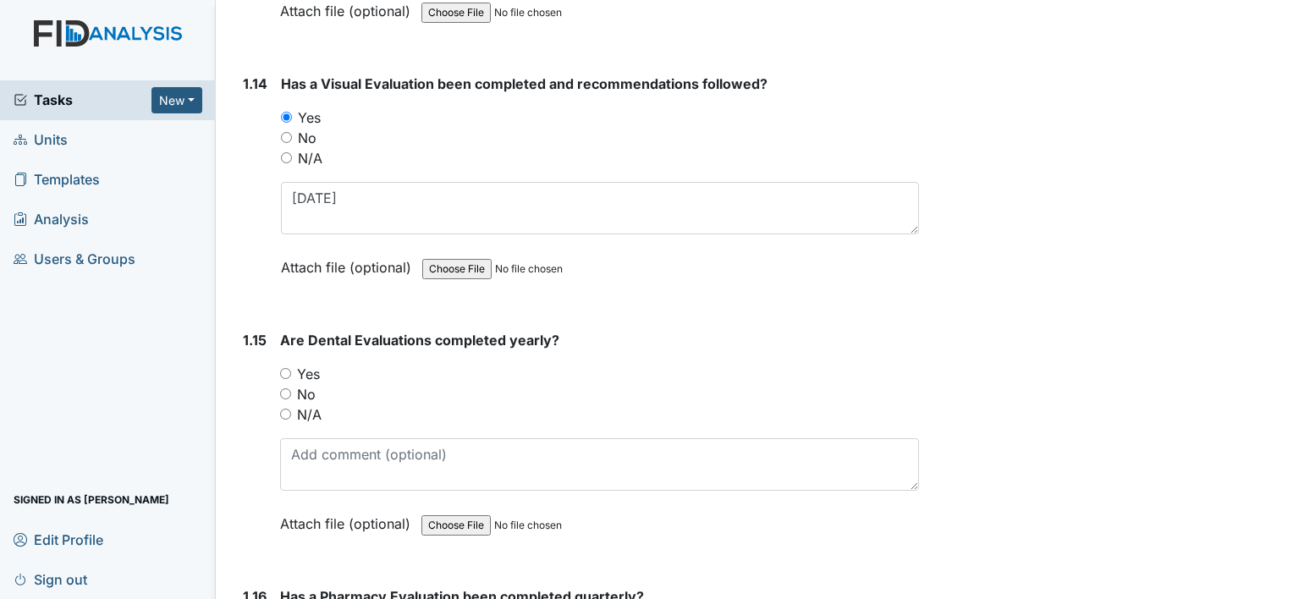
click at [298, 364] on label "Yes" at bounding box center [308, 374] width 23 height 20
click at [291, 368] on input "Yes" at bounding box center [285, 373] width 11 height 11
radio input "true"
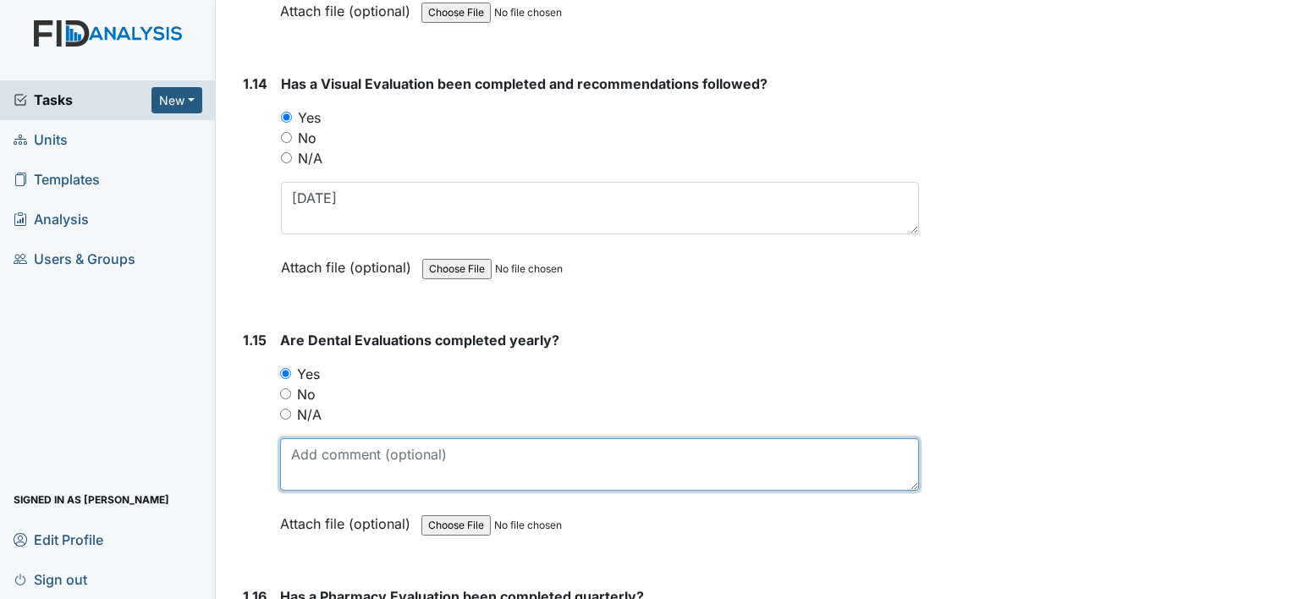
click at [366, 438] on textarea at bounding box center [599, 464] width 639 height 52
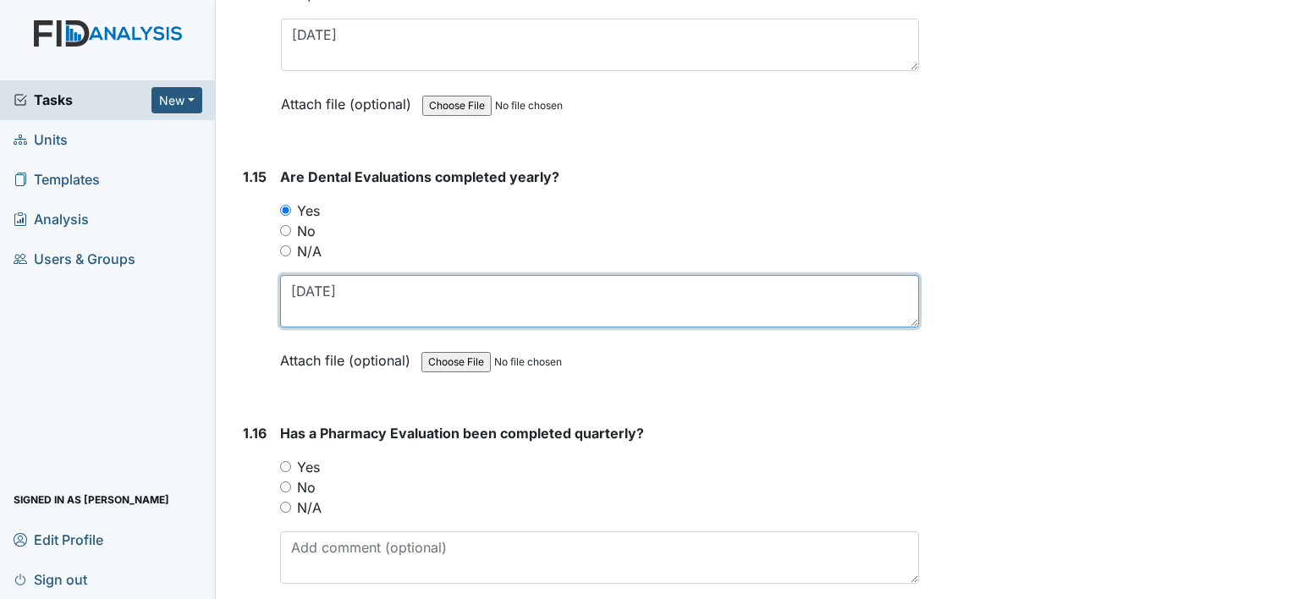
scroll to position [3724, 0]
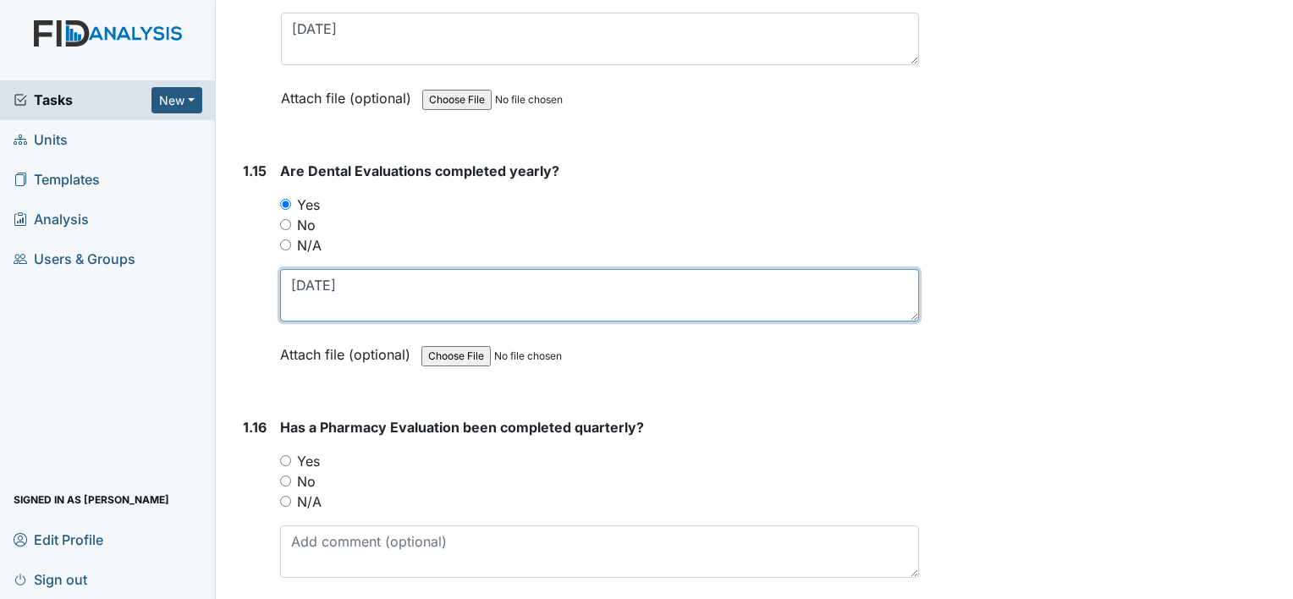
type textarea "1-17-2025"
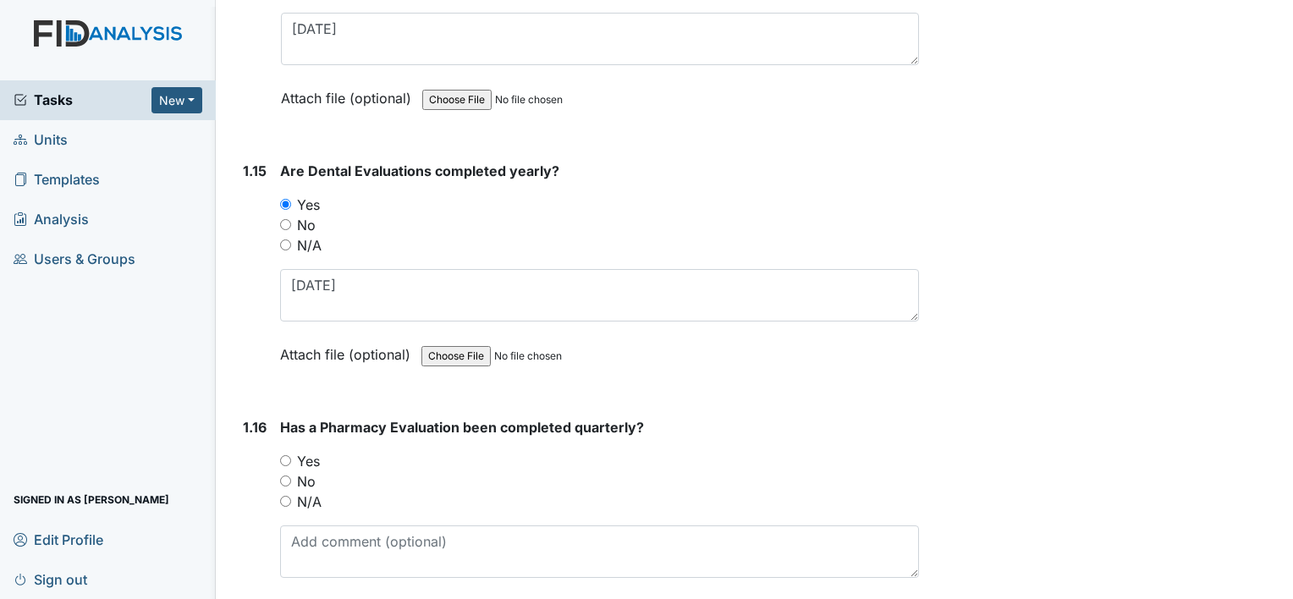
drag, startPoint x: 294, startPoint y: 434, endPoint x: 308, endPoint y: 455, distance: 25.6
click at [294, 451] on div "Yes" at bounding box center [599, 461] width 639 height 20
click at [306, 471] on label "No" at bounding box center [306, 481] width 19 height 20
click at [291, 476] on input "No" at bounding box center [285, 481] width 11 height 11
radio input "true"
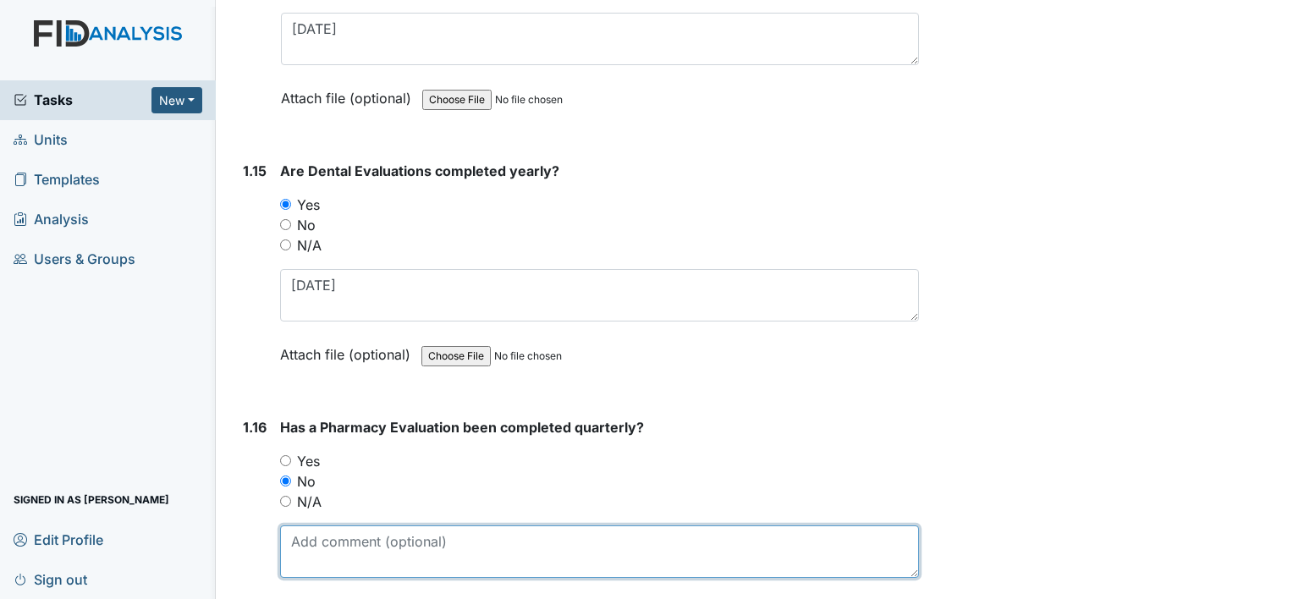
click at [360, 526] on textarea at bounding box center [599, 552] width 639 height 52
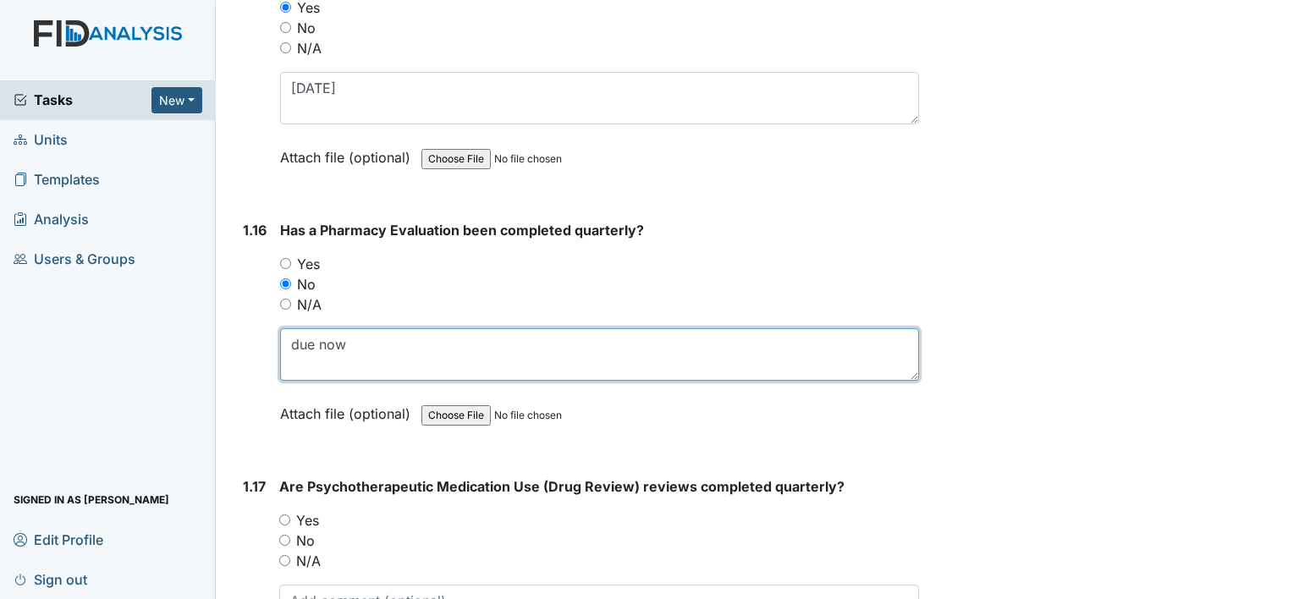
scroll to position [3978, 0]
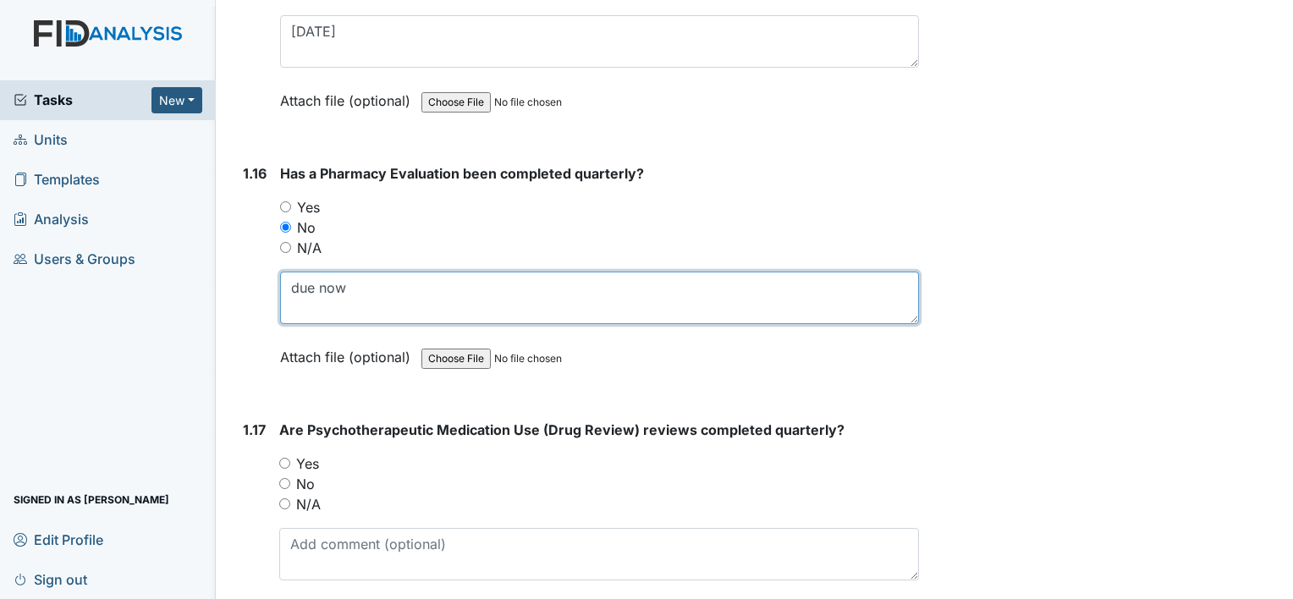
type textarea "due now"
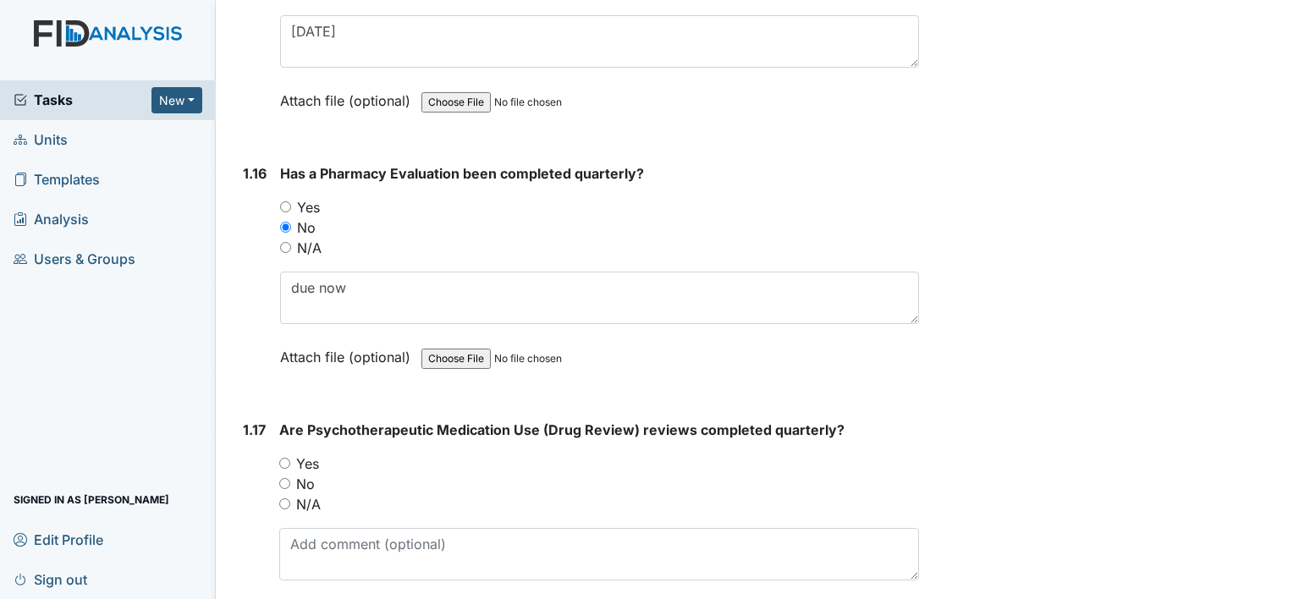
click at [312, 454] on label "Yes" at bounding box center [307, 464] width 23 height 20
click at [290, 458] on input "Yes" at bounding box center [284, 463] width 11 height 11
radio input "true"
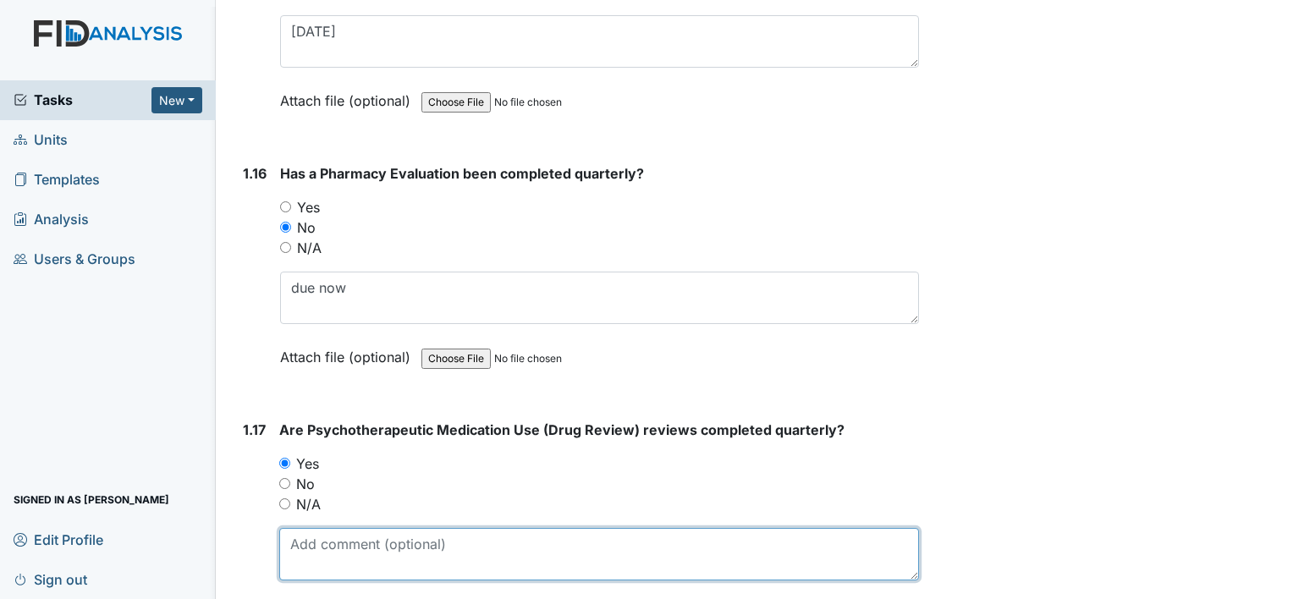
click at [355, 528] on textarea at bounding box center [599, 554] width 640 height 52
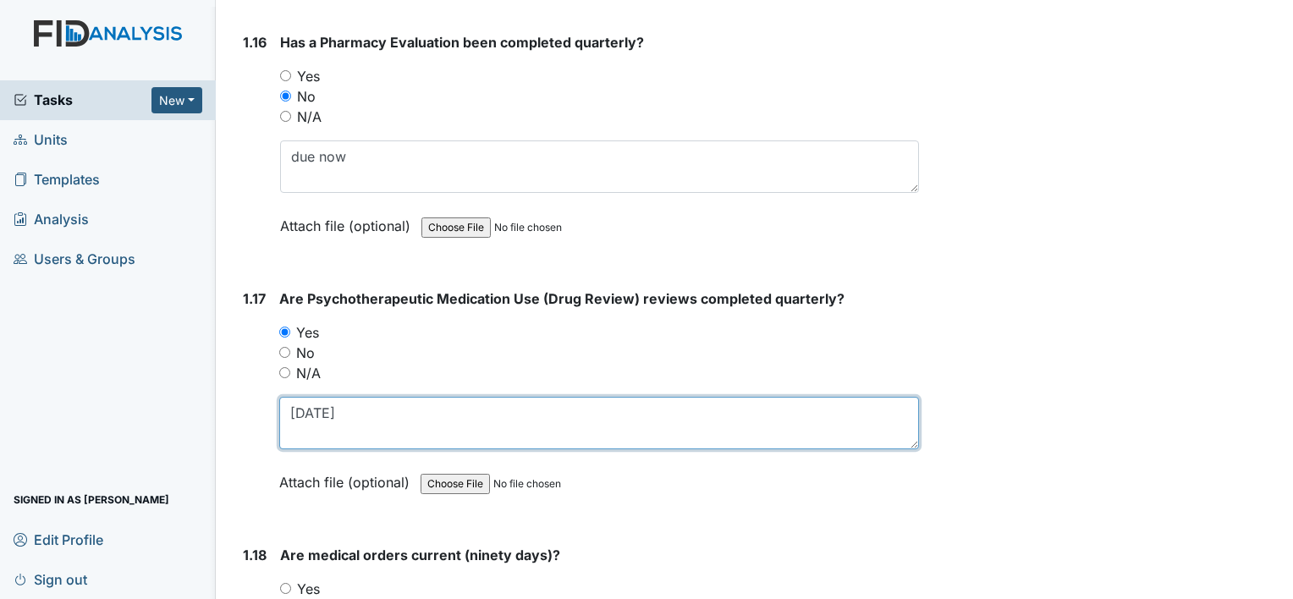
scroll to position [4148, 0]
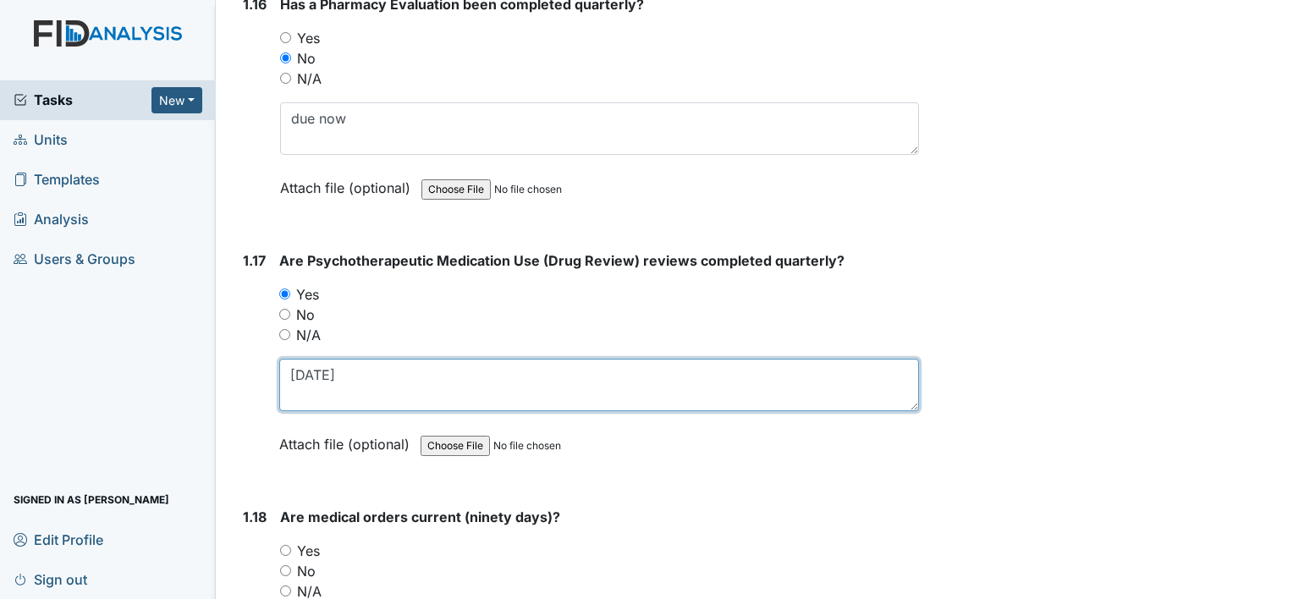
type textarea "7-17-2025"
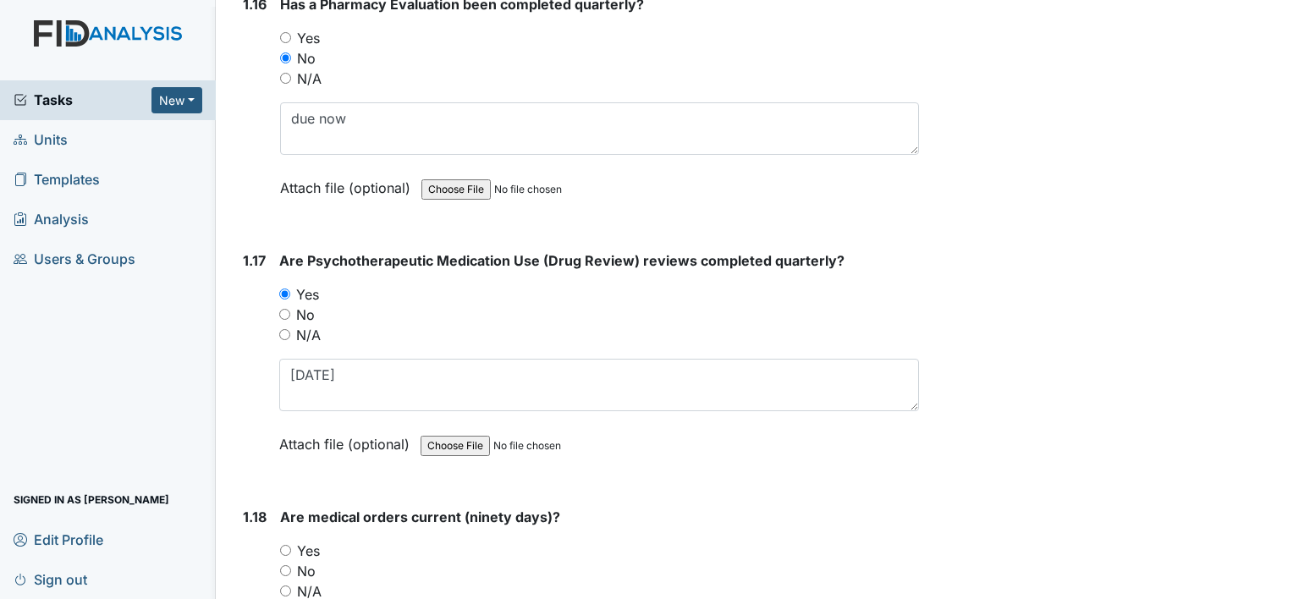
click at [308, 541] on label "Yes" at bounding box center [308, 551] width 23 height 20
click at [291, 545] on input "Yes" at bounding box center [285, 550] width 11 height 11
radio input "true"
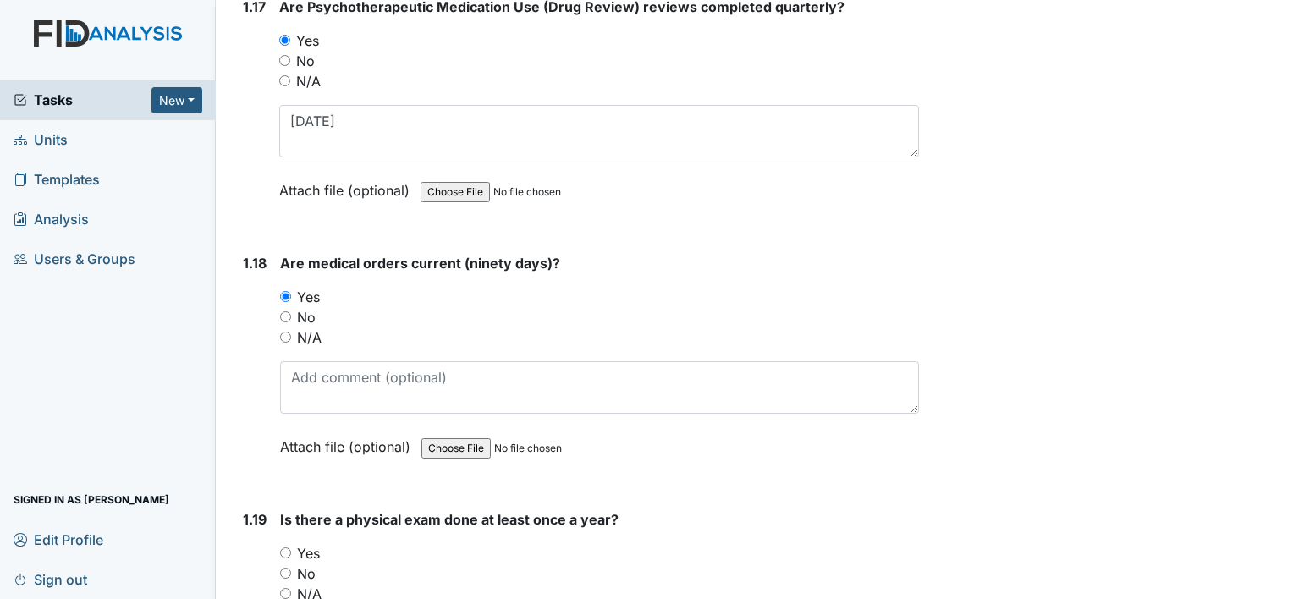
click at [316, 543] on label "Yes" at bounding box center [308, 553] width 23 height 20
click at [291, 548] on input "Yes" at bounding box center [285, 553] width 11 height 11
radio input "true"
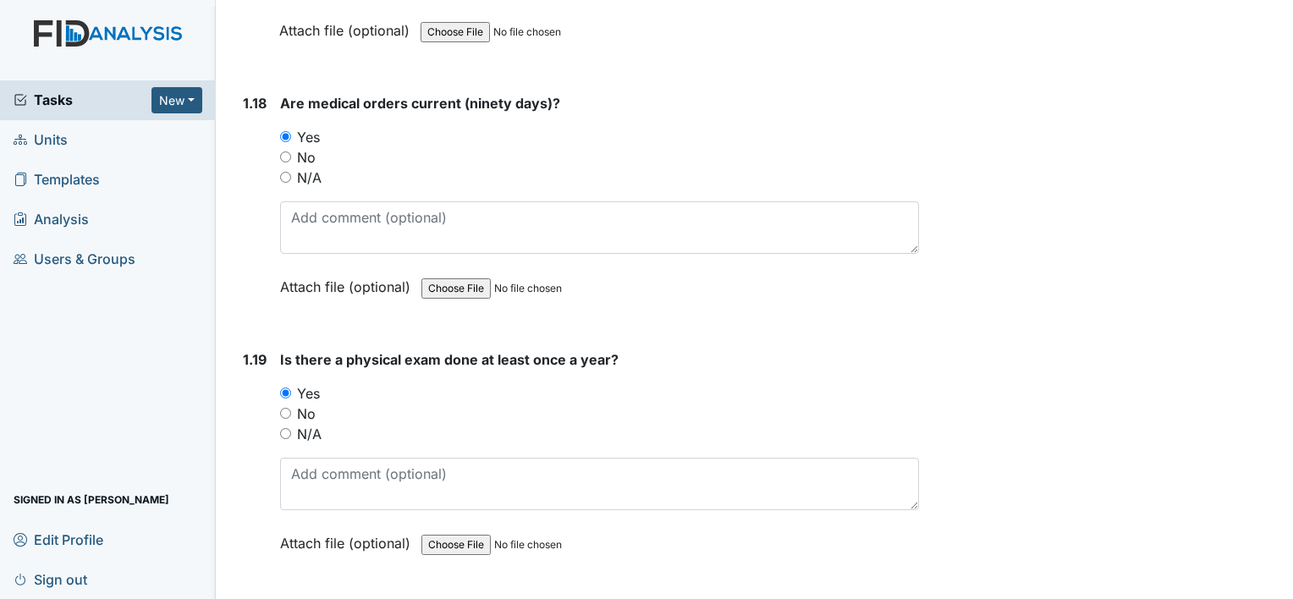
scroll to position [4571, 0]
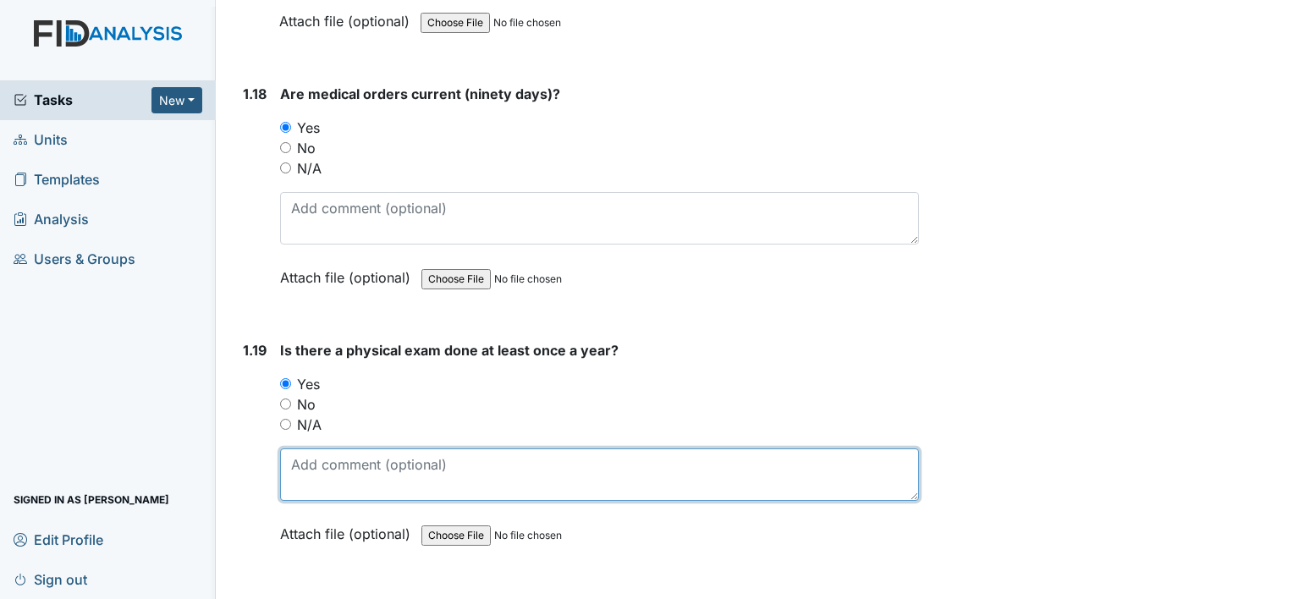
click at [327, 449] on textarea at bounding box center [599, 475] width 639 height 52
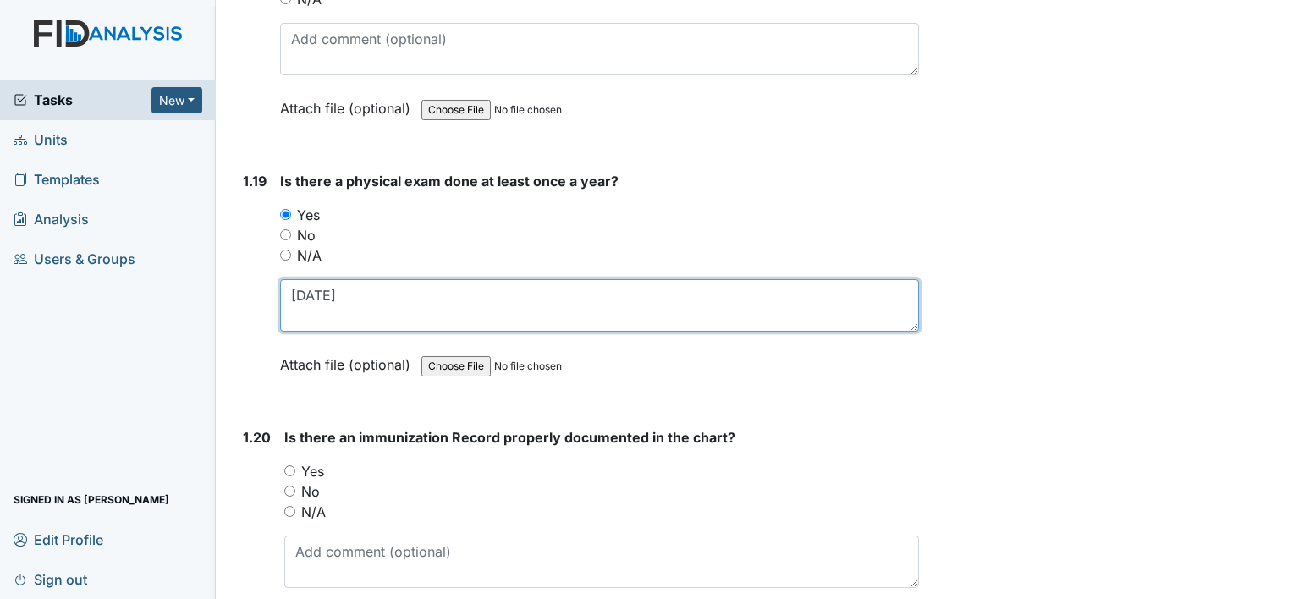
type textarea "6-3-2025"
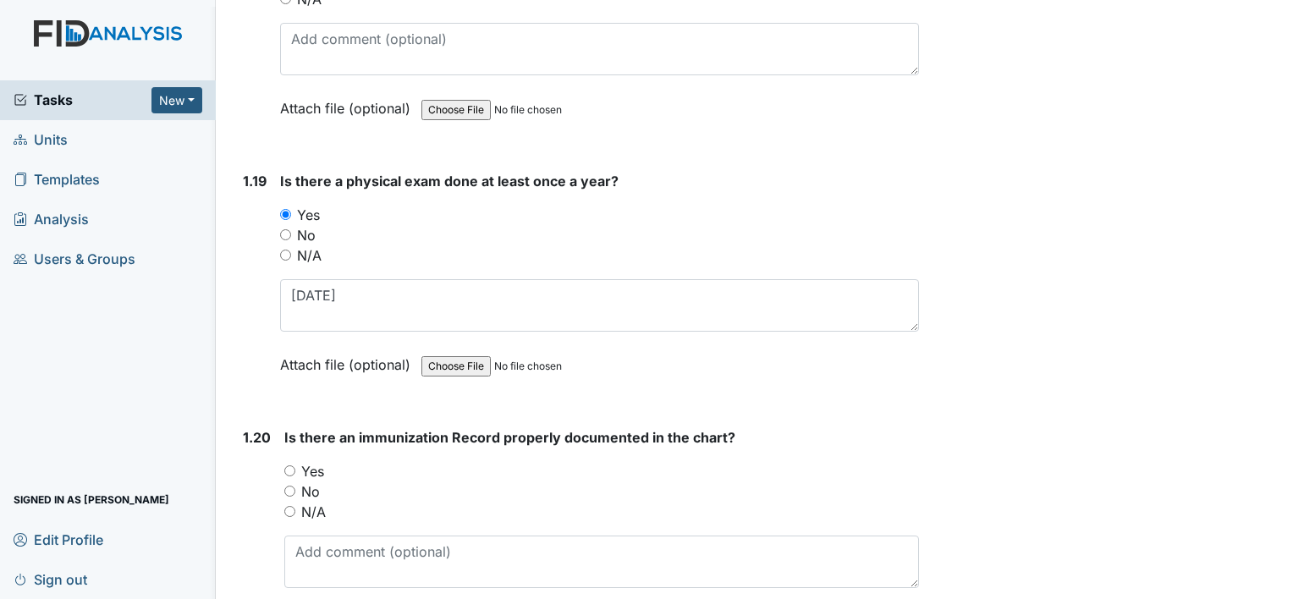
drag, startPoint x: 305, startPoint y: 429, endPoint x: 366, endPoint y: 423, distance: 61.2
click at [305, 461] on label "Yes" at bounding box center [312, 471] width 23 height 20
click at [295, 466] on input "Yes" at bounding box center [289, 471] width 11 height 11
radio input "true"
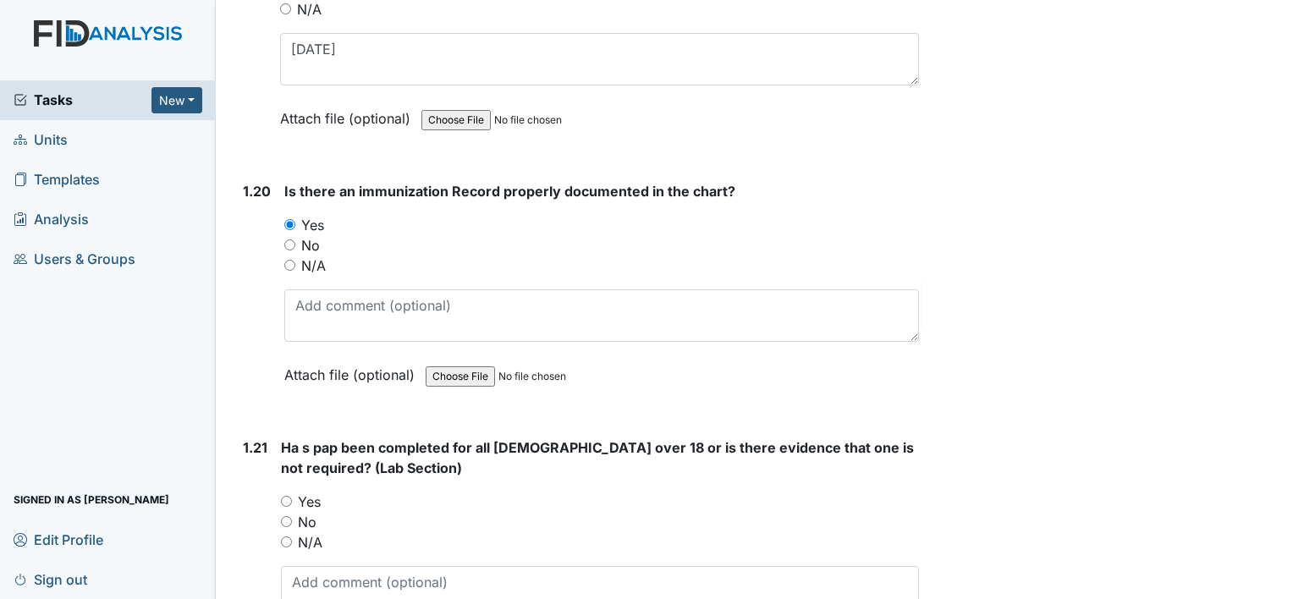
scroll to position [4994, 0]
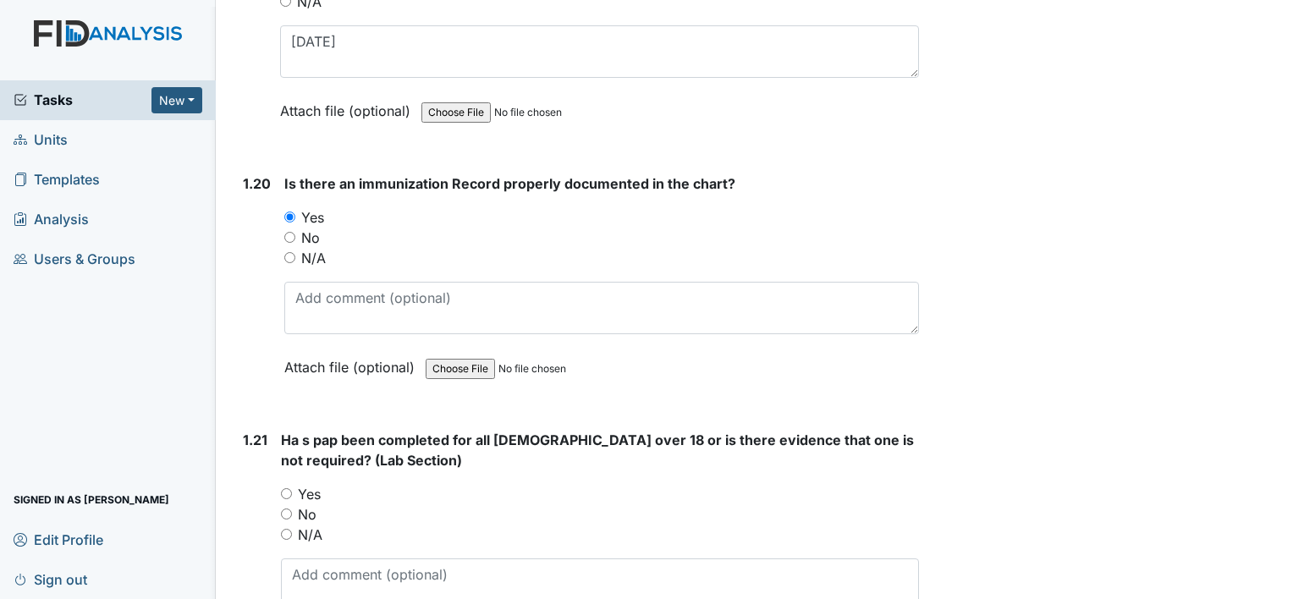
click at [311, 484] on label "Yes" at bounding box center [309, 494] width 23 height 20
click at [292, 488] on input "Yes" at bounding box center [286, 493] width 11 height 11
radio input "true"
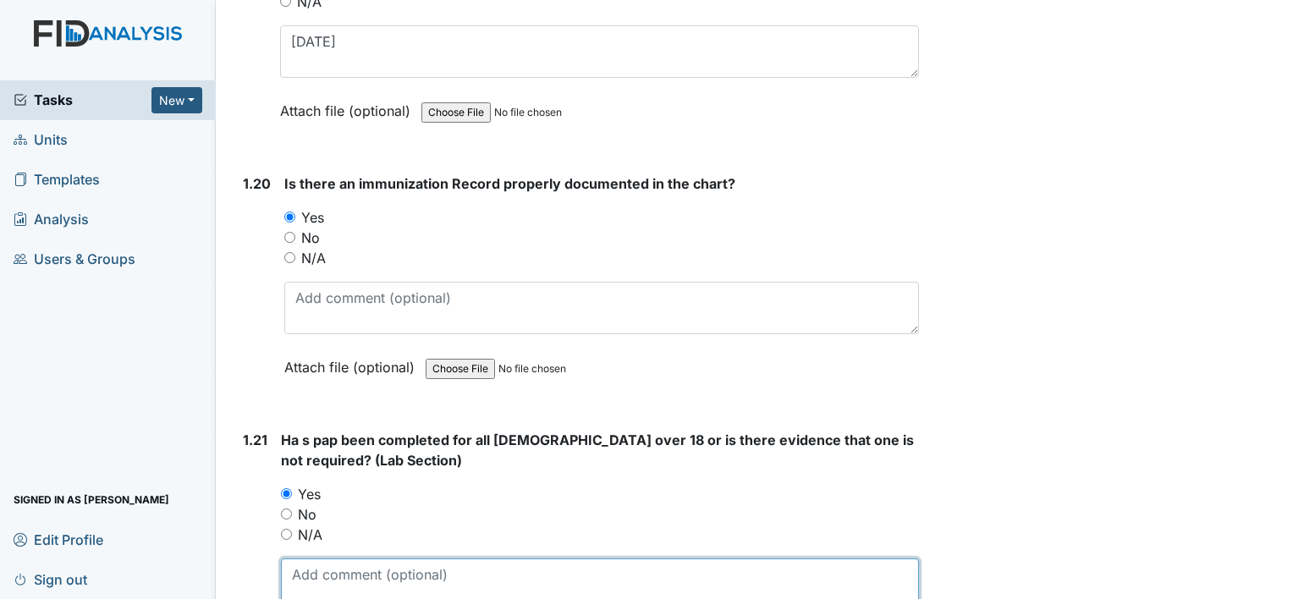
click at [410, 559] on textarea at bounding box center [600, 585] width 638 height 52
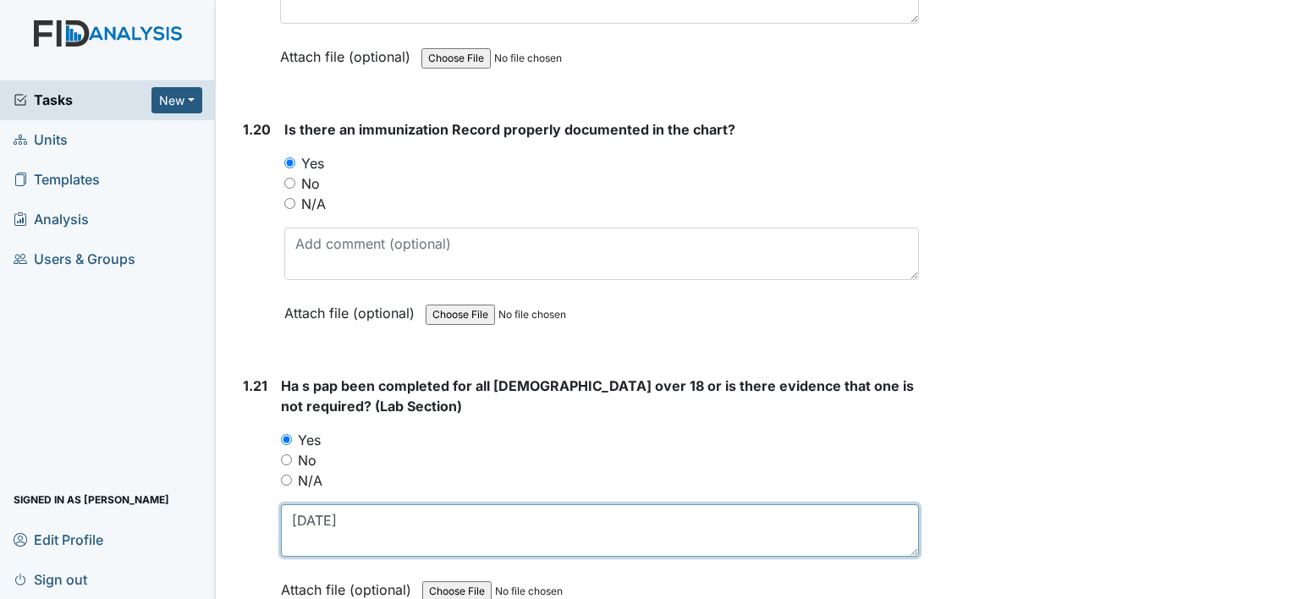
scroll to position [5163, 0]
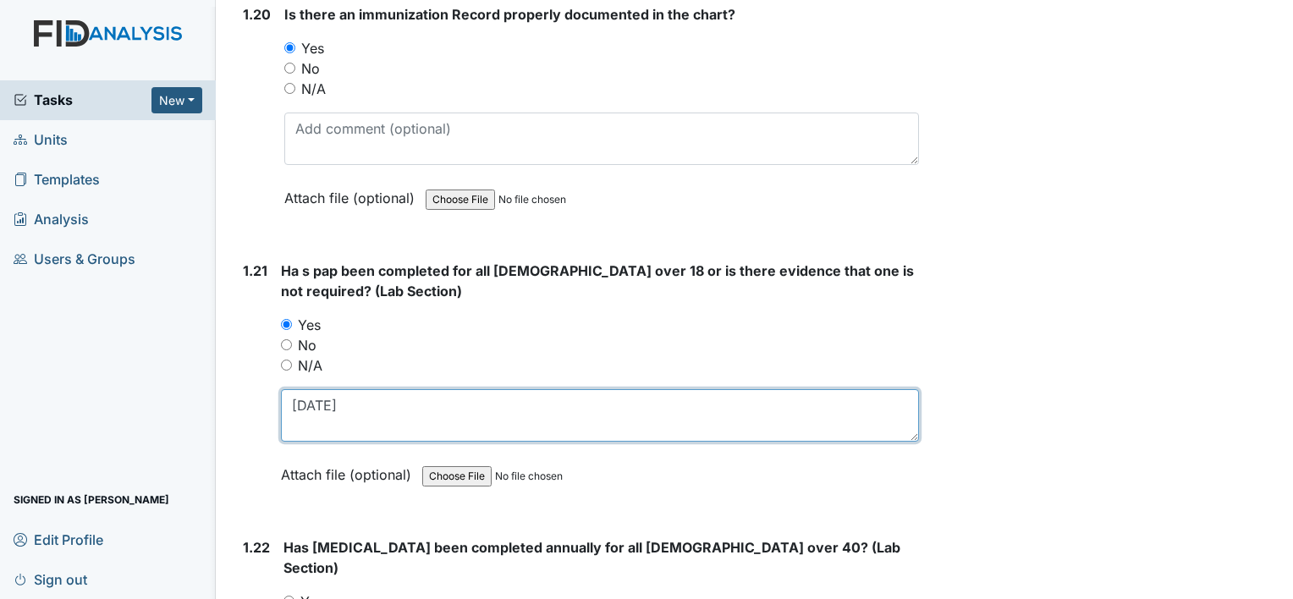
type textarea "10-28-2024"
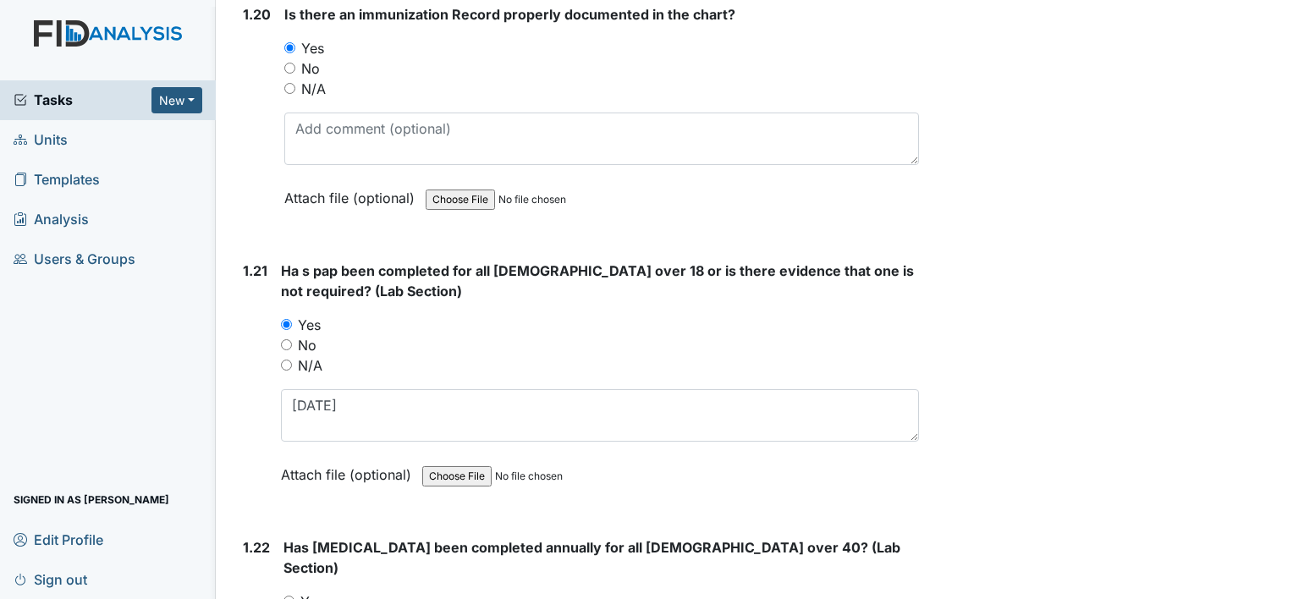
radio input "true"
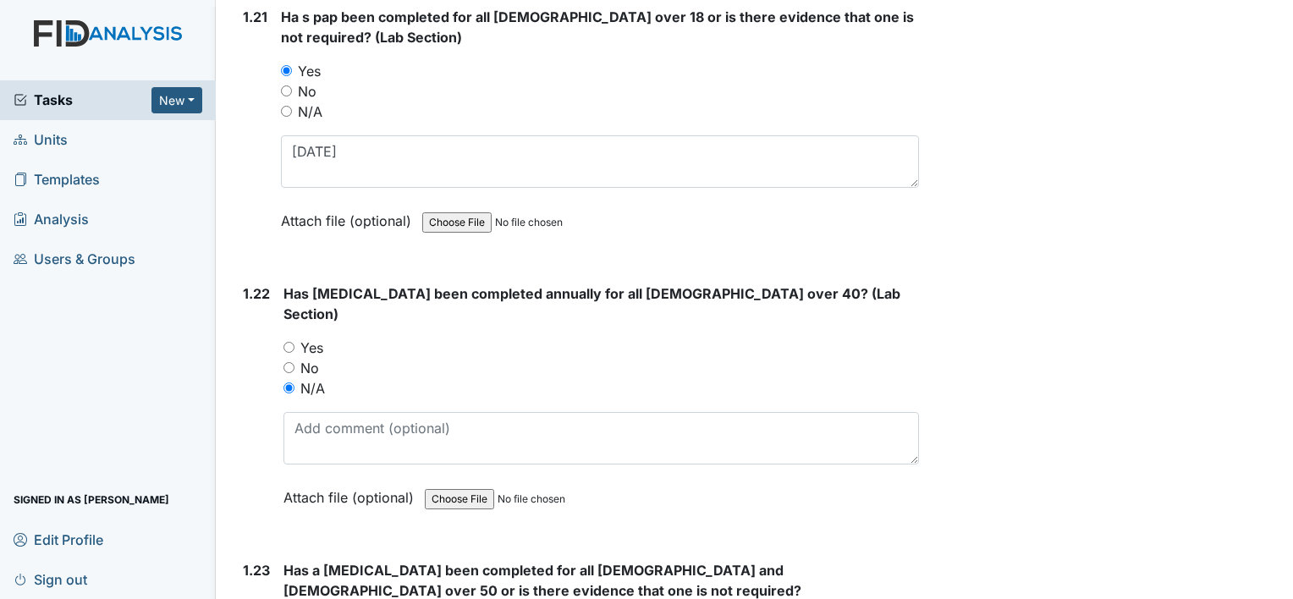
scroll to position [5502, 0]
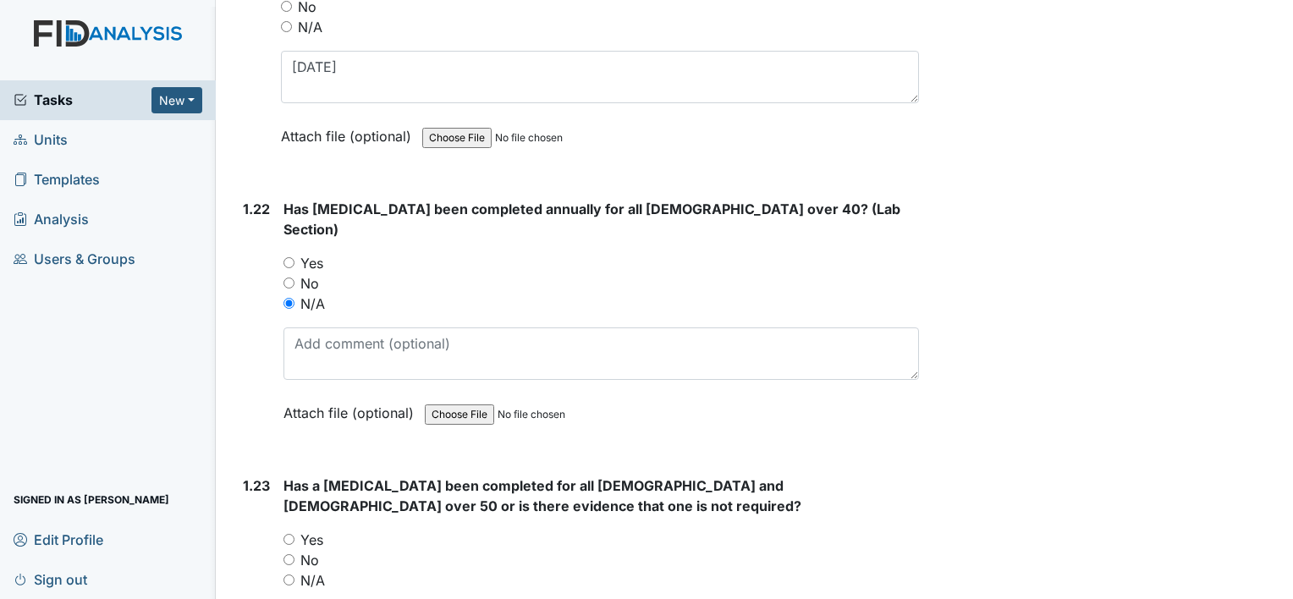
click at [313, 571] on label "N/A" at bounding box center [312, 581] width 25 height 20
click at [295, 575] on input "N/A" at bounding box center [289, 580] width 11 height 11
radio input "true"
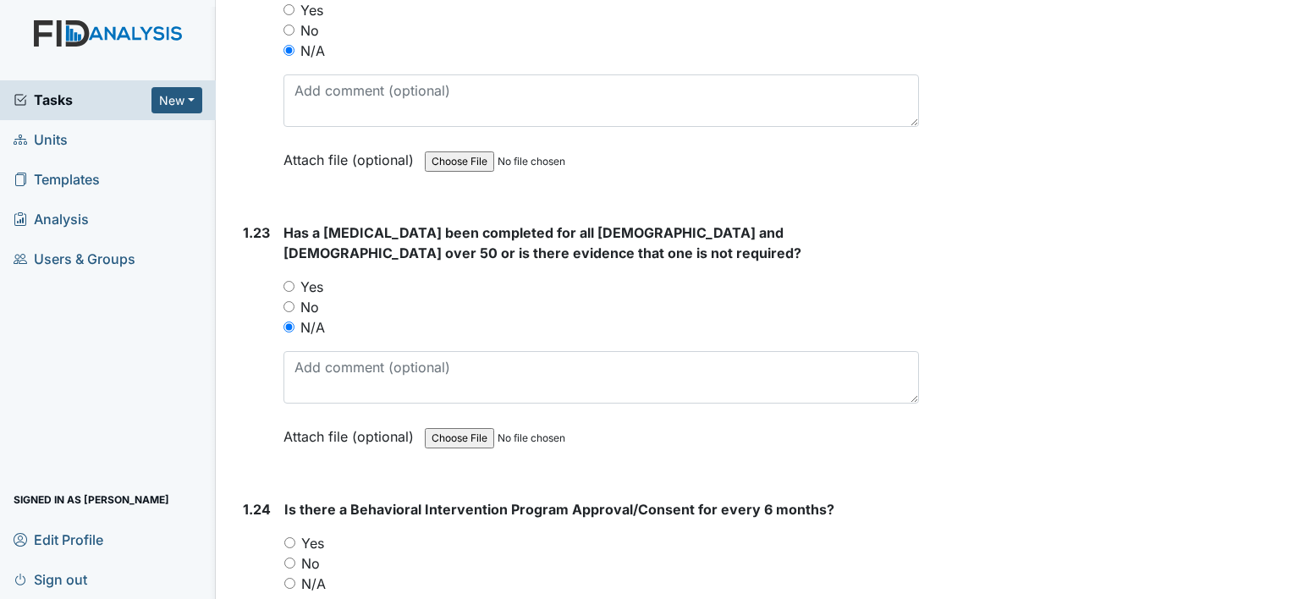
scroll to position [5756, 0]
click at [318, 532] on label "Yes" at bounding box center [312, 542] width 23 height 20
click at [295, 537] on input "Yes" at bounding box center [289, 542] width 11 height 11
radio input "true"
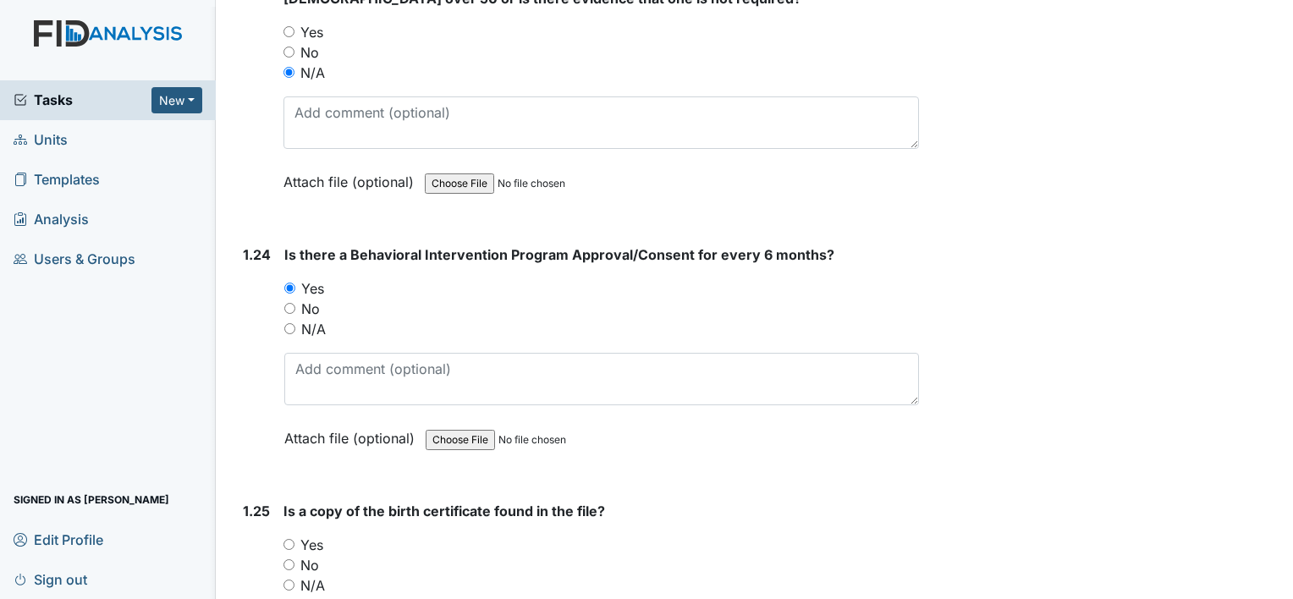
click at [317, 535] on label "Yes" at bounding box center [311, 545] width 23 height 20
click at [295, 539] on input "Yes" at bounding box center [289, 544] width 11 height 11
radio input "true"
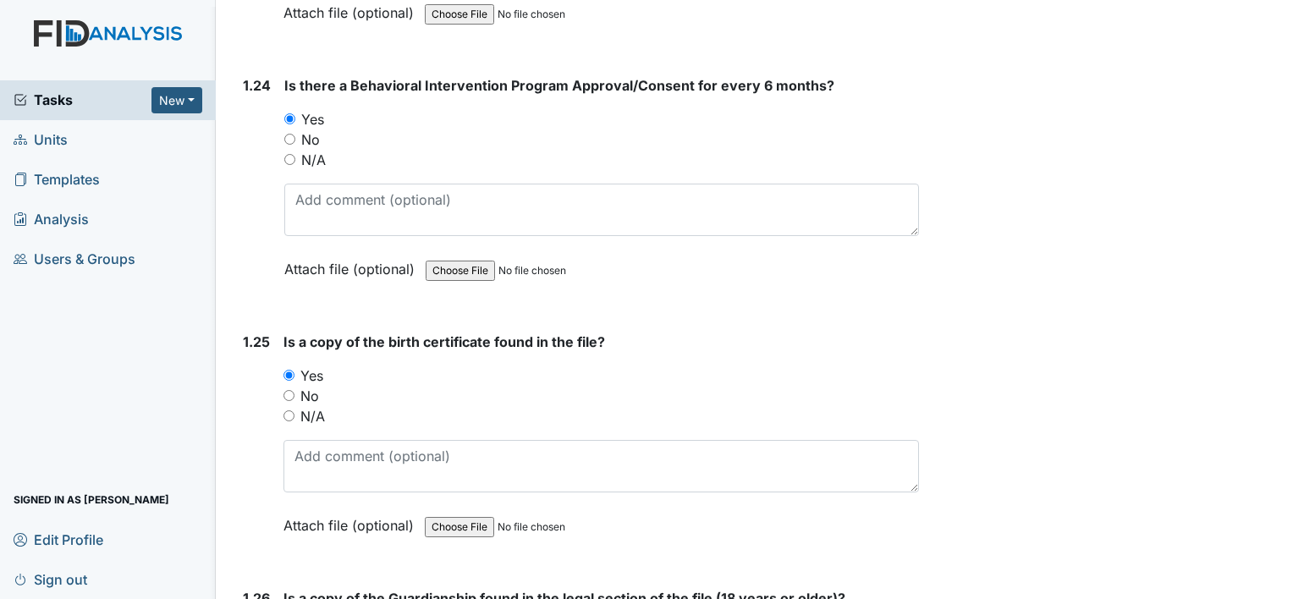
radio input "true"
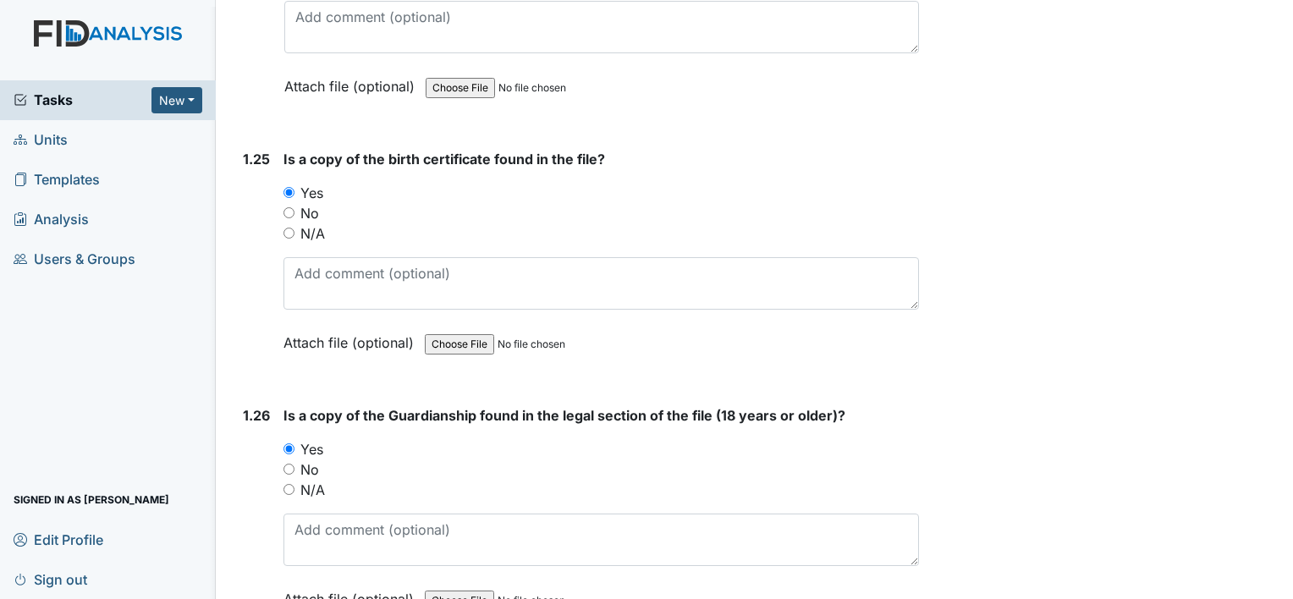
scroll to position [6433, 0]
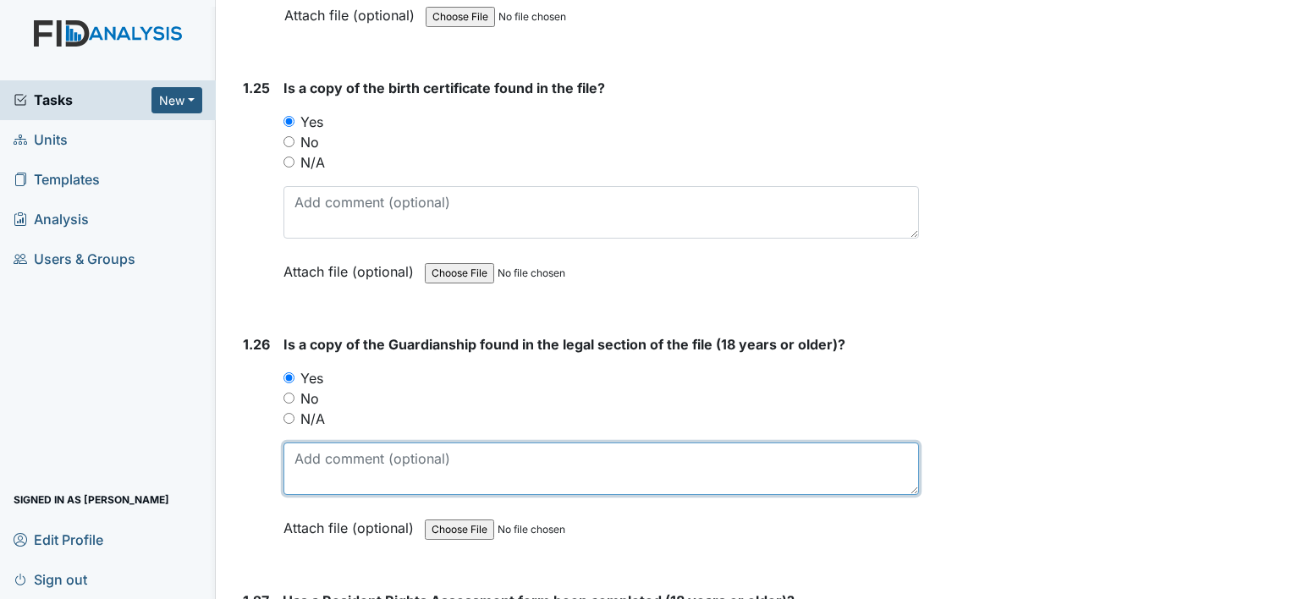
click at [337, 443] on textarea at bounding box center [602, 469] width 636 height 52
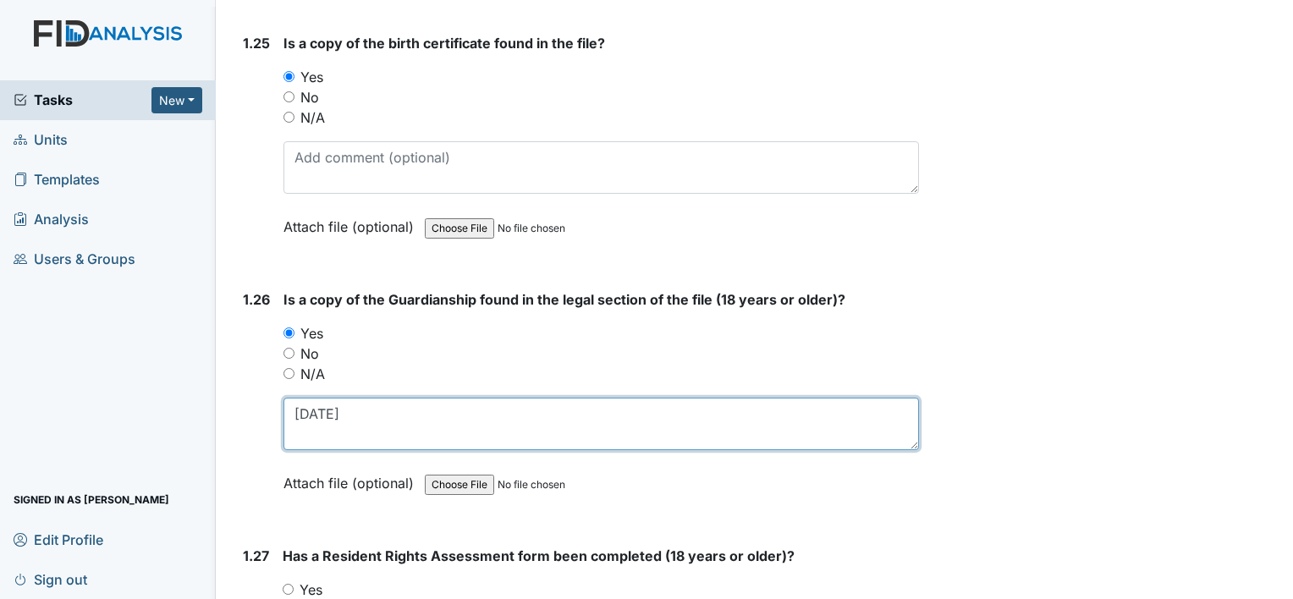
scroll to position [6518, 0]
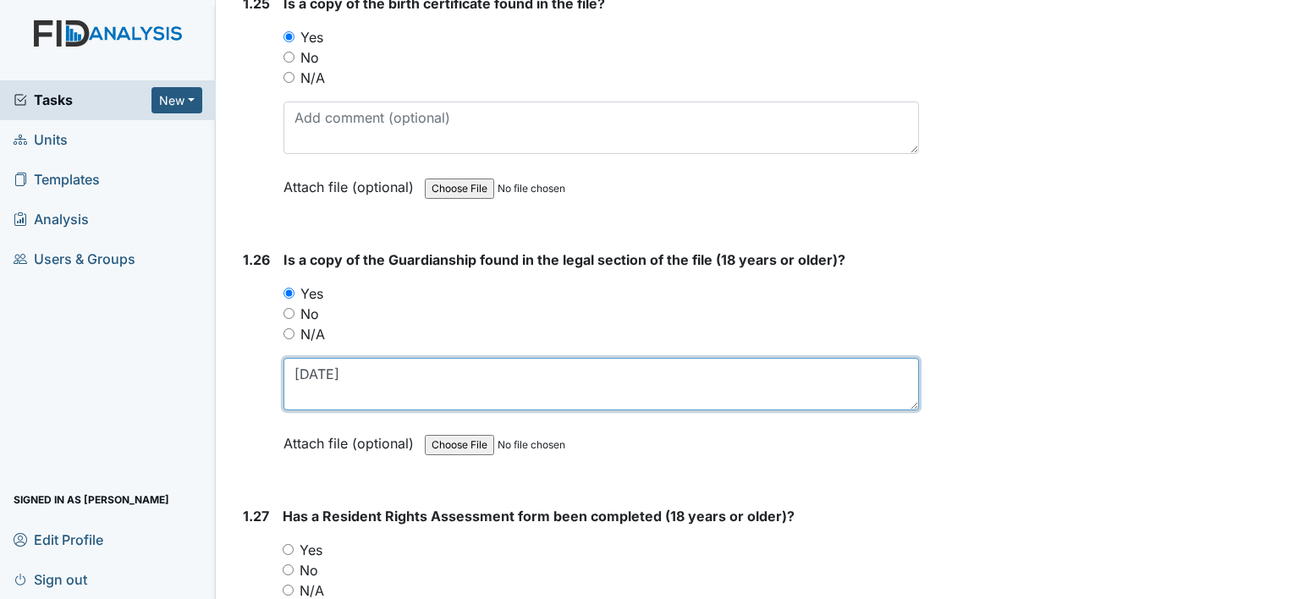
type textarea "11-27-2007"
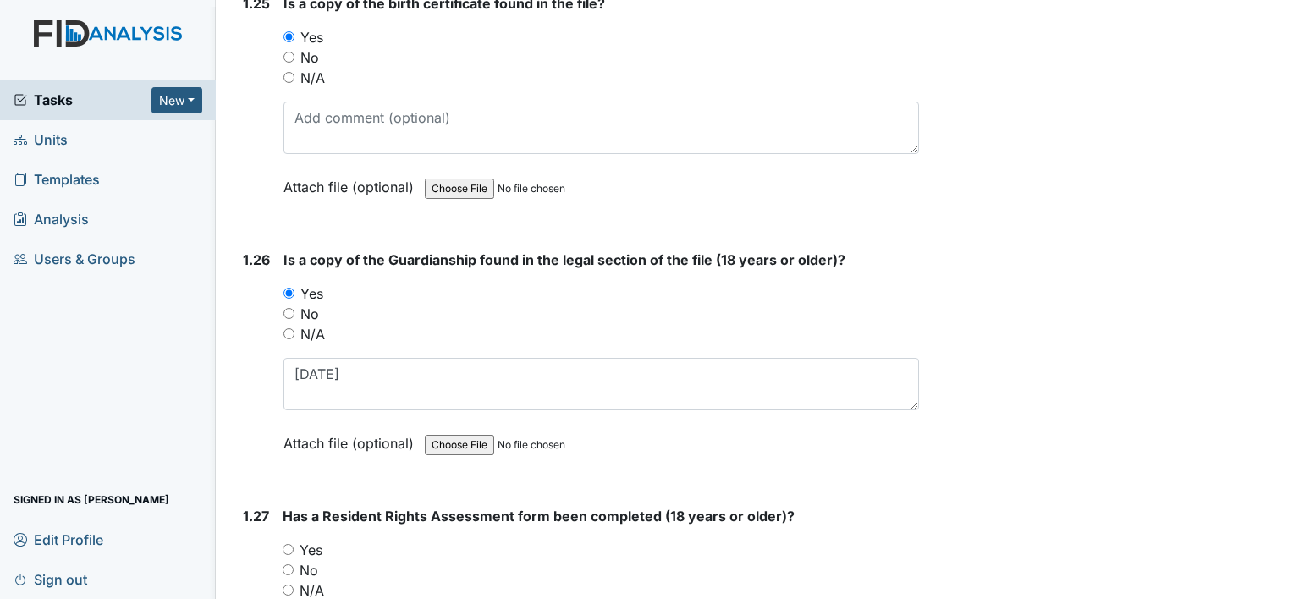
click at [316, 540] on label "Yes" at bounding box center [311, 550] width 23 height 20
click at [294, 544] on input "Yes" at bounding box center [288, 549] width 11 height 11
radio input "true"
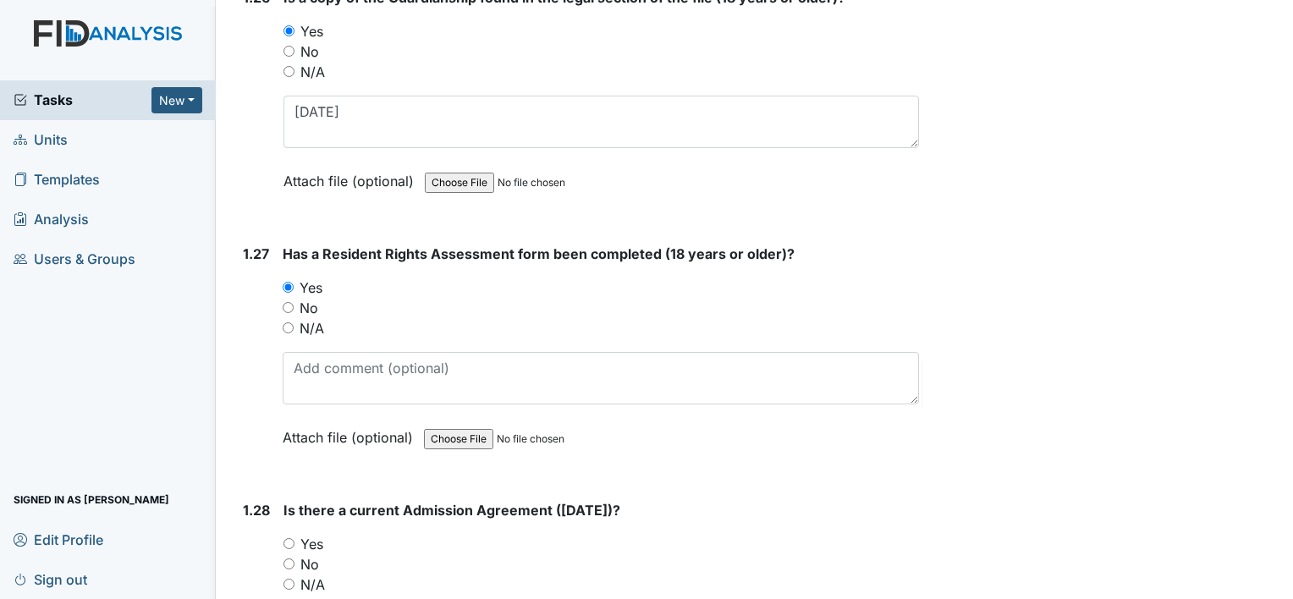
scroll to position [6856, 0]
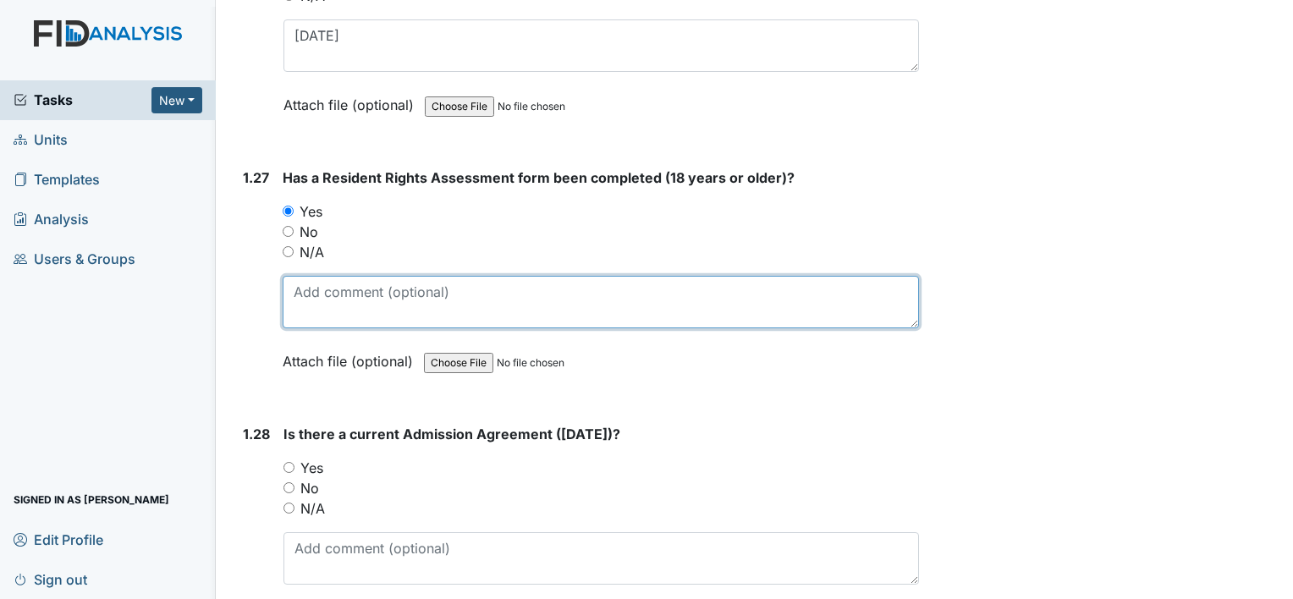
click at [365, 276] on textarea at bounding box center [601, 302] width 637 height 52
type textarea "04-15-2005"
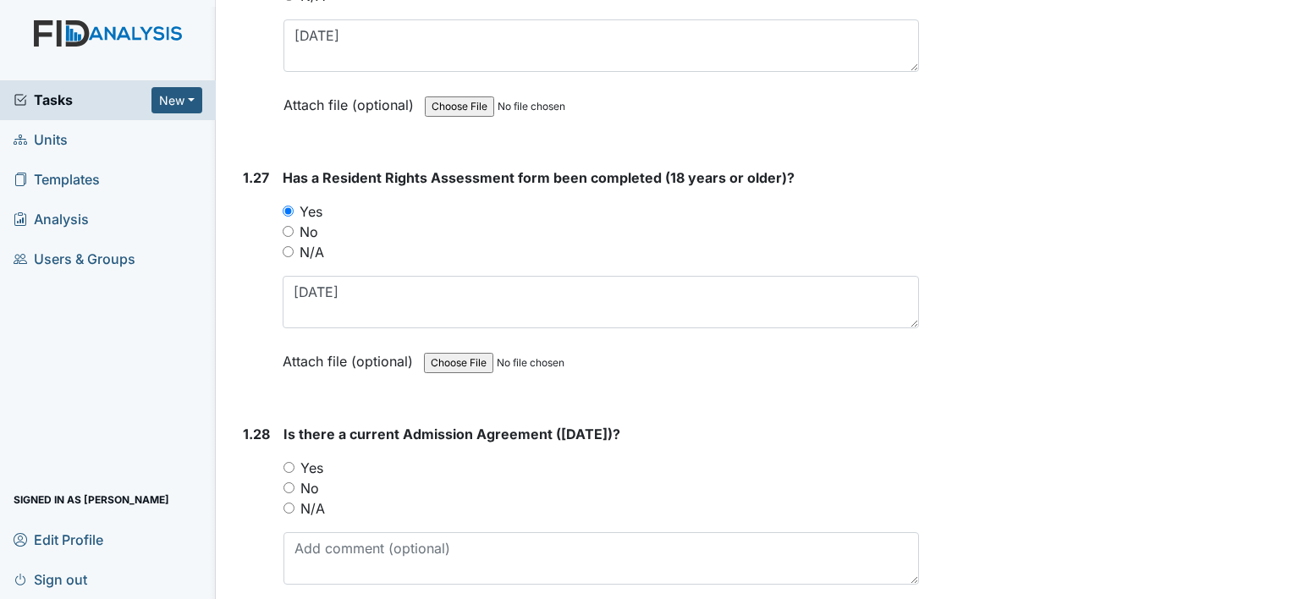
click at [317, 458] on label "Yes" at bounding box center [311, 468] width 23 height 20
click at [295, 462] on input "Yes" at bounding box center [289, 467] width 11 height 11
radio input "true"
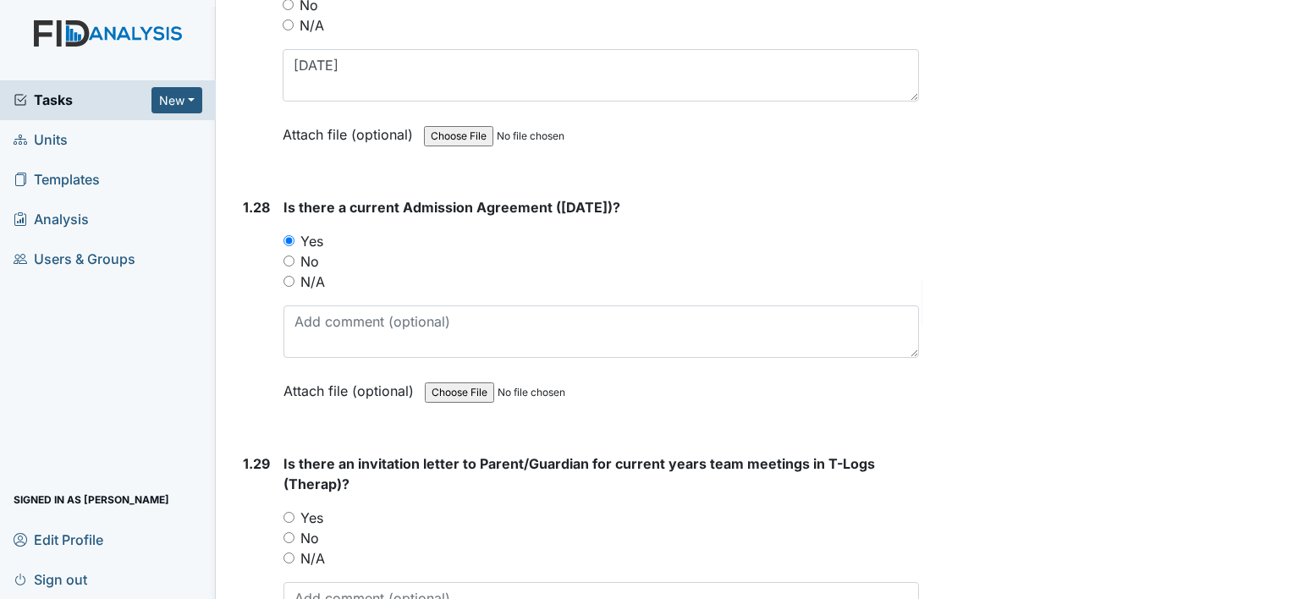
scroll to position [7110, 0]
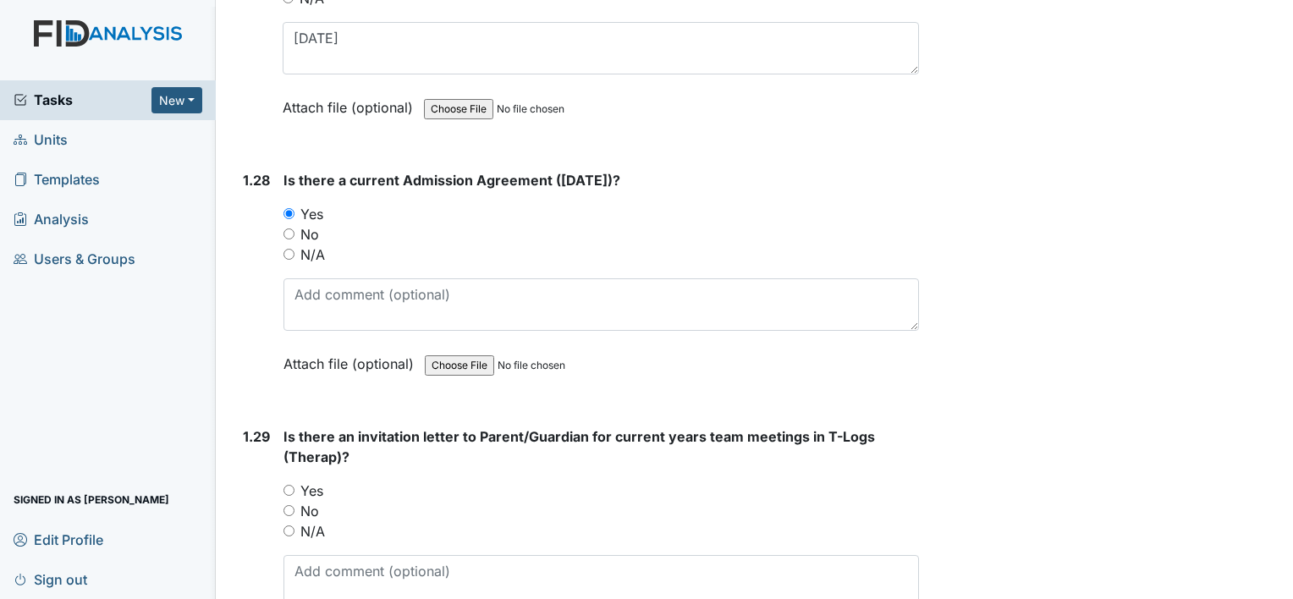
click at [319, 481] on label "Yes" at bounding box center [311, 491] width 23 height 20
click at [295, 485] on input "Yes" at bounding box center [289, 490] width 11 height 11
radio input "true"
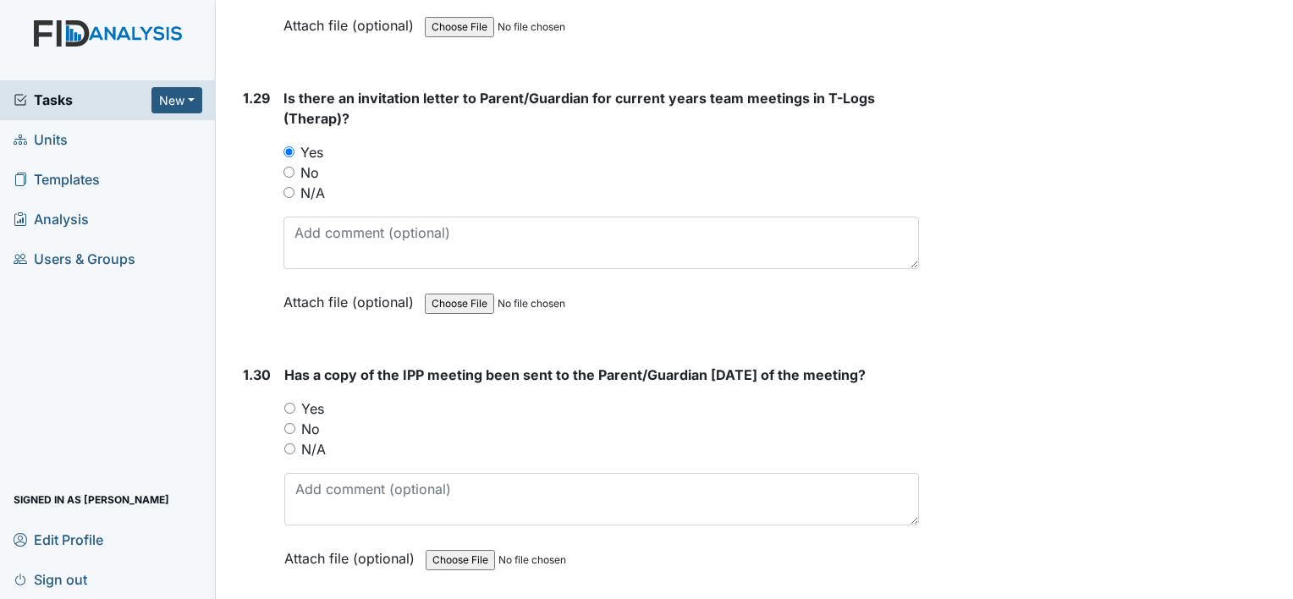
click at [311, 399] on label "Yes" at bounding box center [312, 409] width 23 height 20
click at [295, 403] on input "Yes" at bounding box center [289, 408] width 11 height 11
radio input "true"
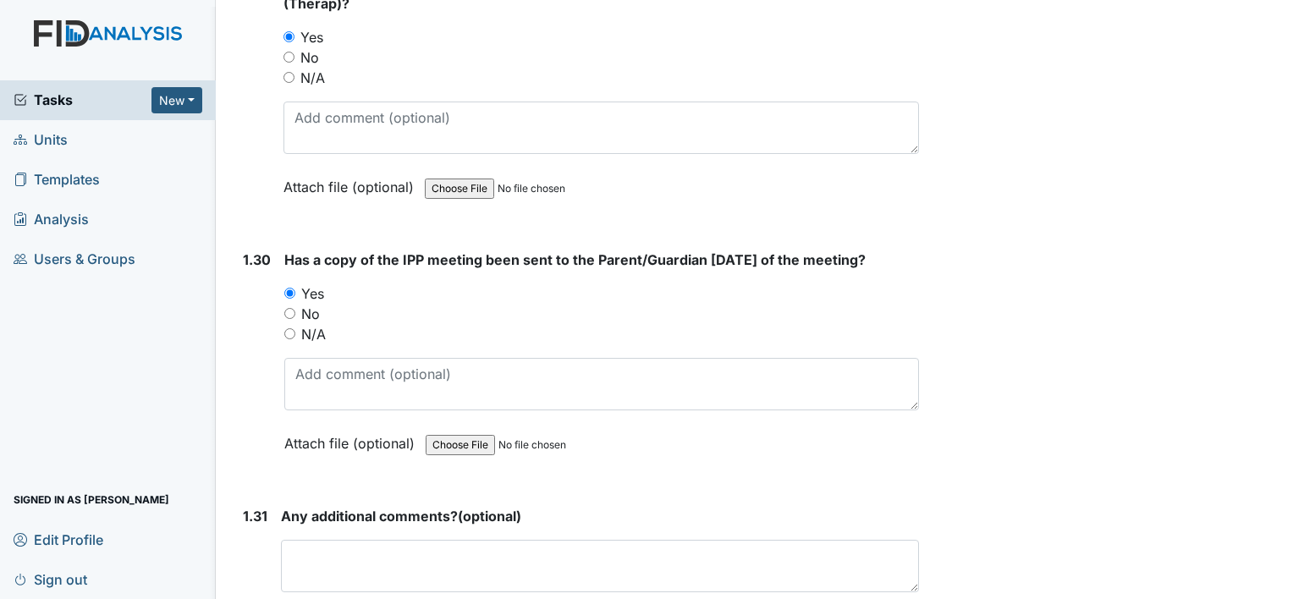
scroll to position [7696, 0]
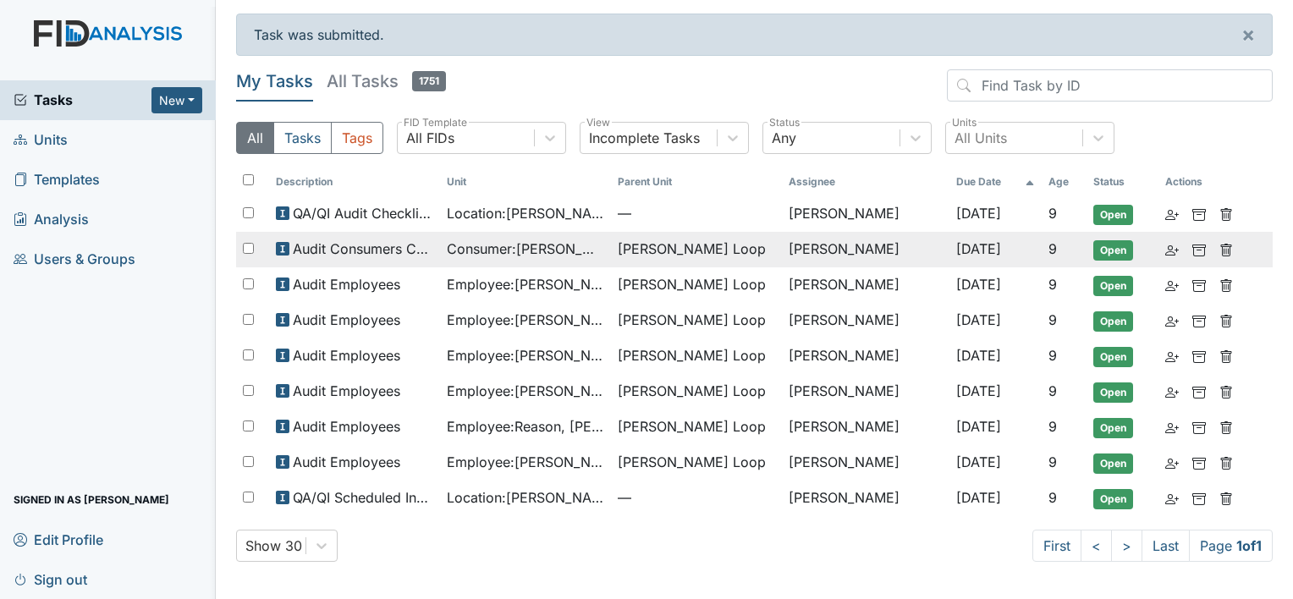
click at [589, 242] on span "Consumer : Barnes, Alisa" at bounding box center [525, 249] width 157 height 20
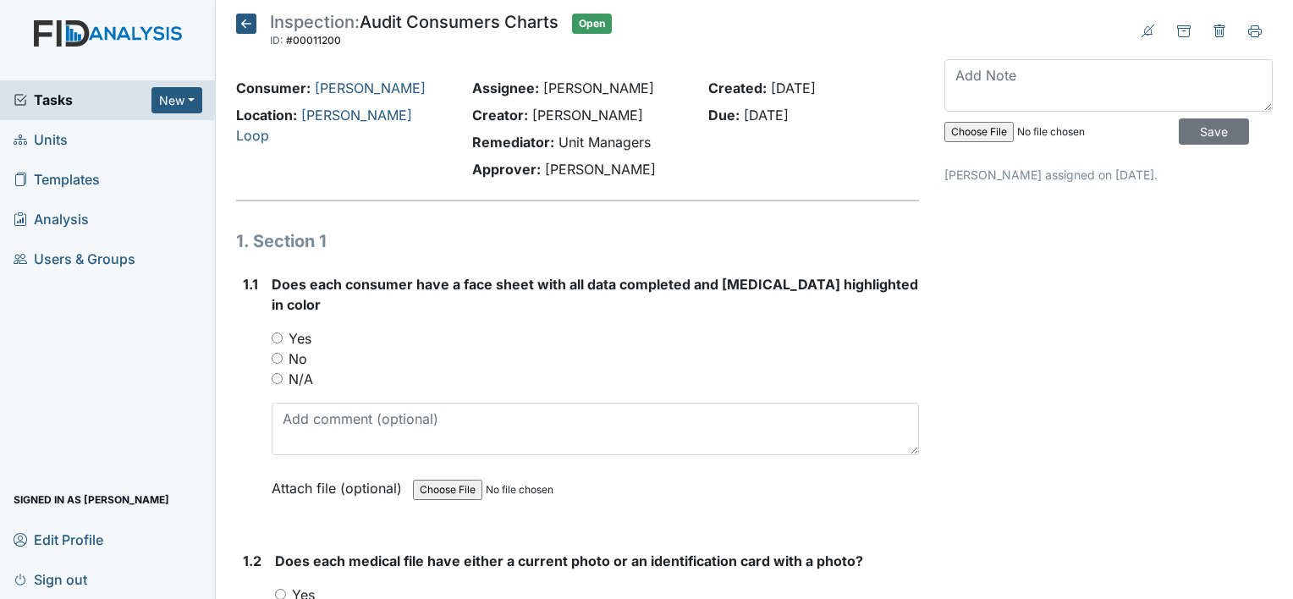
click at [300, 328] on label "Yes" at bounding box center [300, 338] width 23 height 20
click at [283, 333] on input "Yes" at bounding box center [277, 338] width 11 height 11
radio input "true"
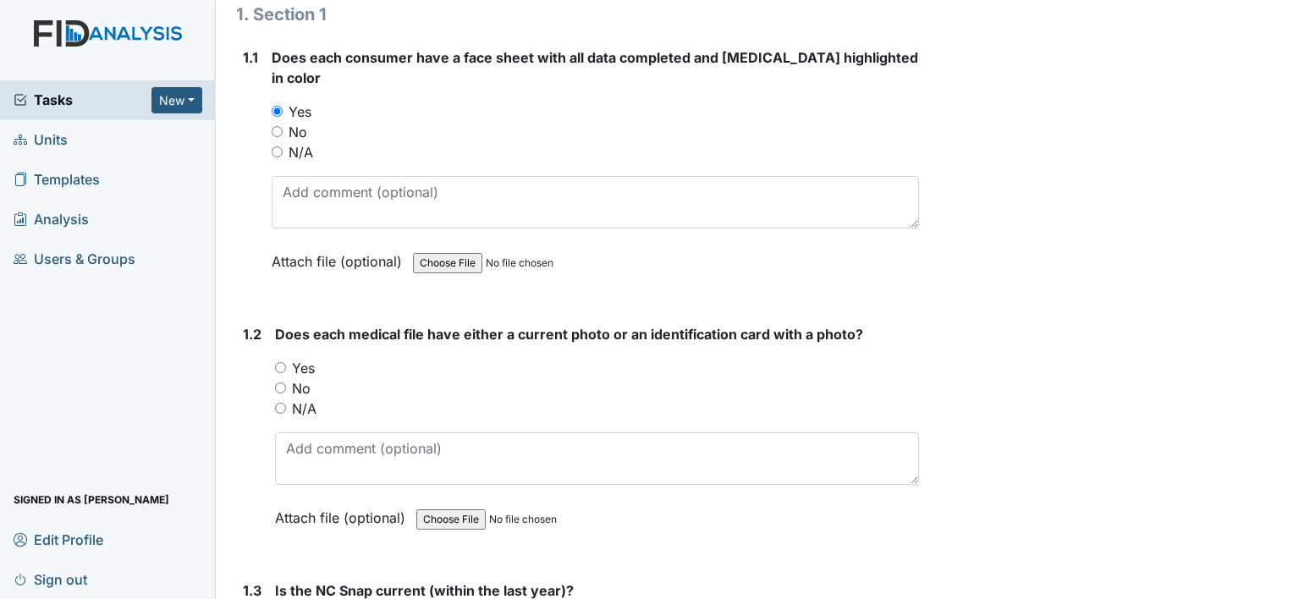
scroll to position [254, 0]
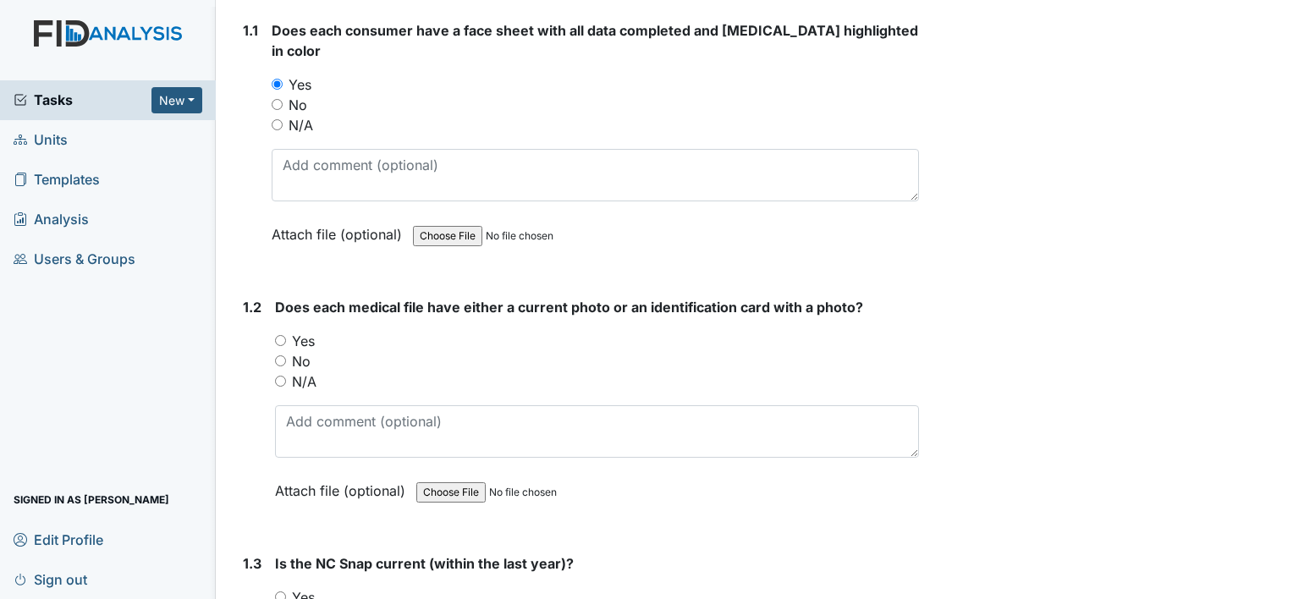
click at [305, 331] on label "Yes" at bounding box center [303, 341] width 23 height 20
click at [286, 335] on input "Yes" at bounding box center [280, 340] width 11 height 11
radio input "true"
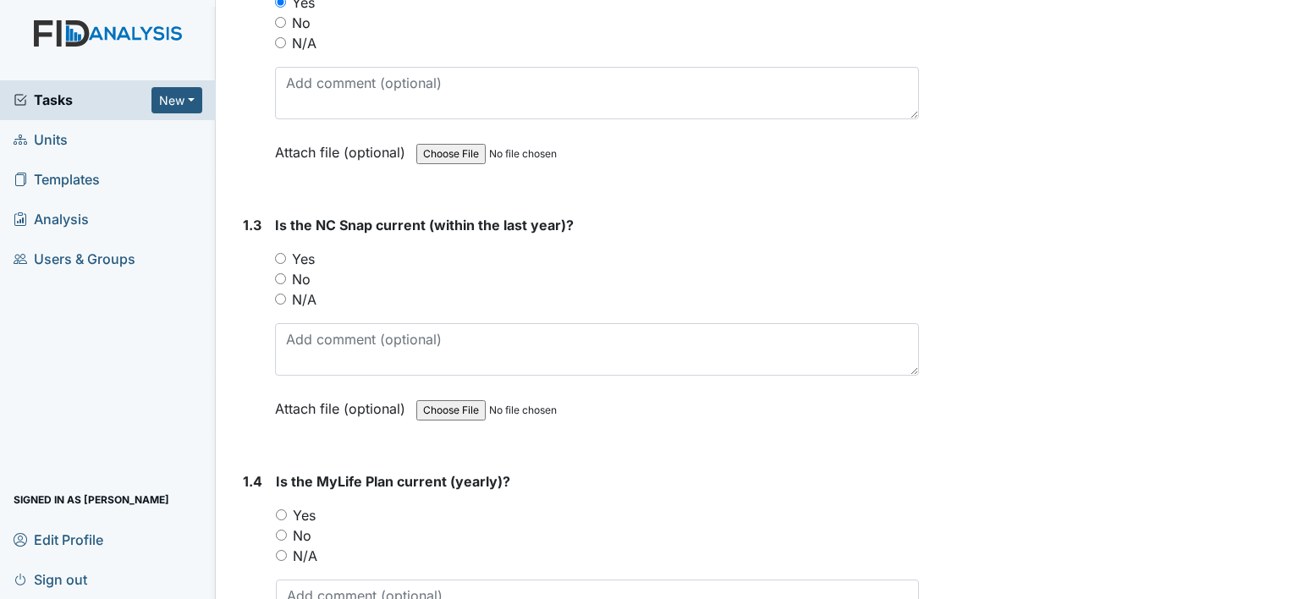
click at [308, 249] on label "Yes" at bounding box center [303, 259] width 23 height 20
click at [286, 253] on input "Yes" at bounding box center [280, 258] width 11 height 11
radio input "true"
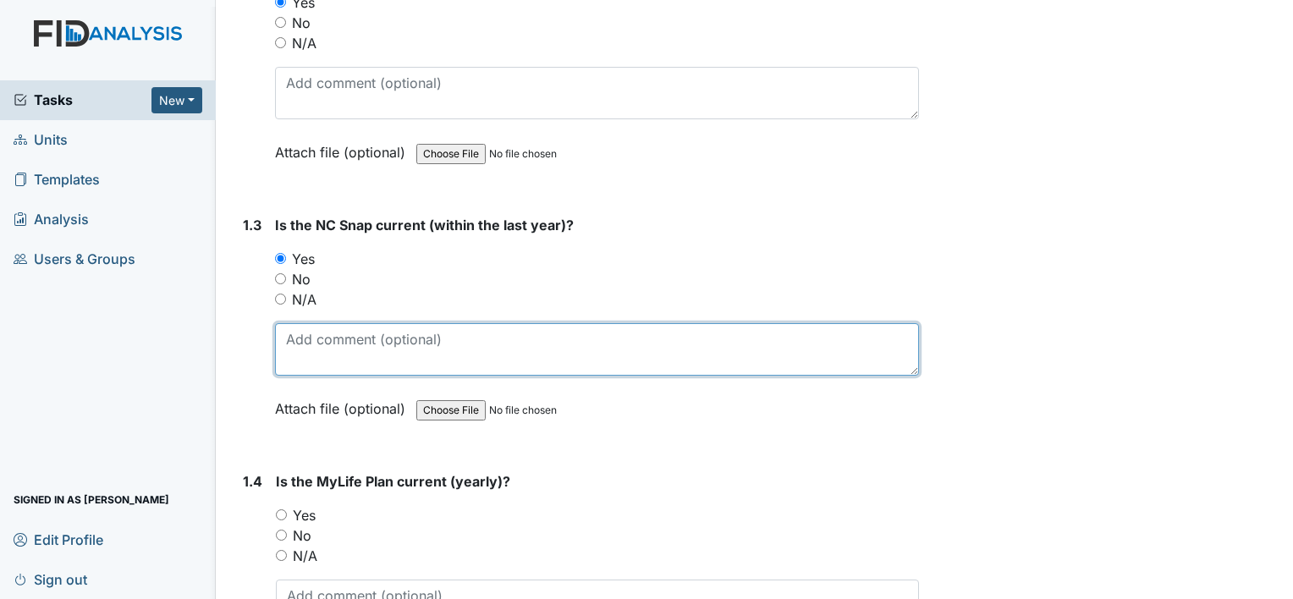
click at [404, 330] on textarea at bounding box center [597, 349] width 644 height 52
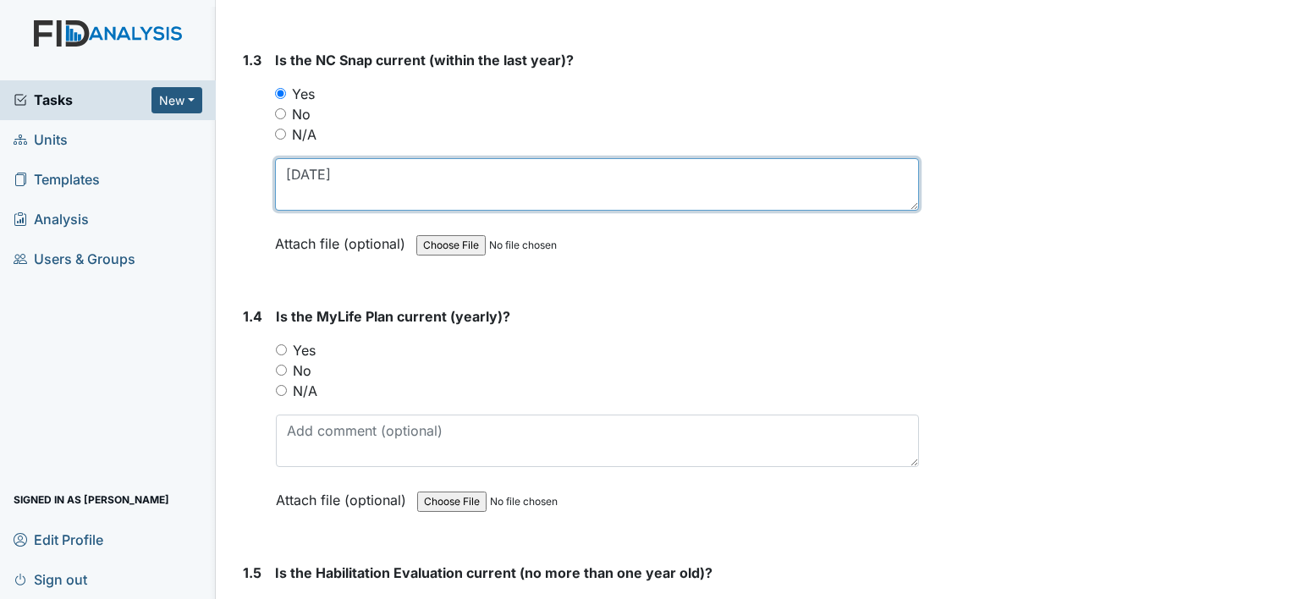
scroll to position [762, 0]
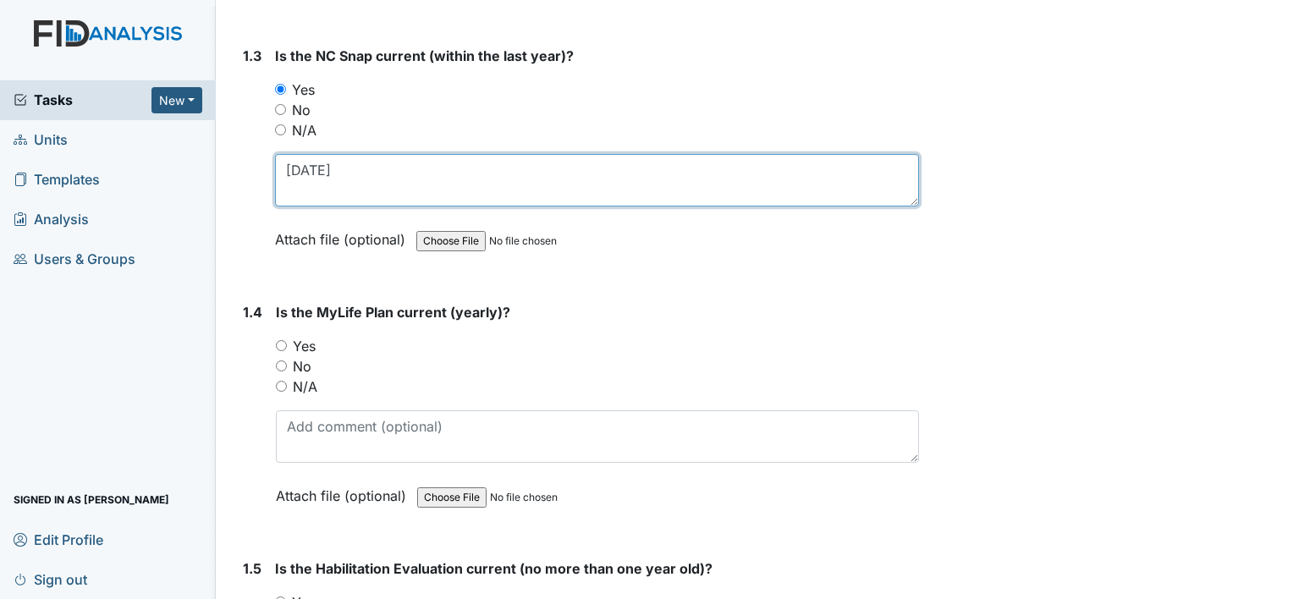
type textarea "[DATE]"
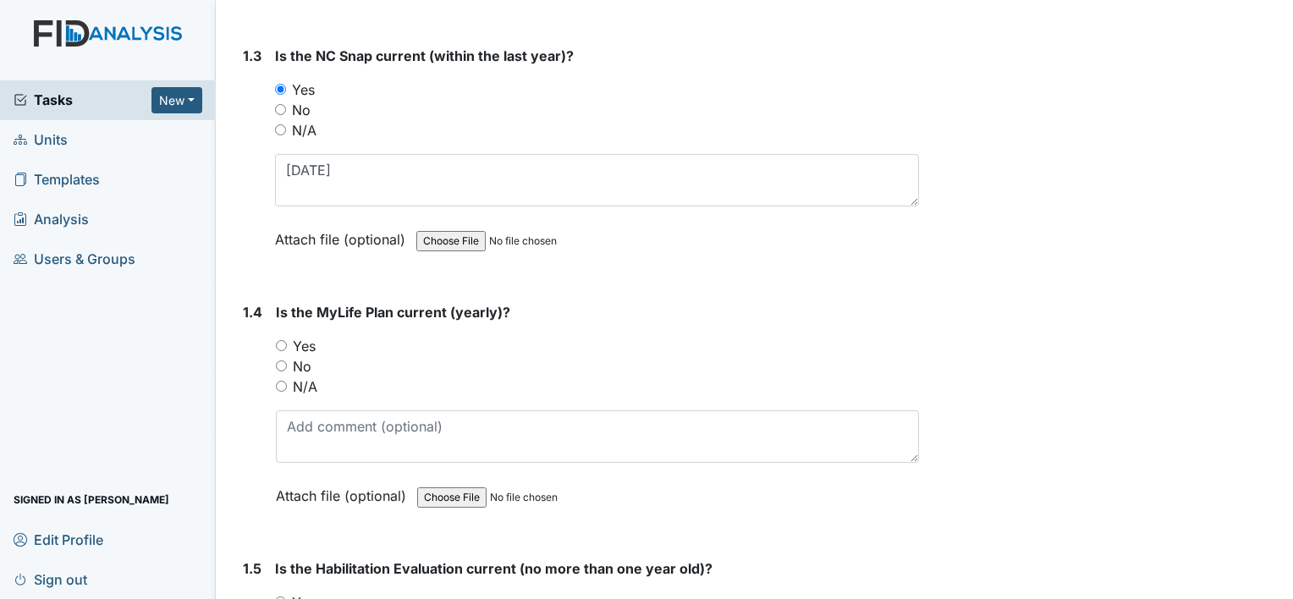
click at [301, 356] on label "No" at bounding box center [302, 366] width 19 height 20
click at [287, 361] on input "No" at bounding box center [281, 366] width 11 height 11
radio input "true"
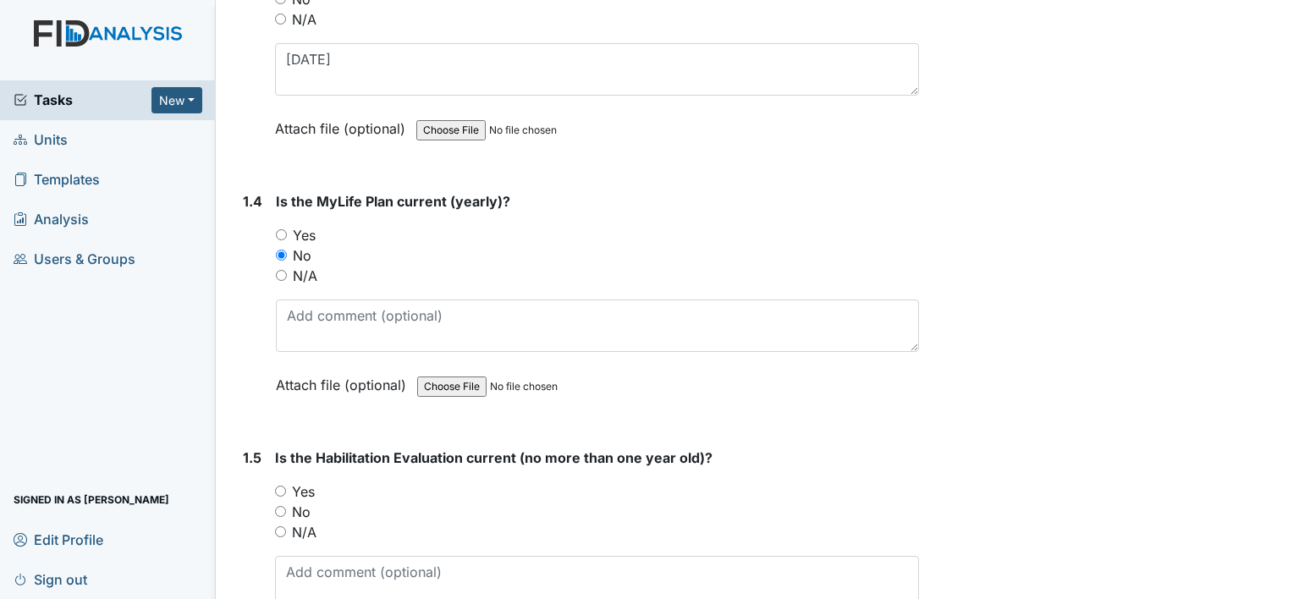
scroll to position [1016, 0]
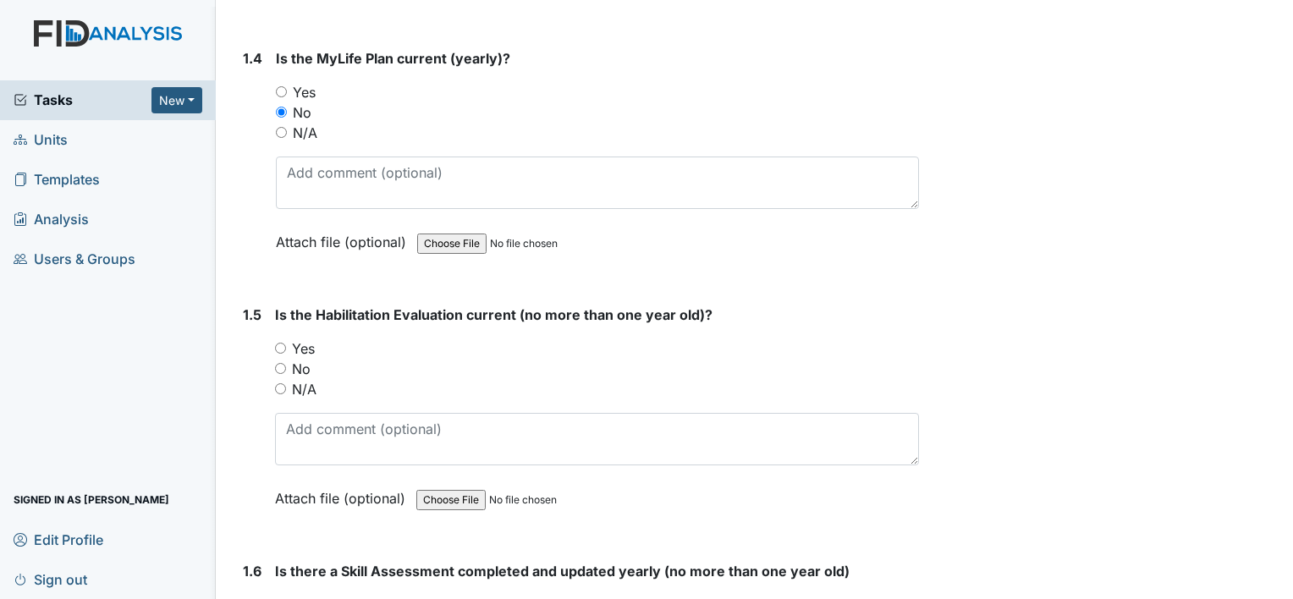
click at [312, 339] on label "Yes" at bounding box center [303, 349] width 23 height 20
click at [286, 343] on input "Yes" at bounding box center [280, 348] width 11 height 11
radio input "true"
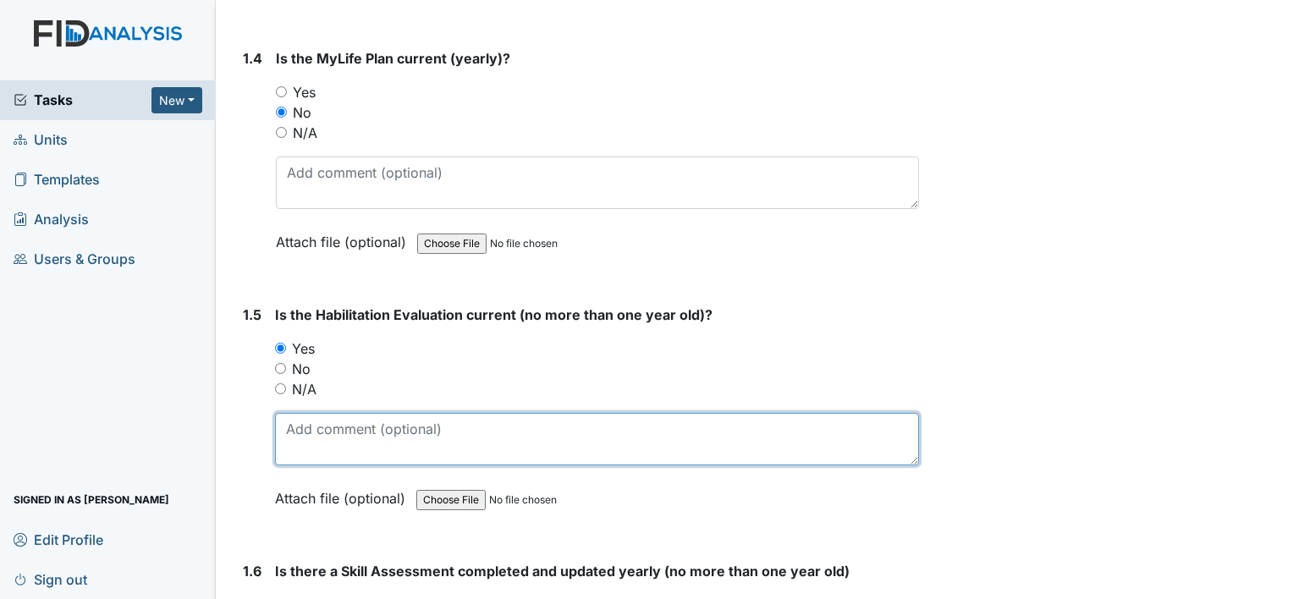
click at [321, 413] on textarea at bounding box center [597, 439] width 644 height 52
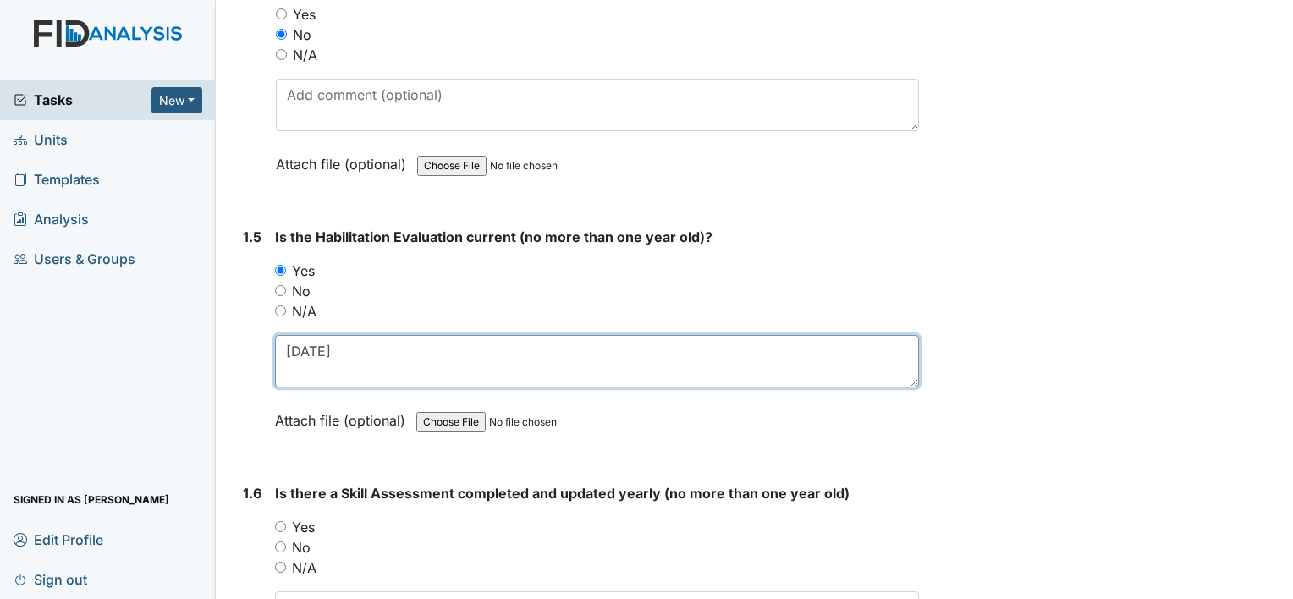
scroll to position [1185, 0]
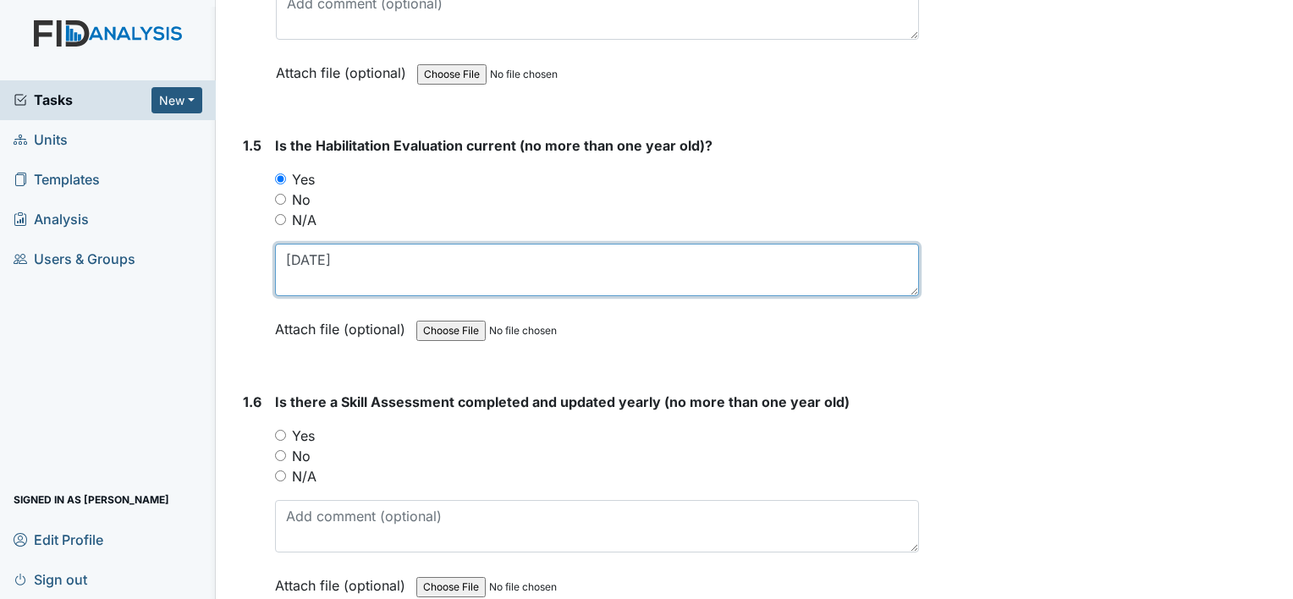
type textarea "[DATE]"
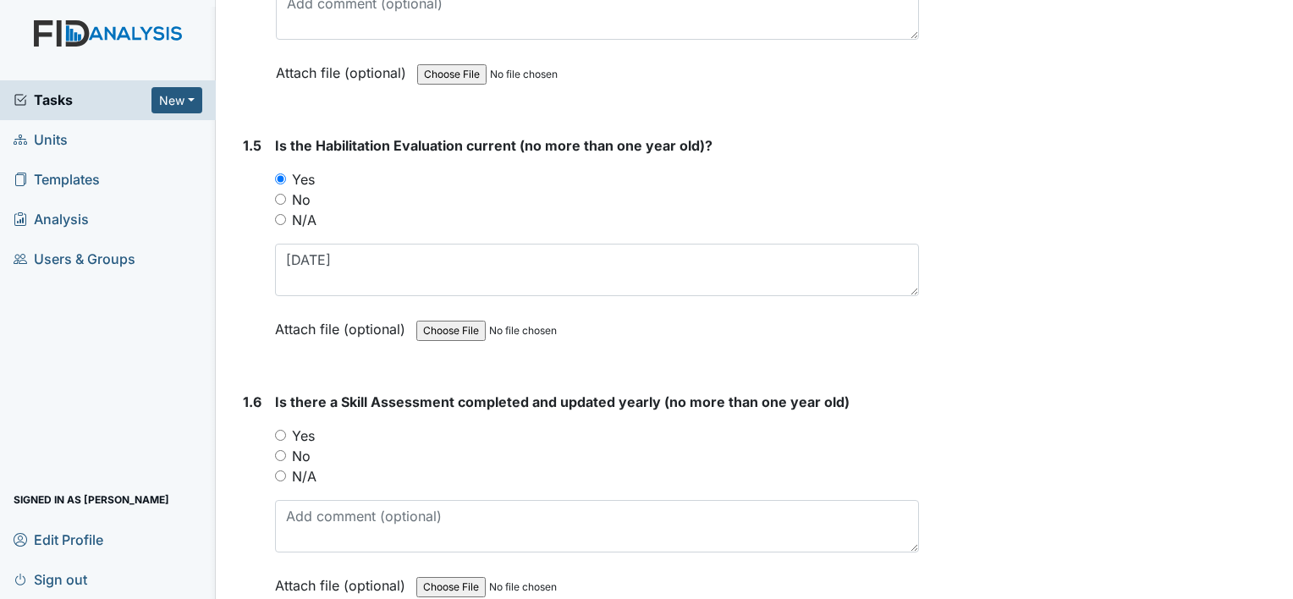
drag, startPoint x: 316, startPoint y: 406, endPoint x: 339, endPoint y: 454, distance: 52.6
click at [315, 426] on div "Yes" at bounding box center [597, 436] width 644 height 20
click at [308, 426] on label "Yes" at bounding box center [303, 436] width 23 height 20
click at [286, 430] on input "Yes" at bounding box center [280, 435] width 11 height 11
radio input "true"
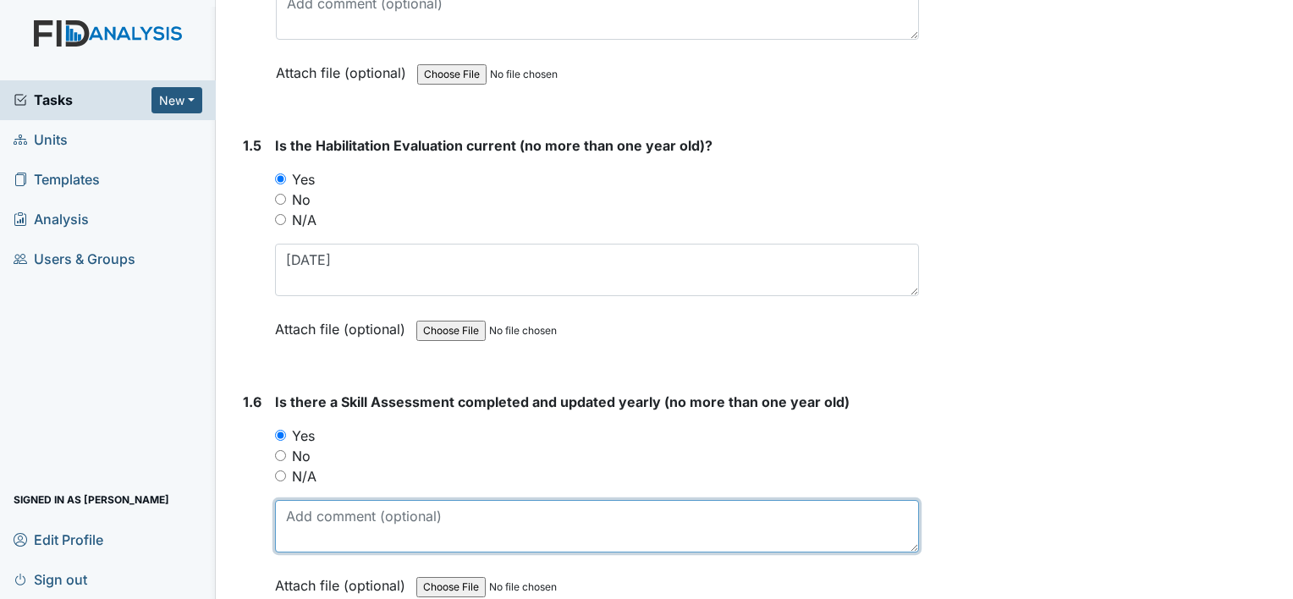
click at [334, 501] on textarea at bounding box center [597, 526] width 644 height 52
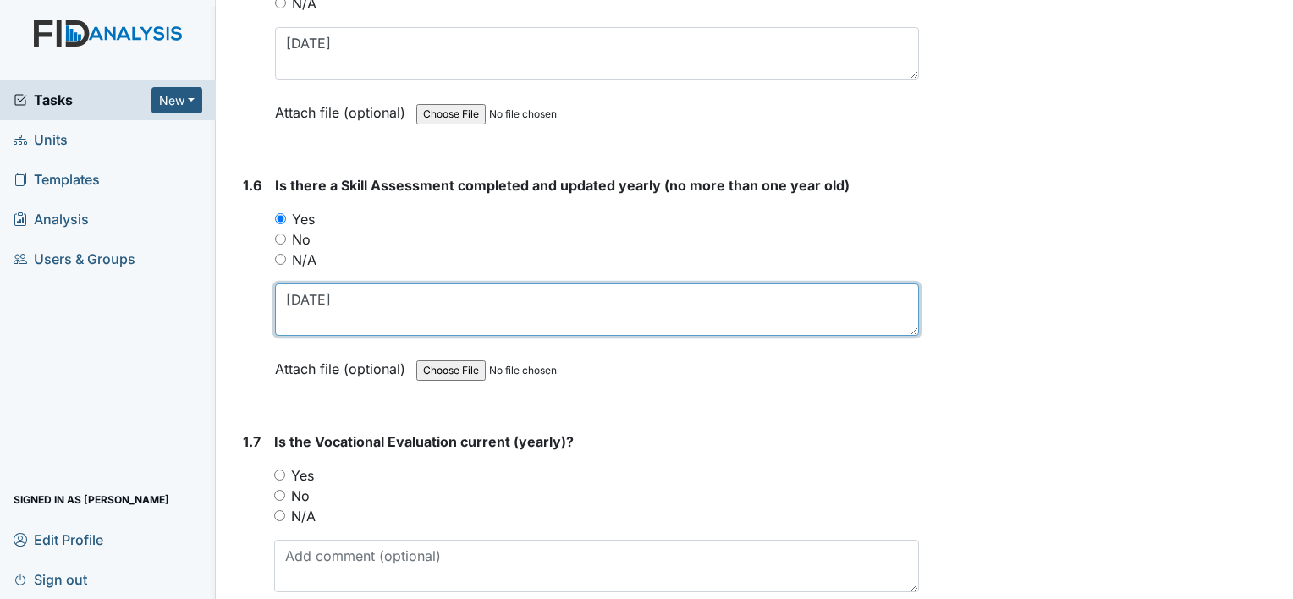
scroll to position [1439, 0]
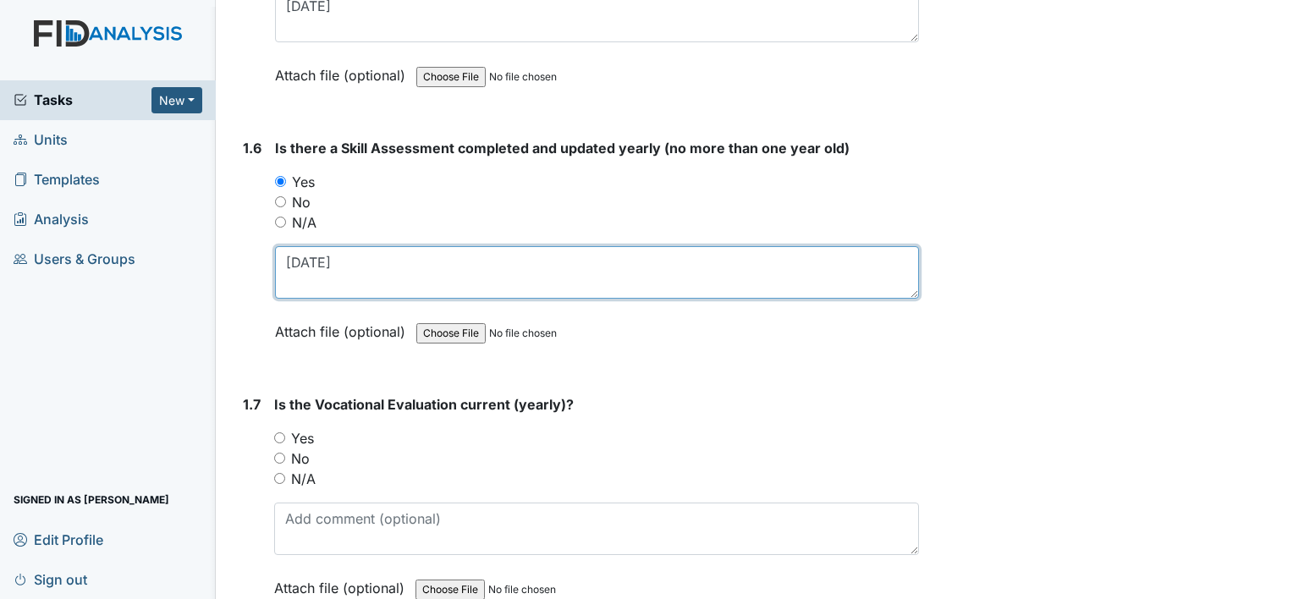
type textarea "[DATE]"
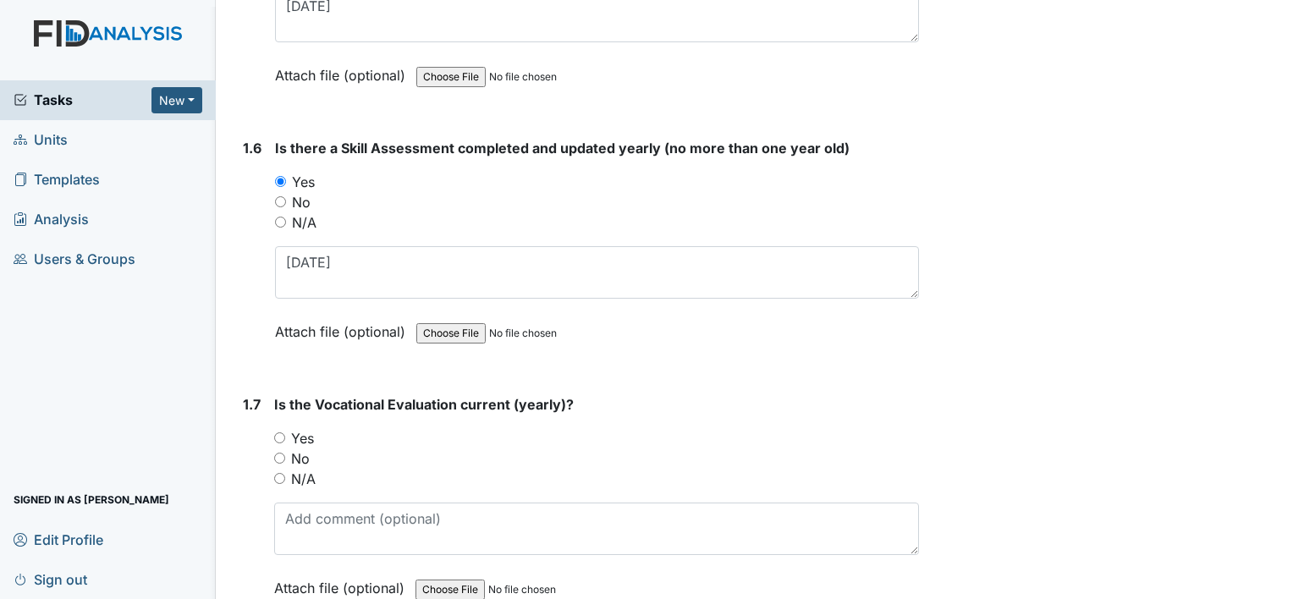
click at [308, 428] on label "Yes" at bounding box center [302, 438] width 23 height 20
click at [285, 433] on input "Yes" at bounding box center [279, 438] width 11 height 11
radio input "true"
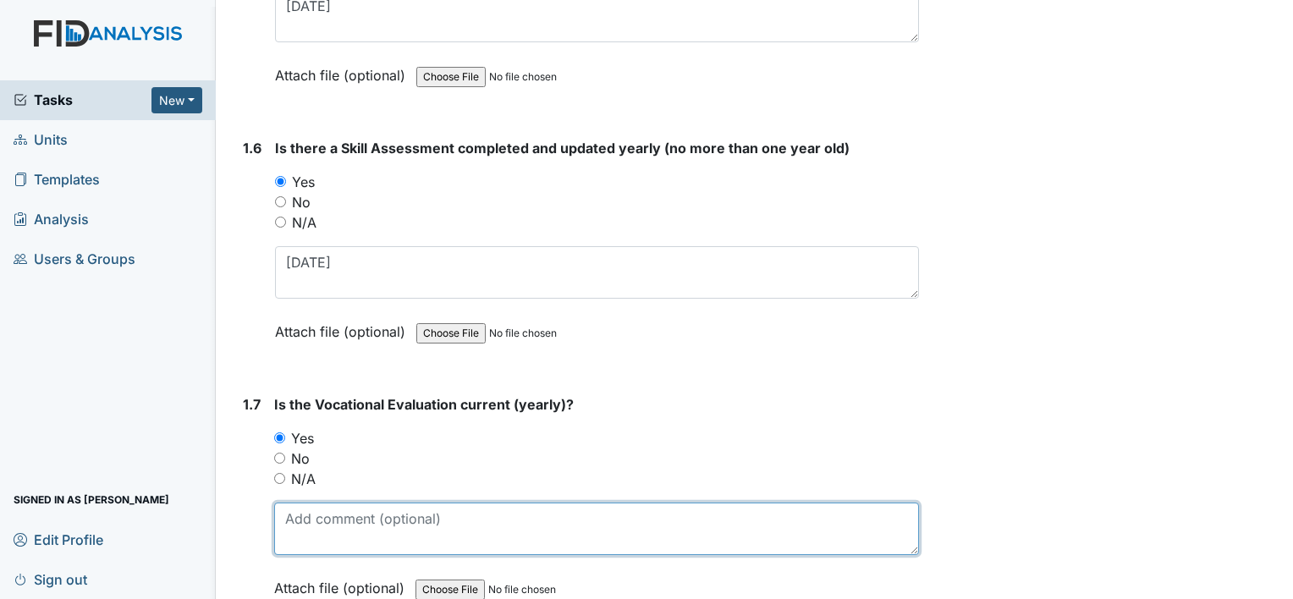
click at [356, 503] on textarea at bounding box center [596, 529] width 645 height 52
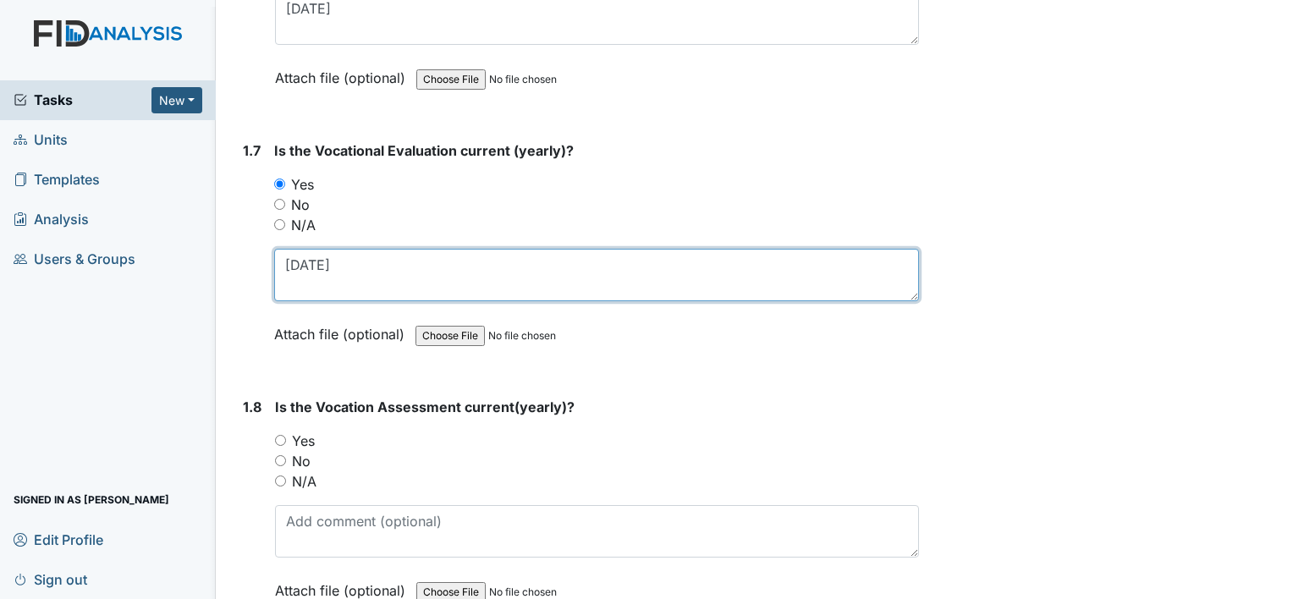
type textarea "[DATE]"
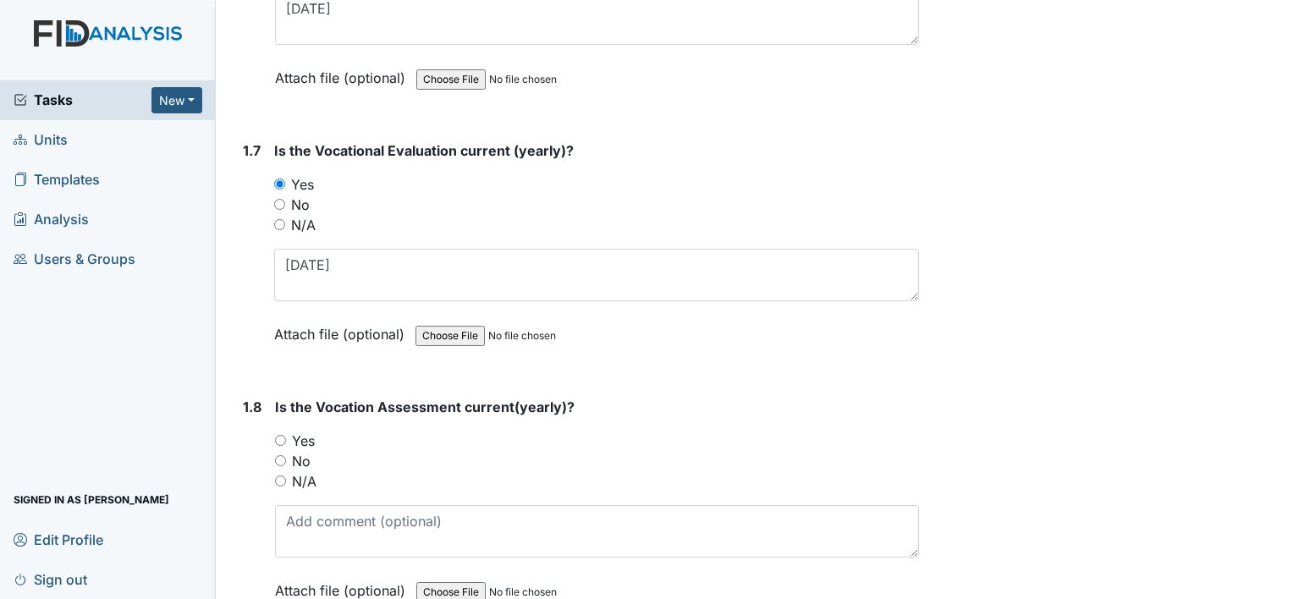
click at [309, 431] on label "Yes" at bounding box center [303, 441] width 23 height 20
click at [286, 435] on input "Yes" at bounding box center [280, 440] width 11 height 11
radio input "true"
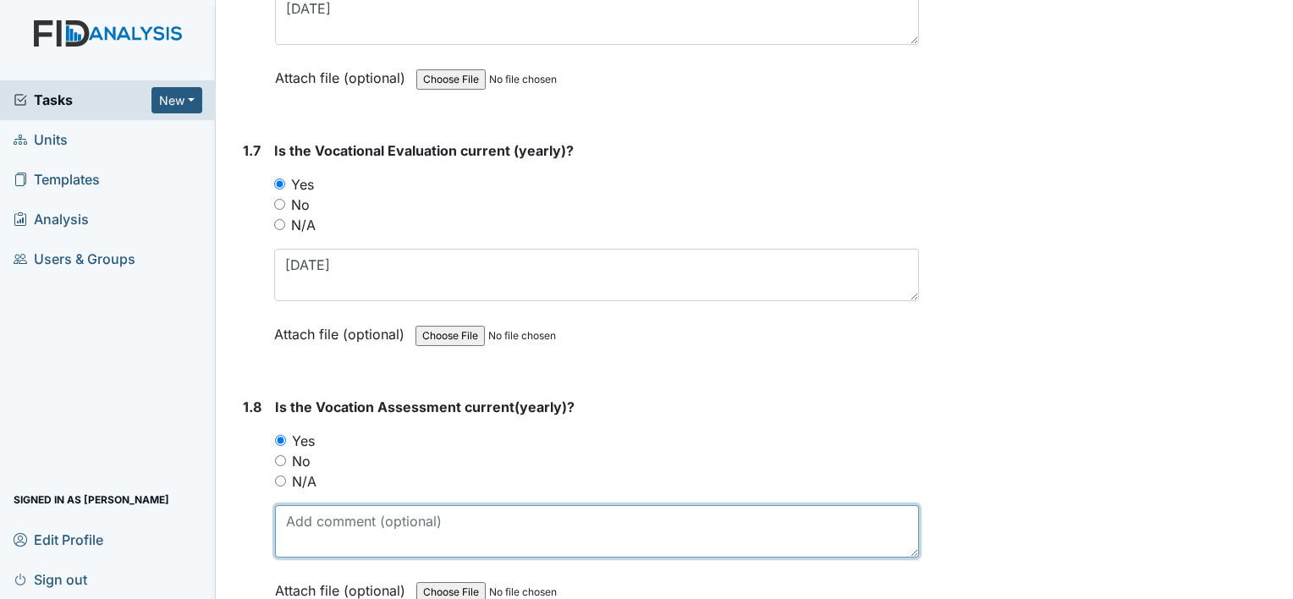
click at [326, 505] on textarea at bounding box center [597, 531] width 644 height 52
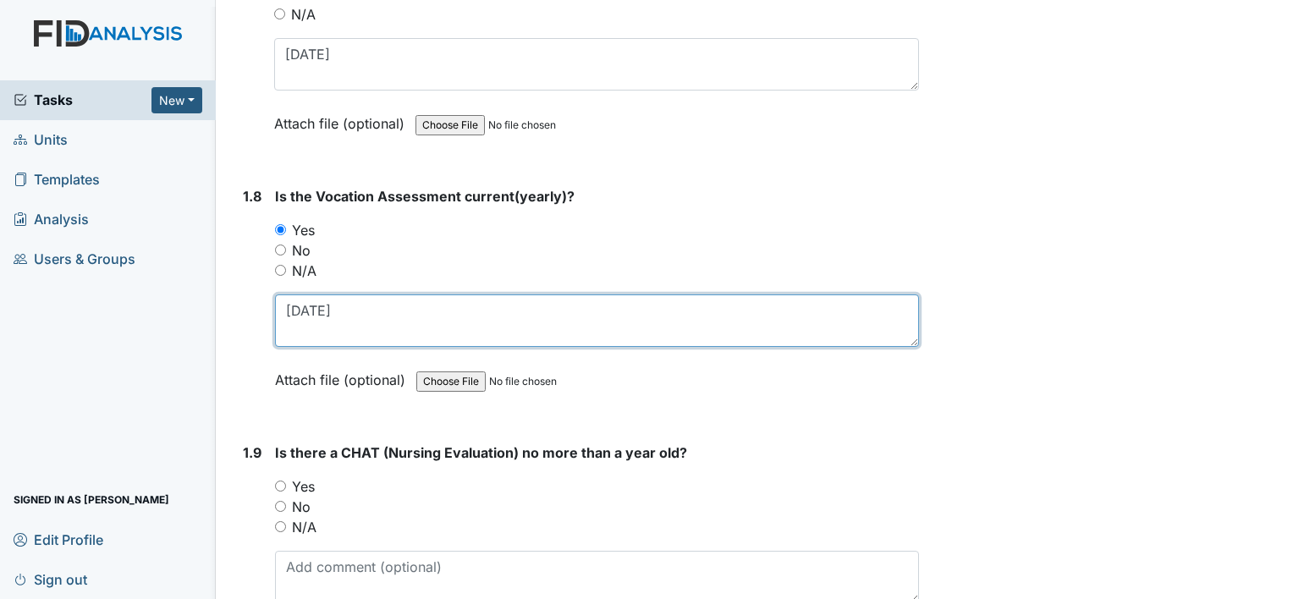
scroll to position [1947, 0]
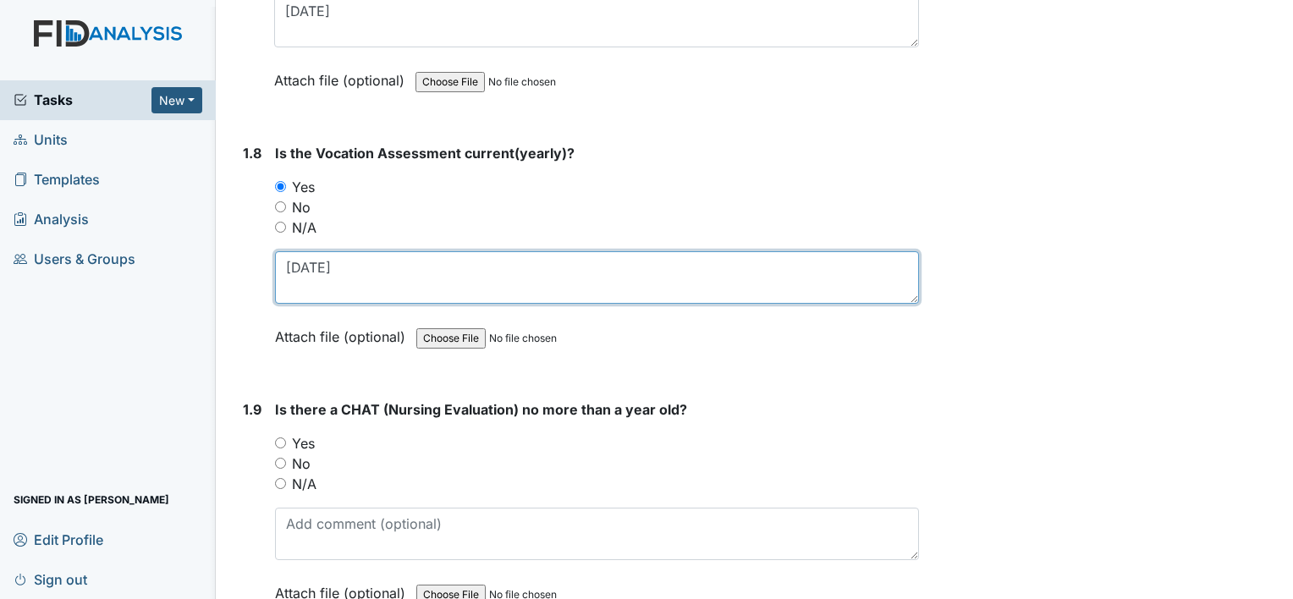
type textarea "[DATE]"
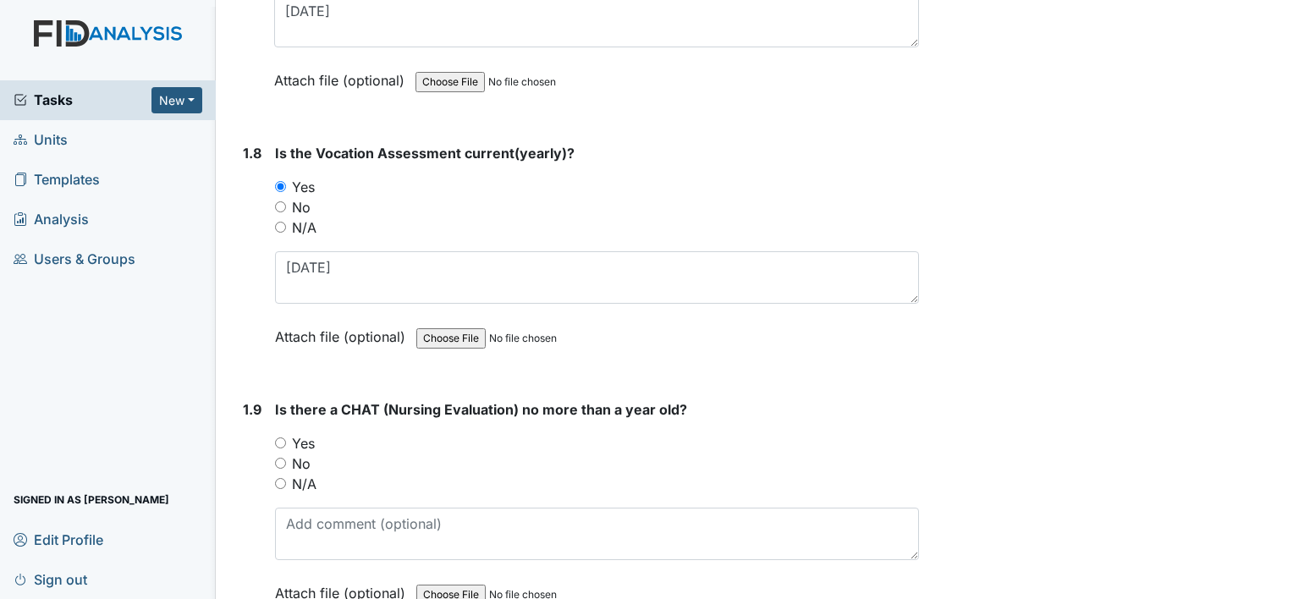
click at [310, 433] on label "Yes" at bounding box center [303, 443] width 23 height 20
click at [286, 438] on input "Yes" at bounding box center [280, 443] width 11 height 11
radio input "true"
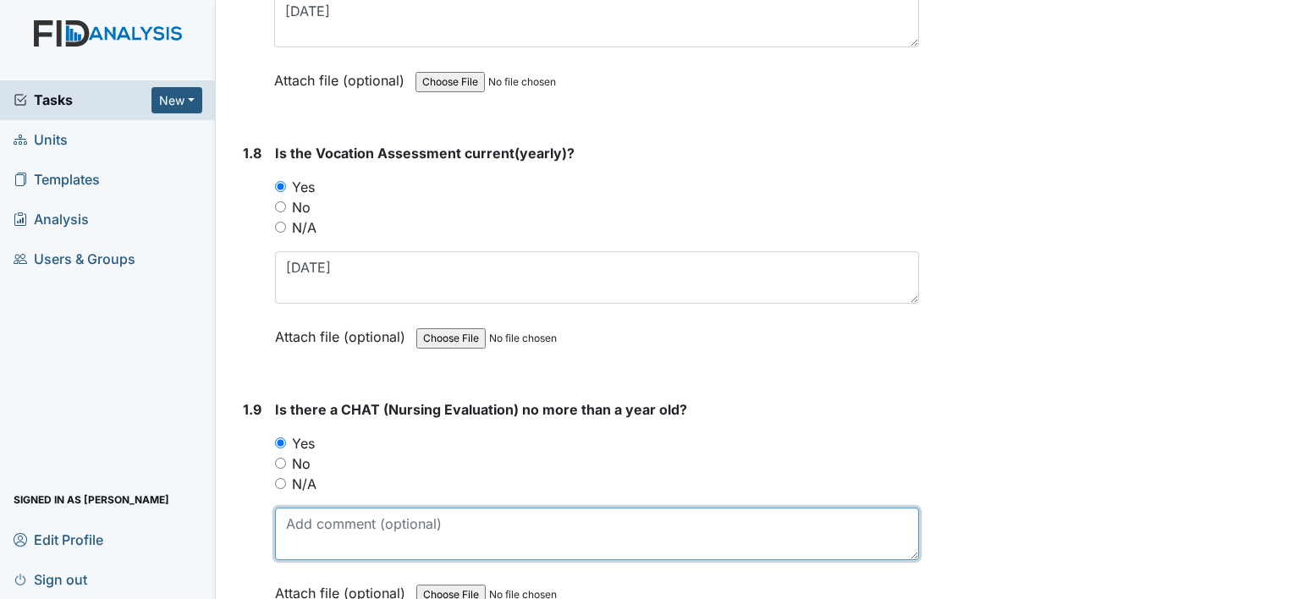
click at [352, 508] on textarea at bounding box center [597, 534] width 644 height 52
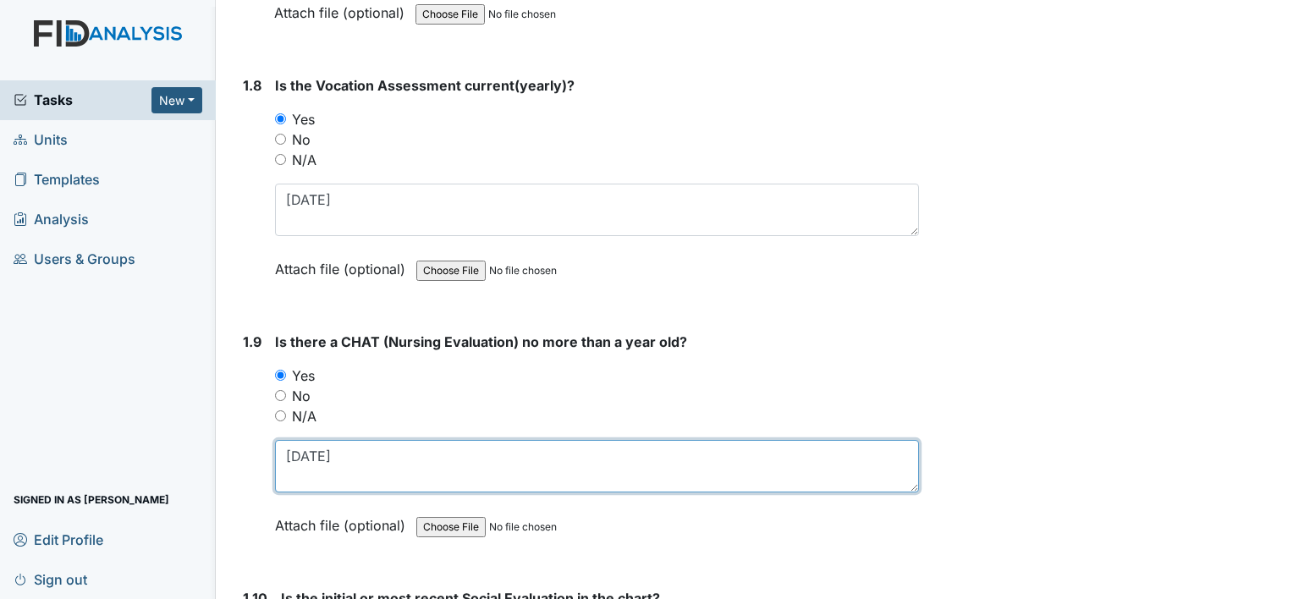
scroll to position [2116, 0]
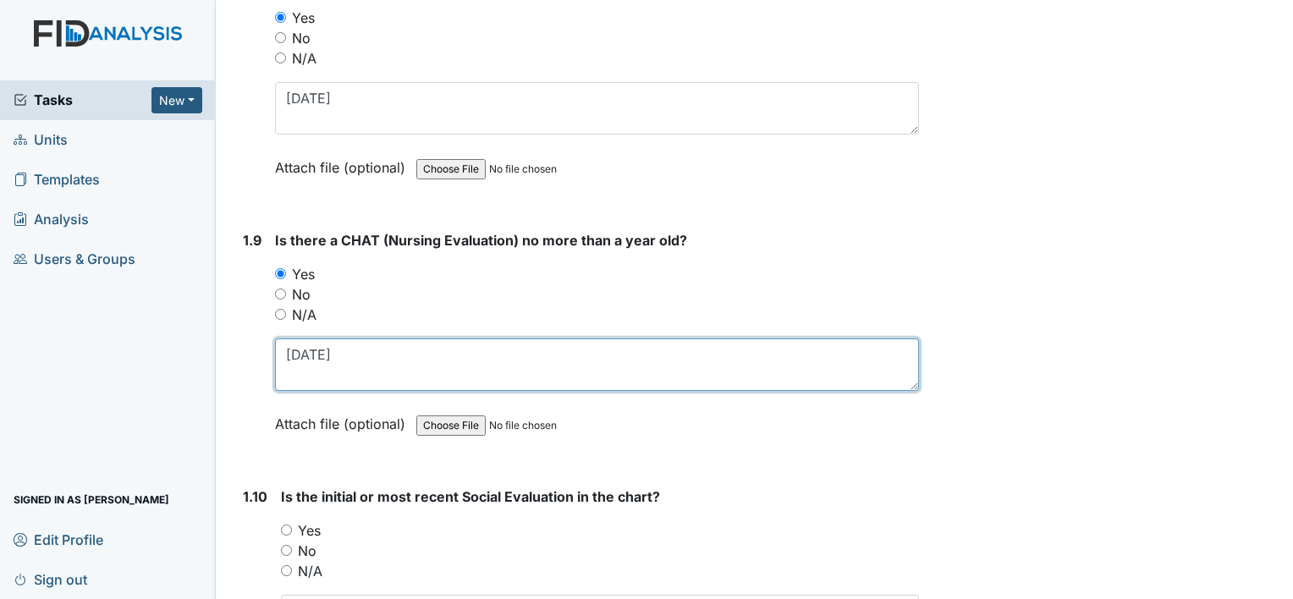
type textarea "[DATE]"
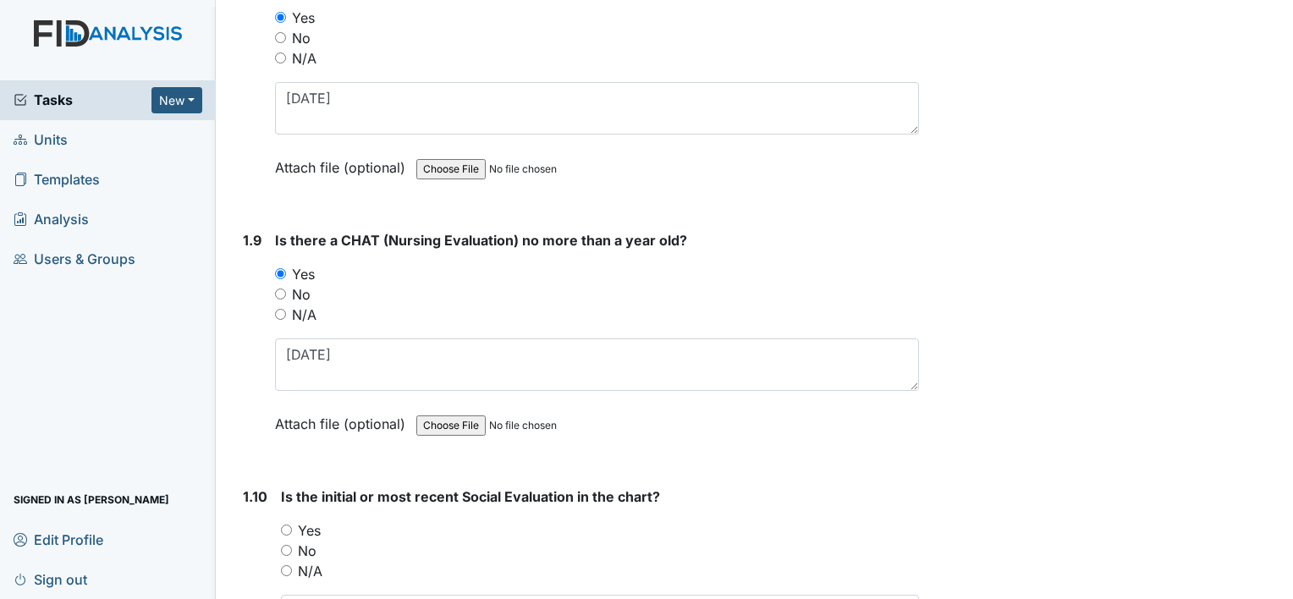
click at [314, 521] on label "Yes" at bounding box center [309, 531] width 23 height 20
click at [292, 525] on input "Yes" at bounding box center [286, 530] width 11 height 11
radio input "true"
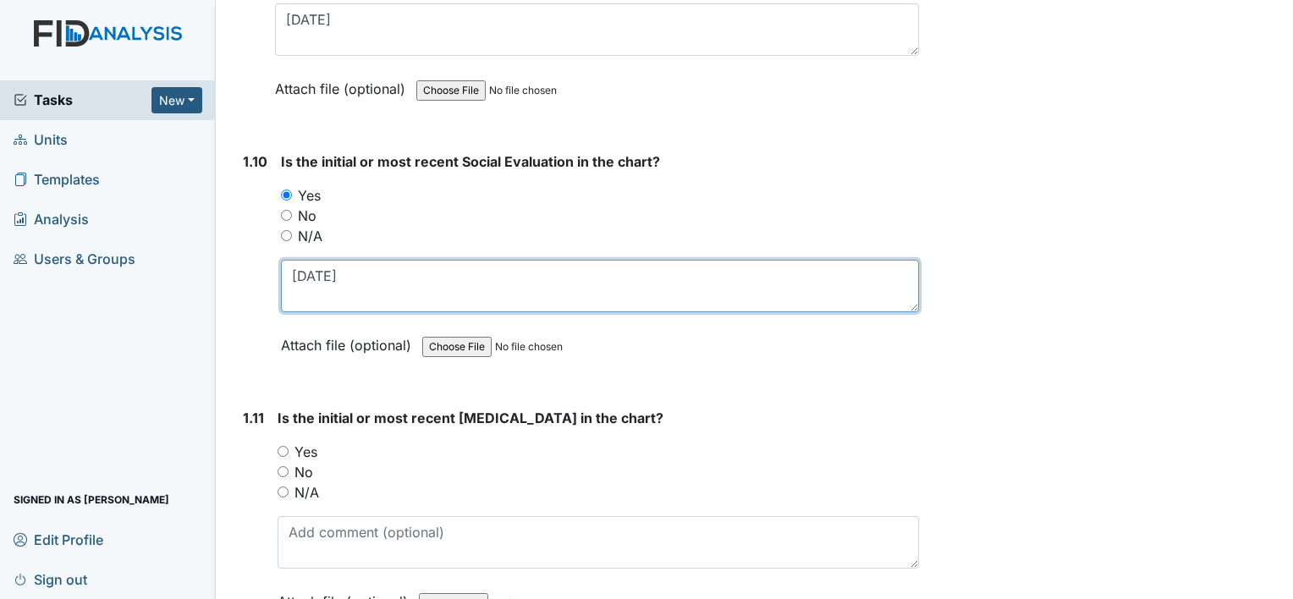
scroll to position [2455, 0]
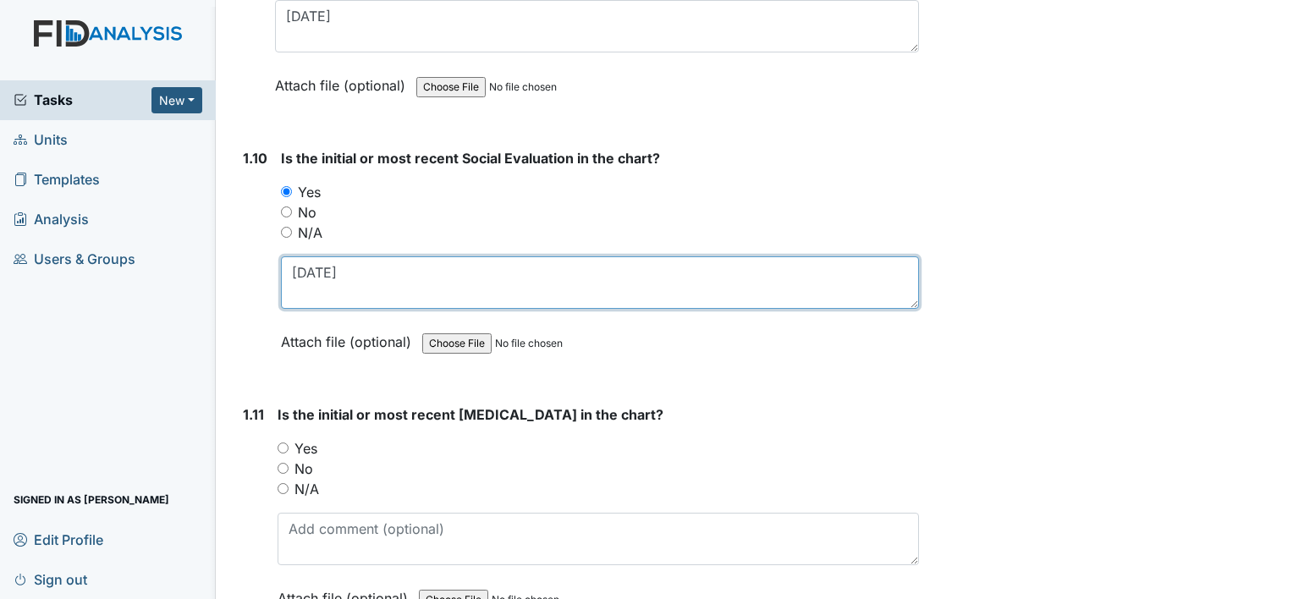
type textarea "[DATE]"
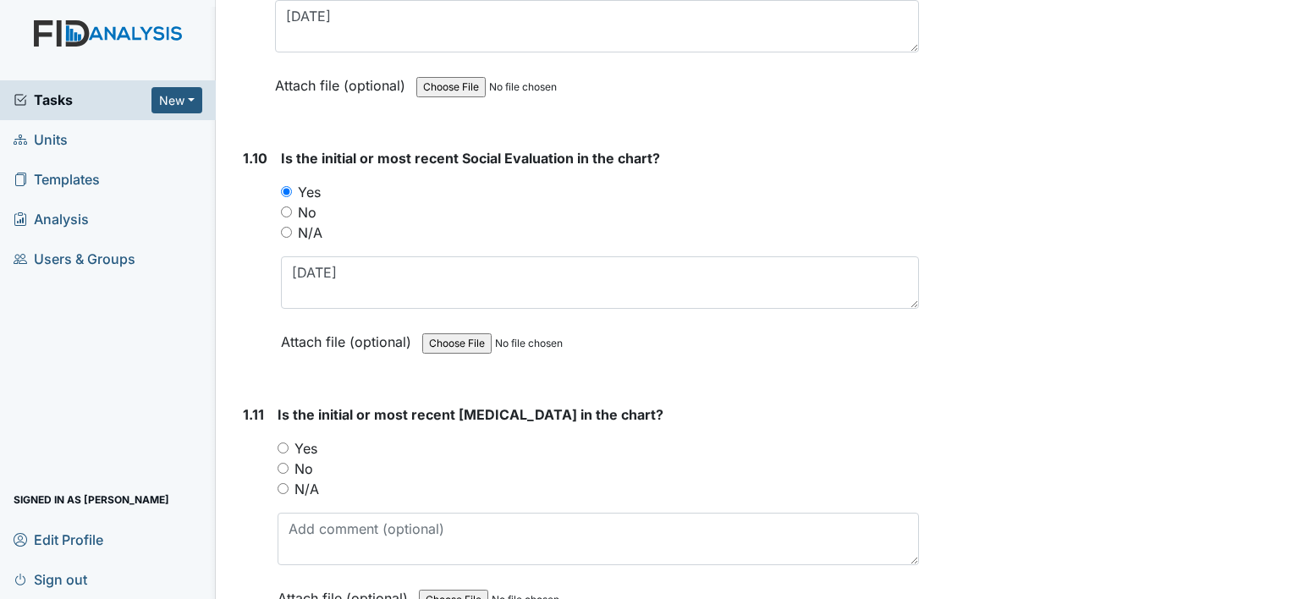
click at [306, 438] on label "Yes" at bounding box center [306, 448] width 23 height 20
click at [289, 443] on input "Yes" at bounding box center [283, 448] width 11 height 11
radio input "true"
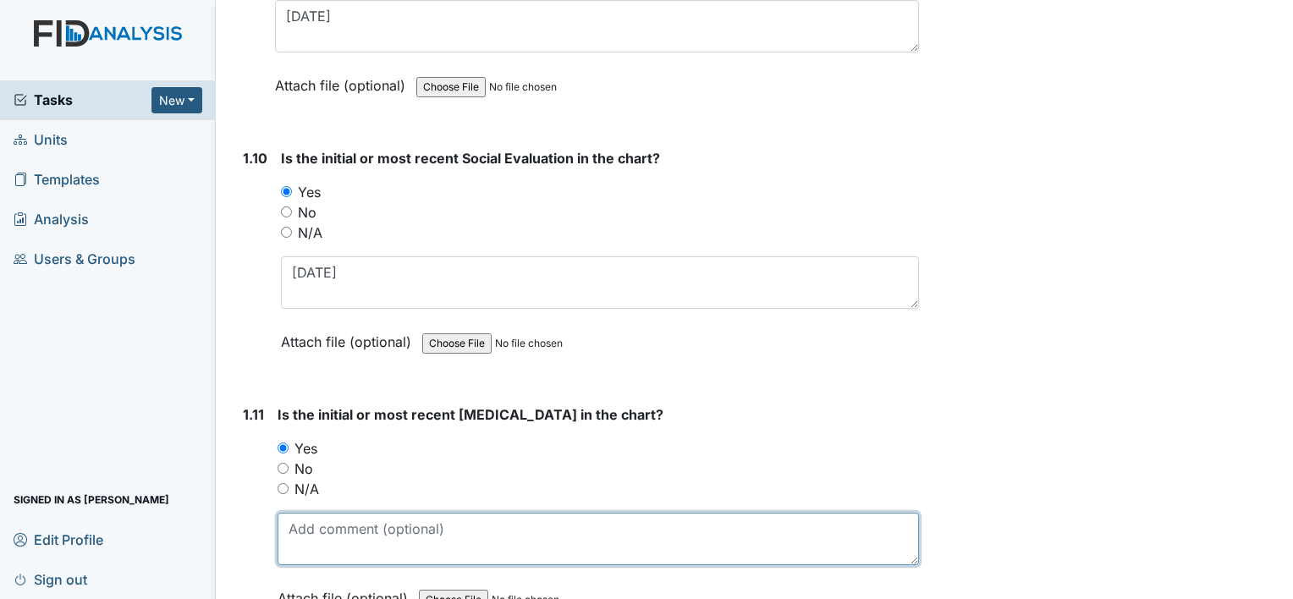
click at [364, 513] on textarea at bounding box center [599, 539] width 642 height 52
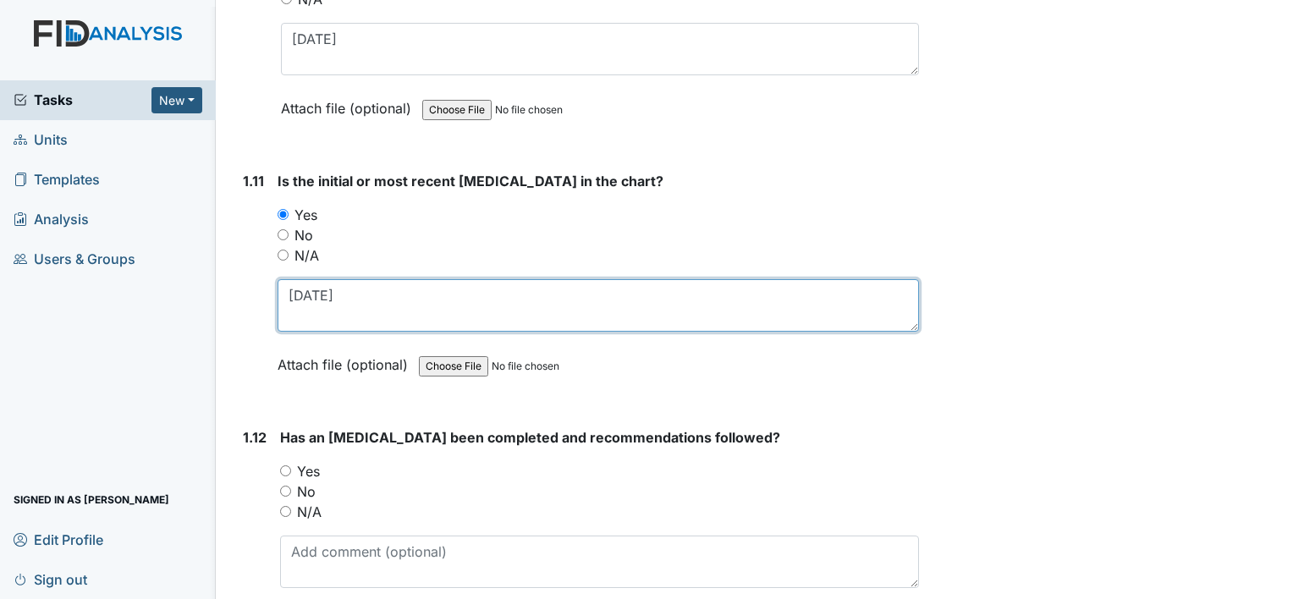
scroll to position [2793, 0]
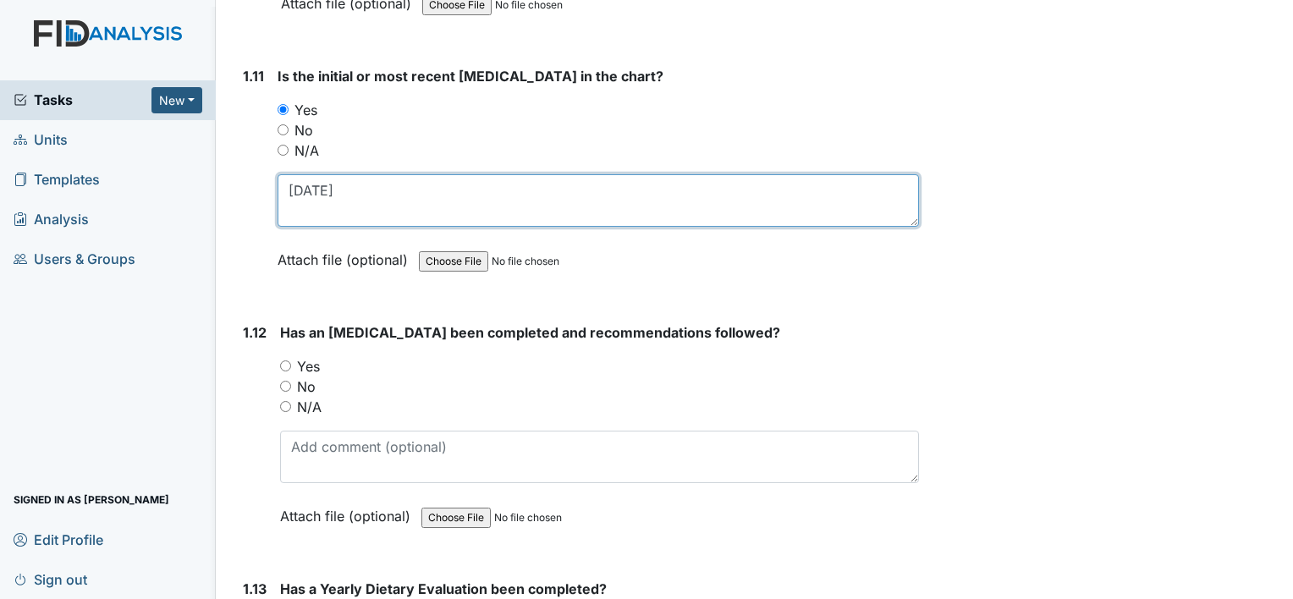
type textarea "[DATE]"
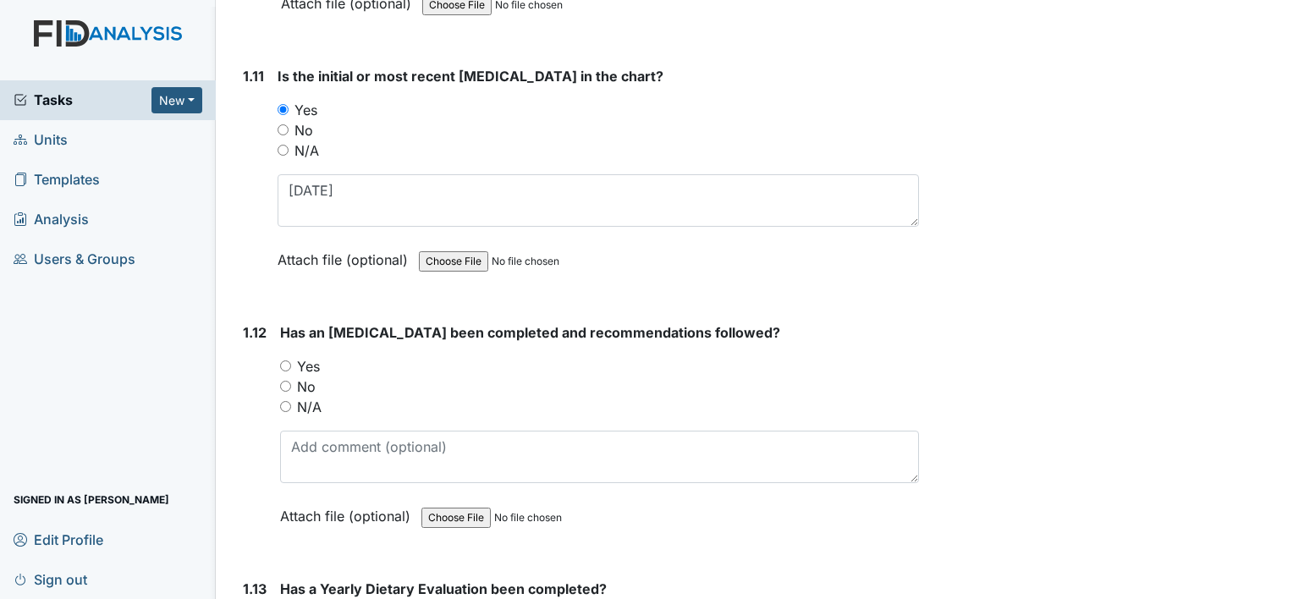
click at [311, 356] on label "Yes" at bounding box center [308, 366] width 23 height 20
click at [291, 361] on input "Yes" at bounding box center [285, 366] width 11 height 11
radio input "true"
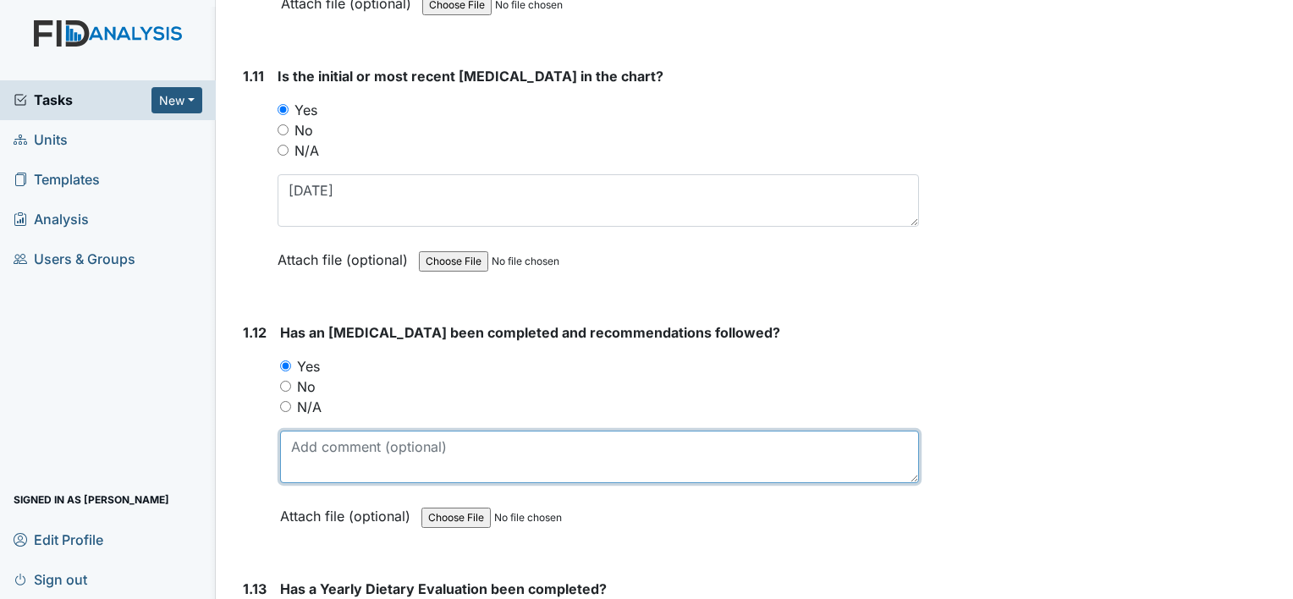
click at [360, 431] on textarea at bounding box center [599, 457] width 639 height 52
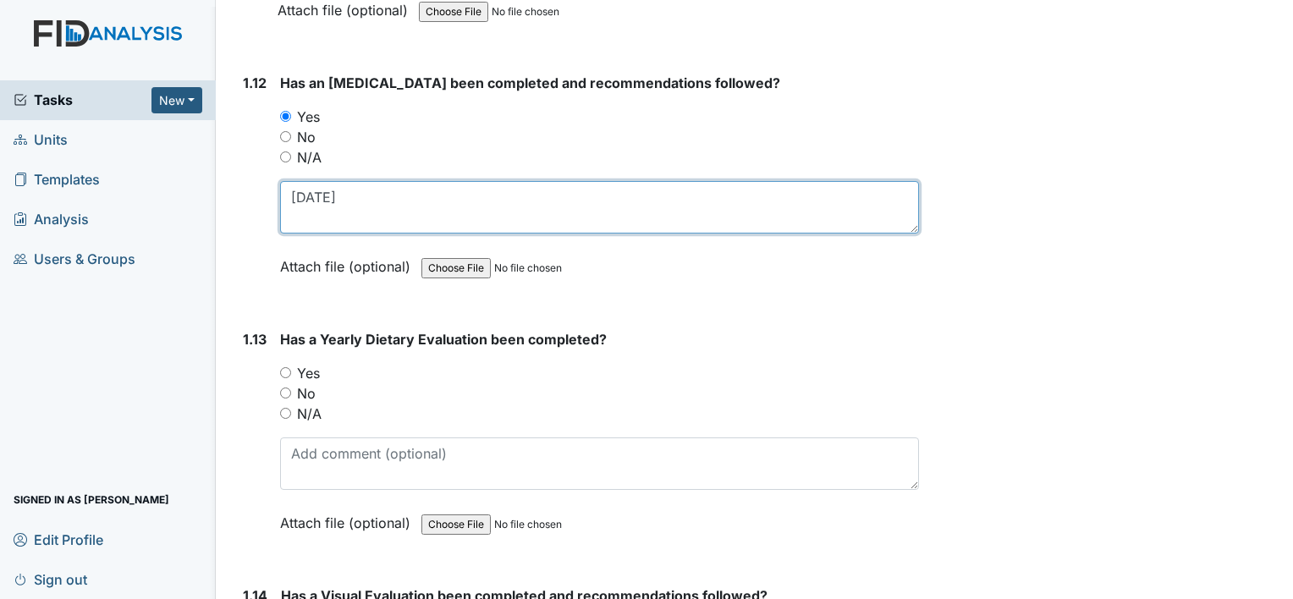
scroll to position [3047, 0]
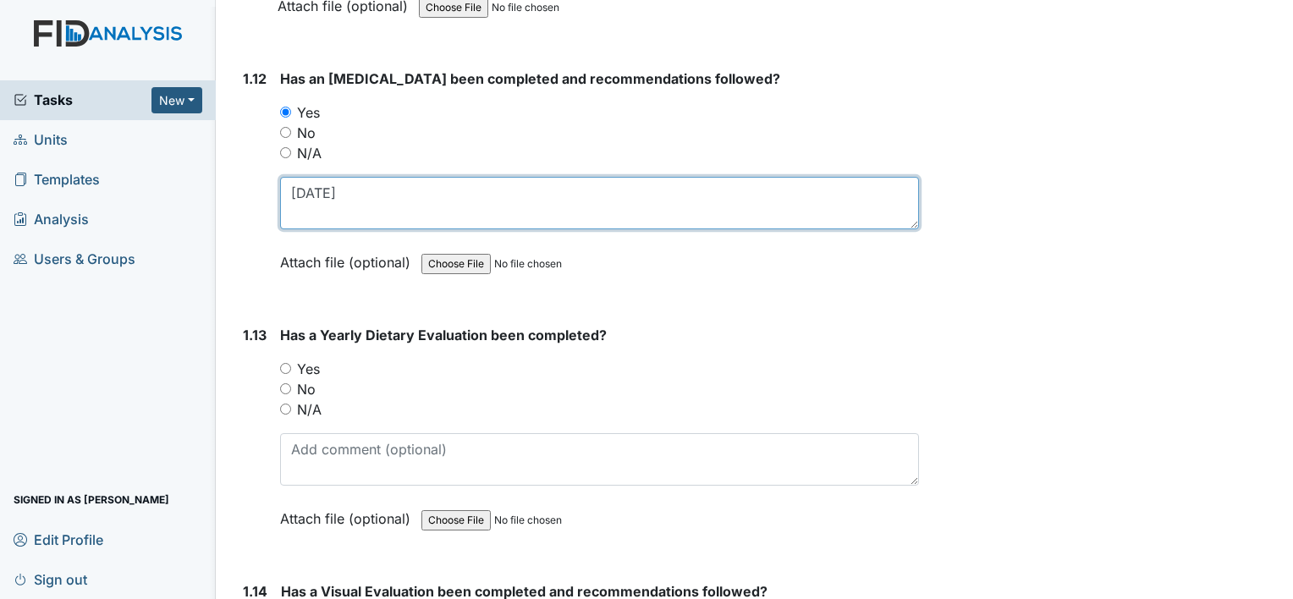
type textarea "[DATE]"
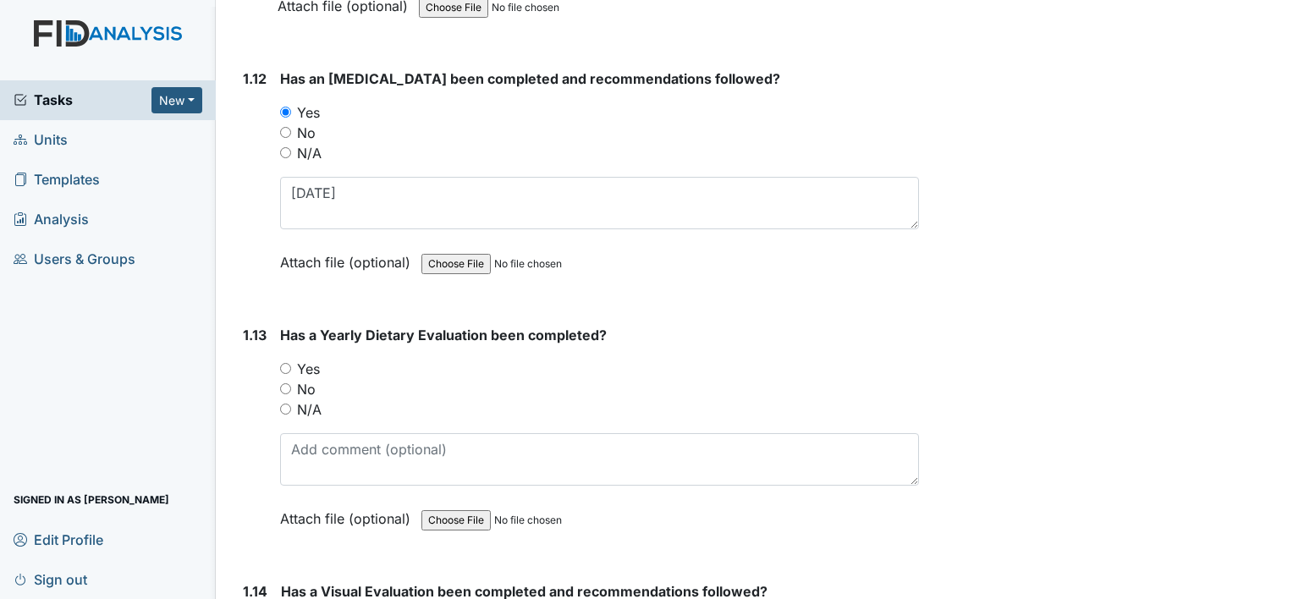
click at [312, 359] on label "Yes" at bounding box center [308, 369] width 23 height 20
click at [291, 363] on input "Yes" at bounding box center [285, 368] width 11 height 11
radio input "true"
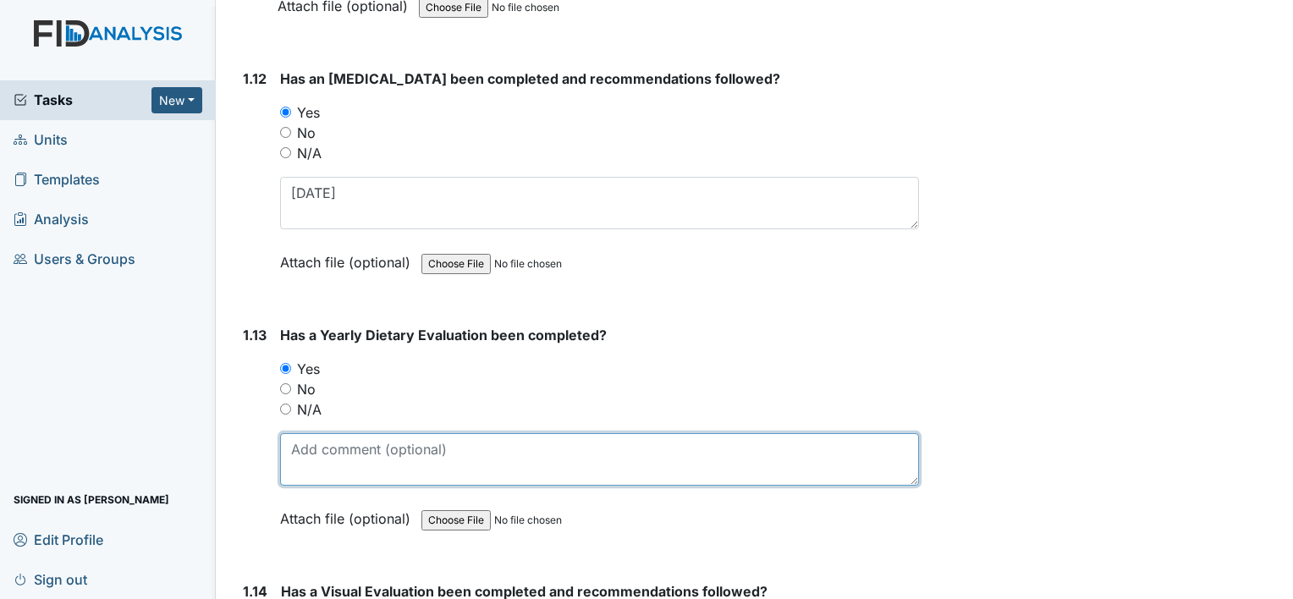
click at [350, 441] on textarea at bounding box center [599, 459] width 639 height 52
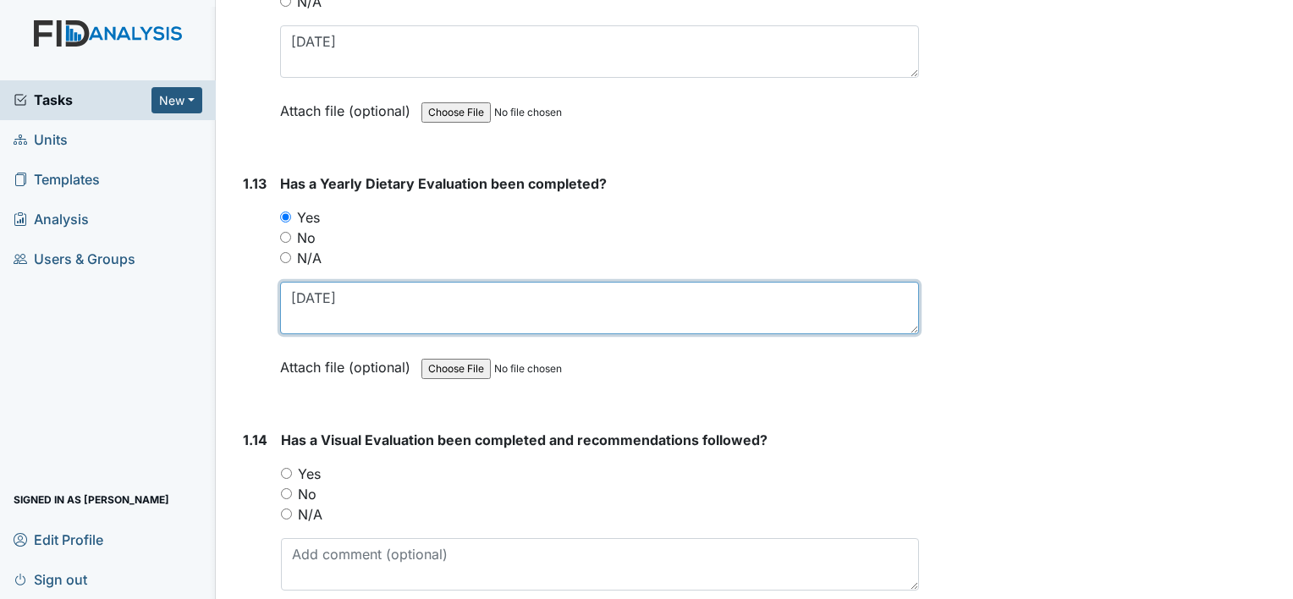
scroll to position [3217, 0]
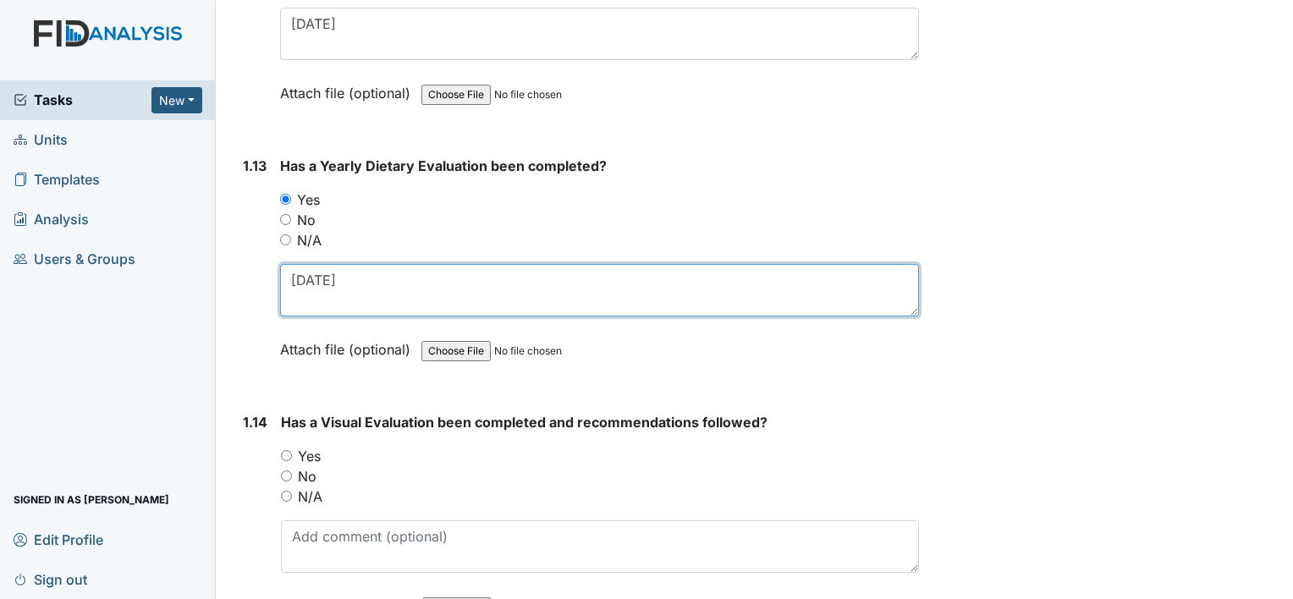
type textarea "[DATE]"
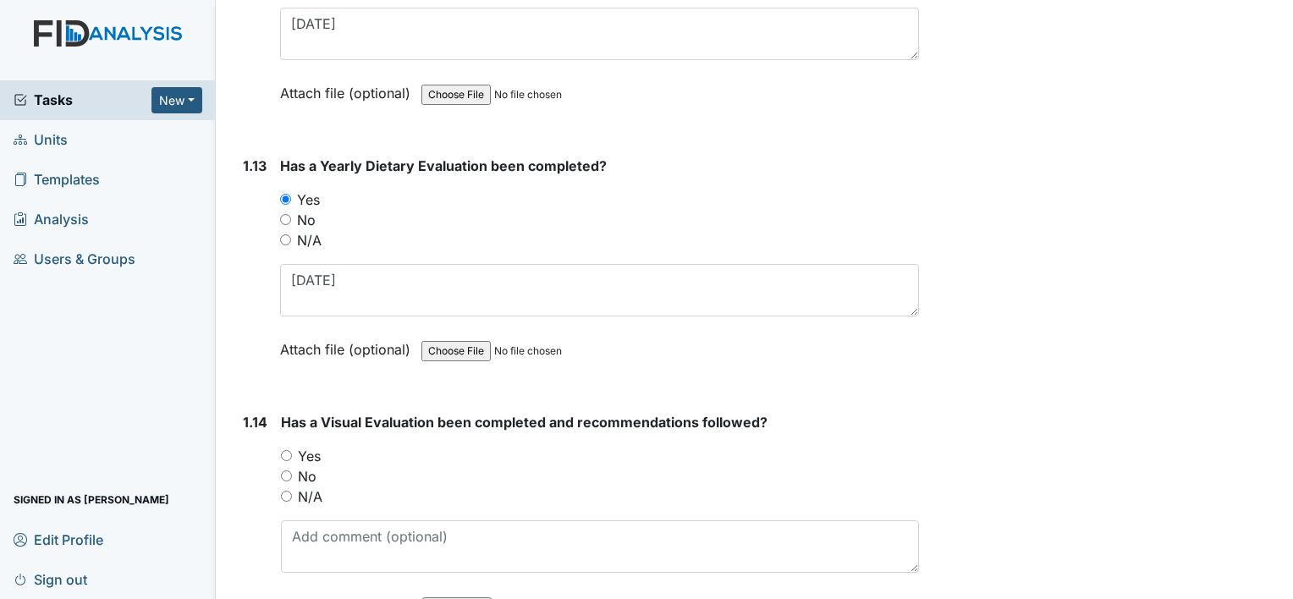
click at [303, 446] on label "Yes" at bounding box center [309, 456] width 23 height 20
click at [292, 450] on input "Yes" at bounding box center [286, 455] width 11 height 11
radio input "true"
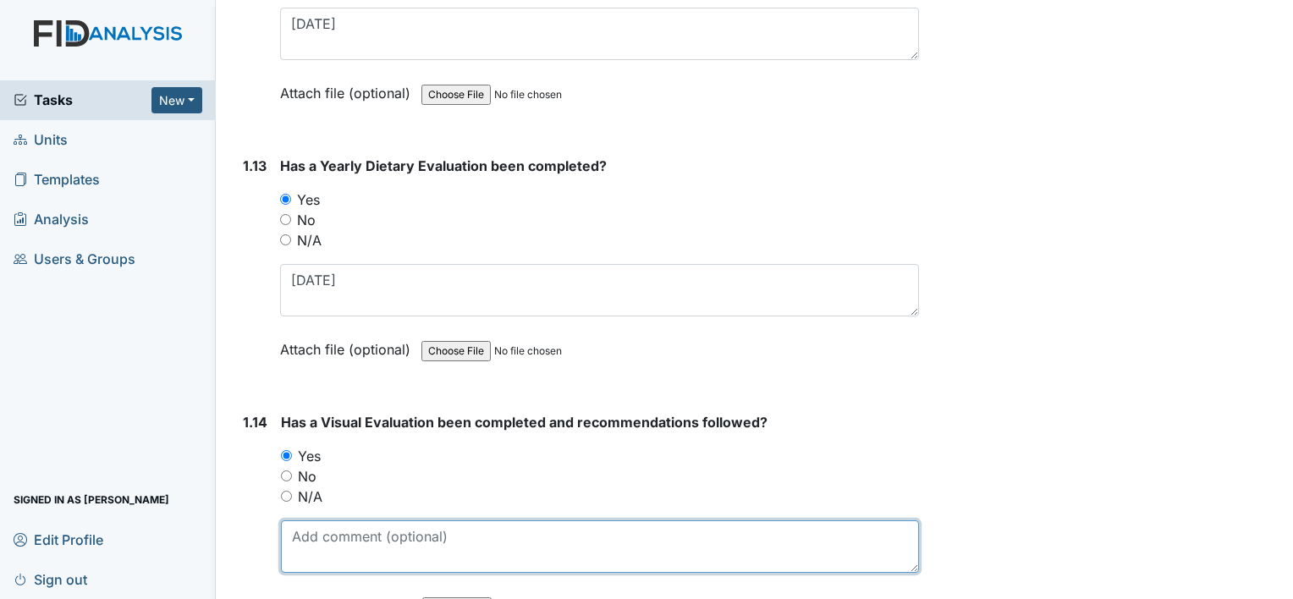
drag, startPoint x: 336, startPoint y: 516, endPoint x: 349, endPoint y: 504, distance: 17.4
click at [336, 521] on textarea at bounding box center [600, 547] width 638 height 52
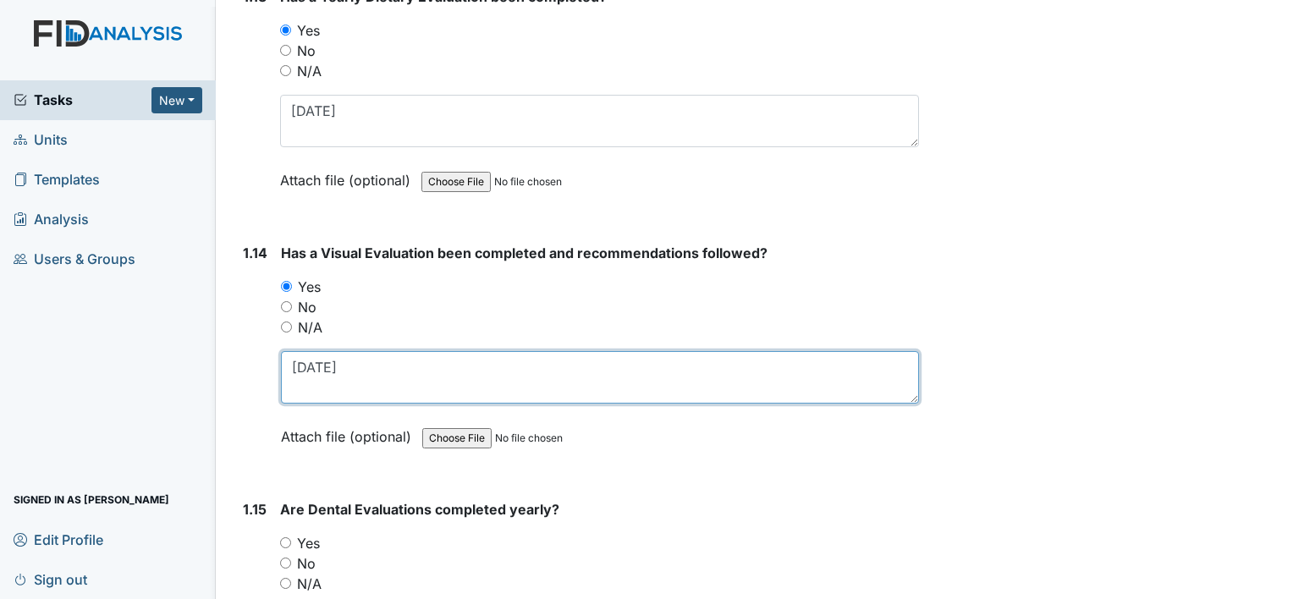
scroll to position [3470, 0]
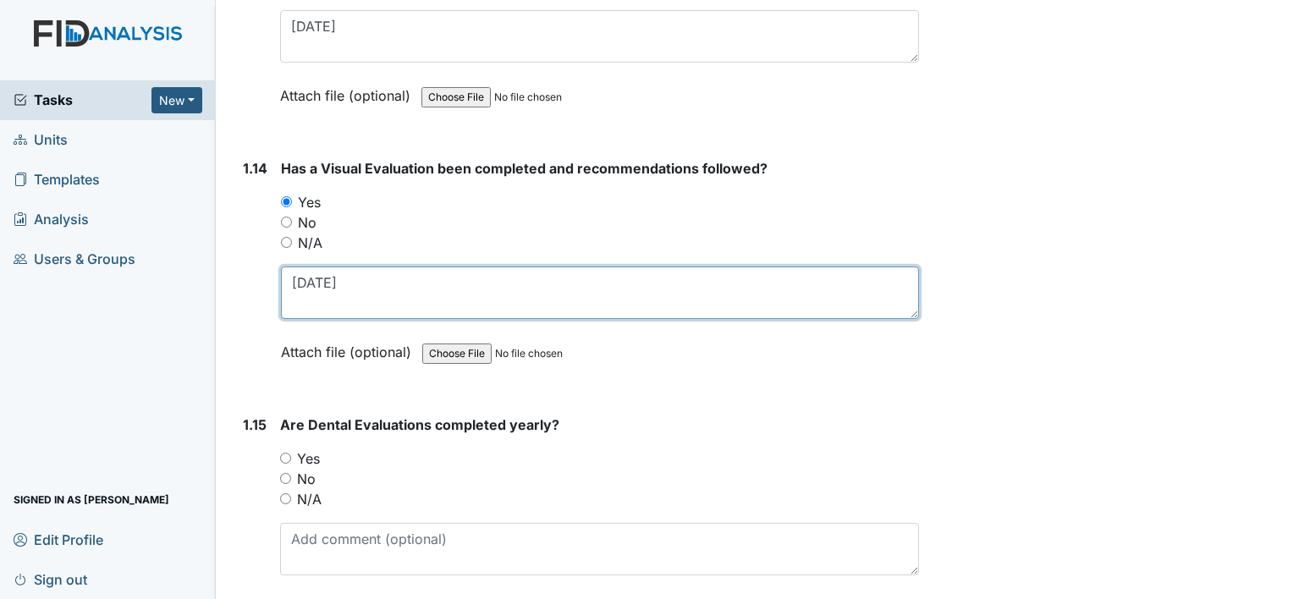
type textarea "[DATE]"
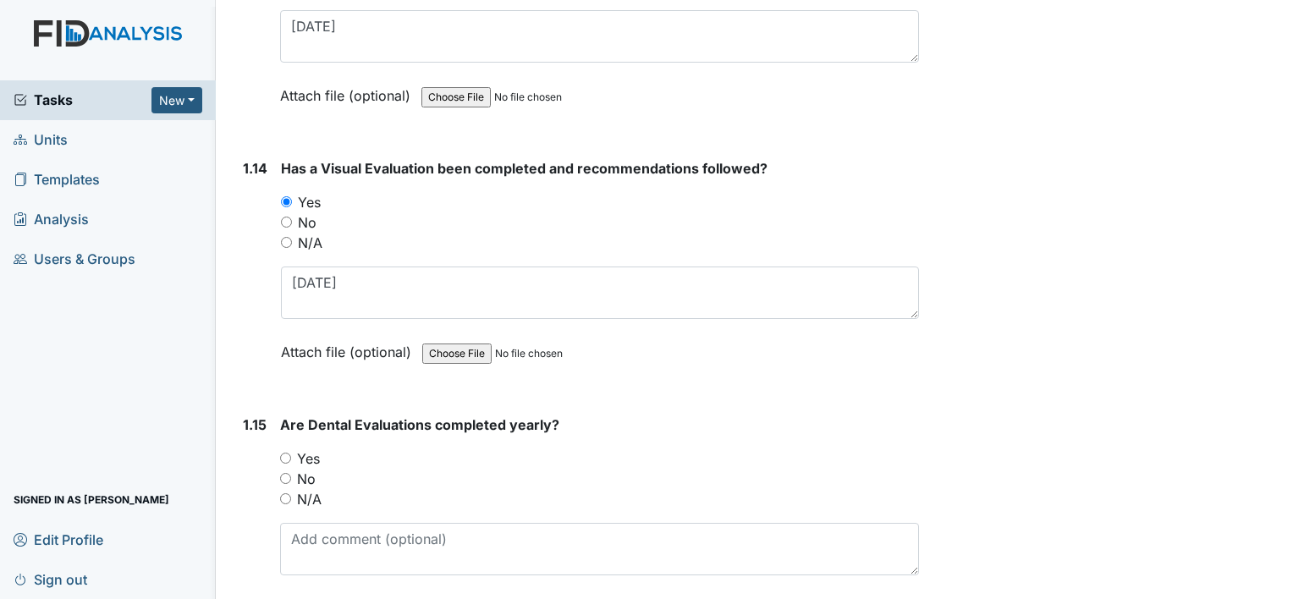
click at [305, 449] on label "Yes" at bounding box center [308, 459] width 23 height 20
click at [291, 453] on input "Yes" at bounding box center [285, 458] width 11 height 11
radio input "true"
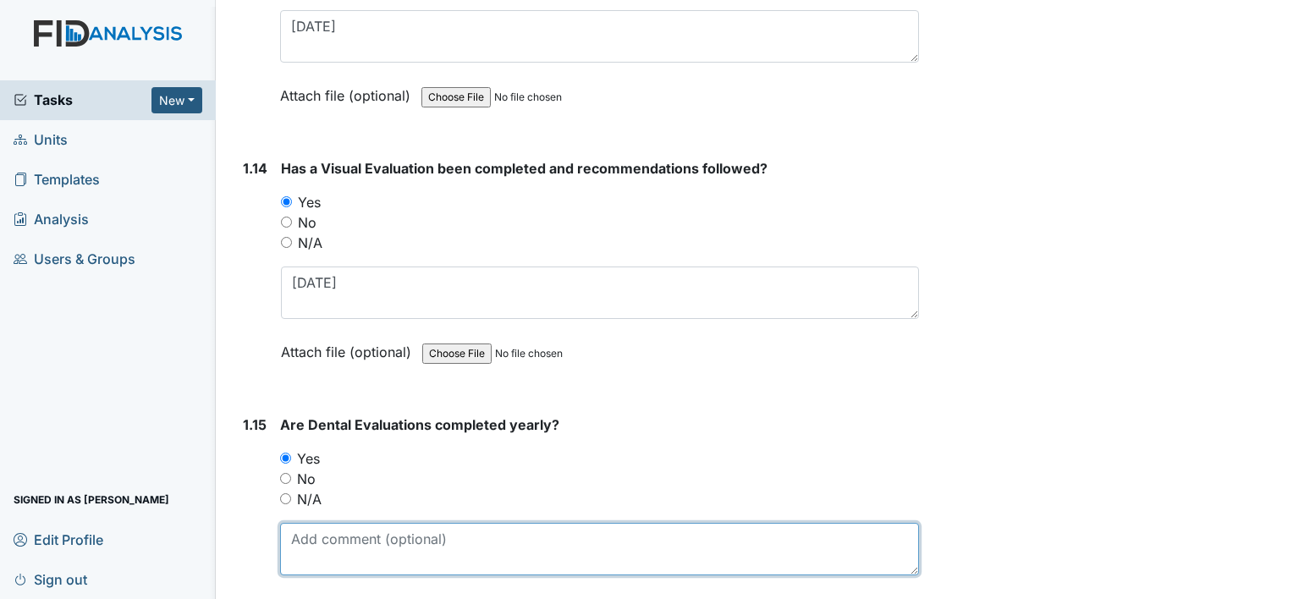
drag, startPoint x: 315, startPoint y: 499, endPoint x: 322, endPoint y: 511, distance: 13.6
click at [322, 523] on textarea at bounding box center [599, 549] width 639 height 52
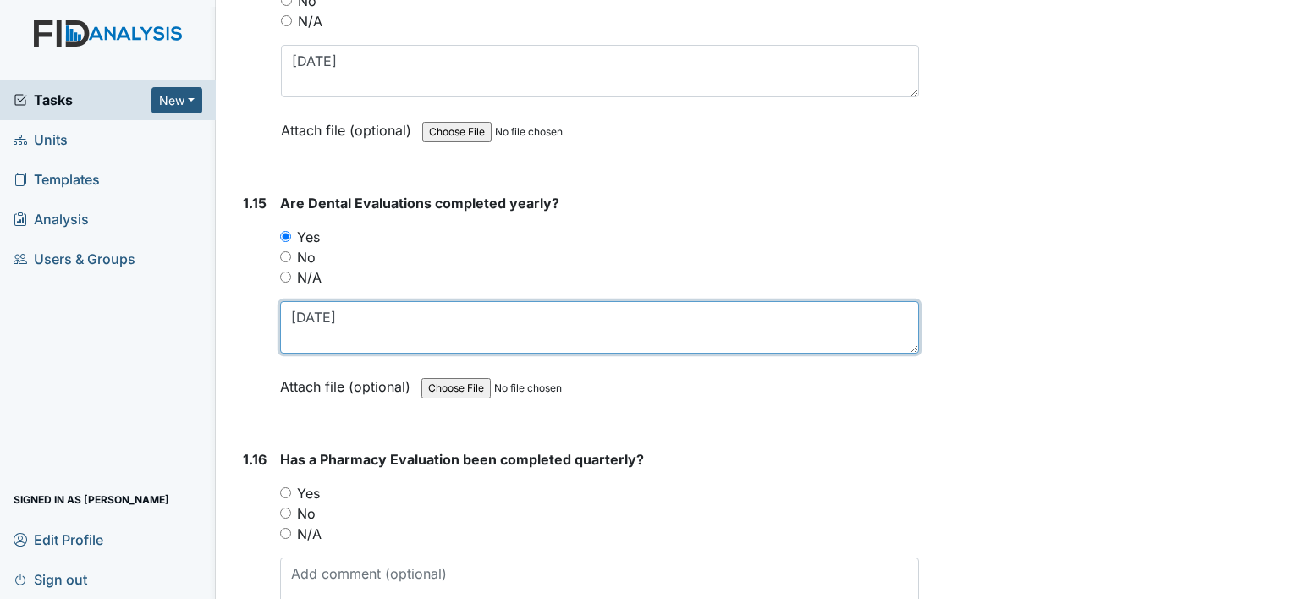
scroll to position [3724, 0]
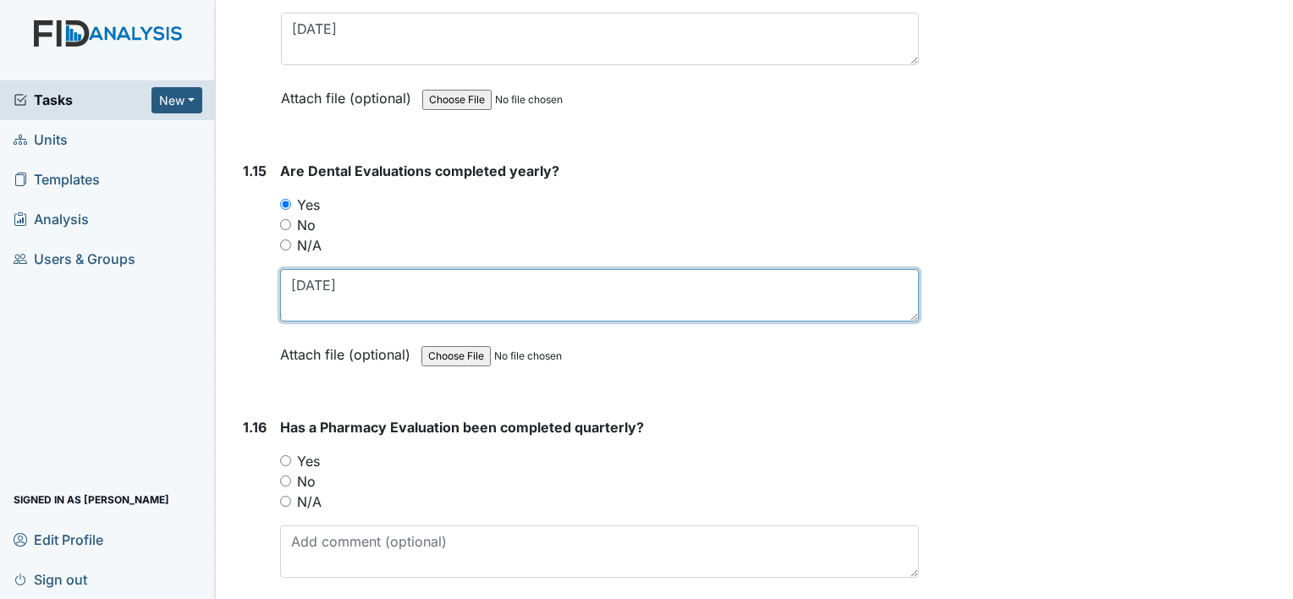
type textarea "[DATE]"
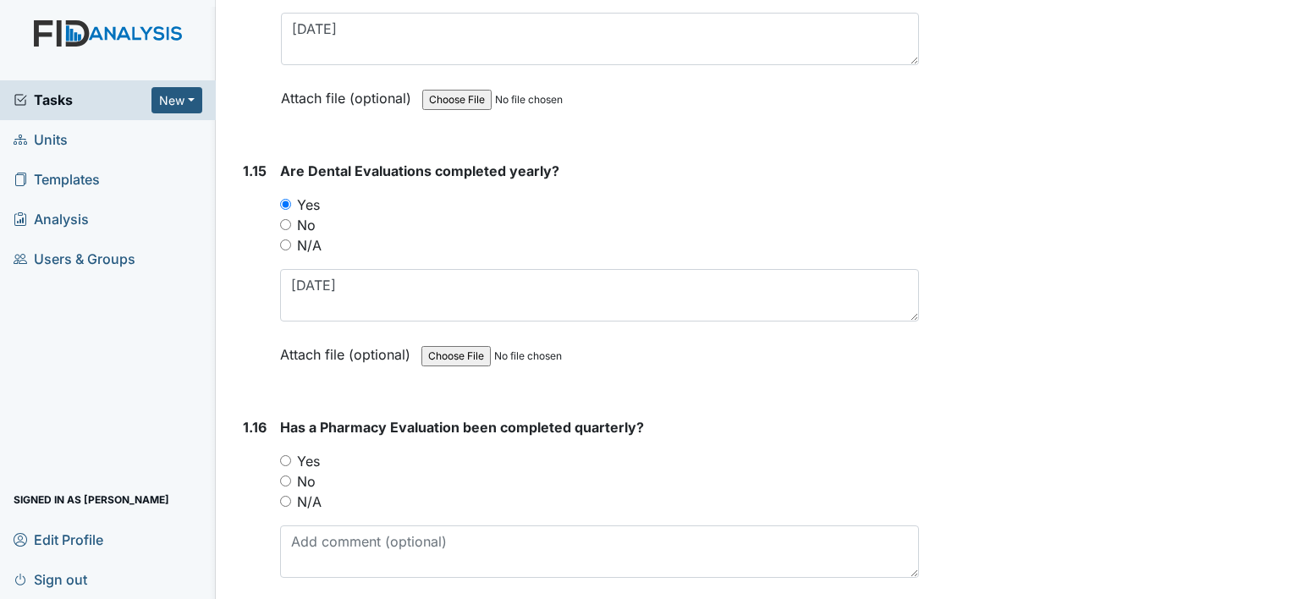
click at [310, 451] on label "Yes" at bounding box center [308, 461] width 23 height 20
click at [291, 455] on input "Yes" at bounding box center [285, 460] width 11 height 11
radio input "true"
click at [310, 471] on label "No" at bounding box center [306, 481] width 19 height 20
click at [291, 476] on input "No" at bounding box center [285, 481] width 11 height 11
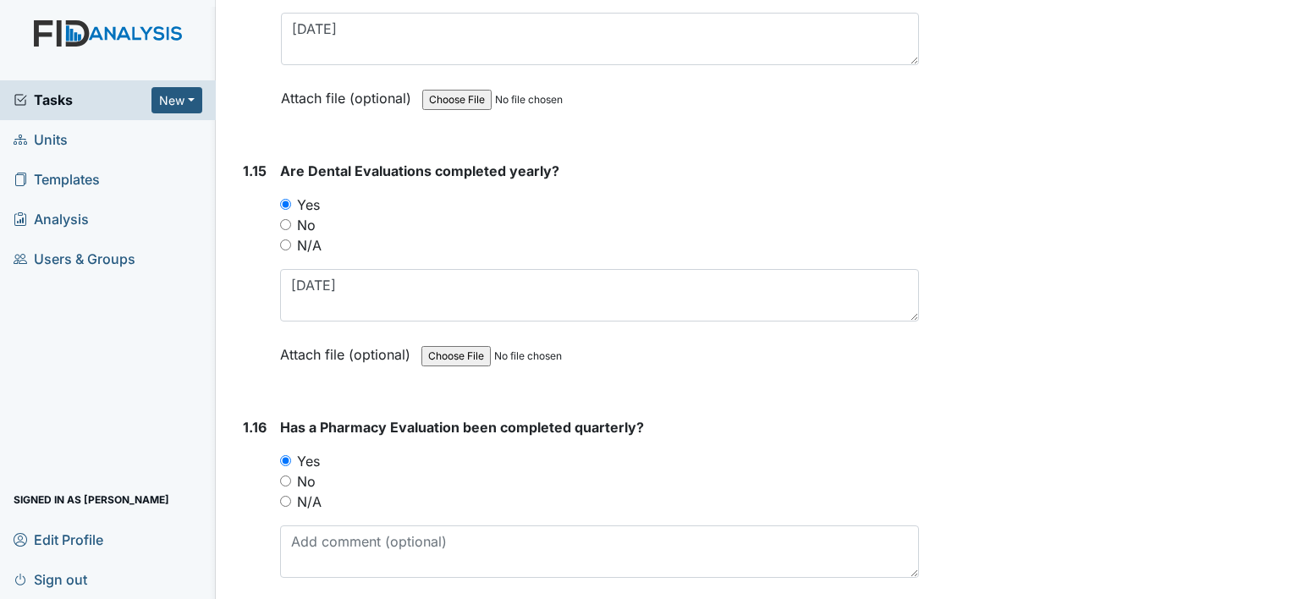
radio input "true"
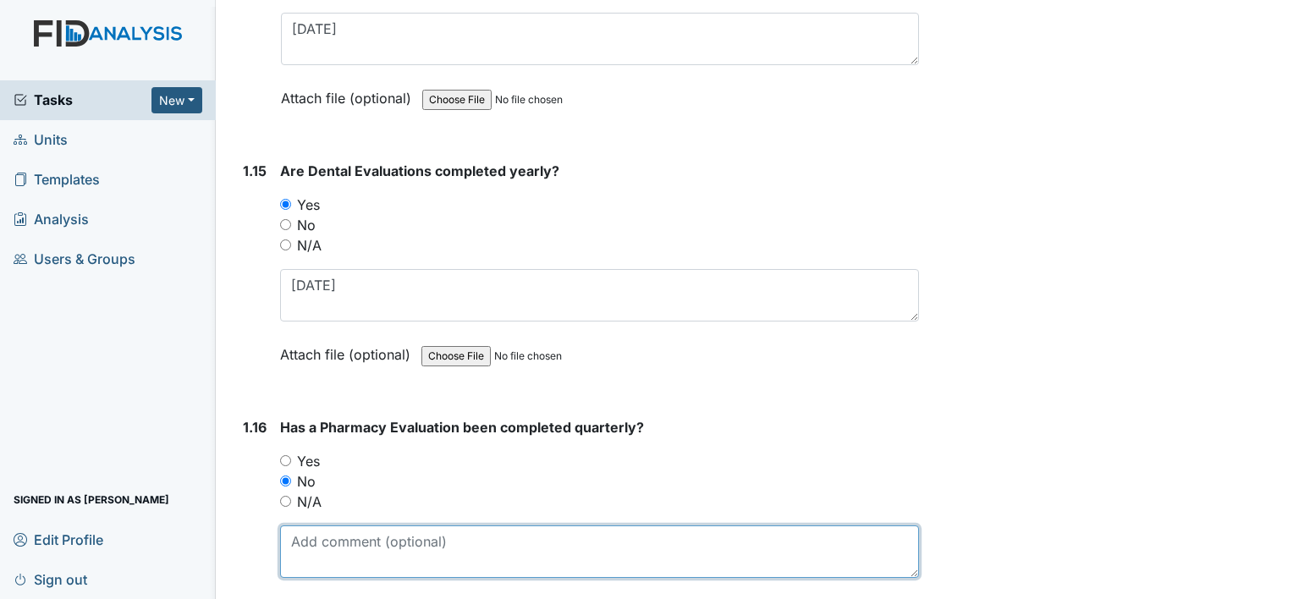
click at [327, 526] on textarea at bounding box center [599, 552] width 639 height 52
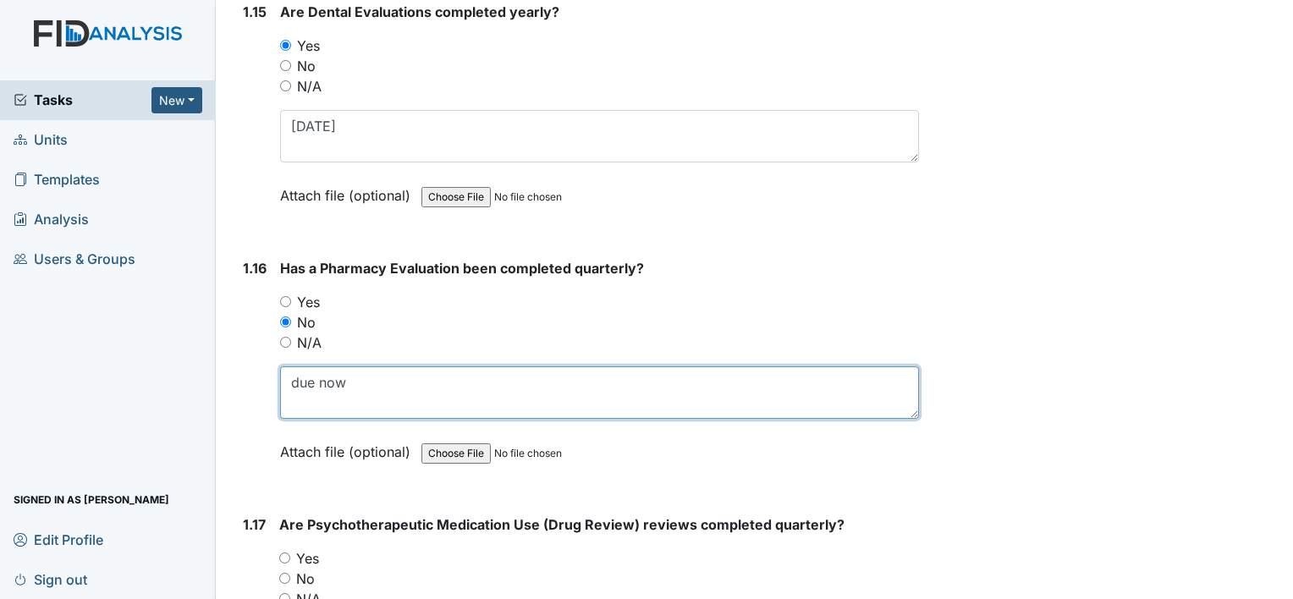
scroll to position [3894, 0]
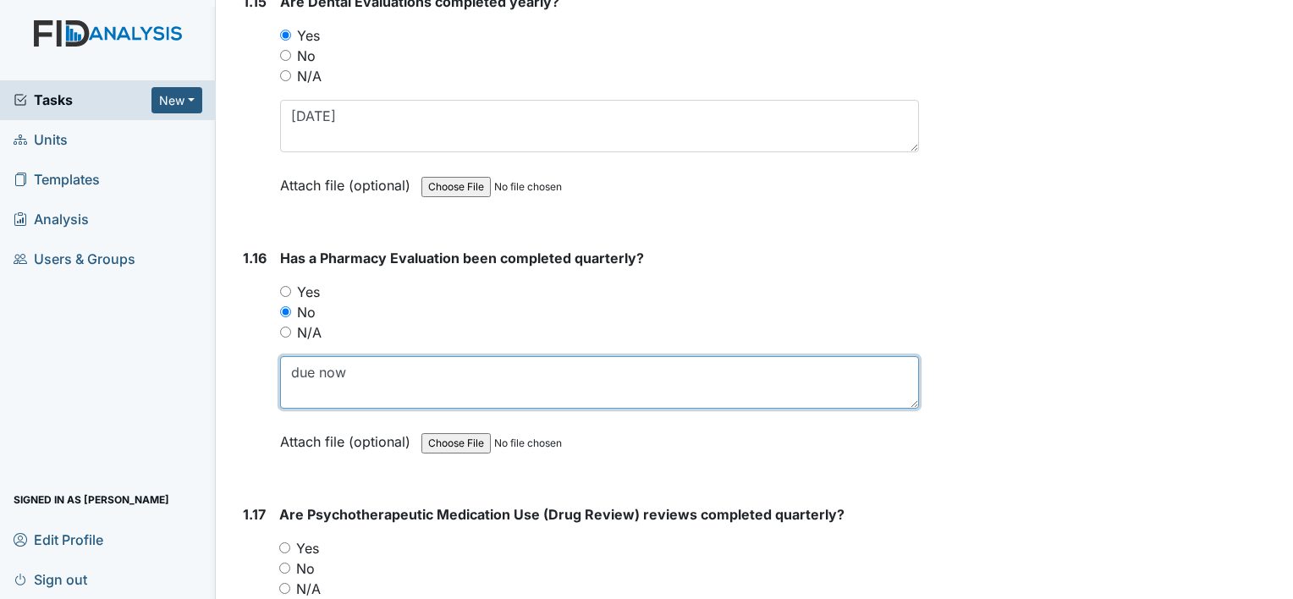
type textarea "due now"
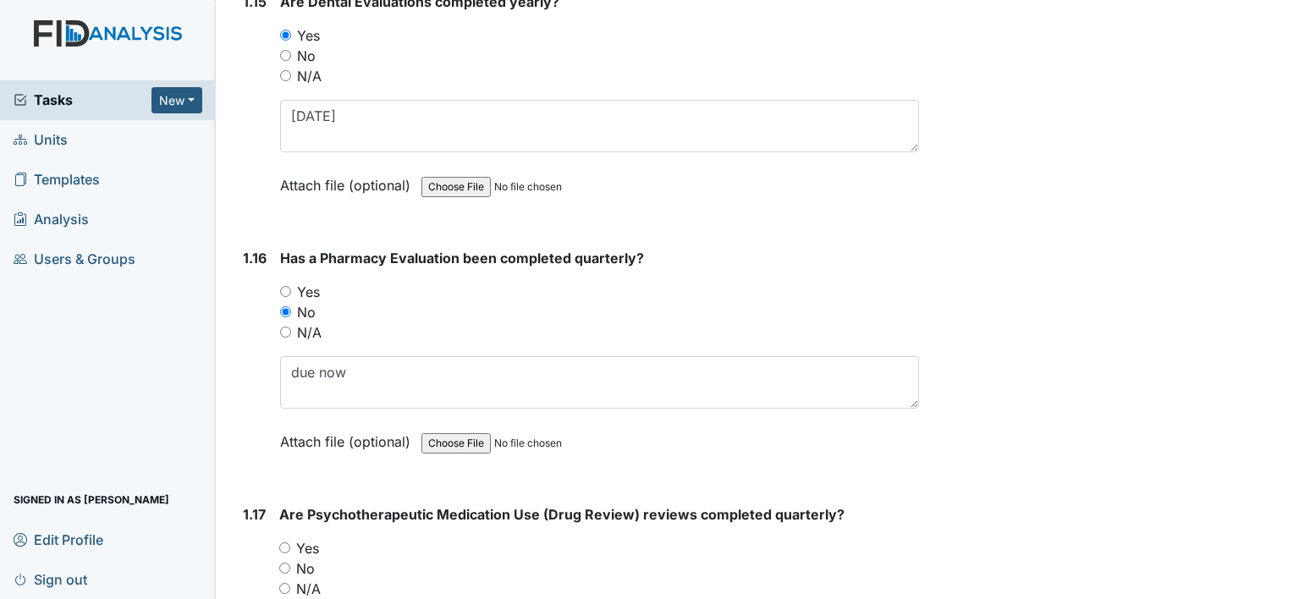
click at [308, 538] on label "Yes" at bounding box center [307, 548] width 23 height 20
click at [290, 543] on input "Yes" at bounding box center [284, 548] width 11 height 11
radio input "true"
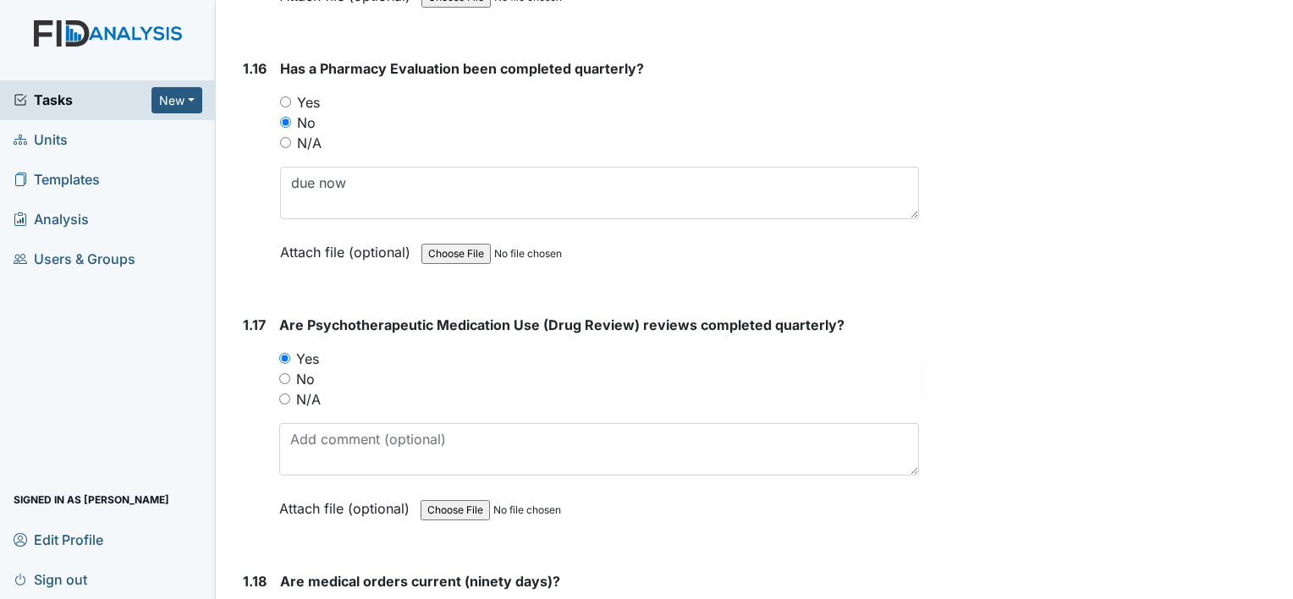
scroll to position [4148, 0]
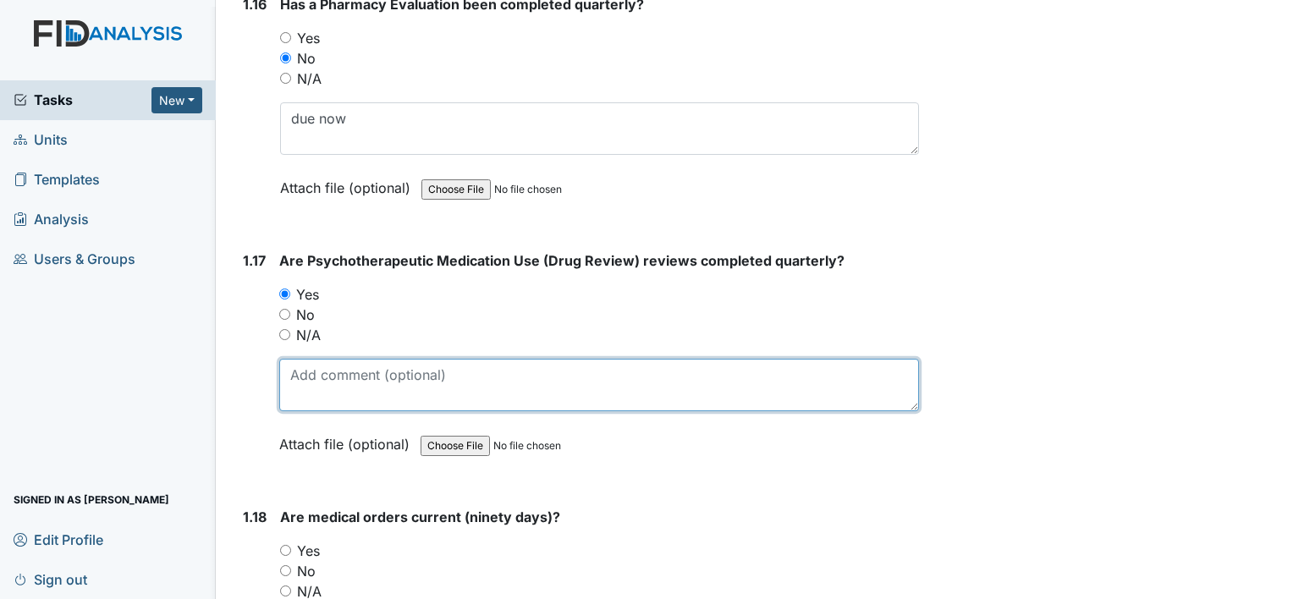
click at [328, 366] on textarea at bounding box center [599, 385] width 640 height 52
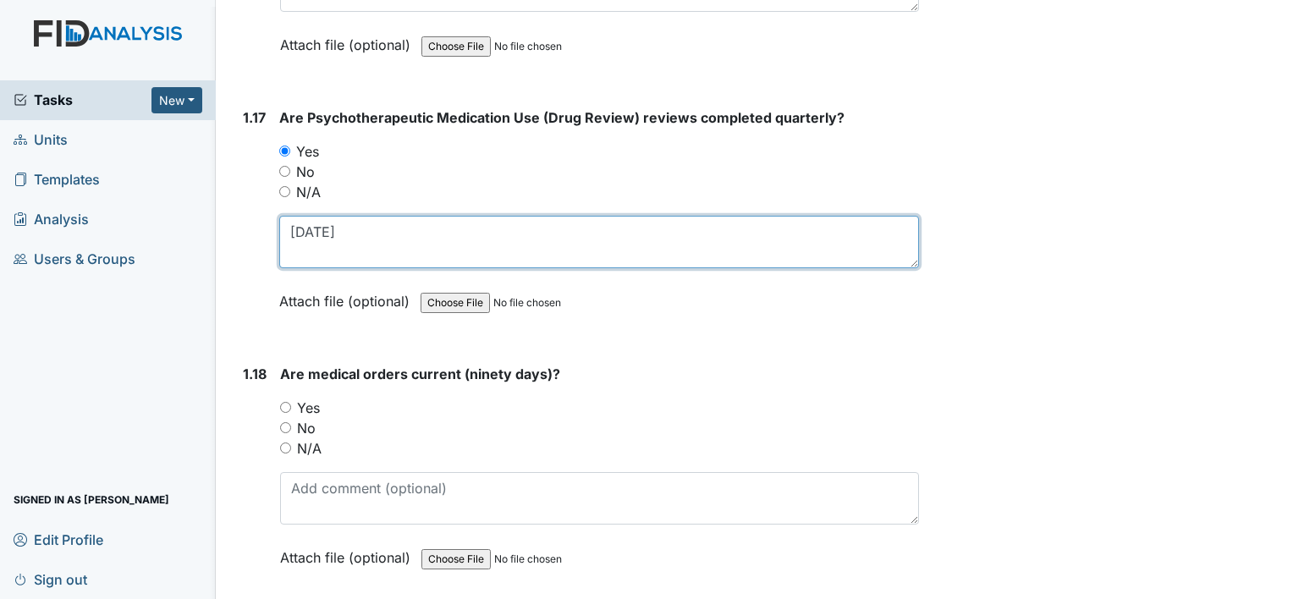
scroll to position [4317, 0]
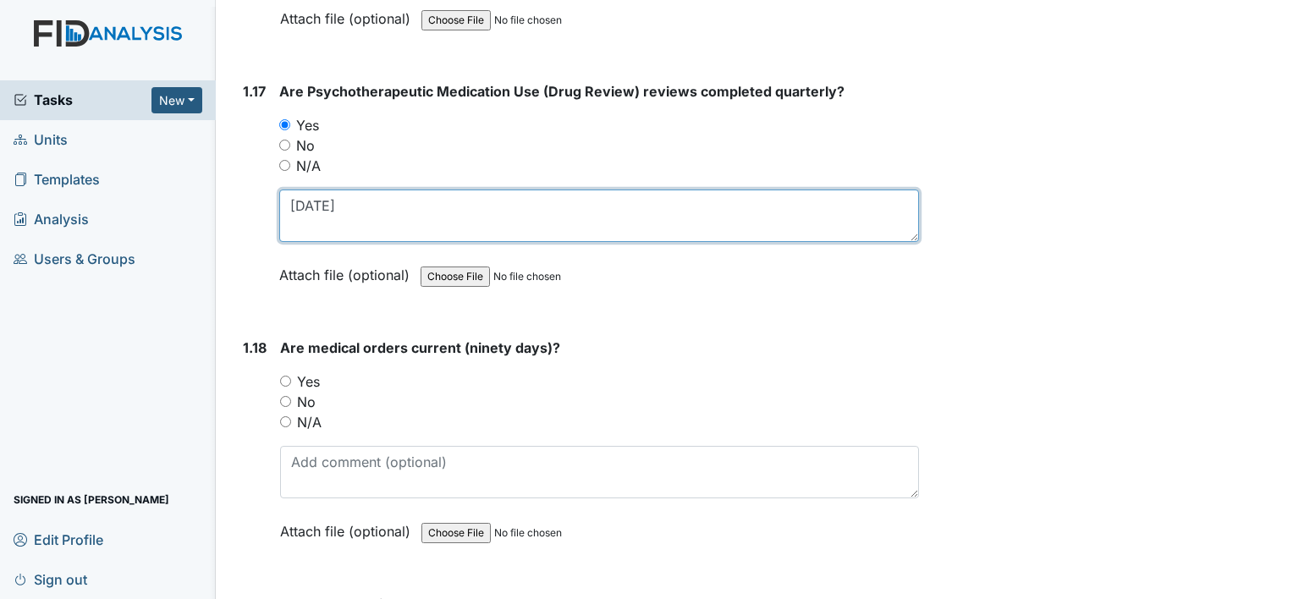
type textarea "[DATE]"
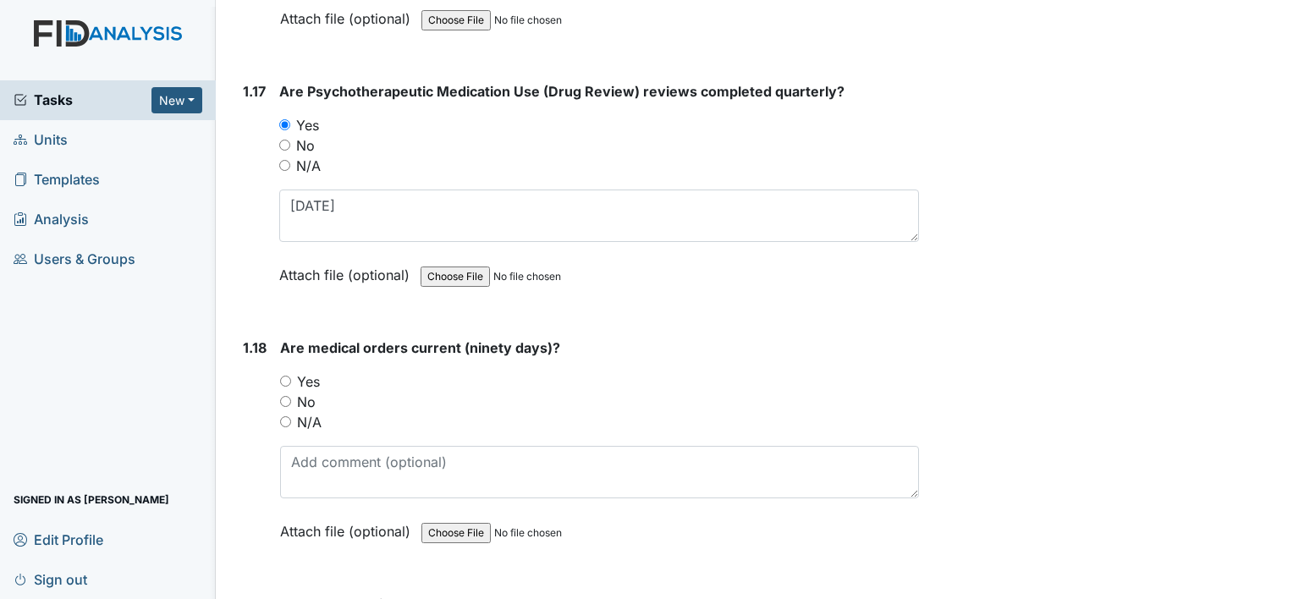
click at [306, 372] on label "Yes" at bounding box center [308, 382] width 23 height 20
click at [291, 376] on input "Yes" at bounding box center [285, 381] width 11 height 11
radio input "true"
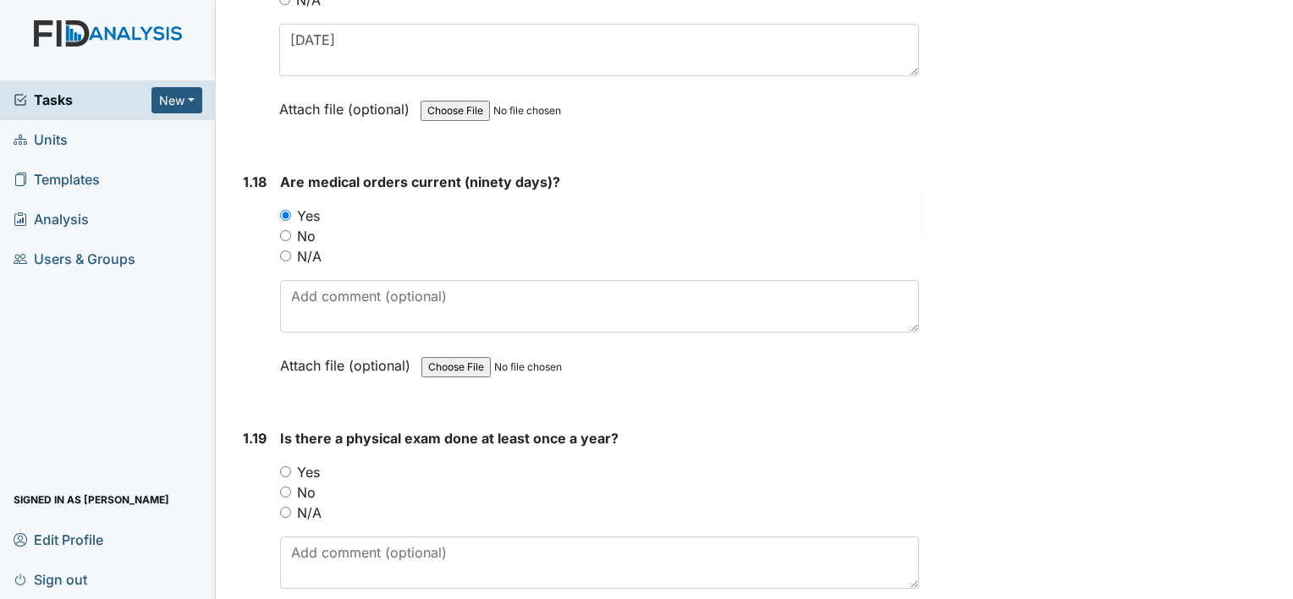
scroll to position [4486, 0]
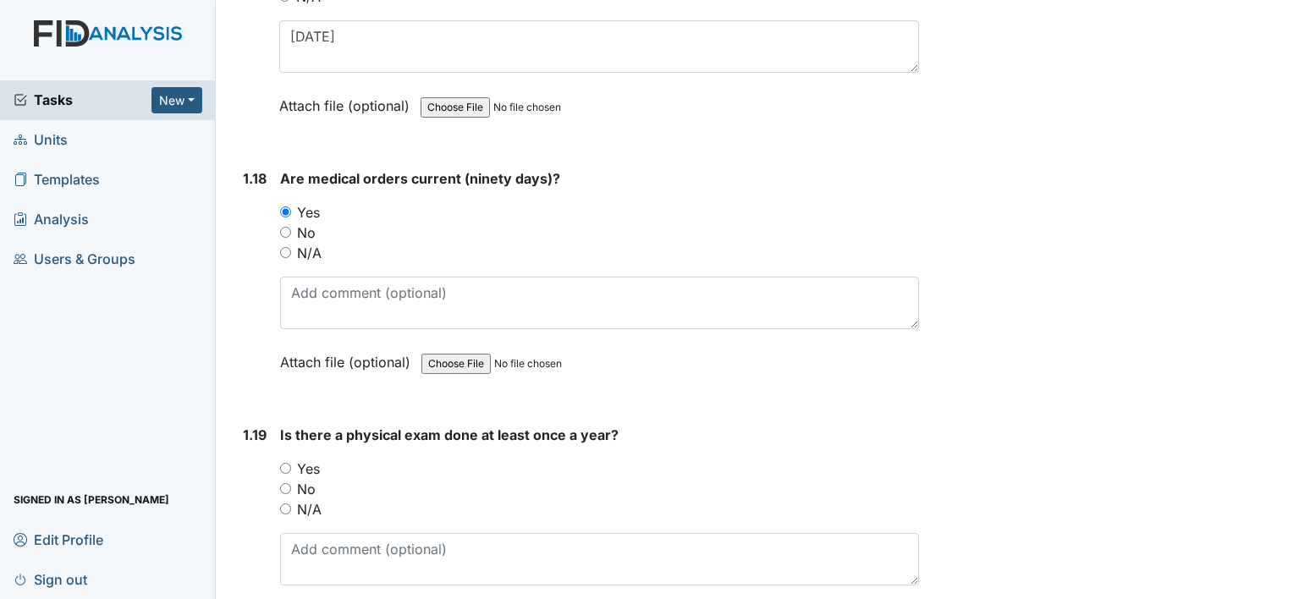
click at [308, 459] on label "Yes" at bounding box center [308, 469] width 23 height 20
click at [291, 463] on input "Yes" at bounding box center [285, 468] width 11 height 11
radio input "true"
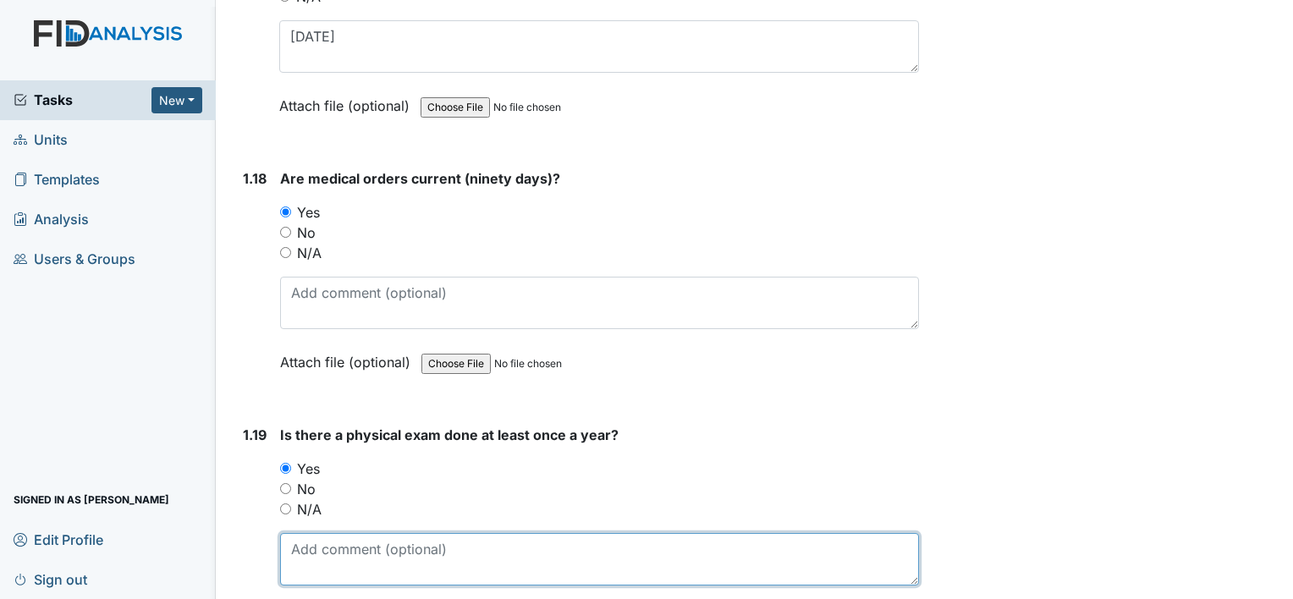
click at [380, 533] on textarea at bounding box center [599, 559] width 639 height 52
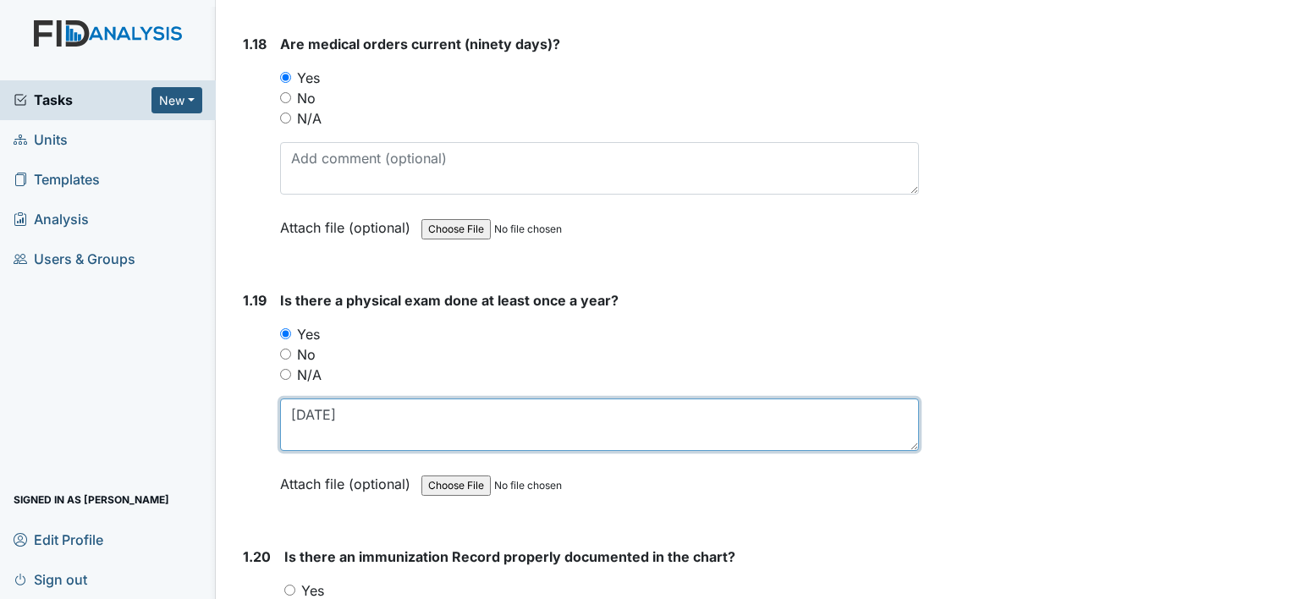
scroll to position [4656, 0]
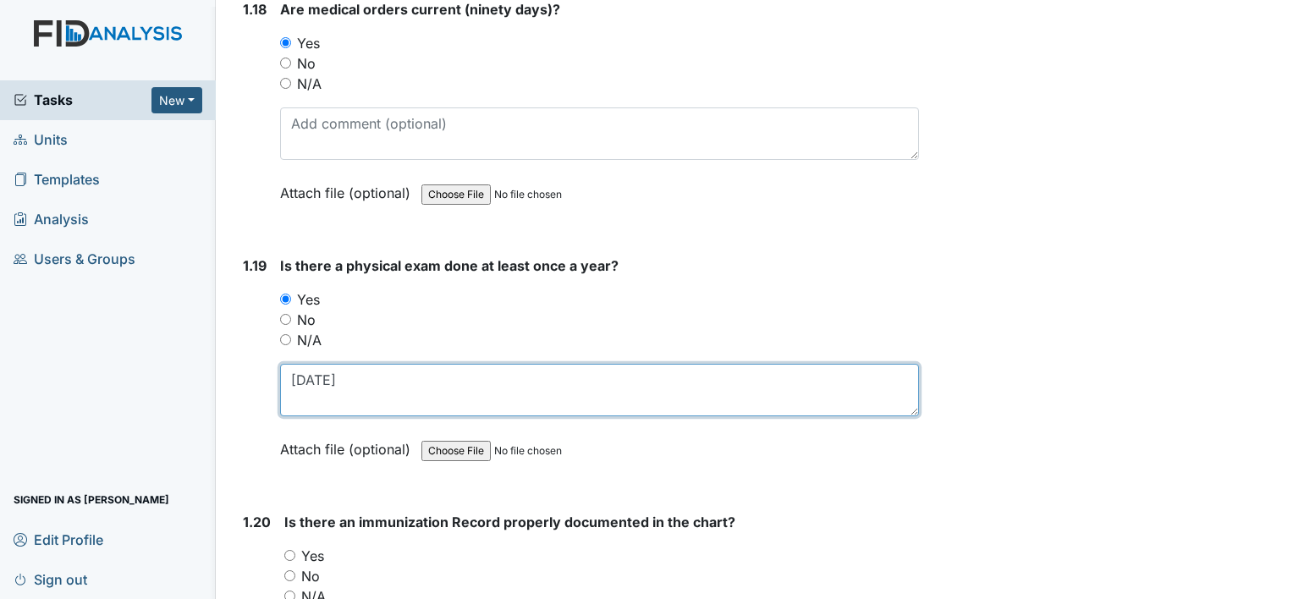
type textarea "[DATE]"
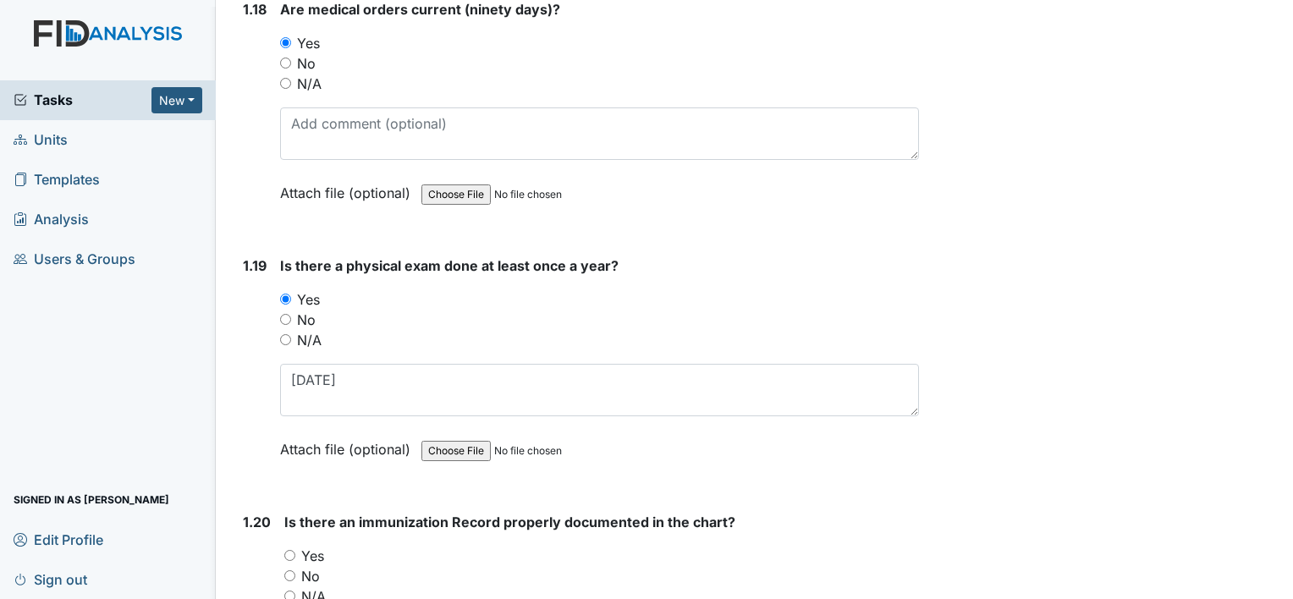
click at [318, 546] on label "Yes" at bounding box center [312, 556] width 23 height 20
click at [295, 550] on input "Yes" at bounding box center [289, 555] width 11 height 11
radio input "true"
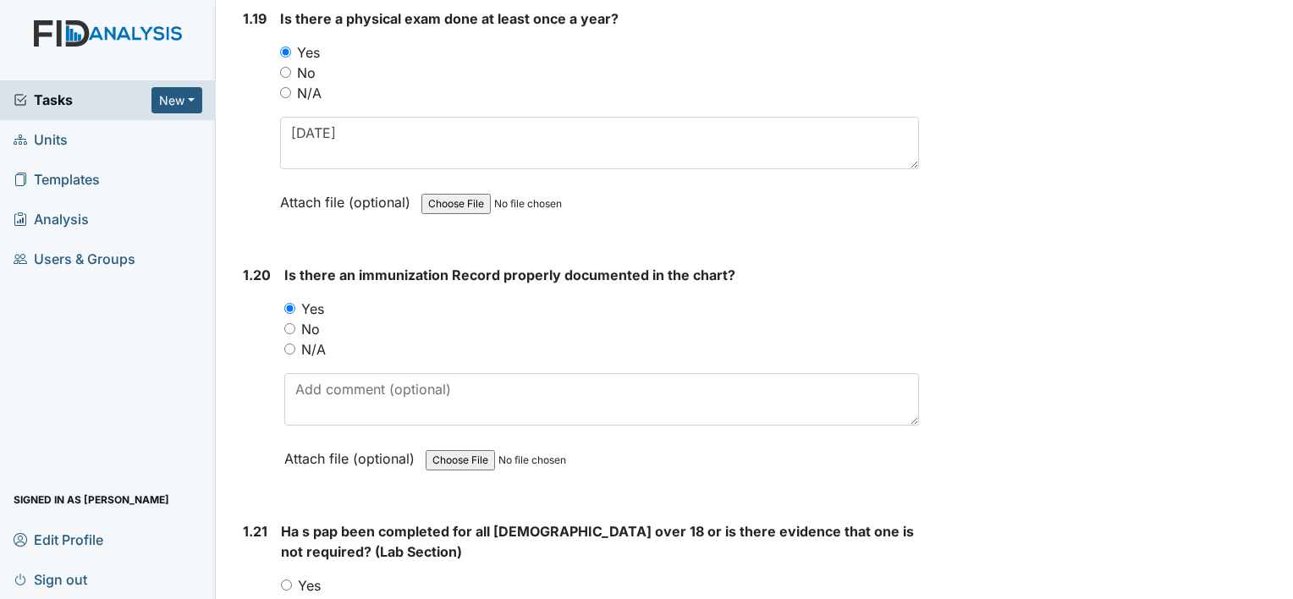
scroll to position [4909, 0]
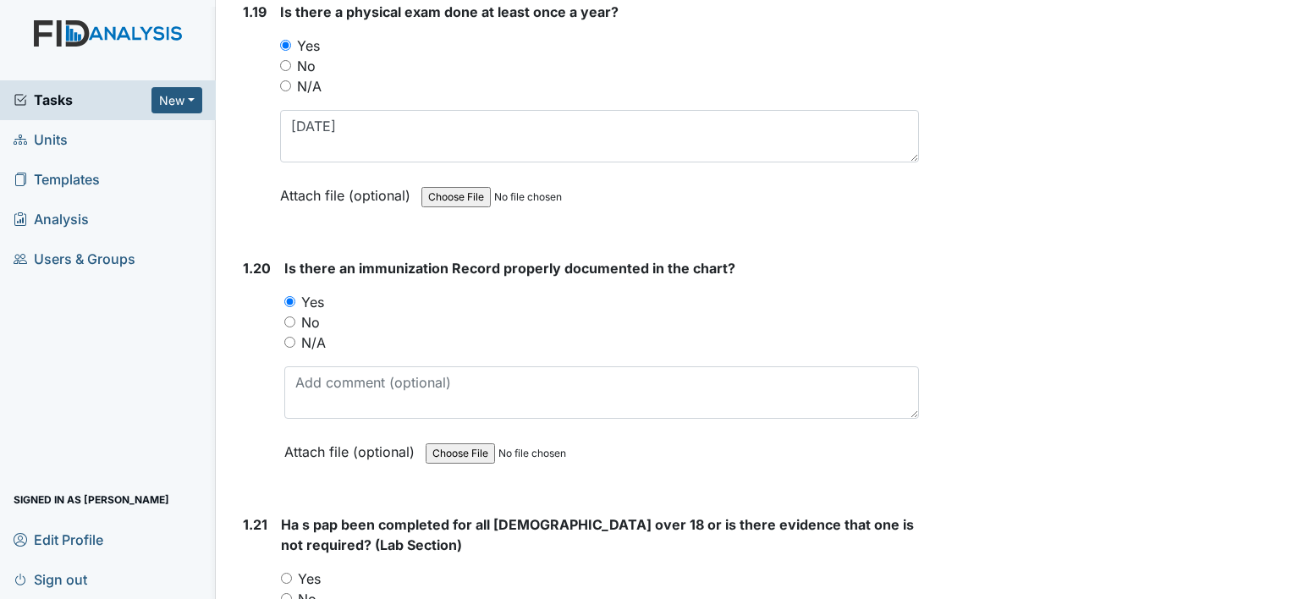
click at [314, 569] on label "Yes" at bounding box center [309, 579] width 23 height 20
click at [292, 573] on input "Yes" at bounding box center [286, 578] width 11 height 11
radio input "true"
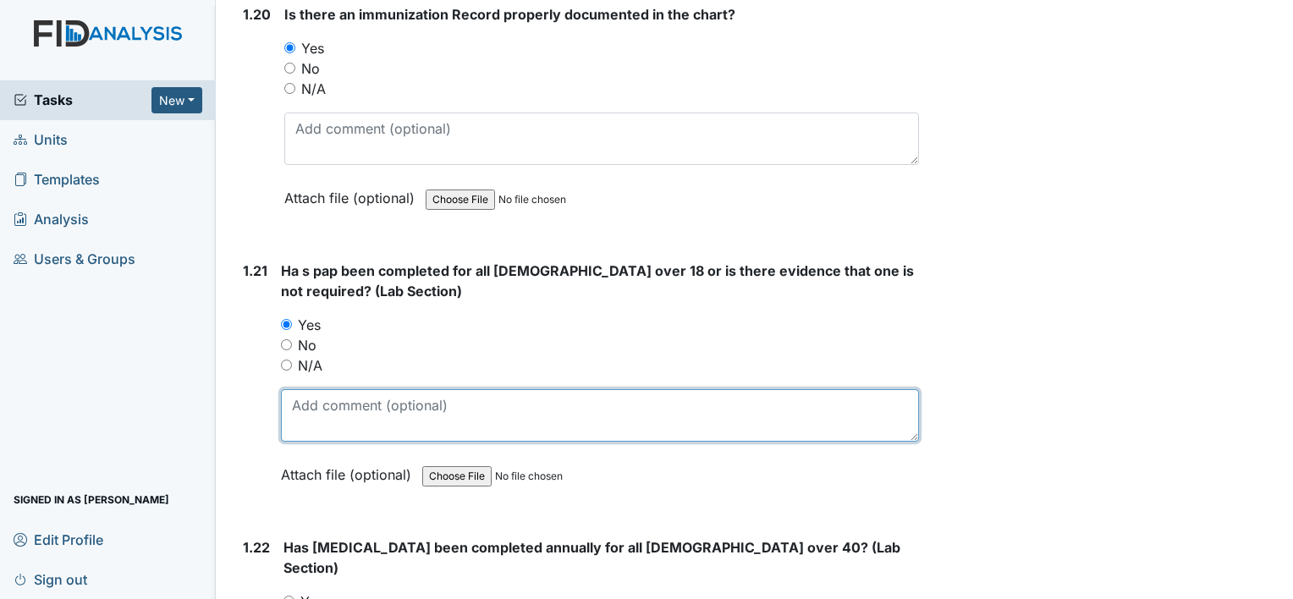
click at [386, 389] on textarea at bounding box center [600, 415] width 638 height 52
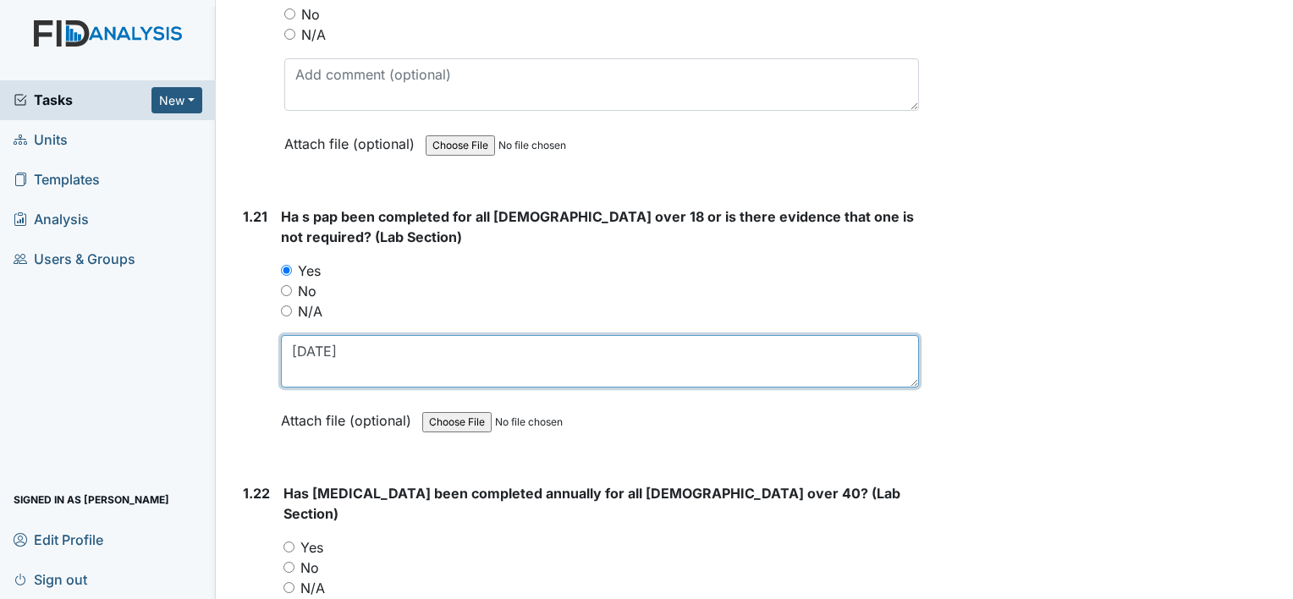
scroll to position [5248, 0]
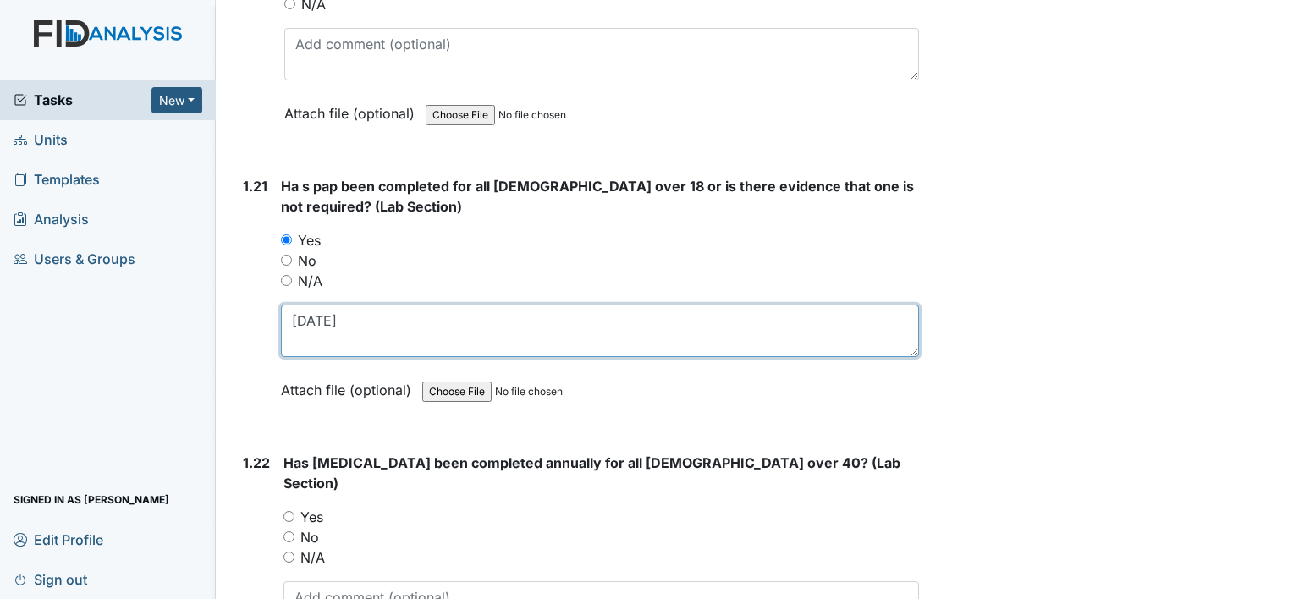
type textarea "[DATE]"
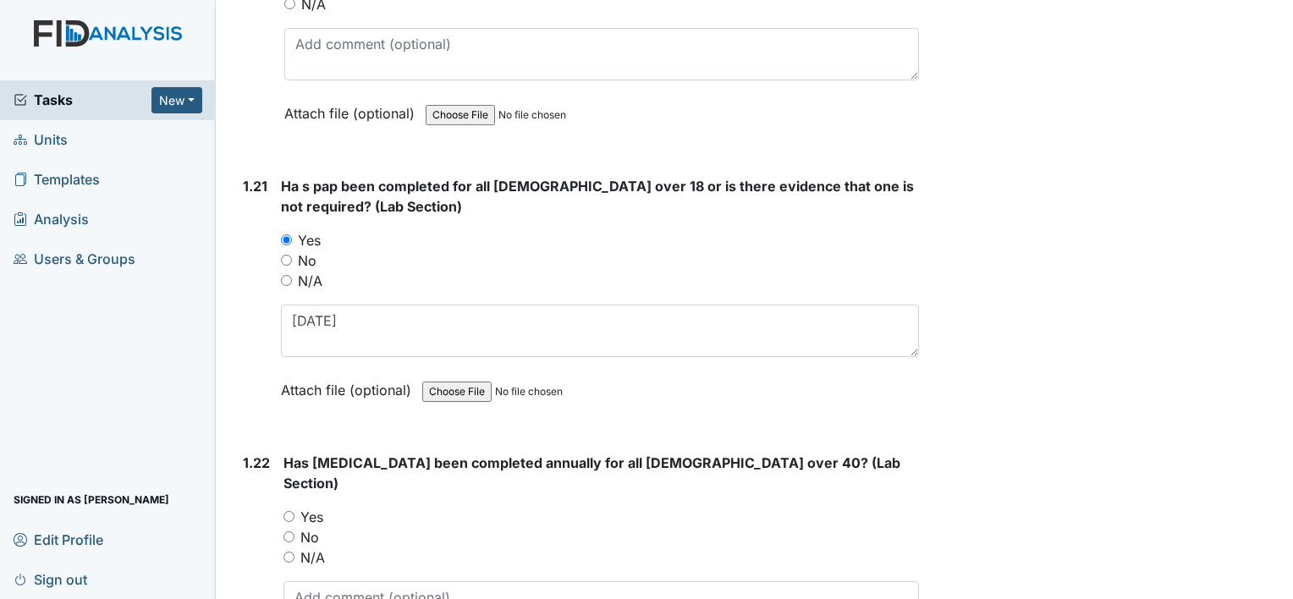
click at [322, 548] on label "N/A" at bounding box center [312, 558] width 25 height 20
click at [295, 552] on input "N/A" at bounding box center [289, 557] width 11 height 11
radio input "true"
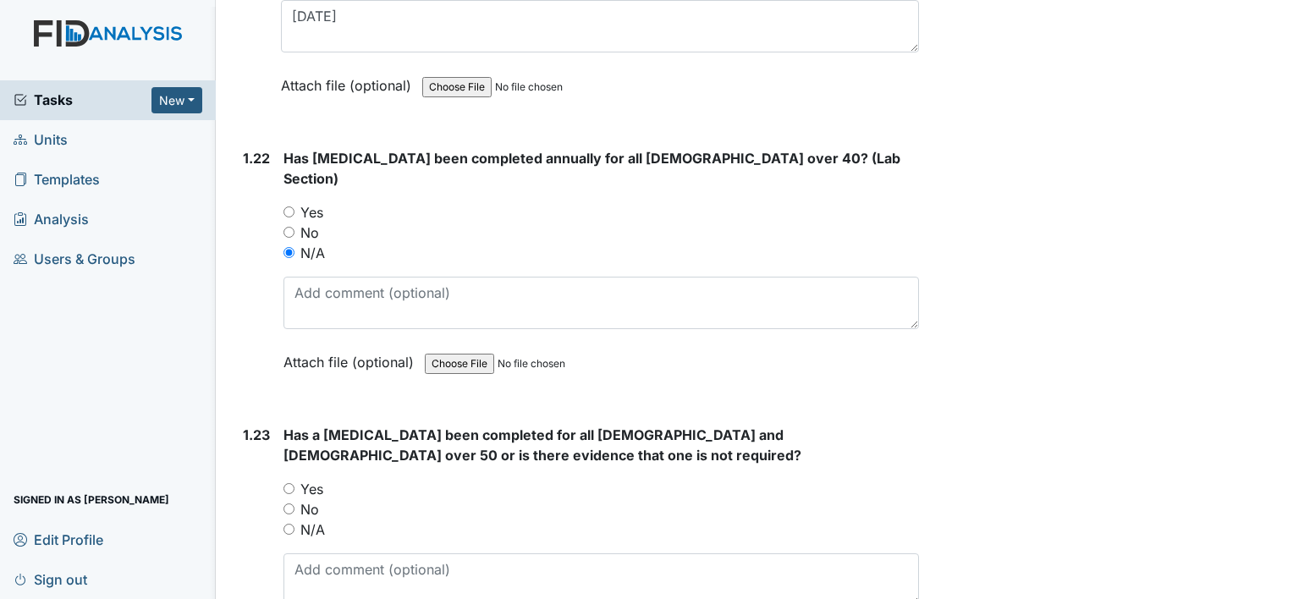
scroll to position [5587, 0]
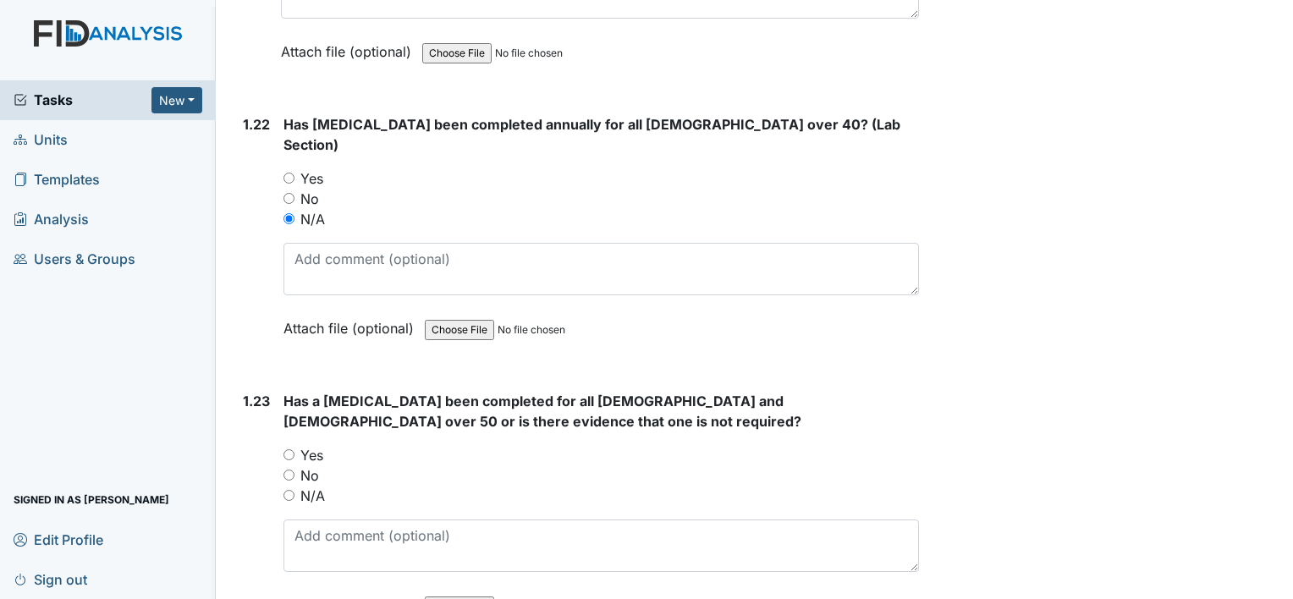
click at [316, 486] on label "N/A" at bounding box center [312, 496] width 25 height 20
click at [295, 490] on input "N/A" at bounding box center [289, 495] width 11 height 11
radio input "true"
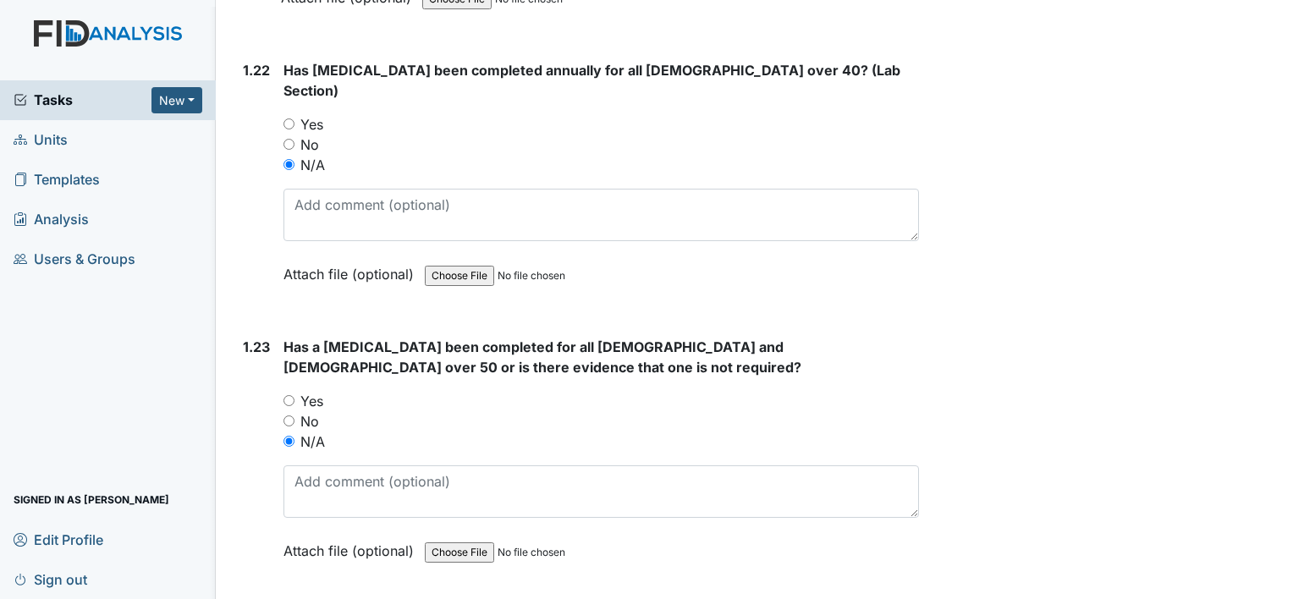
scroll to position [5841, 0]
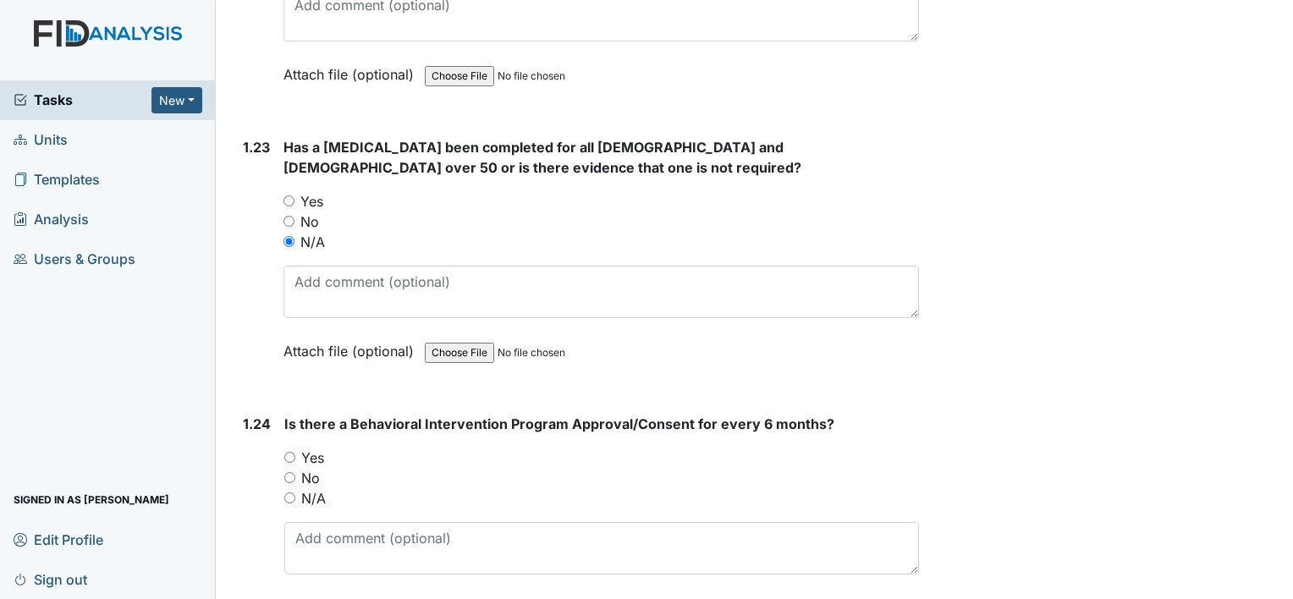
click at [315, 468] on label "No" at bounding box center [310, 478] width 19 height 20
click at [295, 472] on input "No" at bounding box center [289, 477] width 11 height 11
radio input "true"
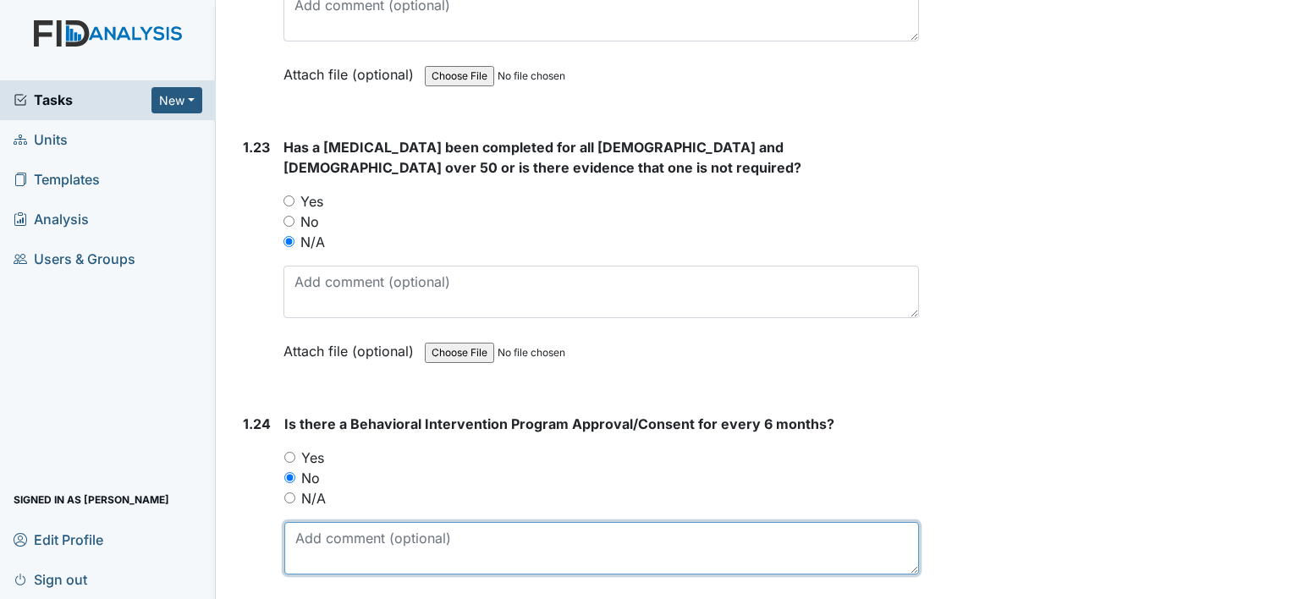
click at [333, 522] on textarea at bounding box center [601, 548] width 635 height 52
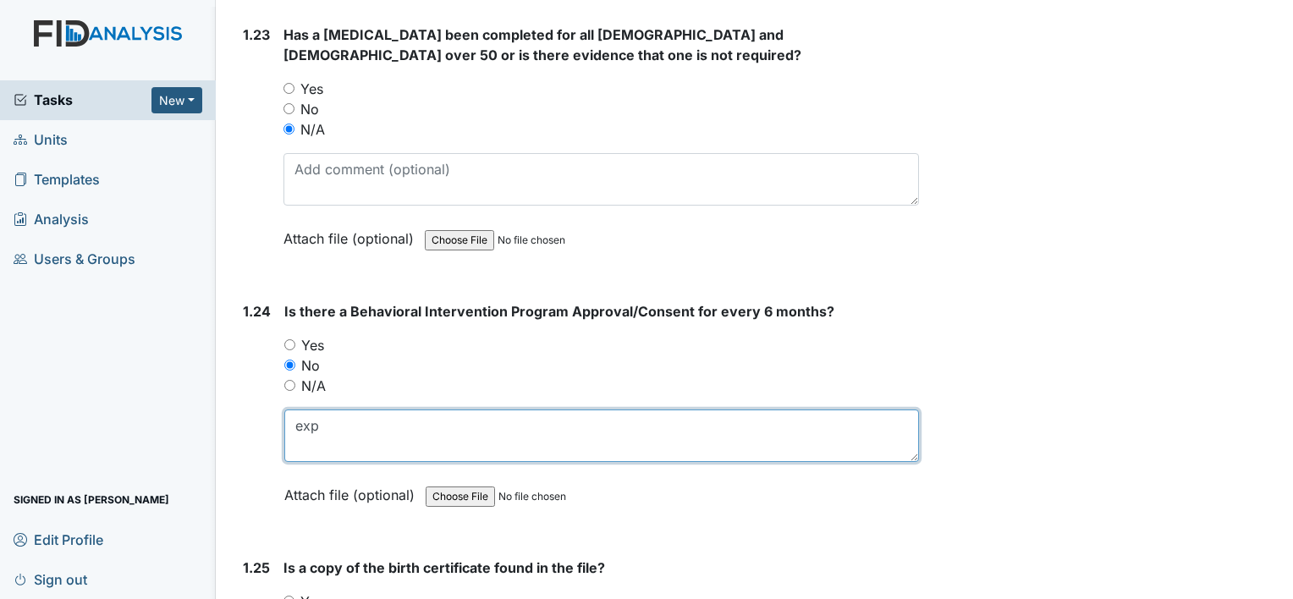
scroll to position [6095, 0]
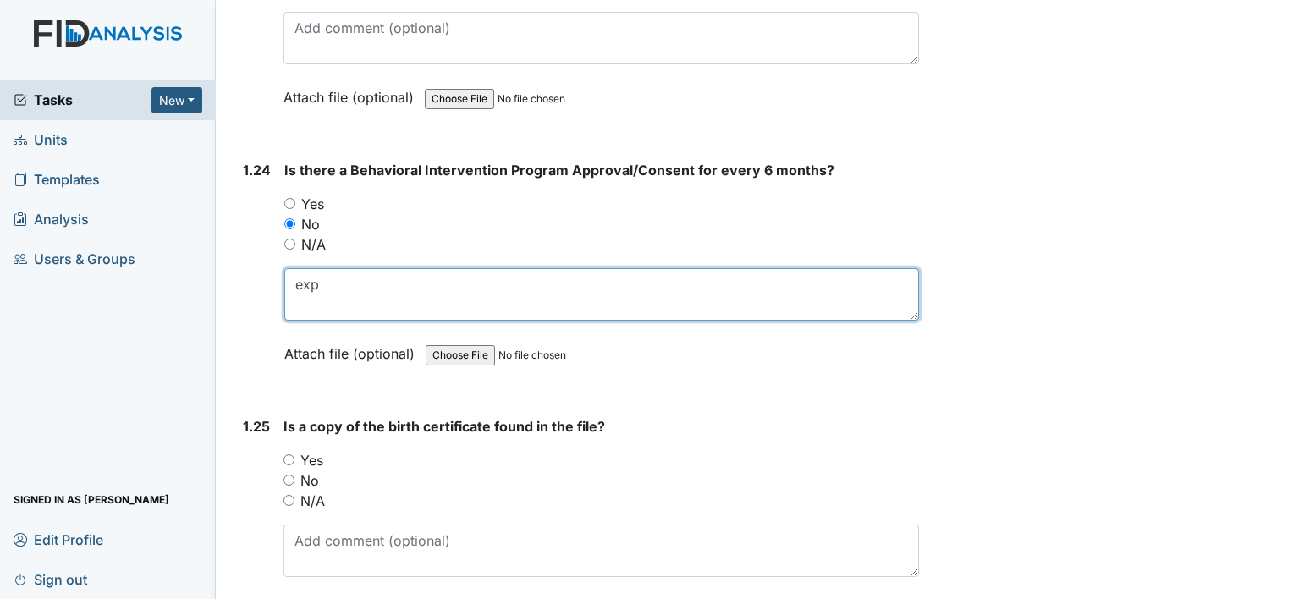
type textarea "exp"
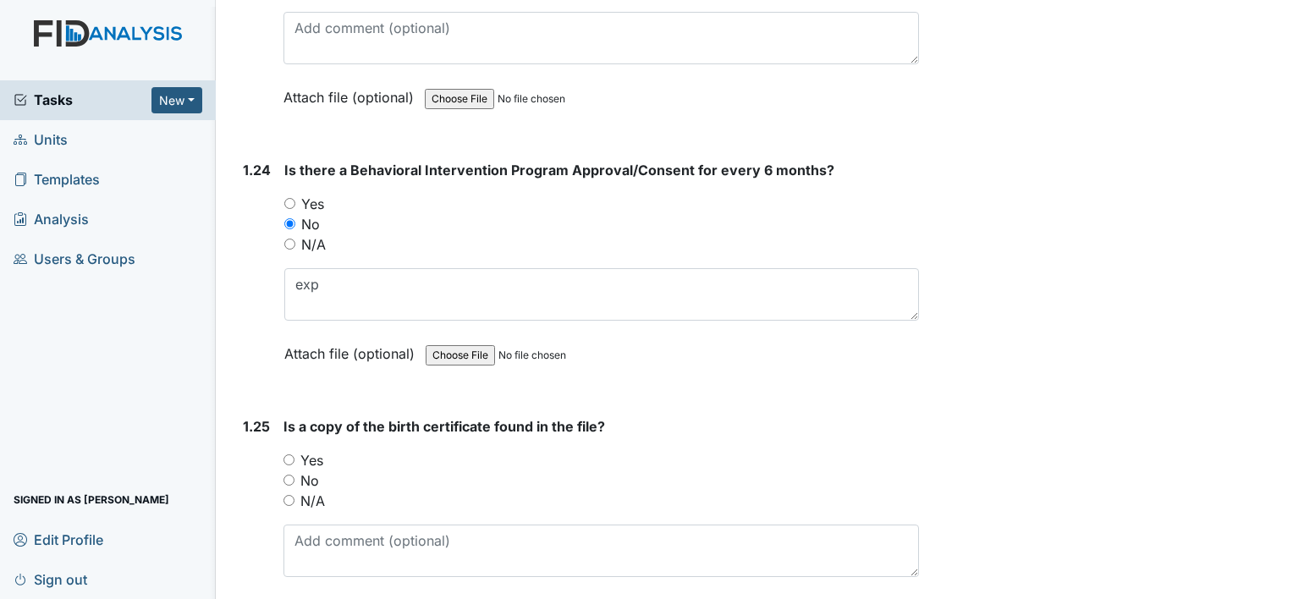
click at [317, 450] on label "Yes" at bounding box center [311, 460] width 23 height 20
click at [295, 455] on input "Yes" at bounding box center [289, 460] width 11 height 11
radio input "true"
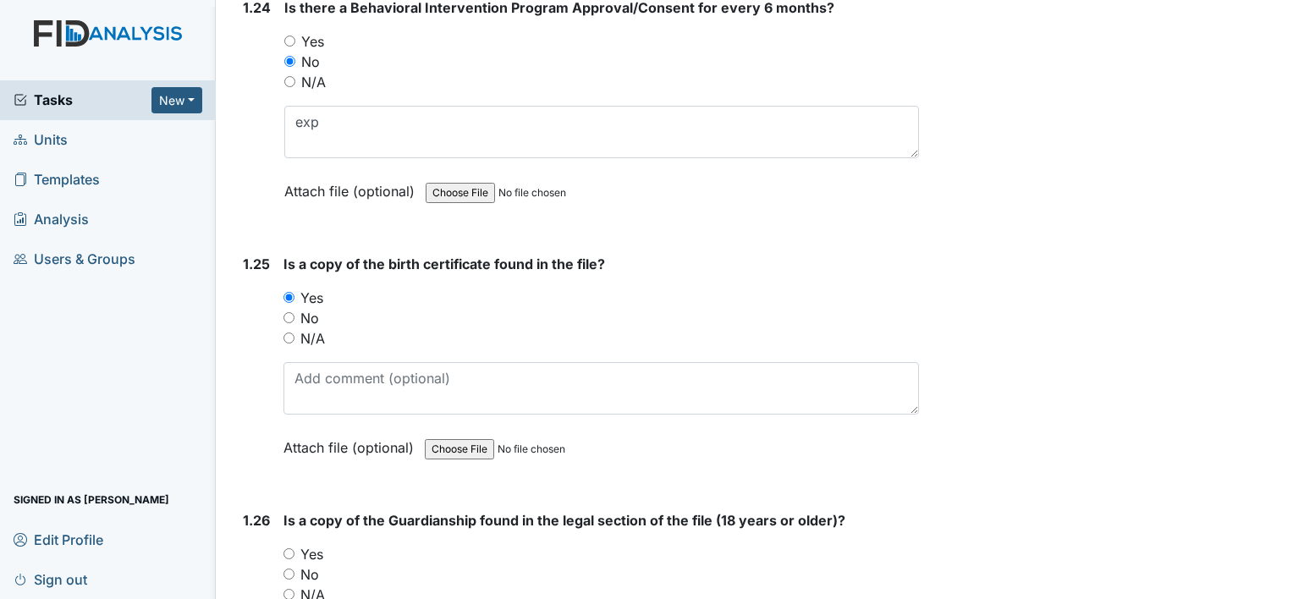
scroll to position [6264, 0]
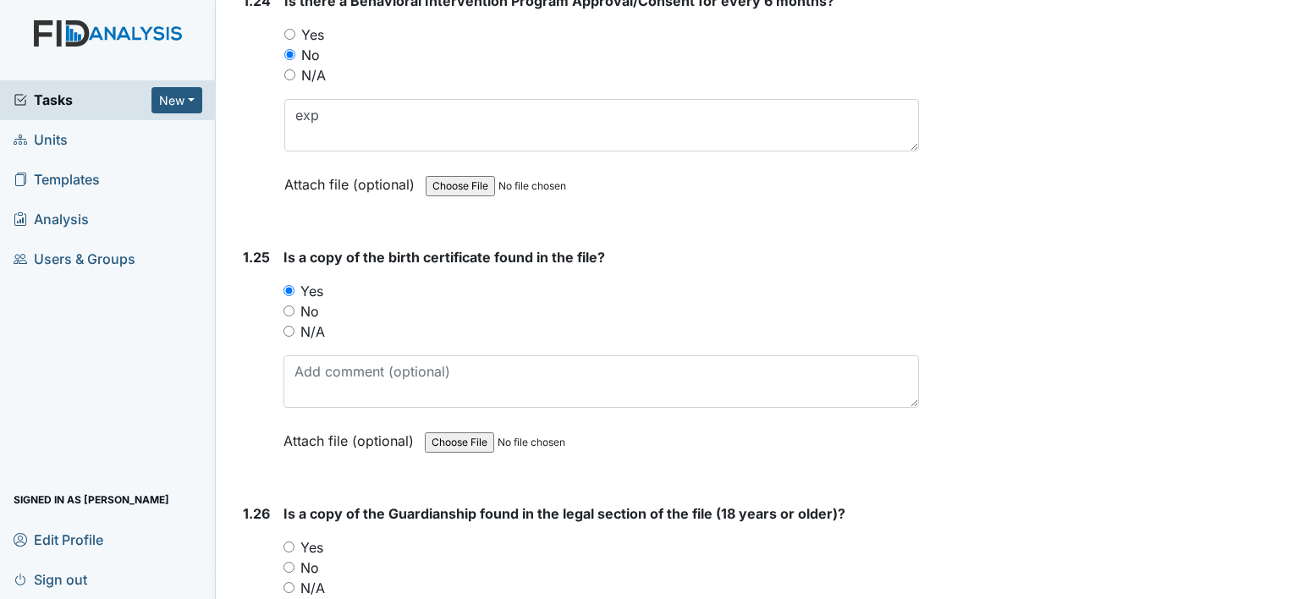
click at [317, 538] on label "Yes" at bounding box center [311, 548] width 23 height 20
click at [295, 542] on input "Yes" at bounding box center [289, 547] width 11 height 11
radio input "true"
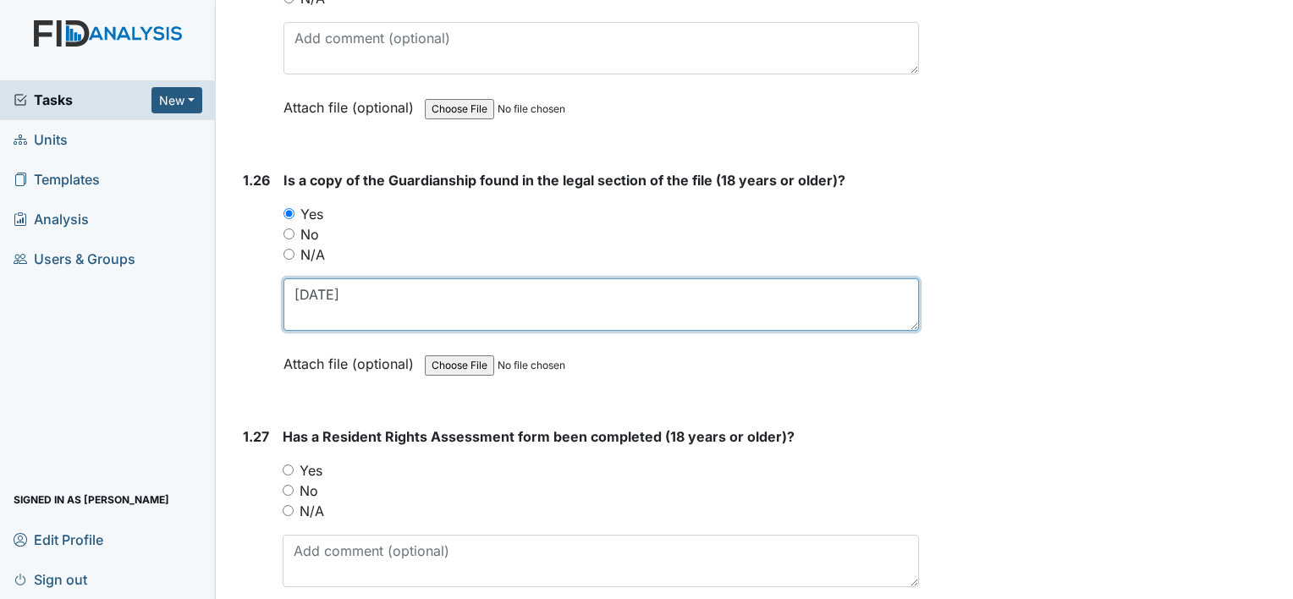
scroll to position [6687, 0]
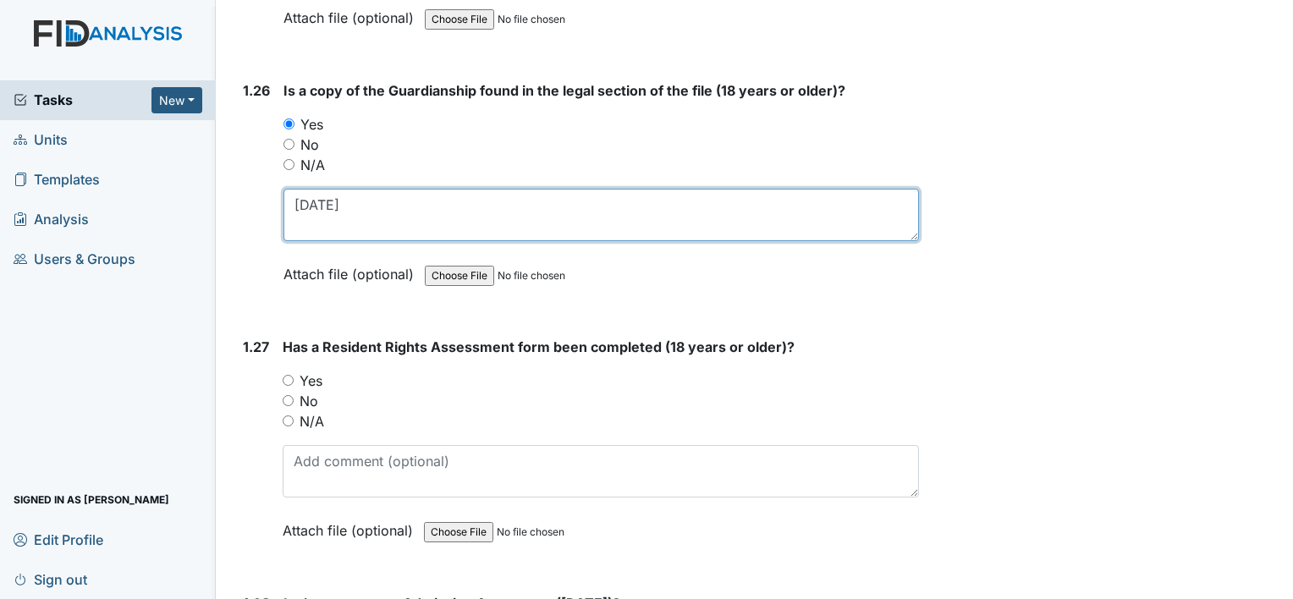
type textarea "[DATE]"
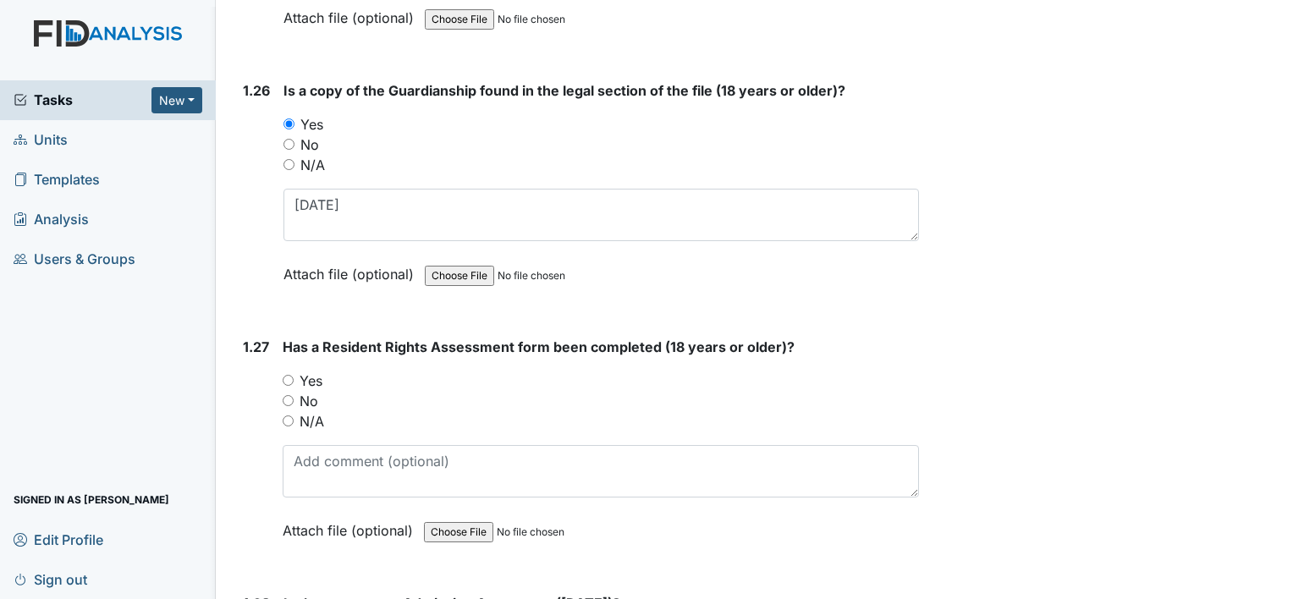
radio input "true"
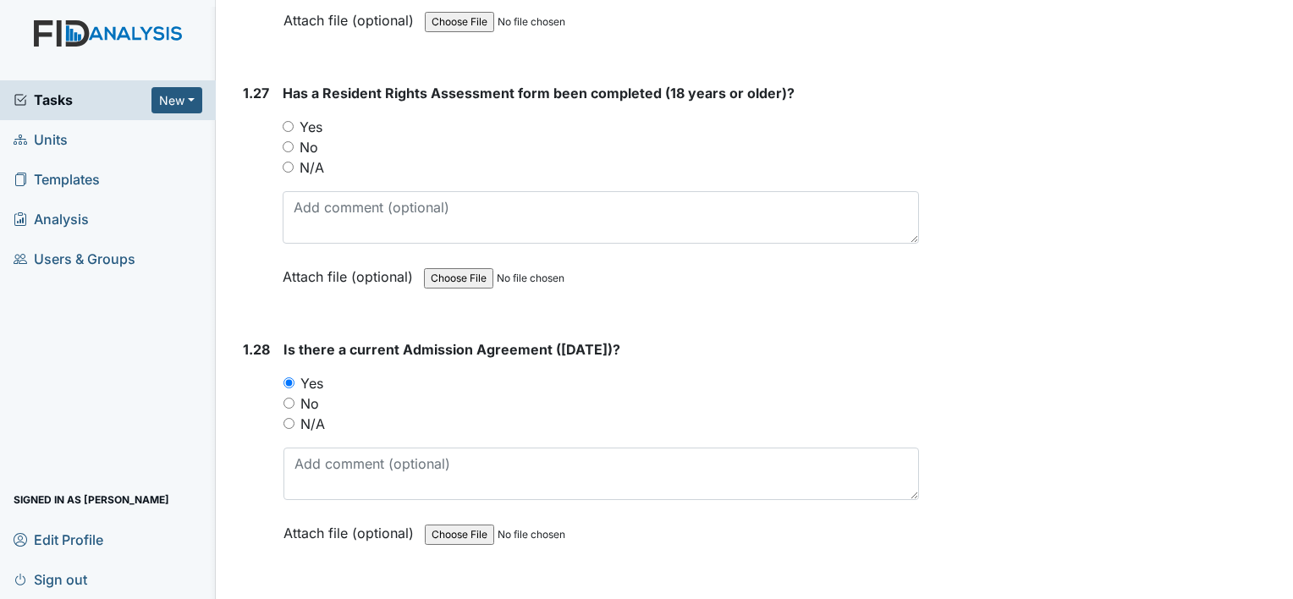
click at [317, 373] on label "Yes" at bounding box center [311, 383] width 23 height 20
click at [295, 378] on input "Yes" at bounding box center [289, 383] width 11 height 11
click at [312, 394] on label "No" at bounding box center [309, 404] width 19 height 20
click at [295, 398] on input "No" at bounding box center [289, 403] width 11 height 11
radio input "true"
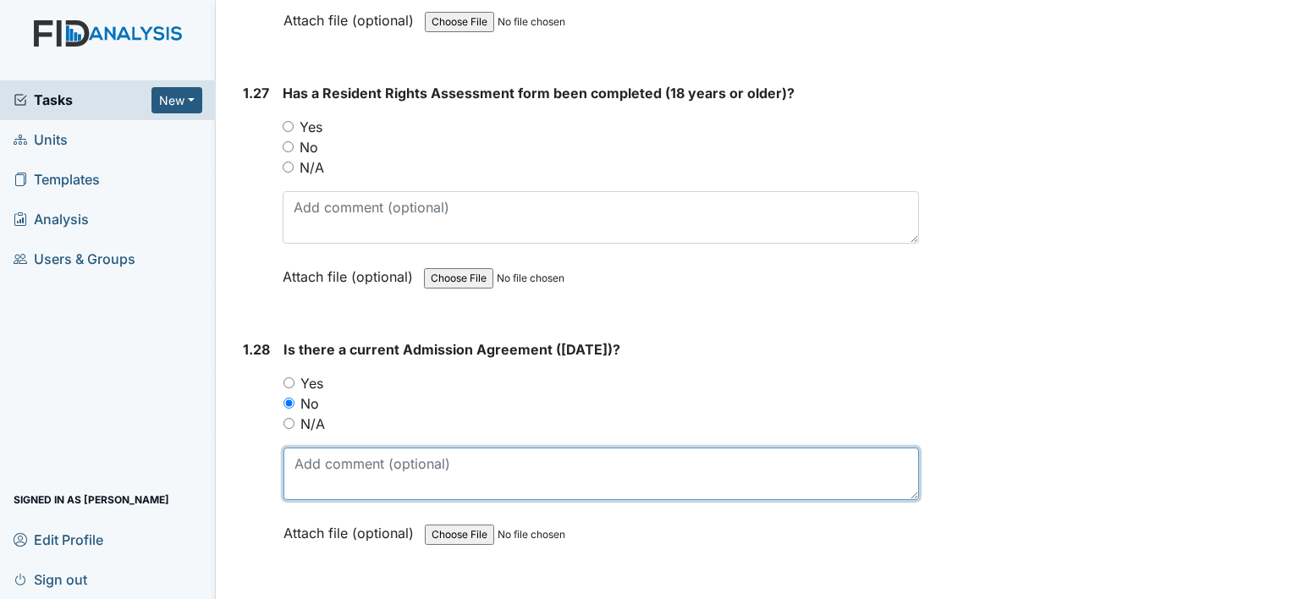
click at [322, 448] on textarea at bounding box center [602, 474] width 636 height 52
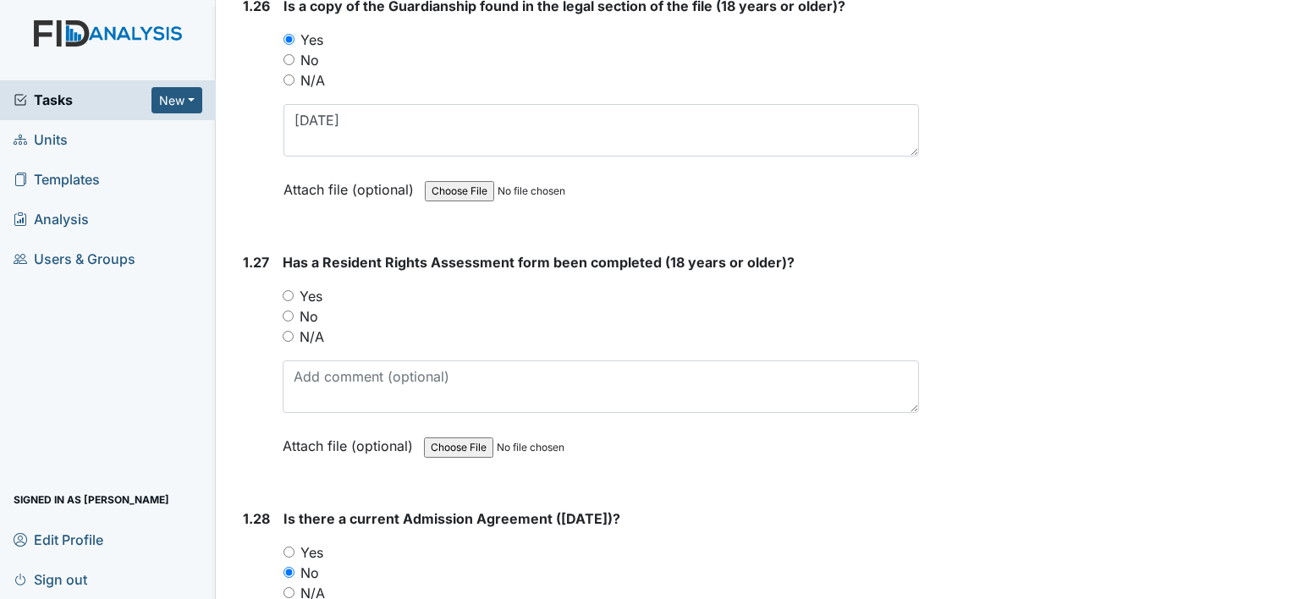
type textarea "exp"
click at [323, 286] on div "Yes" at bounding box center [601, 296] width 637 height 20
click at [310, 286] on label "Yes" at bounding box center [311, 296] width 23 height 20
click at [294, 290] on input "Yes" at bounding box center [288, 295] width 11 height 11
radio input "true"
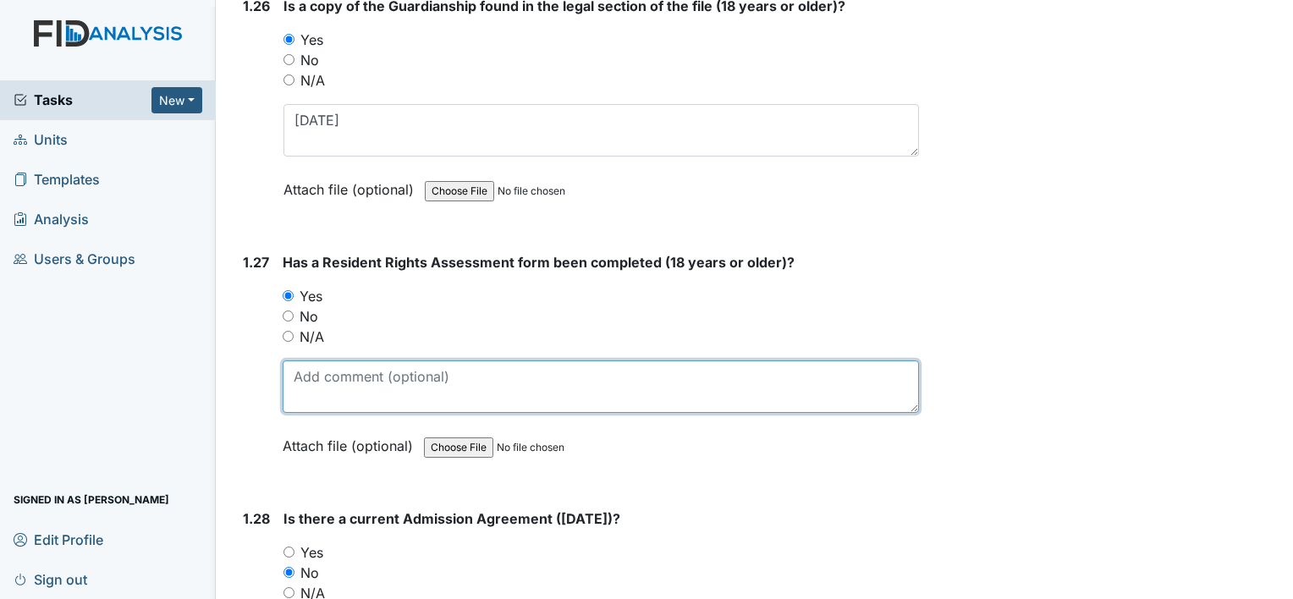
click at [328, 361] on textarea at bounding box center [601, 387] width 637 height 52
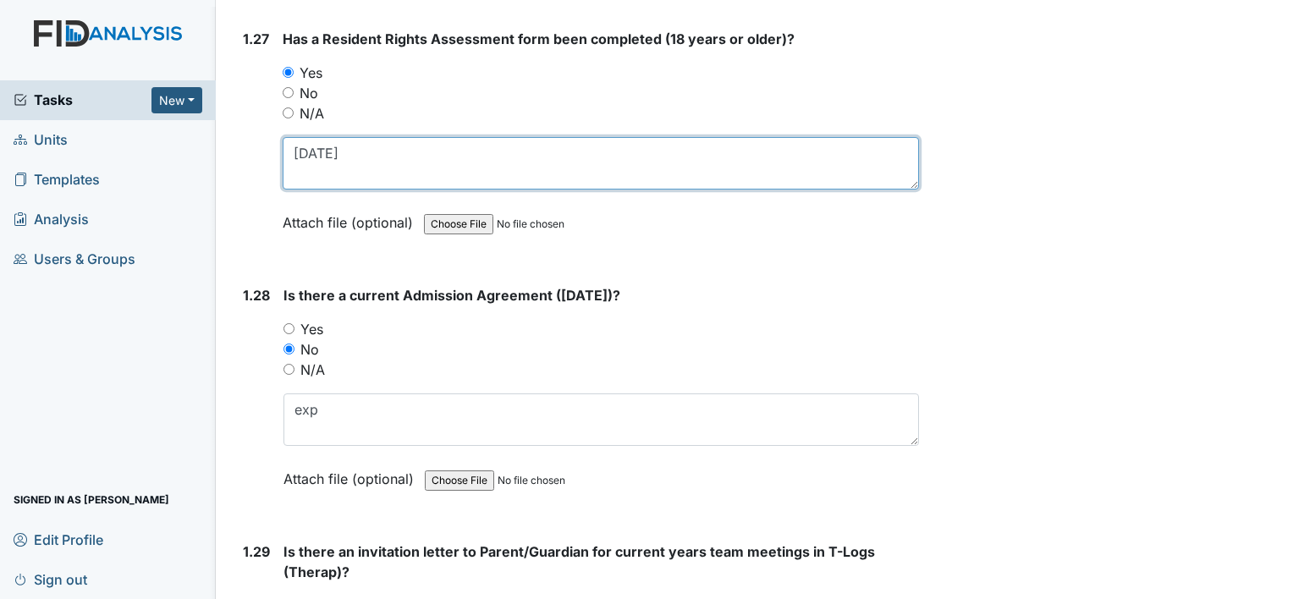
scroll to position [7026, 0]
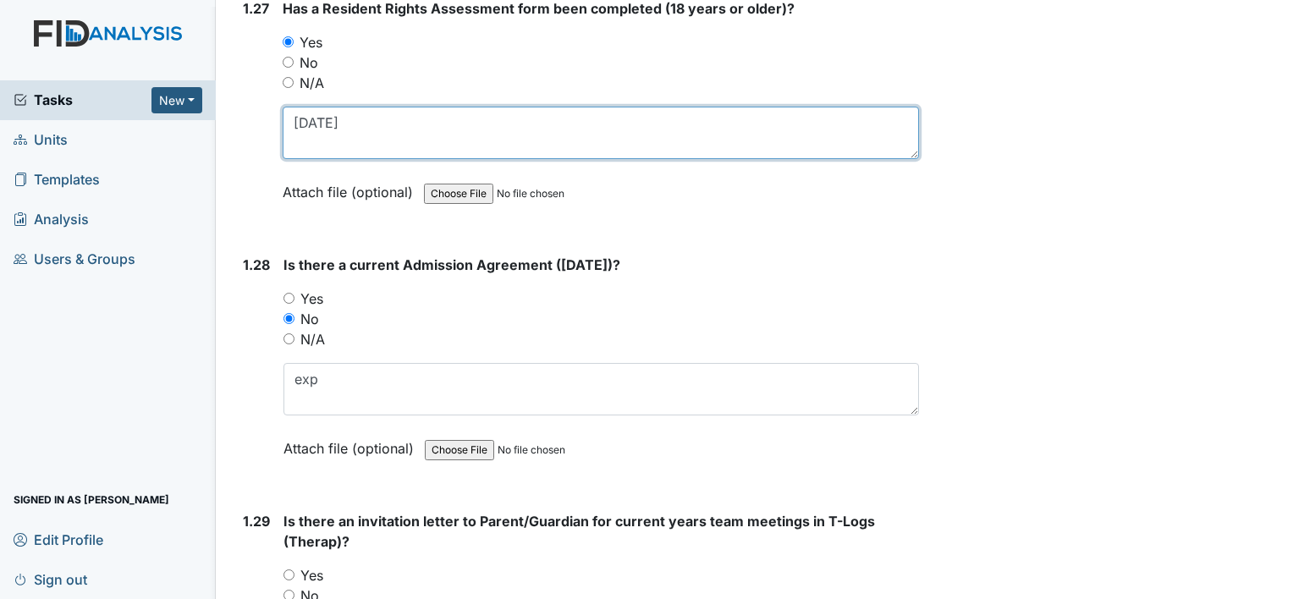
type textarea "[DATE]"
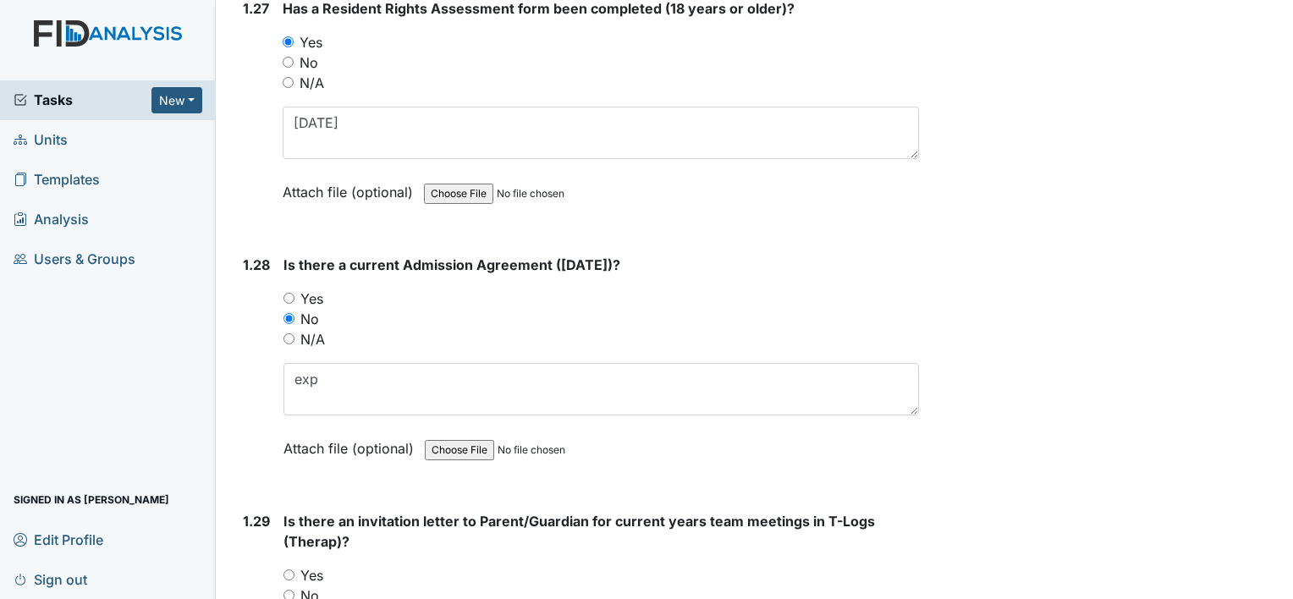
click at [305, 586] on label "No" at bounding box center [309, 596] width 19 height 20
click at [295, 590] on input "No" at bounding box center [289, 595] width 11 height 11
radio input "true"
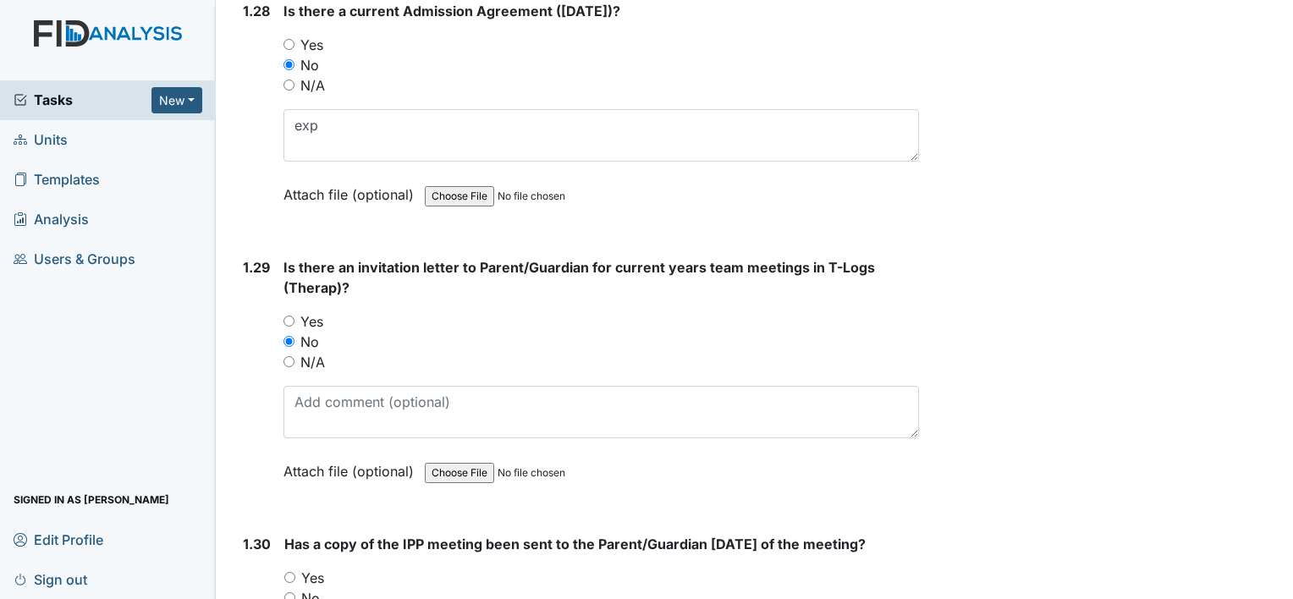
click at [318, 568] on label "Yes" at bounding box center [312, 578] width 23 height 20
click at [295, 572] on input "Yes" at bounding box center [289, 577] width 11 height 11
radio input "true"
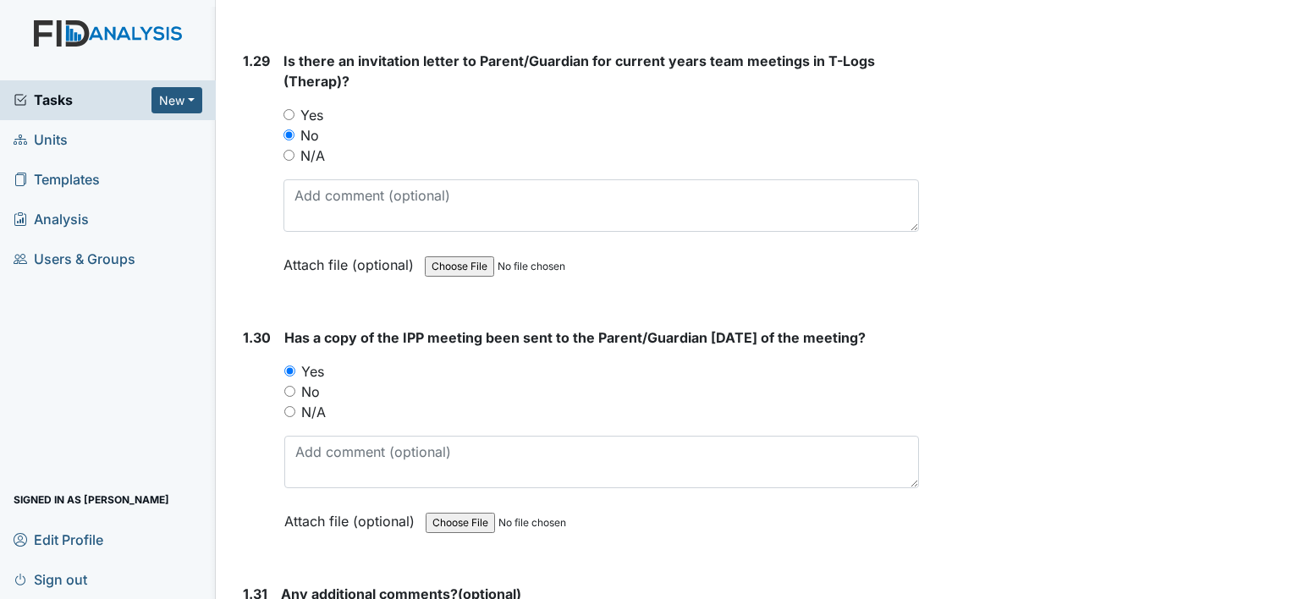
scroll to position [7696, 0]
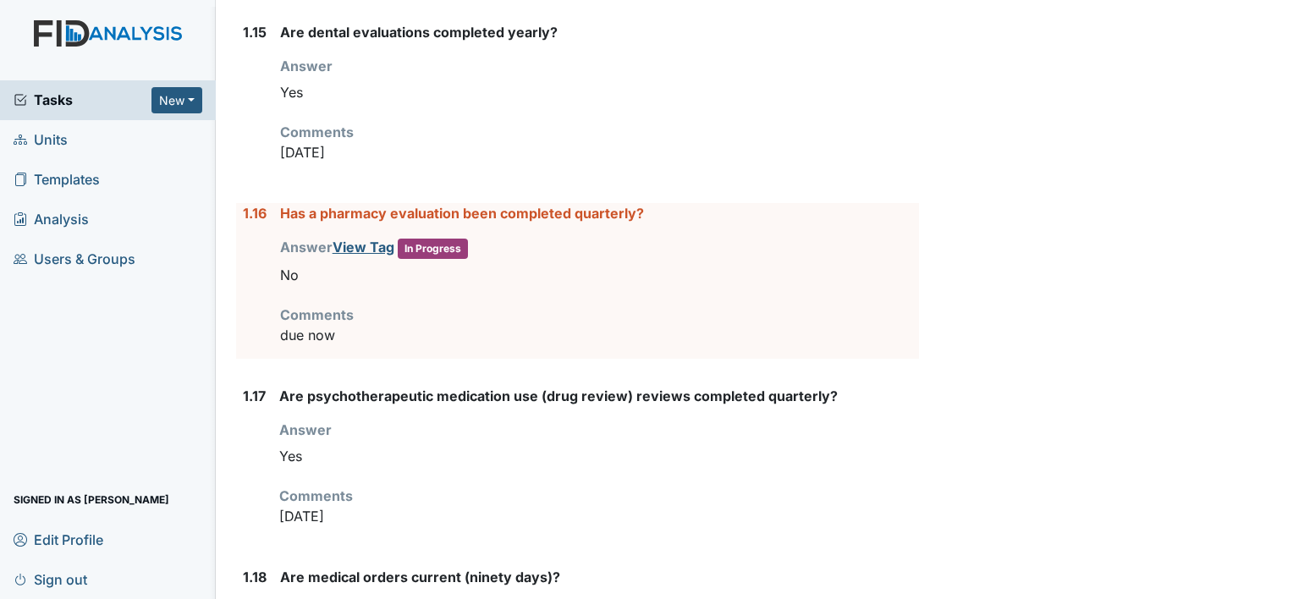
scroll to position [2878, 0]
